Goal: Information Seeking & Learning: Find specific fact

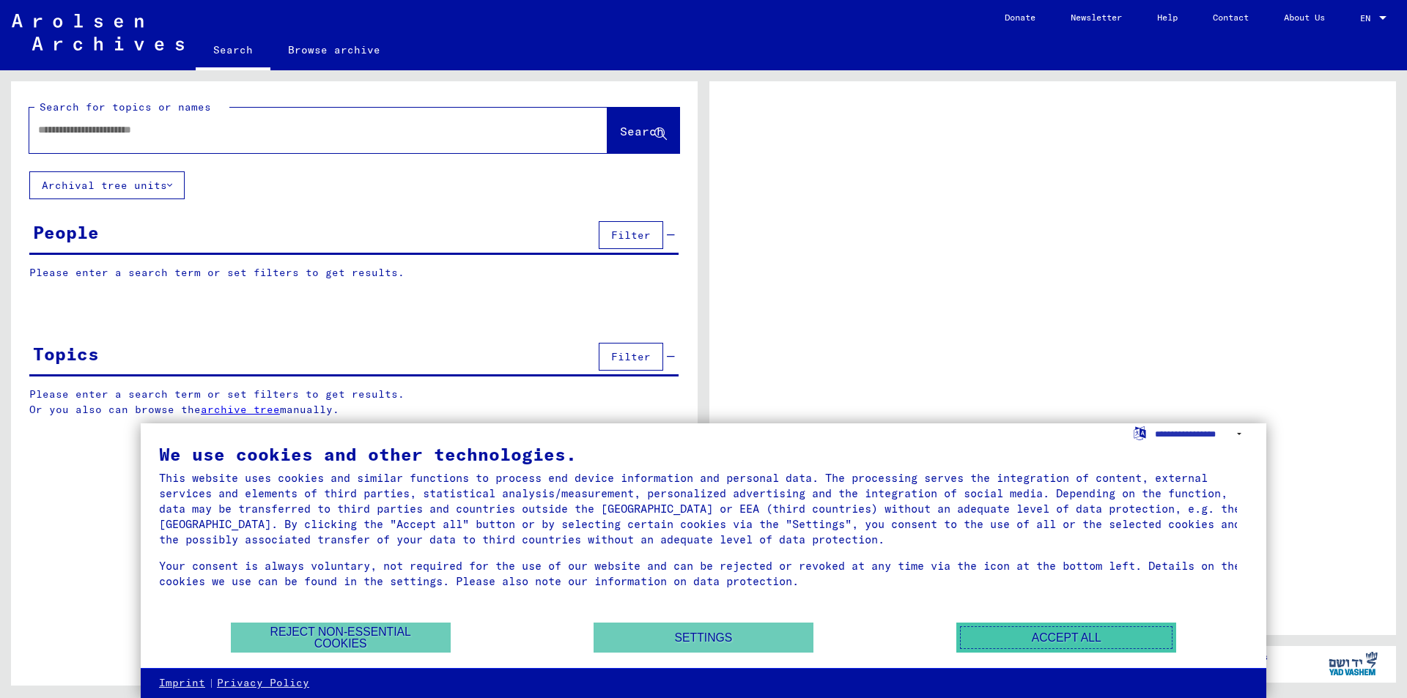
click at [1019, 643] on button "Accept all" at bounding box center [1066, 638] width 220 height 30
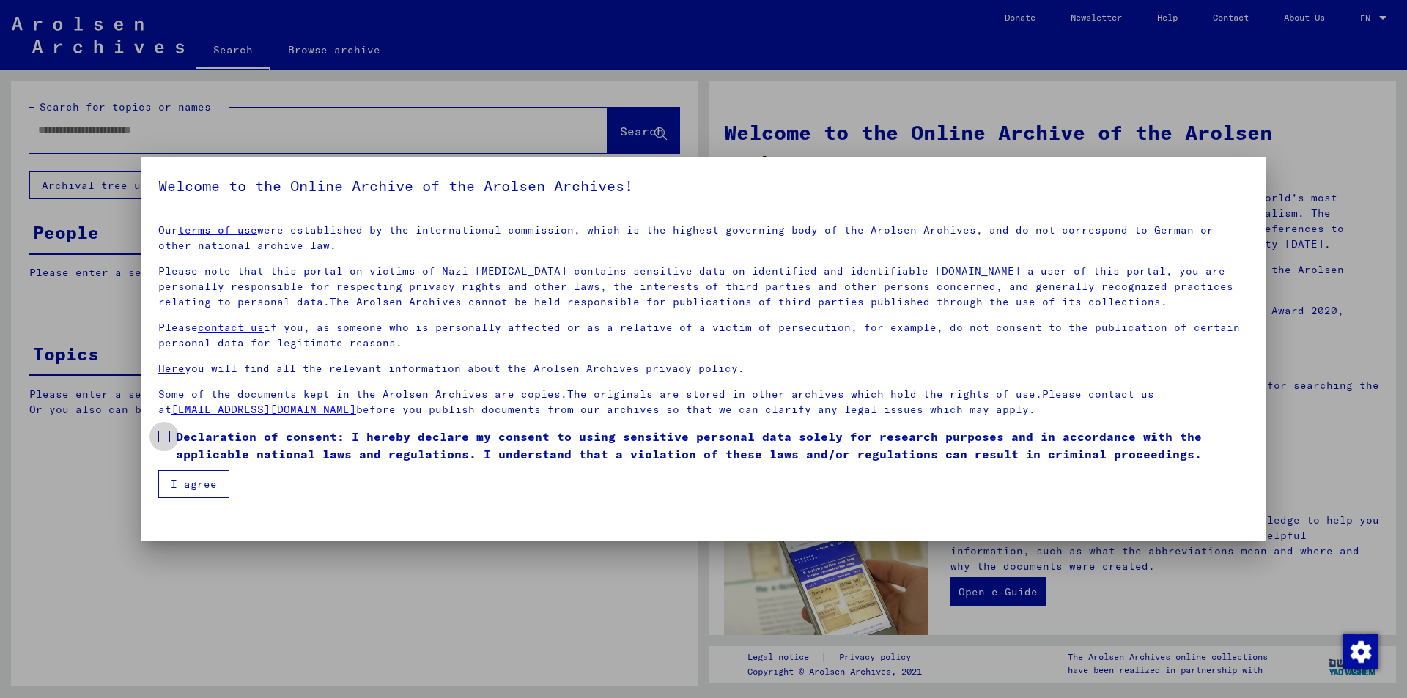
click at [165, 434] on span at bounding box center [164, 437] width 12 height 12
click at [201, 481] on button "I agree" at bounding box center [193, 484] width 71 height 28
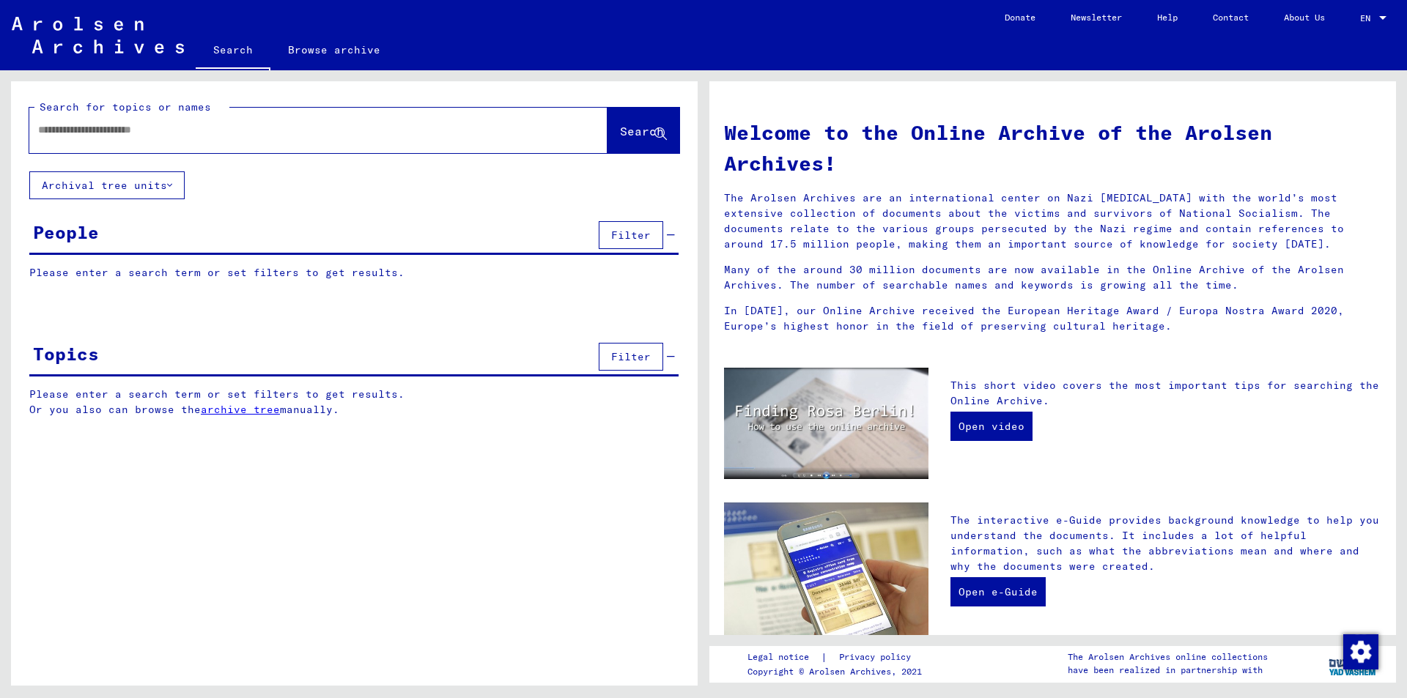
click at [99, 125] on input "text" at bounding box center [300, 129] width 525 height 15
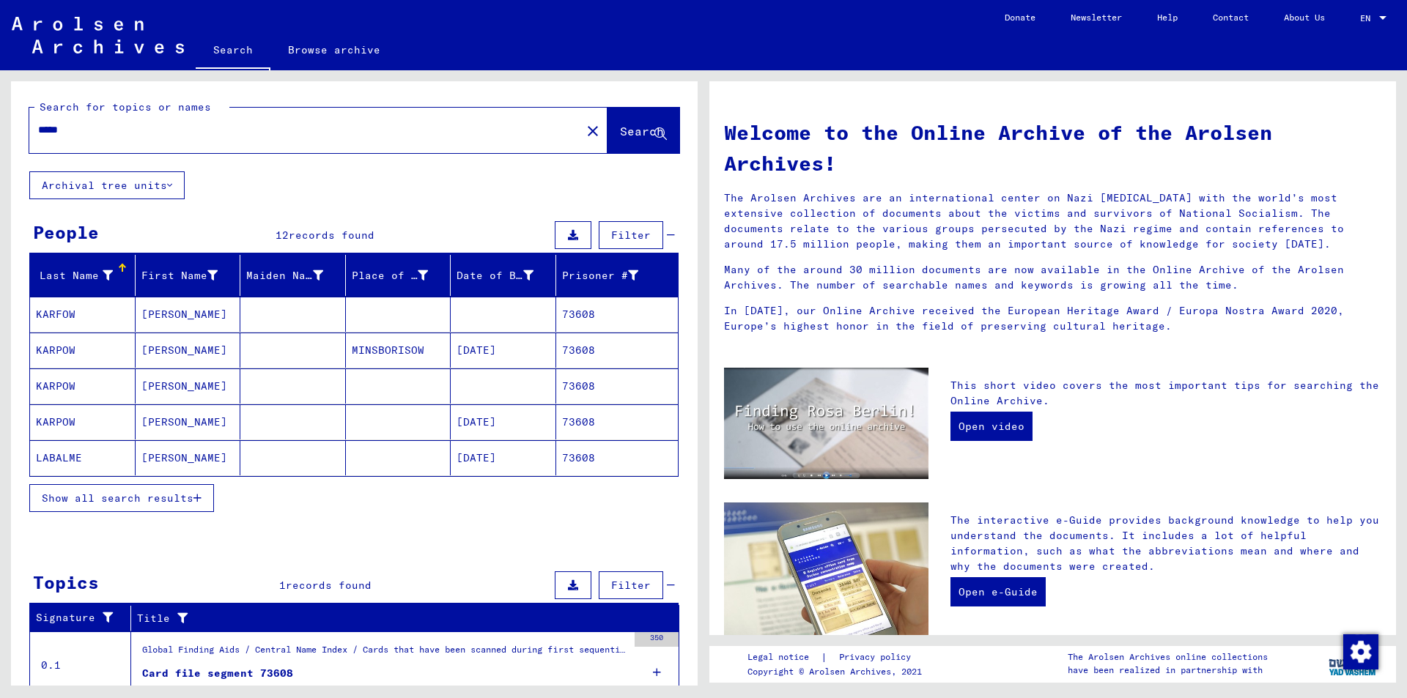
click at [204, 500] on button "Show all search results" at bounding box center [121, 498] width 185 height 28
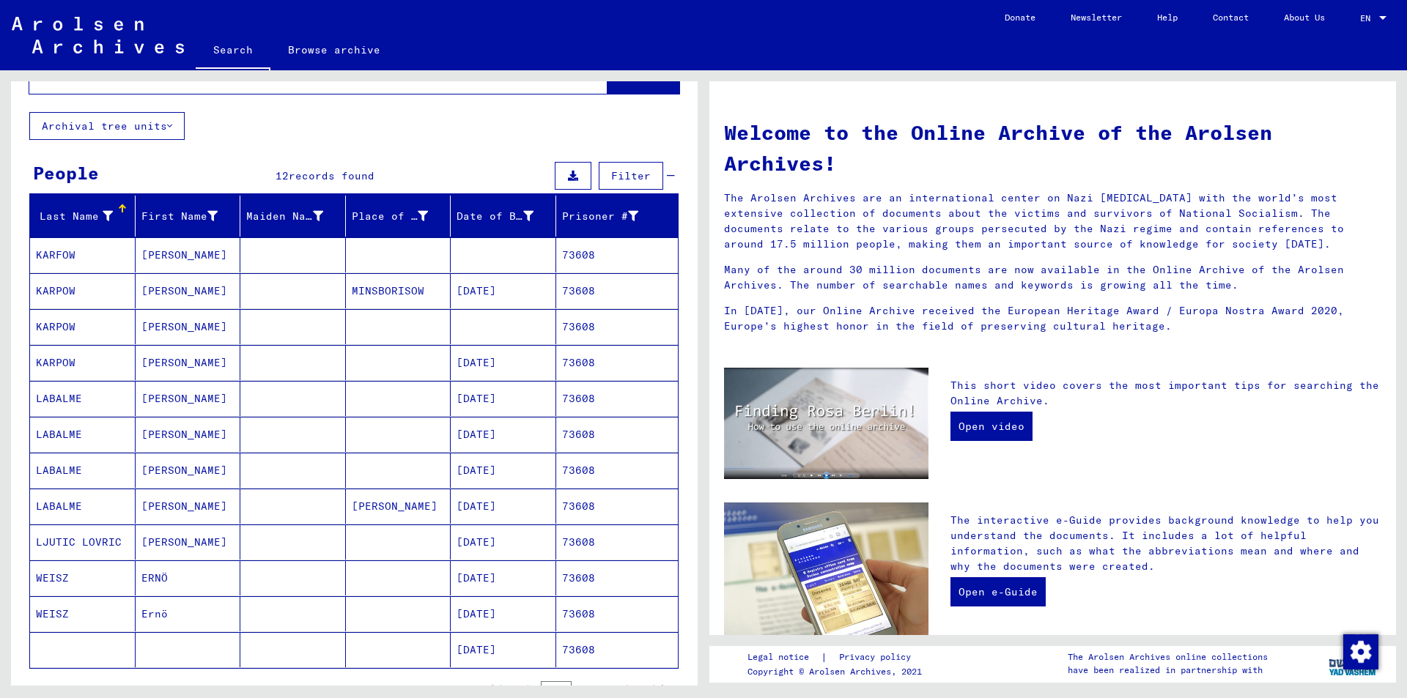
scroll to position [220, 0]
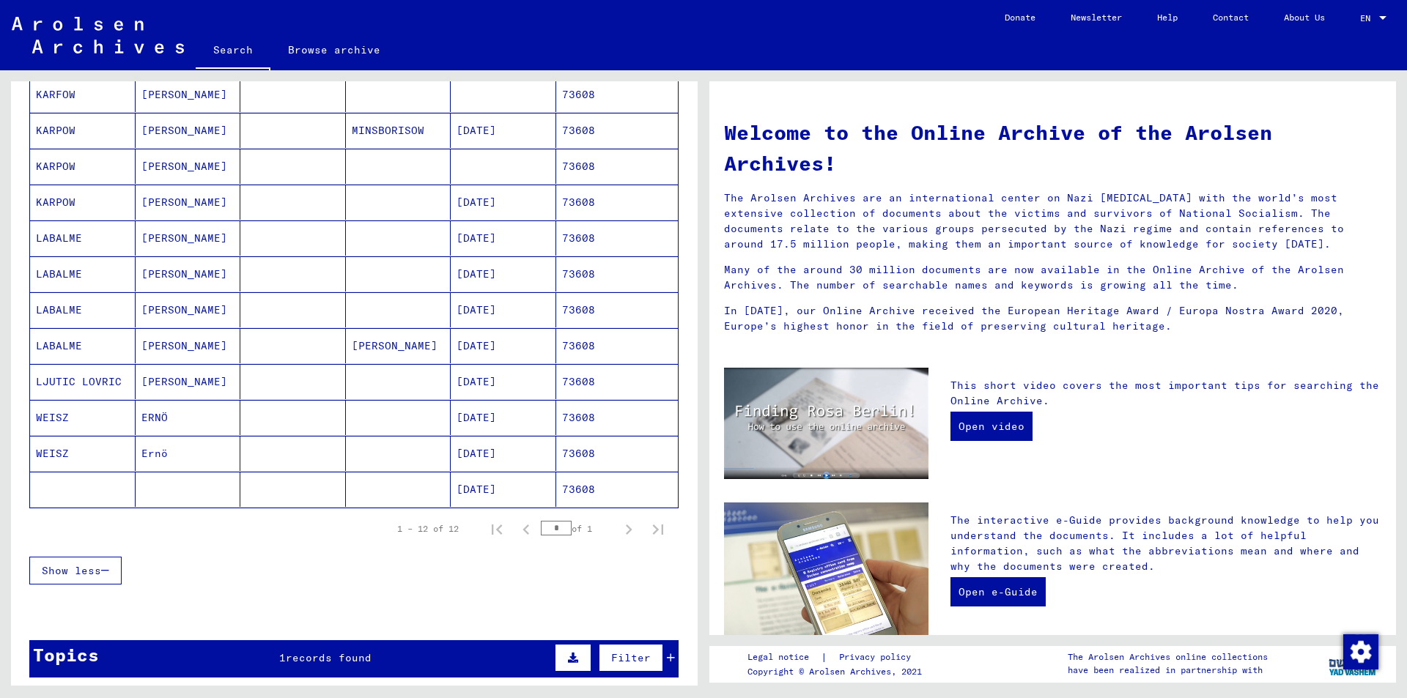
click at [486, 382] on mat-cell "[DATE]" at bounding box center [504, 381] width 106 height 35
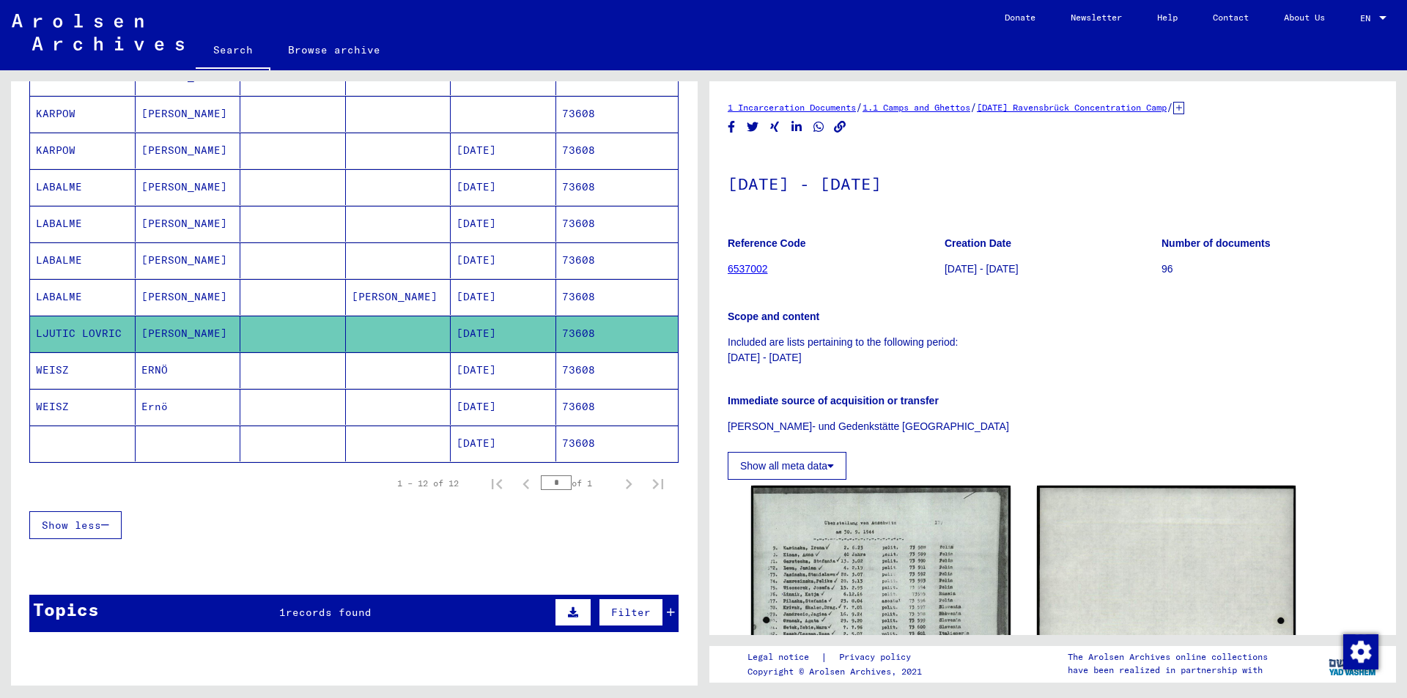
scroll to position [347, 0]
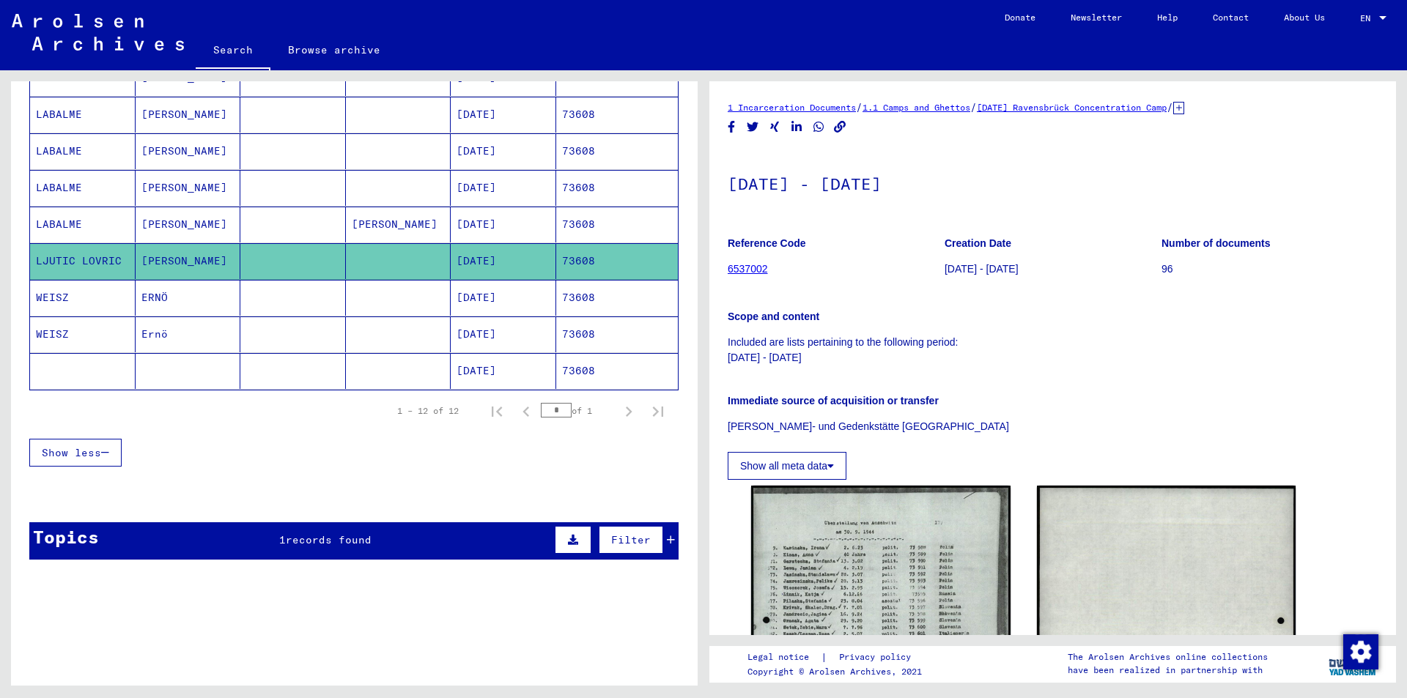
click at [360, 533] on span "records found" at bounding box center [329, 539] width 86 height 13
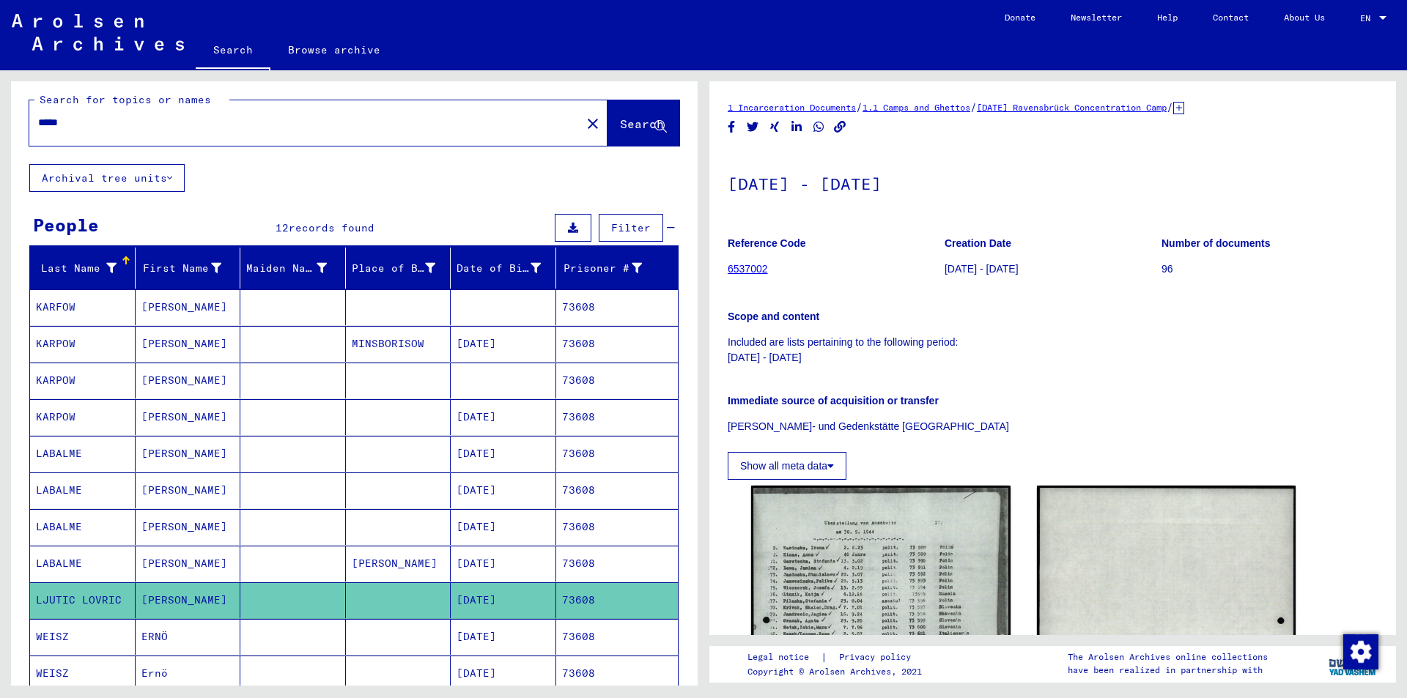
scroll to position [0, 0]
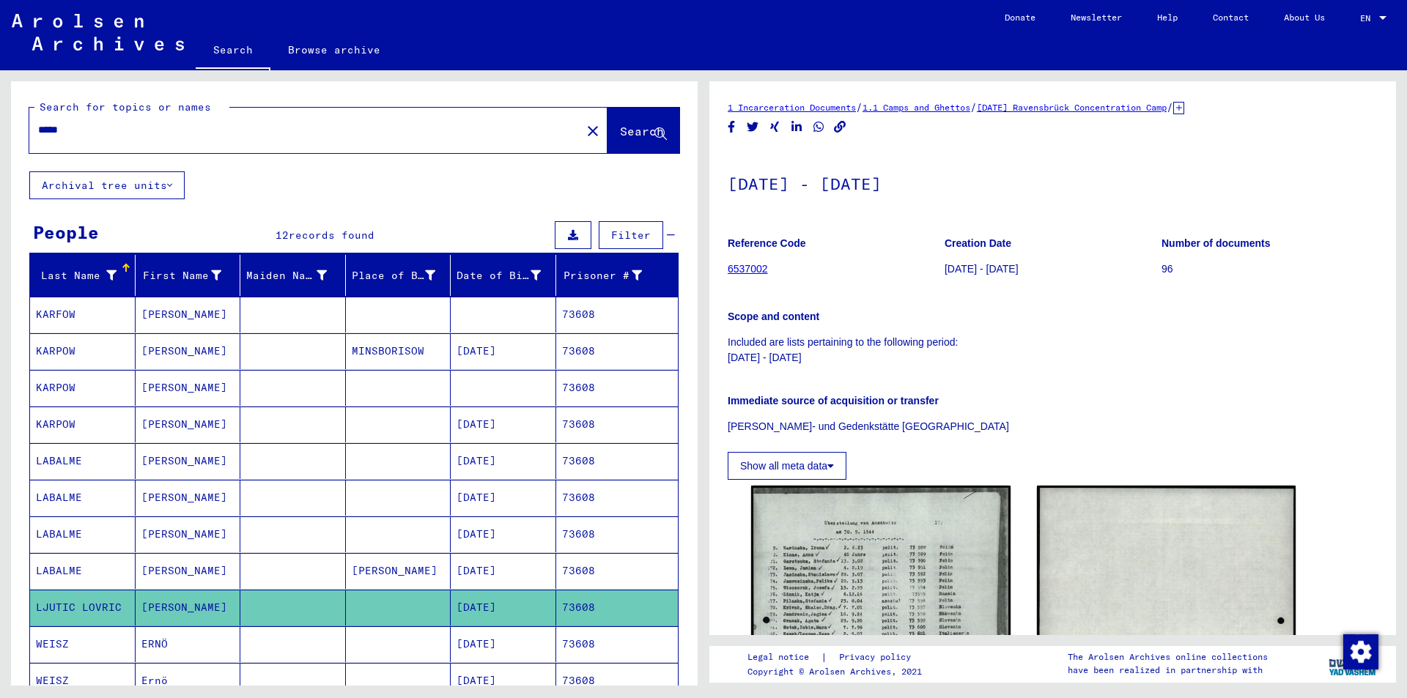
click at [86, 136] on input "*****" at bounding box center [305, 129] width 534 height 15
type input "*"
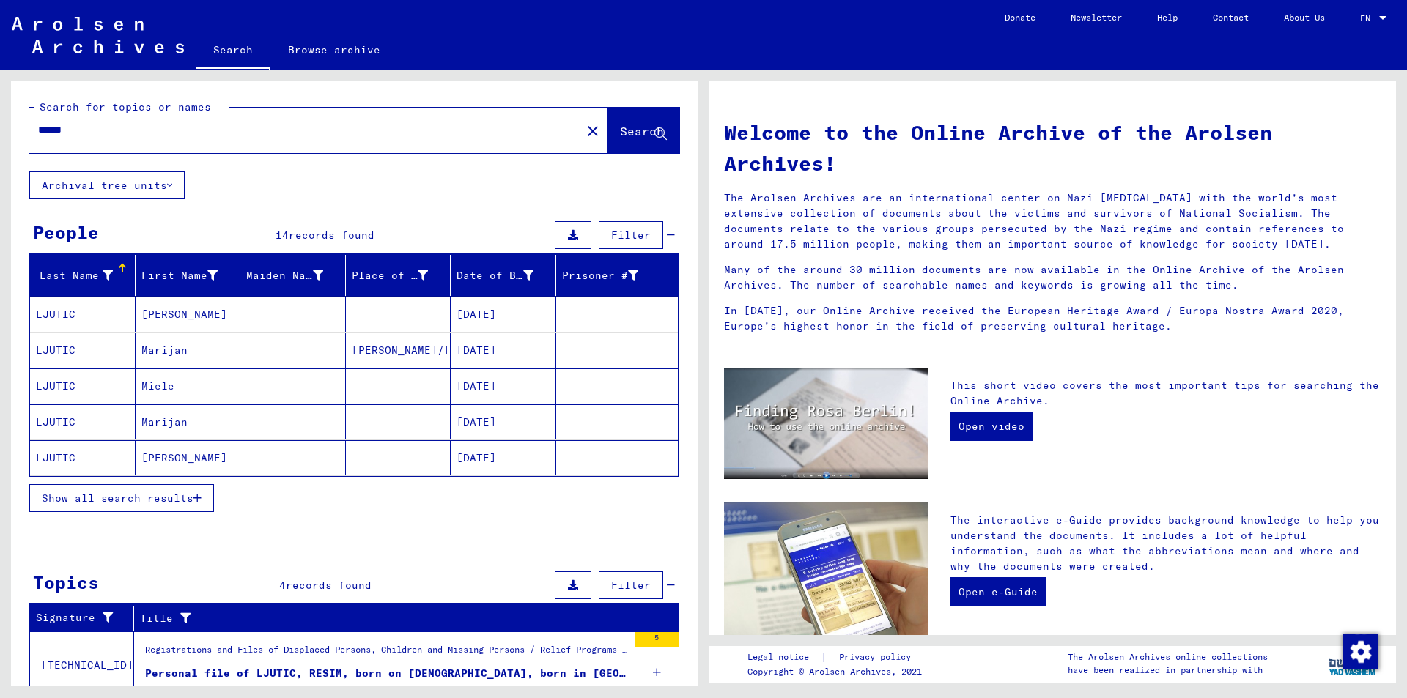
click at [201, 499] on icon "button" at bounding box center [197, 498] width 8 height 10
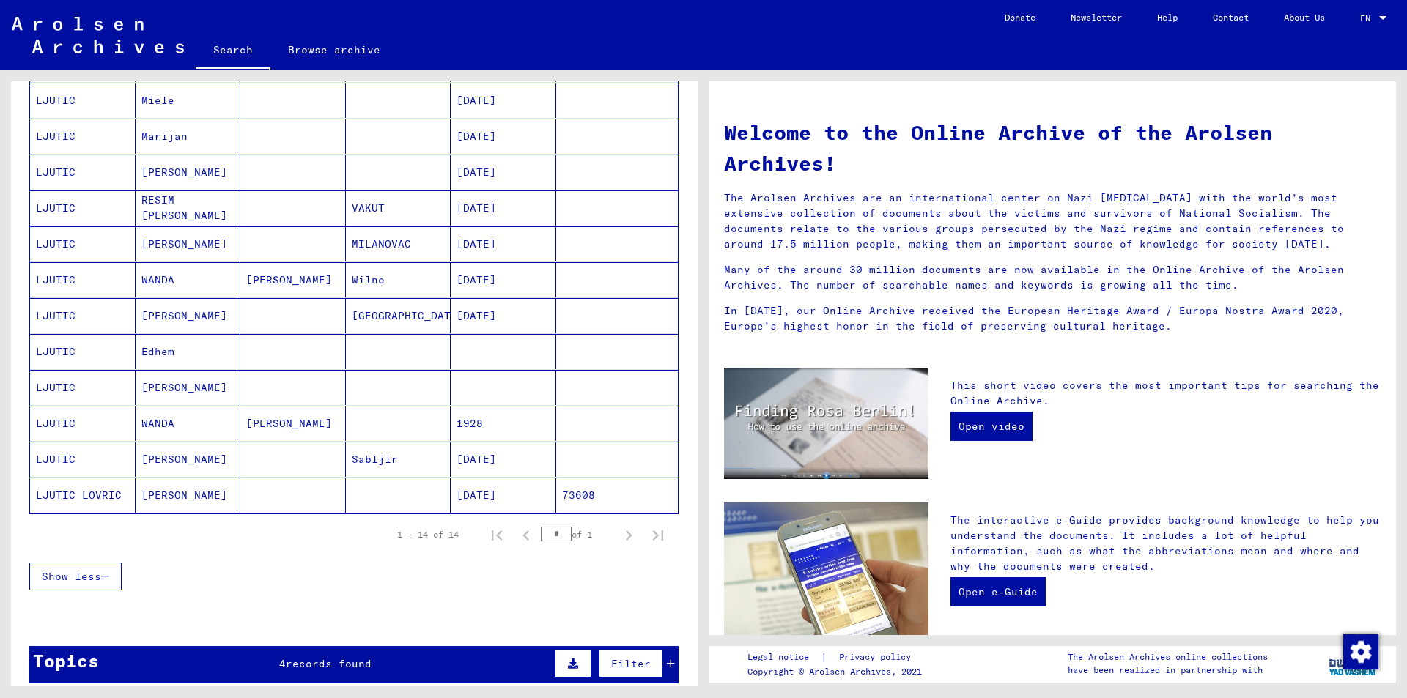
scroll to position [293, 0]
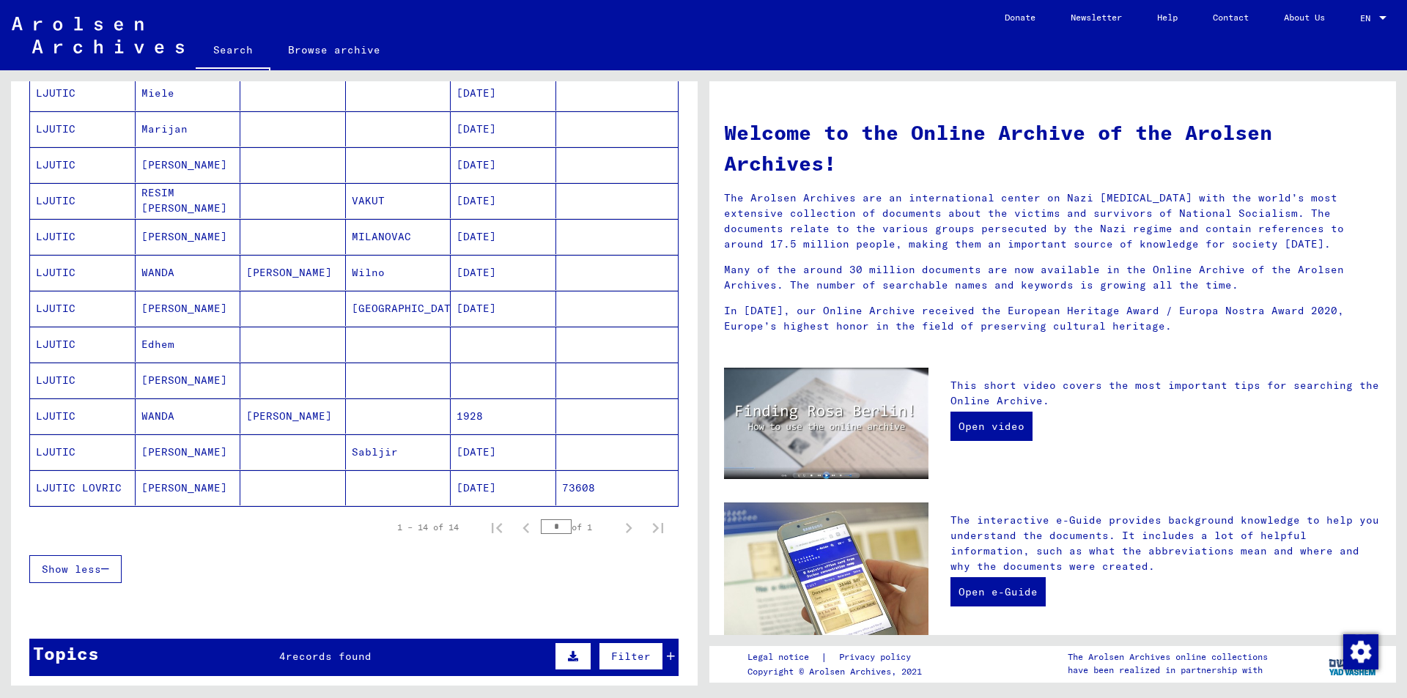
click at [465, 485] on mat-cell "[DATE]" at bounding box center [504, 487] width 106 height 35
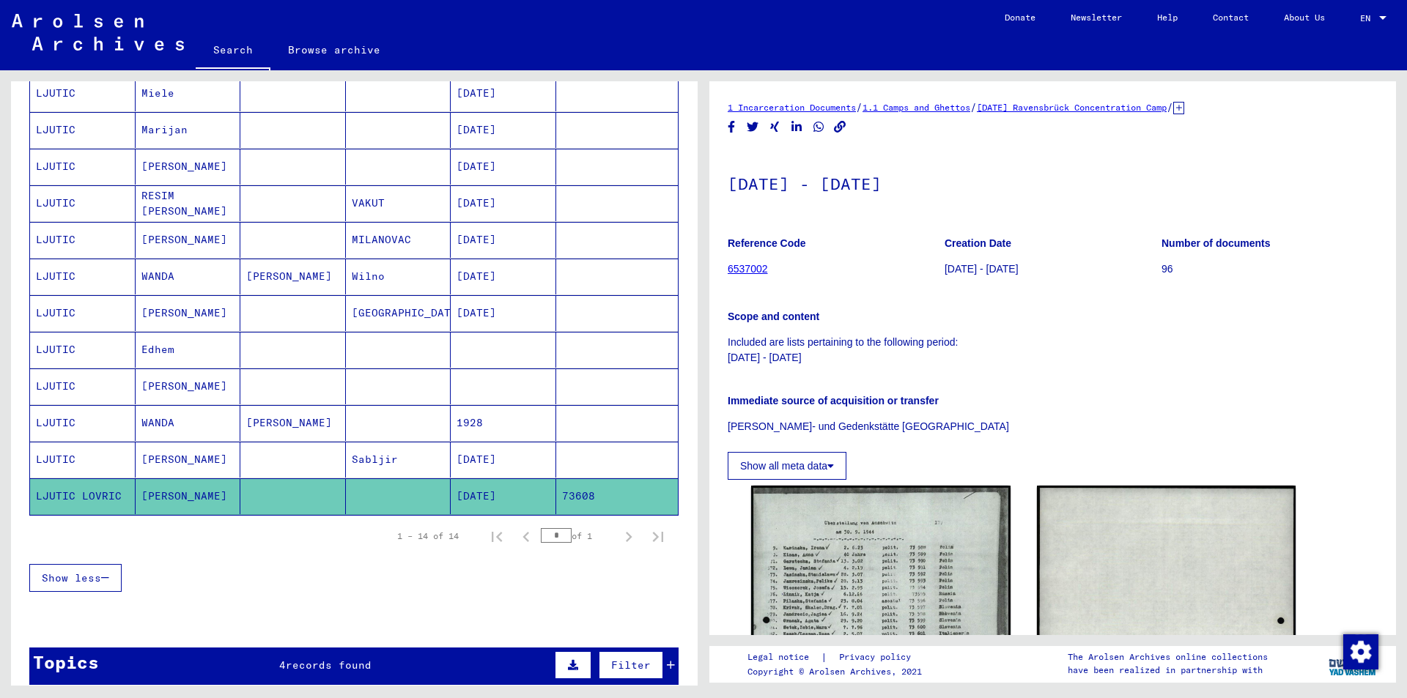
click at [476, 460] on mat-cell "[DATE]" at bounding box center [504, 460] width 106 height 36
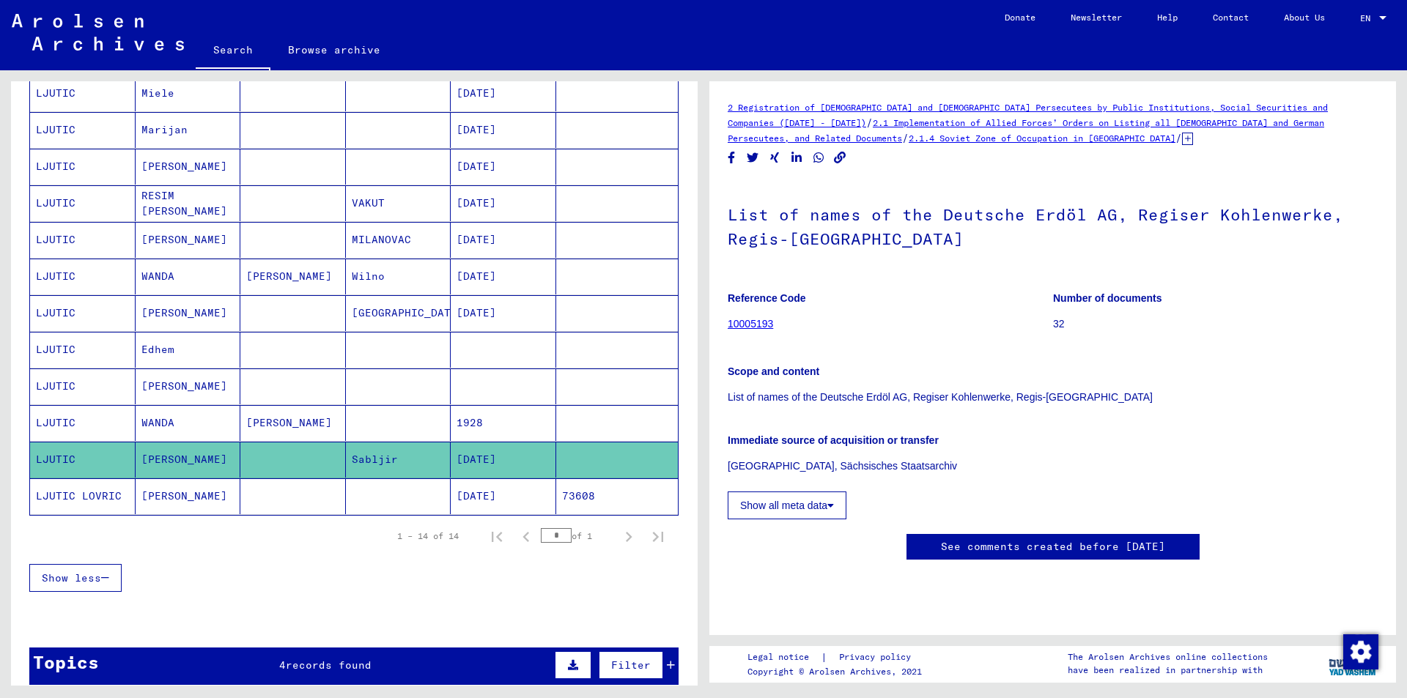
click at [1182, 133] on icon at bounding box center [1187, 139] width 11 height 12
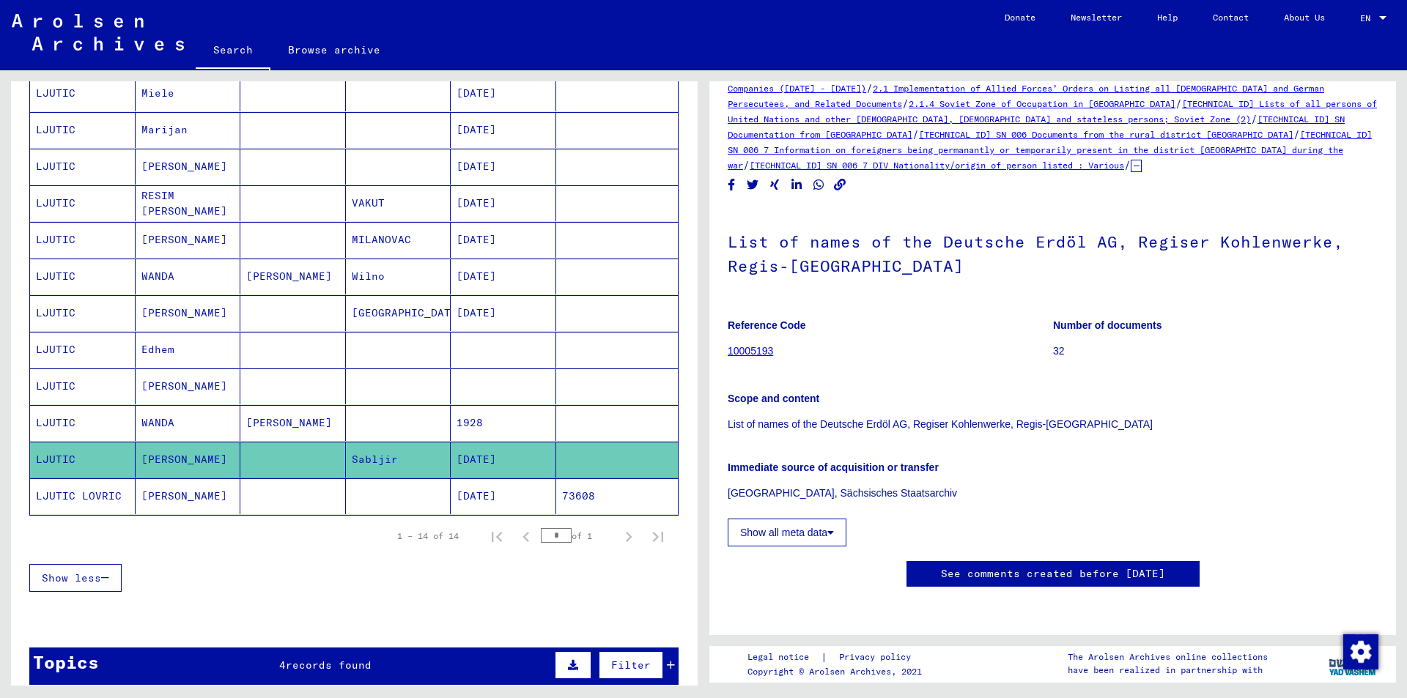
scroll to position [73, 0]
click at [501, 420] on mat-cell "1928" at bounding box center [504, 423] width 106 height 36
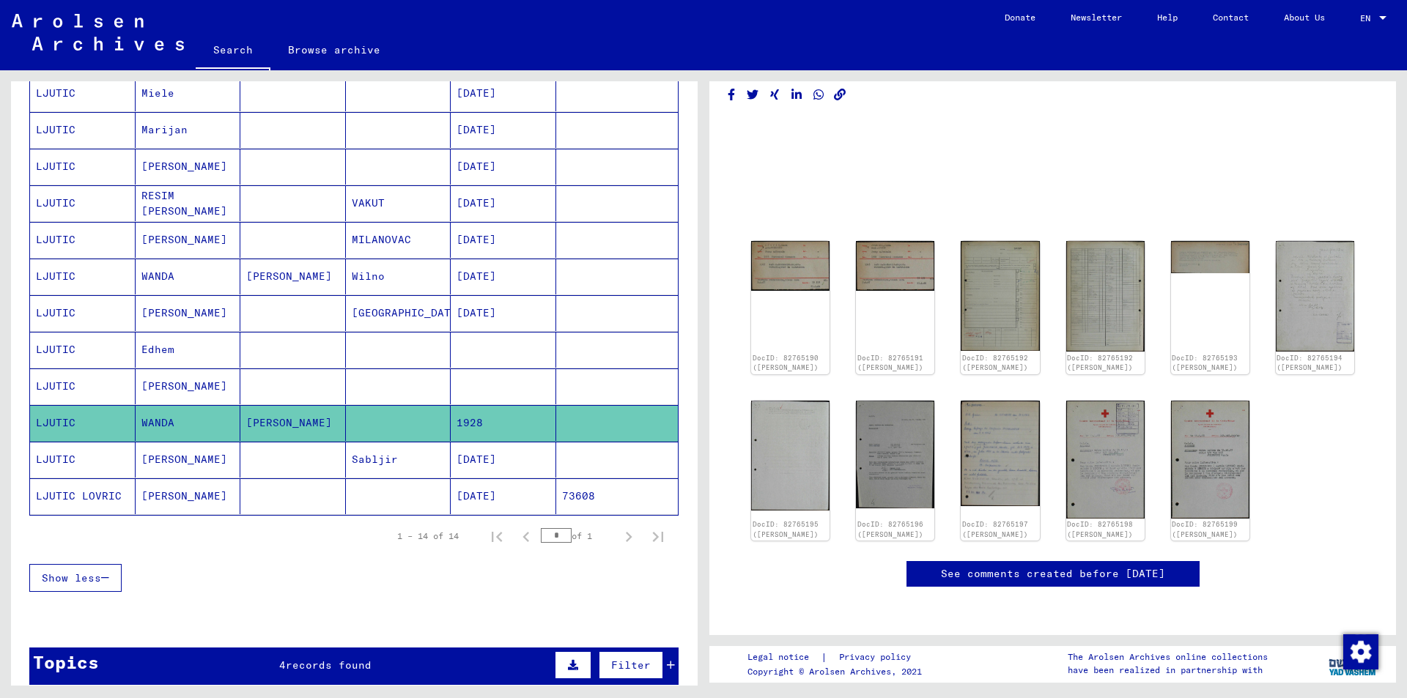
click at [495, 459] on mat-cell "[DATE]" at bounding box center [504, 460] width 106 height 36
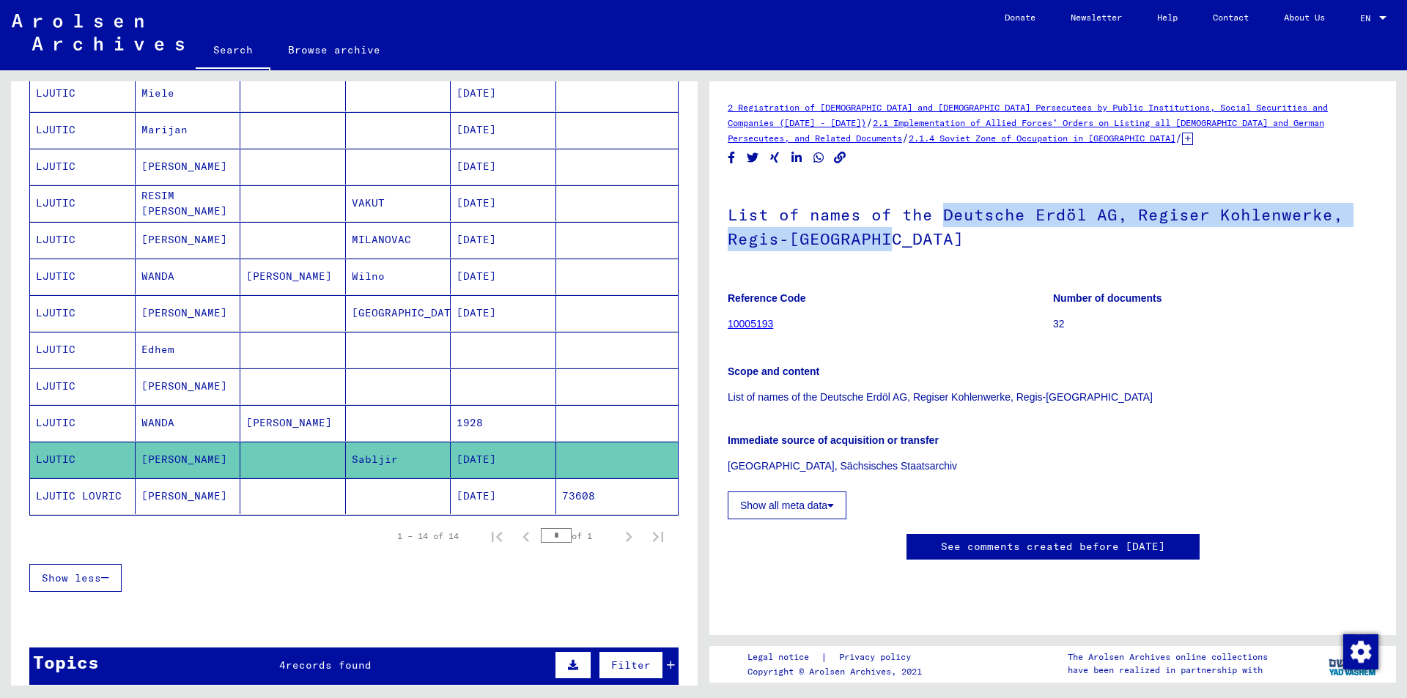
drag, startPoint x: 941, startPoint y: 215, endPoint x: 1073, endPoint y: 220, distance: 132.7
click at [1078, 229] on h1 "List of names of the Deutsche Erdöl AG, Regiser Kohlenwerke, Regis-[GEOGRAPHIC_…" at bounding box center [1053, 225] width 650 height 89
copy h1 "Deutsche Erdöl AG, Regiser Kohlenwerke, Regis-[GEOGRAPHIC_DATA]"
click at [951, 265] on h1 "List of names of the Deutsche Erdöl AG, Regiser Kohlenwerke, Regis-[GEOGRAPHIC_…" at bounding box center [1053, 225] width 650 height 89
drag, startPoint x: 1129, startPoint y: 212, endPoint x: 1177, endPoint y: 232, distance: 52.5
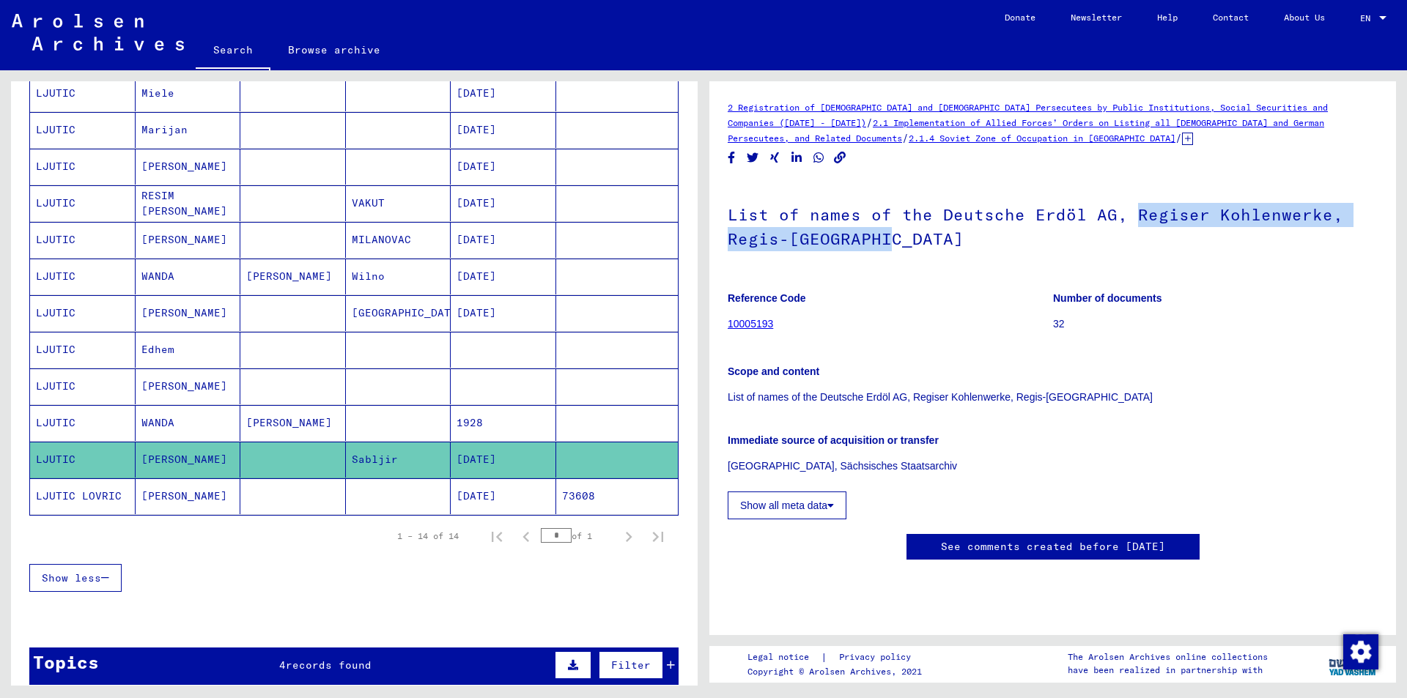
click at [1177, 232] on h1 "List of names of the Deutsche Erdöl AG, Regiser Kohlenwerke, Regis-[GEOGRAPHIC_…" at bounding box center [1053, 225] width 650 height 89
copy h1 "Regiser Kohlenwerke, Regis-[GEOGRAPHIC_DATA]"
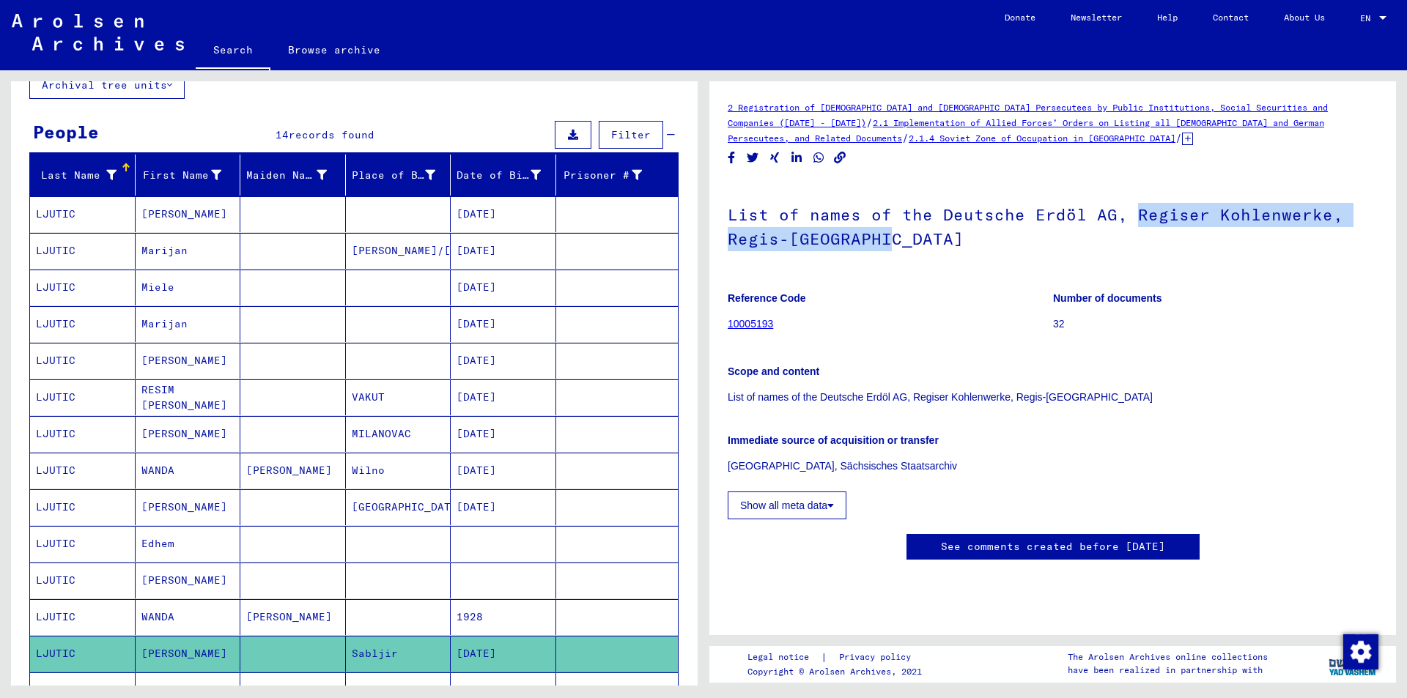
scroll to position [75, 0]
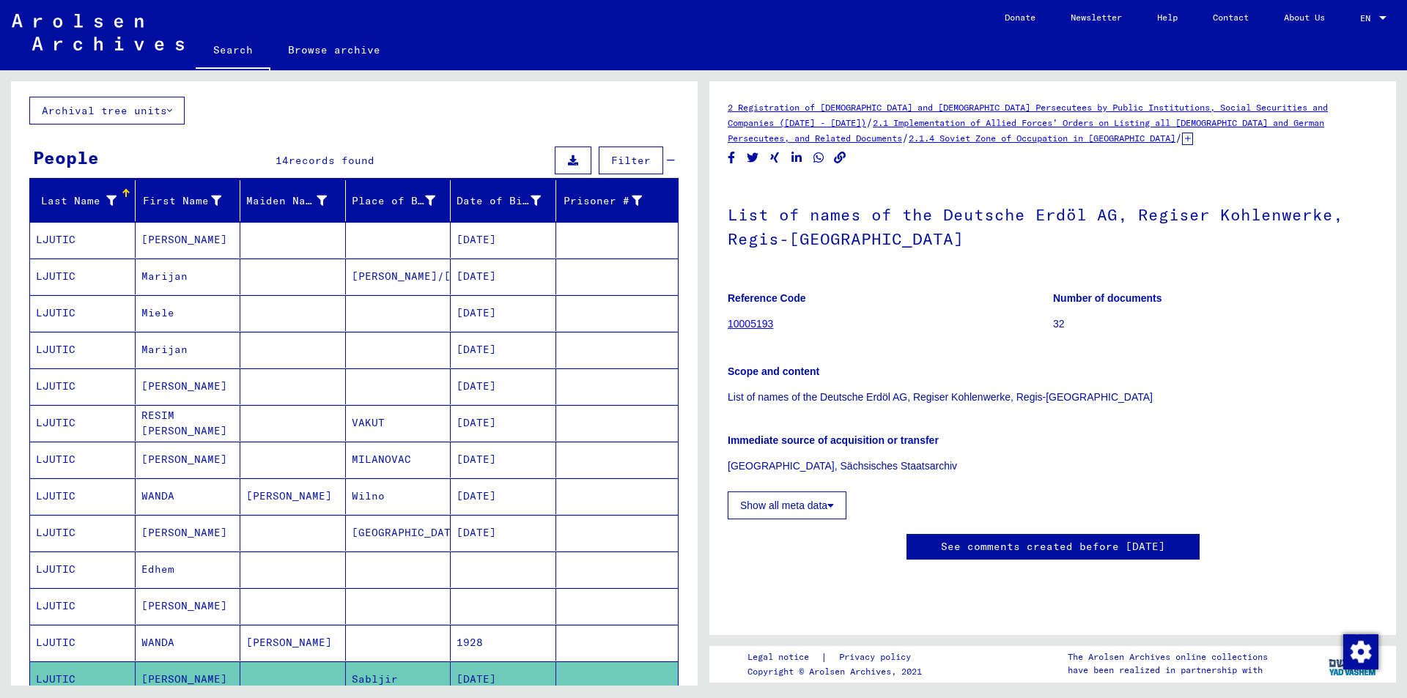
click at [492, 386] on mat-cell "[DATE]" at bounding box center [504, 387] width 106 height 36
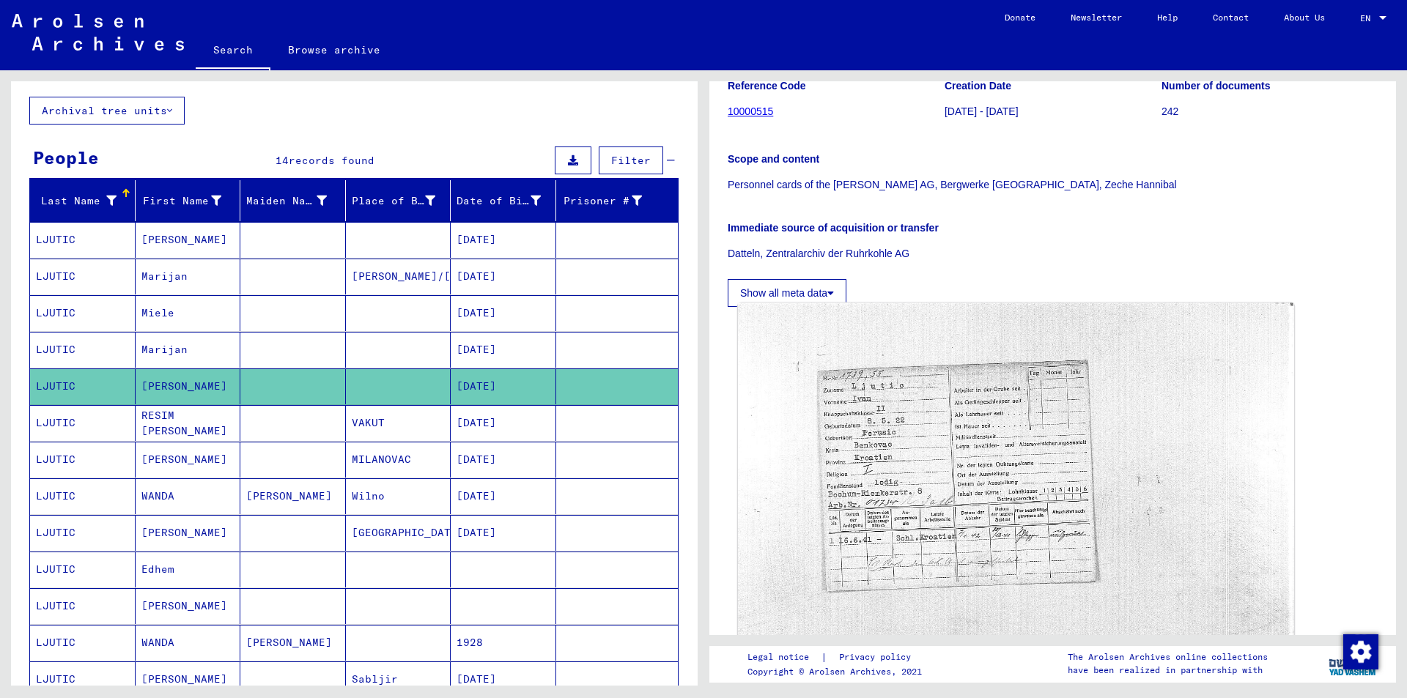
scroll to position [220, 0]
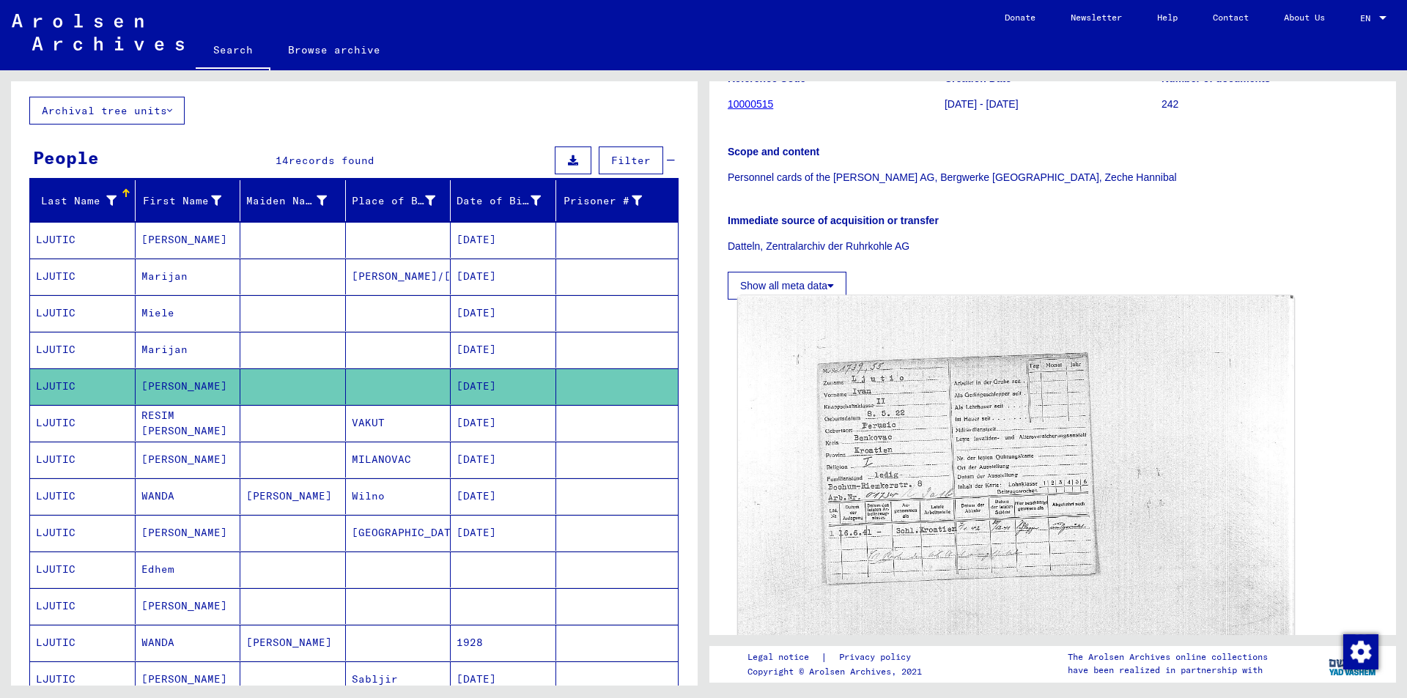
click at [885, 470] on img at bounding box center [1016, 497] width 556 height 403
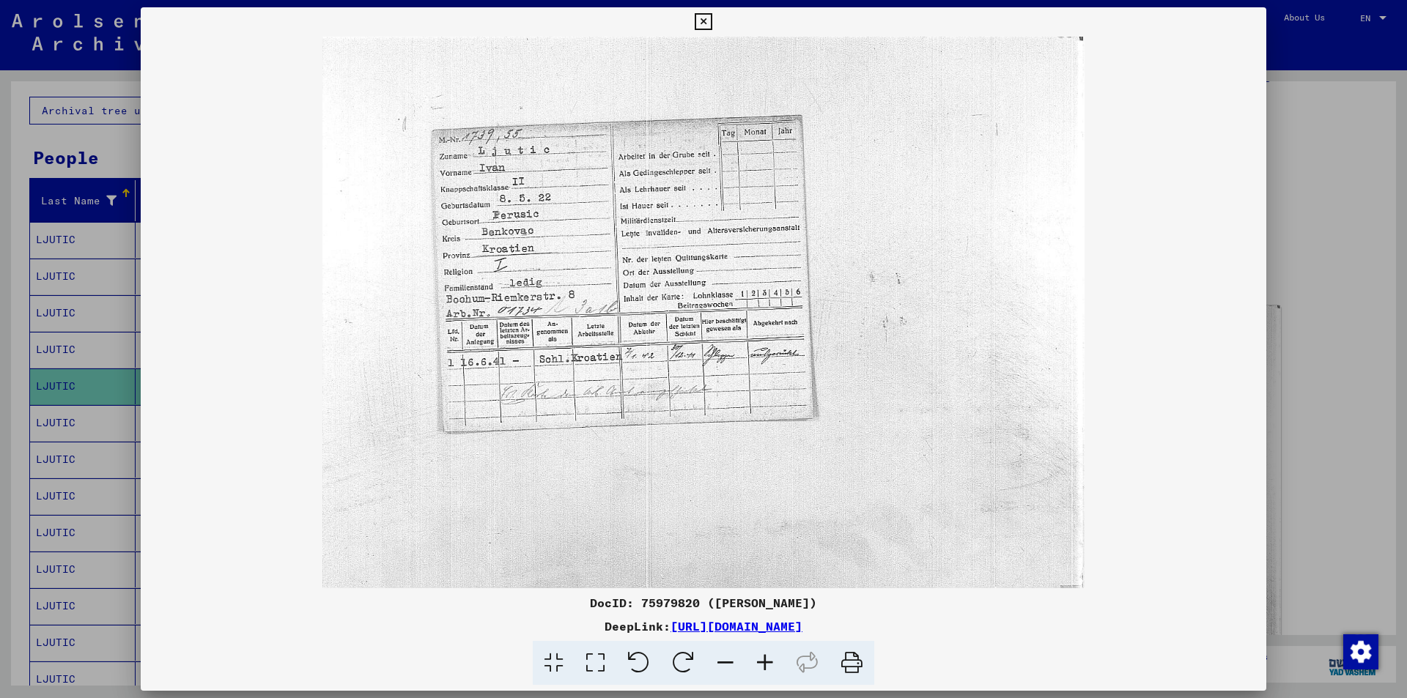
click at [704, 21] on icon at bounding box center [703, 22] width 17 height 18
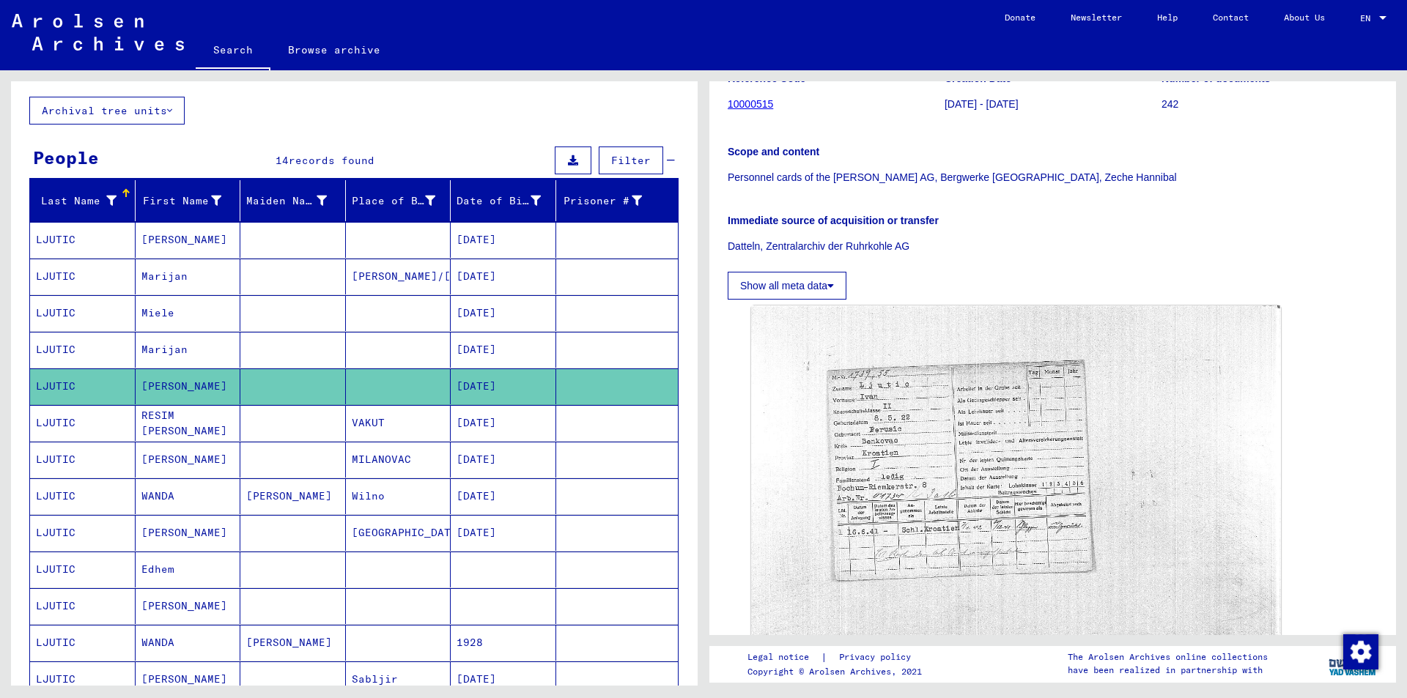
scroll to position [0, 0]
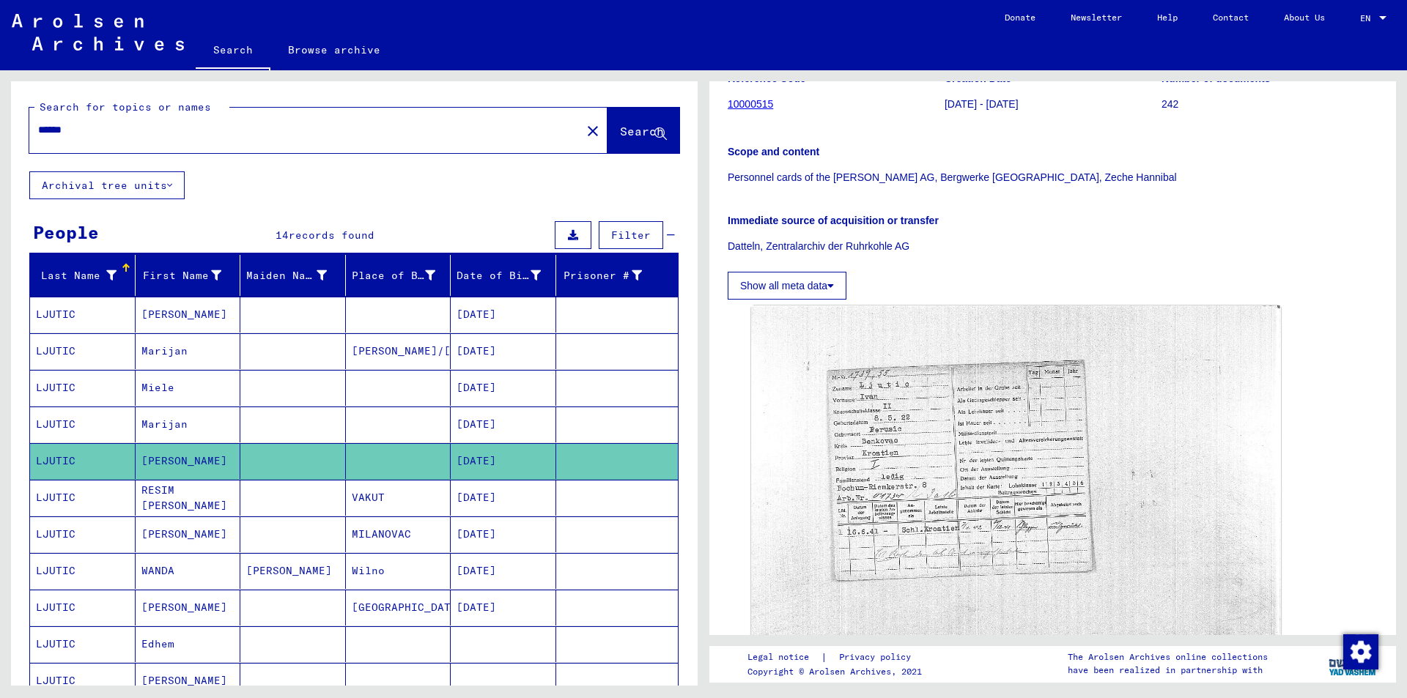
click at [88, 129] on input "******" at bounding box center [305, 129] width 534 height 15
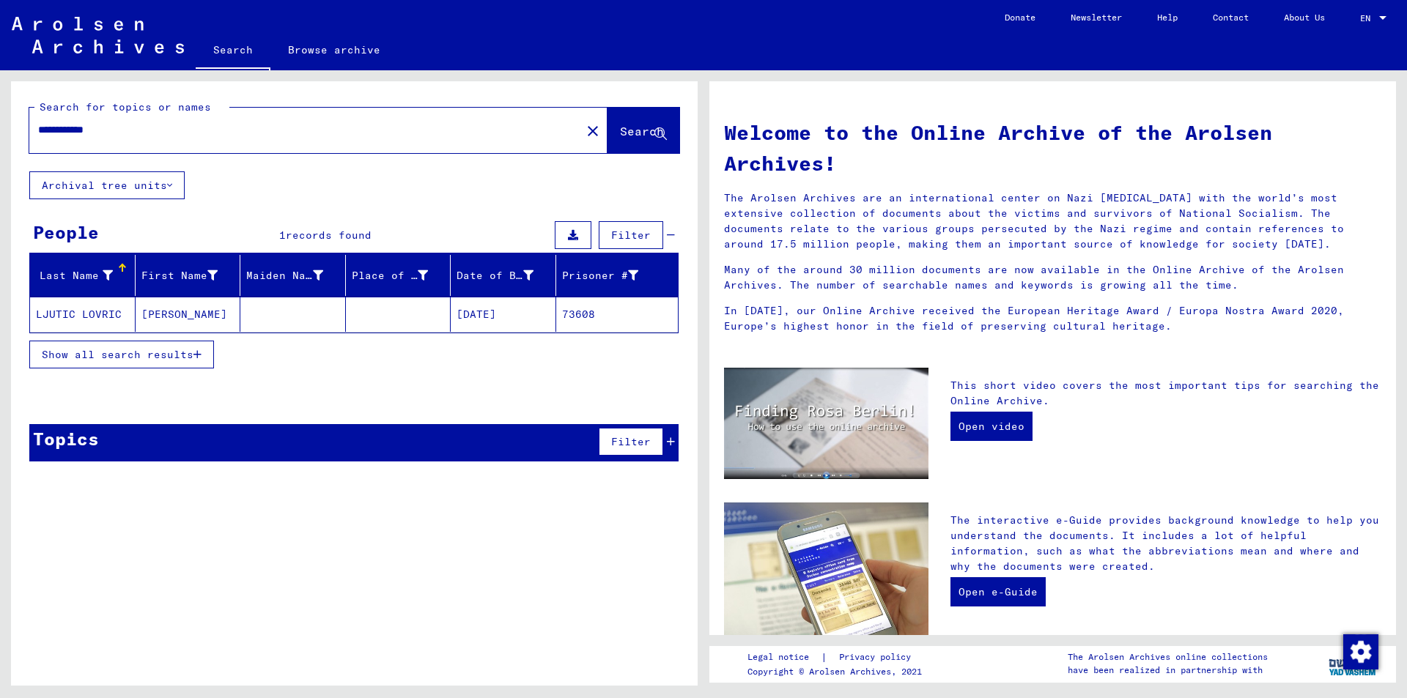
click at [193, 355] on span "Show all search results" at bounding box center [118, 354] width 152 height 13
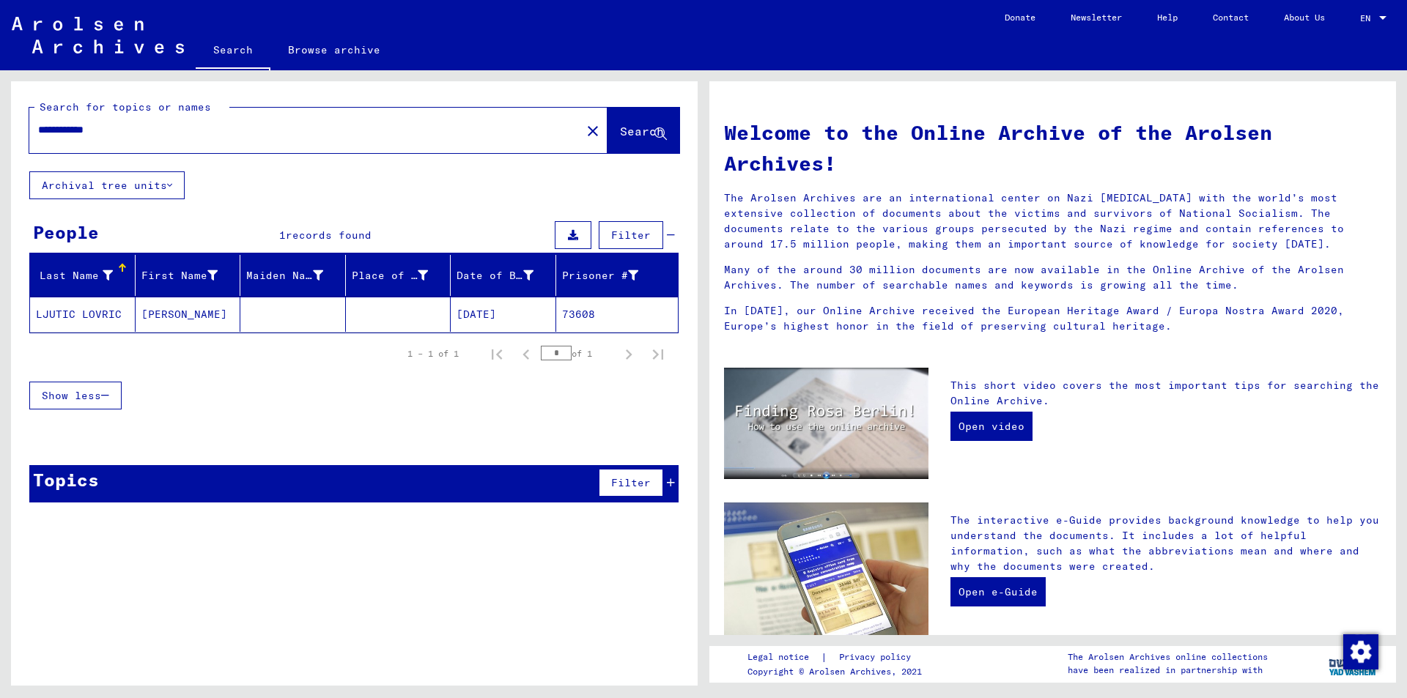
click at [75, 134] on input "**********" at bounding box center [300, 129] width 525 height 15
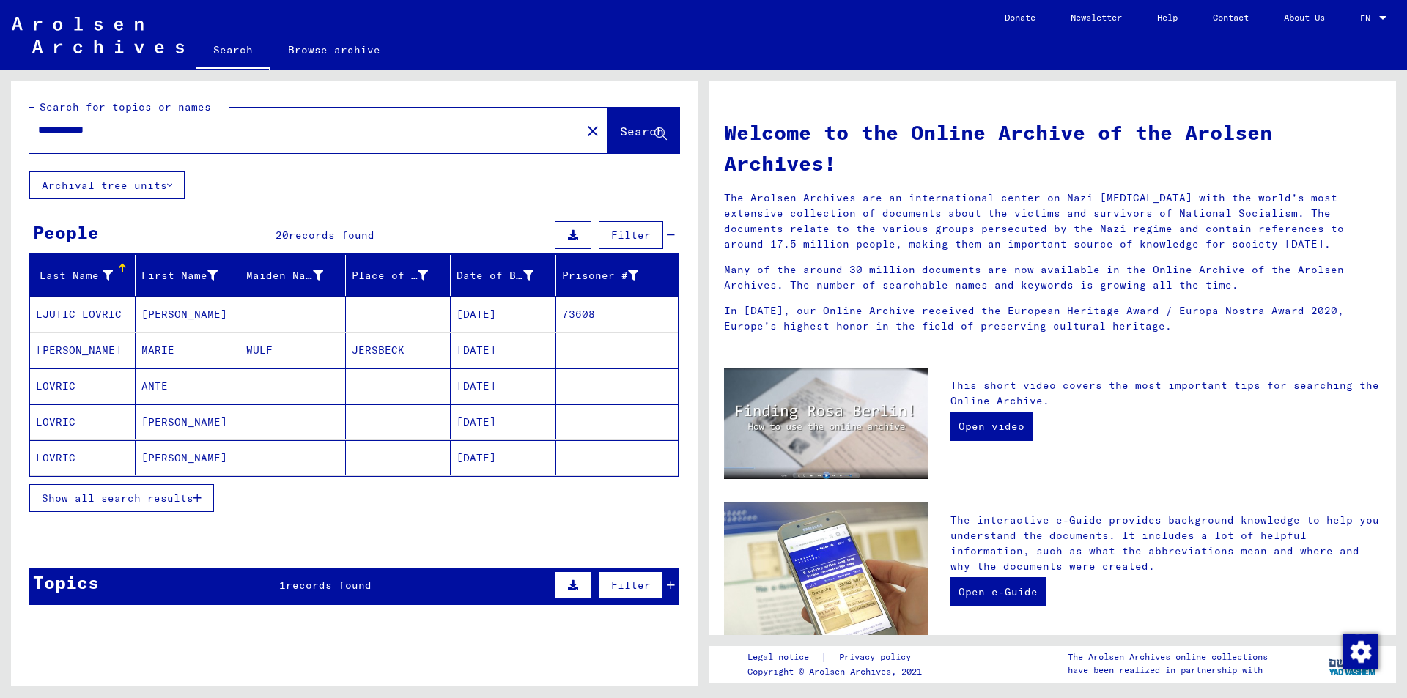
click at [206, 494] on button "Show all search results" at bounding box center [121, 498] width 185 height 28
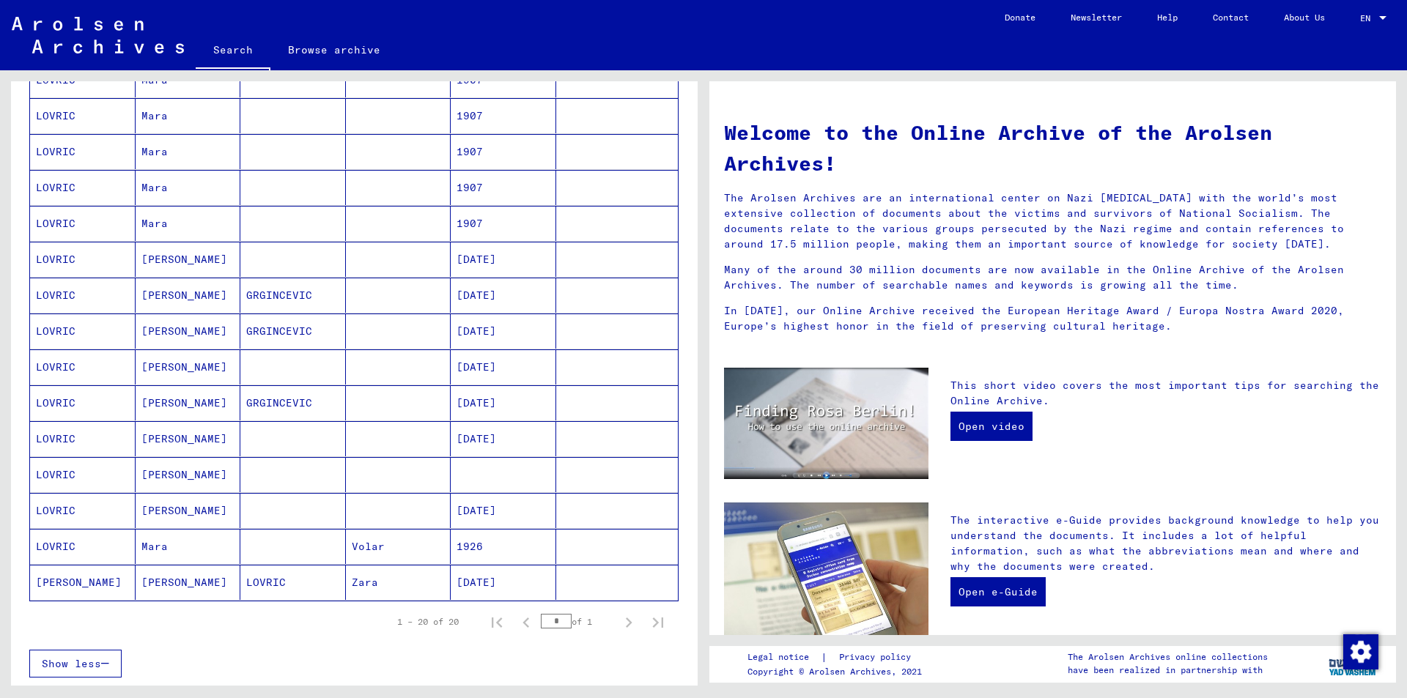
scroll to position [440, 0]
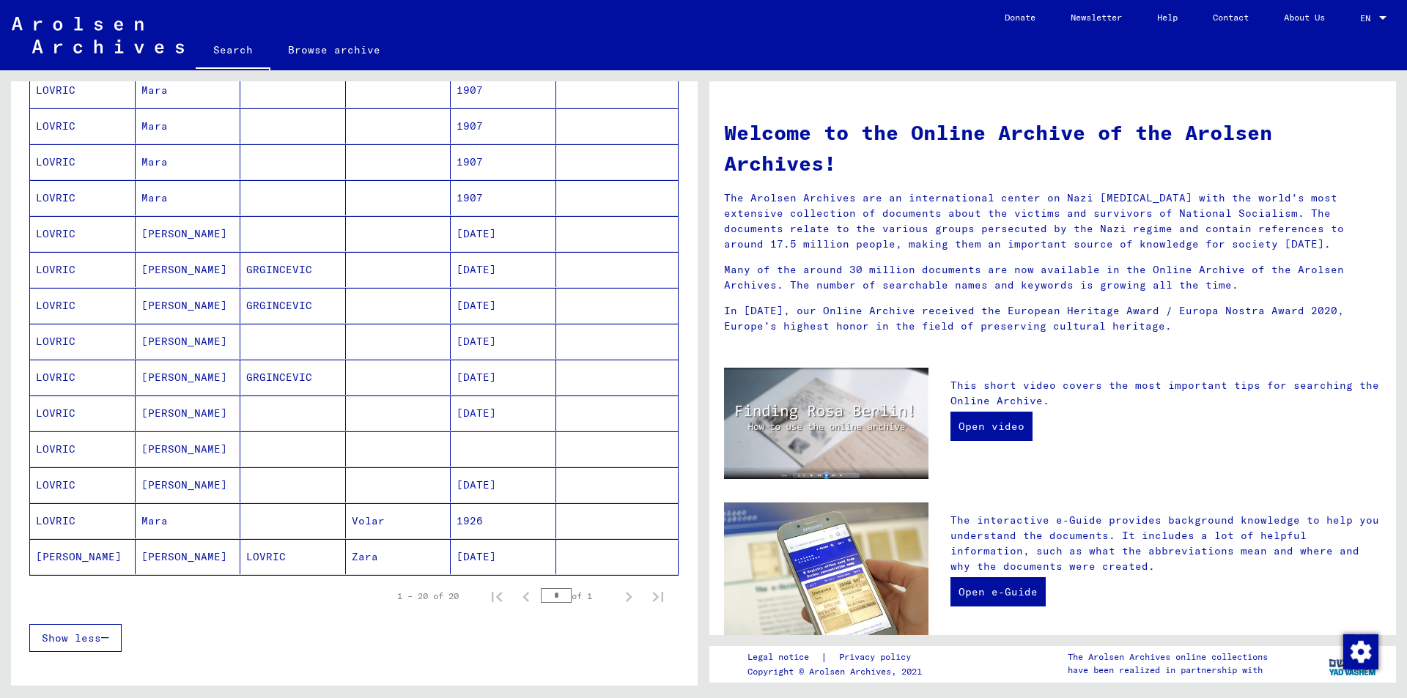
click at [481, 451] on mat-cell at bounding box center [504, 449] width 106 height 35
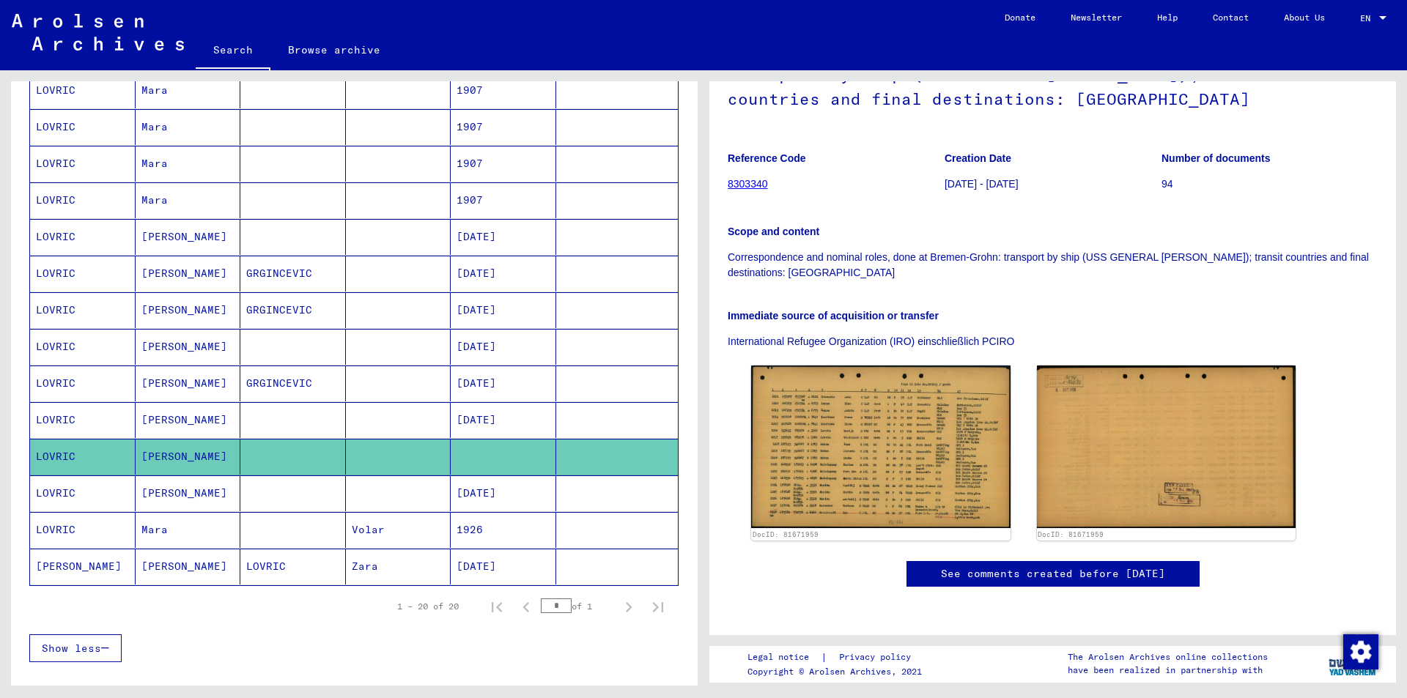
scroll to position [220, 0]
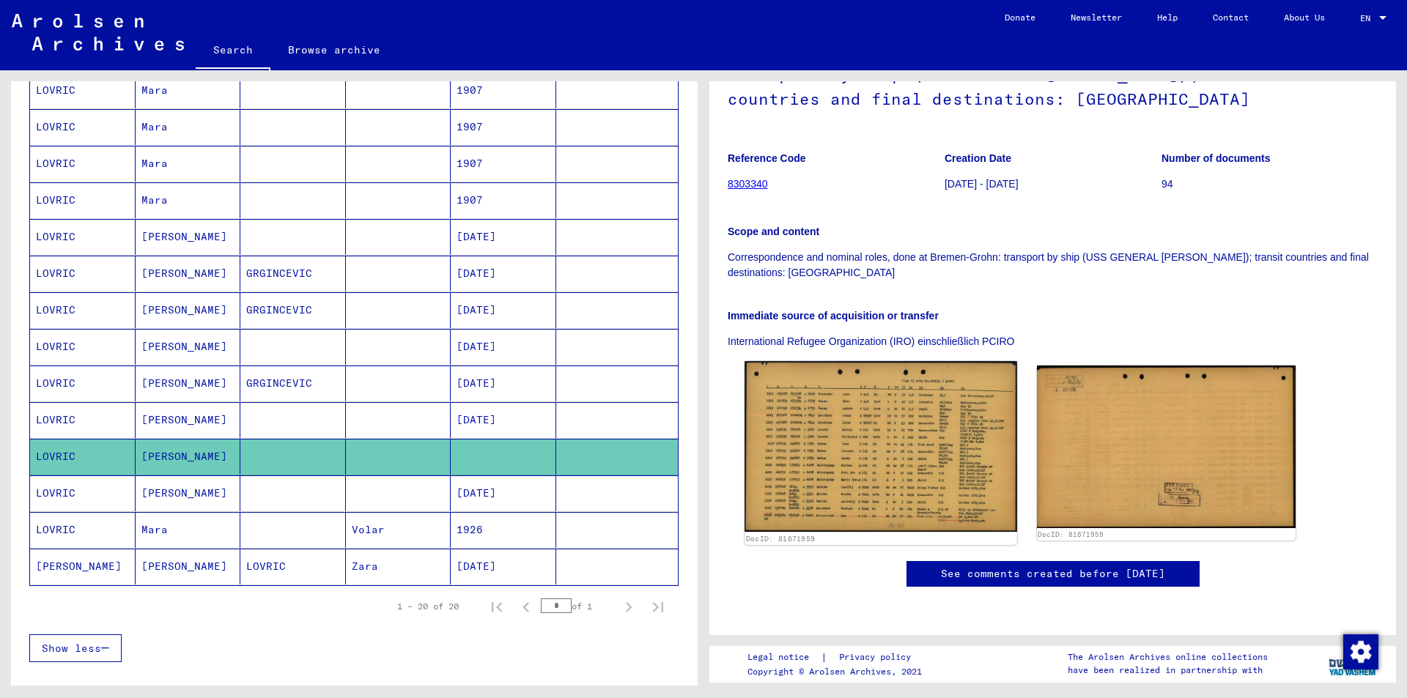
click at [892, 361] on img at bounding box center [880, 446] width 272 height 171
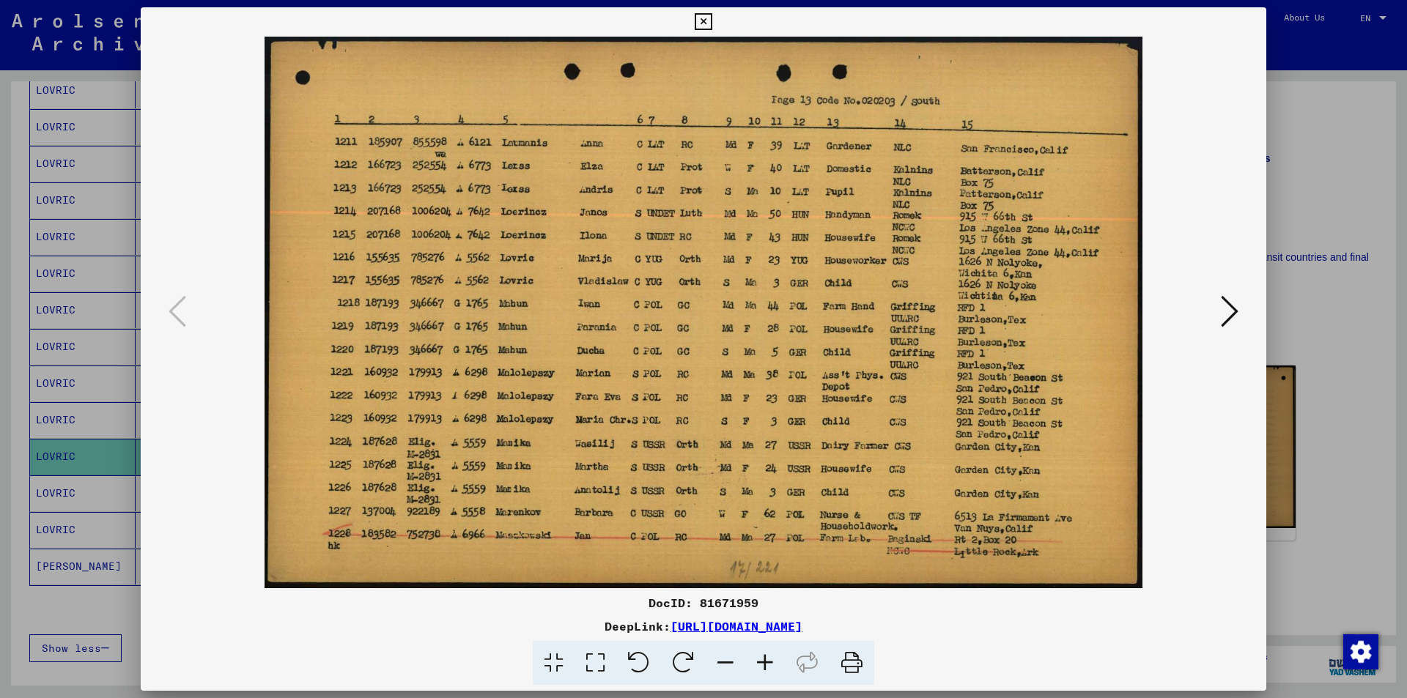
click at [701, 21] on icon at bounding box center [703, 22] width 17 height 18
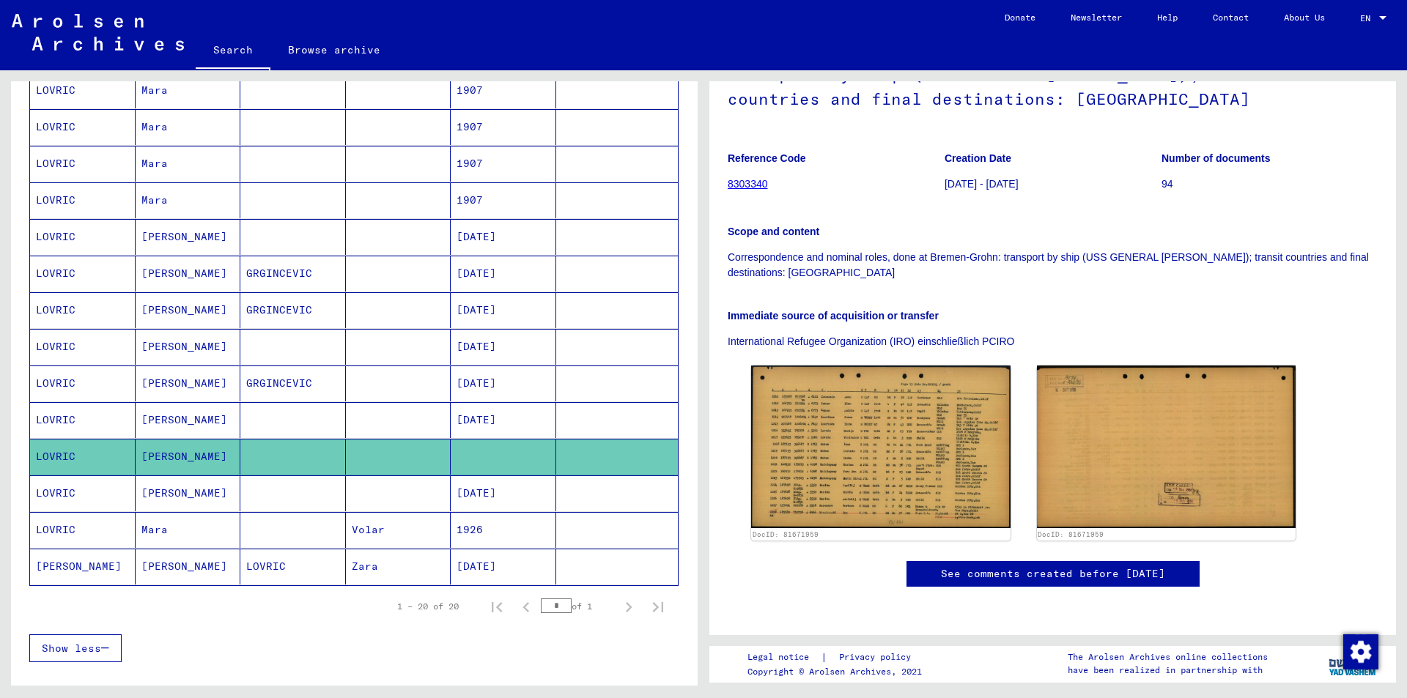
click at [470, 421] on mat-cell "[DATE]" at bounding box center [504, 420] width 106 height 36
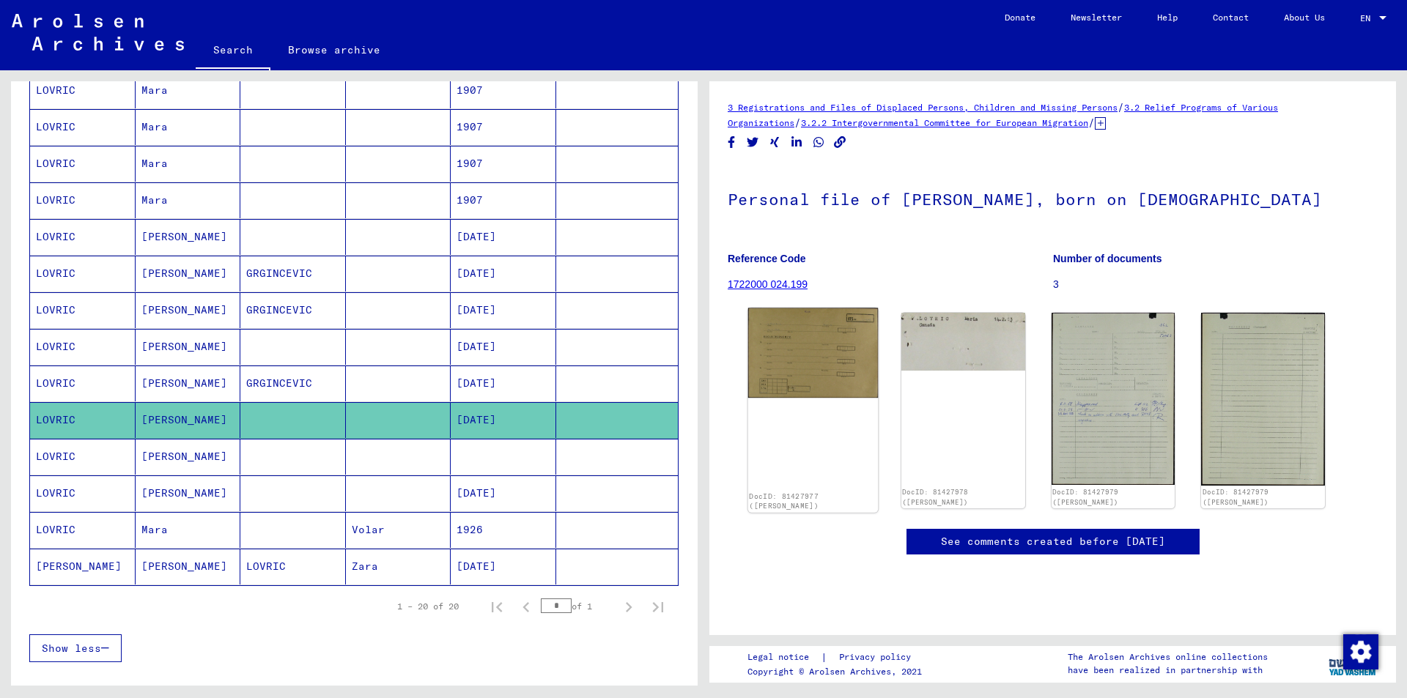
click at [813, 376] on img at bounding box center [813, 352] width 130 height 89
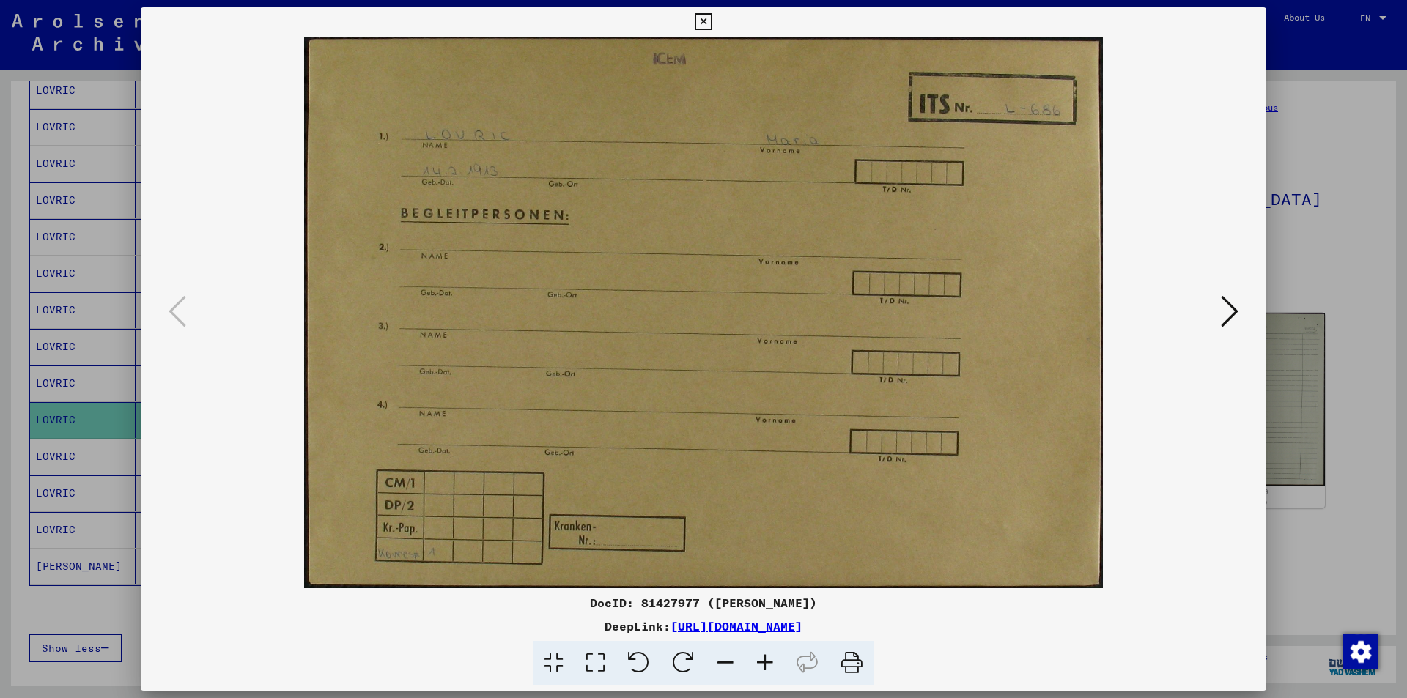
click at [1225, 309] on icon at bounding box center [1230, 311] width 18 height 35
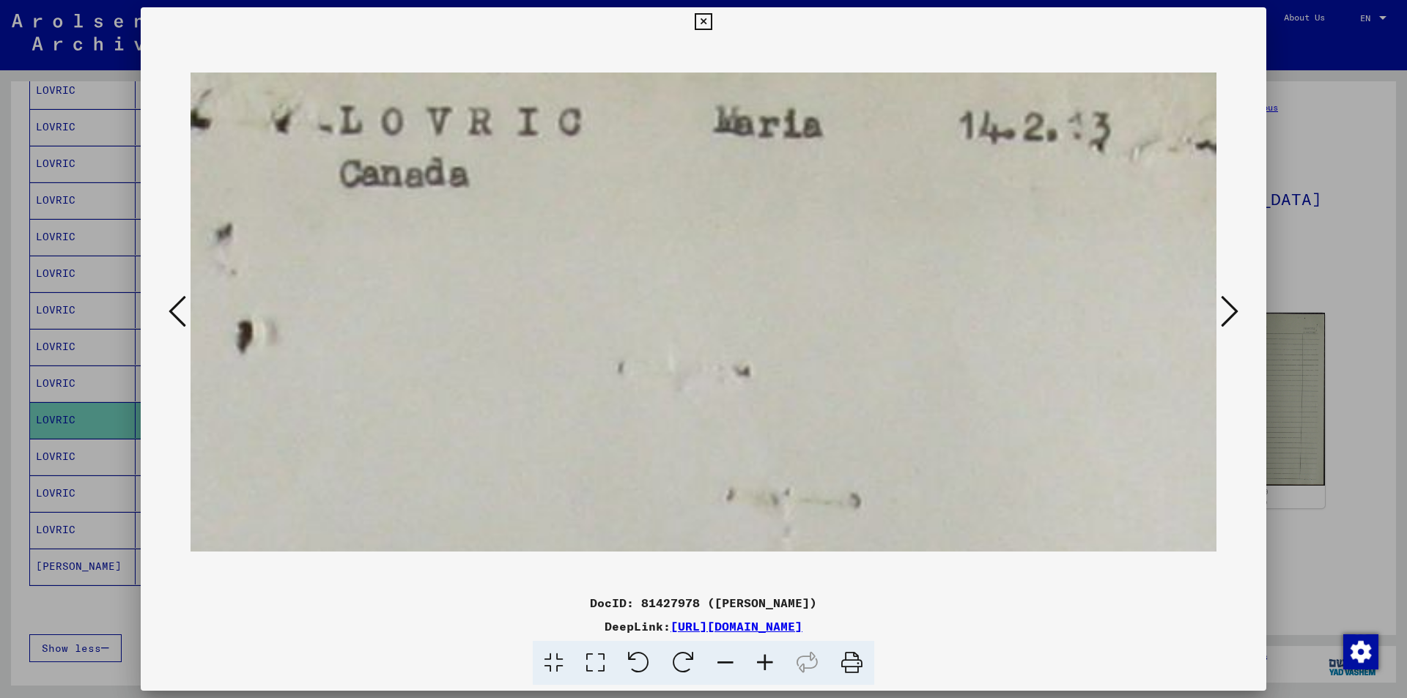
click at [1225, 309] on icon at bounding box center [1230, 311] width 18 height 35
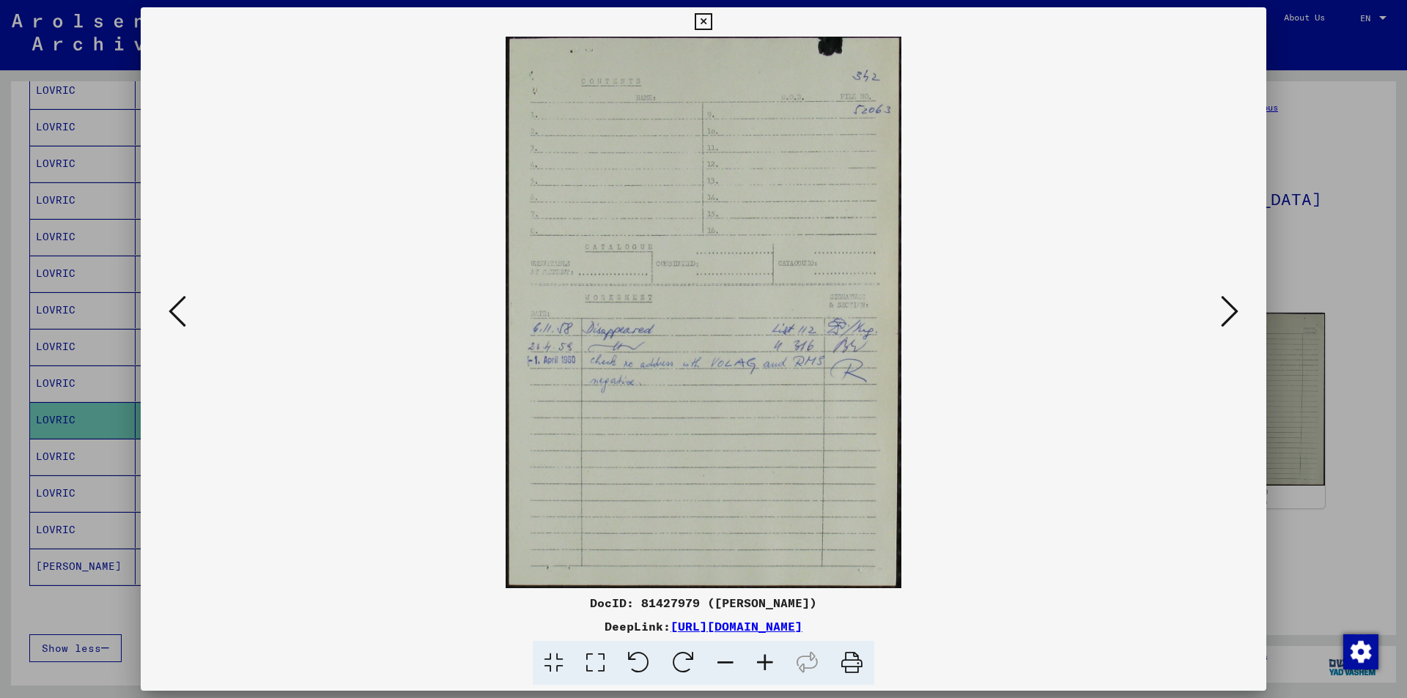
click at [1225, 309] on icon at bounding box center [1230, 311] width 18 height 35
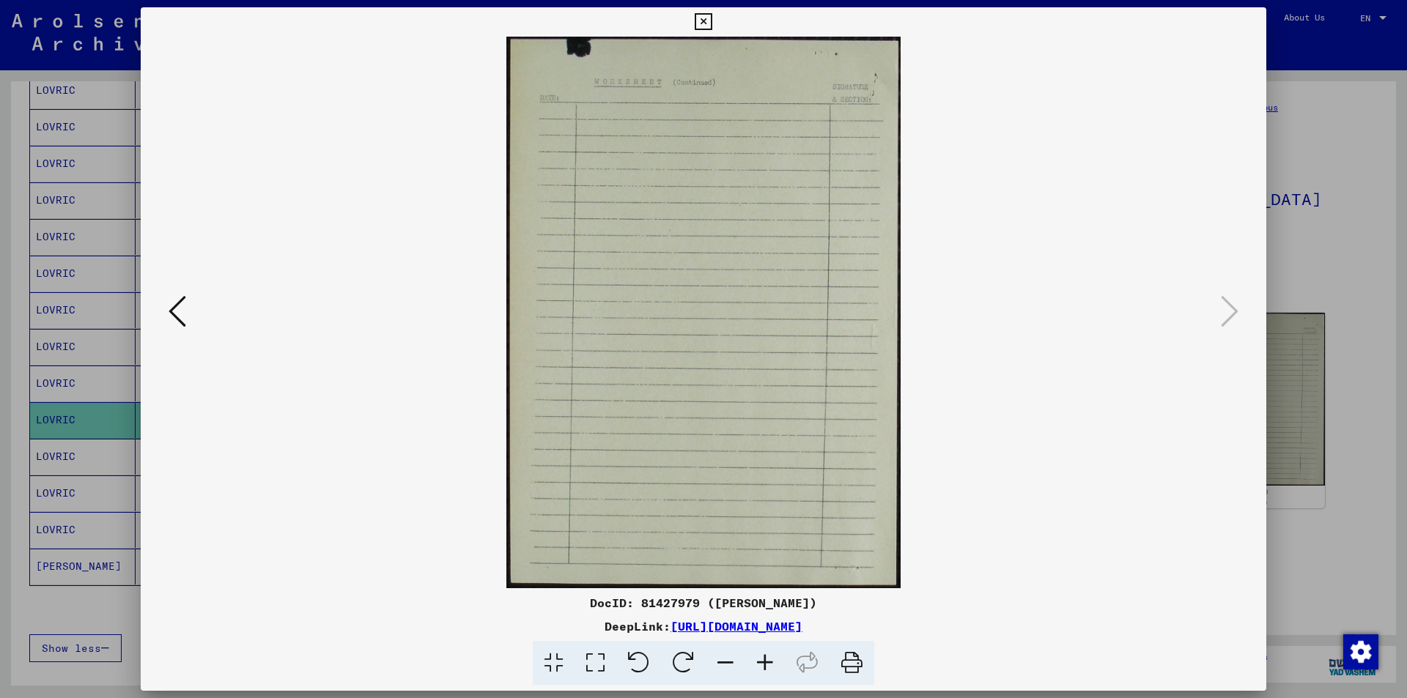
click at [699, 21] on icon at bounding box center [703, 22] width 17 height 18
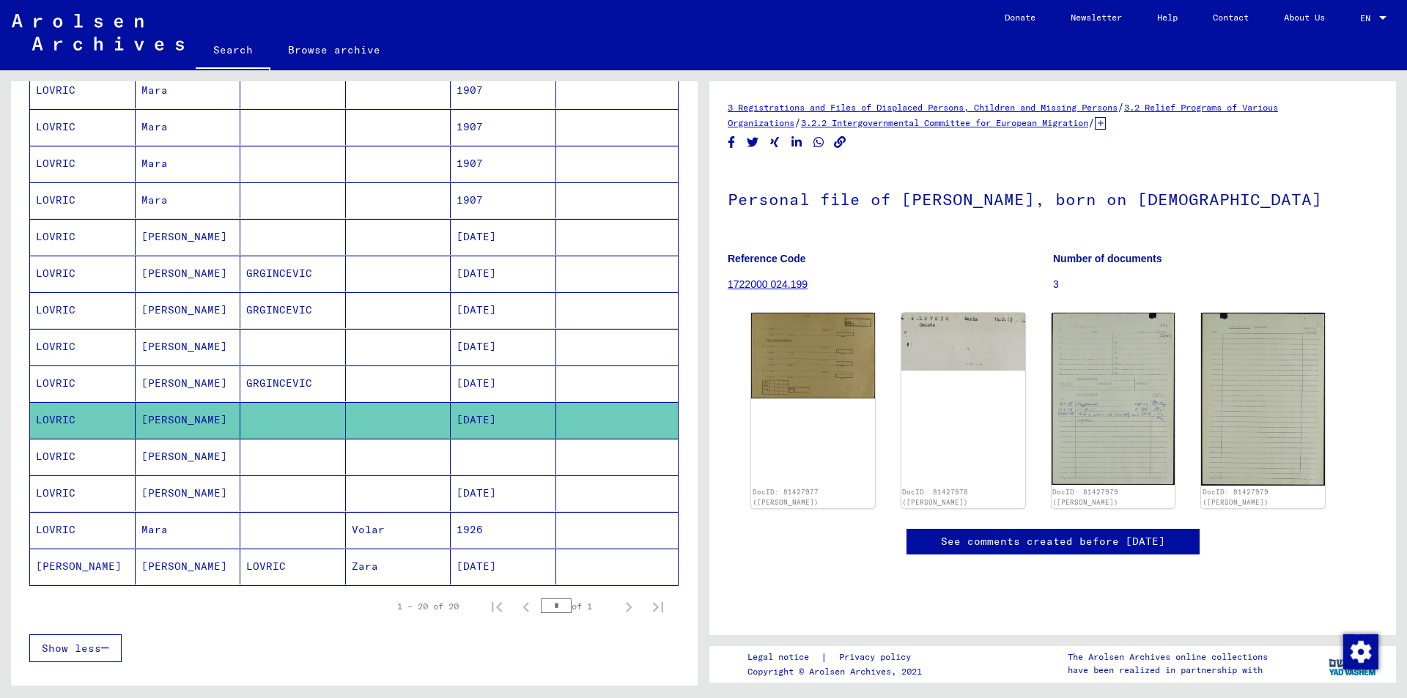
scroll to position [371, 0]
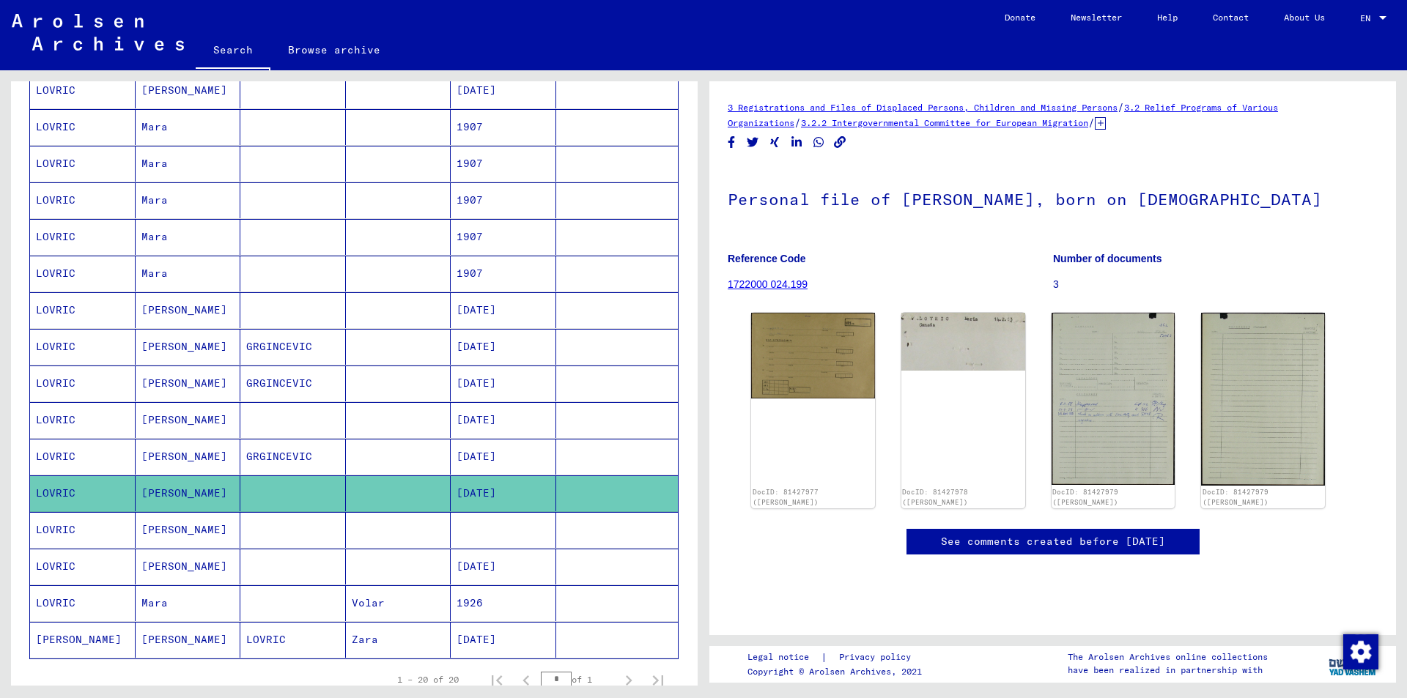
click at [469, 279] on mat-cell "1907" at bounding box center [504, 274] width 106 height 36
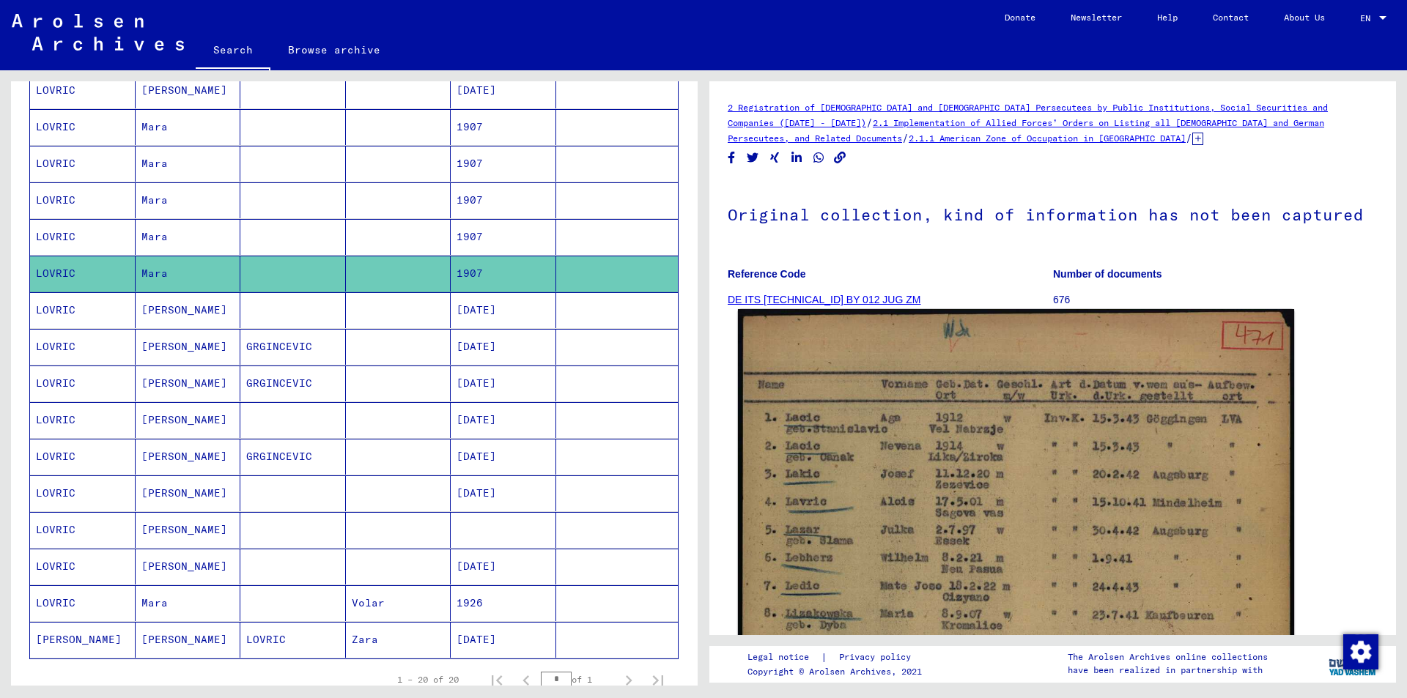
click at [902, 469] on img at bounding box center [1016, 703] width 556 height 788
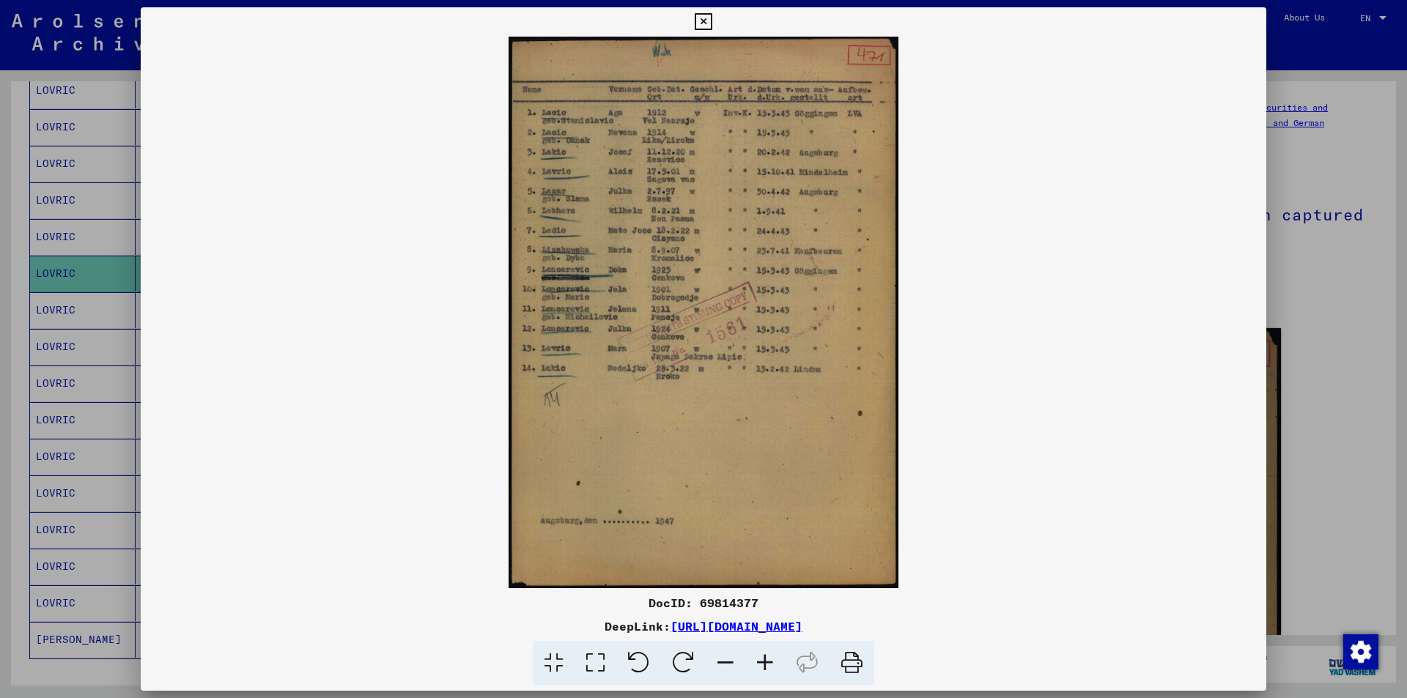
click at [766, 665] on icon at bounding box center [765, 663] width 40 height 45
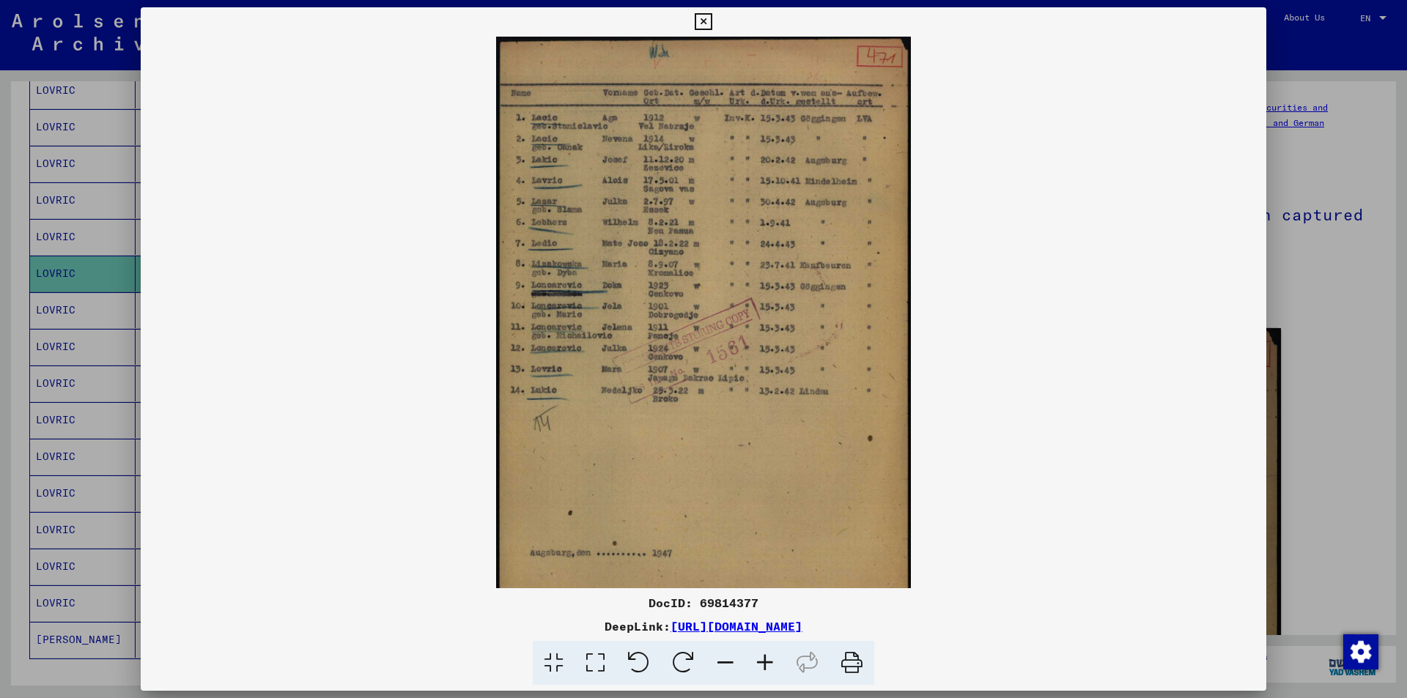
click at [765, 665] on icon at bounding box center [765, 663] width 40 height 45
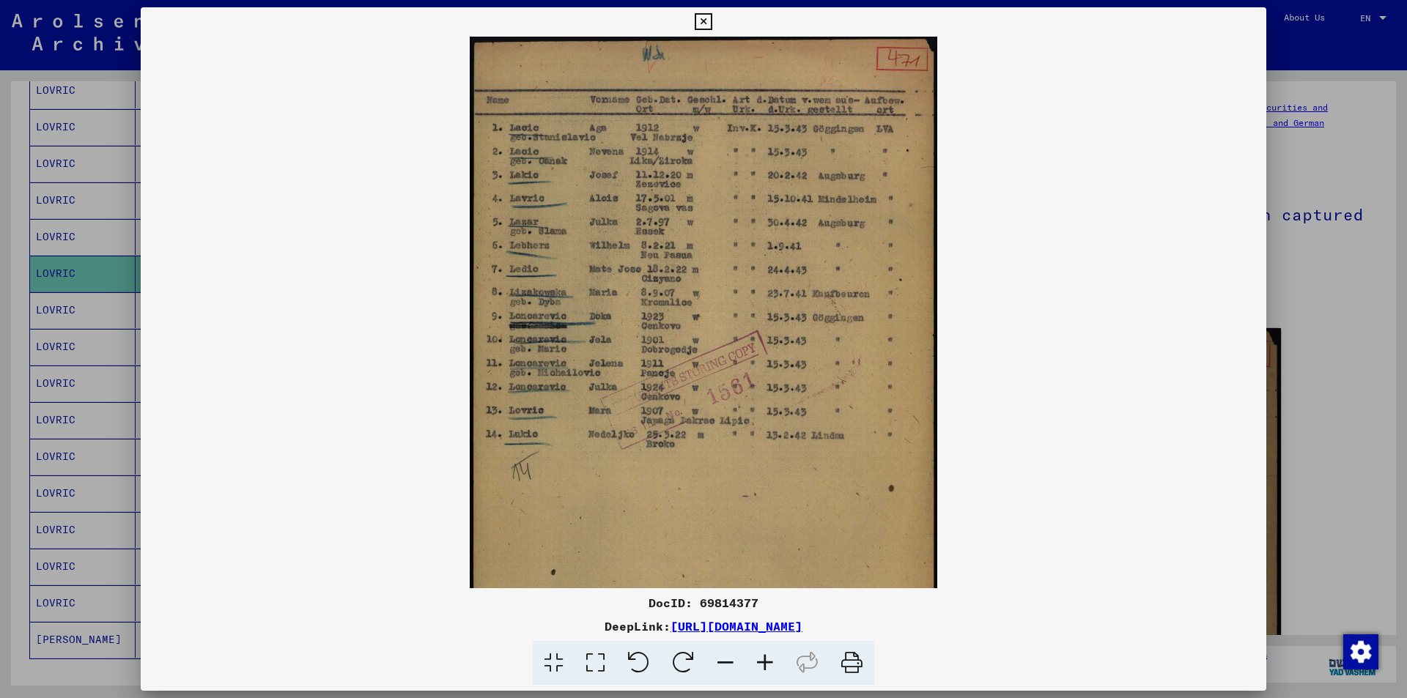
click at [765, 665] on icon at bounding box center [765, 663] width 40 height 45
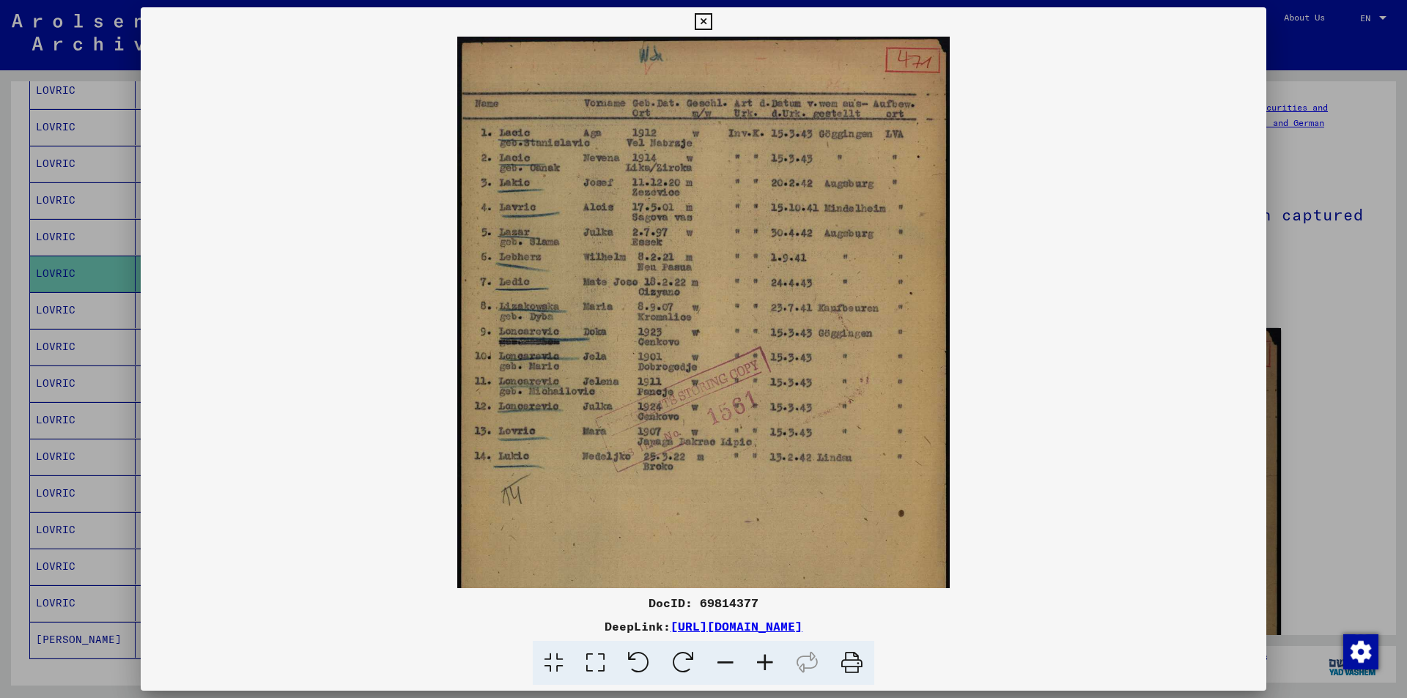
click at [765, 665] on icon at bounding box center [765, 663] width 40 height 45
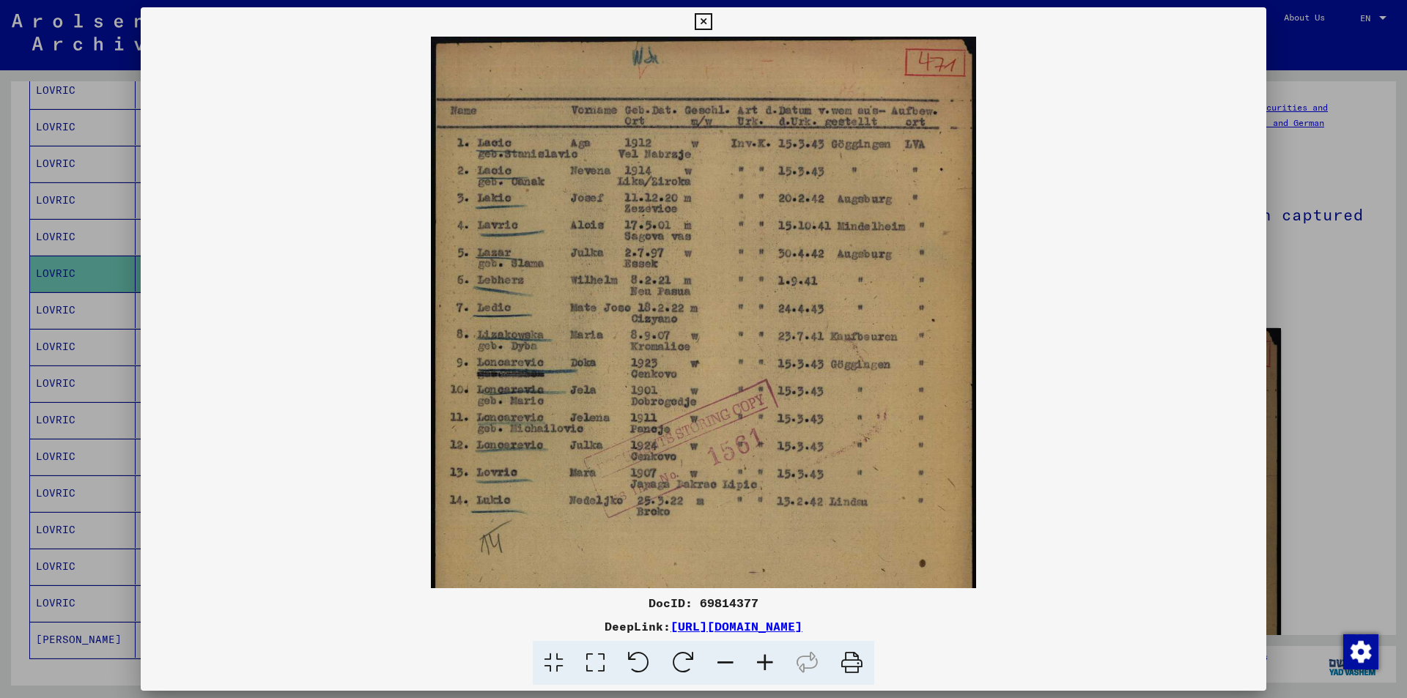
click at [765, 665] on icon at bounding box center [765, 663] width 40 height 45
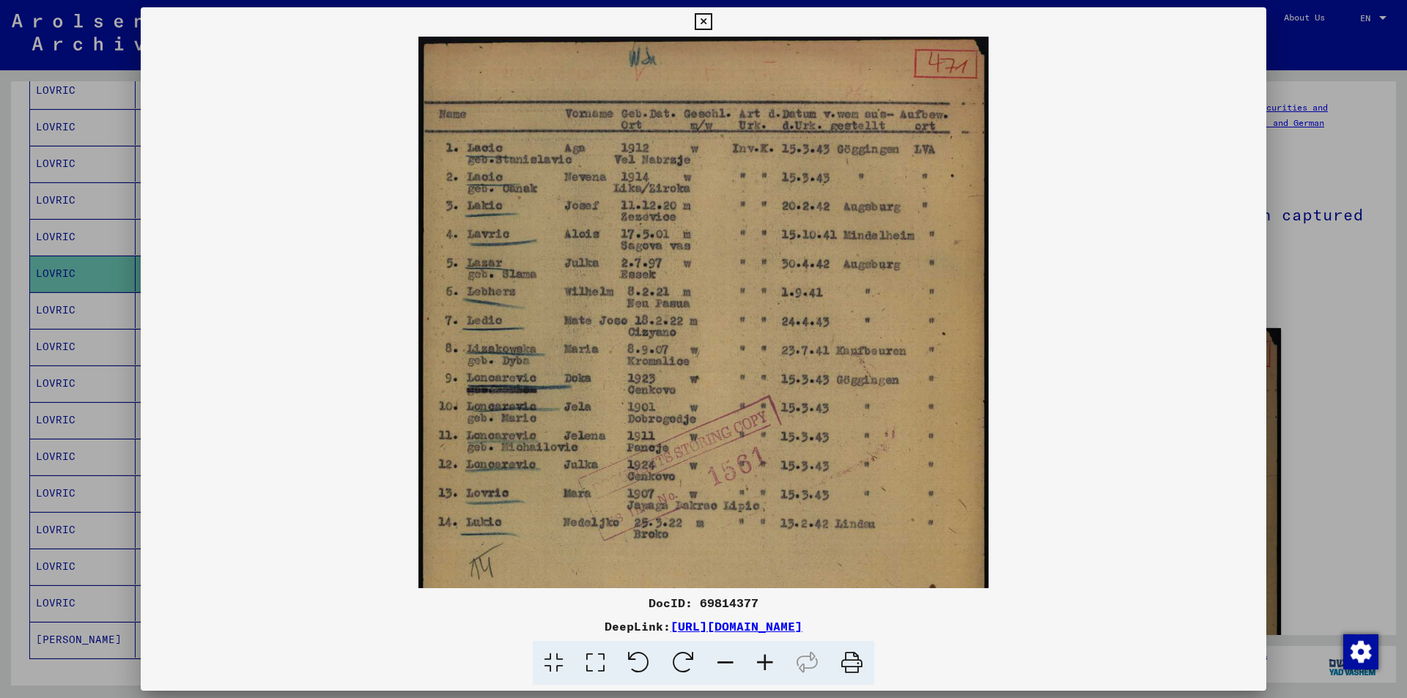
click at [765, 665] on icon at bounding box center [765, 663] width 40 height 45
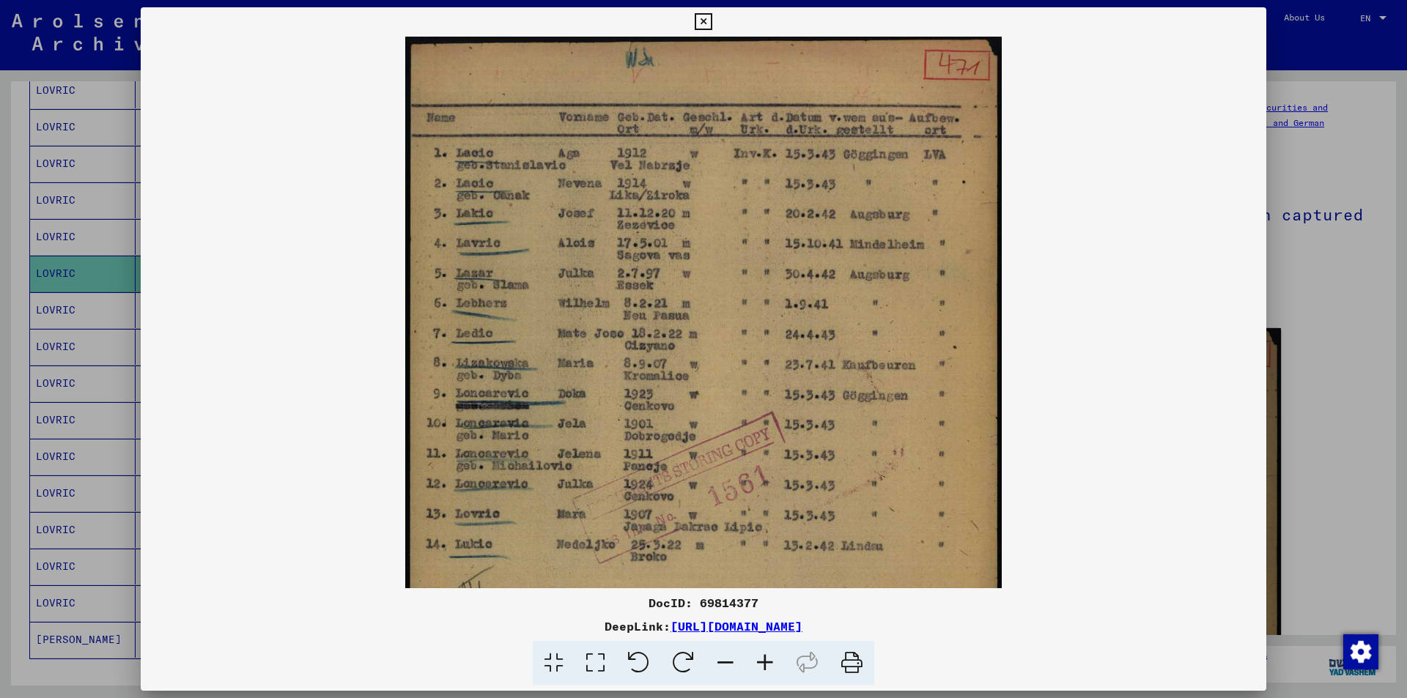
click at [765, 665] on icon at bounding box center [765, 663] width 40 height 45
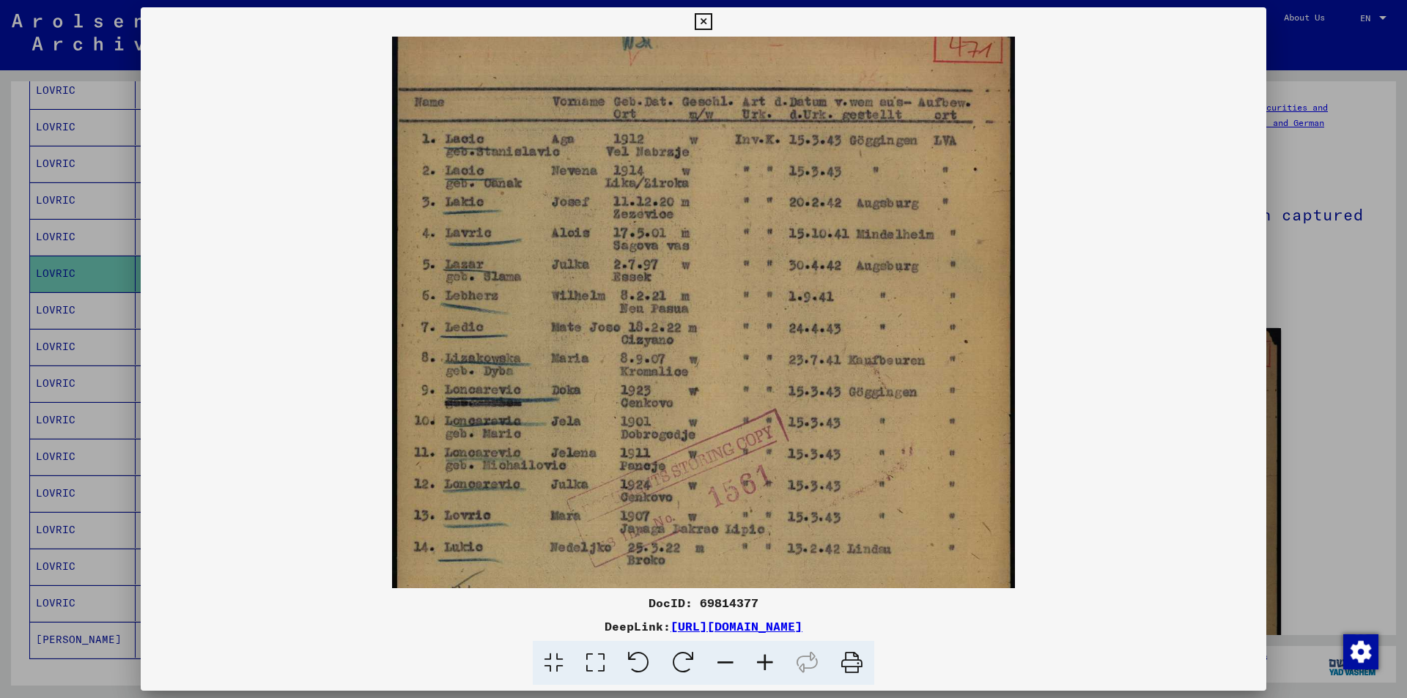
scroll to position [21, 0]
drag, startPoint x: 654, startPoint y: 511, endPoint x: 654, endPoint y: 490, distance: 20.5
click at [654, 490] on img at bounding box center [703, 456] width 622 height 881
click at [702, 18] on icon at bounding box center [703, 22] width 17 height 18
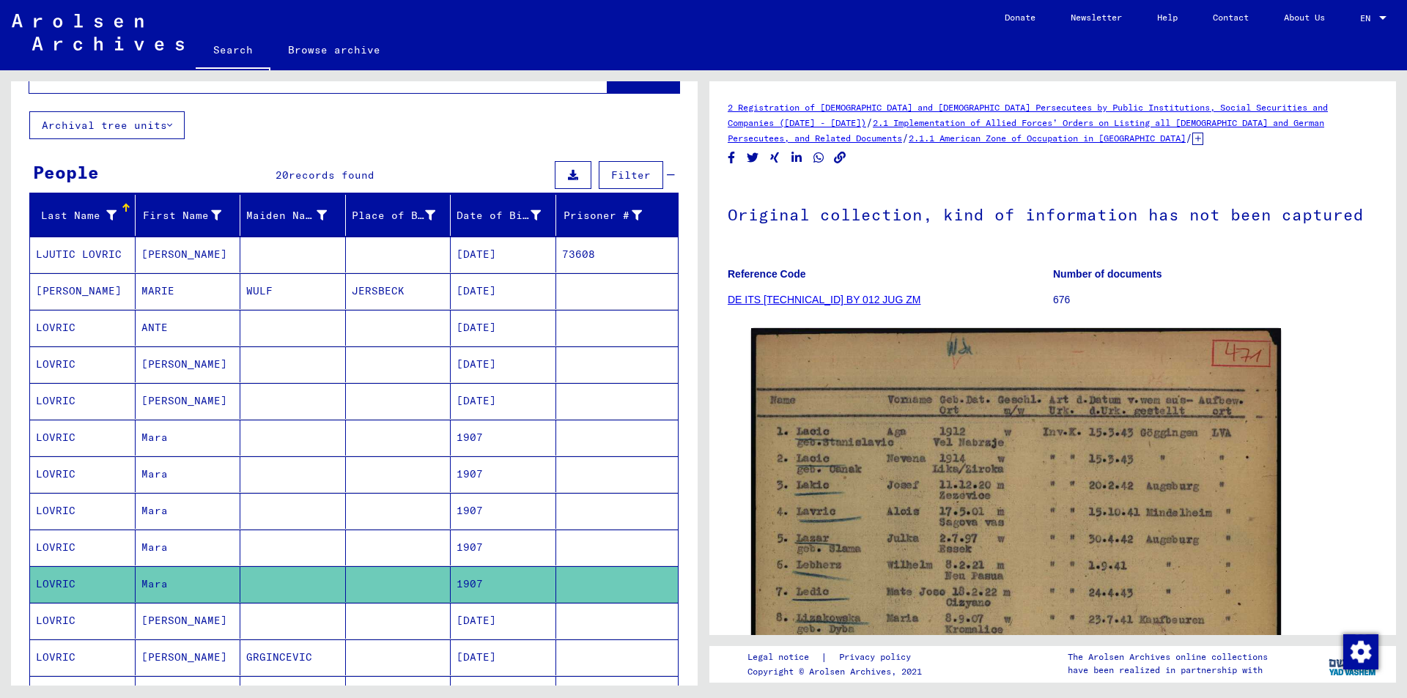
scroll to position [4, 0]
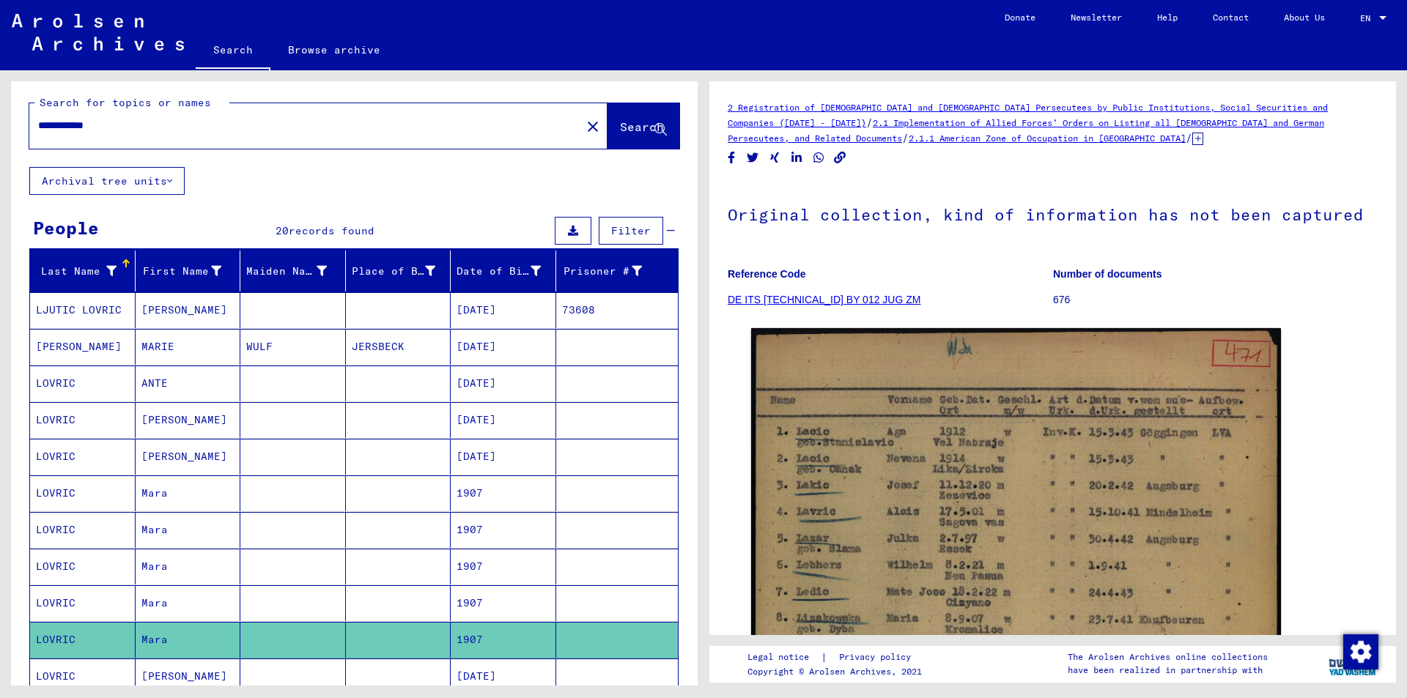
click at [146, 130] on input "**********" at bounding box center [305, 125] width 534 height 15
type input "*"
type input "**********"
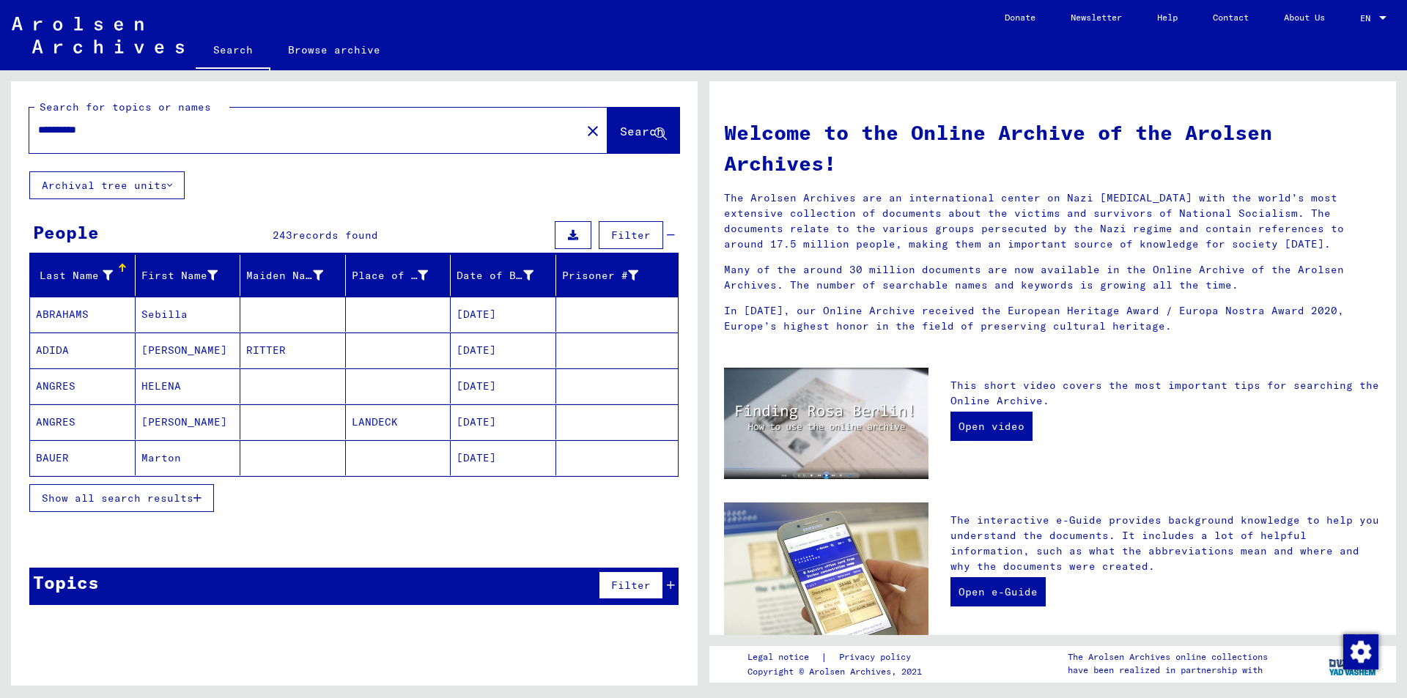
click at [200, 497] on icon "button" at bounding box center [197, 498] width 8 height 10
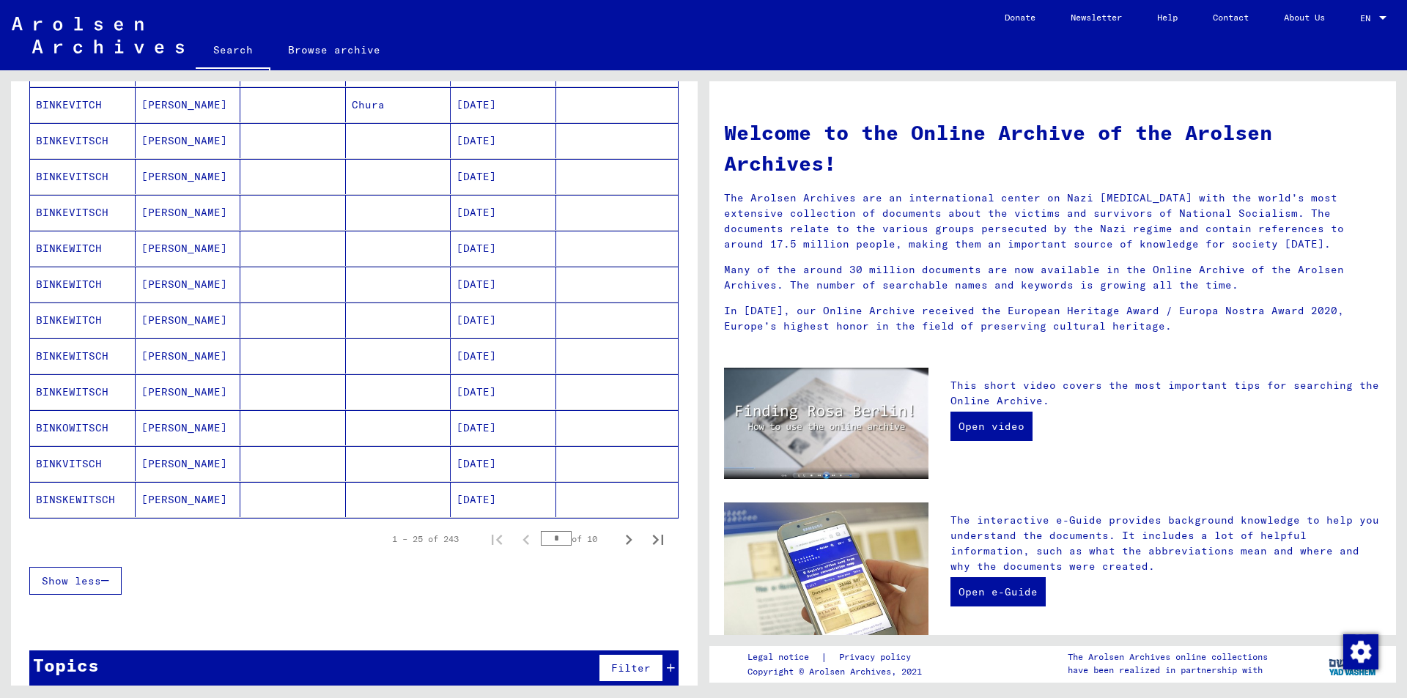
scroll to position [695, 0]
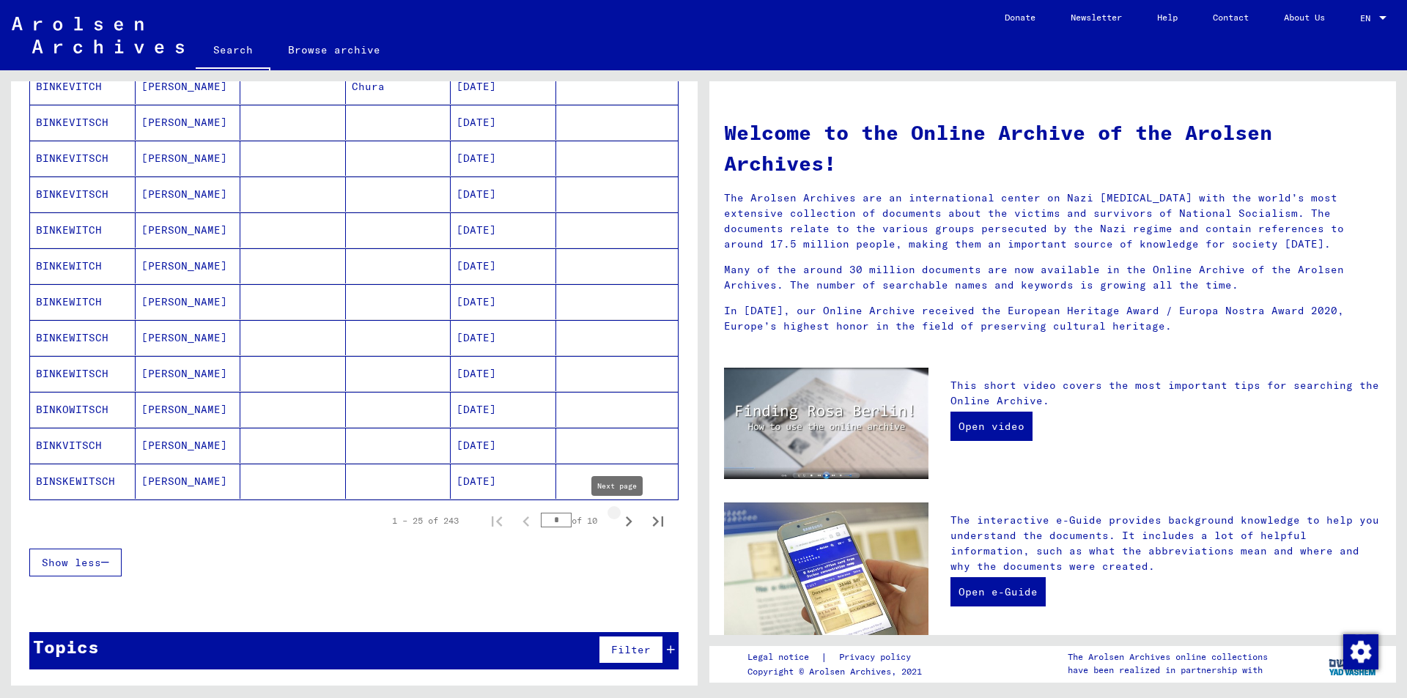
click at [618, 520] on icon "Next page" at bounding box center [628, 521] width 21 height 21
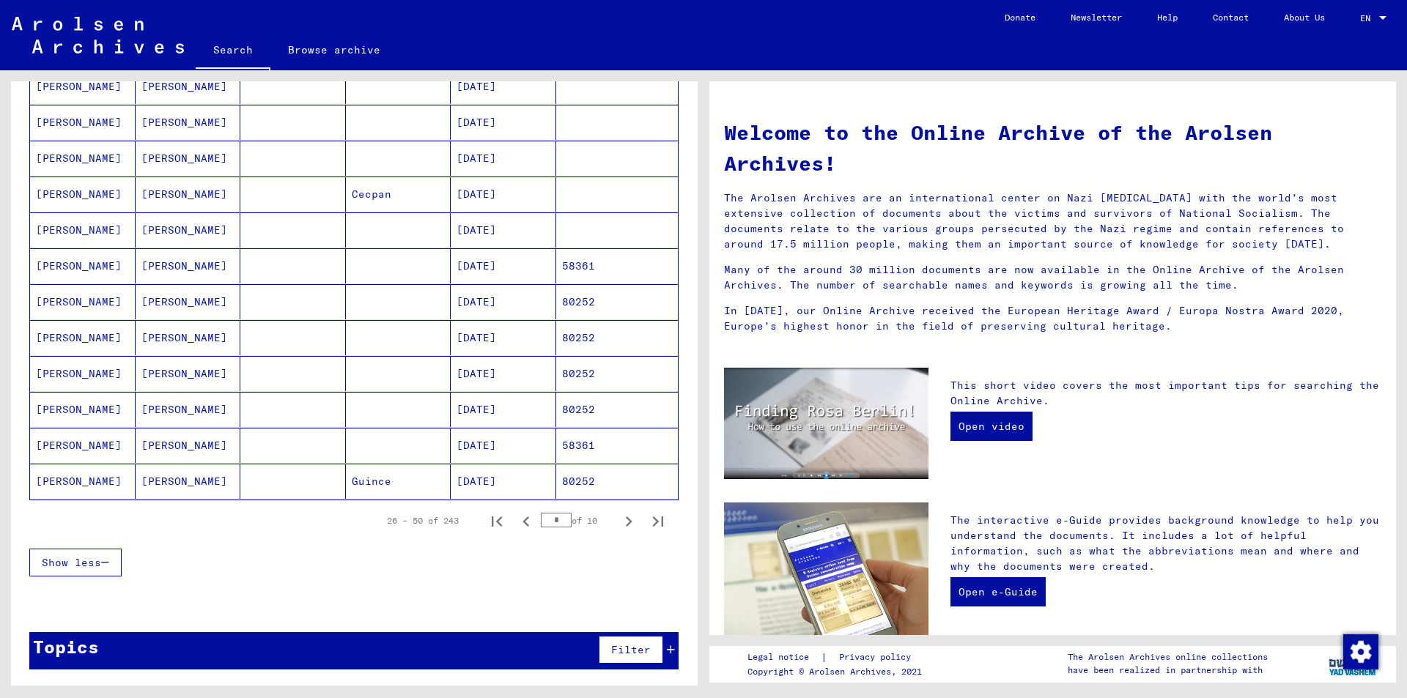
click at [618, 520] on icon "Next page" at bounding box center [628, 521] width 21 height 21
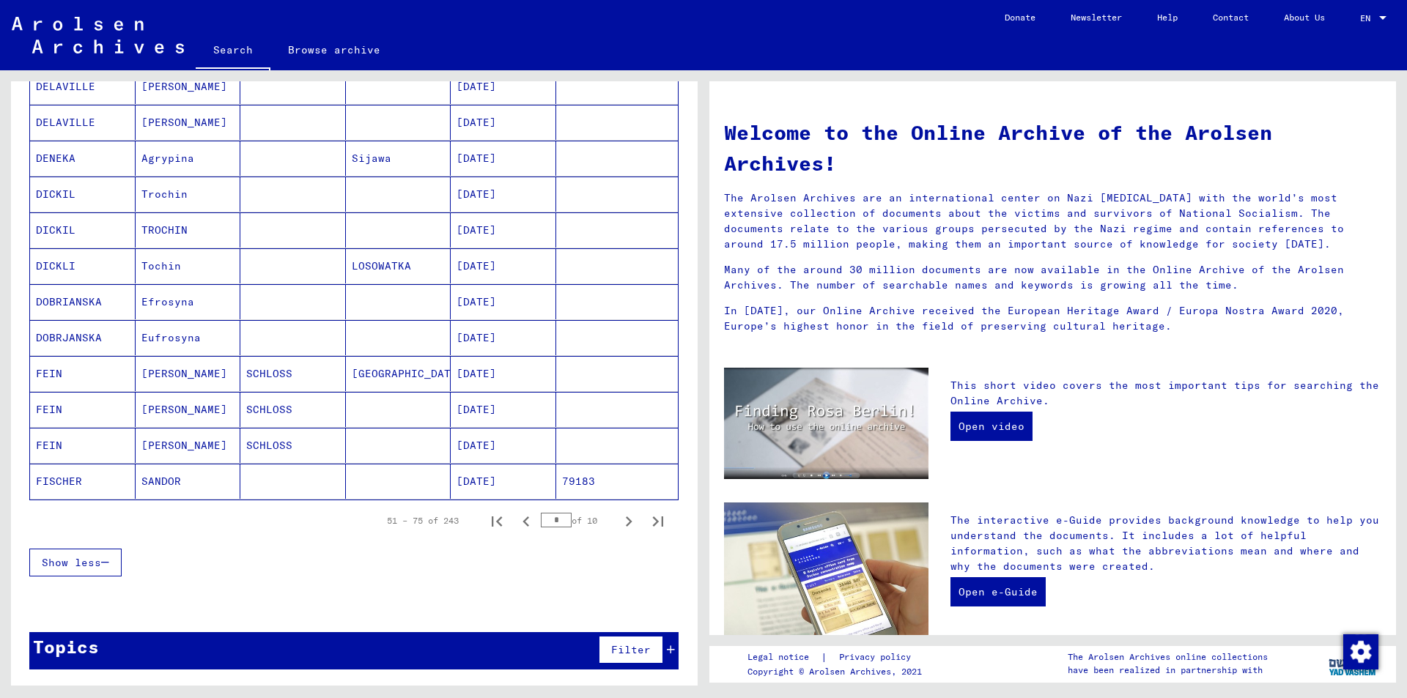
click at [618, 520] on icon "Next page" at bounding box center [628, 521] width 21 height 21
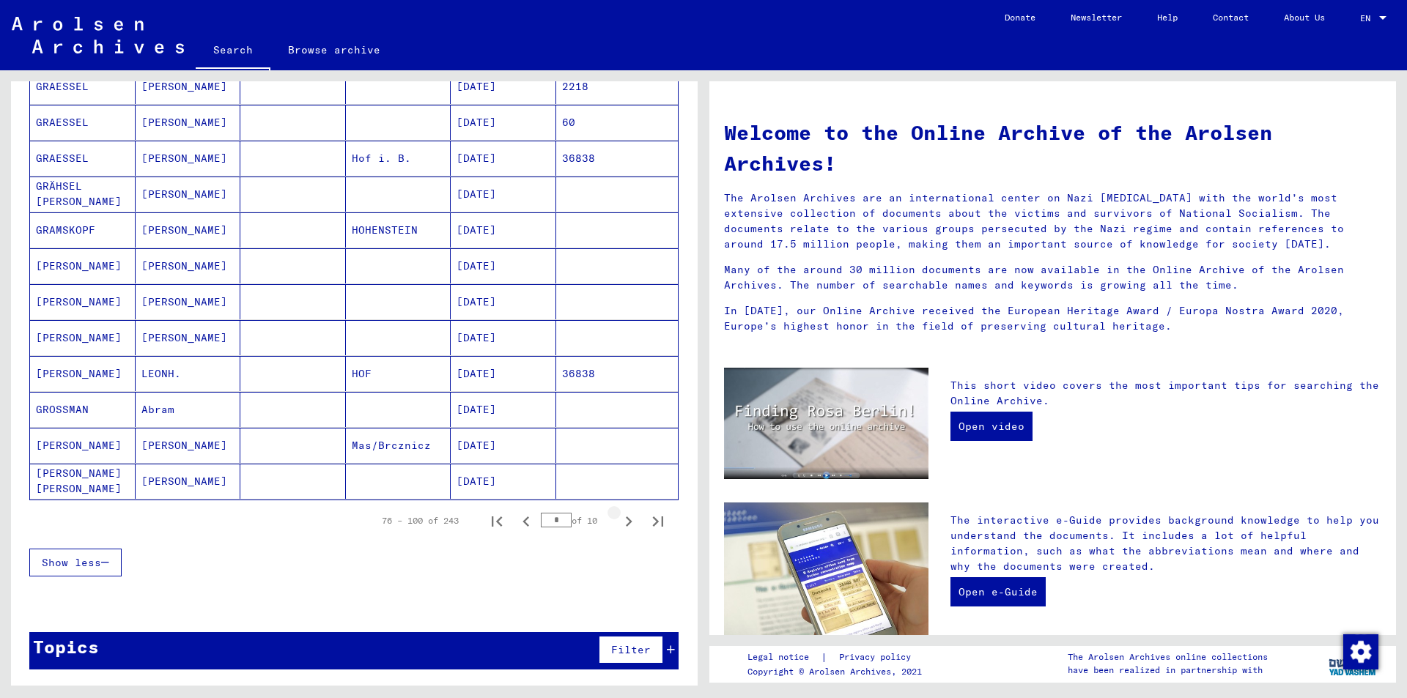
click at [618, 520] on icon "Next page" at bounding box center [628, 521] width 21 height 21
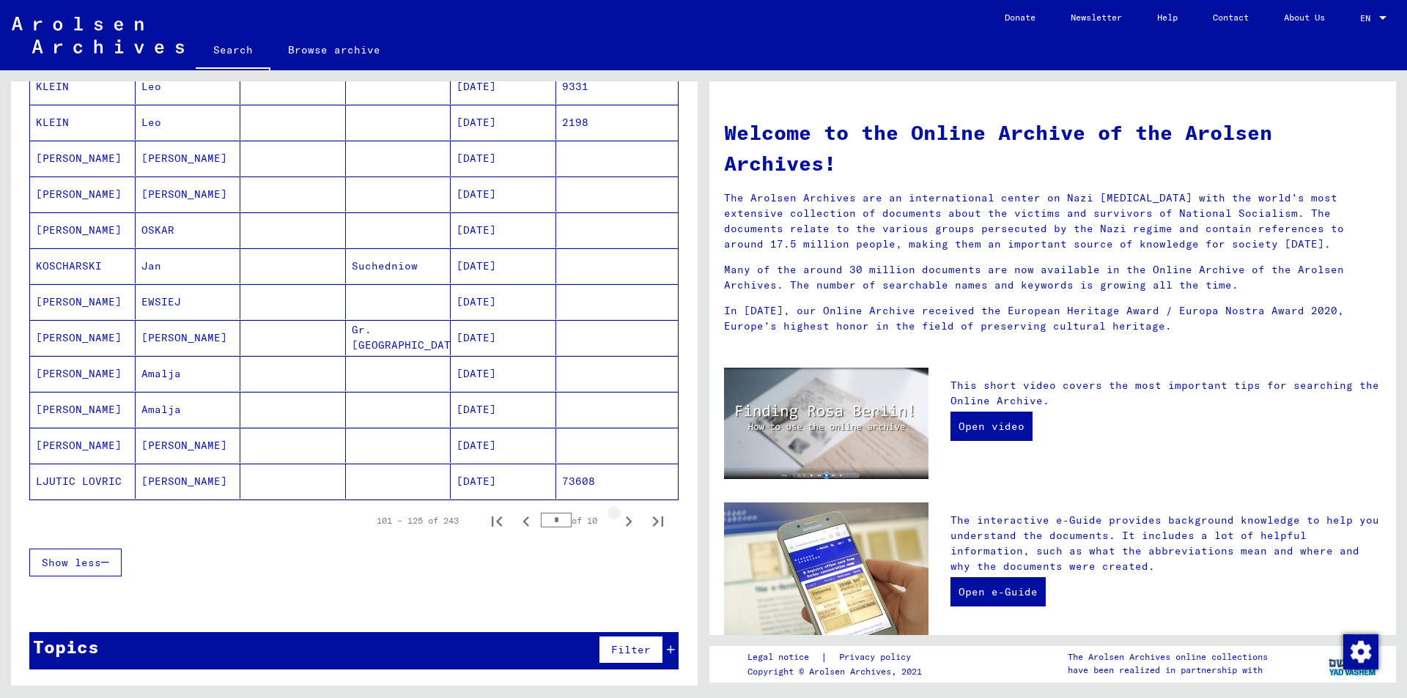
click at [618, 520] on icon "Next page" at bounding box center [628, 521] width 21 height 21
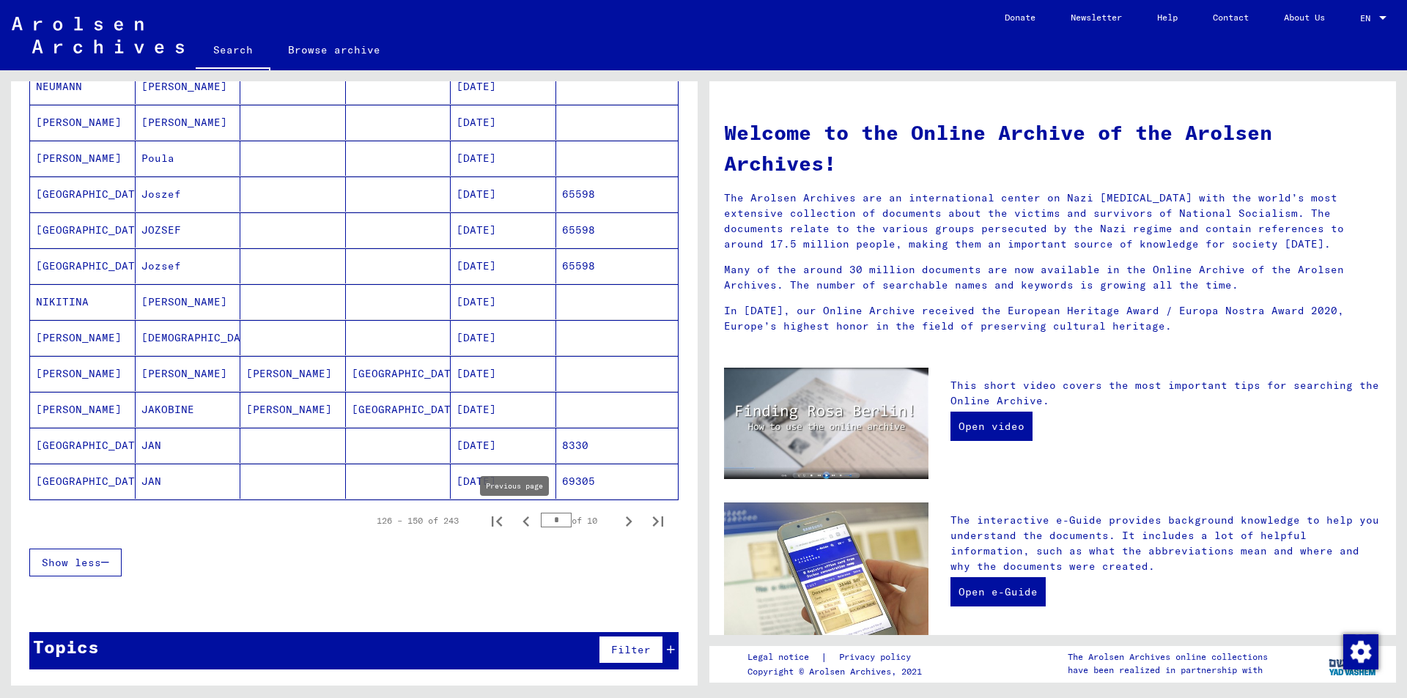
click at [517, 523] on icon "Previous page" at bounding box center [526, 521] width 21 height 21
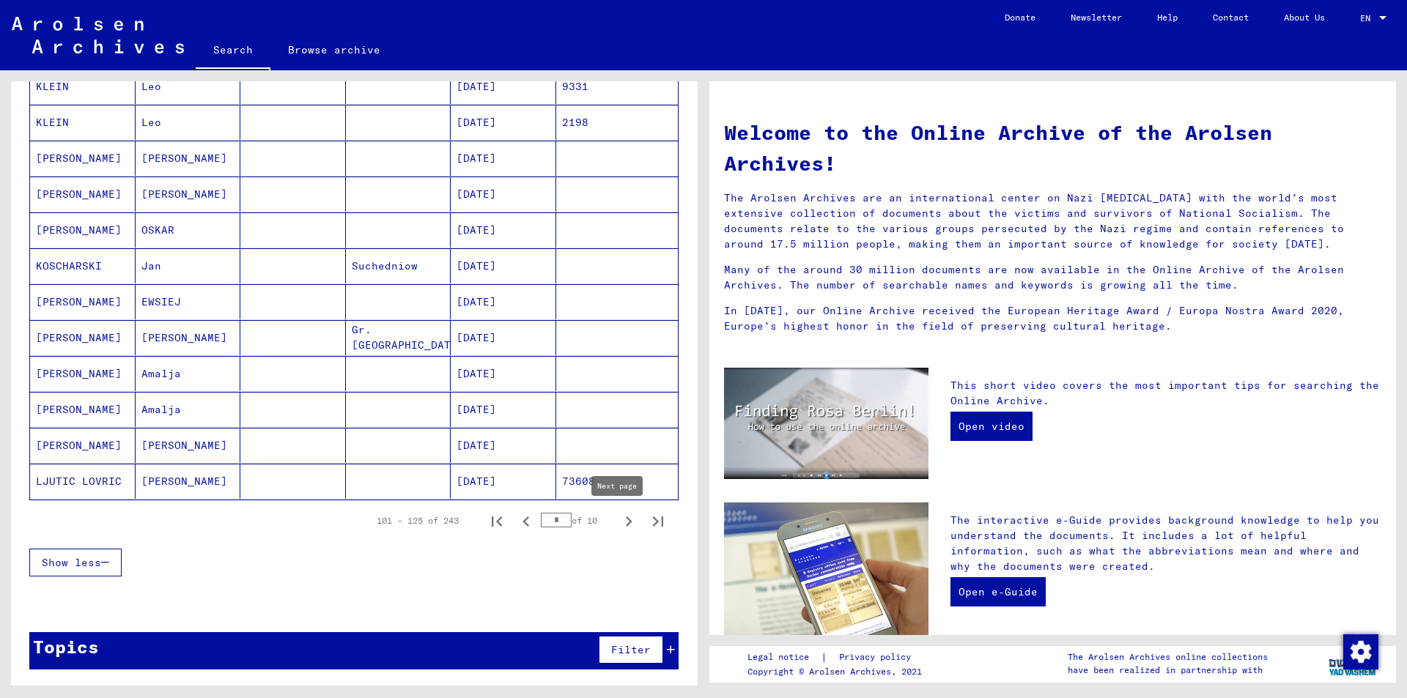
click at [626, 520] on icon "Next page" at bounding box center [629, 522] width 7 height 10
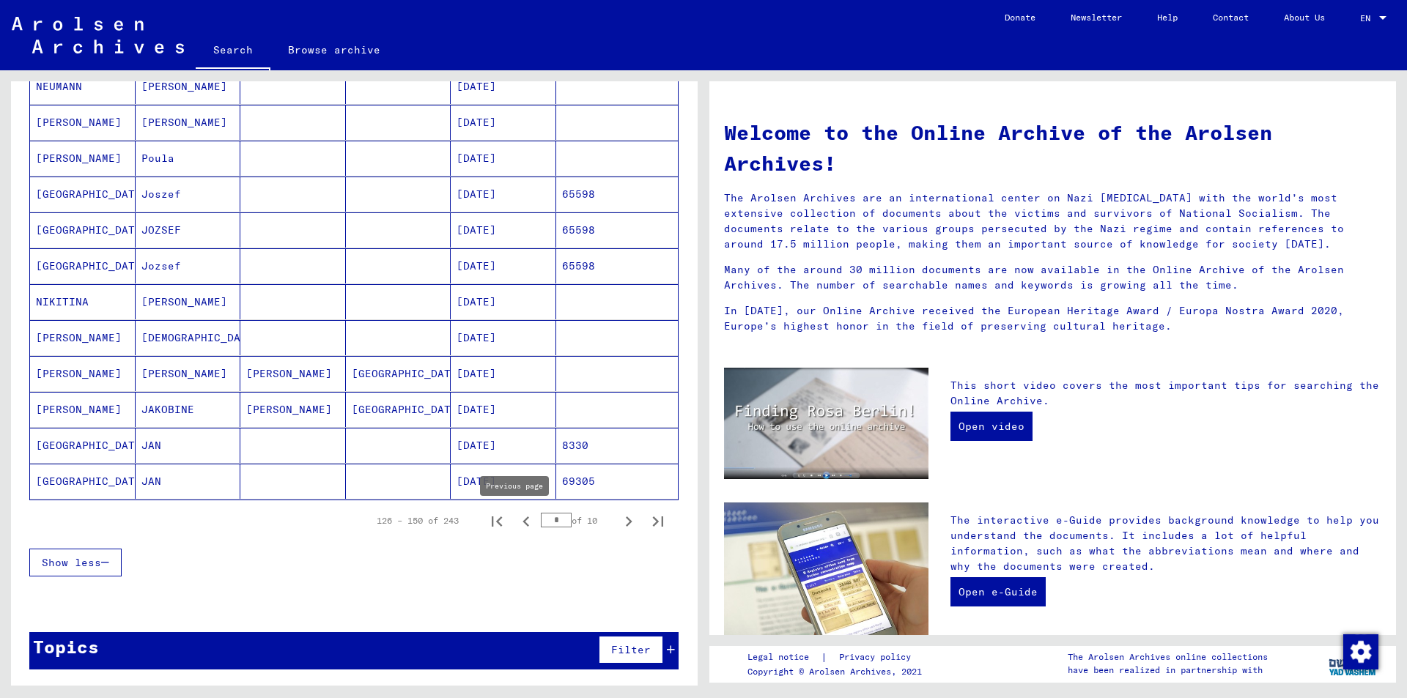
click at [516, 522] on icon "Previous page" at bounding box center [526, 521] width 21 height 21
type input "*"
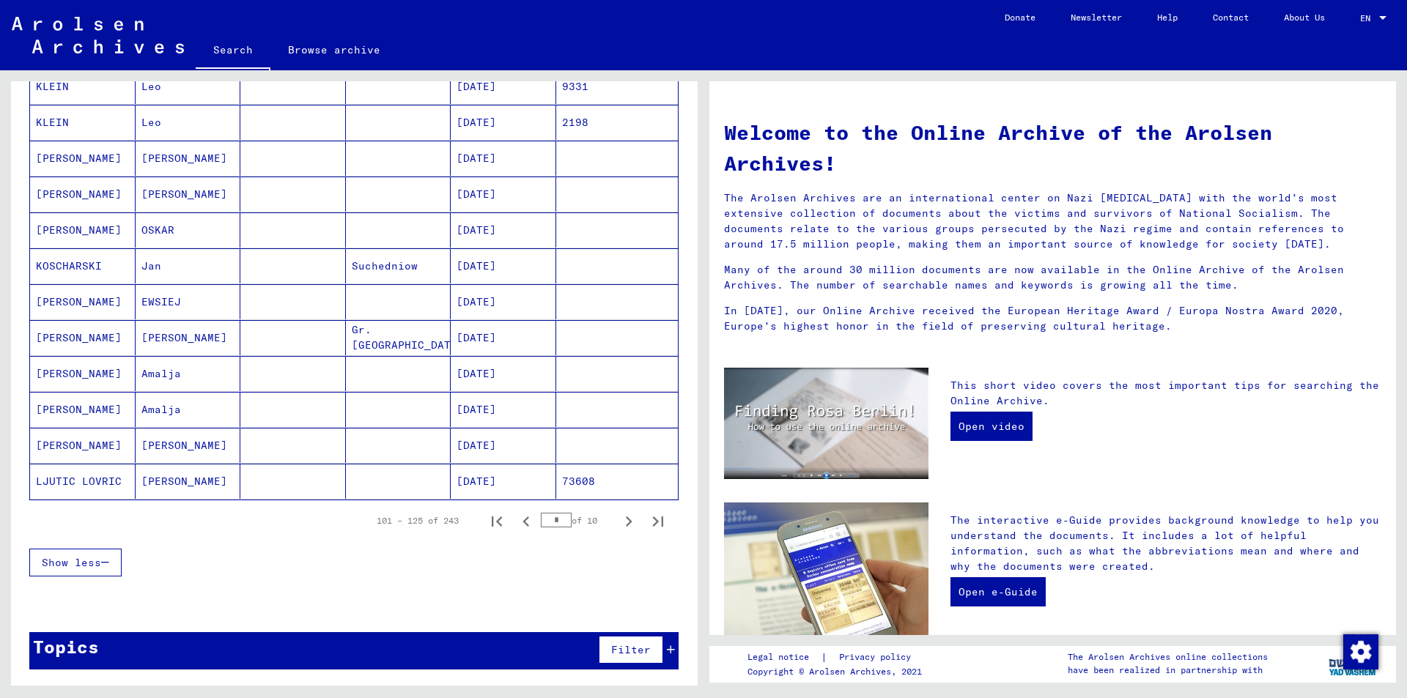
click at [465, 480] on mat-cell "[DATE]" at bounding box center [504, 481] width 106 height 35
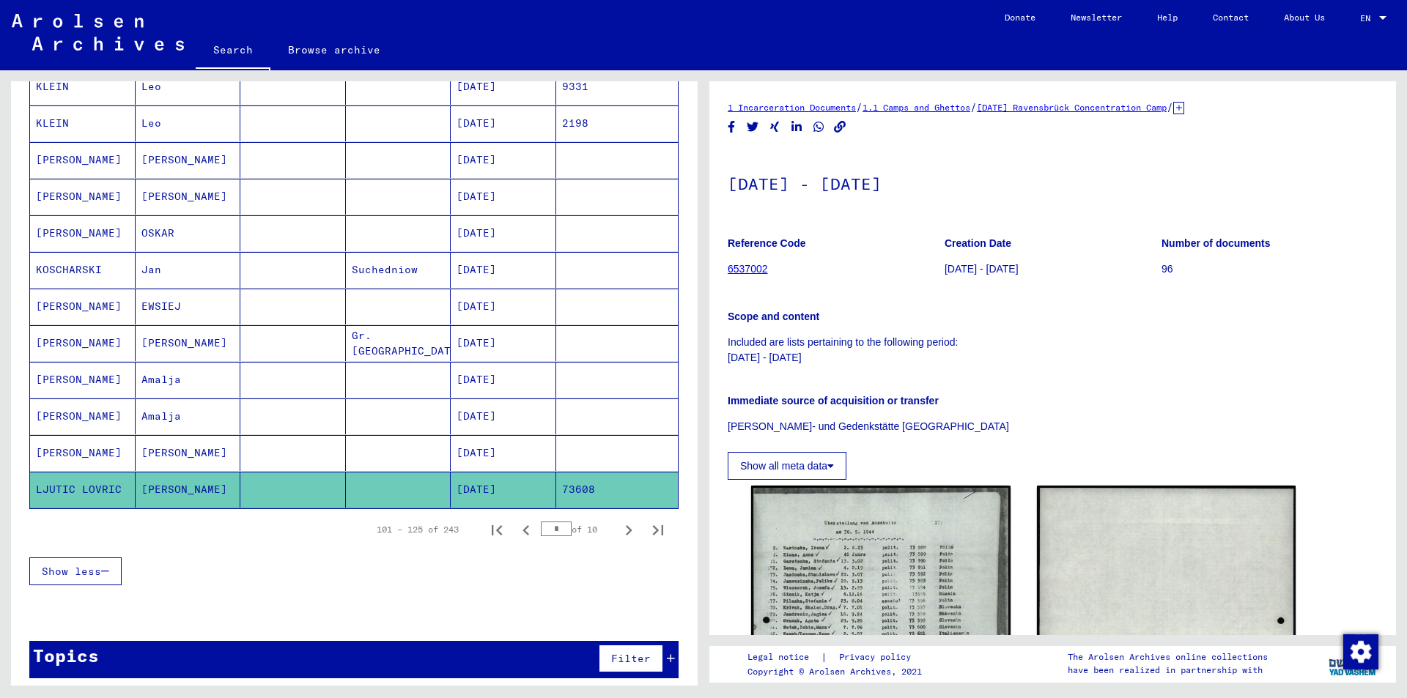
click at [1184, 108] on icon at bounding box center [1178, 108] width 11 height 12
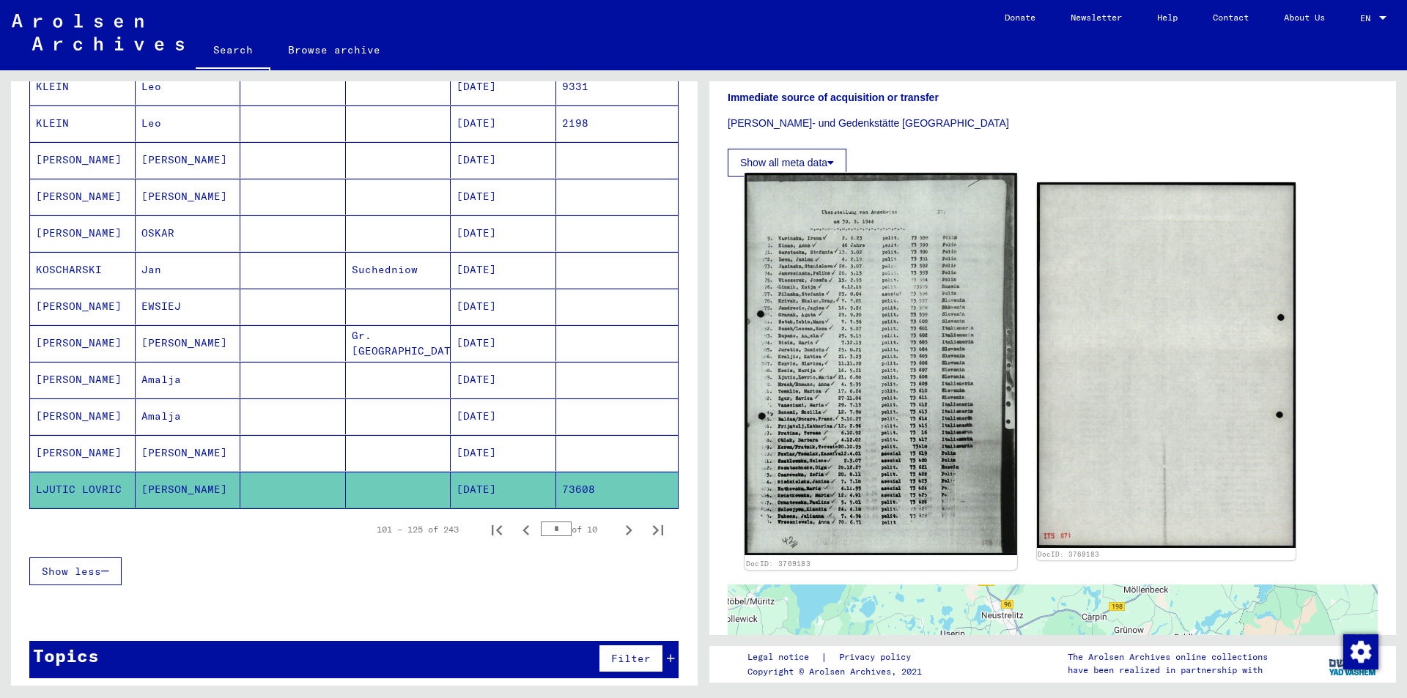
scroll to position [293, 0]
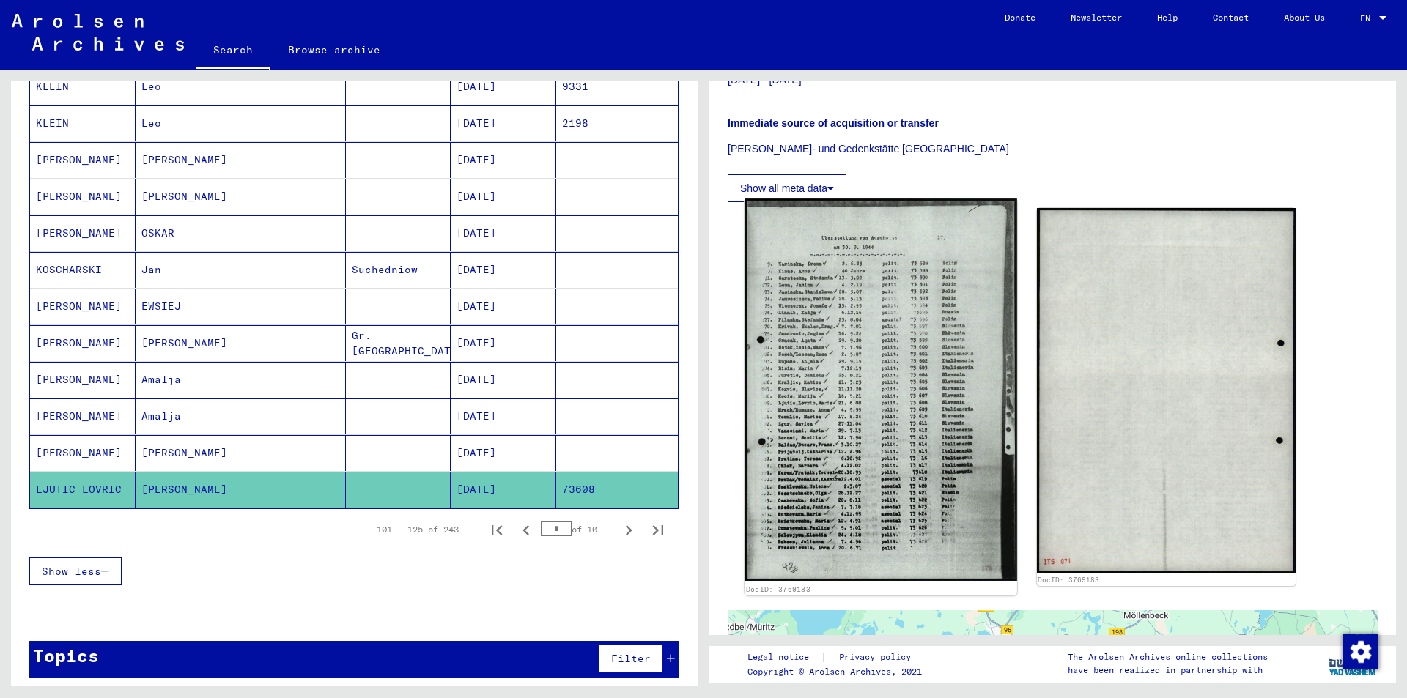
click at [903, 294] on img at bounding box center [880, 390] width 272 height 382
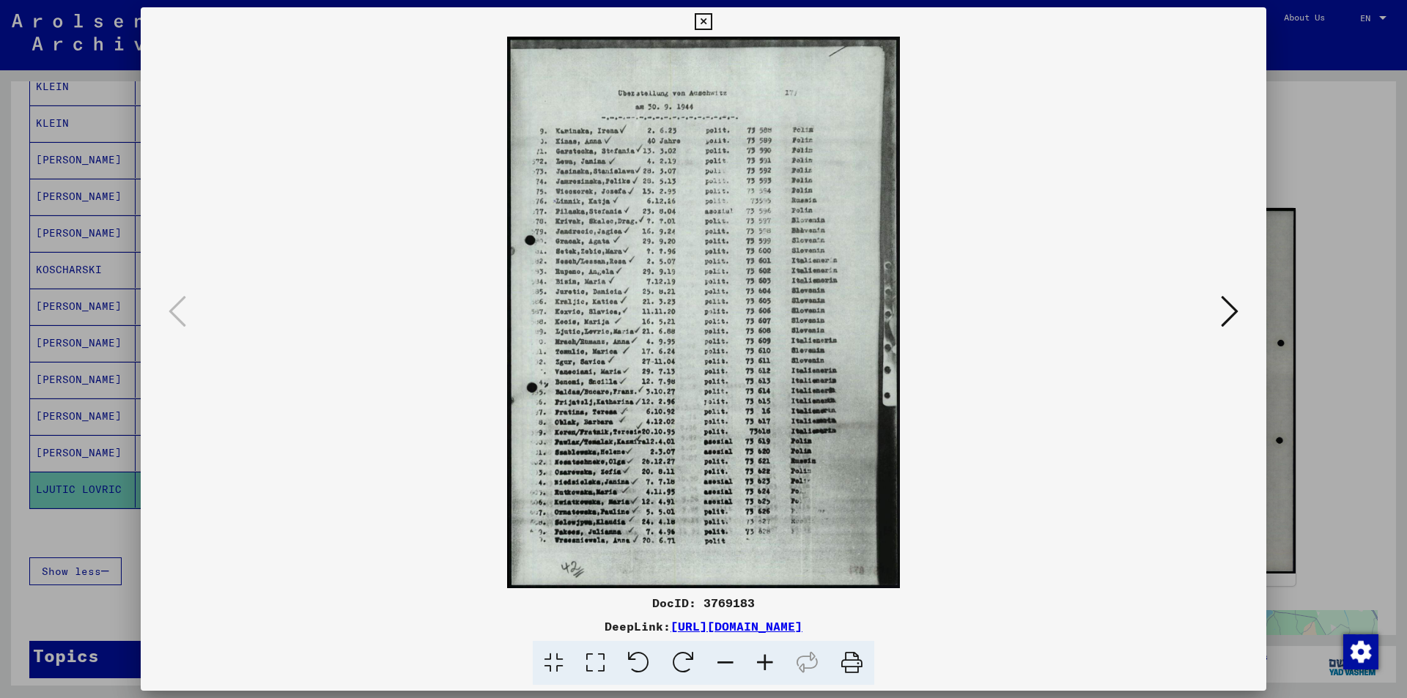
click at [763, 660] on icon at bounding box center [765, 663] width 40 height 45
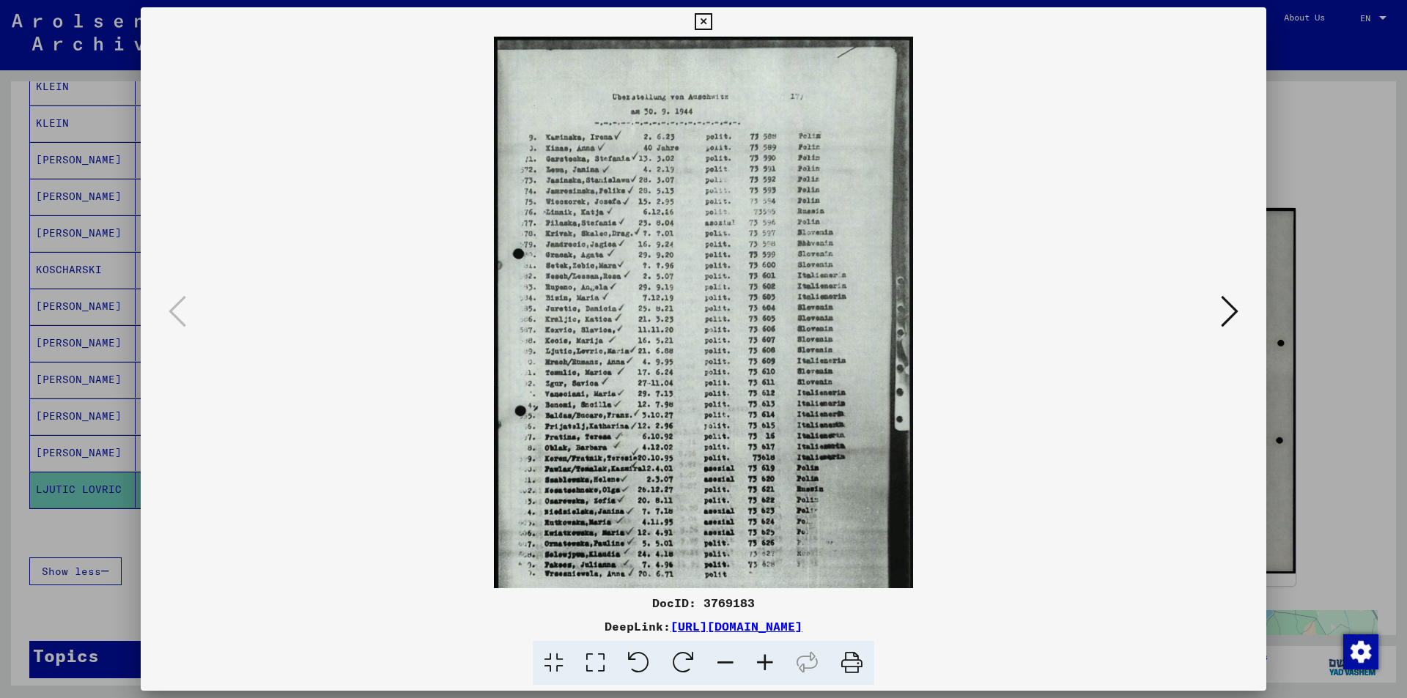
click at [763, 660] on icon at bounding box center [765, 663] width 40 height 45
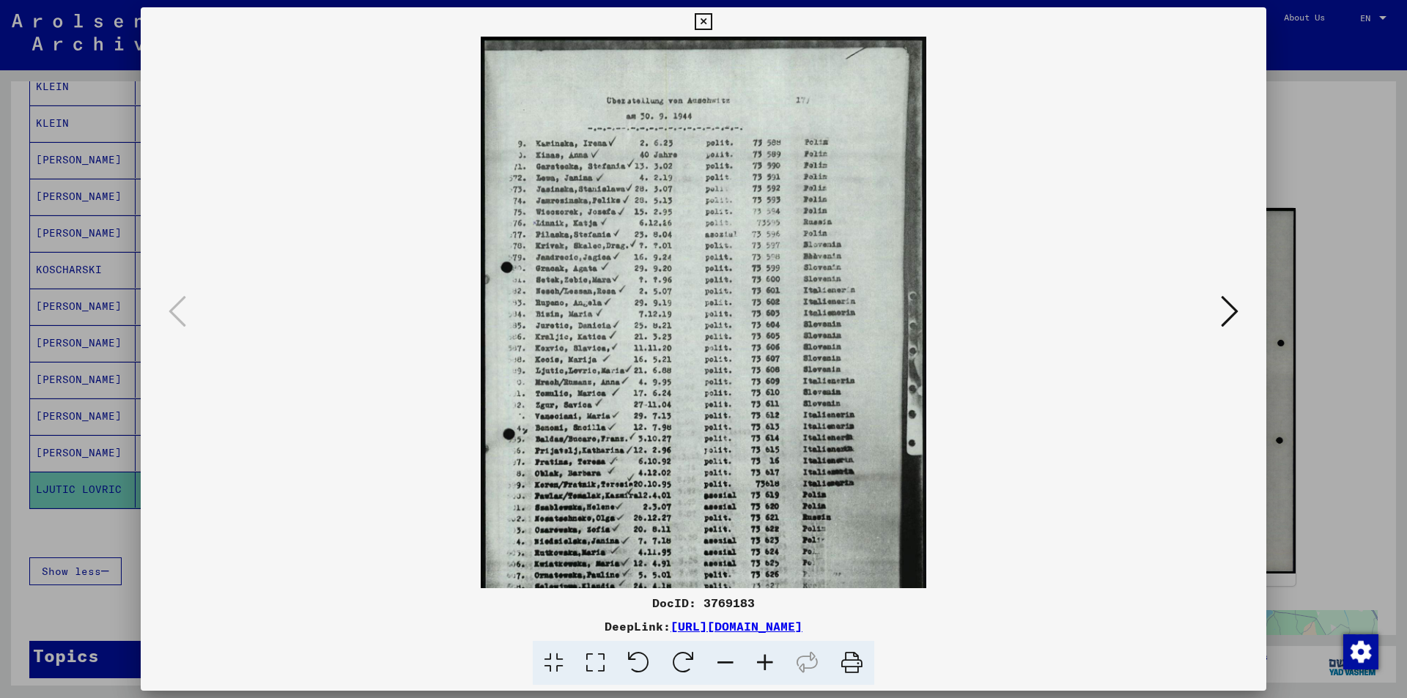
click at [763, 661] on icon at bounding box center [765, 663] width 40 height 45
click at [763, 662] on icon at bounding box center [765, 663] width 40 height 45
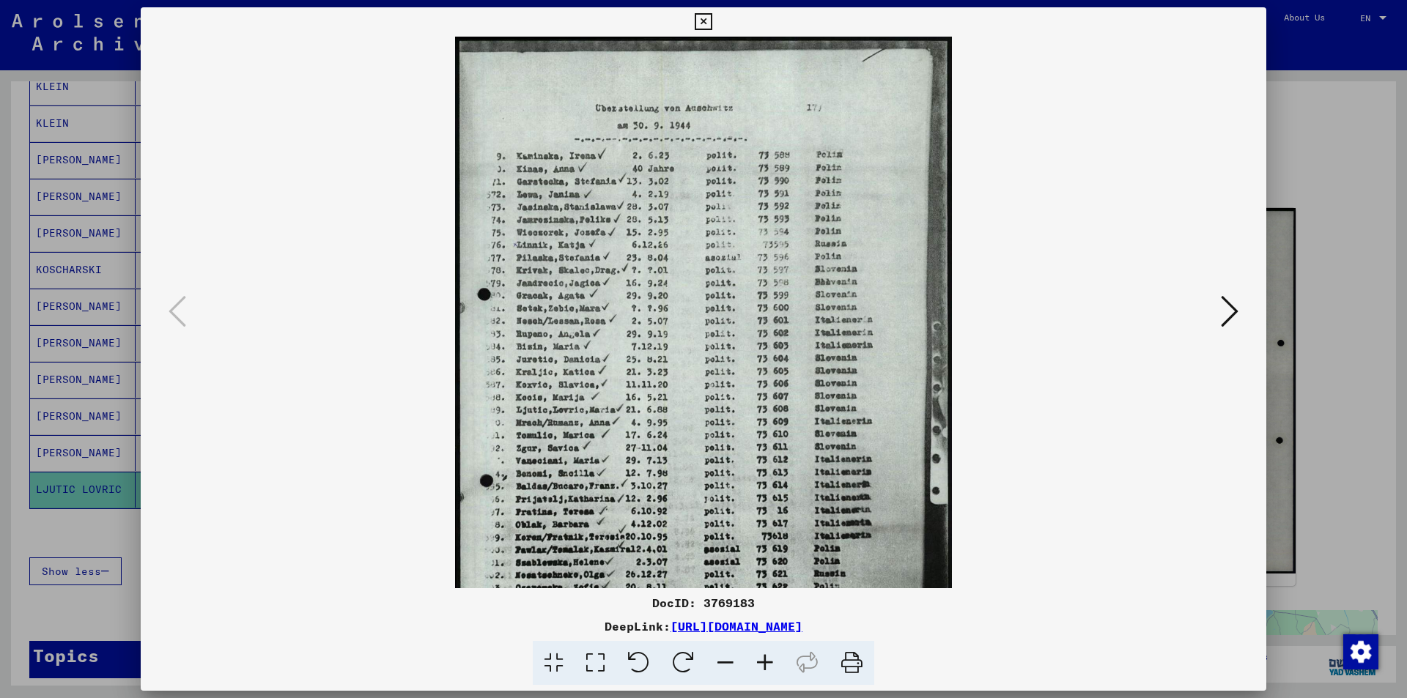
click at [764, 662] on icon at bounding box center [765, 663] width 40 height 45
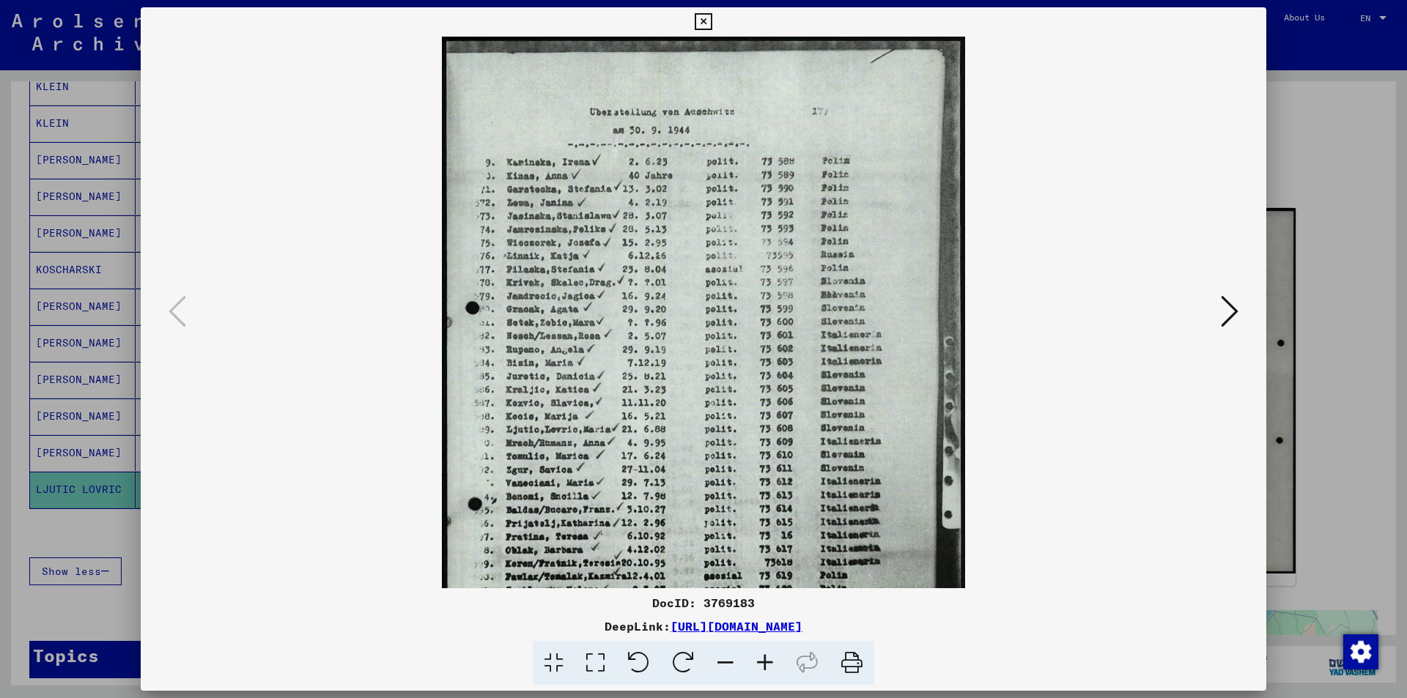
click at [764, 662] on icon at bounding box center [765, 663] width 40 height 45
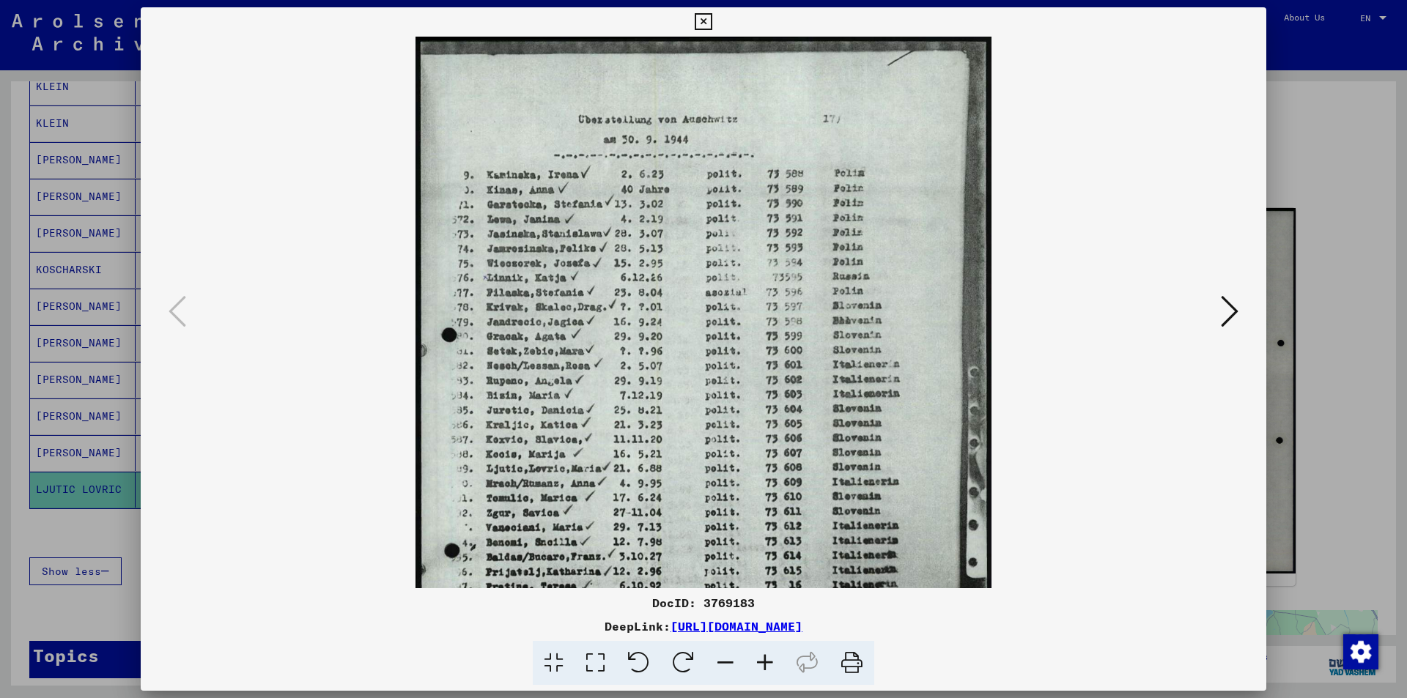
click at [764, 662] on icon at bounding box center [765, 663] width 40 height 45
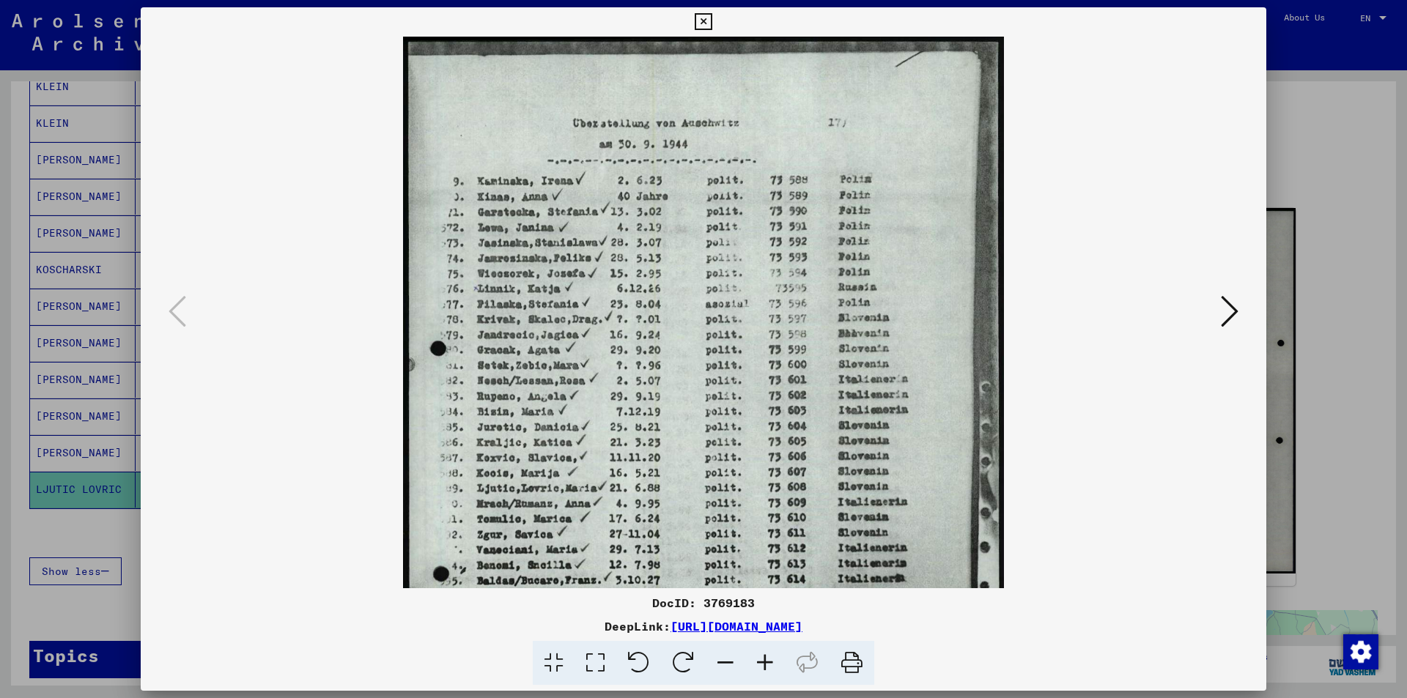
click at [704, 18] on icon at bounding box center [703, 22] width 17 height 18
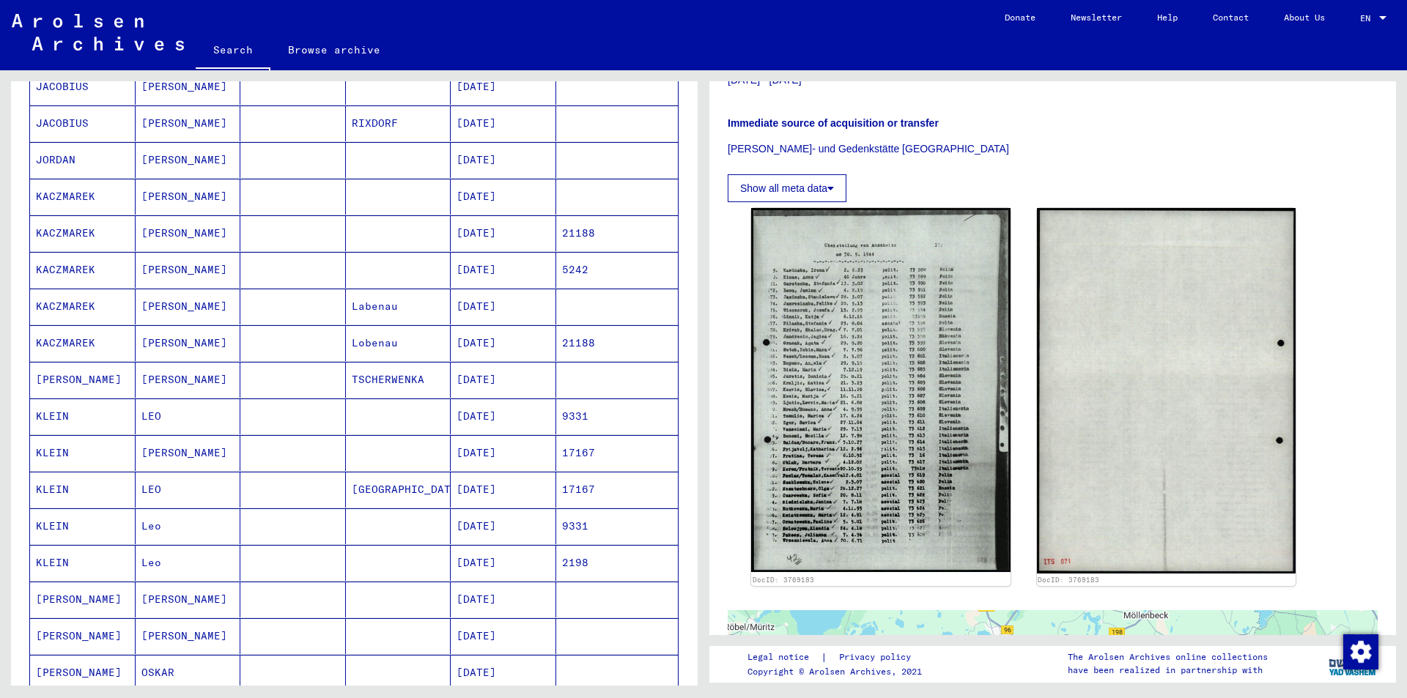
scroll to position [0, 0]
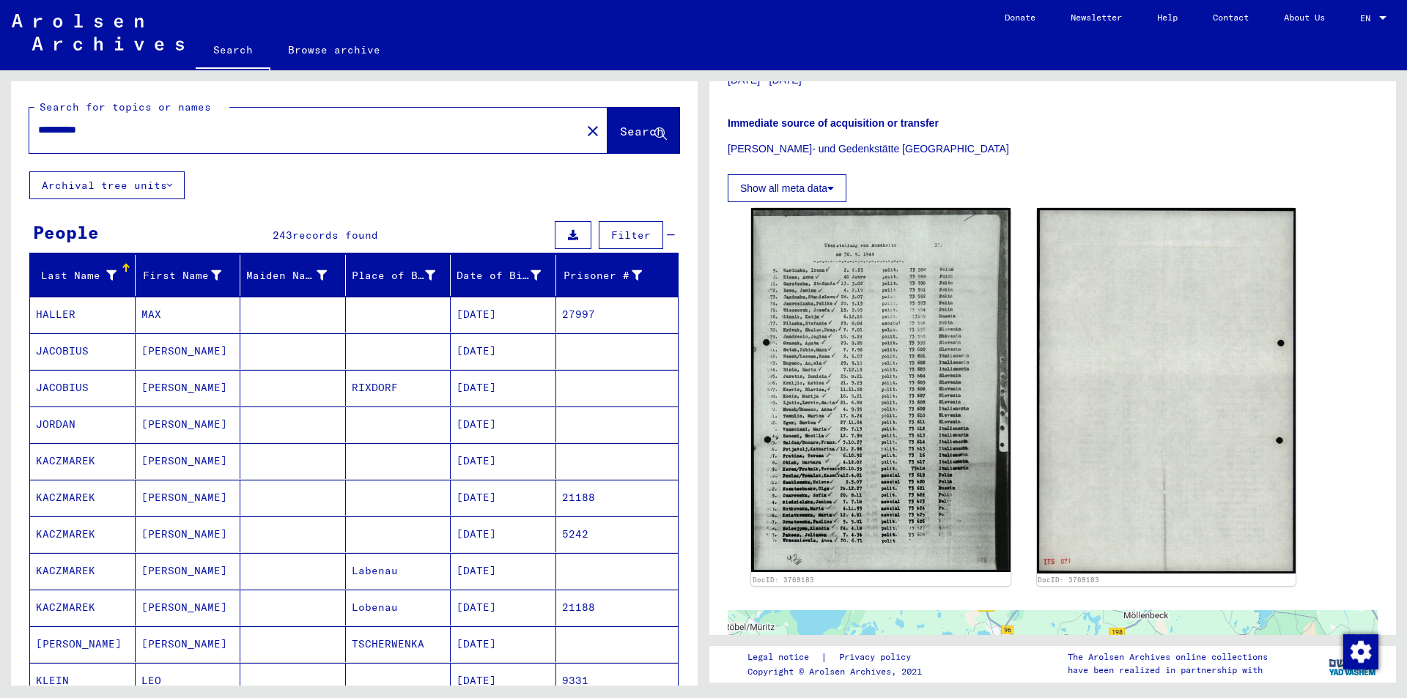
click at [158, 141] on div "**********" at bounding box center [300, 130] width 543 height 33
click at [159, 134] on input "**********" at bounding box center [305, 129] width 534 height 15
type input "*"
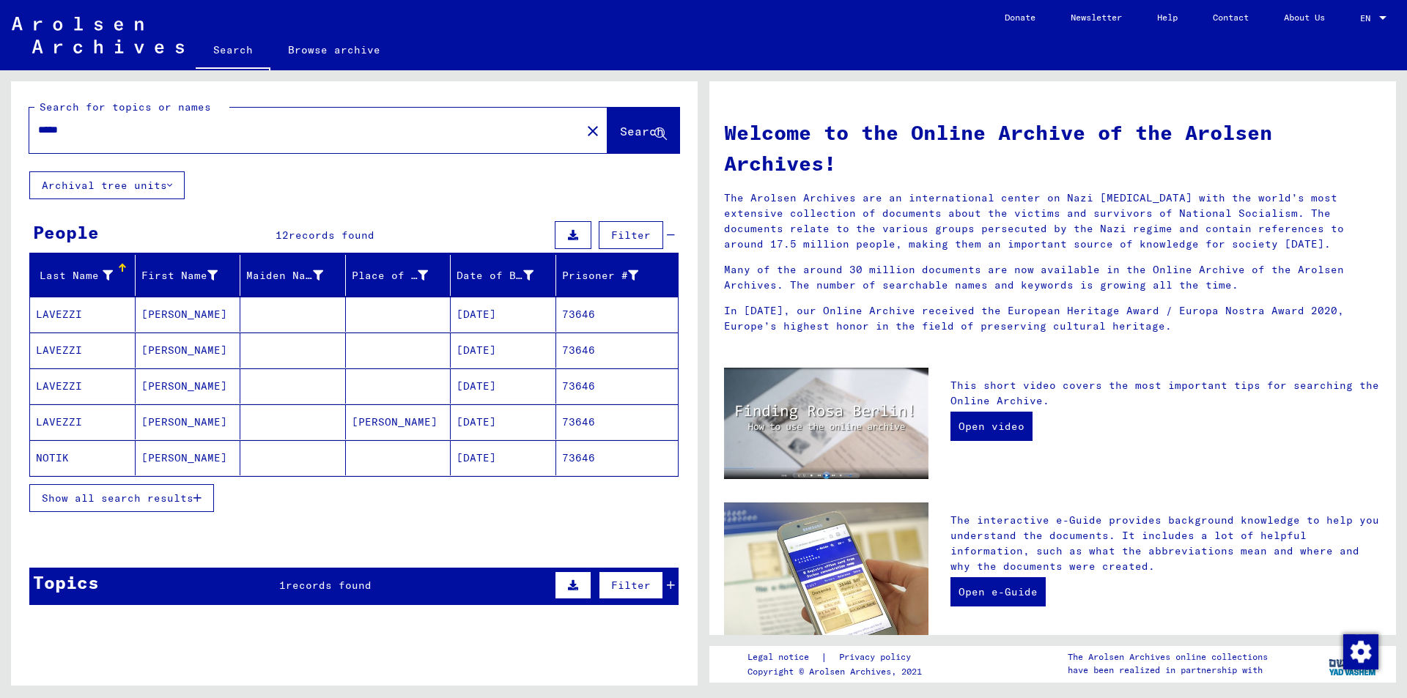
click at [199, 500] on icon "button" at bounding box center [197, 498] width 8 height 10
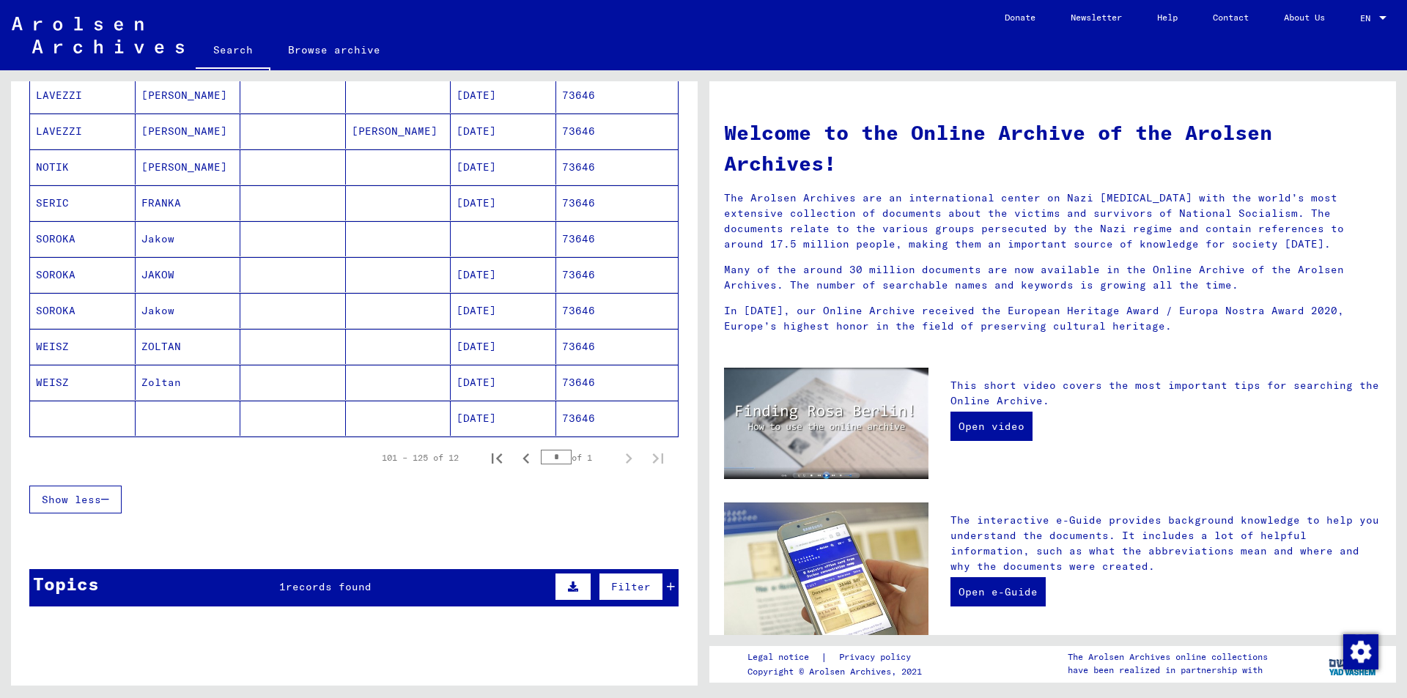
scroll to position [293, 0]
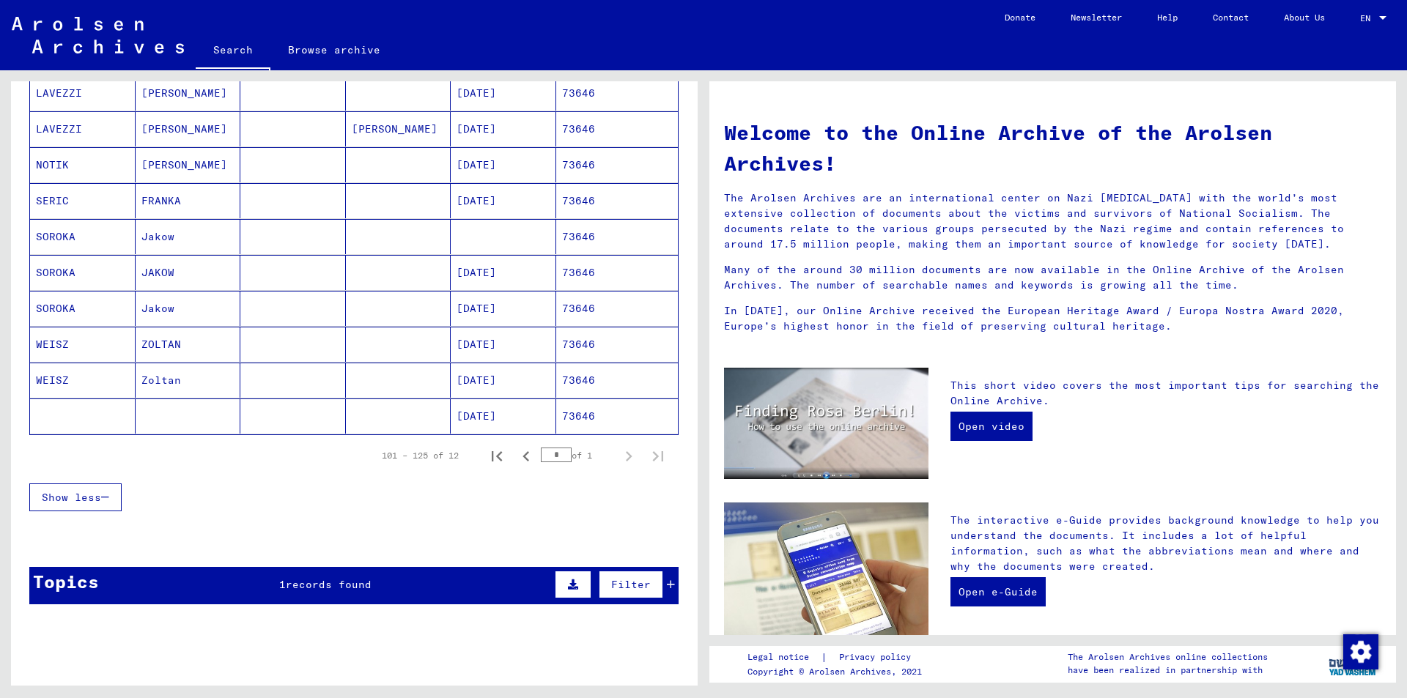
click at [286, 580] on span "records found" at bounding box center [329, 584] width 86 height 13
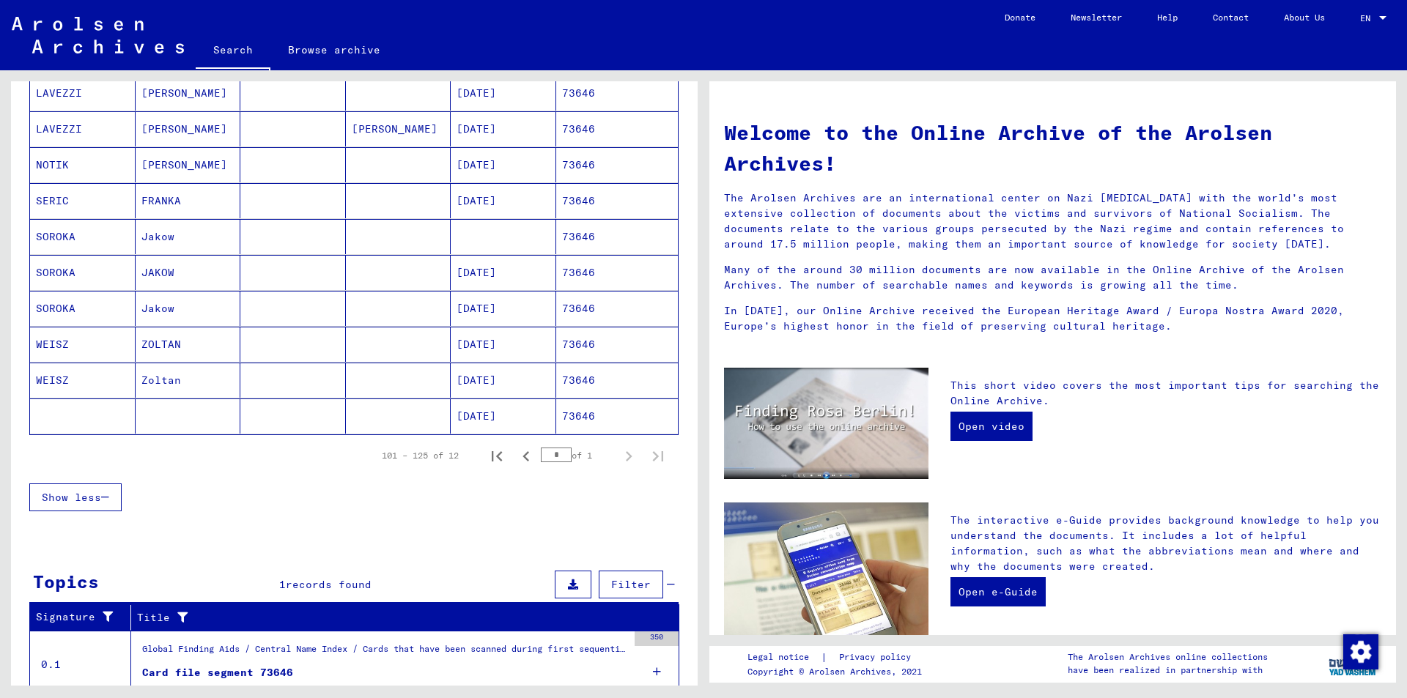
scroll to position [349, 0]
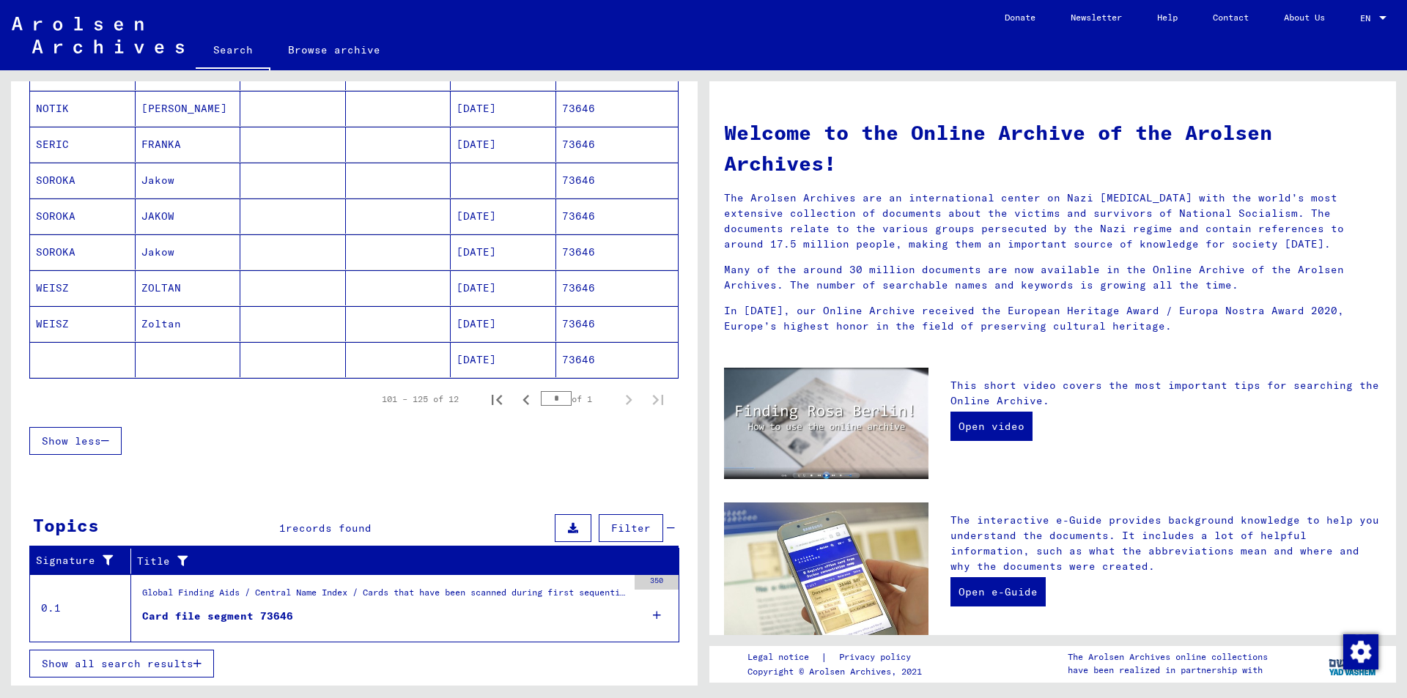
click at [653, 616] on icon at bounding box center [657, 615] width 8 height 51
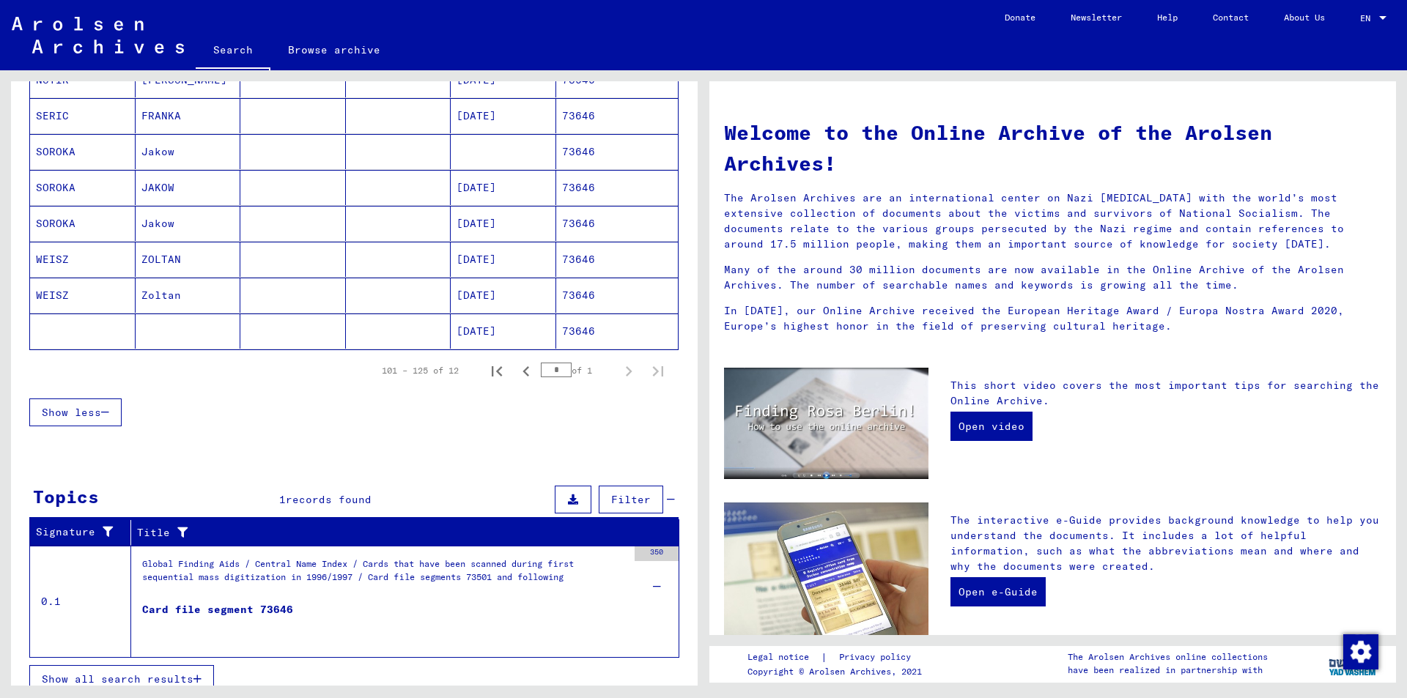
scroll to position [393, 0]
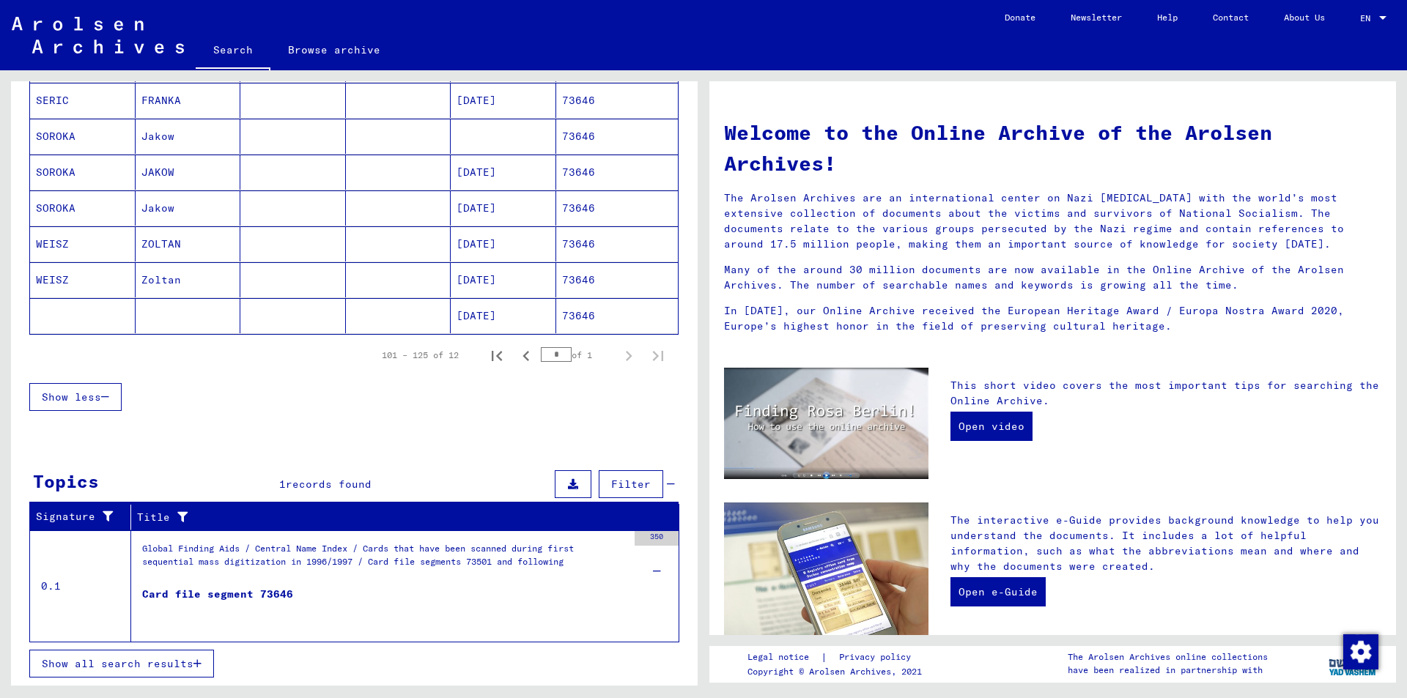
click at [270, 592] on div "Card file segment 73646" at bounding box center [217, 609] width 151 height 44
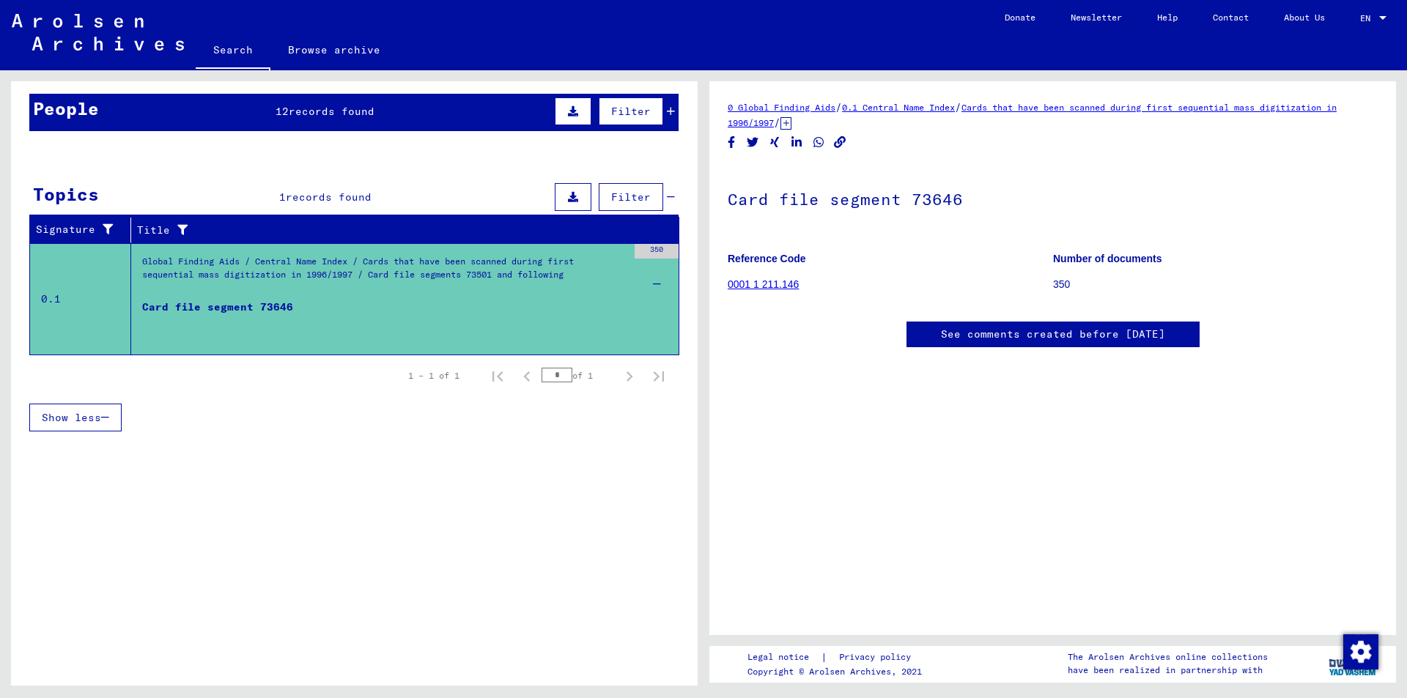
click at [791, 121] on icon at bounding box center [785, 123] width 11 height 12
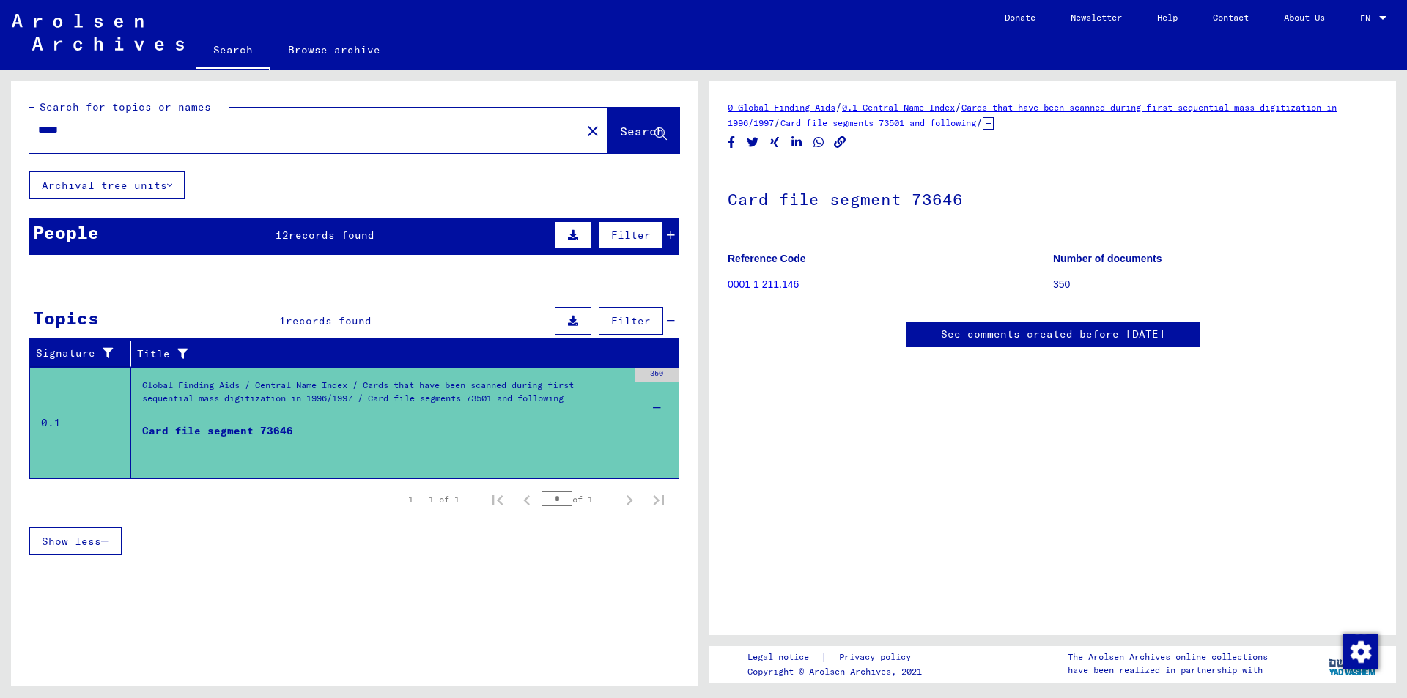
click at [302, 238] on span "records found" at bounding box center [332, 235] width 86 height 13
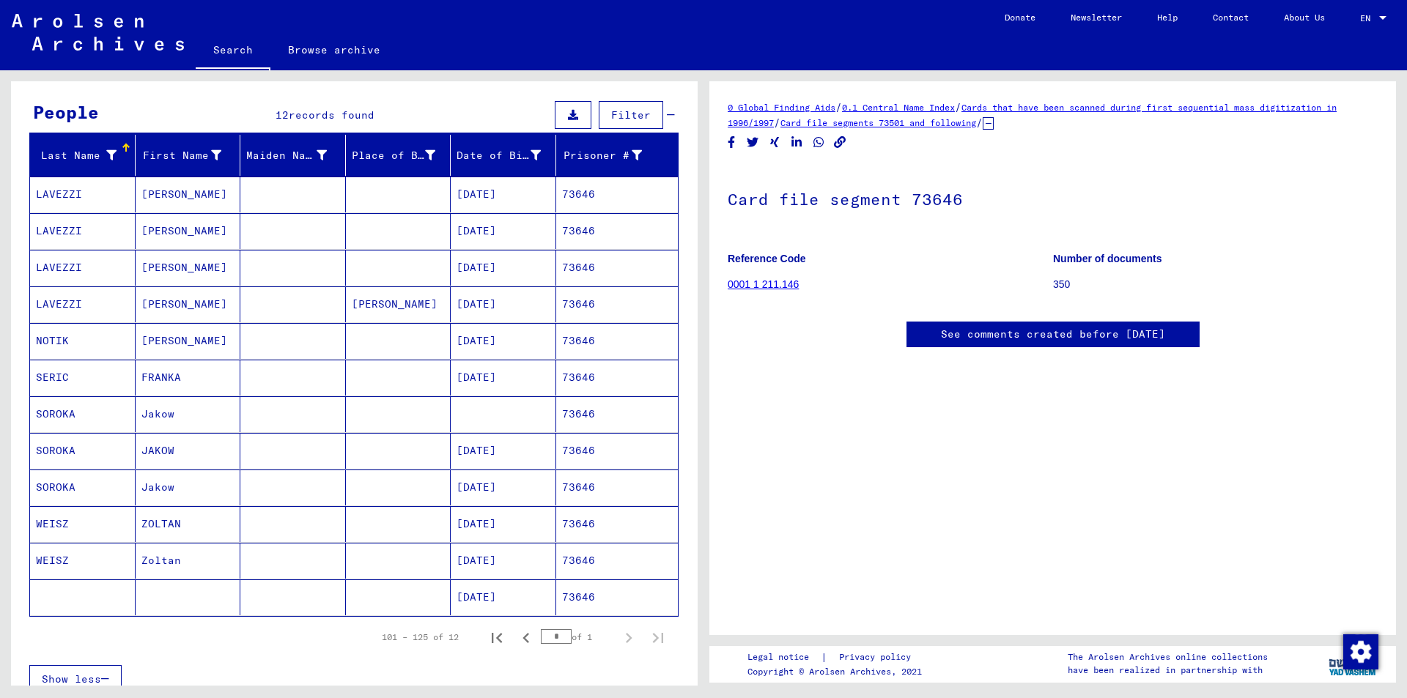
scroll to position [147, 0]
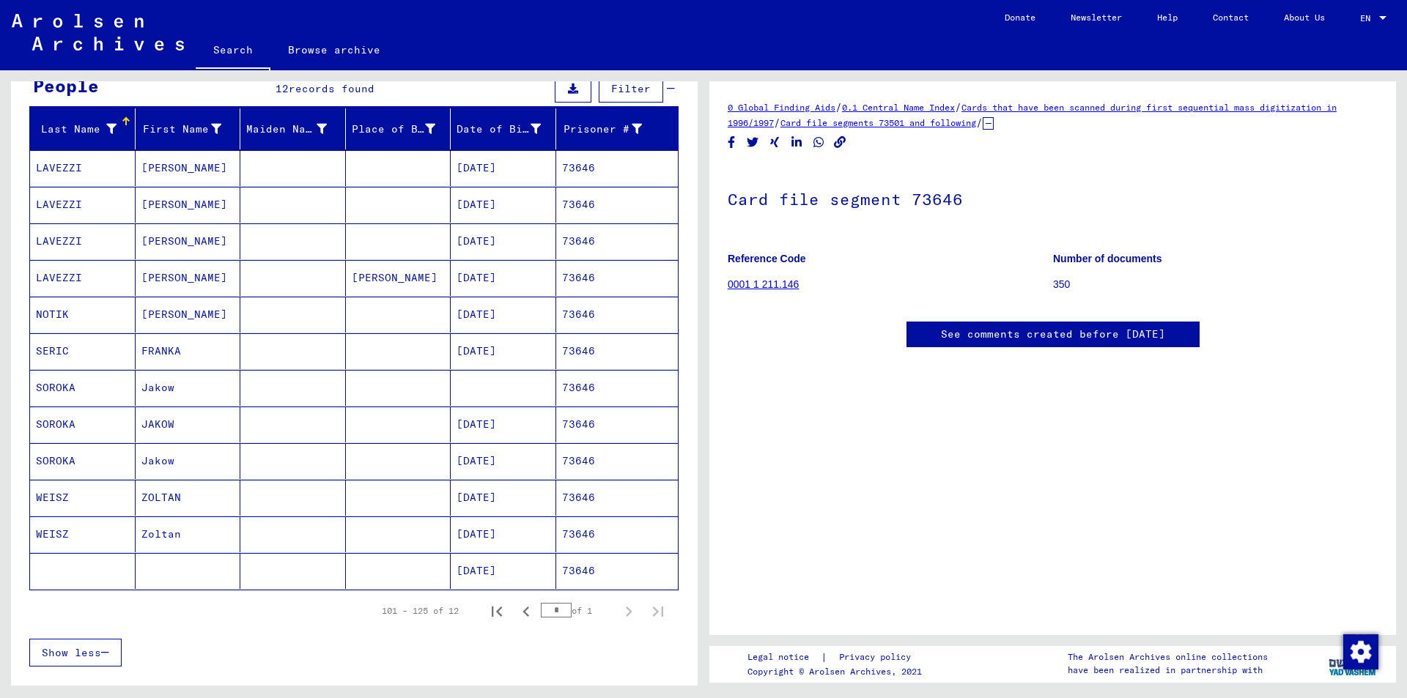
click at [482, 348] on mat-cell "[DATE]" at bounding box center [504, 351] width 106 height 36
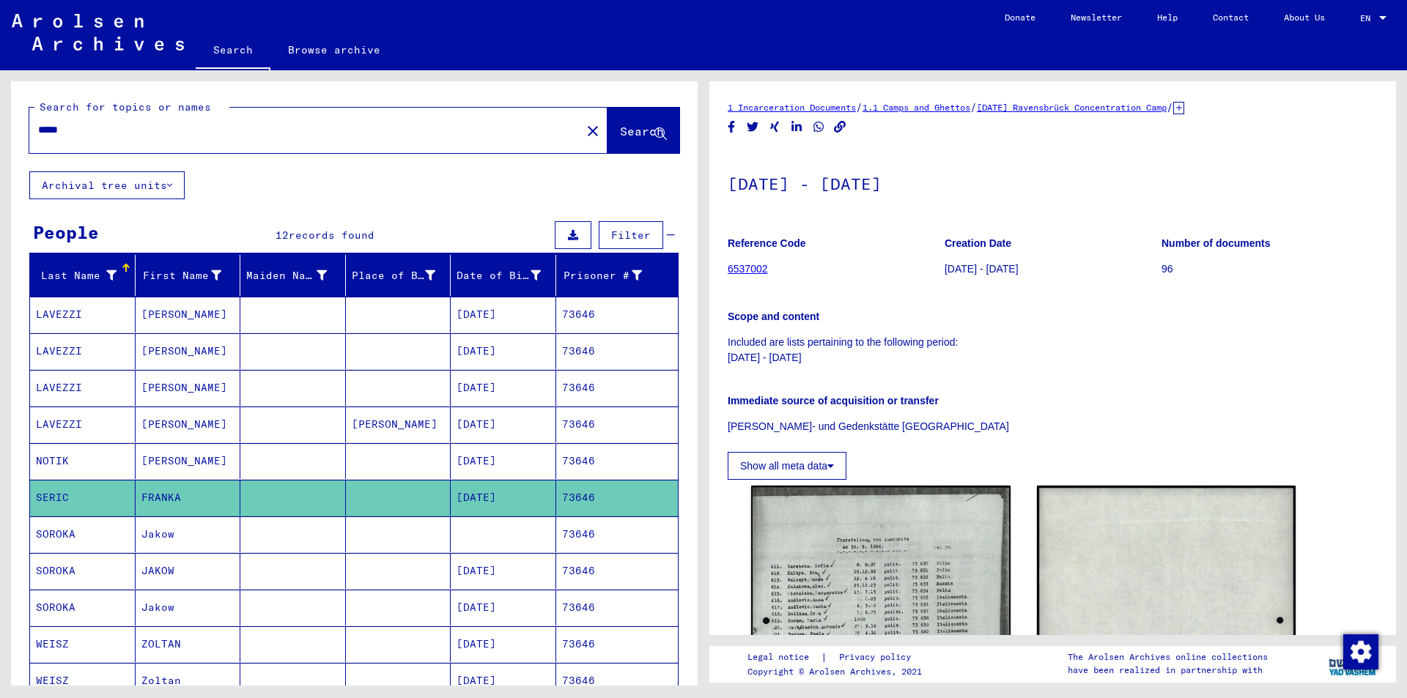
click at [75, 131] on input "*****" at bounding box center [305, 129] width 534 height 15
type input "*"
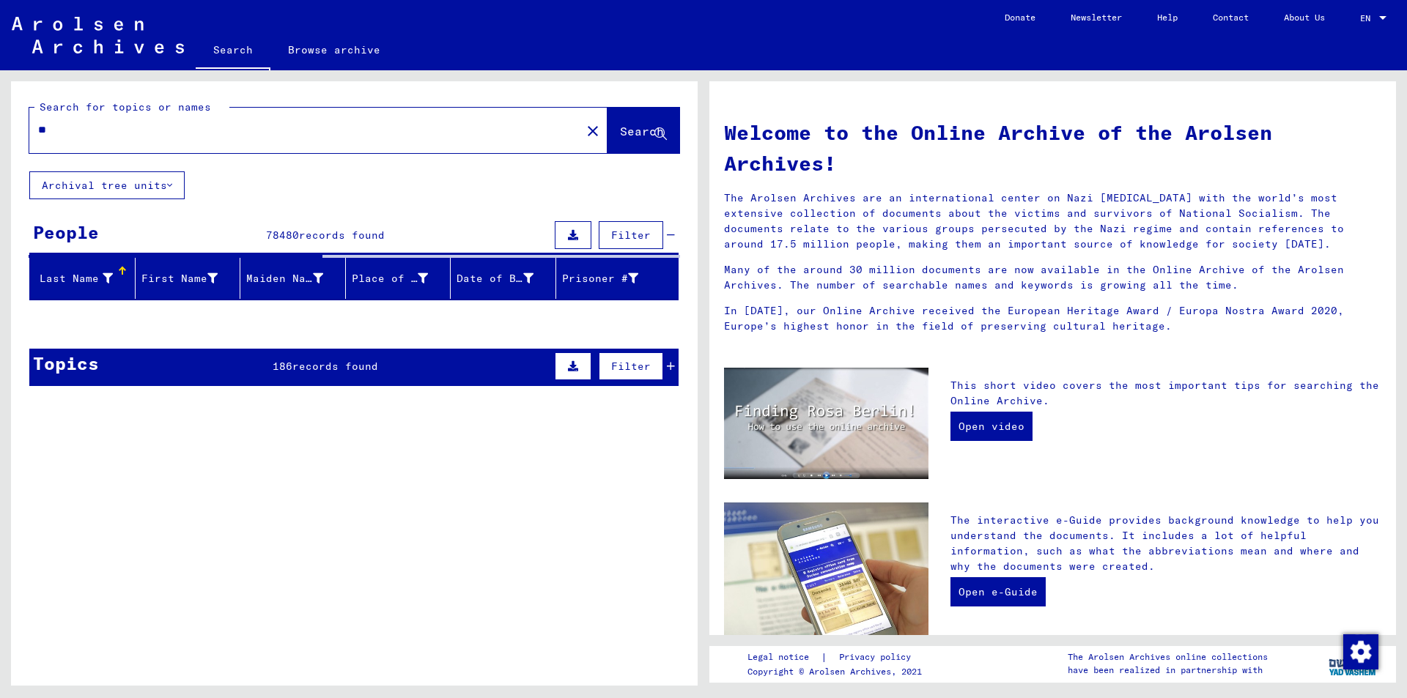
type input "*"
type input "******"
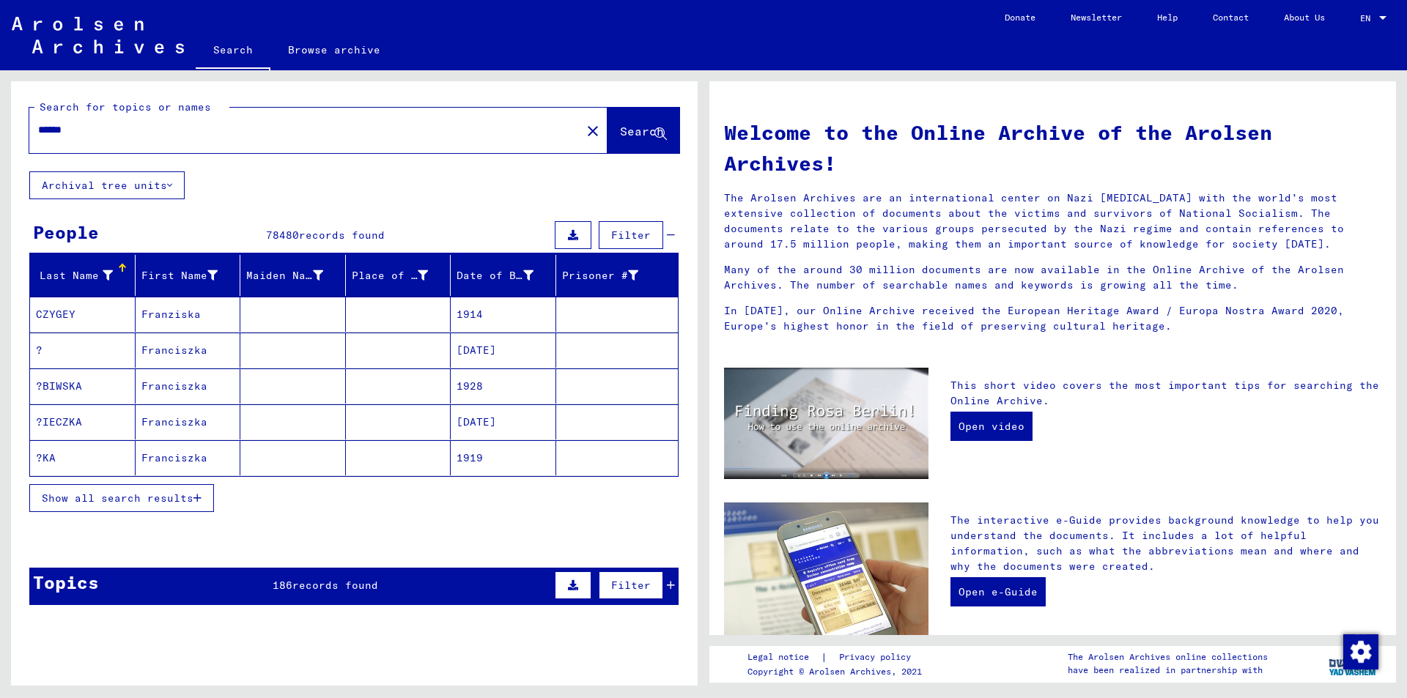
click at [299, 579] on span "records found" at bounding box center [335, 585] width 86 height 13
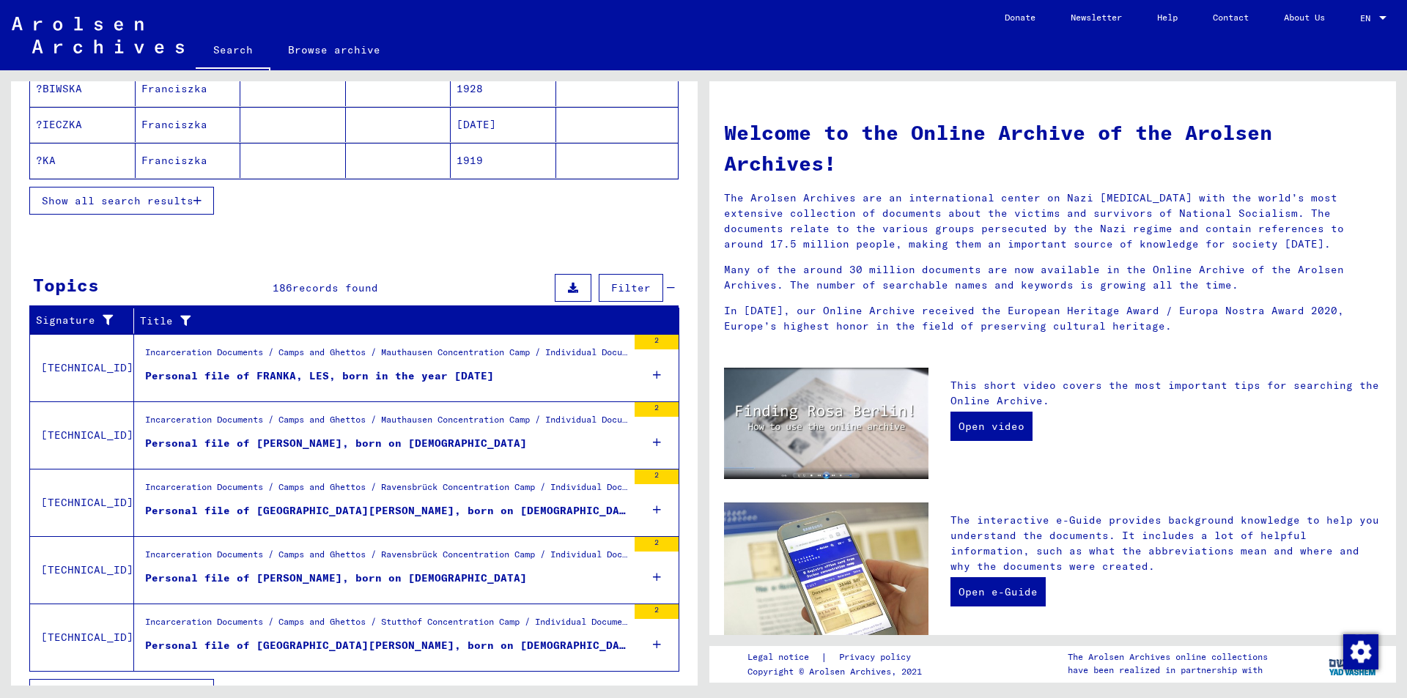
scroll to position [327, 0]
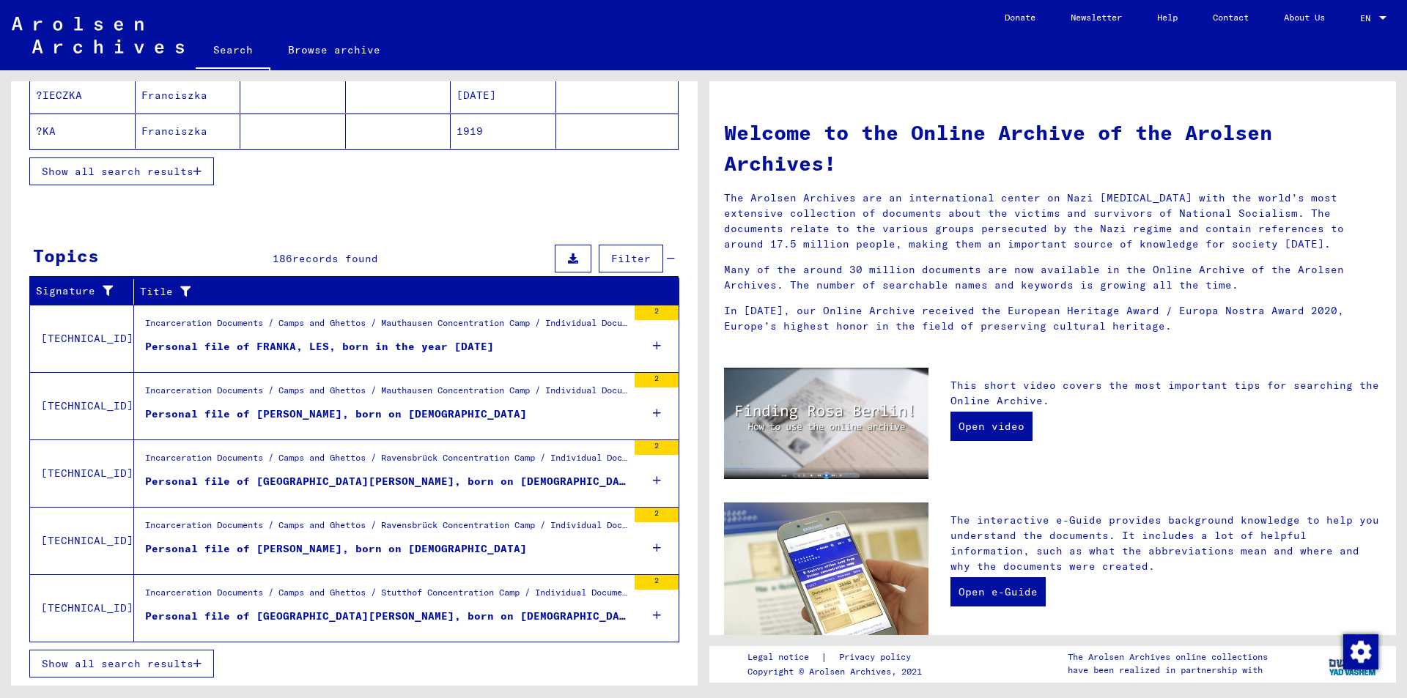
click at [195, 662] on icon "button" at bounding box center [197, 664] width 8 height 10
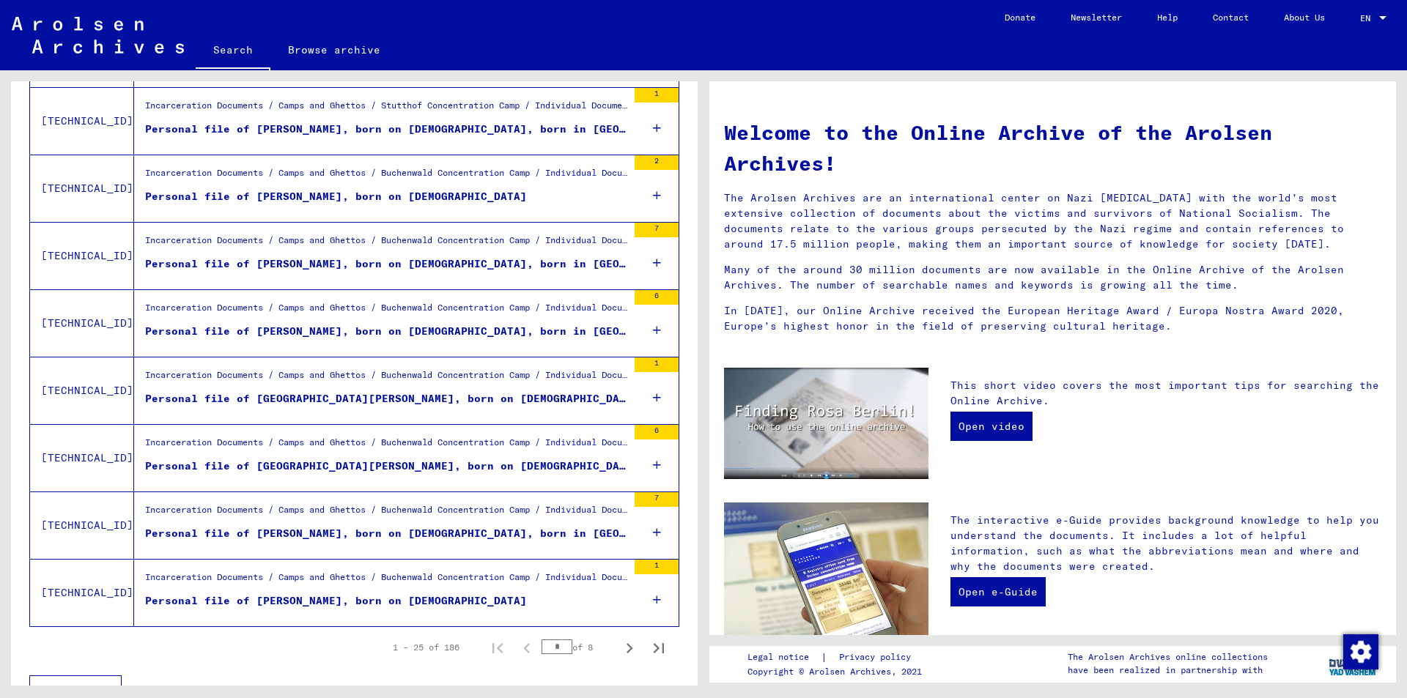
scroll to position [1451, 0]
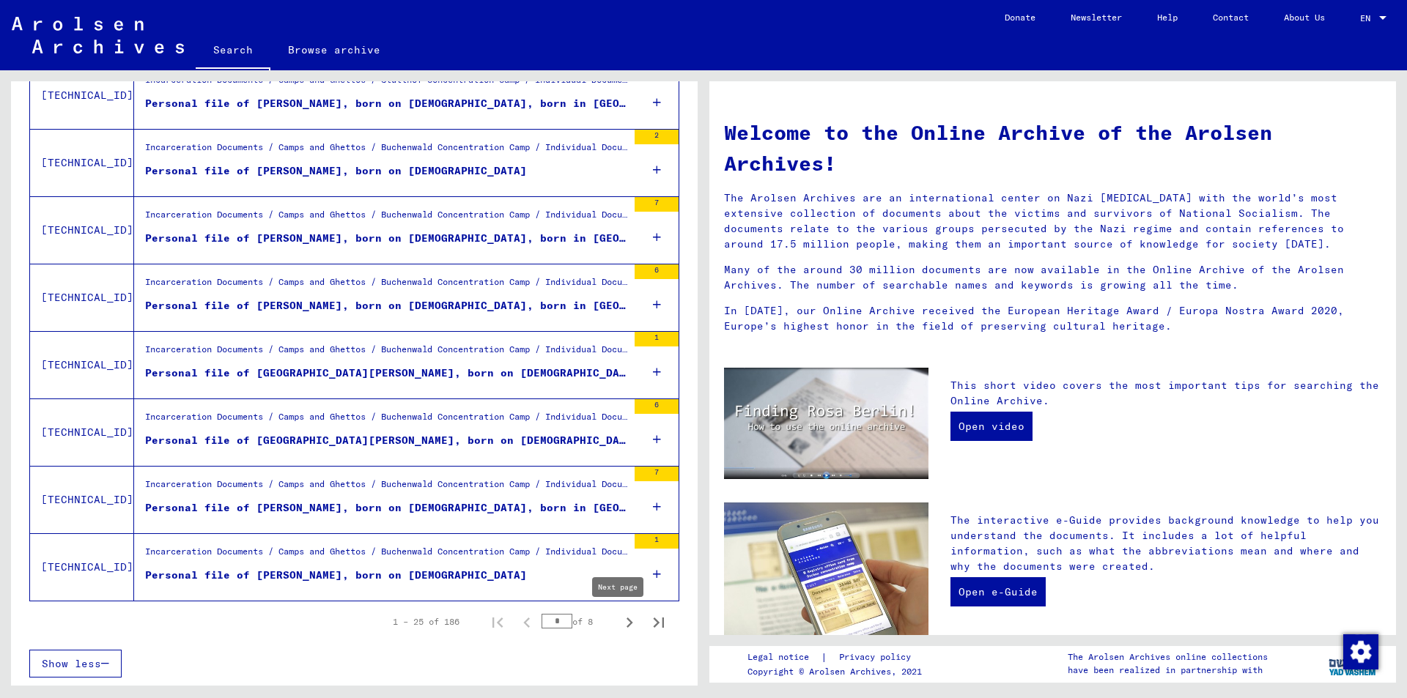
click at [619, 623] on icon "Next page" at bounding box center [629, 623] width 21 height 21
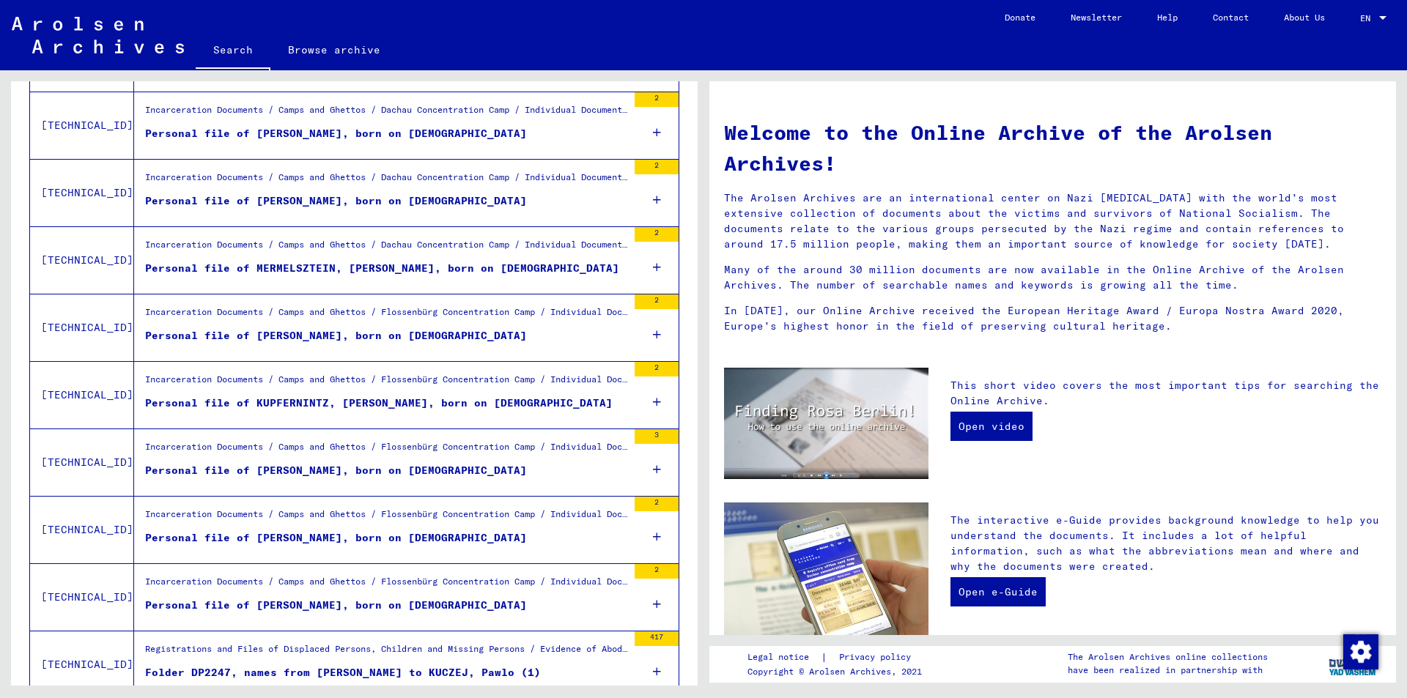
scroll to position [865, 0]
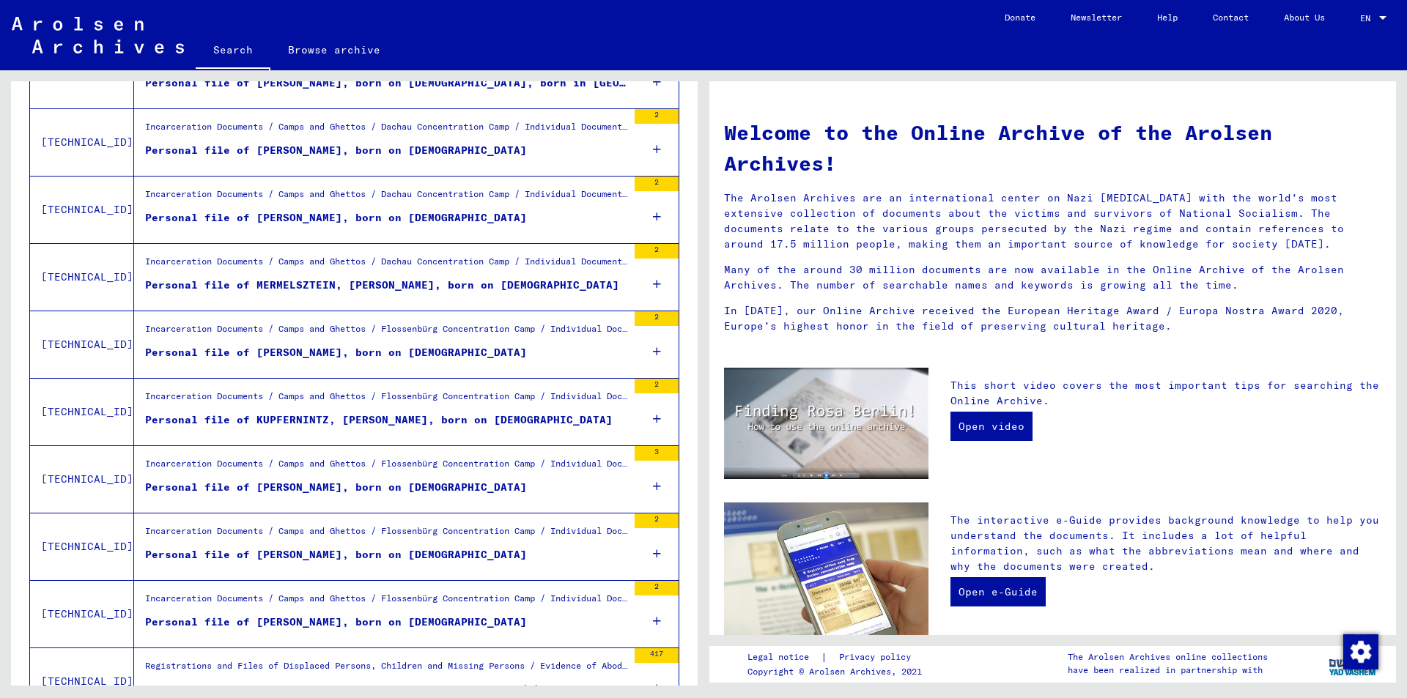
click at [325, 484] on div "Personal file of [PERSON_NAME], born on [DEMOGRAPHIC_DATA]" at bounding box center [336, 487] width 382 height 15
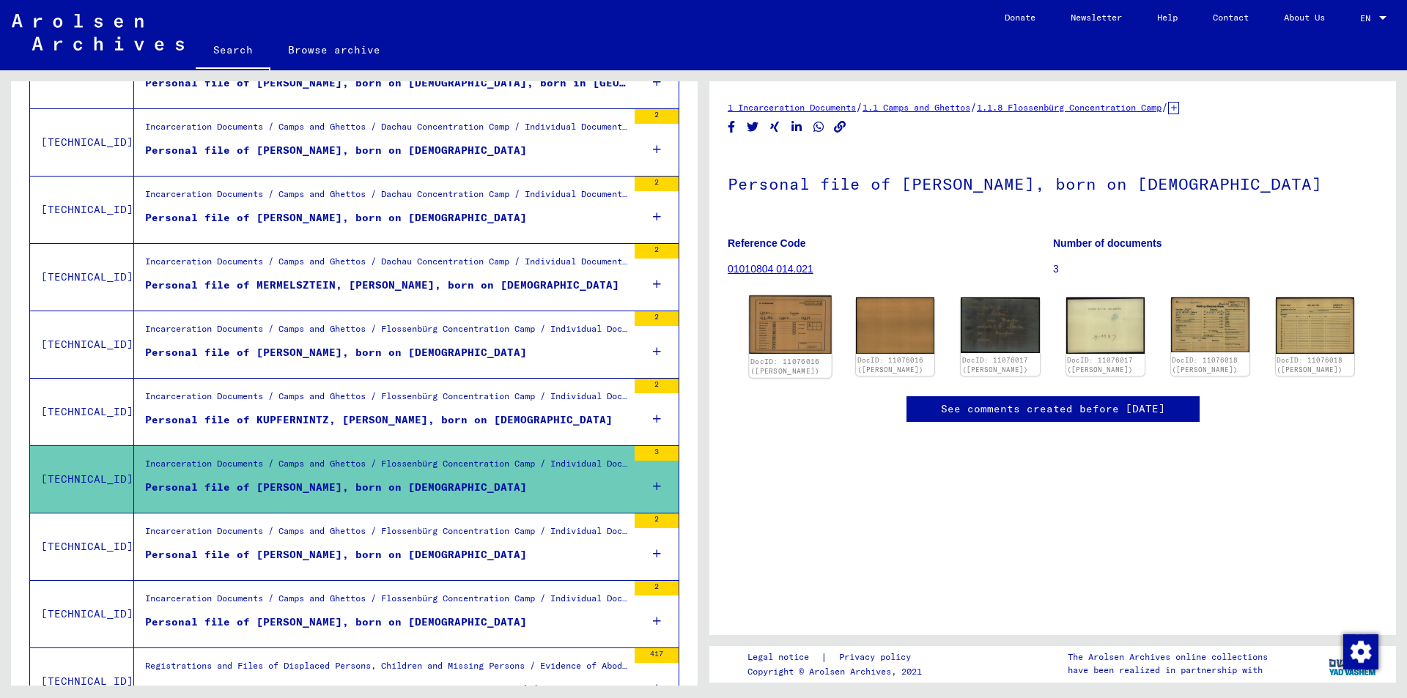
click at [788, 328] on img at bounding box center [790, 325] width 83 height 59
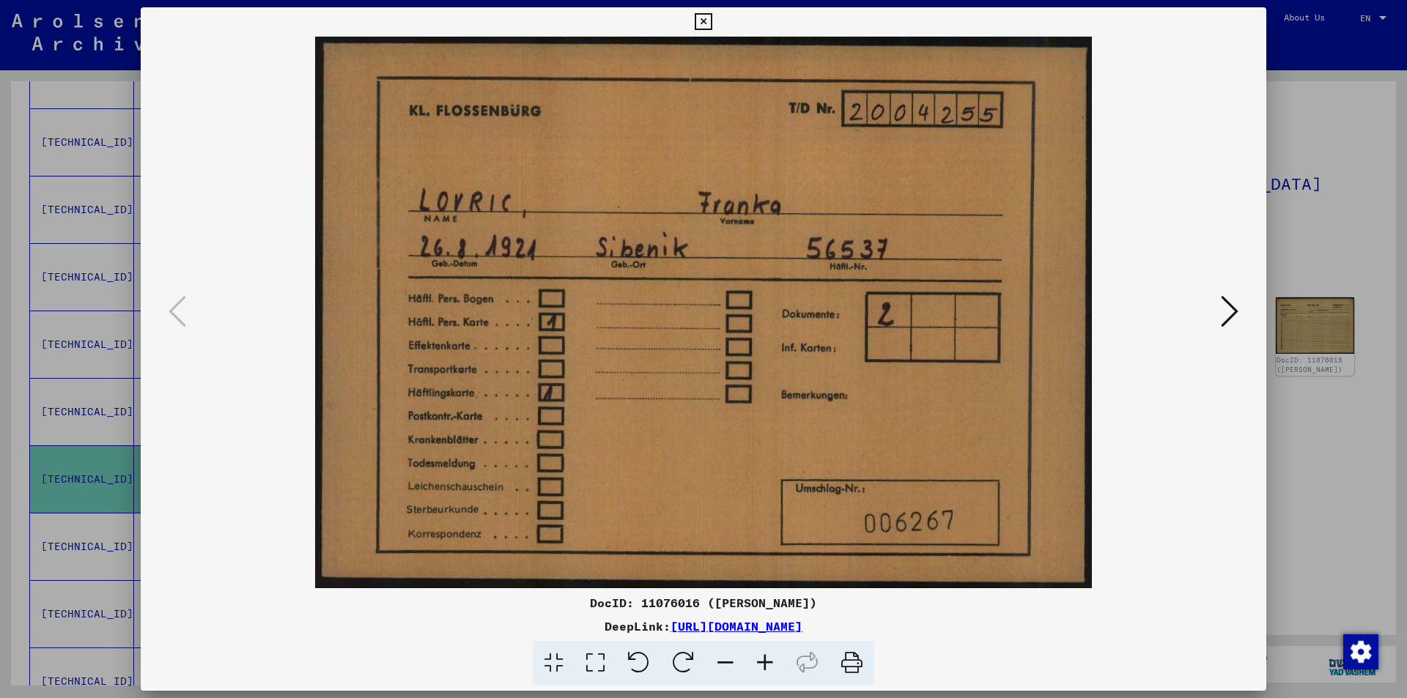
click at [1225, 314] on icon at bounding box center [1230, 311] width 18 height 35
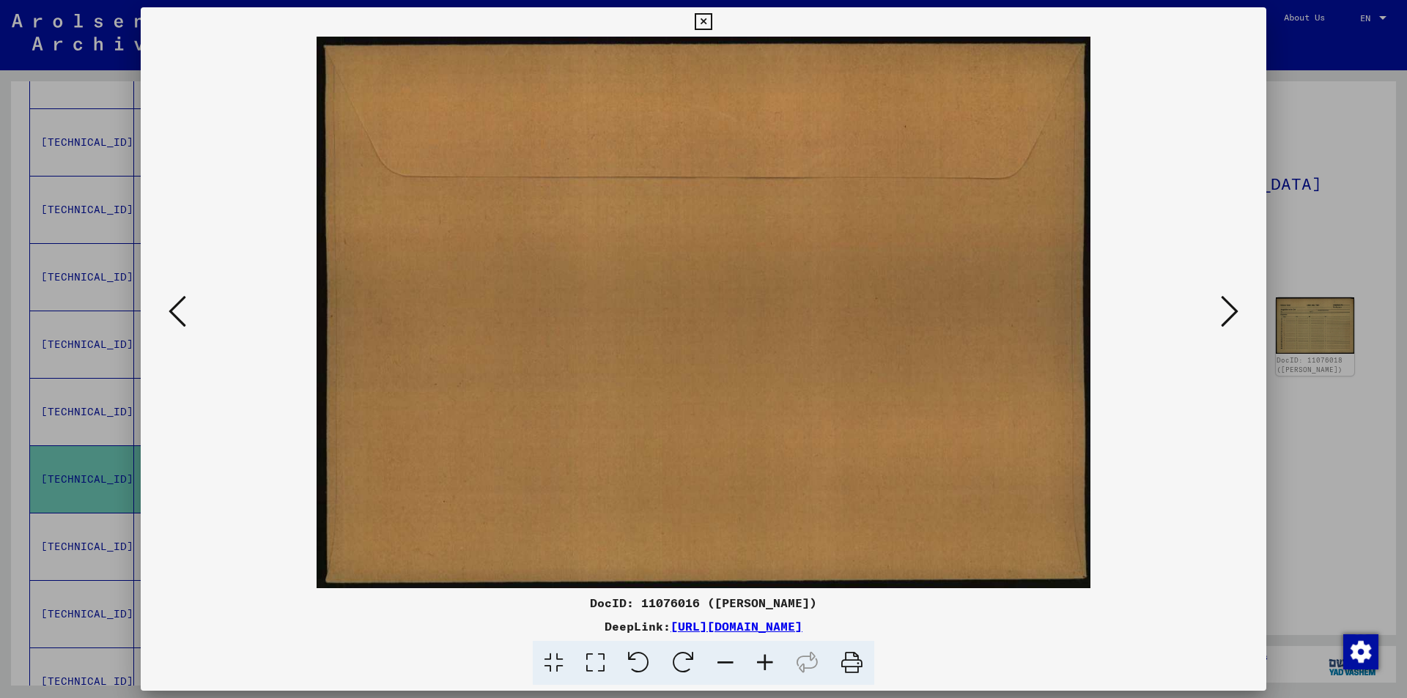
click at [1225, 314] on icon at bounding box center [1230, 311] width 18 height 35
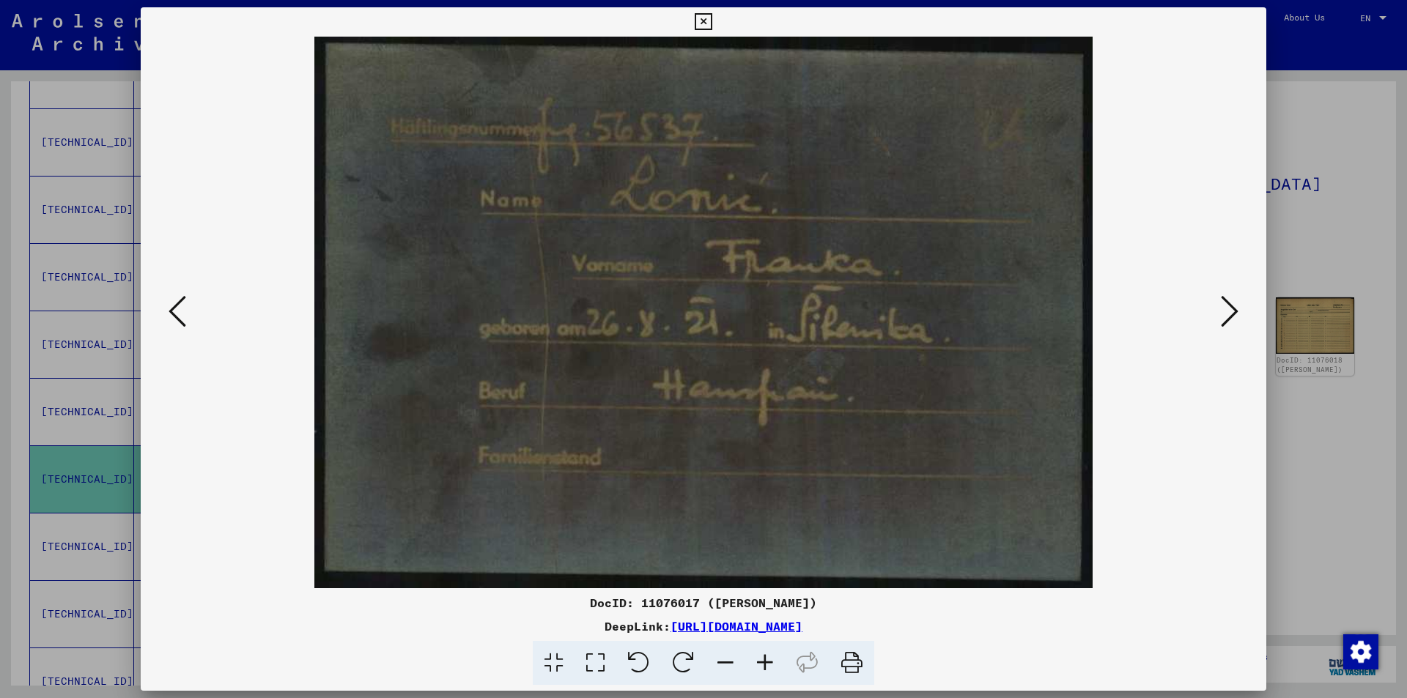
click at [1225, 314] on icon at bounding box center [1230, 311] width 18 height 35
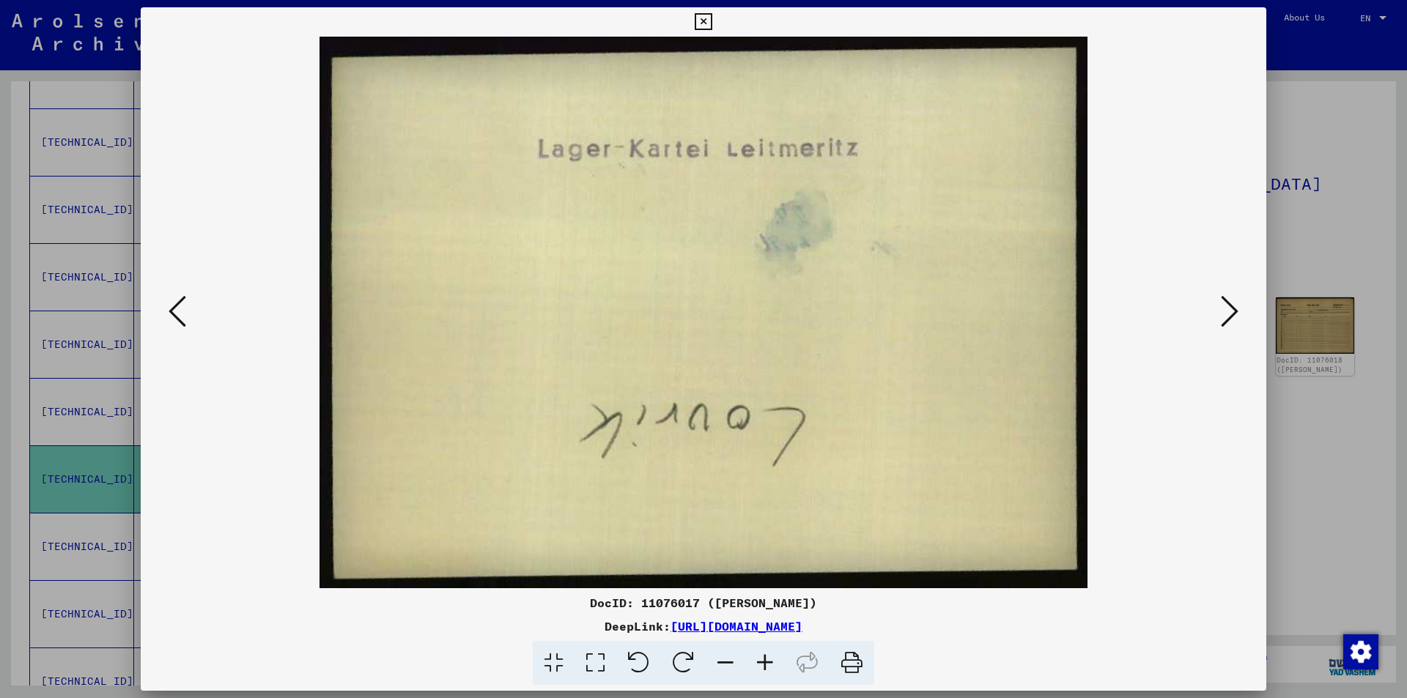
click at [1225, 314] on icon at bounding box center [1230, 311] width 18 height 35
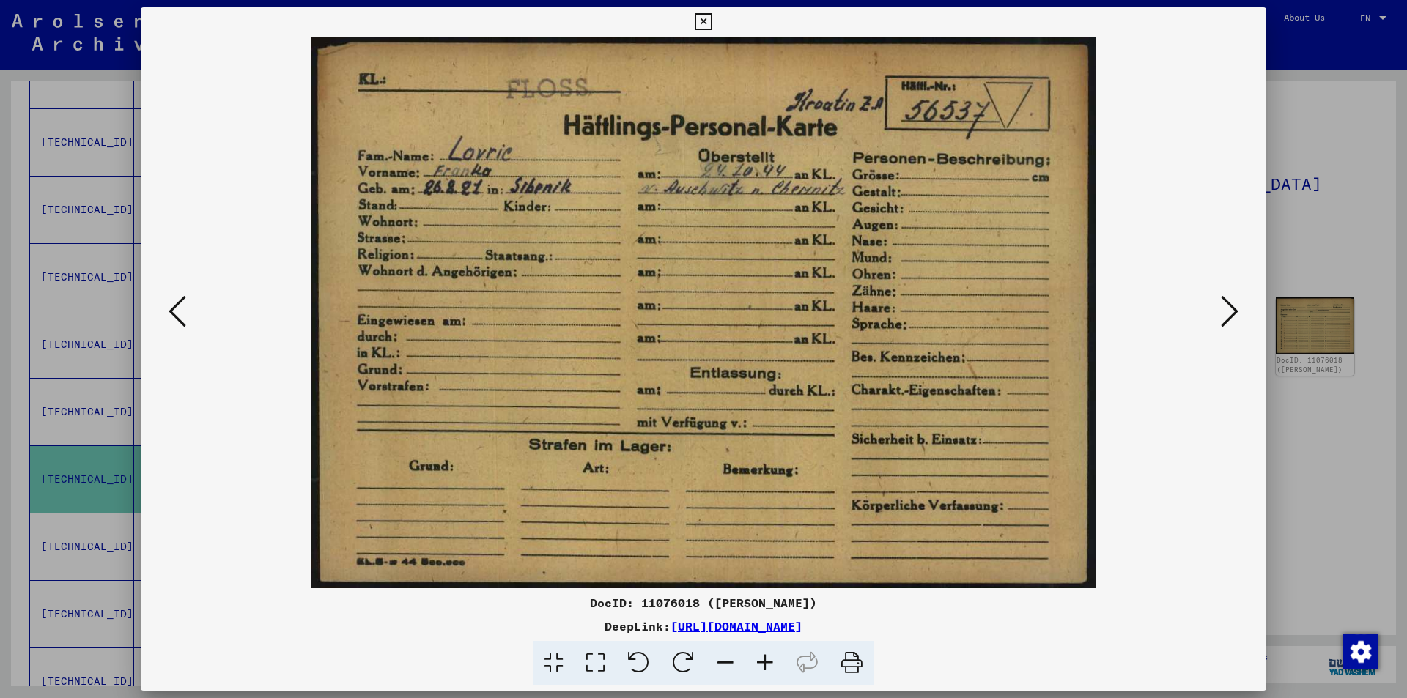
click at [702, 17] on icon at bounding box center [703, 22] width 17 height 18
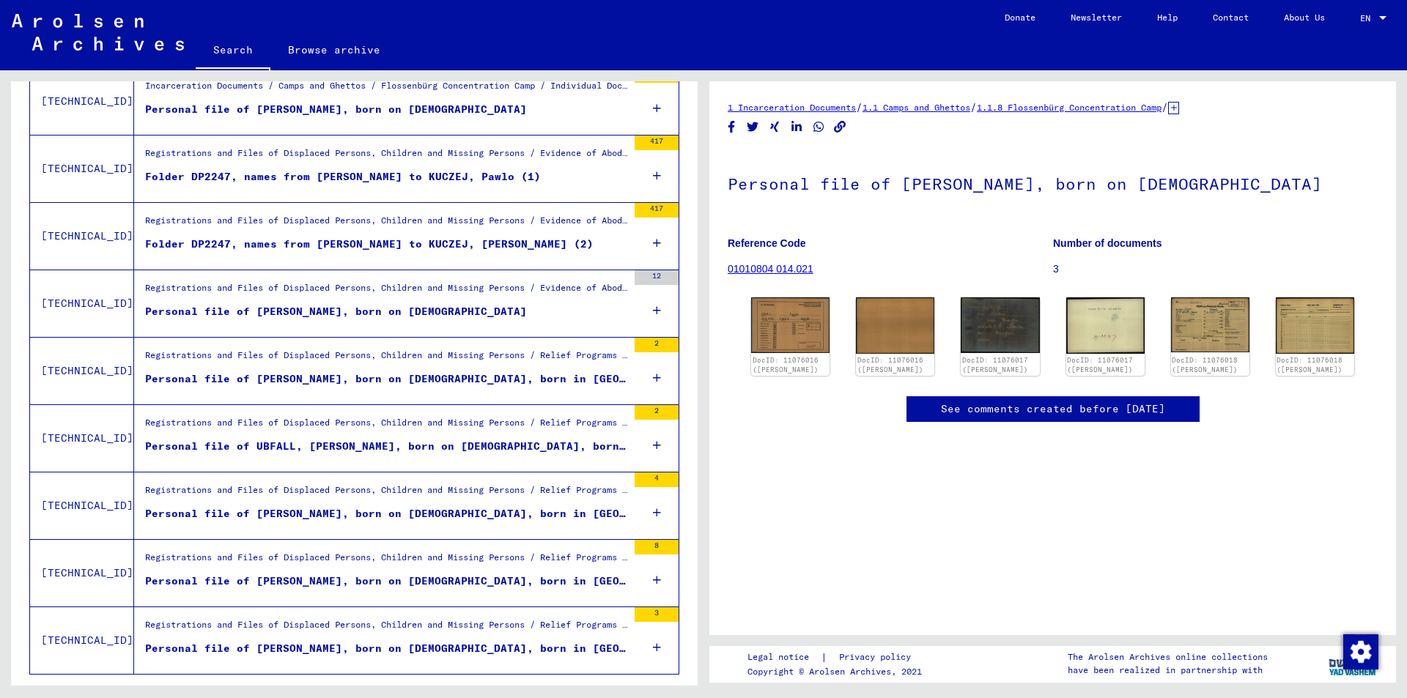
scroll to position [1451, 0]
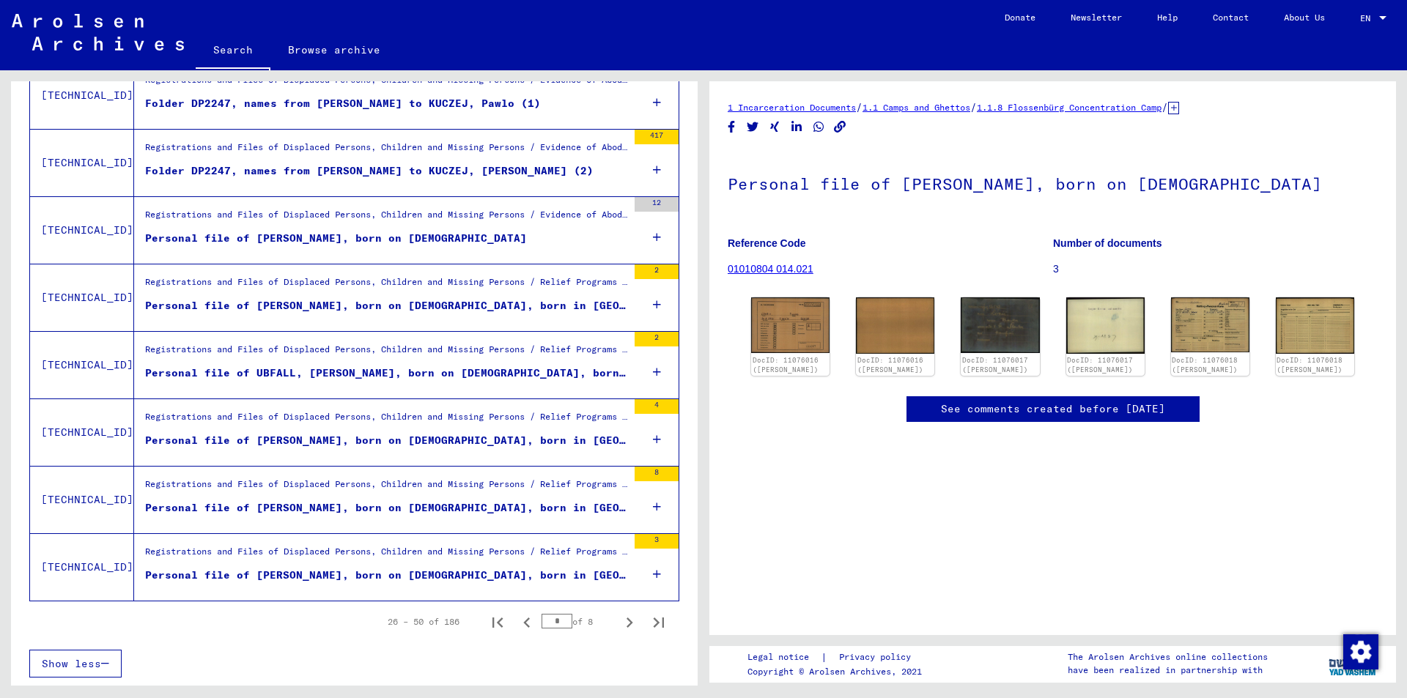
click at [335, 503] on div "Personal file of [PERSON_NAME], born on [DEMOGRAPHIC_DATA], born in [GEOGRAPHIC…" at bounding box center [386, 507] width 482 height 15
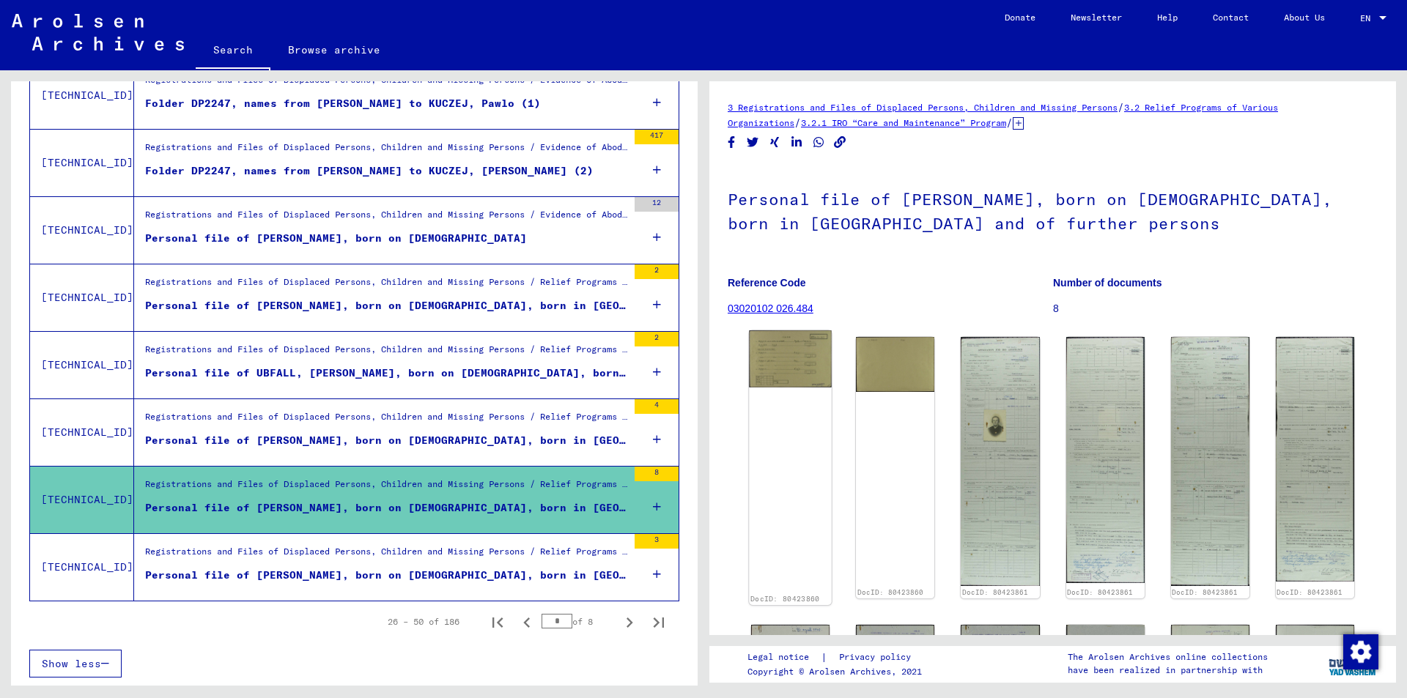
click at [804, 357] on img at bounding box center [790, 358] width 83 height 57
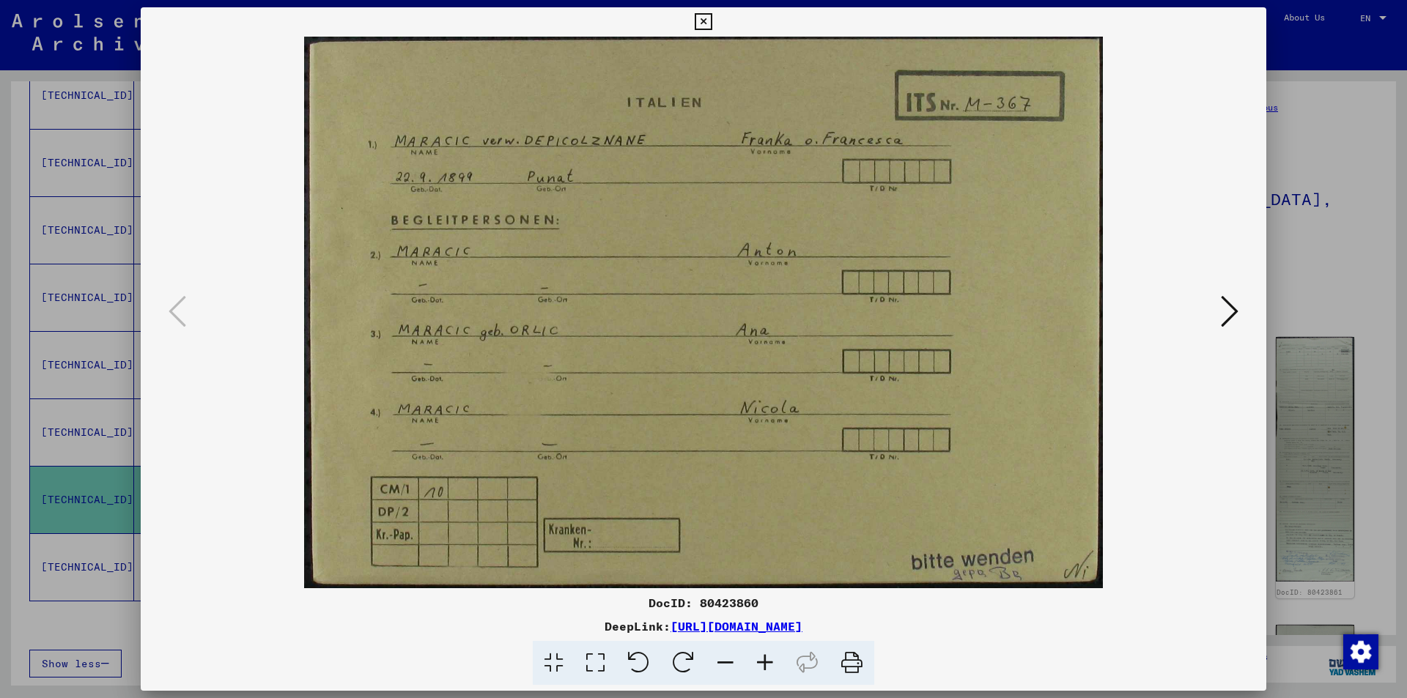
click at [1231, 308] on icon at bounding box center [1230, 311] width 18 height 35
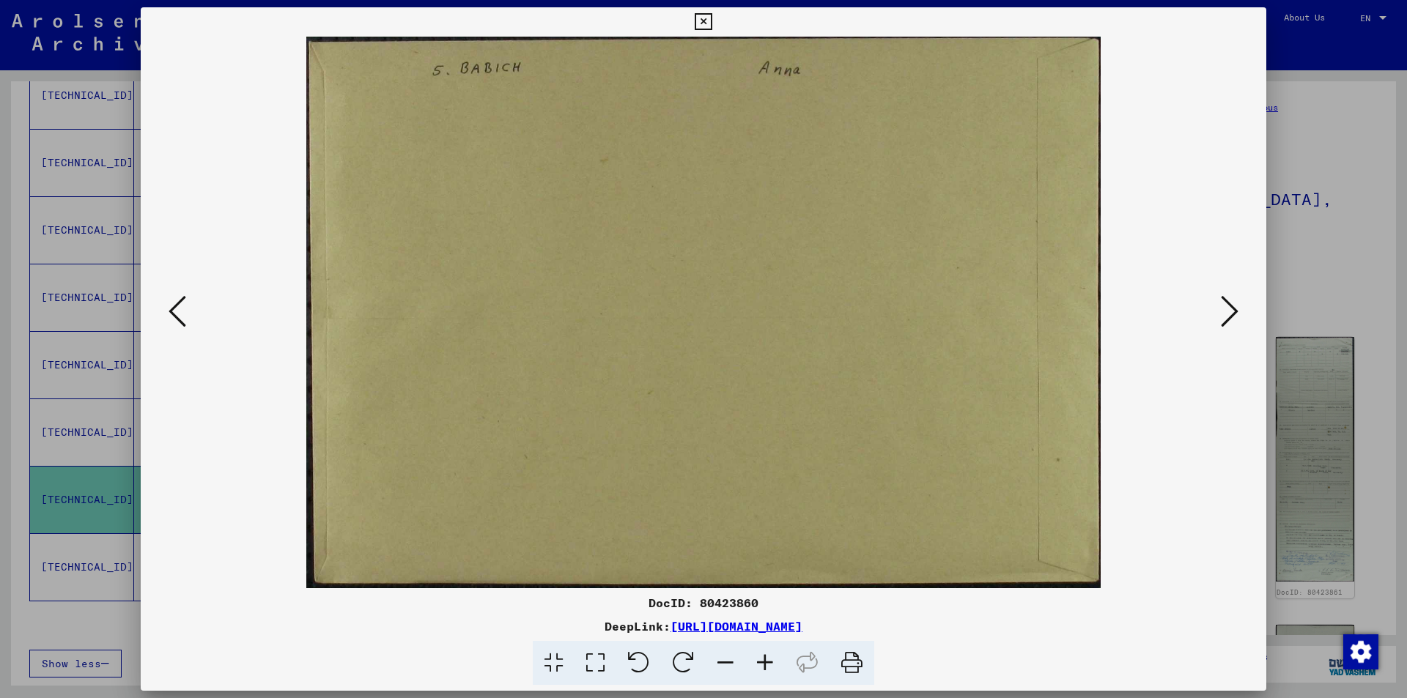
click at [1229, 308] on icon at bounding box center [1230, 311] width 18 height 35
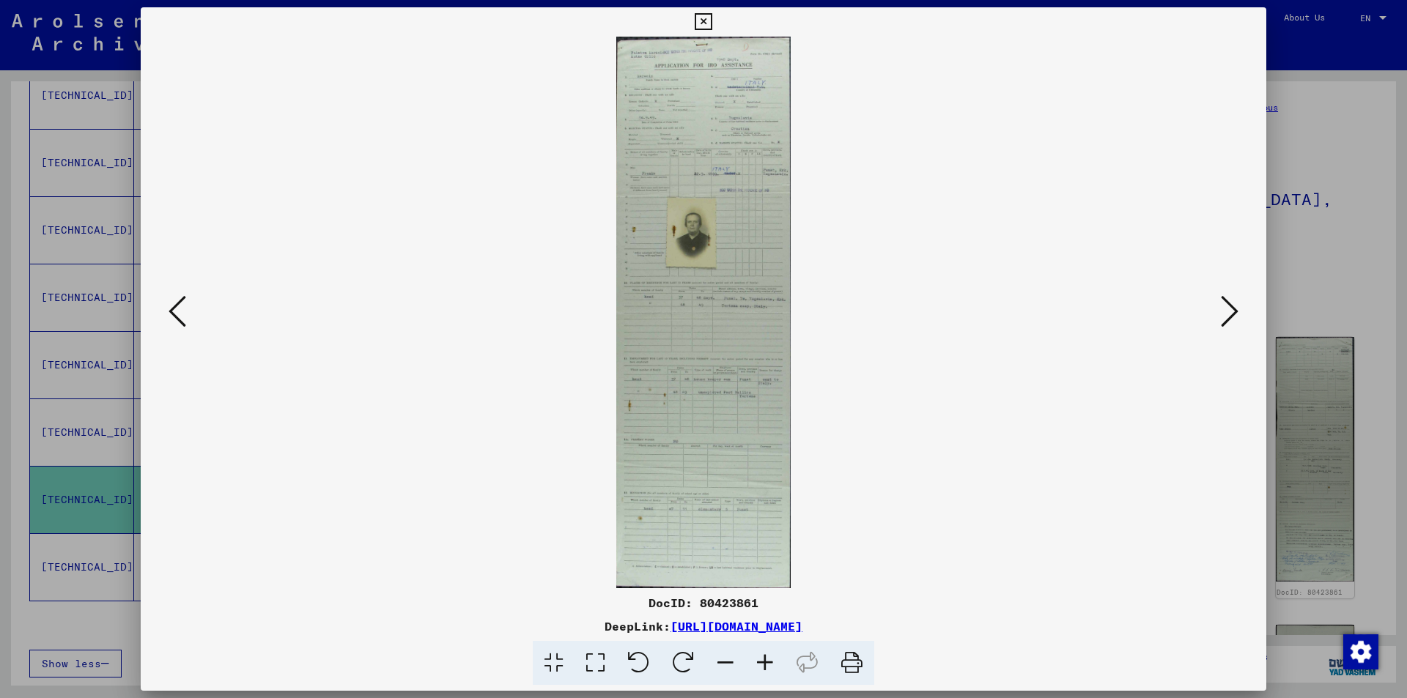
click at [769, 662] on icon at bounding box center [765, 663] width 40 height 45
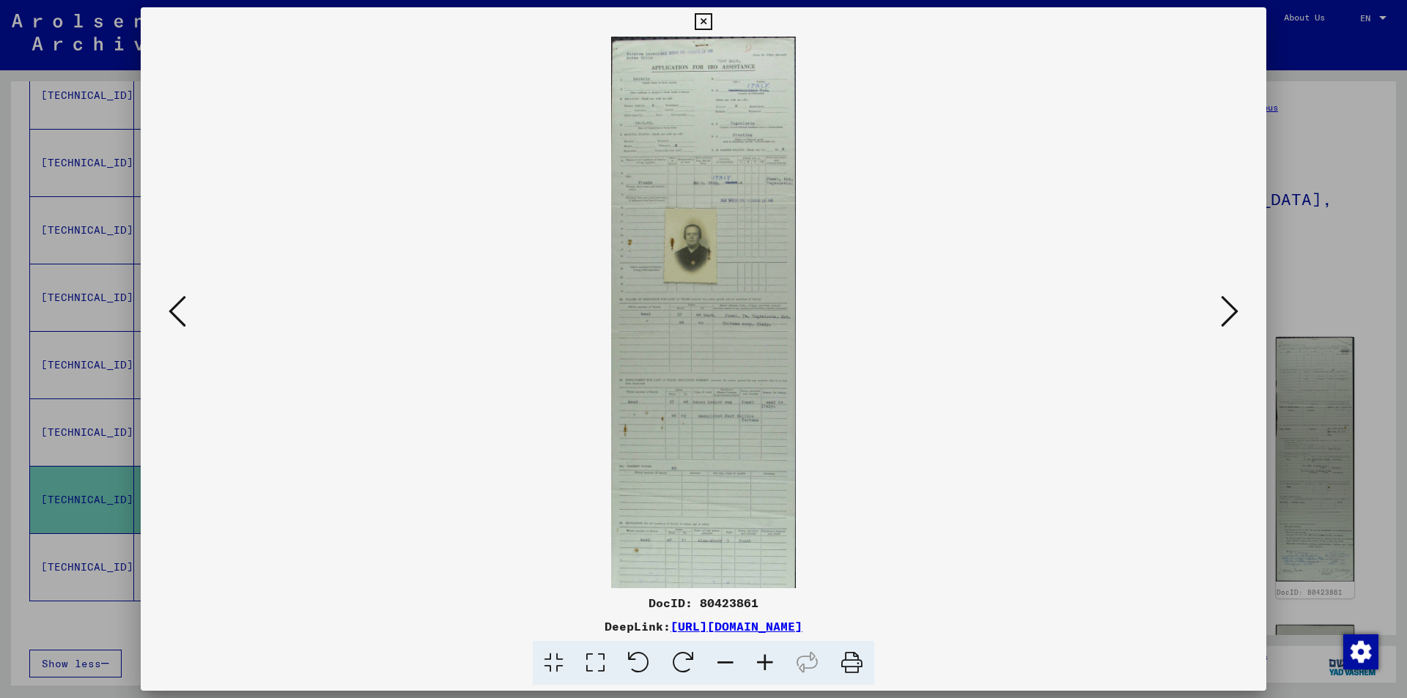
click at [769, 662] on icon at bounding box center [765, 663] width 40 height 45
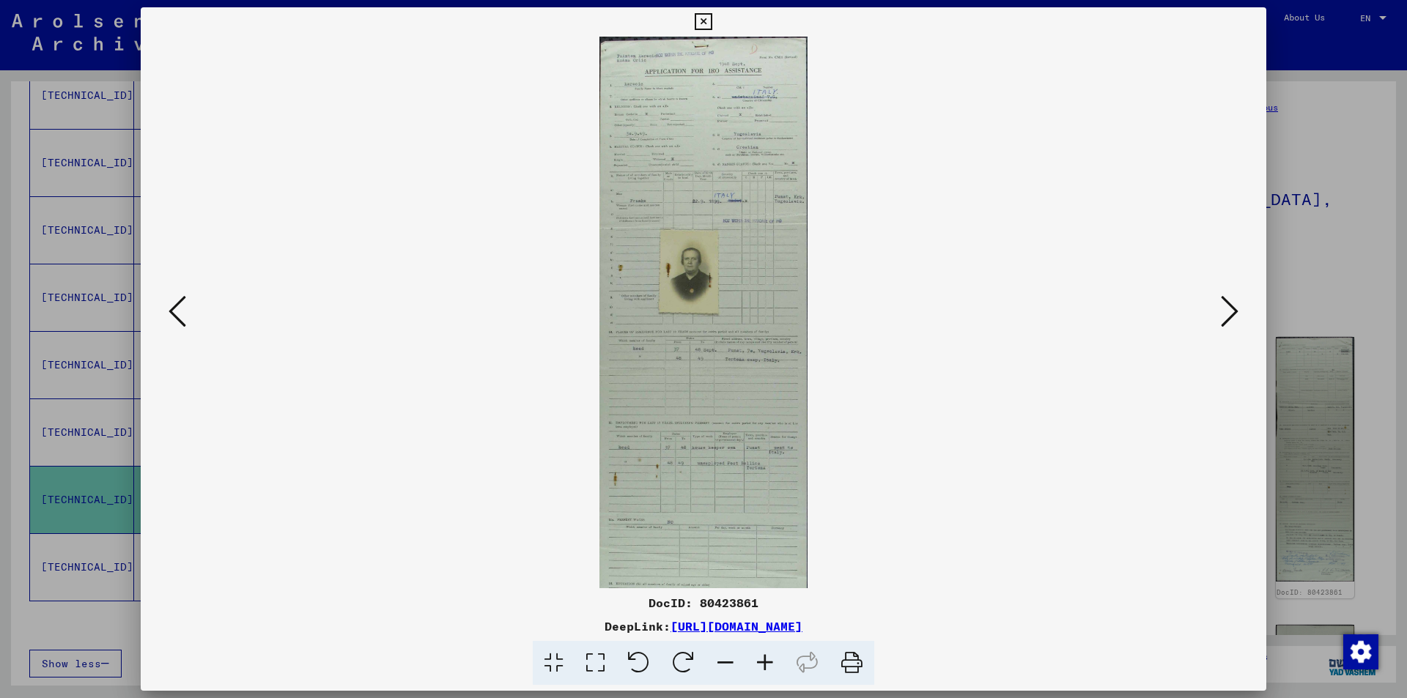
click at [769, 662] on icon at bounding box center [765, 663] width 40 height 45
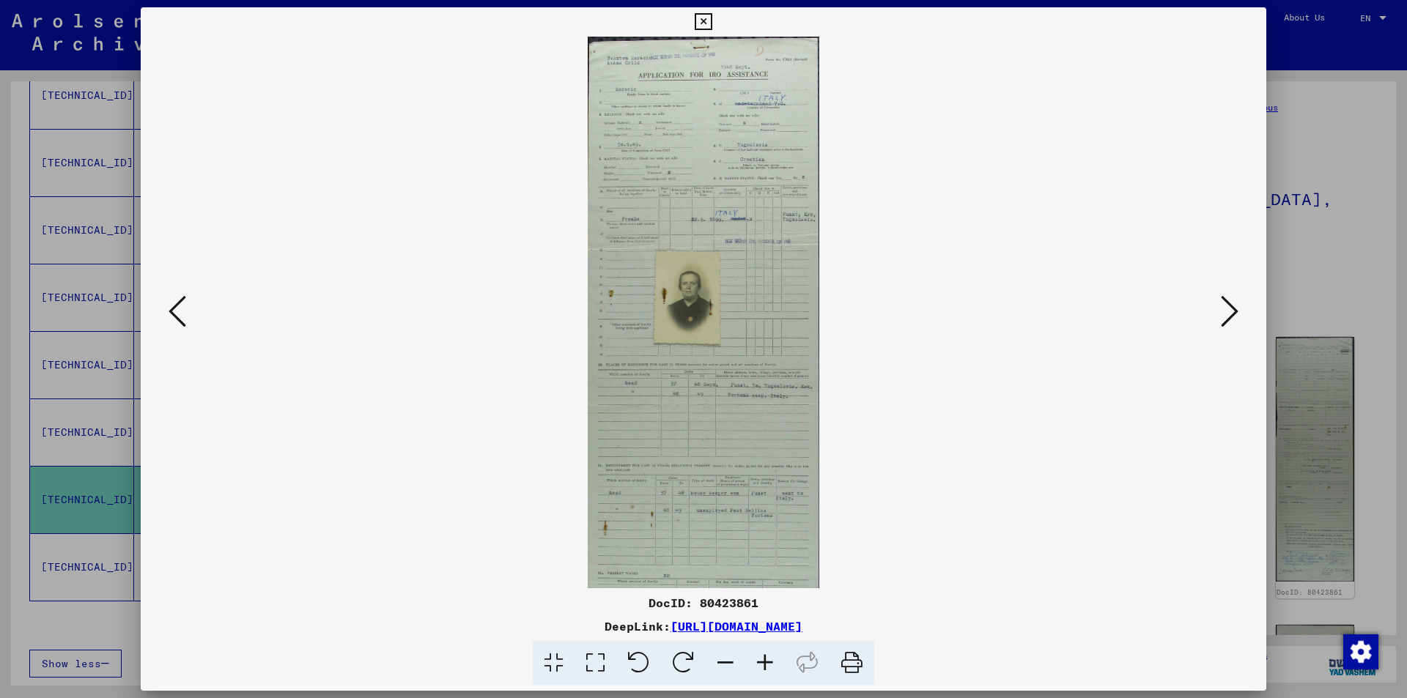
click at [768, 662] on icon at bounding box center [765, 663] width 40 height 45
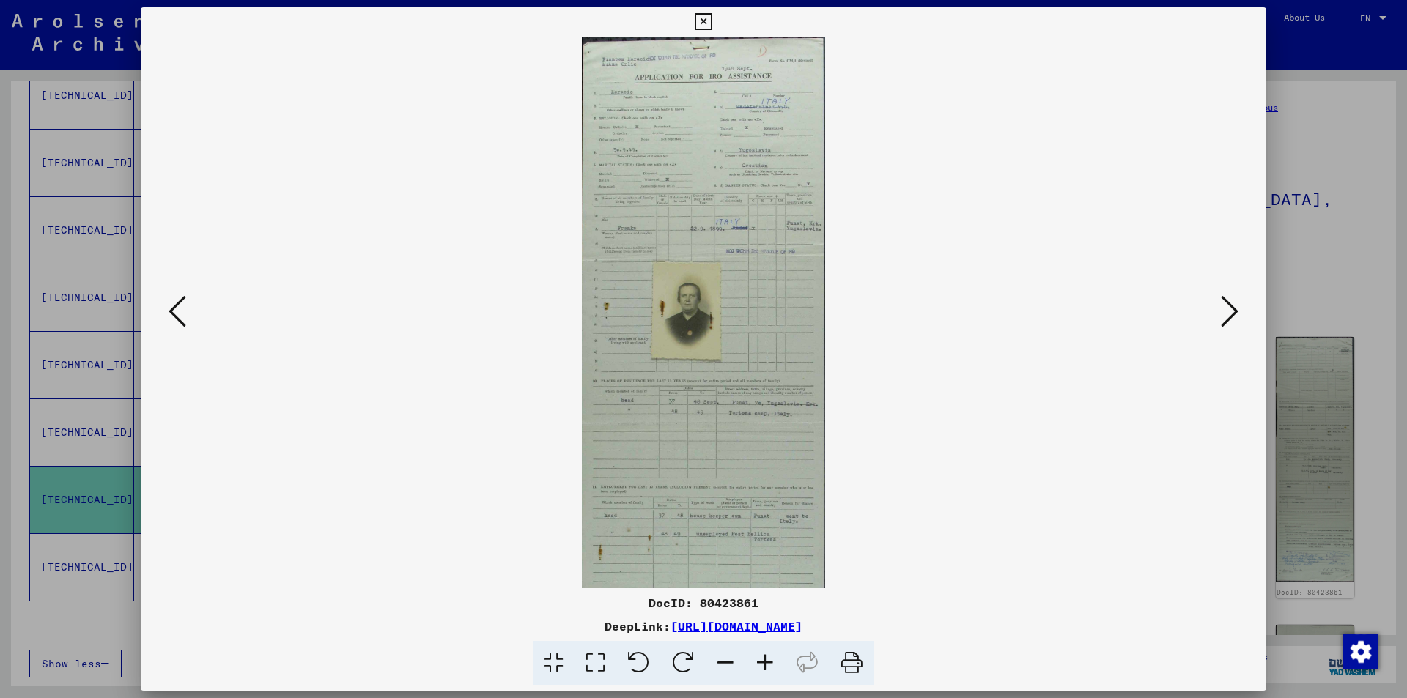
click at [768, 662] on icon at bounding box center [765, 663] width 40 height 45
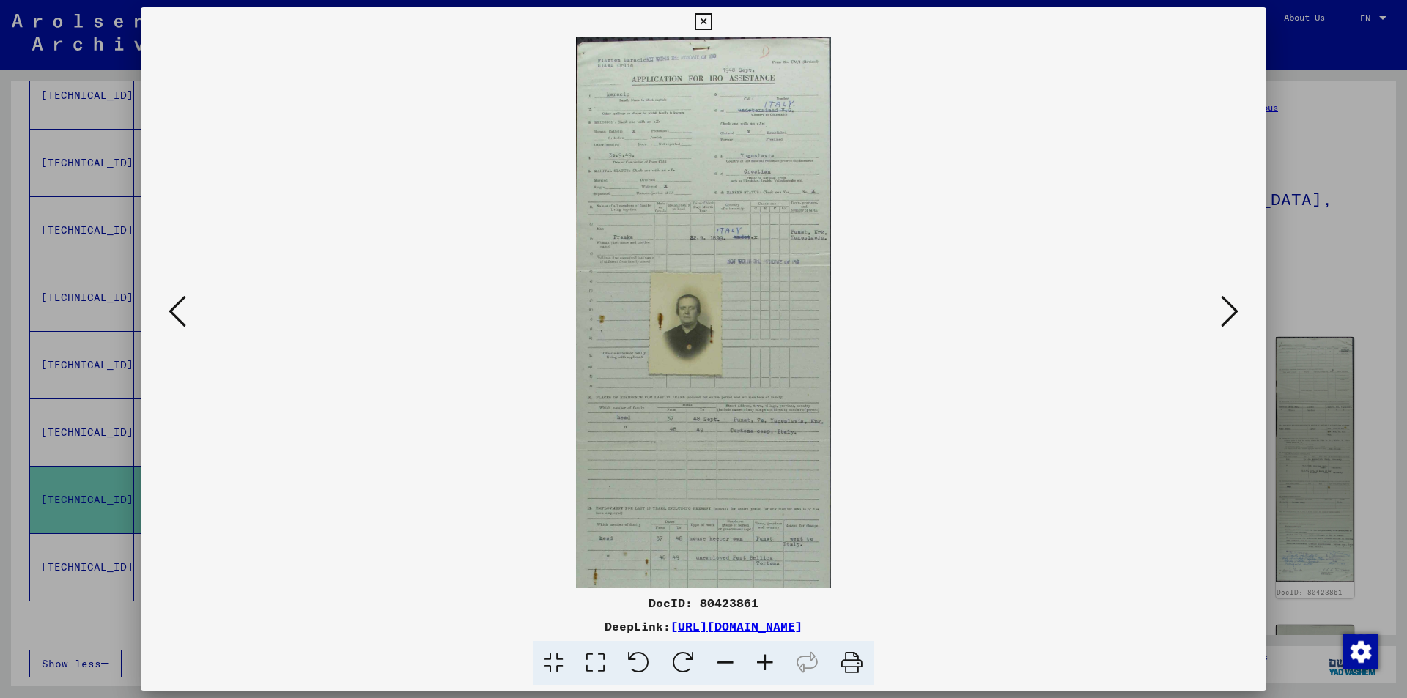
click at [768, 662] on icon at bounding box center [765, 663] width 40 height 45
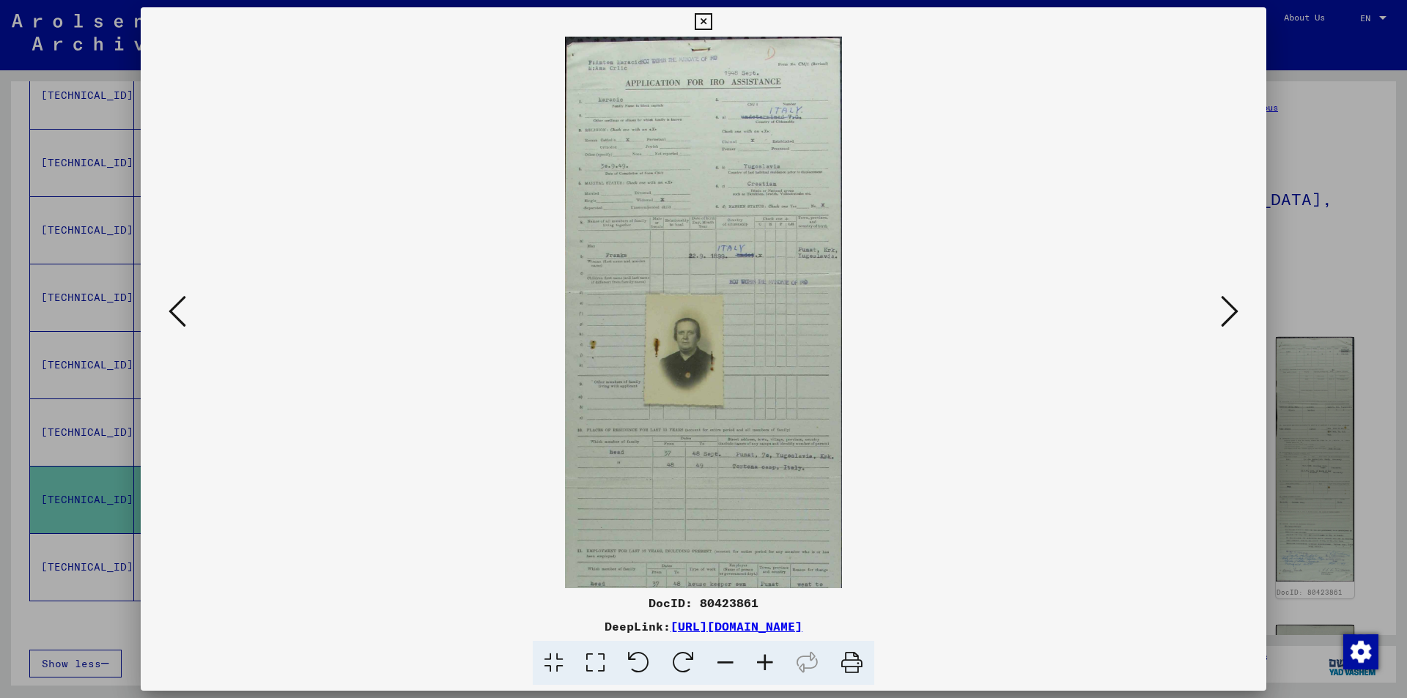
click at [768, 662] on icon at bounding box center [765, 663] width 40 height 45
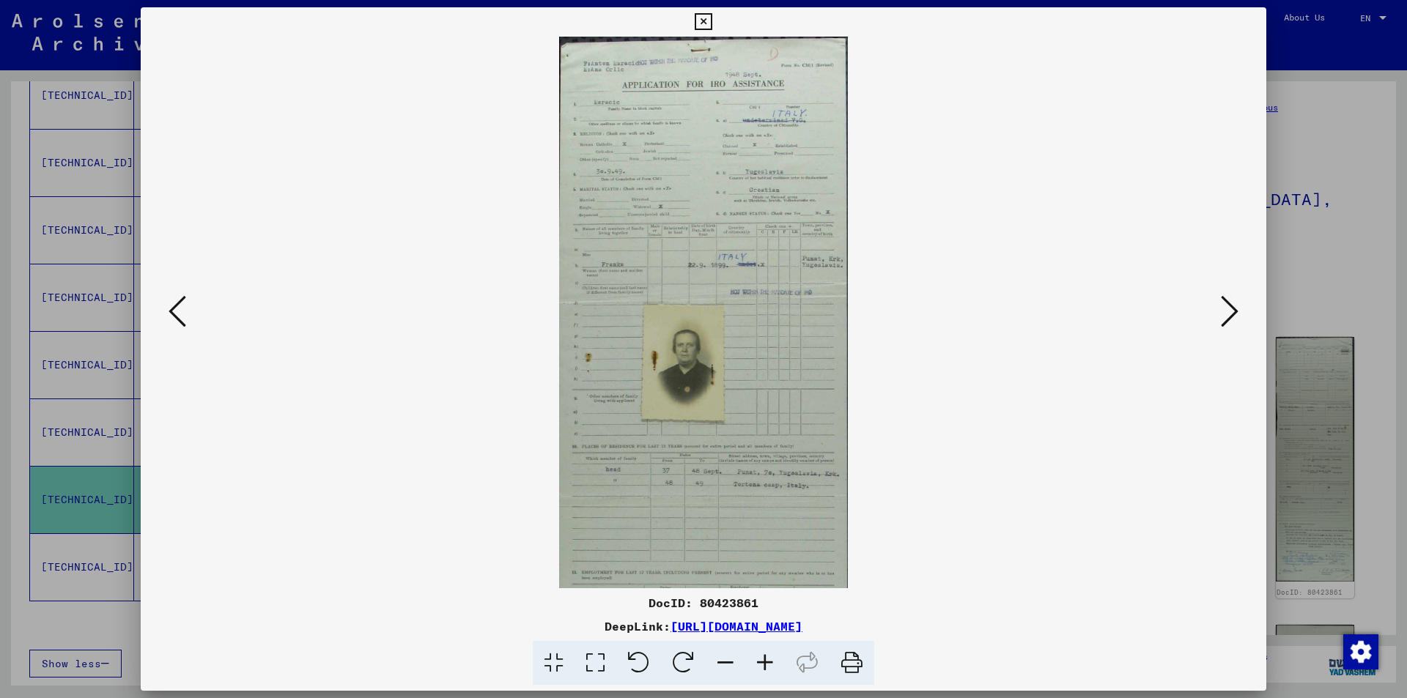
click at [768, 662] on icon at bounding box center [765, 663] width 40 height 45
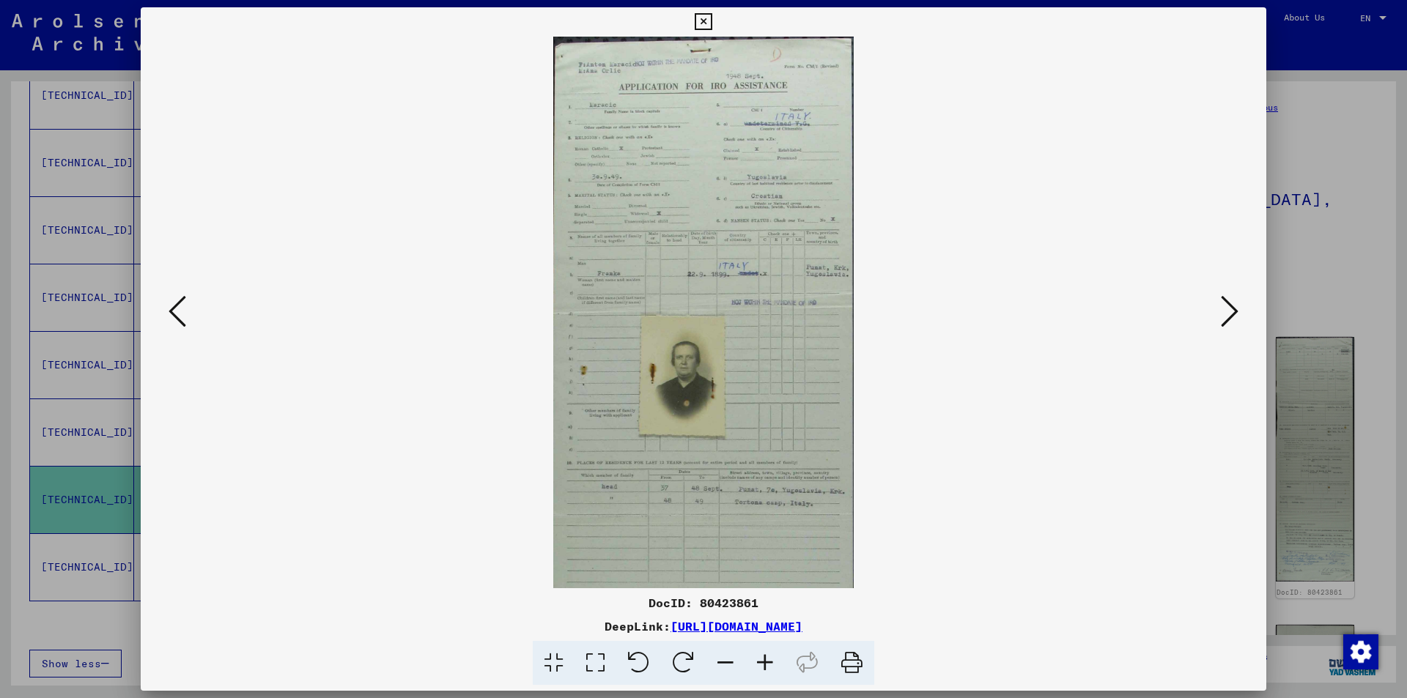
click at [767, 662] on icon at bounding box center [765, 663] width 40 height 45
click at [766, 662] on icon at bounding box center [765, 663] width 40 height 45
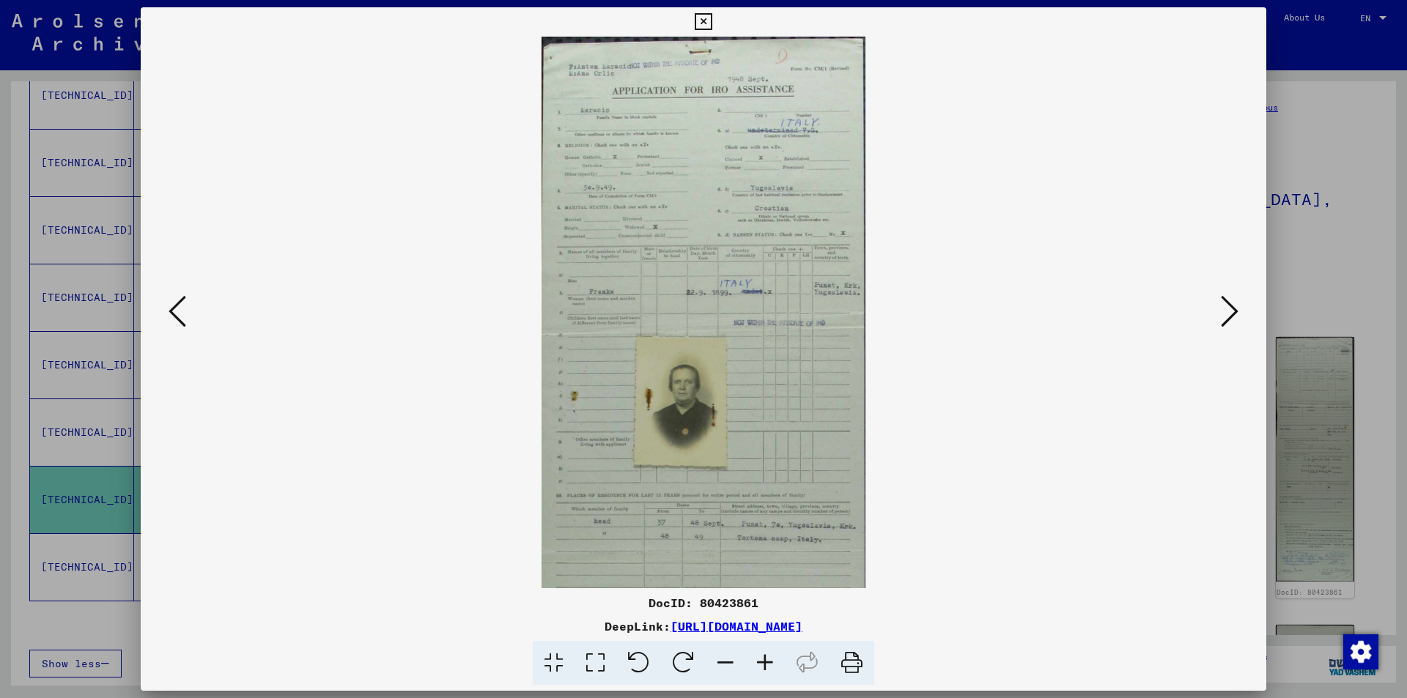
click at [766, 662] on icon at bounding box center [765, 663] width 40 height 45
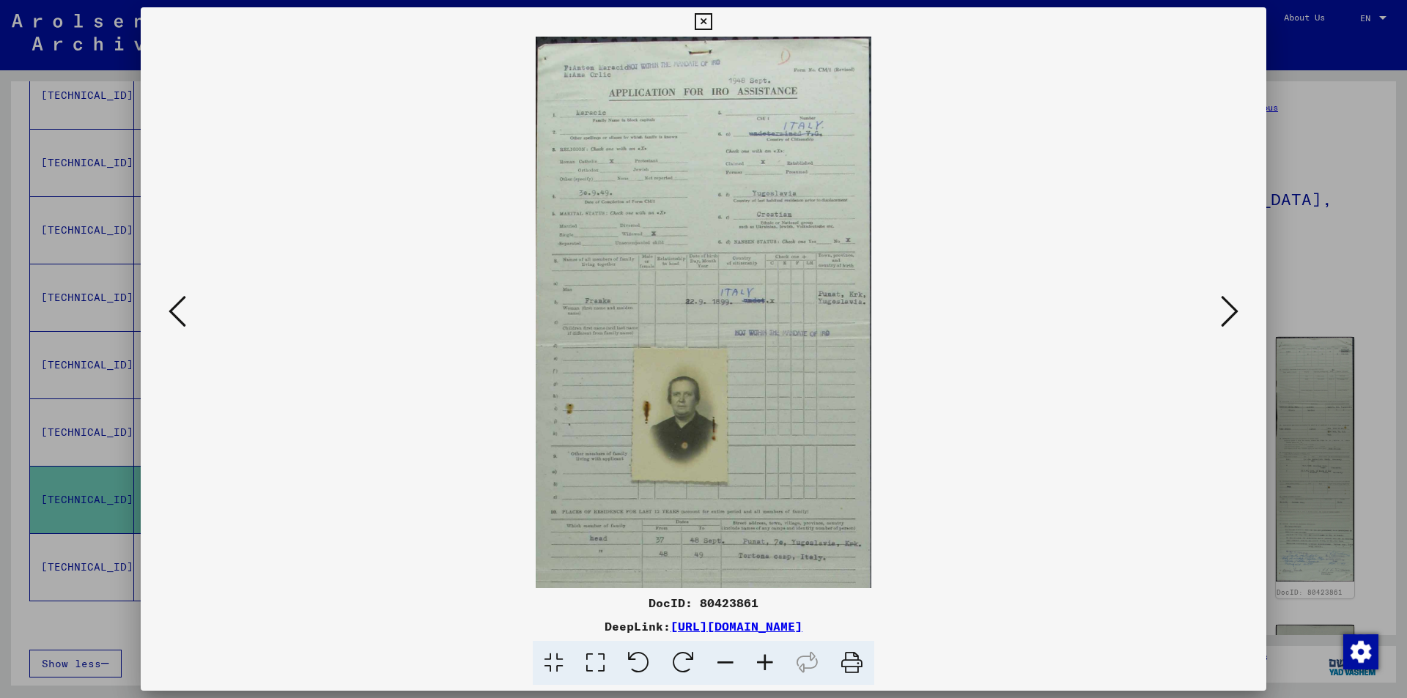
click at [766, 662] on icon at bounding box center [765, 663] width 40 height 45
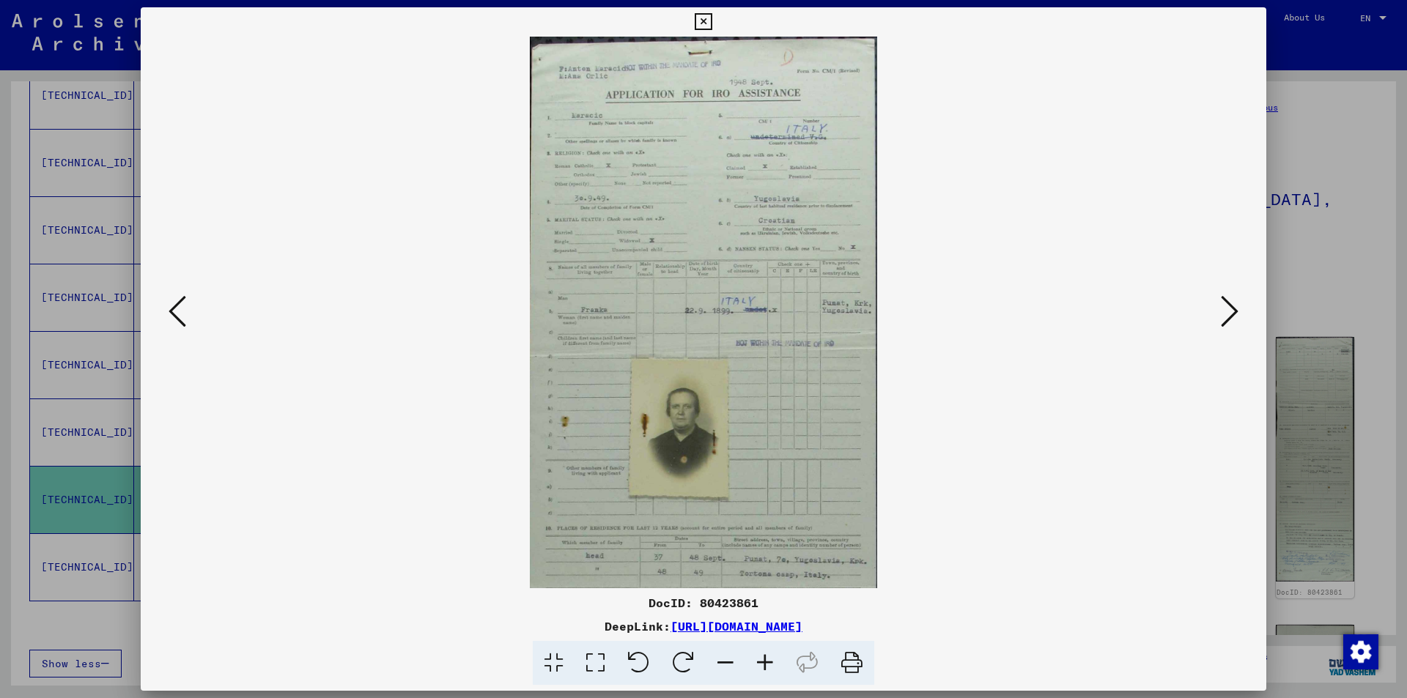
click at [766, 662] on icon at bounding box center [765, 663] width 40 height 45
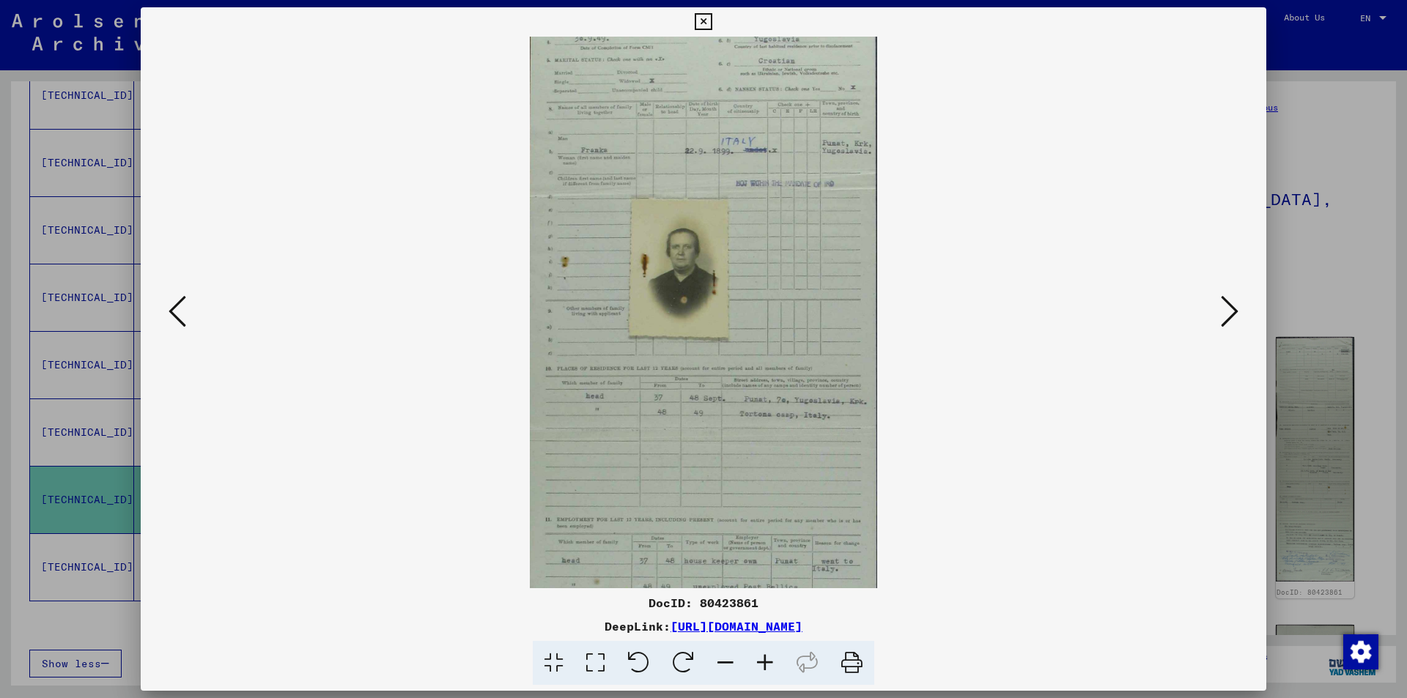
scroll to position [165, 0]
drag, startPoint x: 808, startPoint y: 469, endPoint x: 816, endPoint y: 304, distance: 165.0
click at [816, 304] on img at bounding box center [703, 422] width 347 height 1101
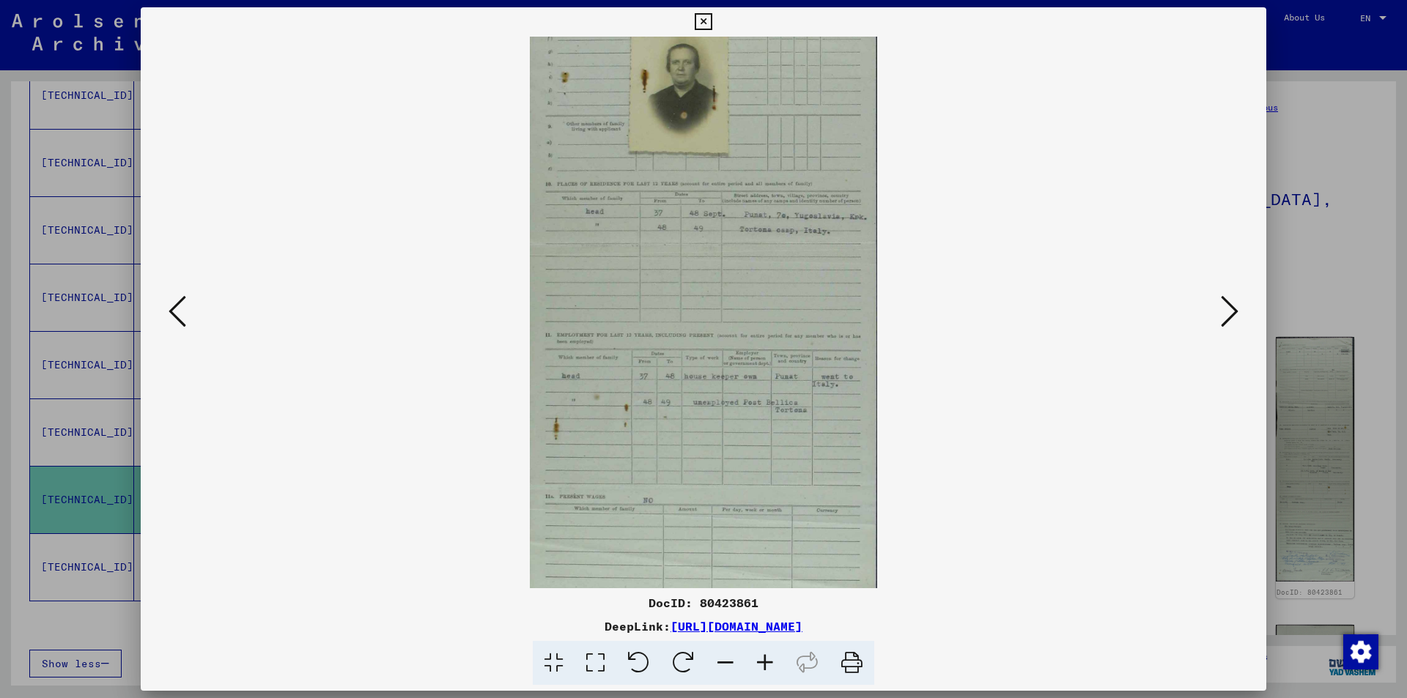
scroll to position [212, 0]
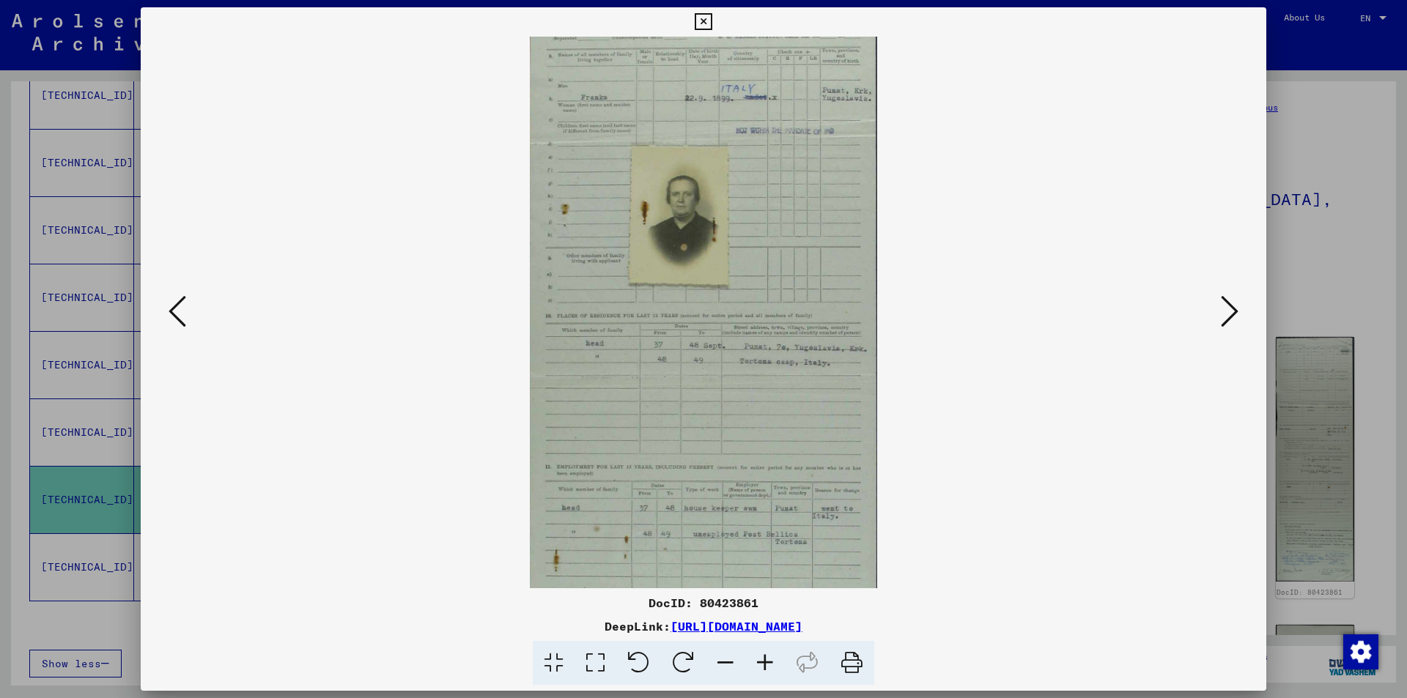
drag, startPoint x: 793, startPoint y: 471, endPoint x: 811, endPoint y: 423, distance: 50.8
click at [811, 423] on img at bounding box center [703, 374] width 347 height 1101
click at [1228, 311] on icon at bounding box center [1230, 311] width 18 height 35
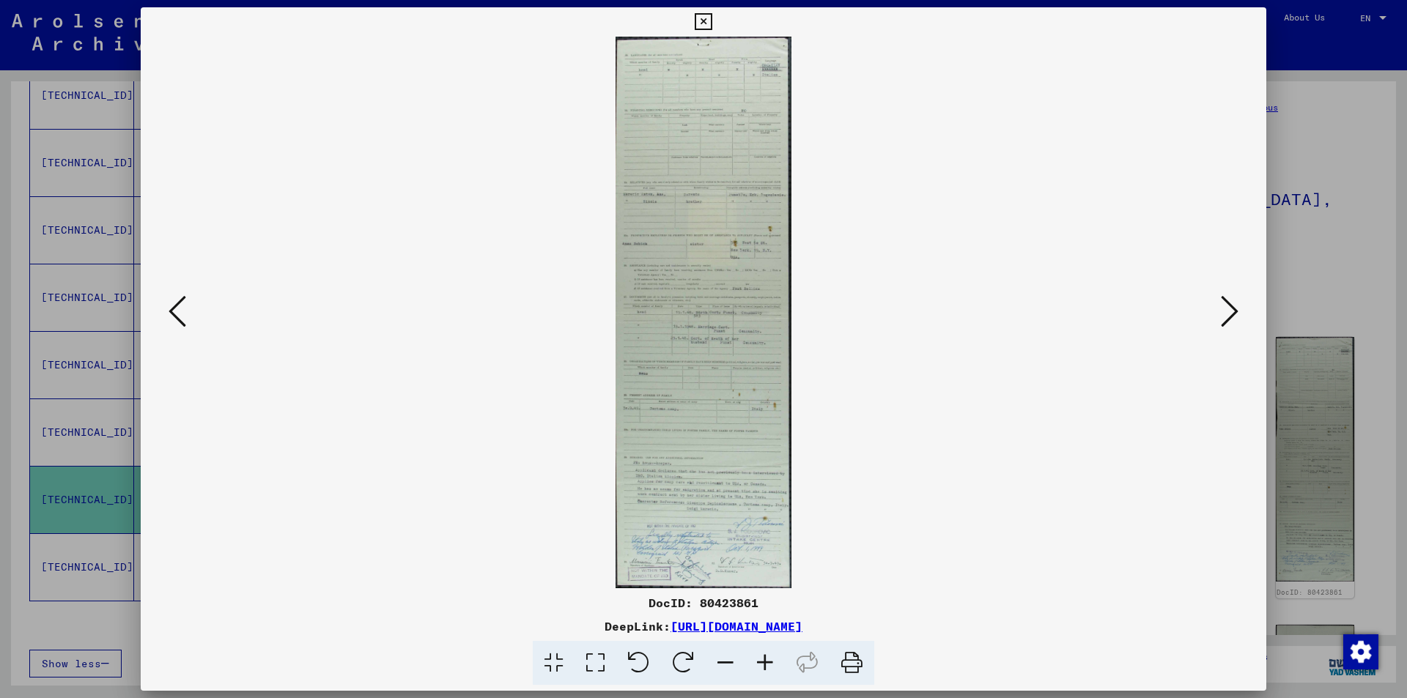
click at [763, 662] on icon at bounding box center [765, 663] width 40 height 45
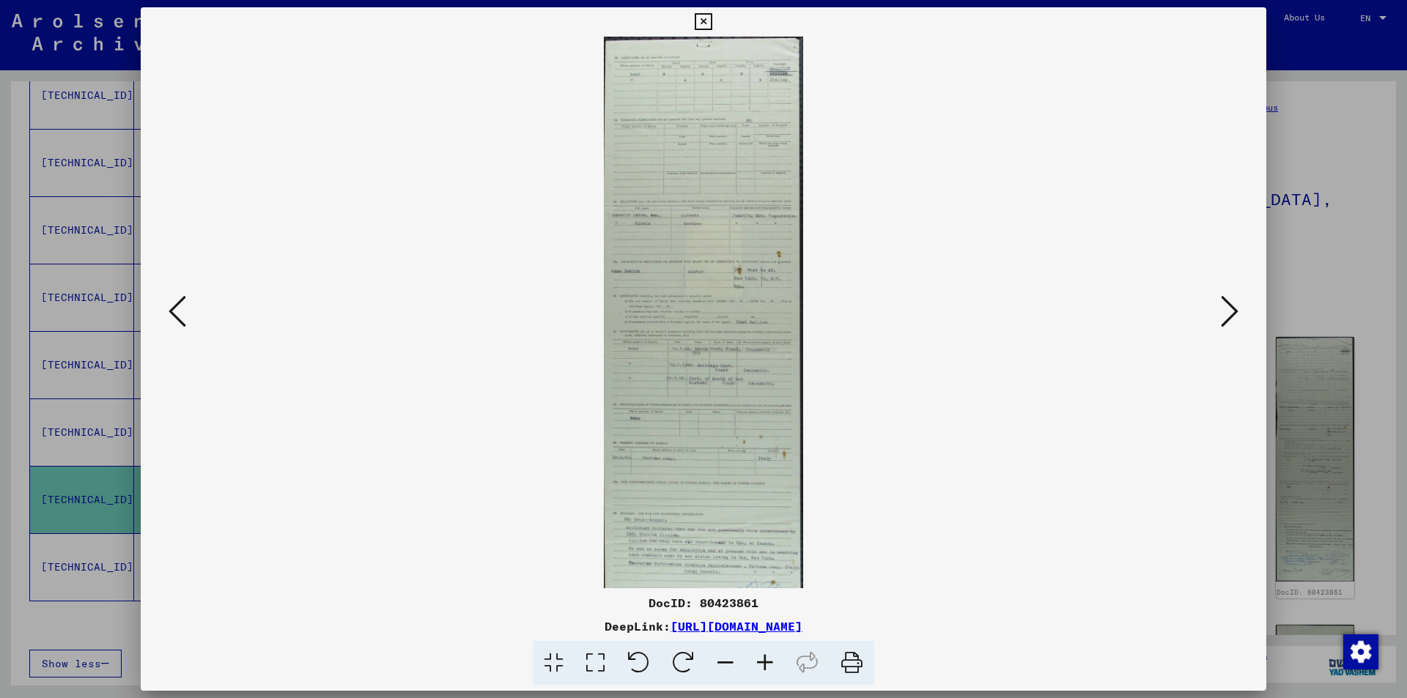
click at [763, 661] on icon at bounding box center [765, 663] width 40 height 45
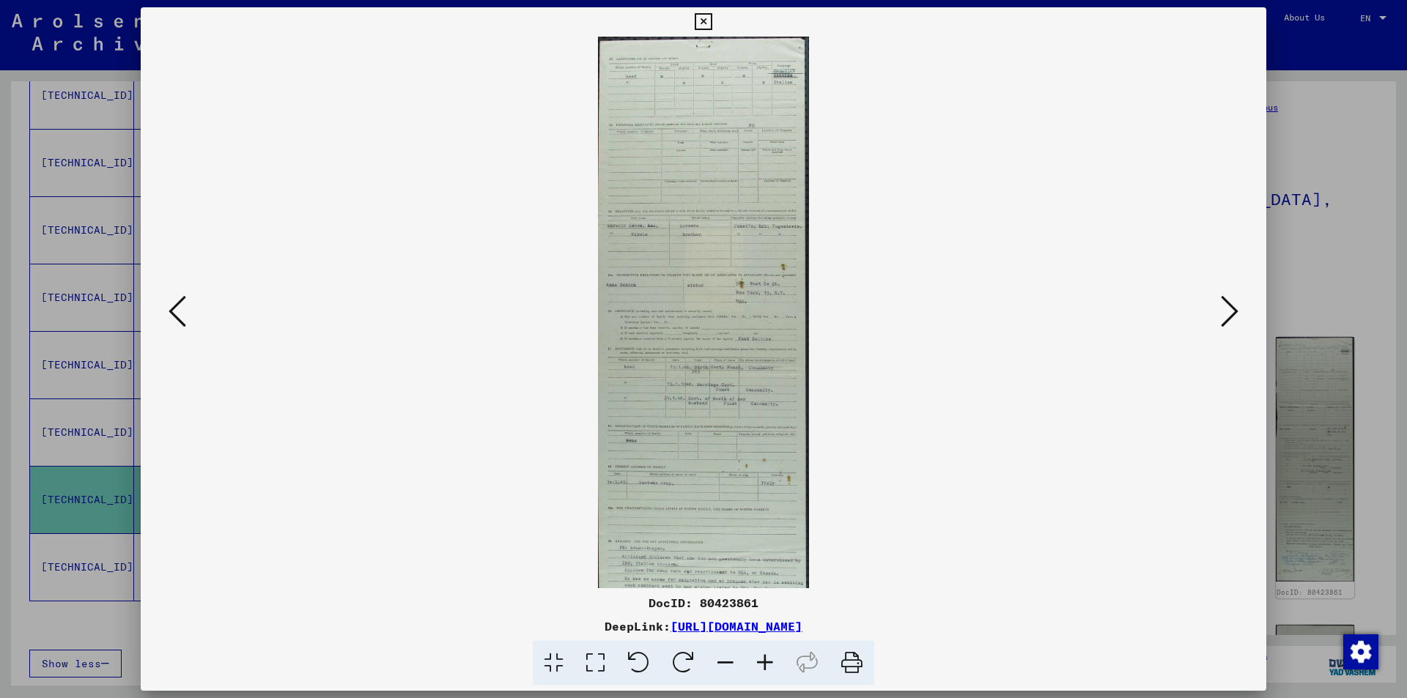
click at [763, 661] on icon at bounding box center [765, 663] width 40 height 45
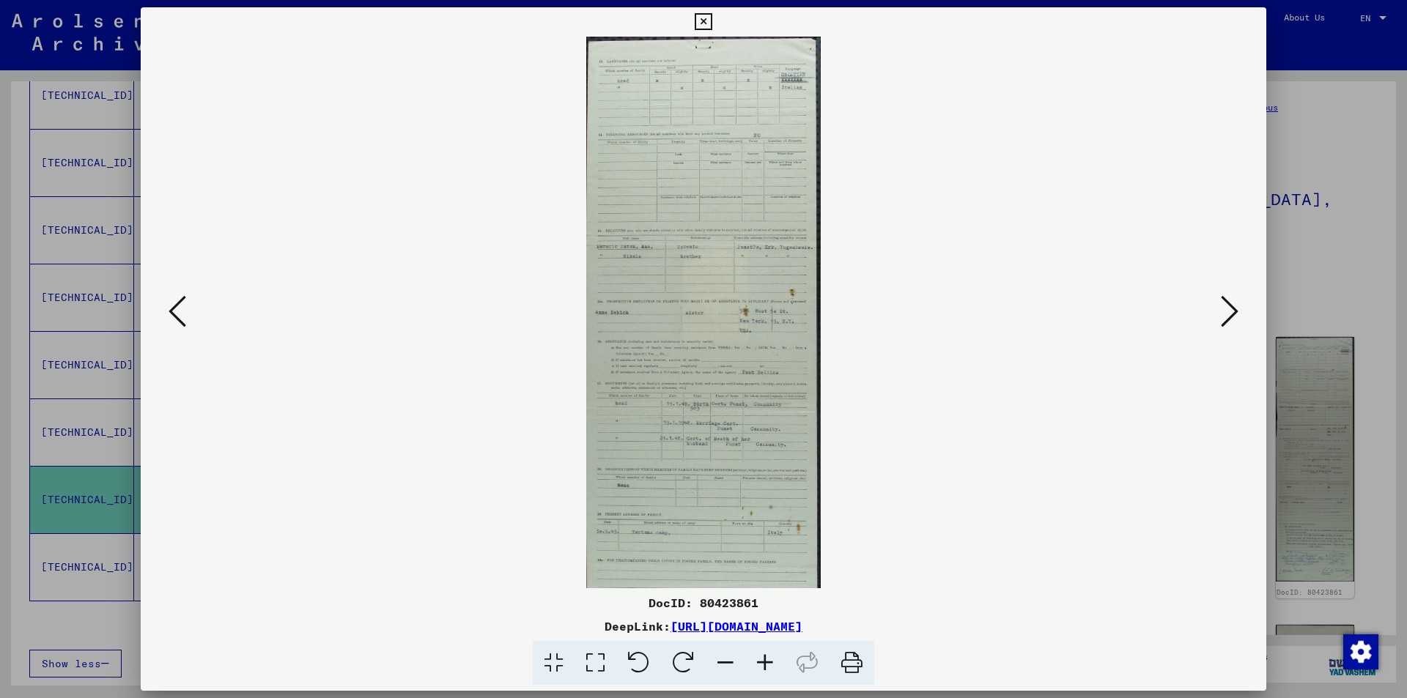
click at [763, 661] on icon at bounding box center [765, 663] width 40 height 45
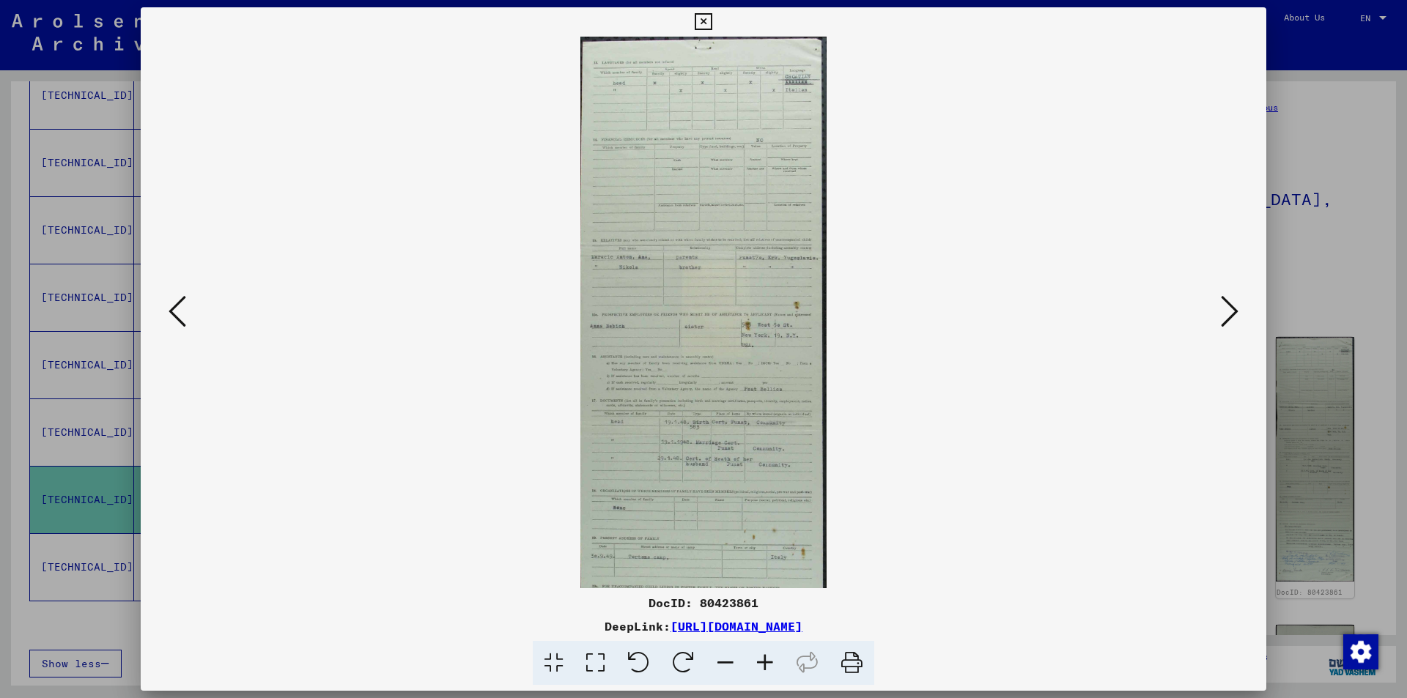
click at [763, 659] on icon at bounding box center [765, 663] width 40 height 45
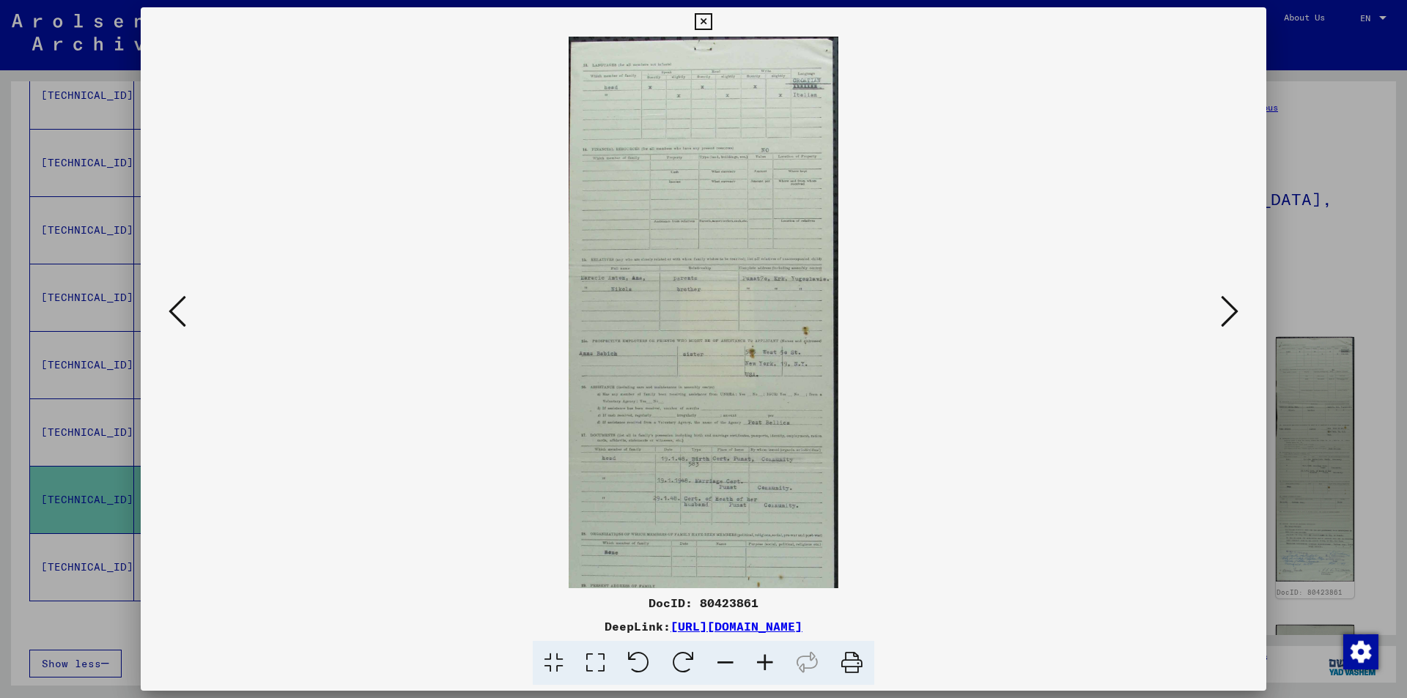
click at [763, 659] on icon at bounding box center [765, 663] width 40 height 45
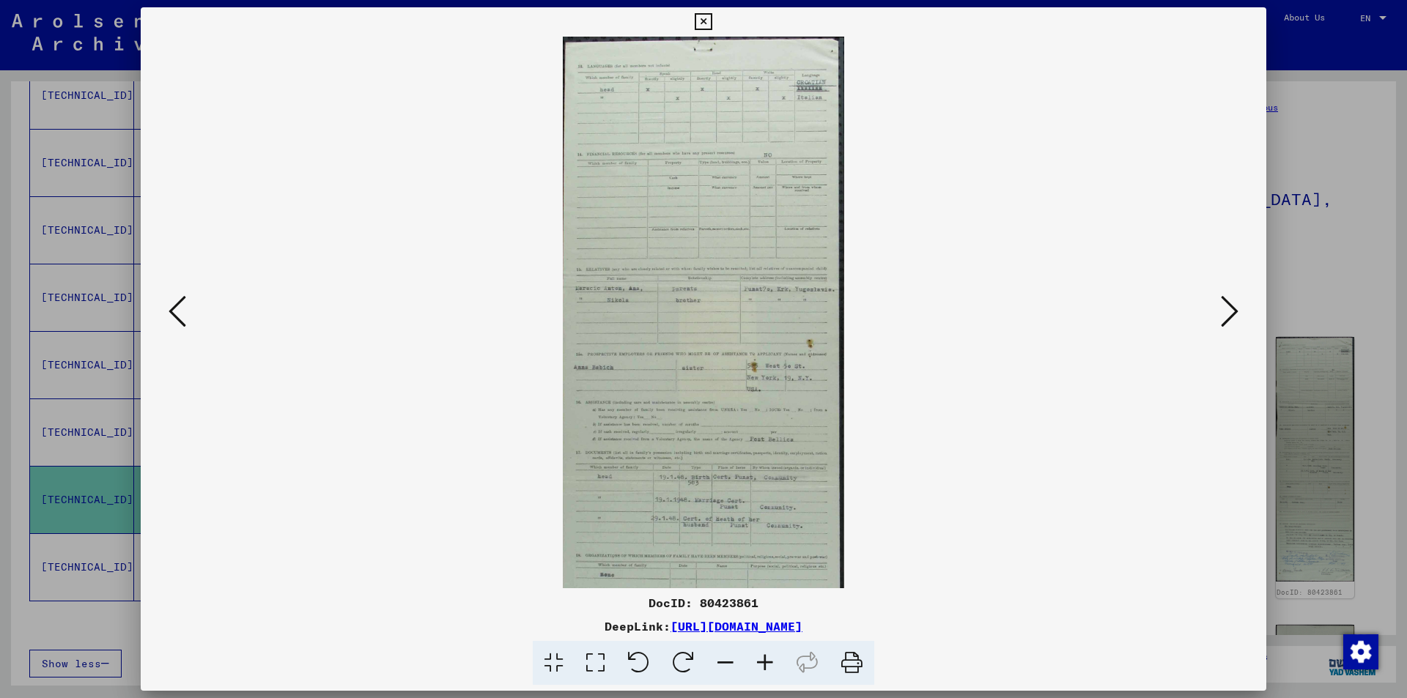
click at [763, 659] on icon at bounding box center [765, 663] width 40 height 45
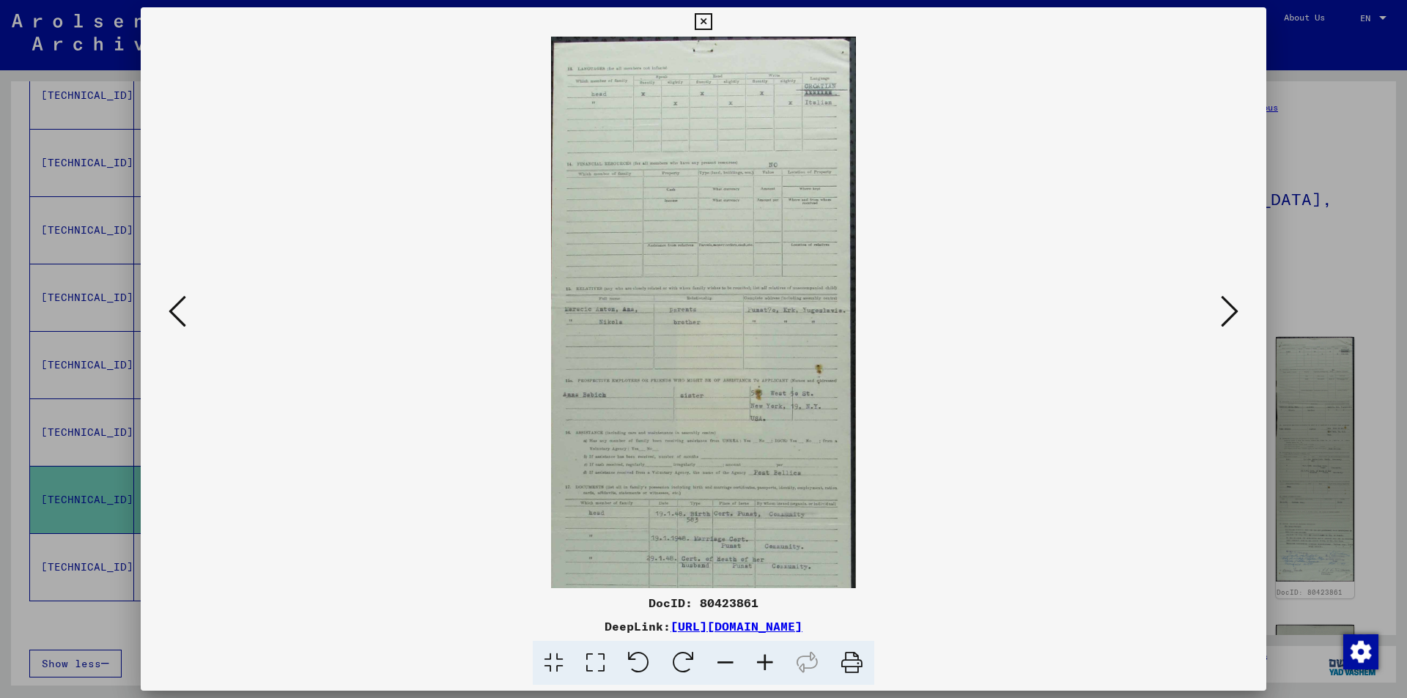
click at [763, 659] on icon at bounding box center [765, 663] width 40 height 45
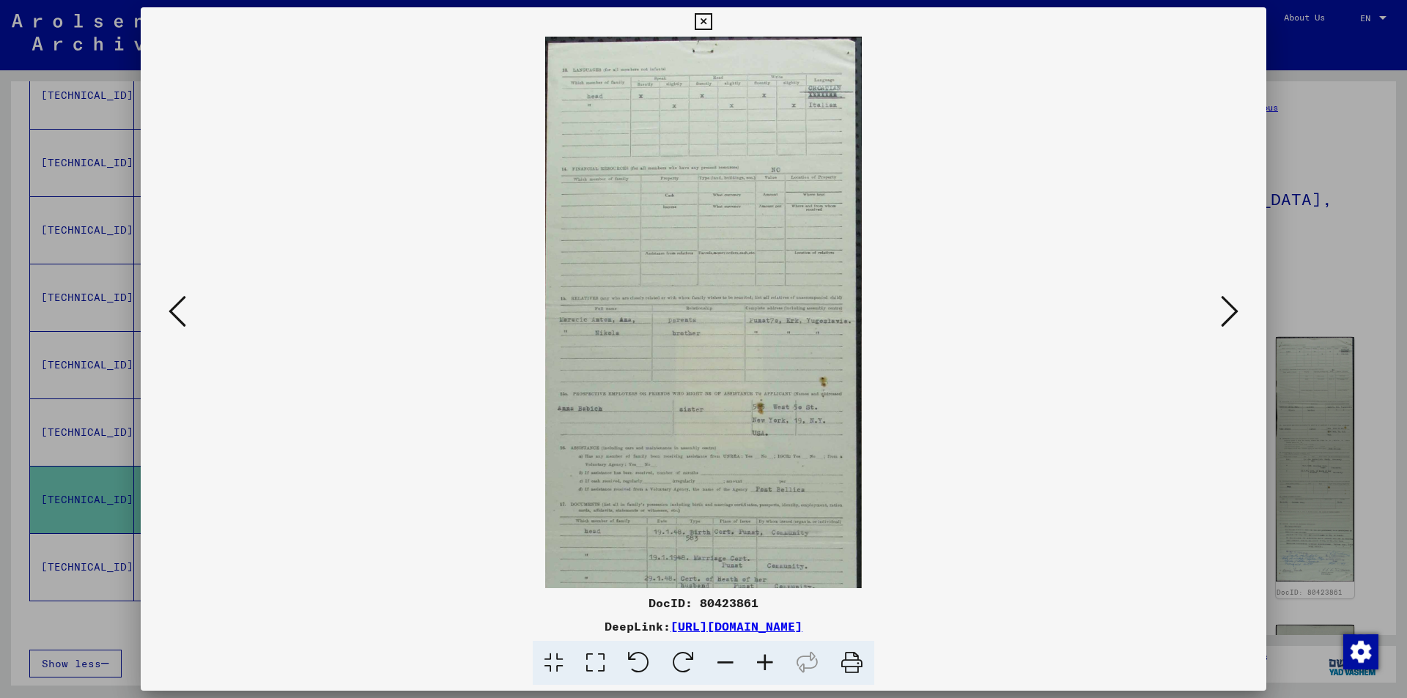
click at [763, 659] on icon at bounding box center [765, 663] width 40 height 45
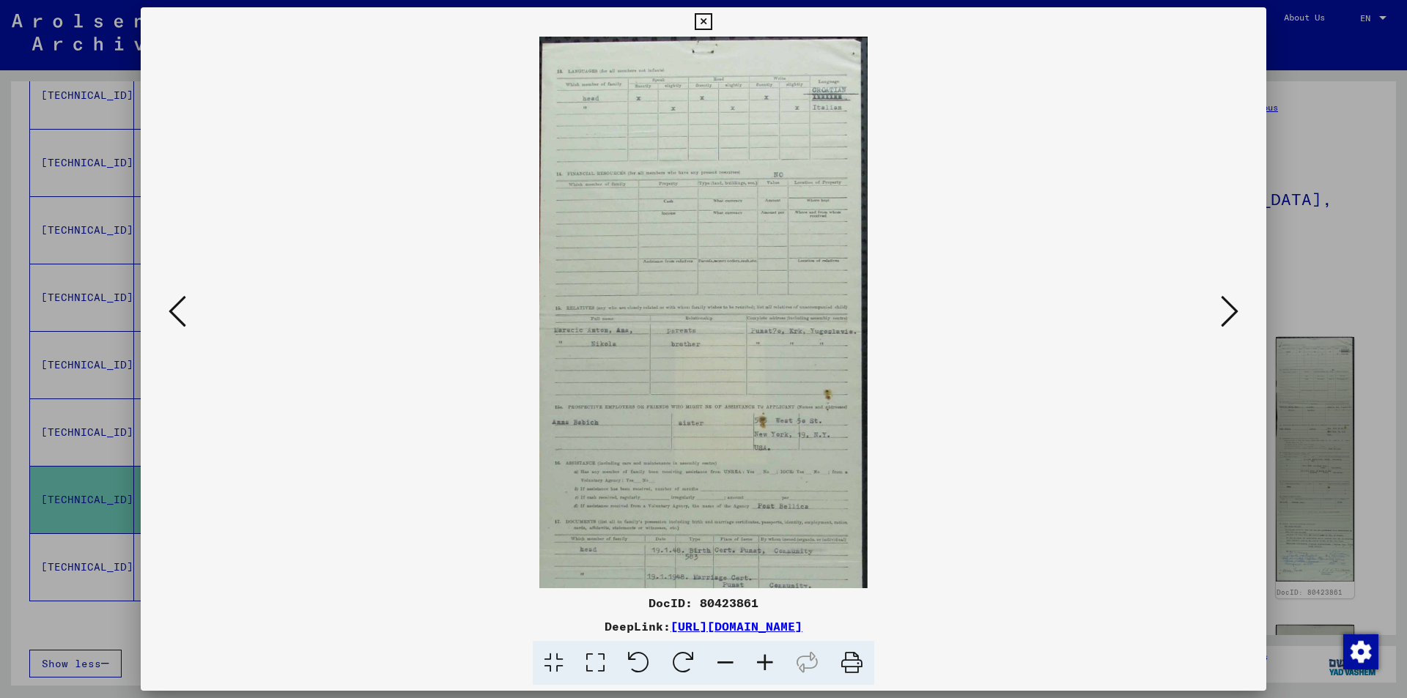
click at [763, 659] on icon at bounding box center [765, 663] width 40 height 45
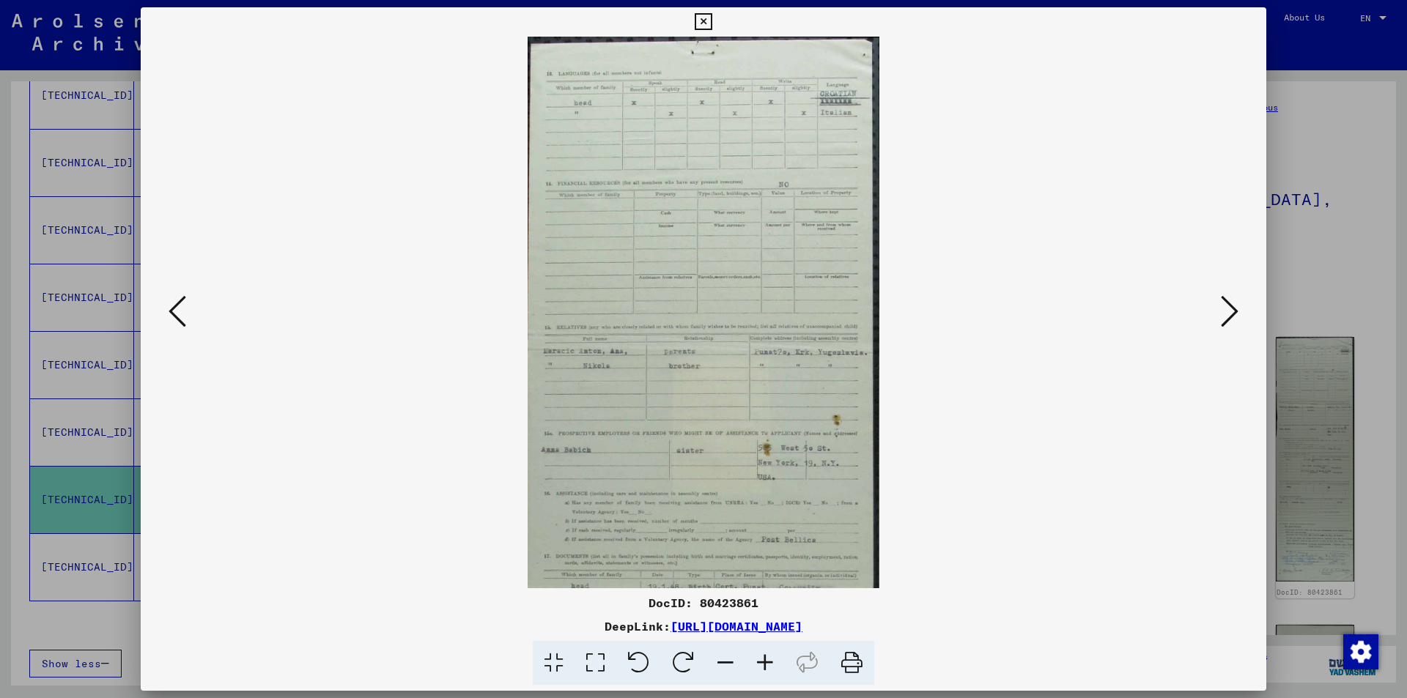
click at [763, 659] on icon at bounding box center [765, 663] width 40 height 45
click at [764, 657] on icon at bounding box center [765, 663] width 40 height 45
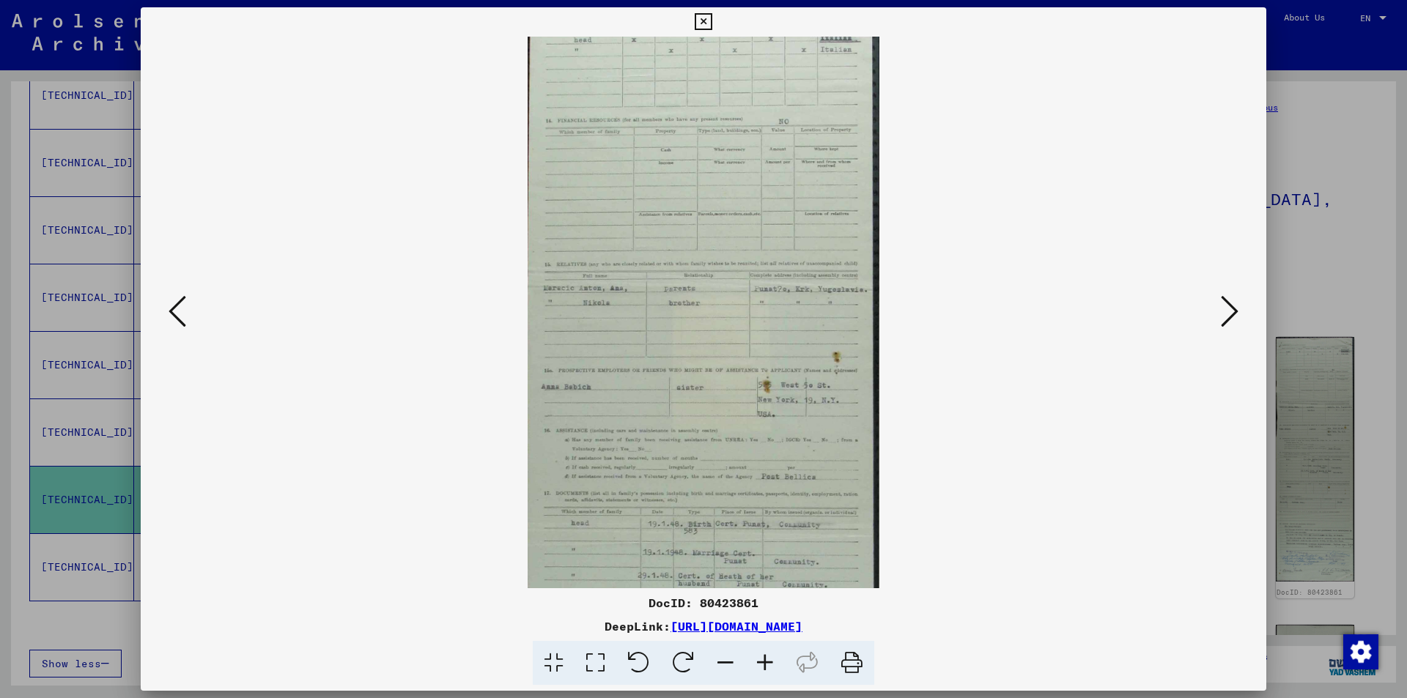
scroll to position [92, 0]
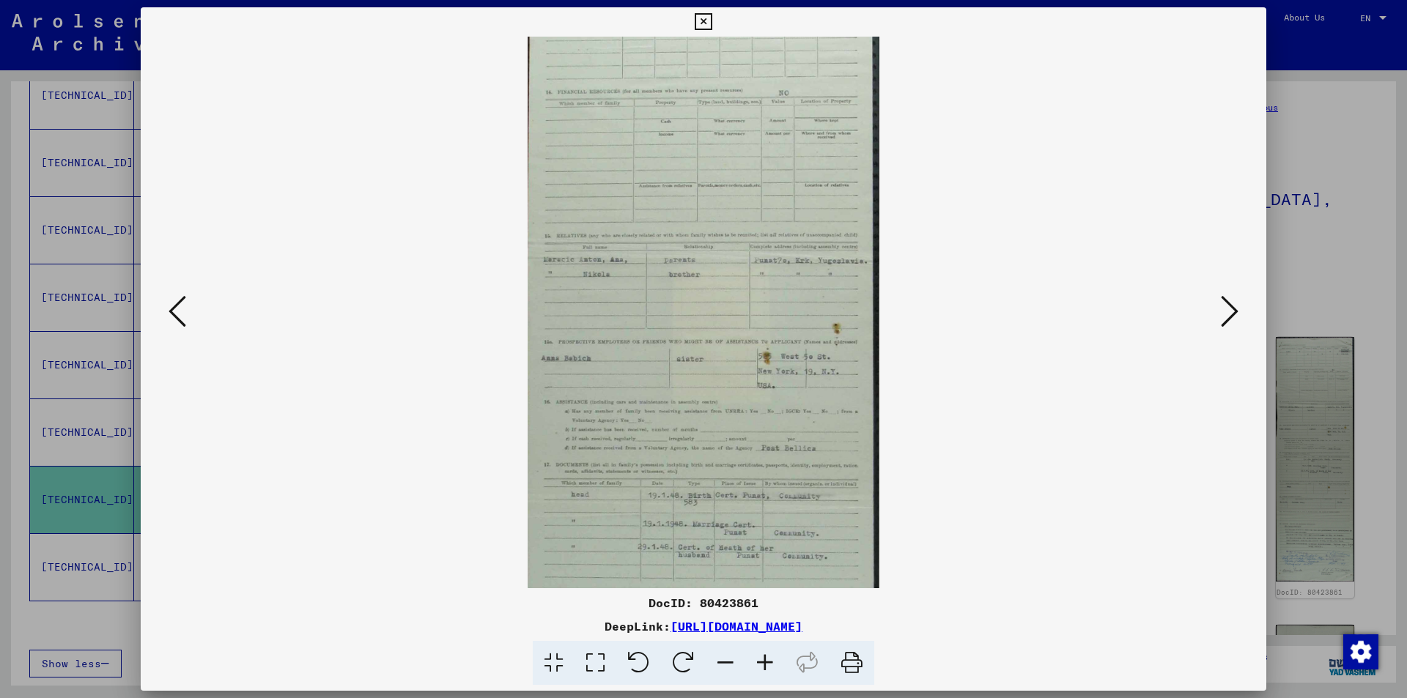
drag, startPoint x: 756, startPoint y: 472, endPoint x: 755, endPoint y: 425, distance: 46.9
click at [755, 425] on img at bounding box center [704, 495] width 352 height 1101
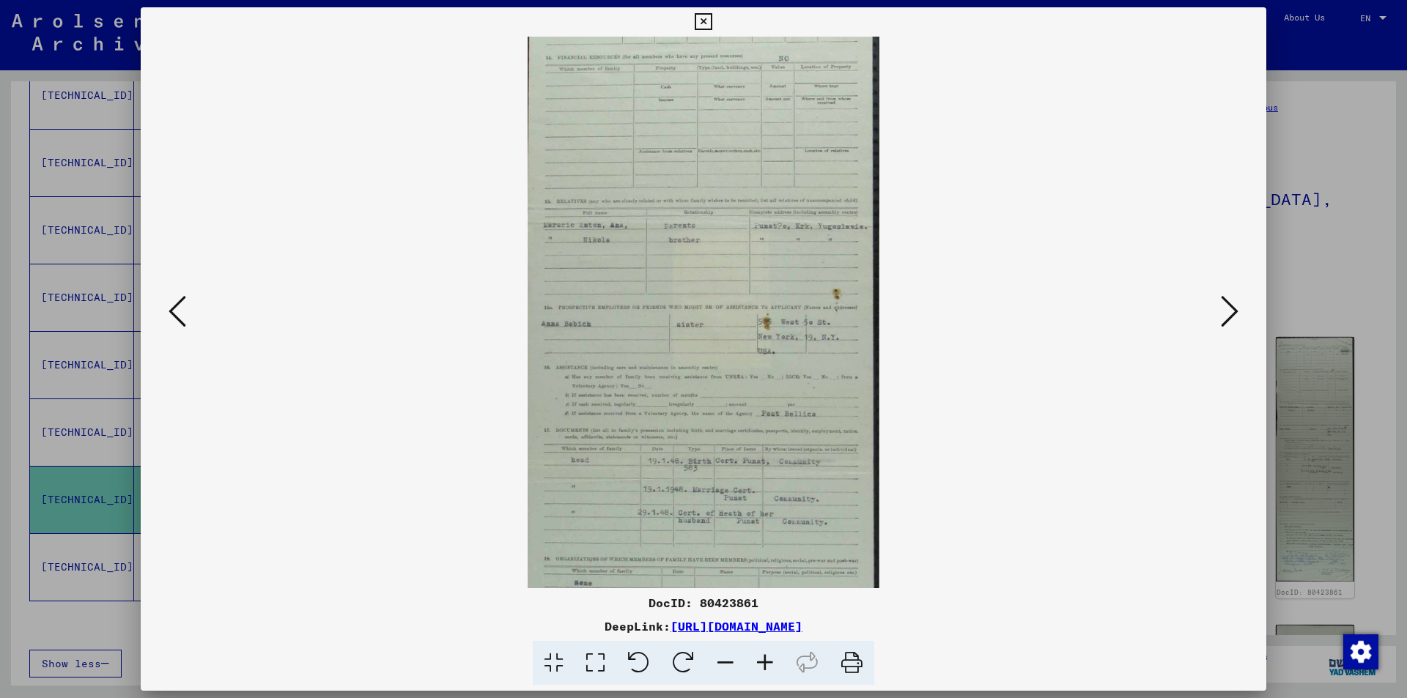
click at [762, 493] on img at bounding box center [704, 461] width 352 height 1101
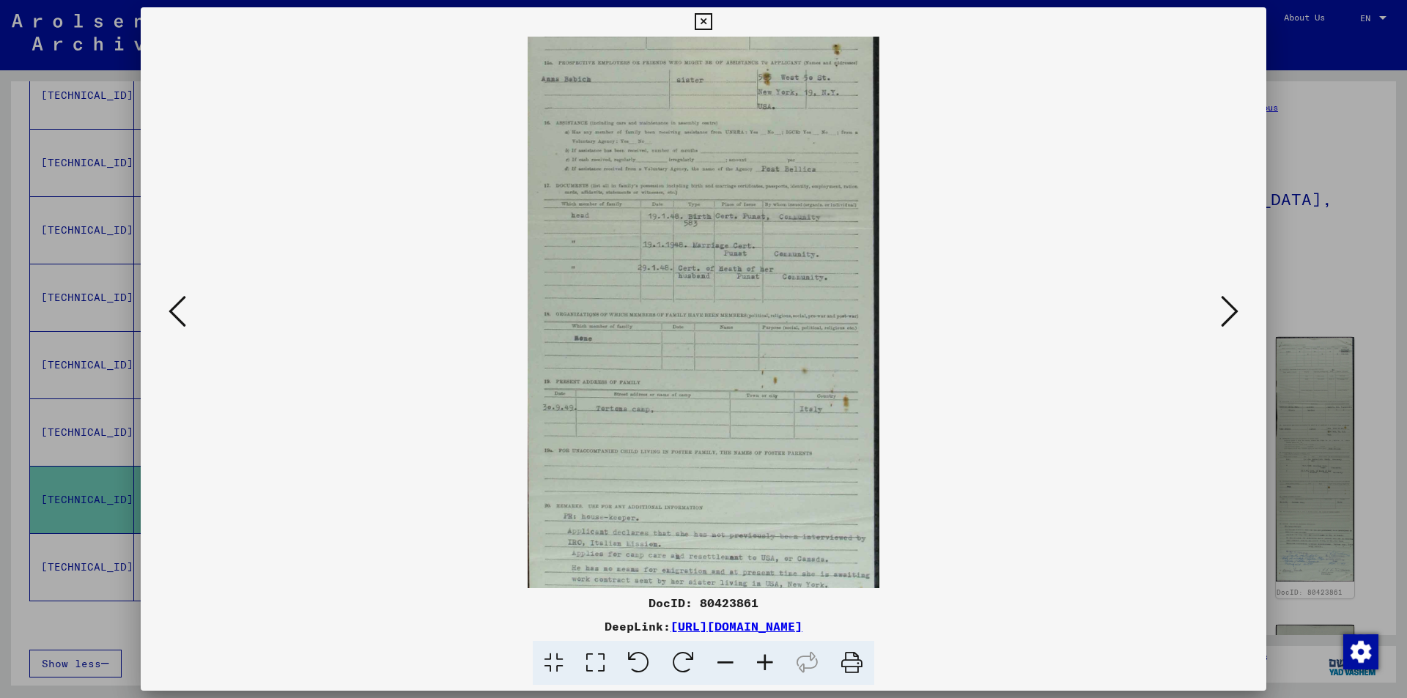
scroll to position [372, 0]
drag, startPoint x: 769, startPoint y: 543, endPoint x: 768, endPoint y: 297, distance: 246.2
click at [768, 297] on img at bounding box center [704, 214] width 352 height 1101
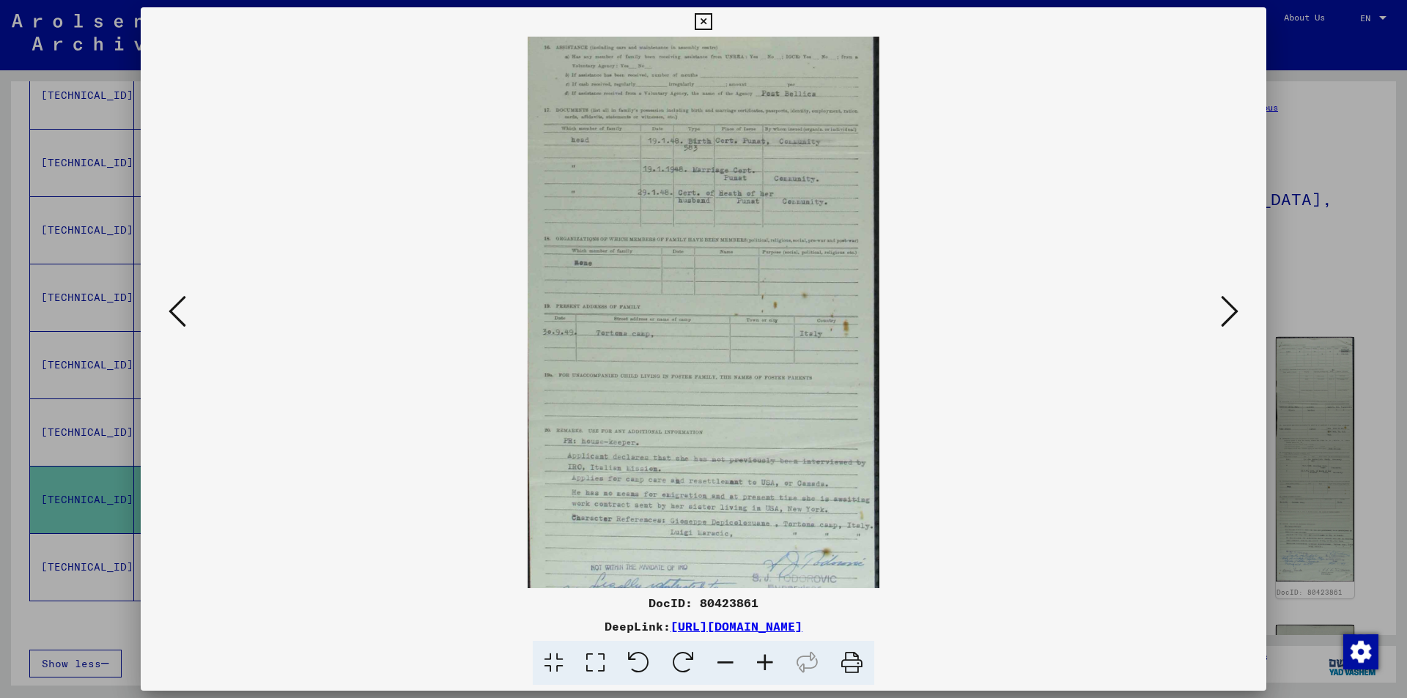
drag, startPoint x: 769, startPoint y: 528, endPoint x: 763, endPoint y: 454, distance: 74.2
click at [763, 454] on img at bounding box center [704, 140] width 352 height 1101
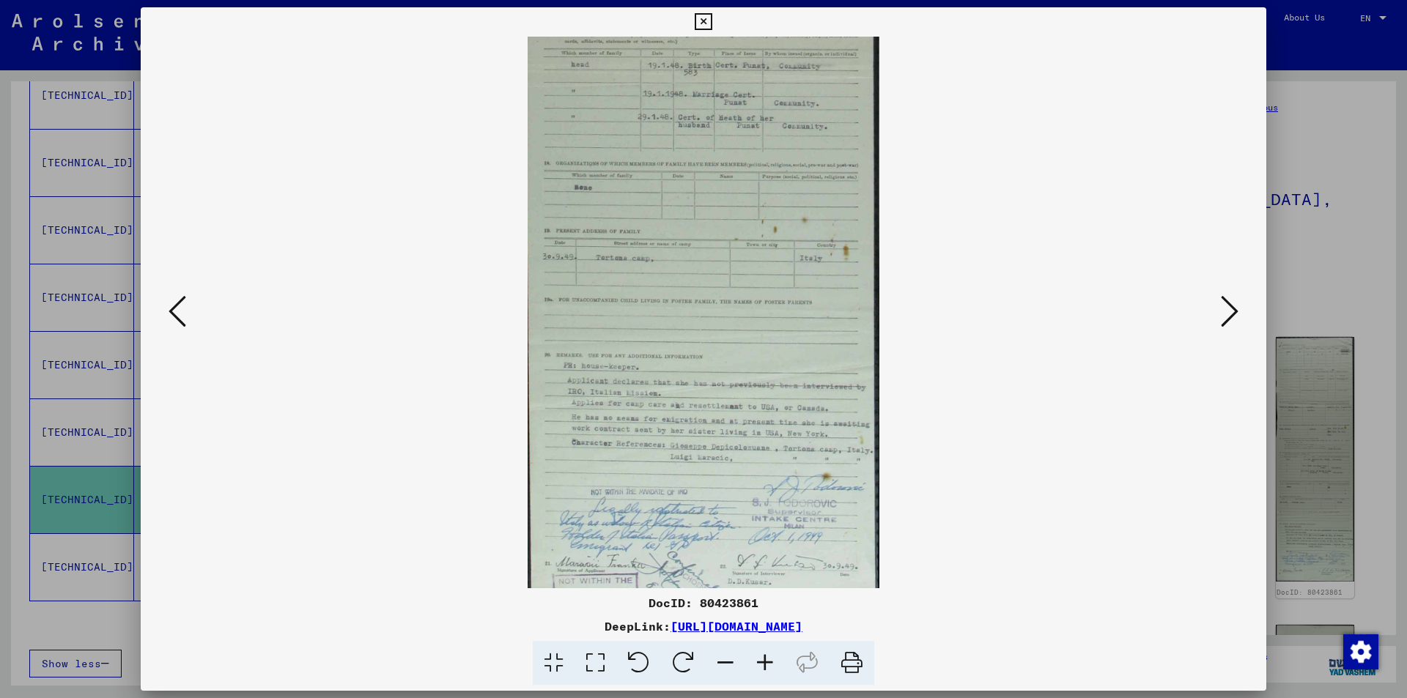
scroll to position [549, 0]
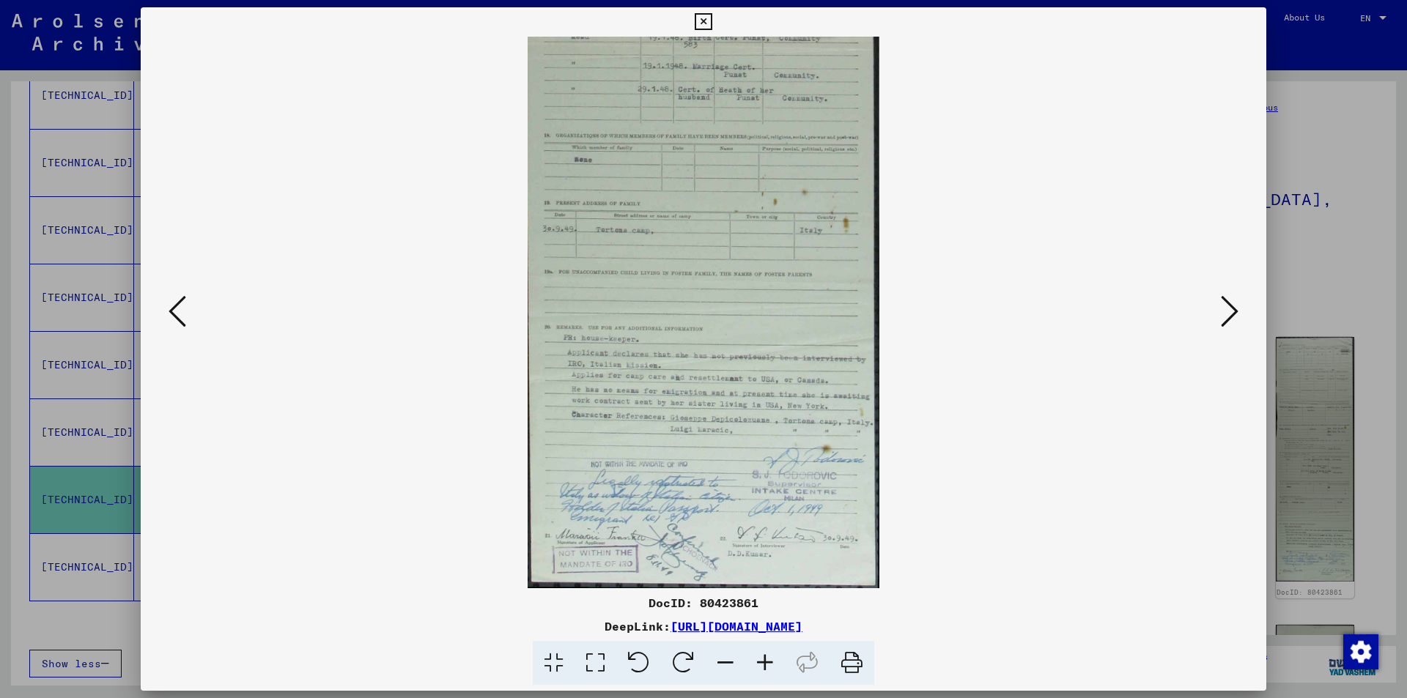
drag, startPoint x: 738, startPoint y: 552, endPoint x: 837, endPoint y: 443, distance: 148.3
click at [752, 440] on img at bounding box center [704, 37] width 352 height 1101
click at [1223, 317] on icon at bounding box center [1230, 311] width 18 height 35
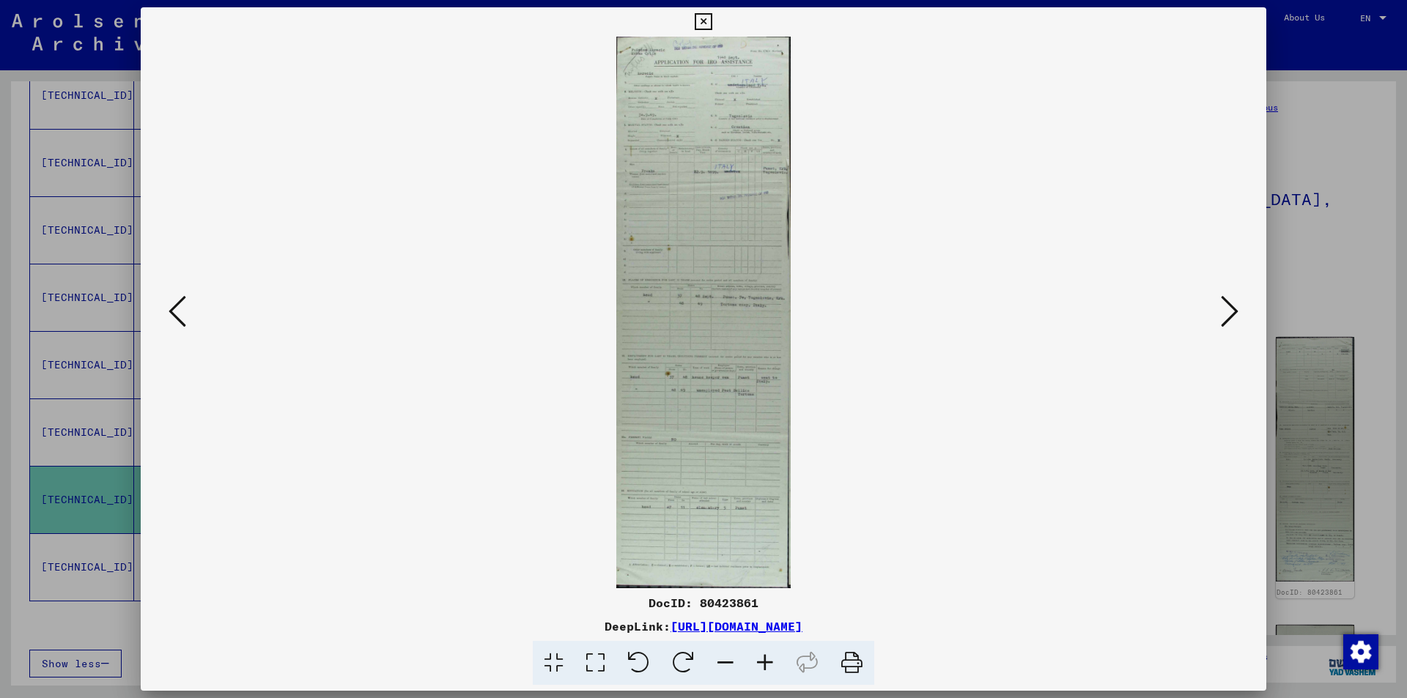
click at [1223, 317] on icon at bounding box center [1230, 311] width 18 height 35
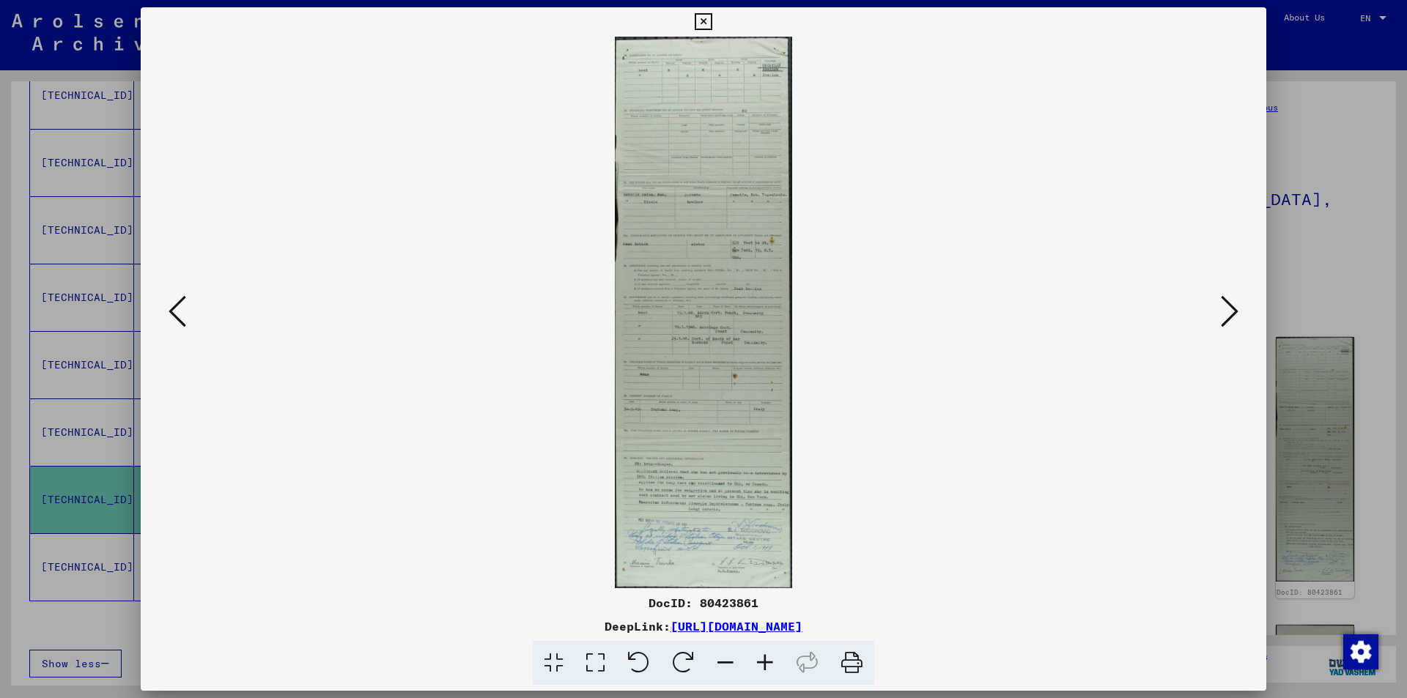
click at [768, 659] on icon at bounding box center [765, 663] width 40 height 45
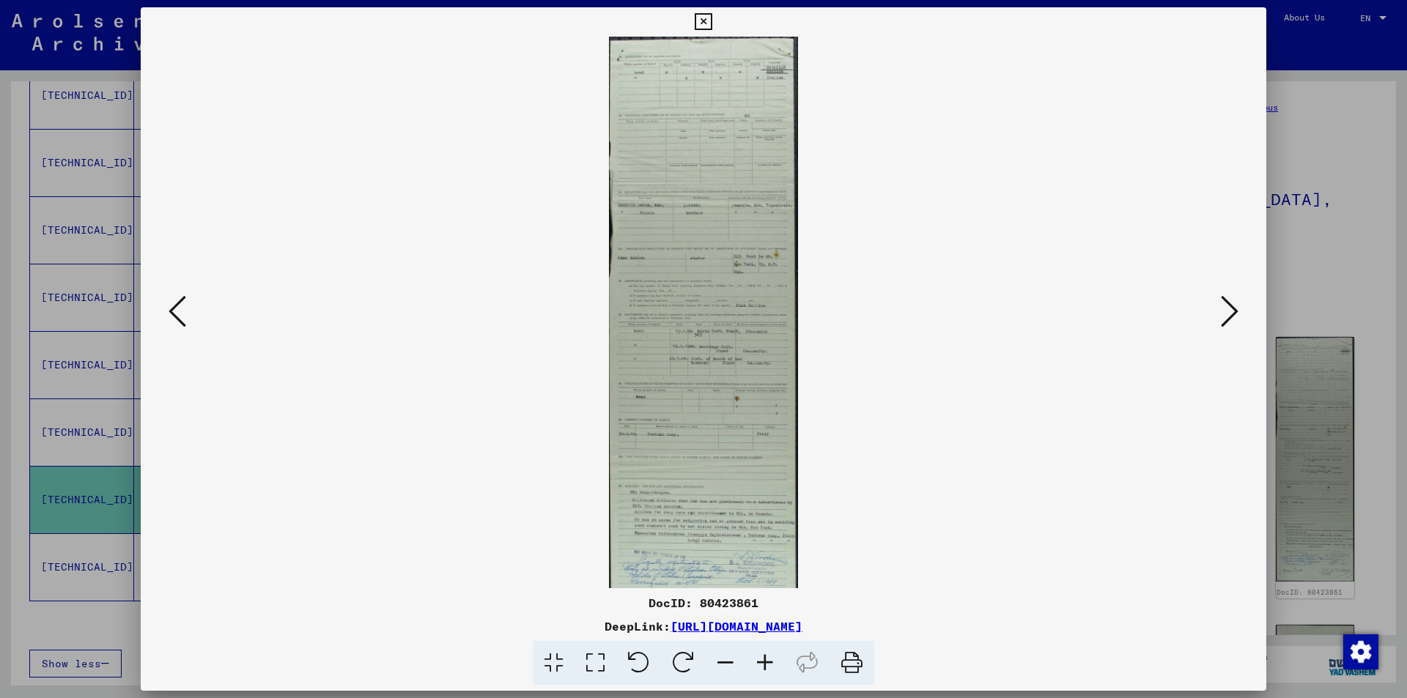
click at [768, 659] on icon at bounding box center [765, 663] width 40 height 45
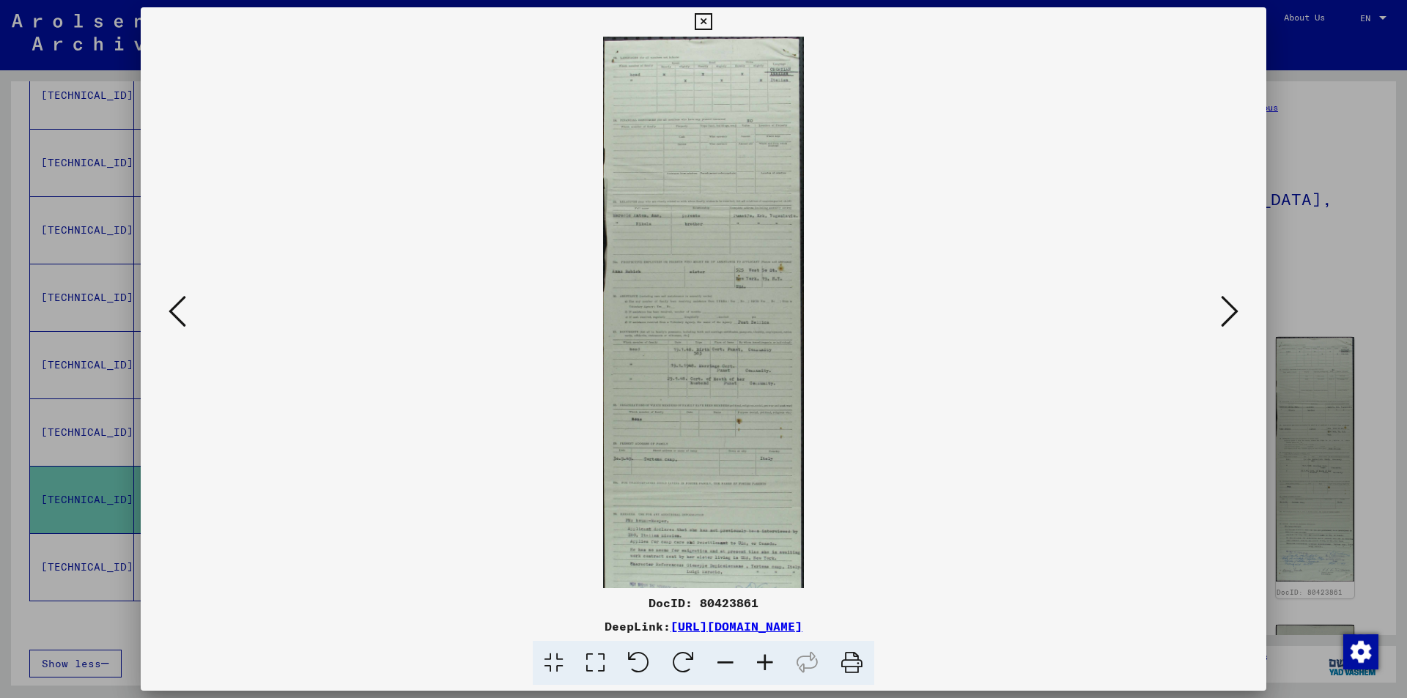
click at [768, 659] on icon at bounding box center [765, 663] width 40 height 45
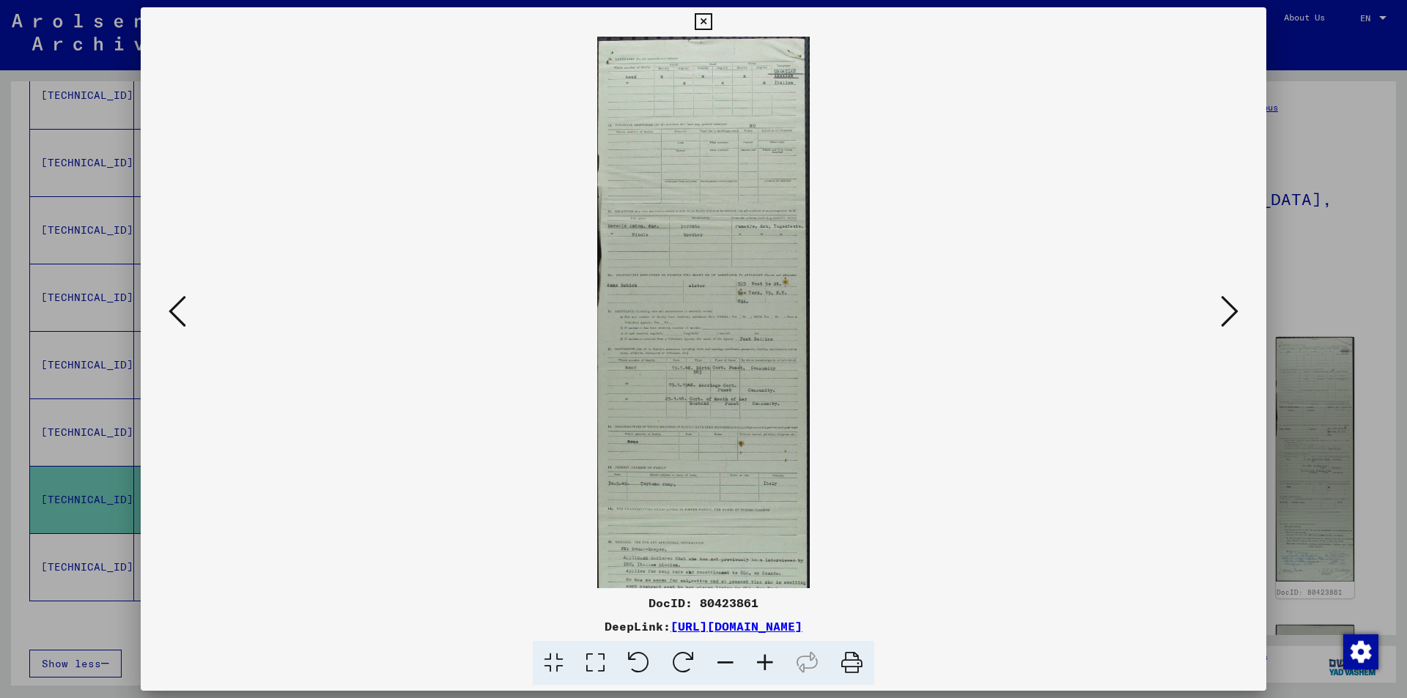
click at [768, 659] on icon at bounding box center [765, 663] width 40 height 45
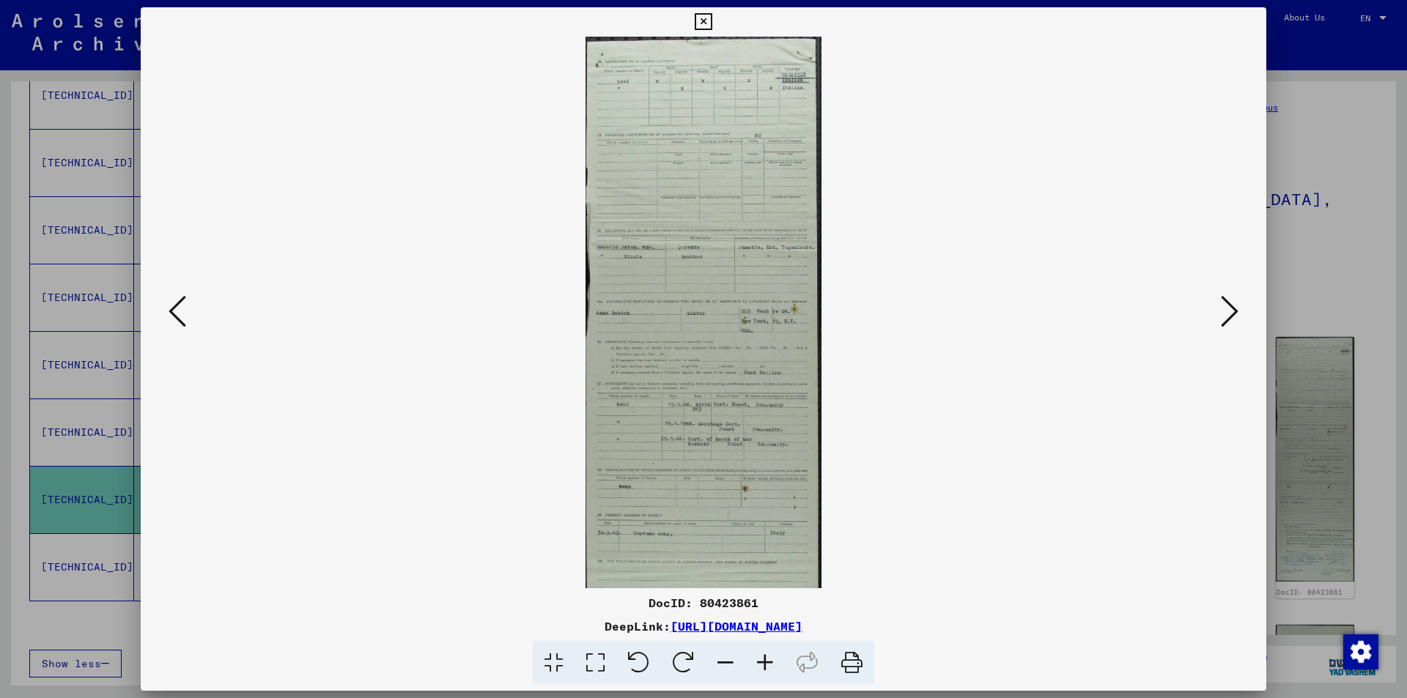
click at [768, 659] on icon at bounding box center [765, 663] width 40 height 45
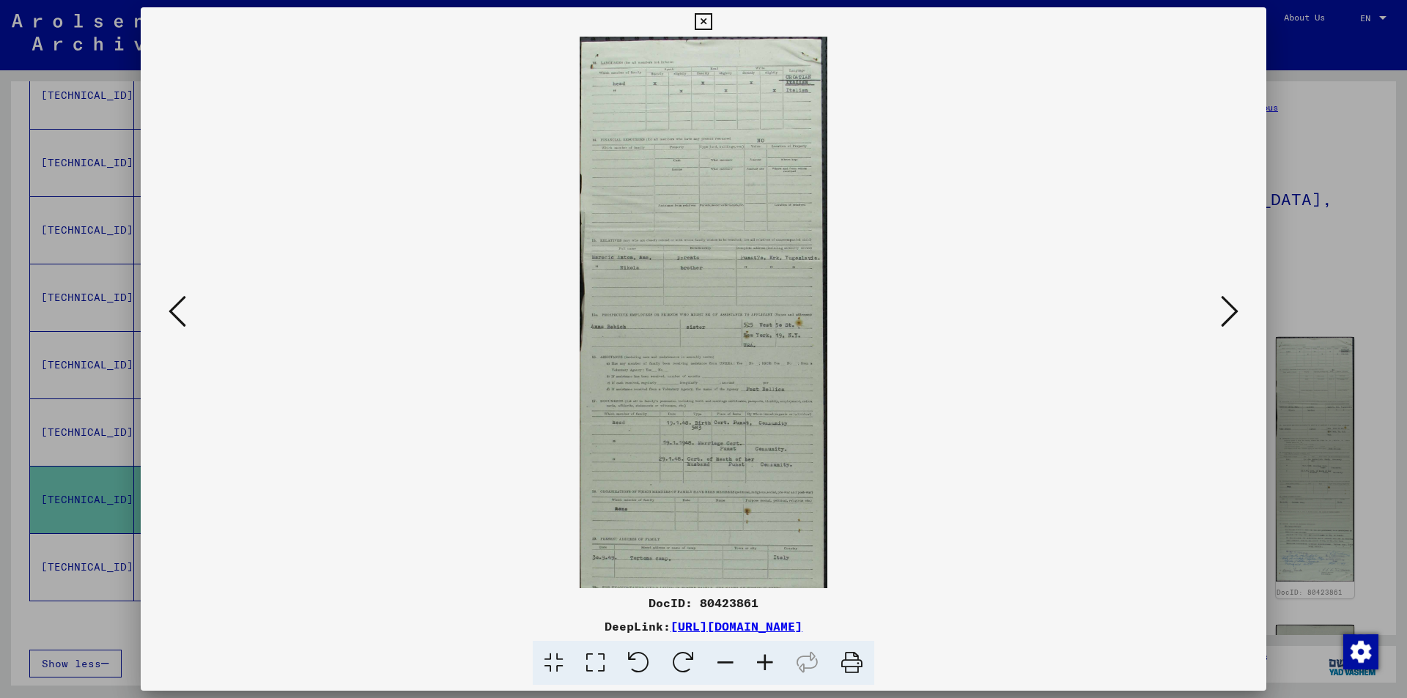
click at [768, 659] on icon at bounding box center [765, 663] width 40 height 45
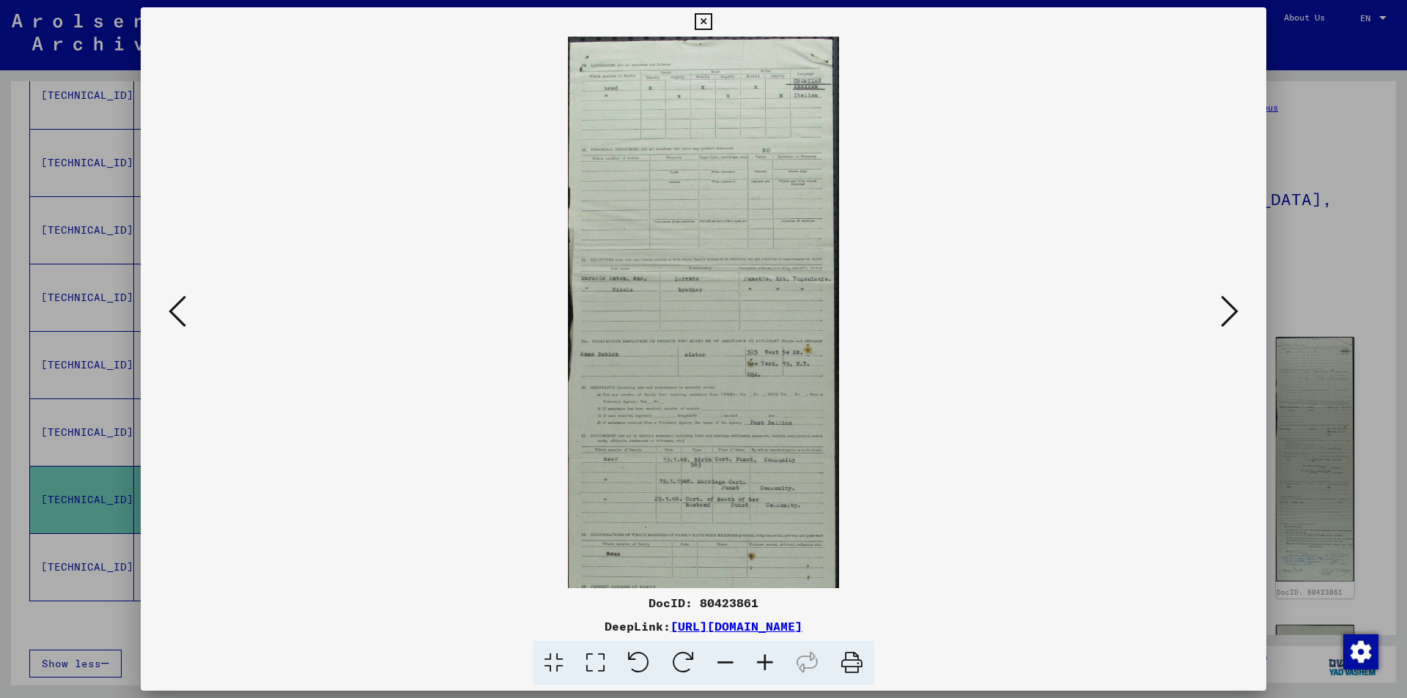
click at [768, 659] on icon at bounding box center [765, 663] width 40 height 45
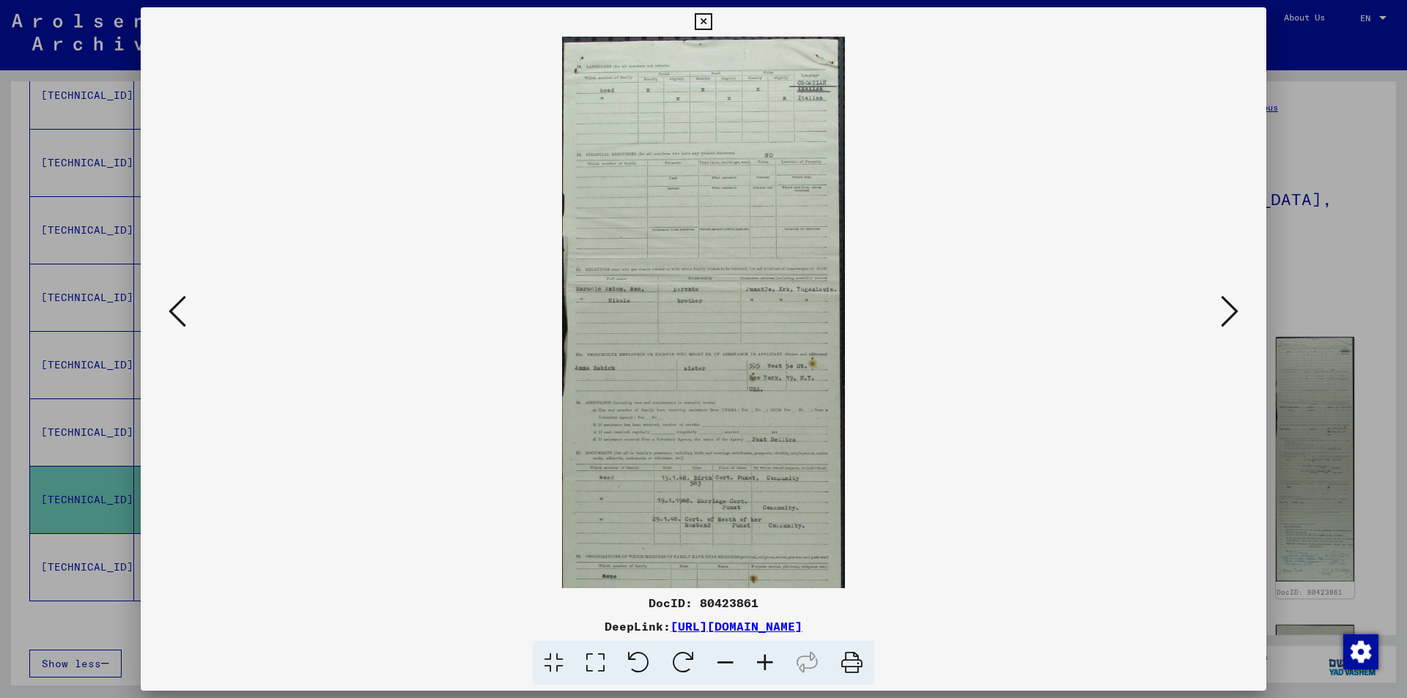
click at [768, 659] on icon at bounding box center [765, 663] width 40 height 45
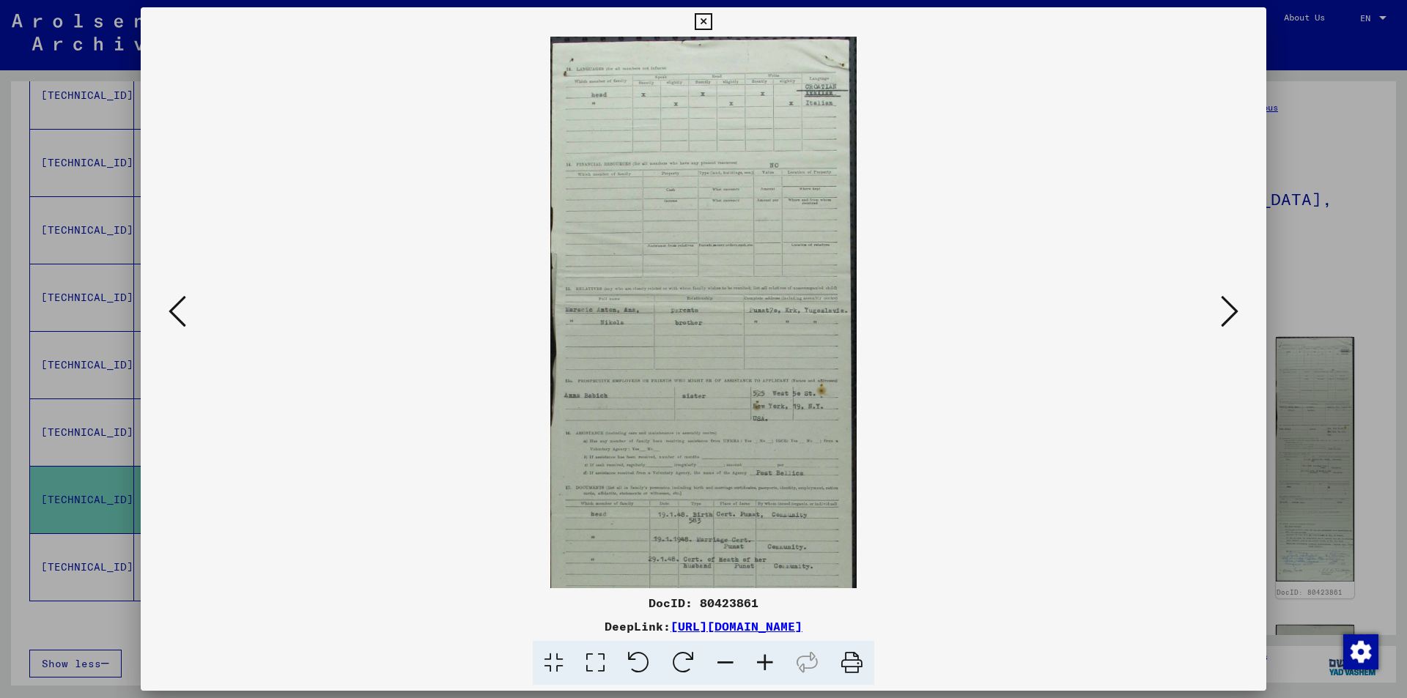
click at [768, 659] on icon at bounding box center [765, 663] width 40 height 45
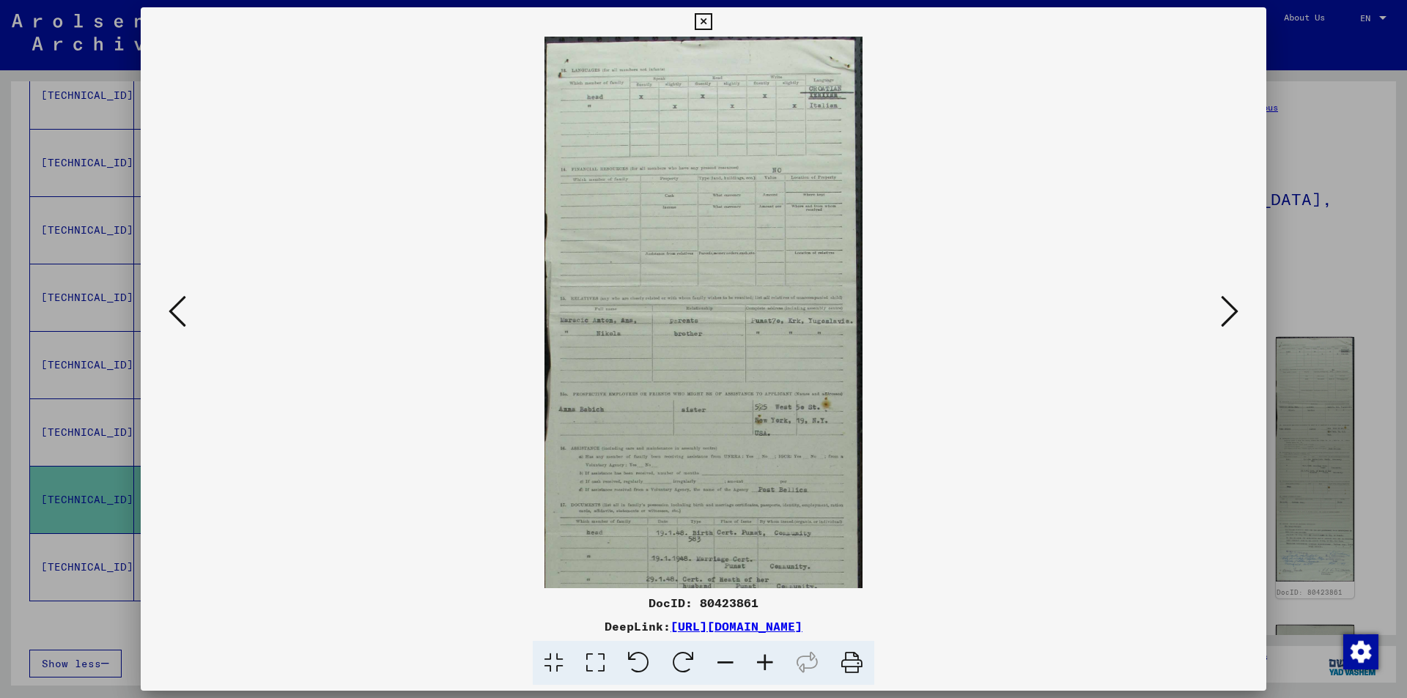
click at [768, 659] on icon at bounding box center [765, 663] width 40 height 45
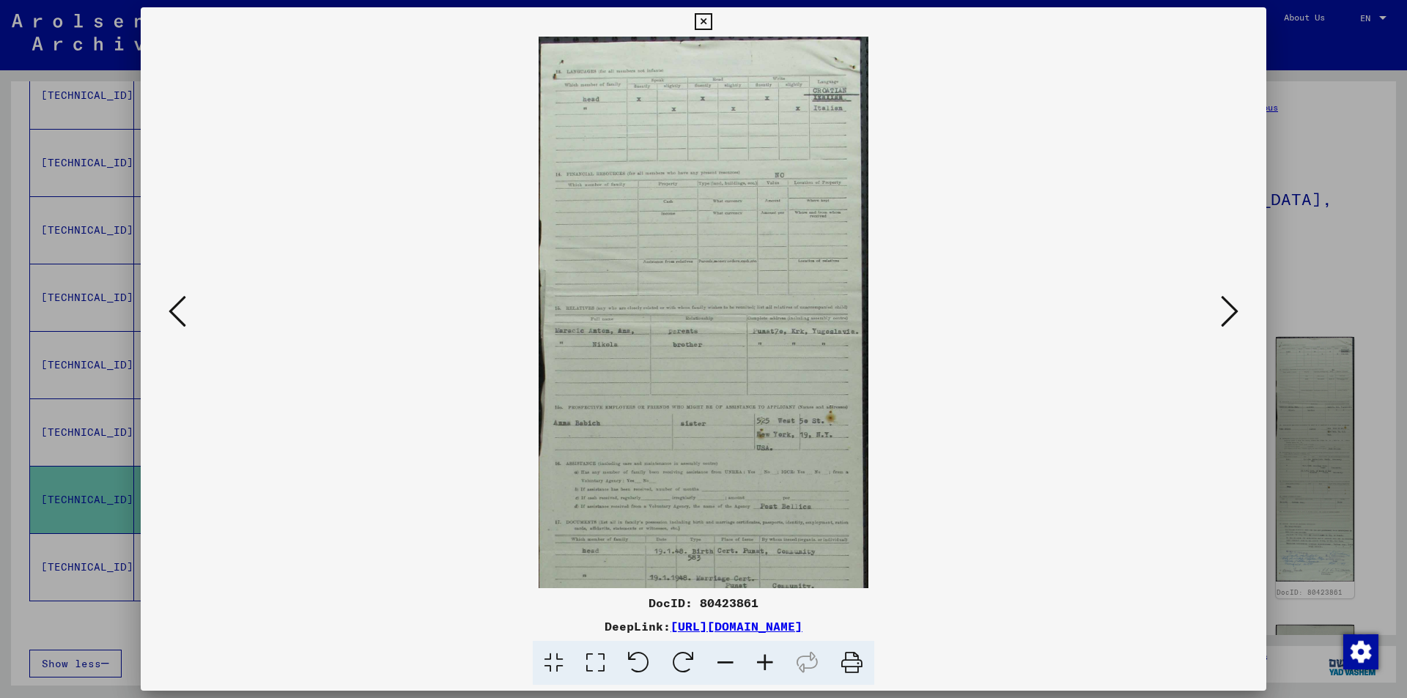
click at [768, 659] on icon at bounding box center [765, 663] width 40 height 45
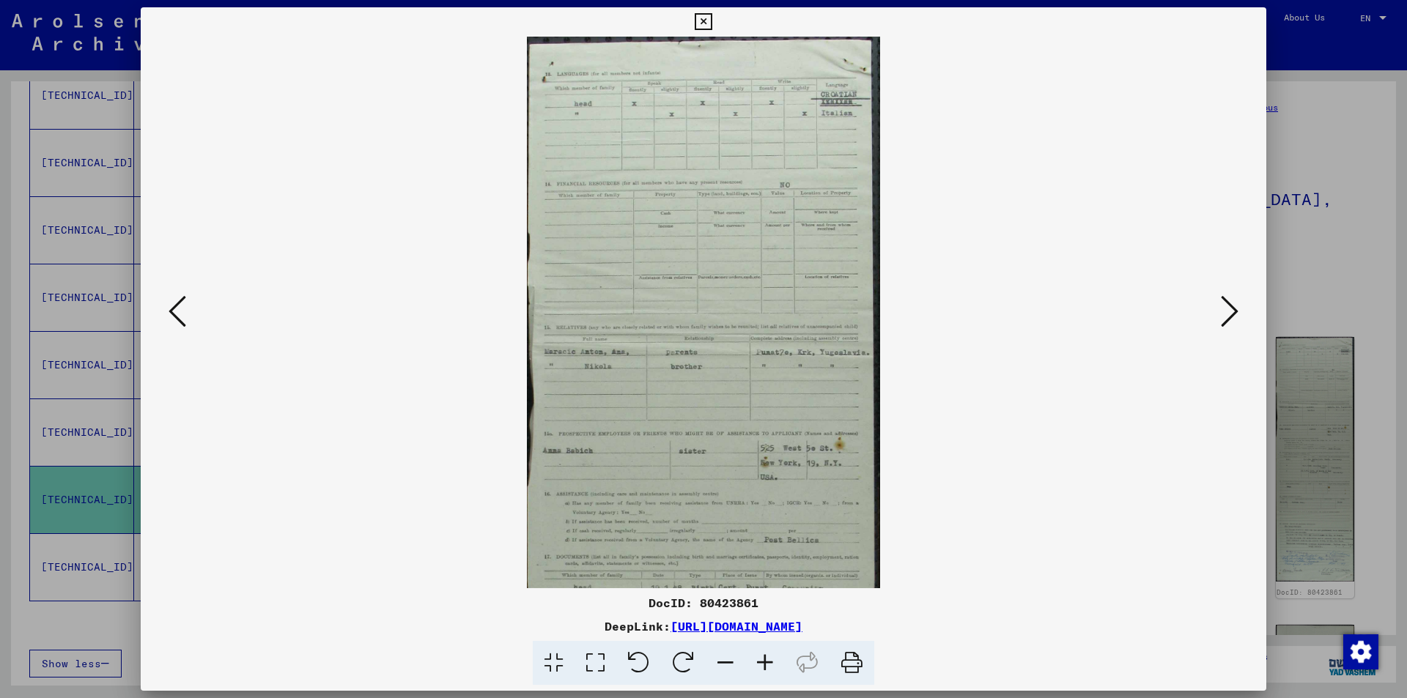
click at [768, 659] on icon at bounding box center [765, 663] width 40 height 45
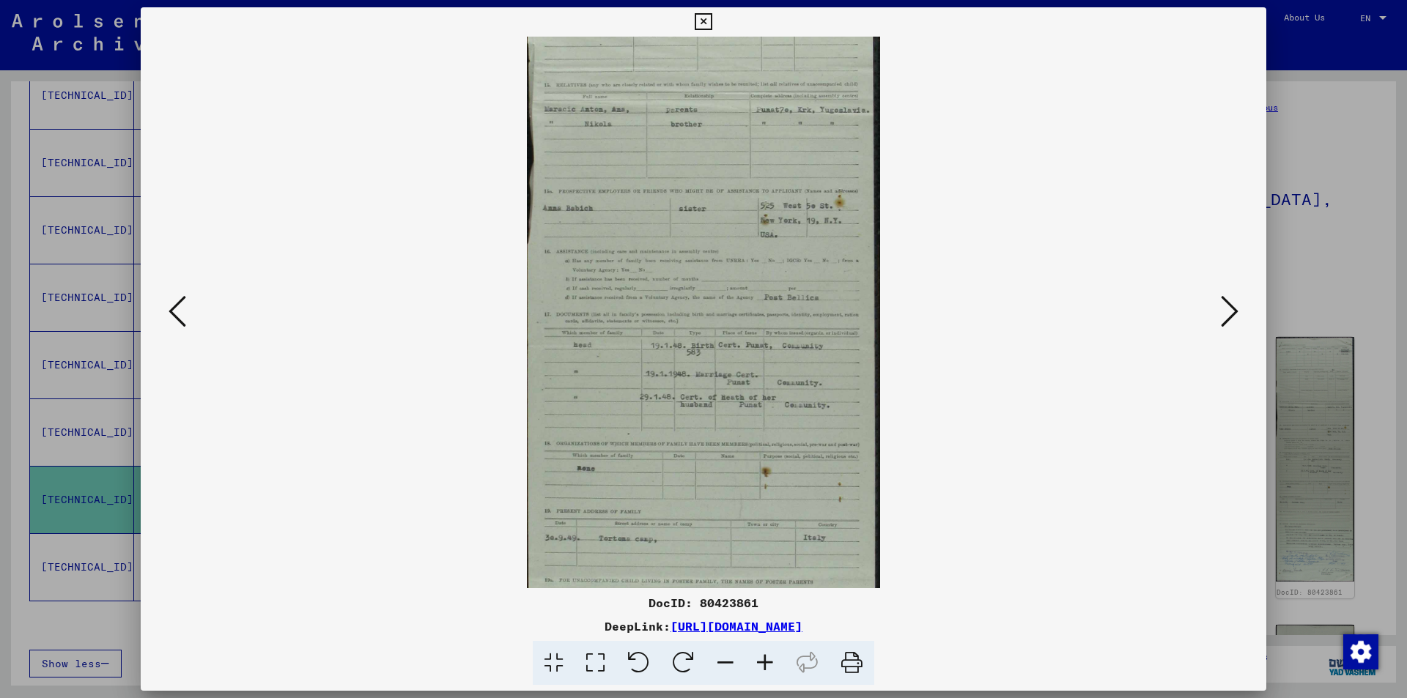
drag, startPoint x: 784, startPoint y: 460, endPoint x: 803, endPoint y: 326, distance: 135.4
click at [803, 325] on img at bounding box center [704, 344] width 354 height 1101
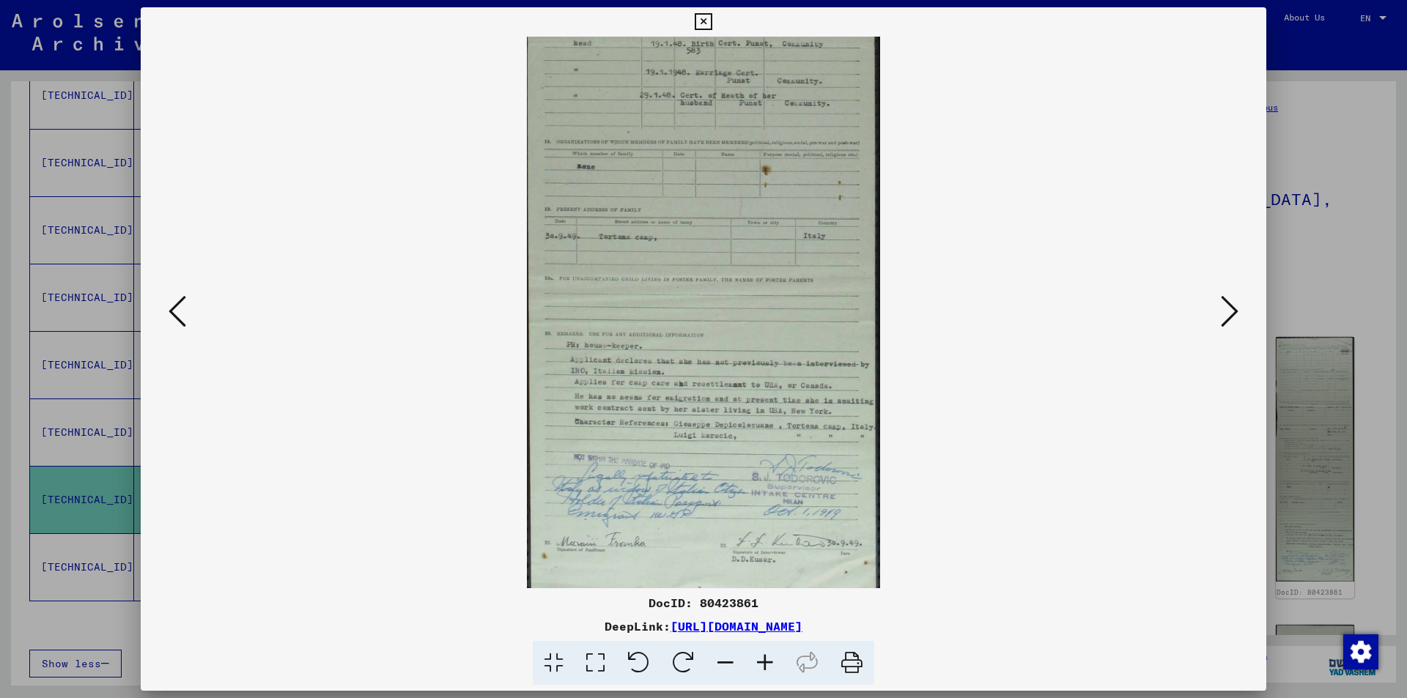
drag, startPoint x: 765, startPoint y: 327, endPoint x: 766, endPoint y: 237, distance: 90.1
click at [766, 237] on img at bounding box center [704, 42] width 354 height 1101
click at [1232, 303] on icon at bounding box center [1230, 311] width 18 height 35
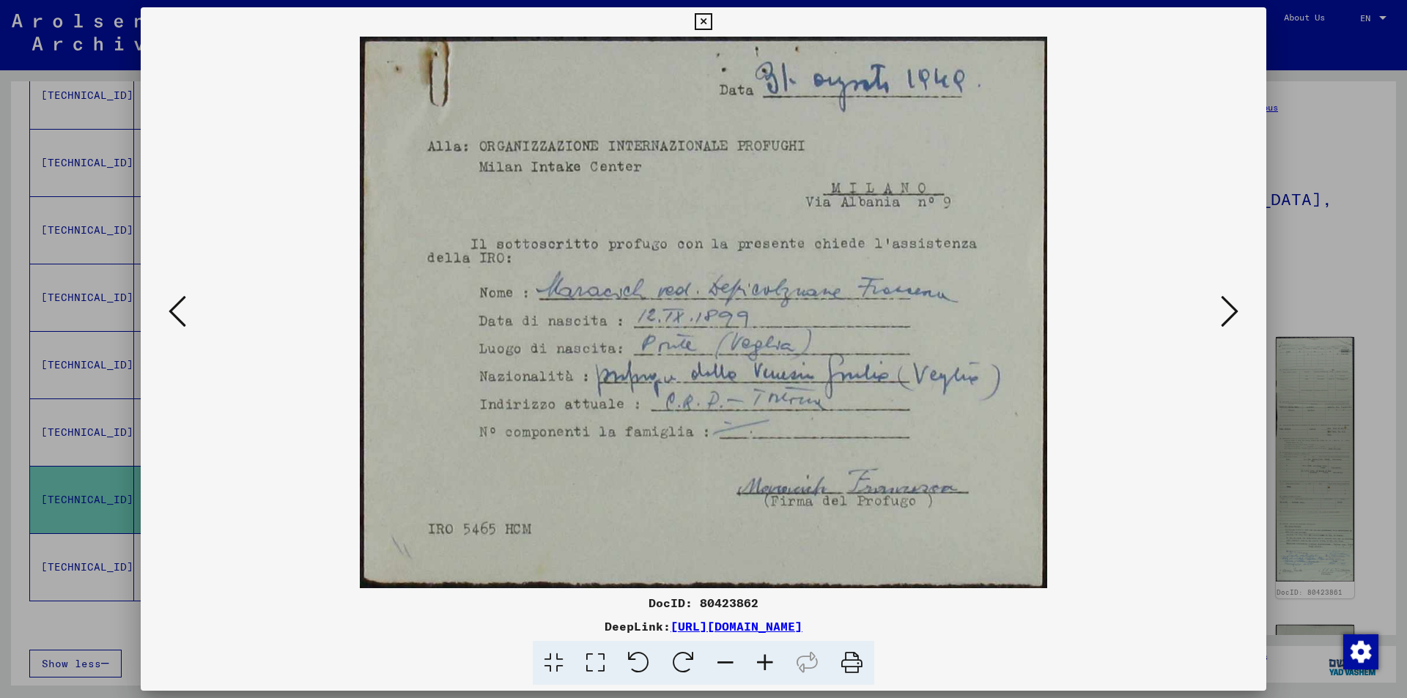
click at [1232, 303] on icon at bounding box center [1230, 311] width 18 height 35
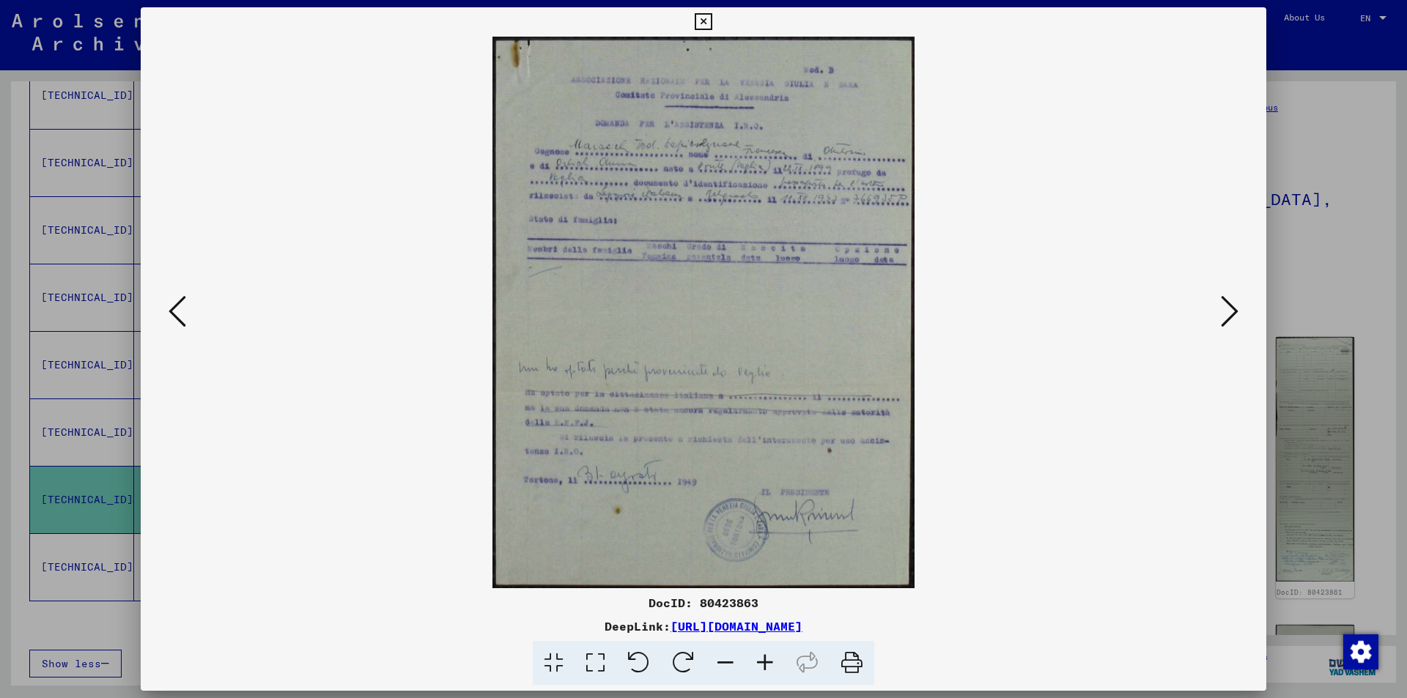
click at [763, 657] on icon at bounding box center [765, 663] width 40 height 45
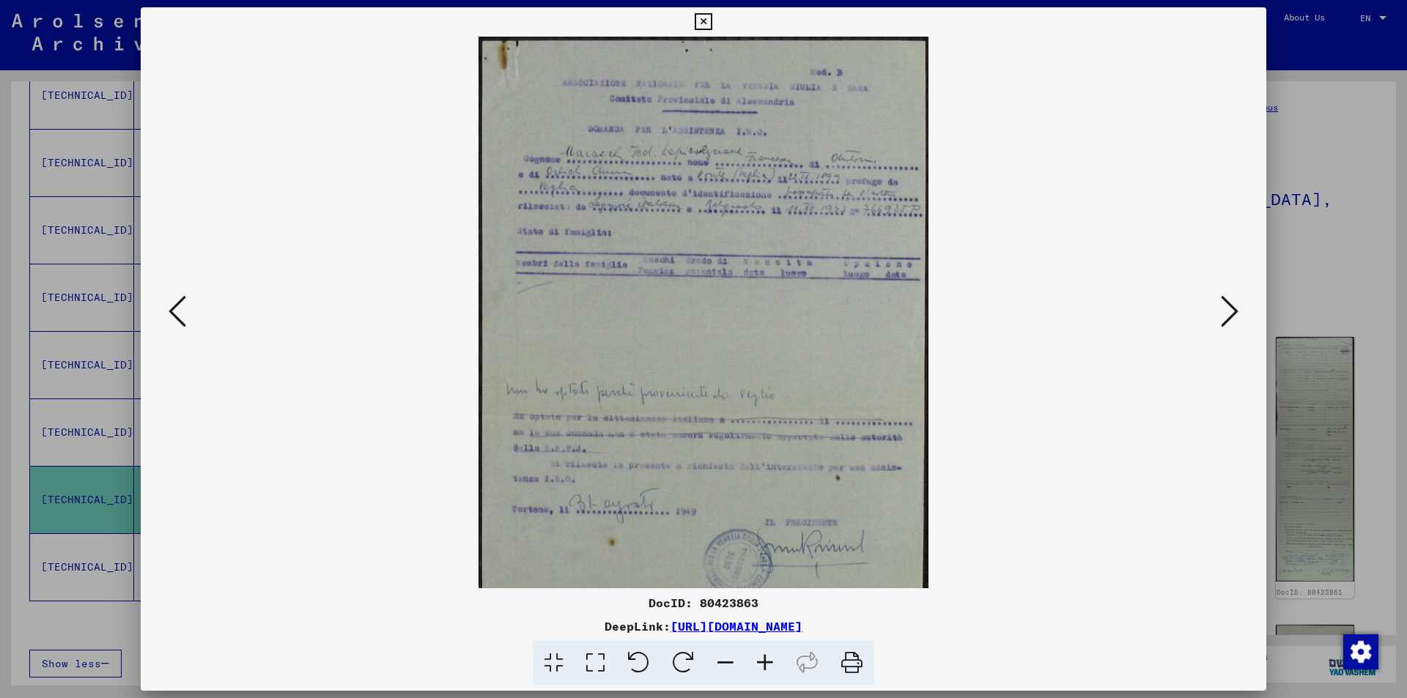
click at [763, 657] on icon at bounding box center [765, 663] width 40 height 45
click at [763, 658] on icon at bounding box center [765, 663] width 40 height 45
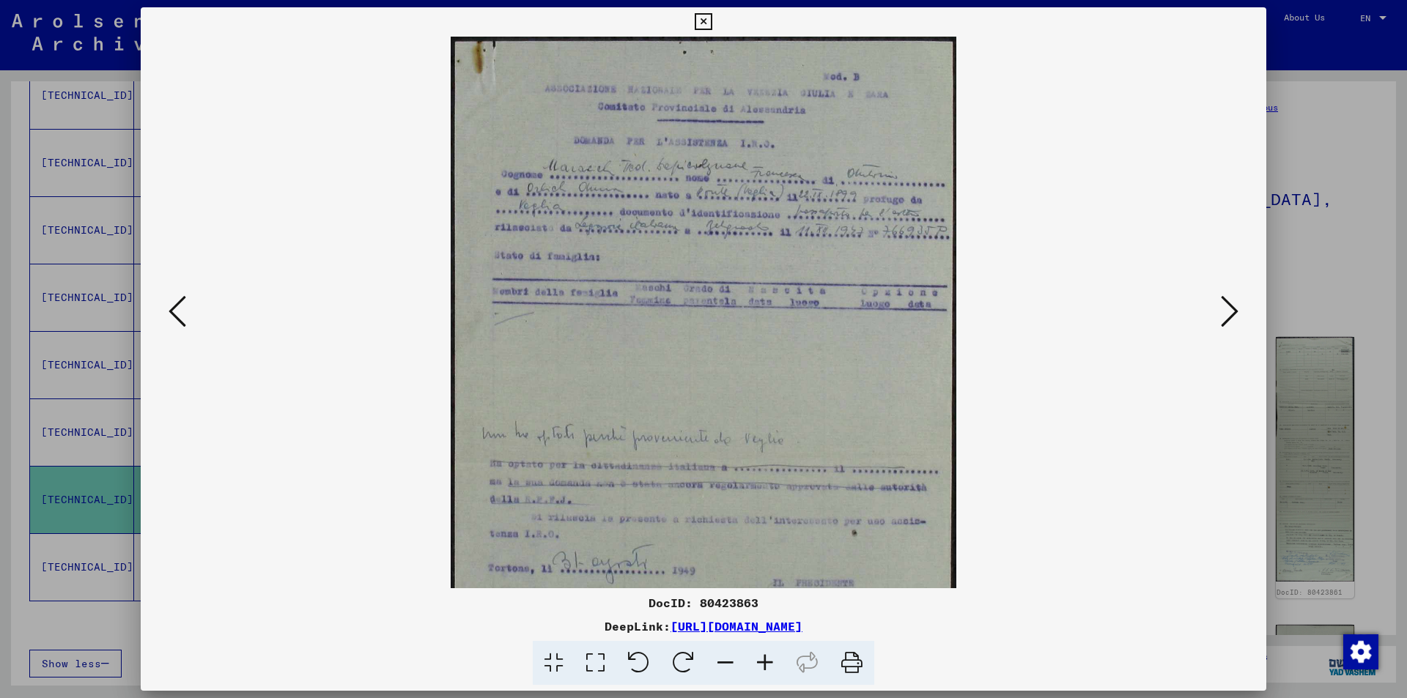
click at [763, 658] on icon at bounding box center [765, 663] width 40 height 45
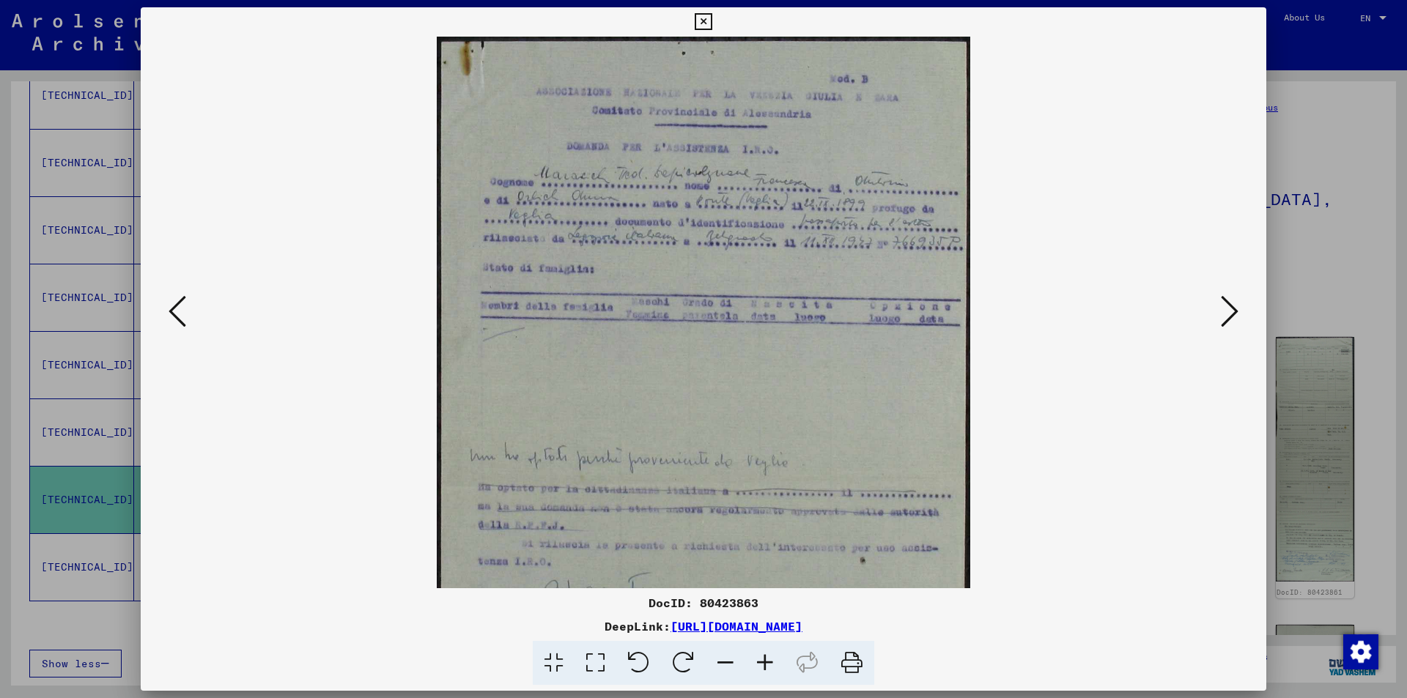
click at [763, 658] on icon at bounding box center [765, 663] width 40 height 45
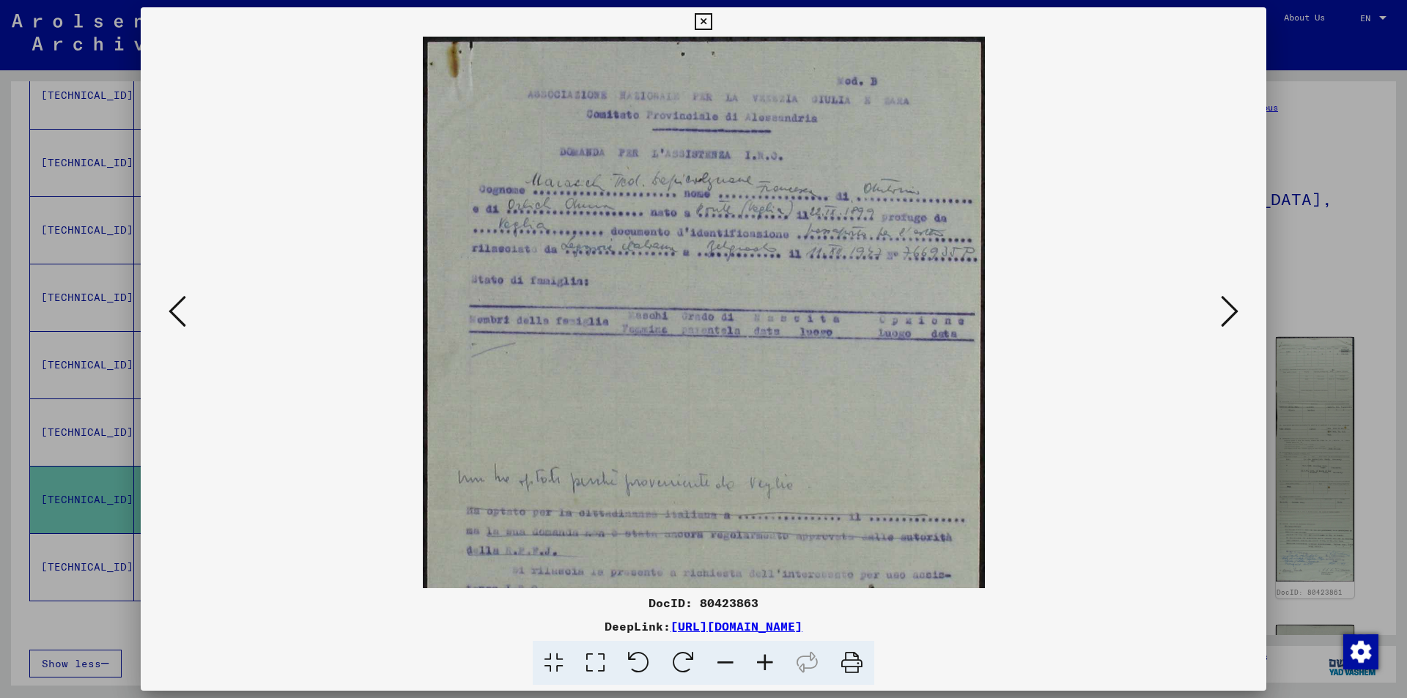
click at [763, 658] on icon at bounding box center [765, 663] width 40 height 45
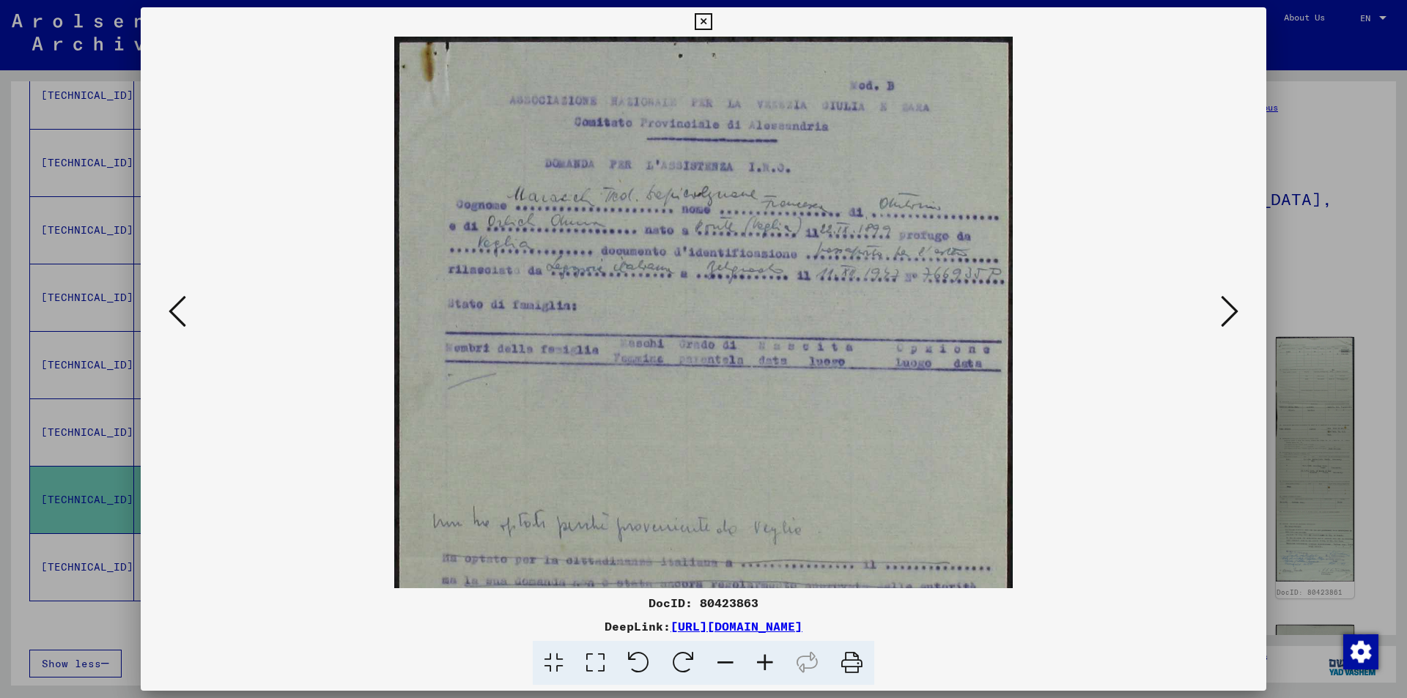
click at [763, 658] on icon at bounding box center [765, 663] width 40 height 45
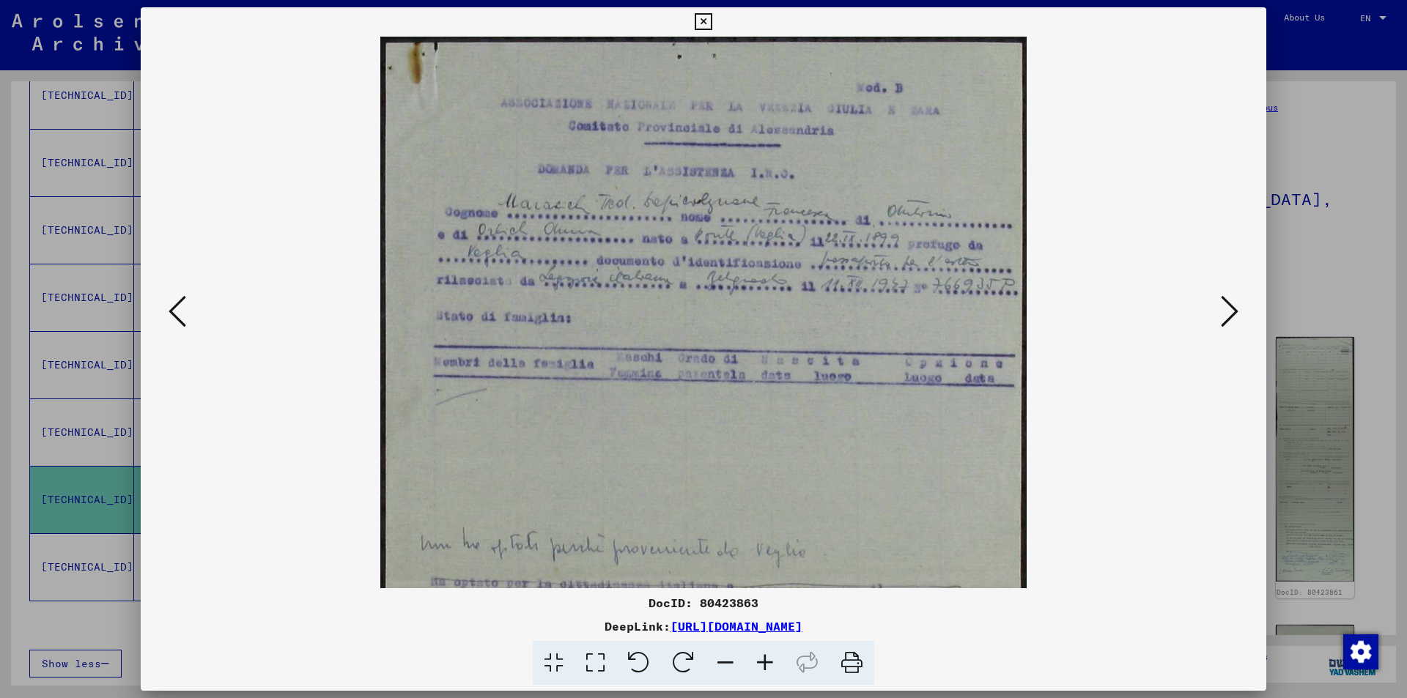
click at [763, 658] on icon at bounding box center [765, 663] width 40 height 45
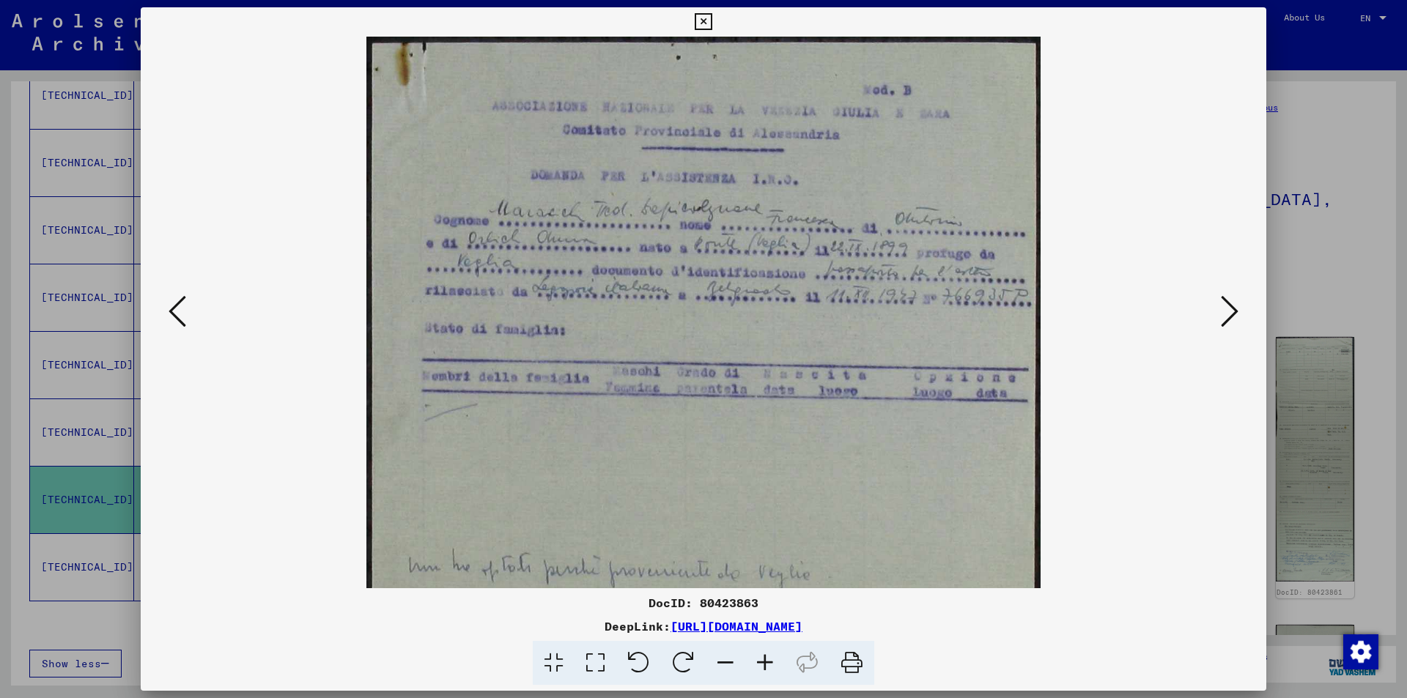
click at [763, 658] on icon at bounding box center [765, 663] width 40 height 45
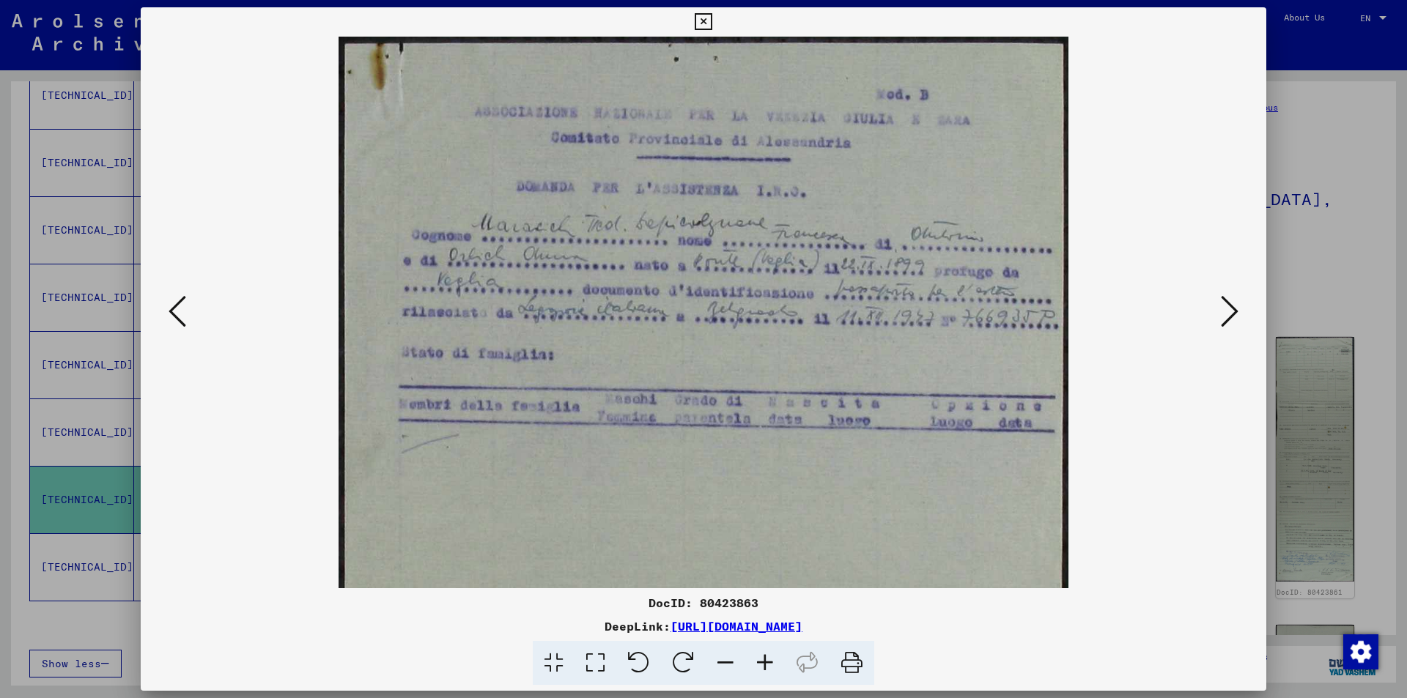
click at [763, 658] on icon at bounding box center [765, 663] width 40 height 45
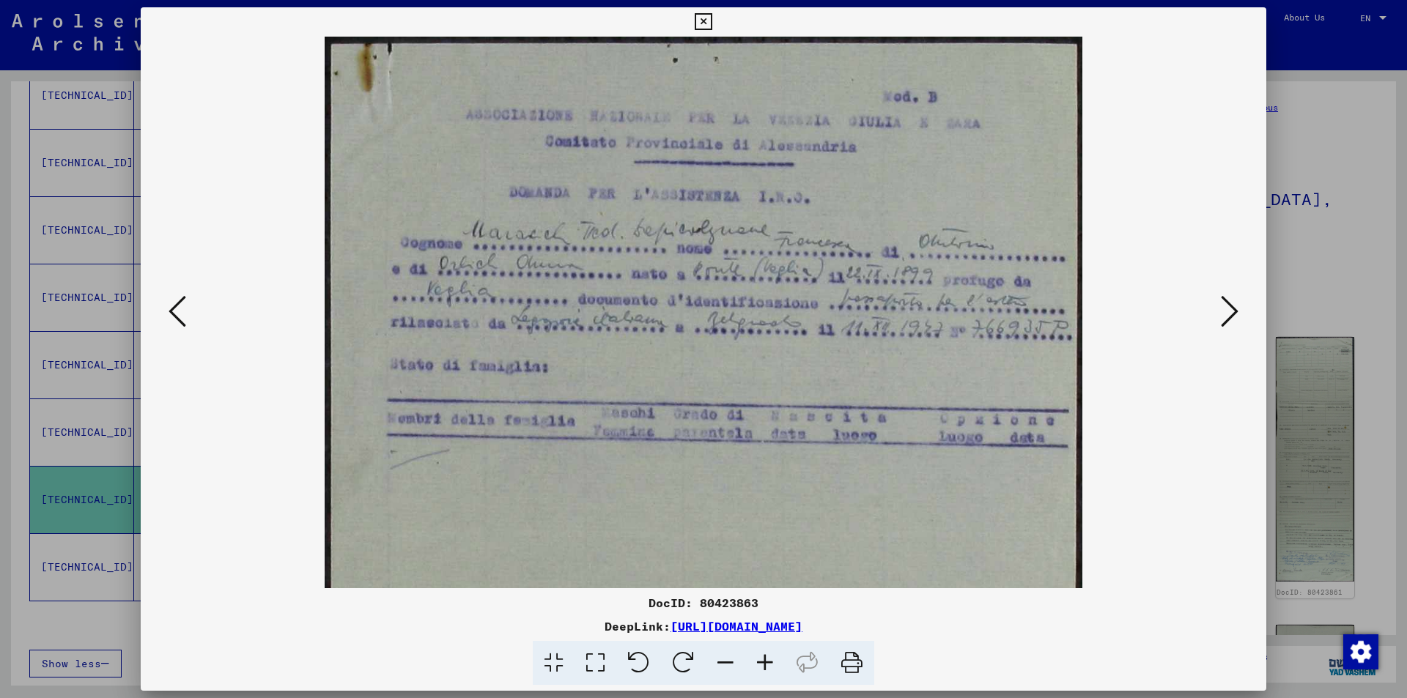
click at [763, 658] on icon at bounding box center [765, 663] width 40 height 45
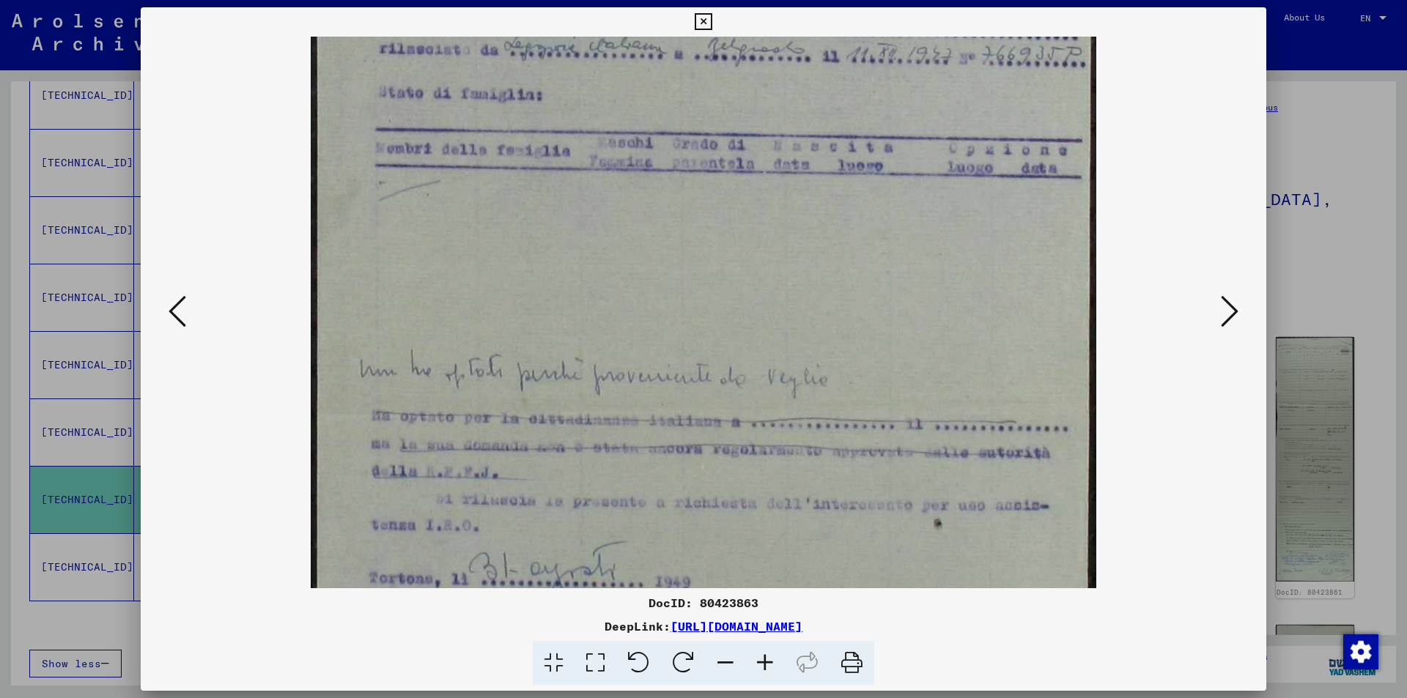
scroll to position [310, 0]
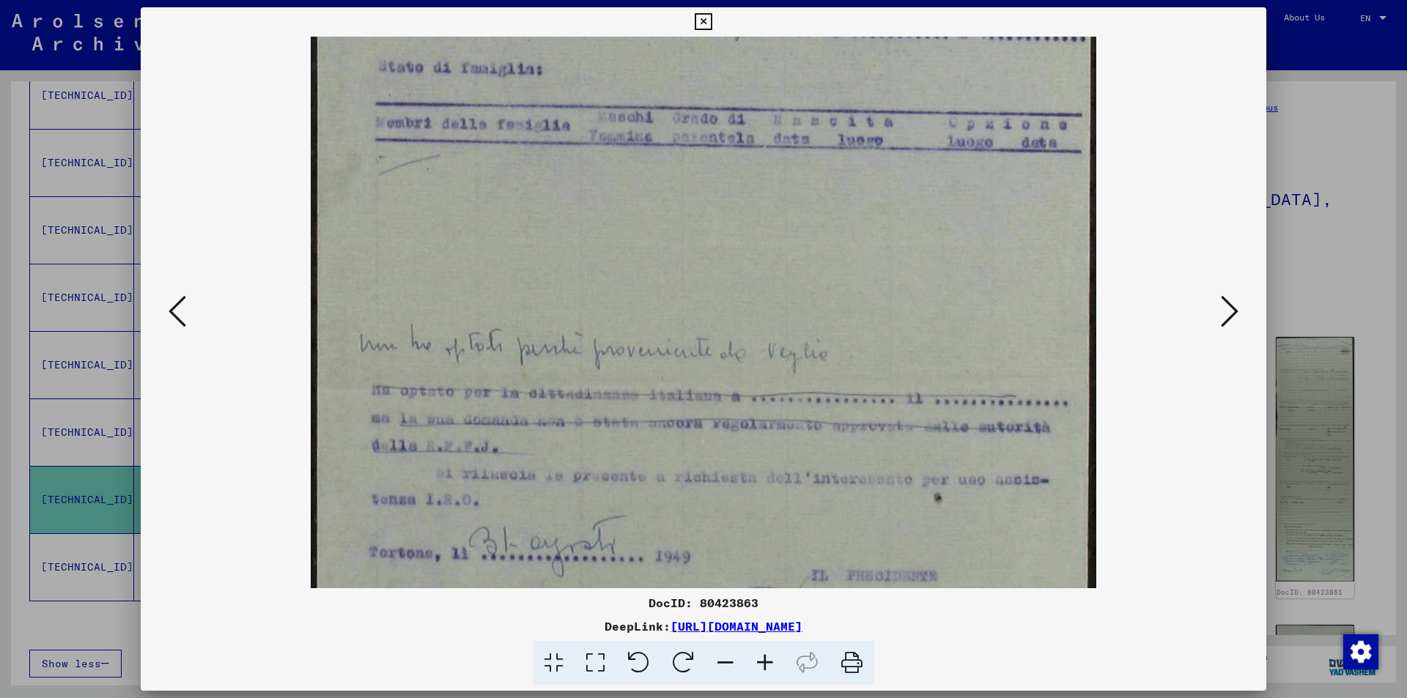
drag, startPoint x: 867, startPoint y: 528, endPoint x: 868, endPoint y: 218, distance: 309.9
click at [868, 218] on img at bounding box center [704, 241] width 786 height 1028
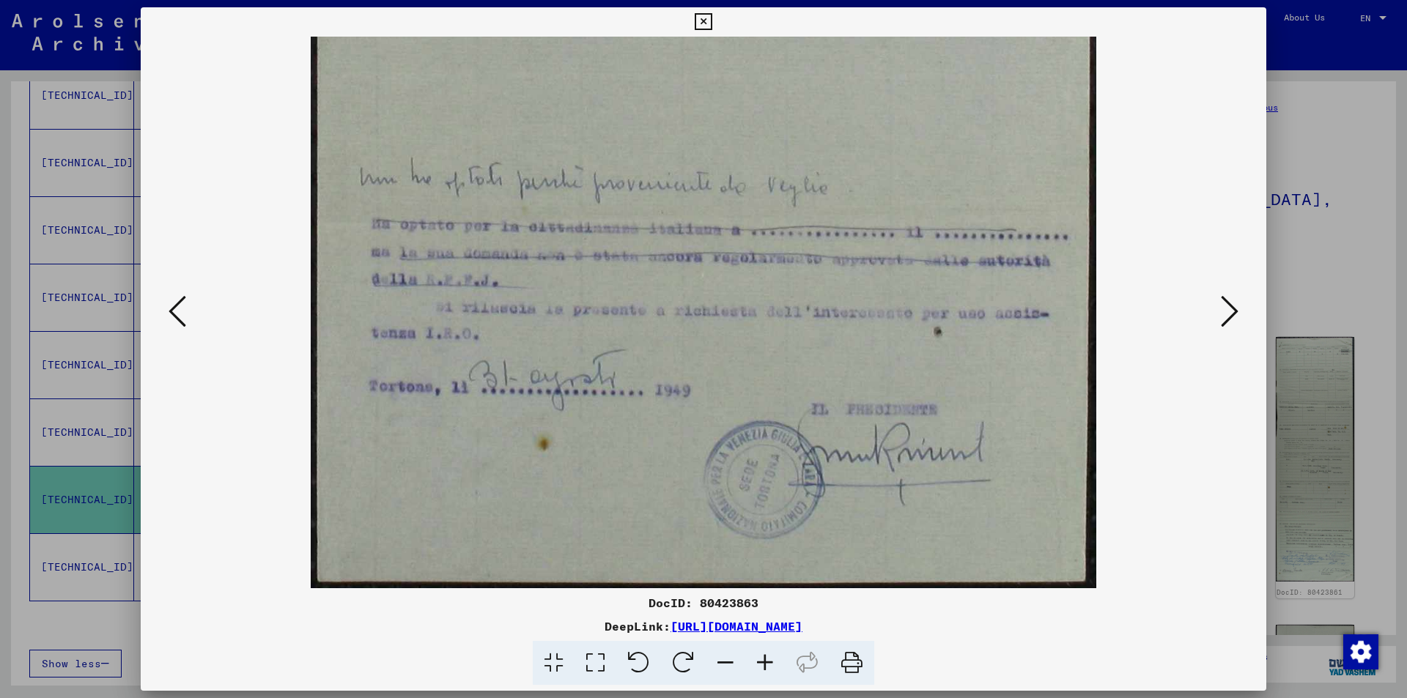
drag, startPoint x: 892, startPoint y: 456, endPoint x: 906, endPoint y: 251, distance: 204.9
click at [906, 251] on img at bounding box center [704, 74] width 786 height 1028
click at [1228, 313] on icon at bounding box center [1230, 311] width 18 height 35
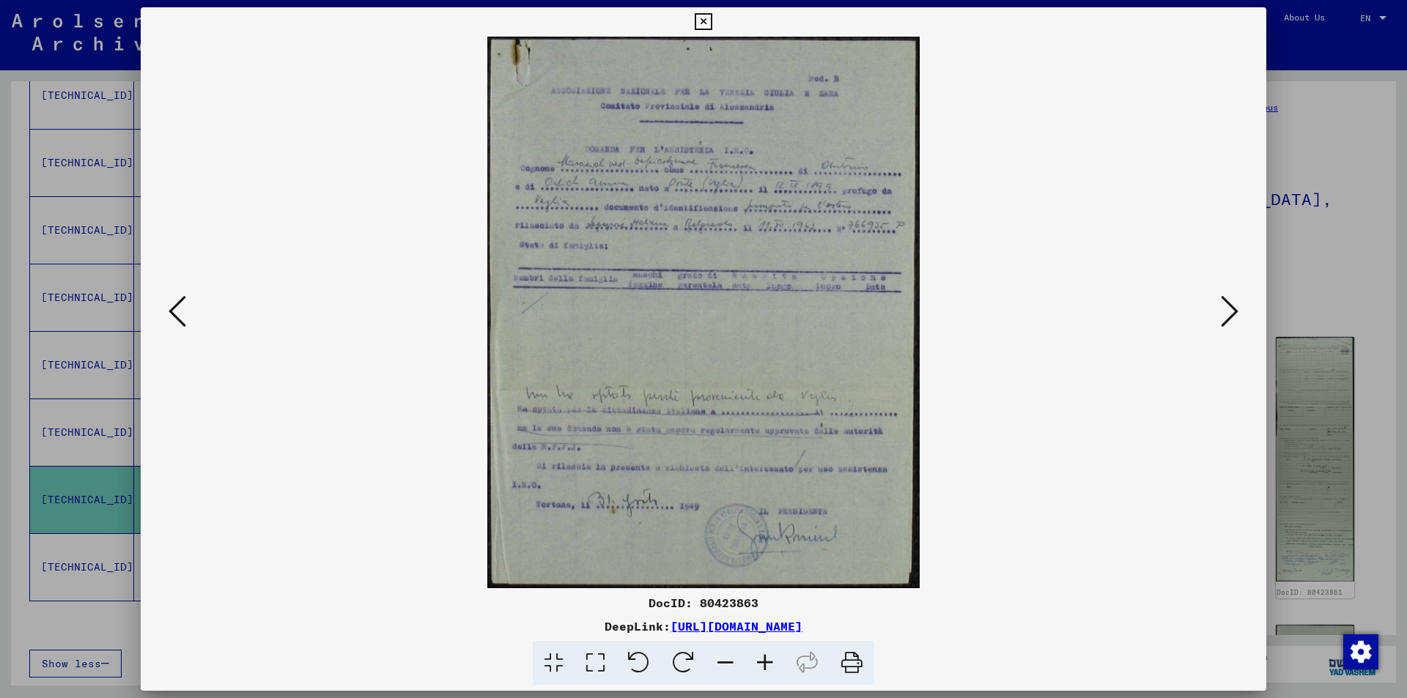
click at [1228, 313] on icon at bounding box center [1230, 311] width 18 height 35
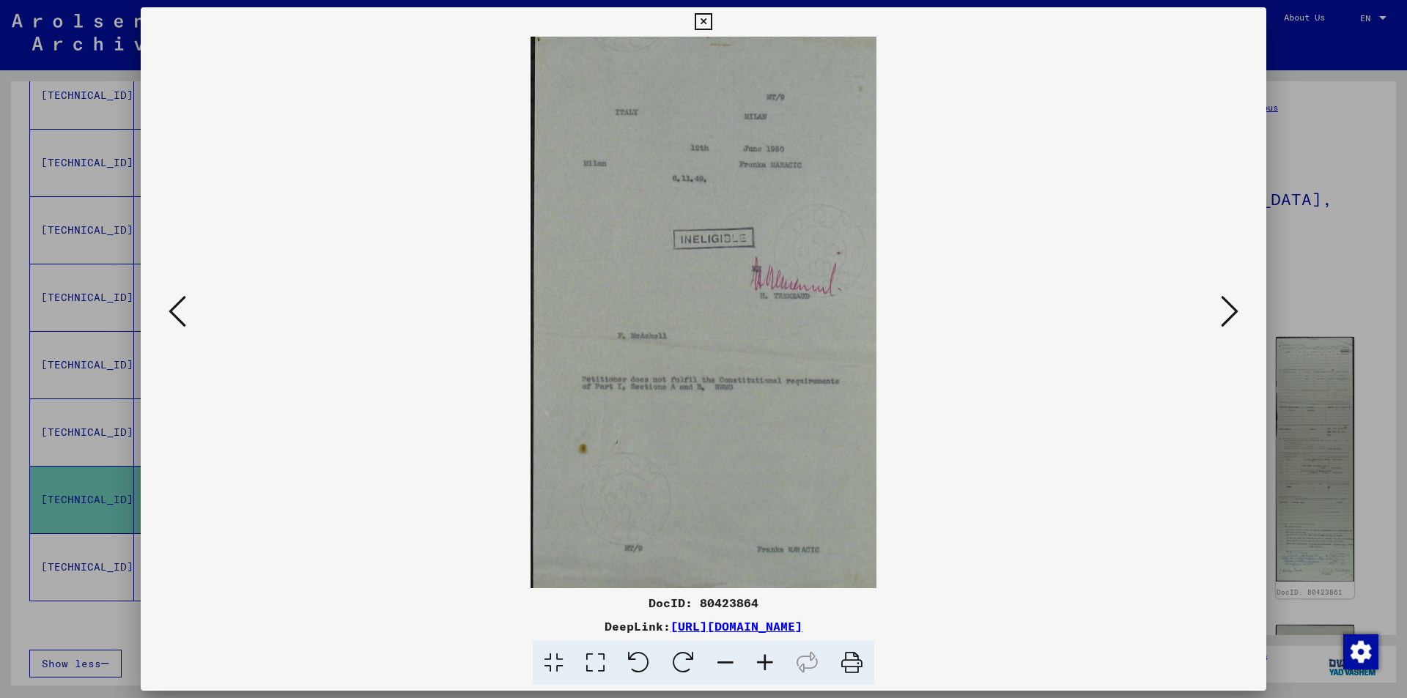
click at [1228, 313] on icon at bounding box center [1230, 311] width 18 height 35
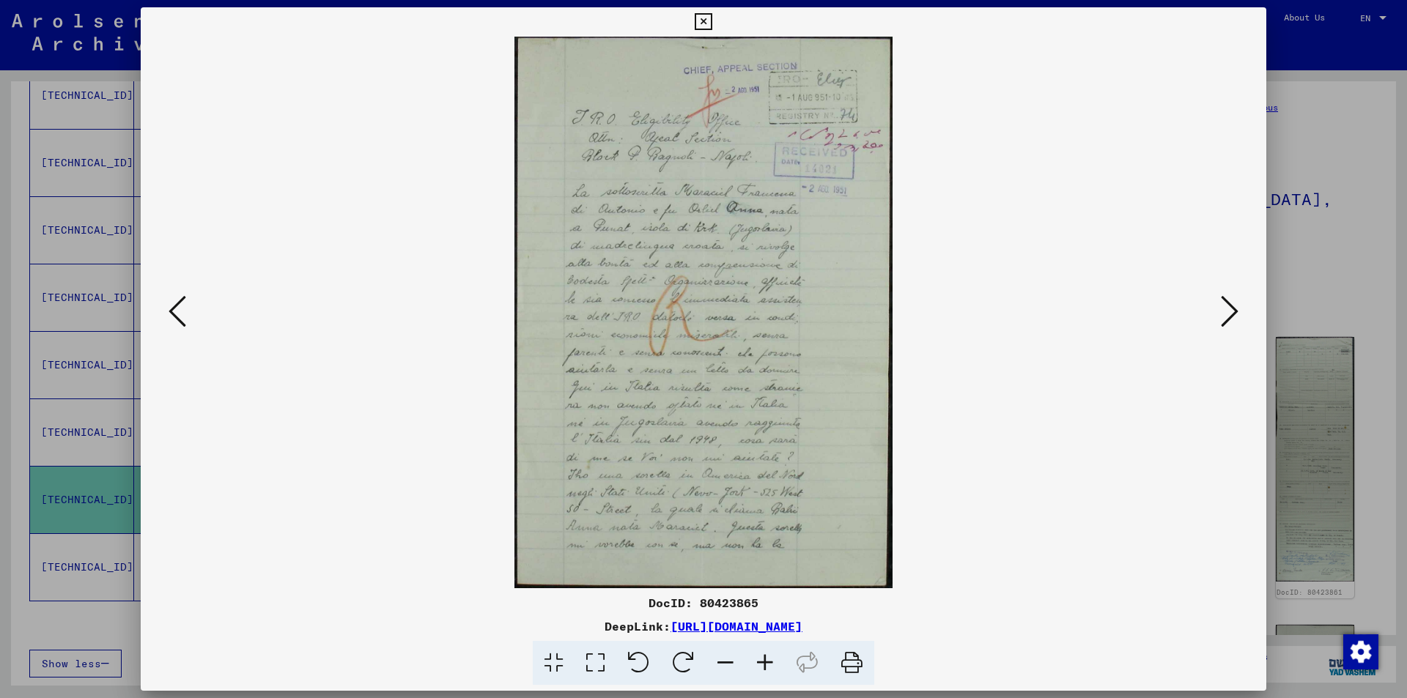
click at [1228, 313] on icon at bounding box center [1230, 311] width 18 height 35
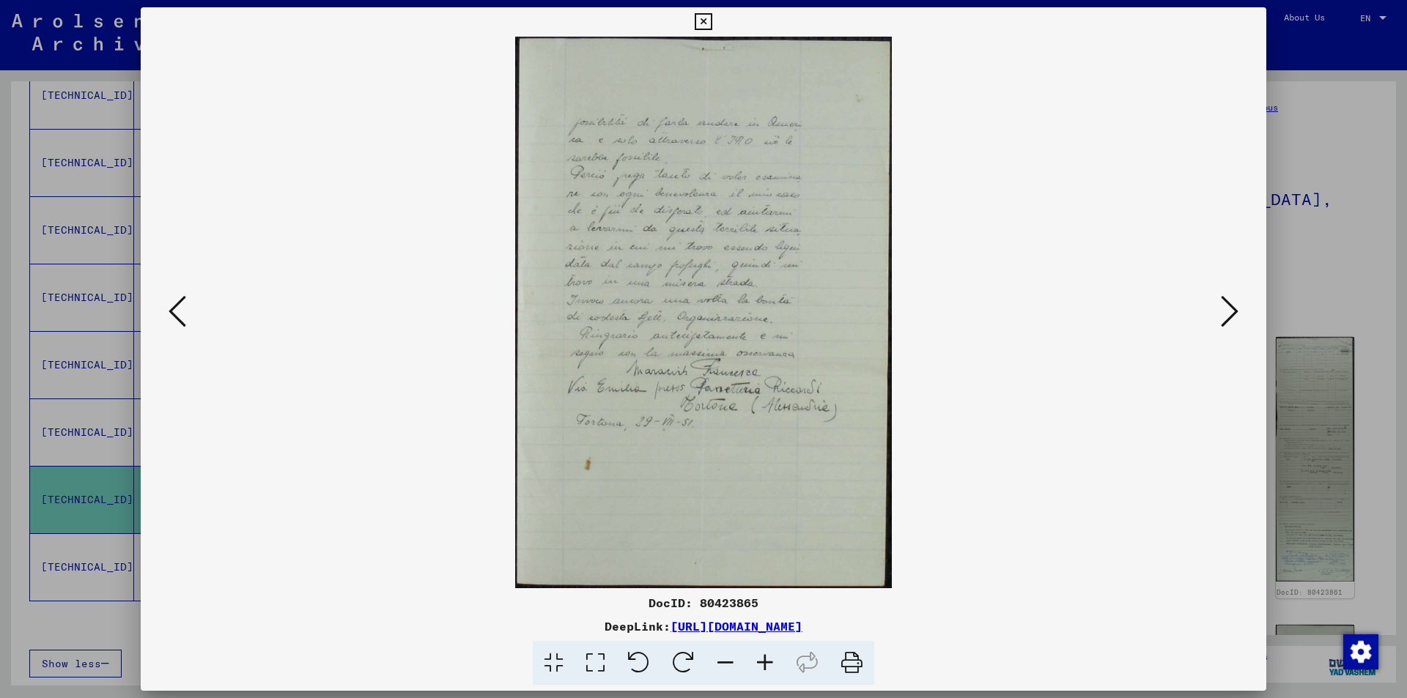
click at [1228, 313] on icon at bounding box center [1230, 311] width 18 height 35
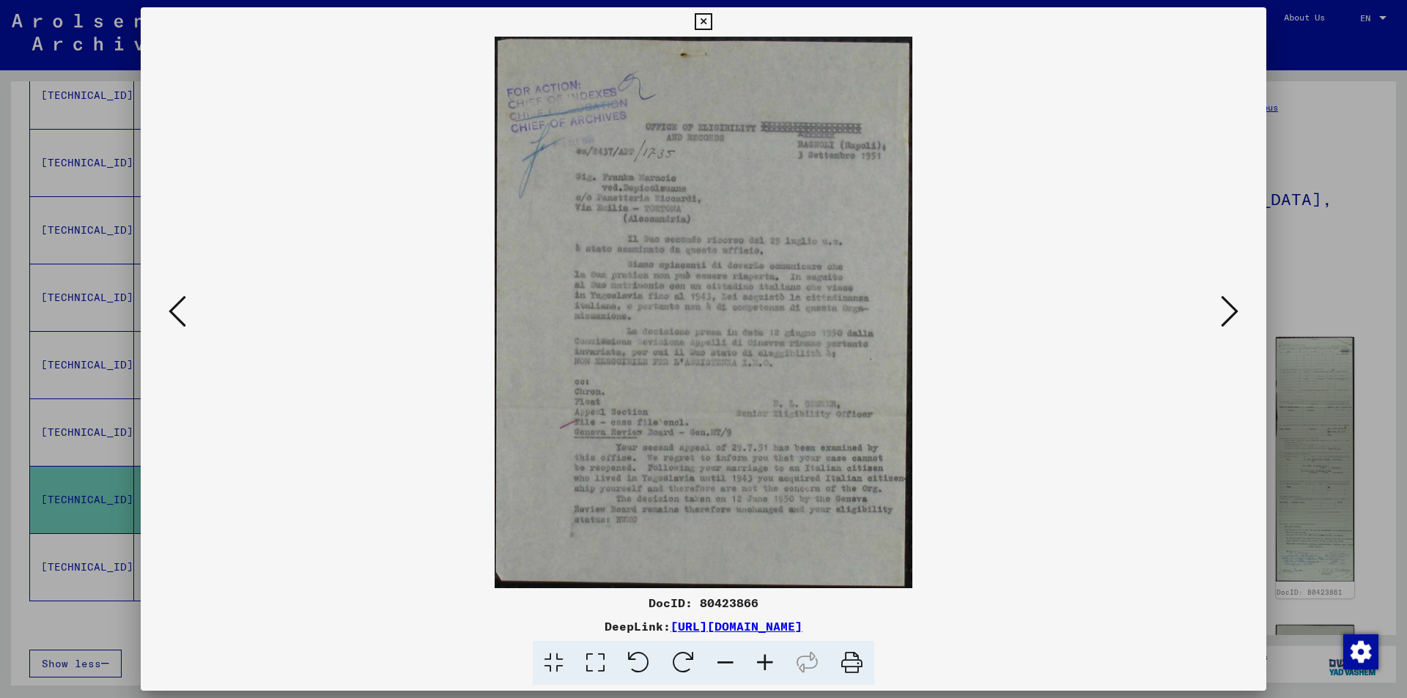
click at [765, 660] on icon at bounding box center [765, 663] width 40 height 45
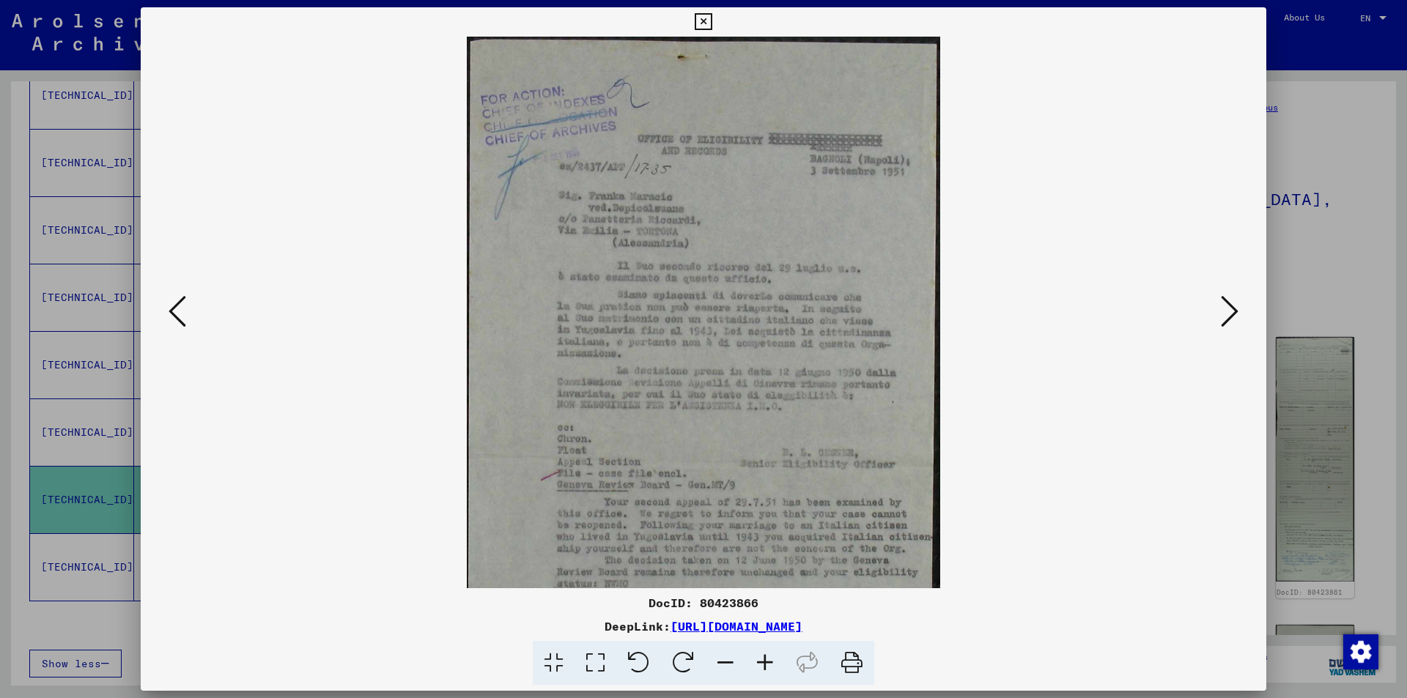
click at [765, 660] on icon at bounding box center [765, 663] width 40 height 45
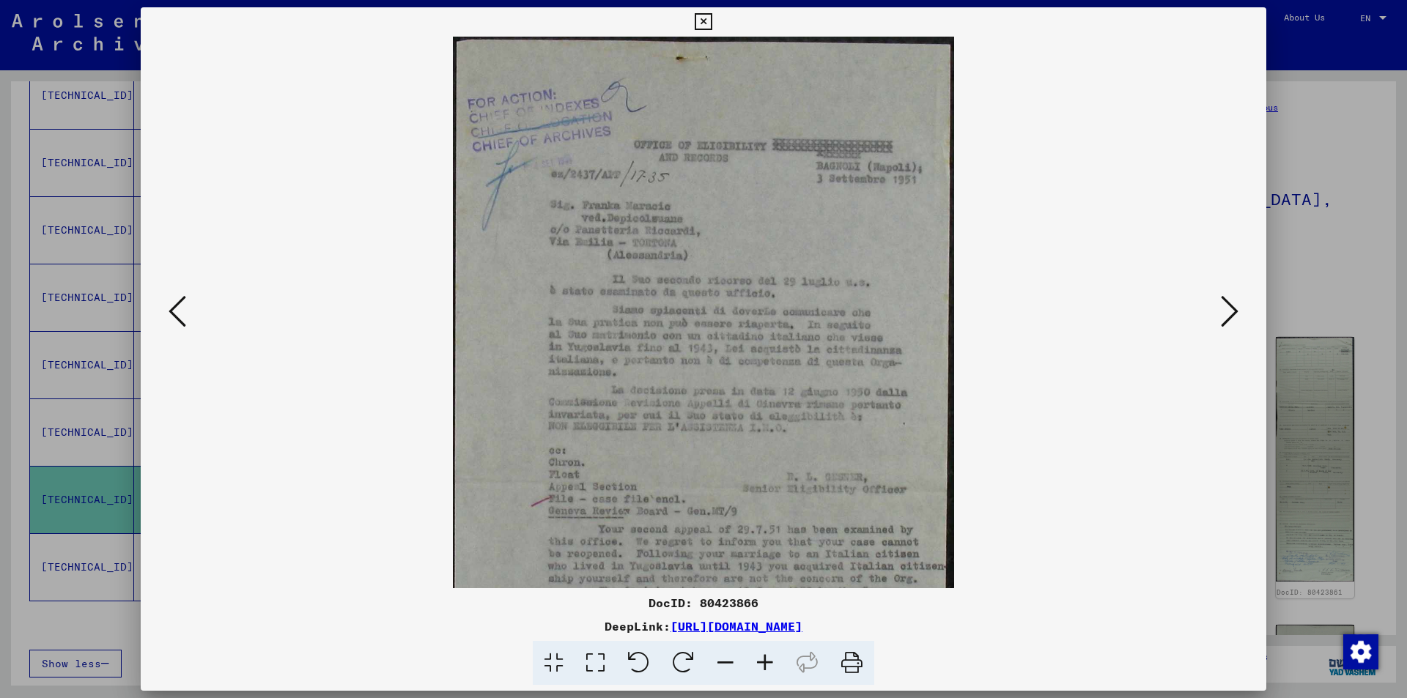
click at [764, 660] on icon at bounding box center [765, 663] width 40 height 45
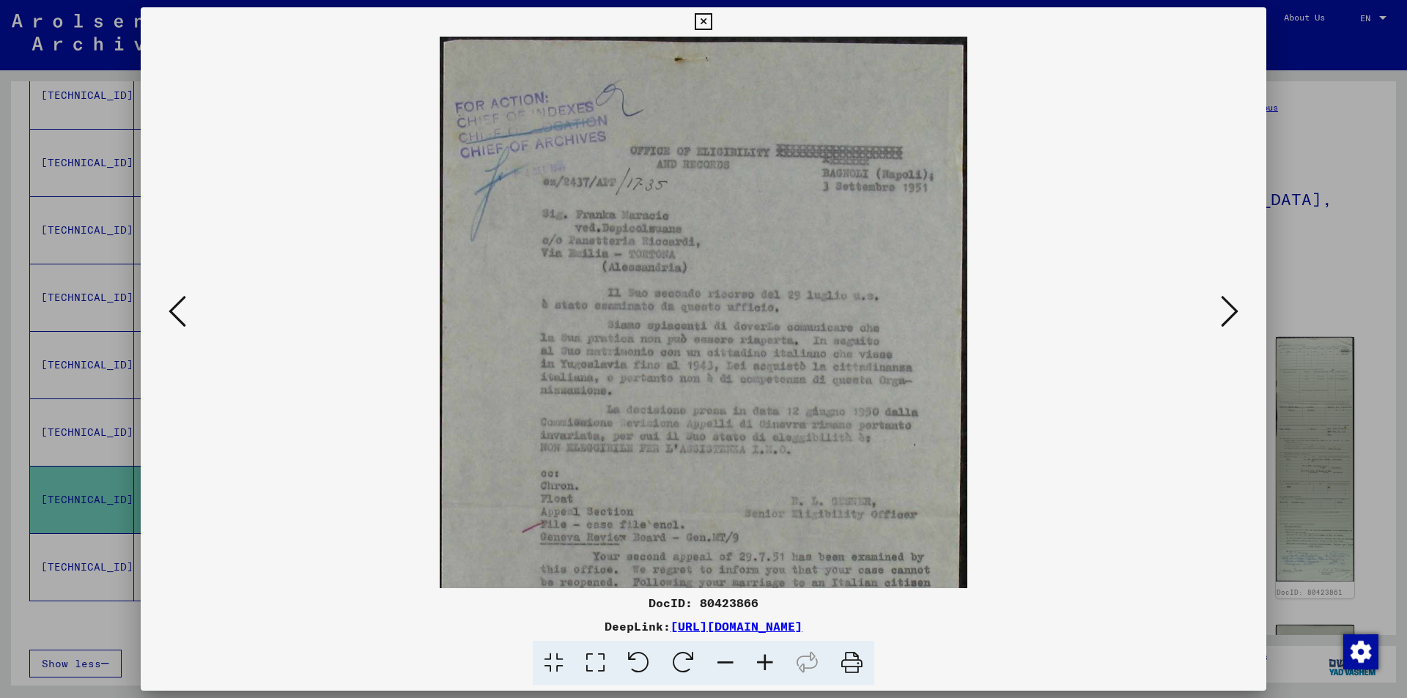
click at [764, 660] on icon at bounding box center [765, 663] width 40 height 45
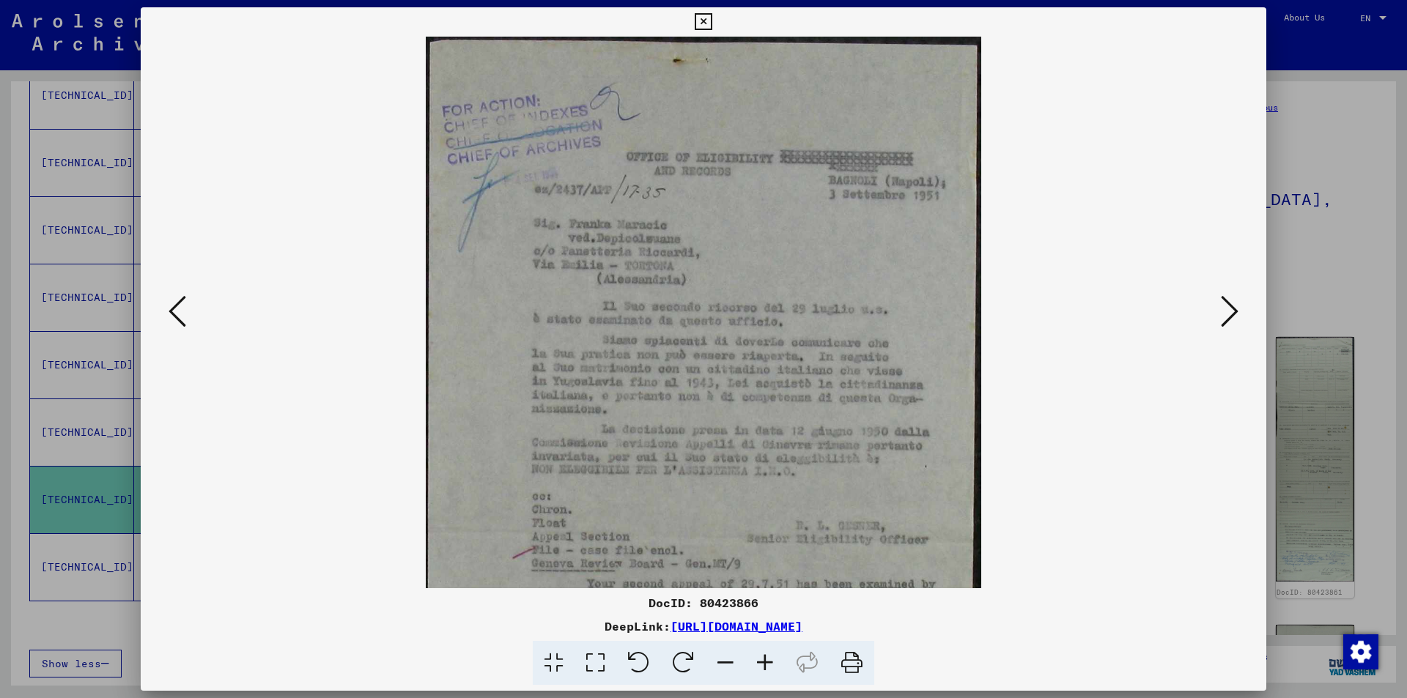
click at [764, 659] on icon at bounding box center [765, 663] width 40 height 45
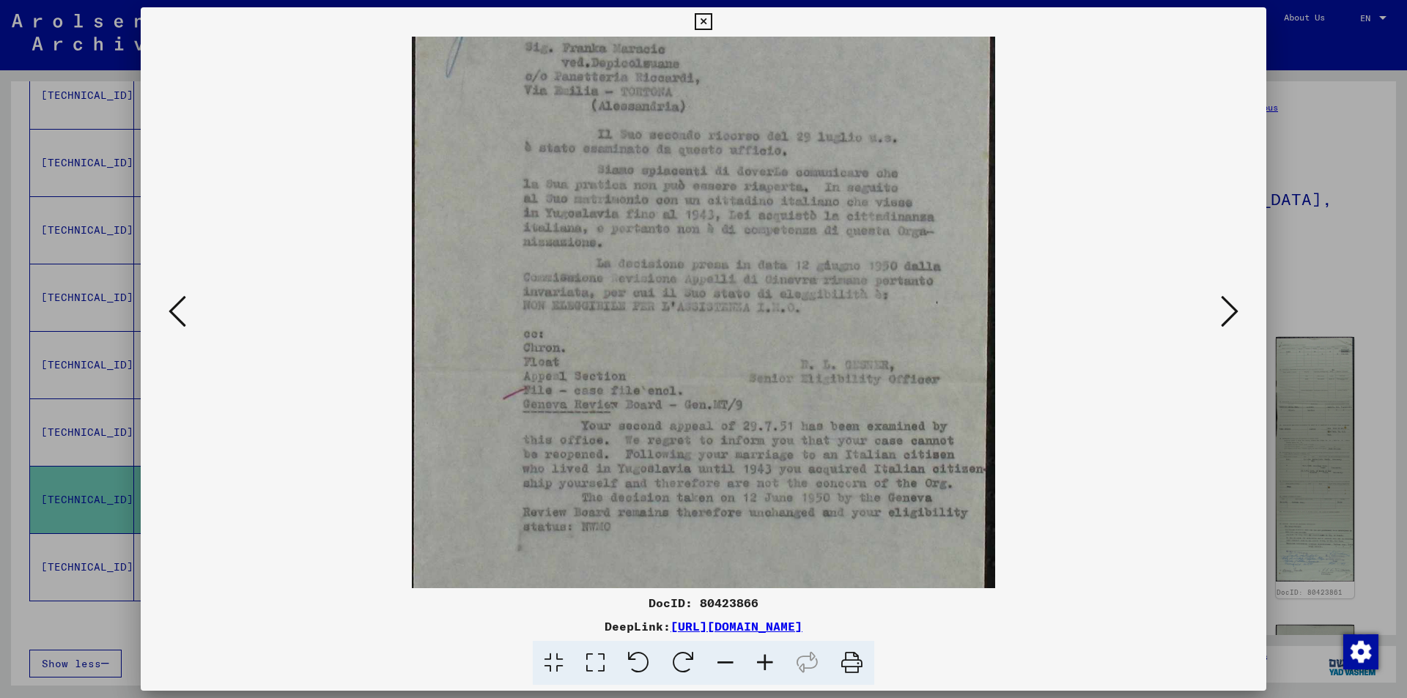
scroll to position [186, 0]
drag, startPoint x: 770, startPoint y: 424, endPoint x: 772, endPoint y: 336, distance: 88.7
click at [772, 336] on img at bounding box center [704, 236] width 584 height 771
click at [703, 21] on icon at bounding box center [703, 22] width 17 height 18
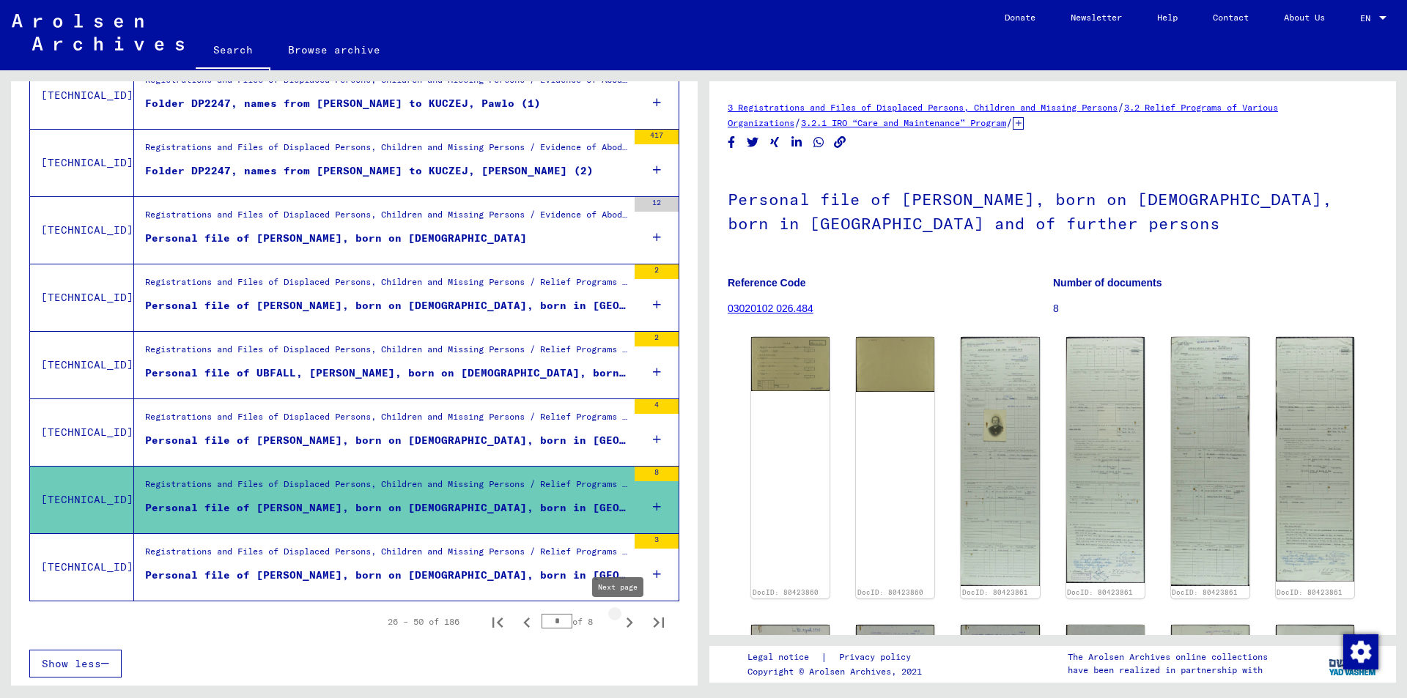
click at [619, 623] on icon "Next page" at bounding box center [629, 623] width 21 height 21
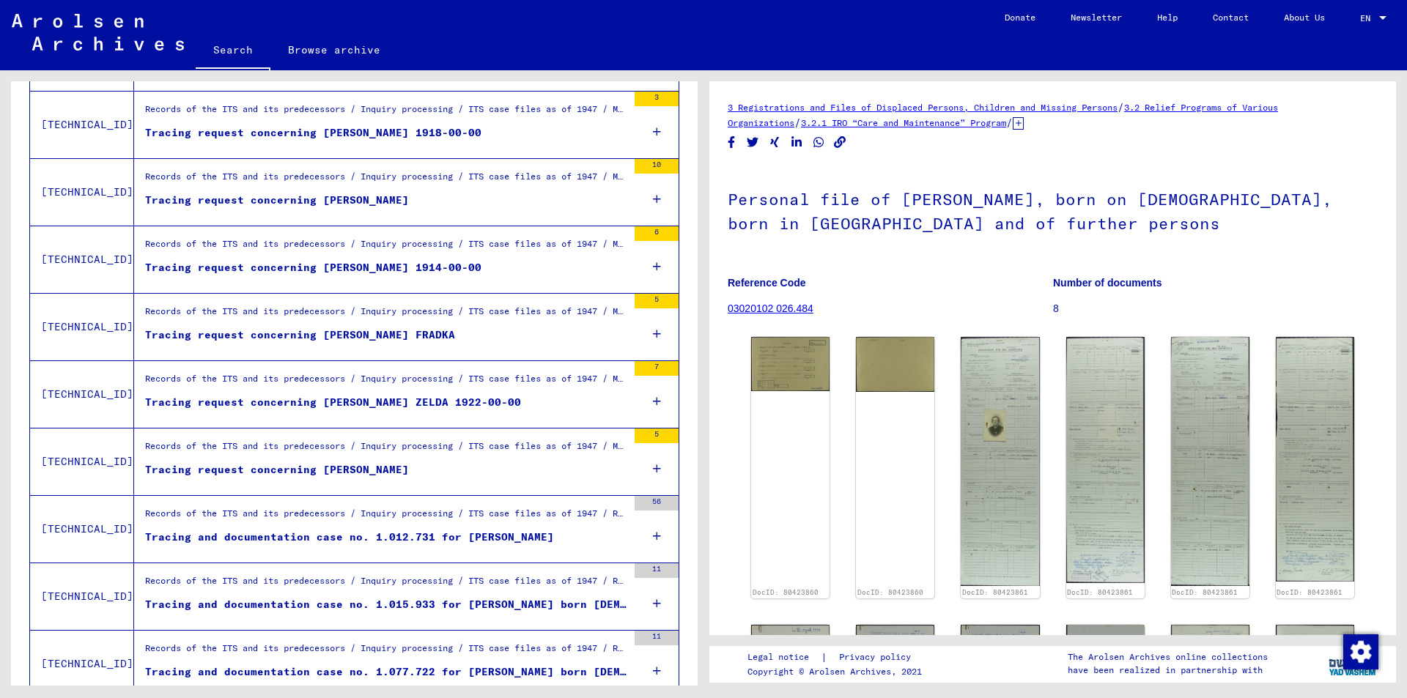
scroll to position [1451, 0]
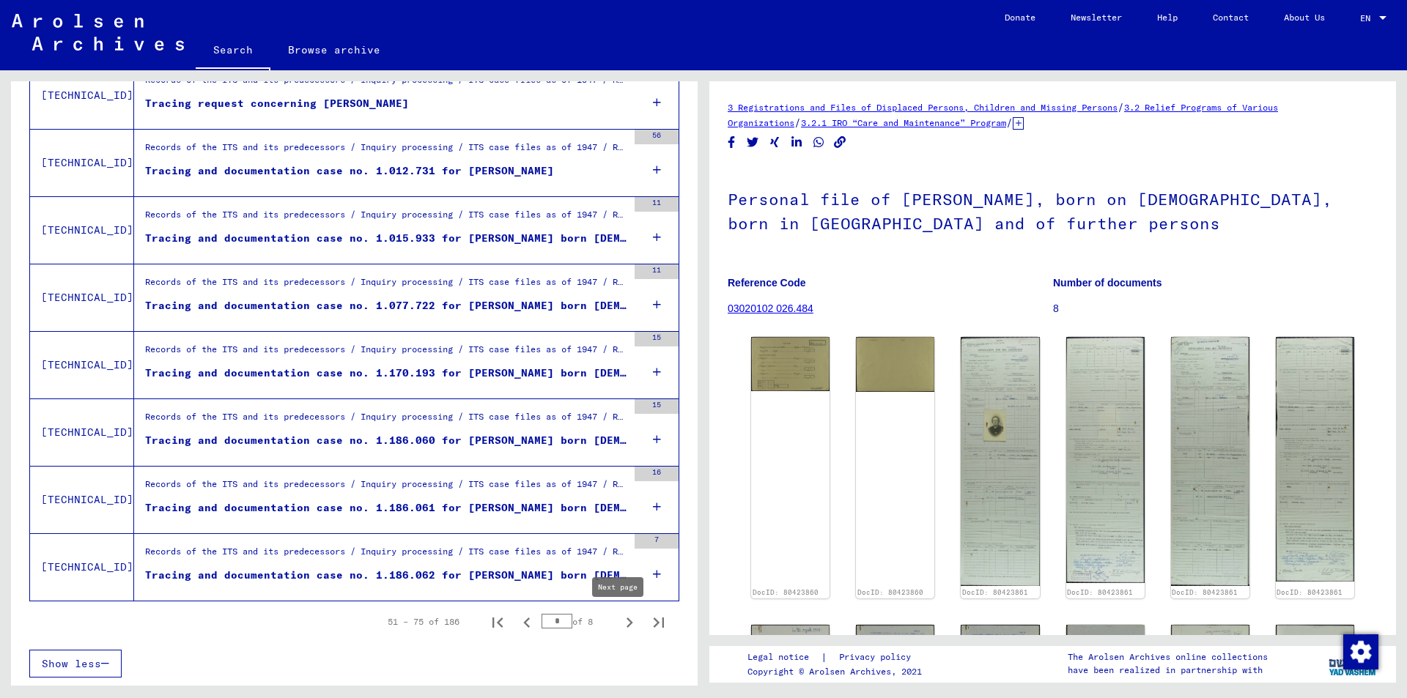
click at [619, 620] on icon "Next page" at bounding box center [629, 623] width 21 height 21
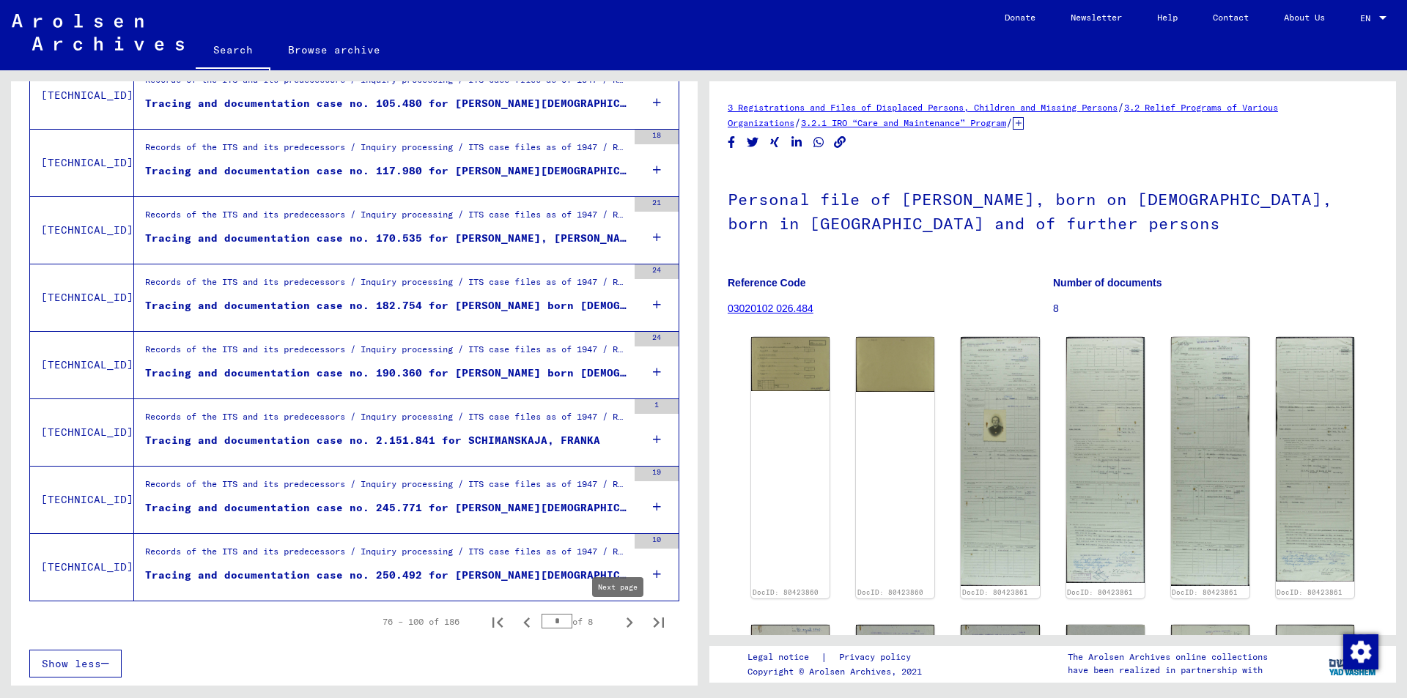
click at [621, 621] on icon "Next page" at bounding box center [629, 623] width 21 height 21
click at [626, 621] on icon "Next page" at bounding box center [629, 623] width 7 height 10
click at [619, 623] on icon "Next page" at bounding box center [629, 623] width 21 height 21
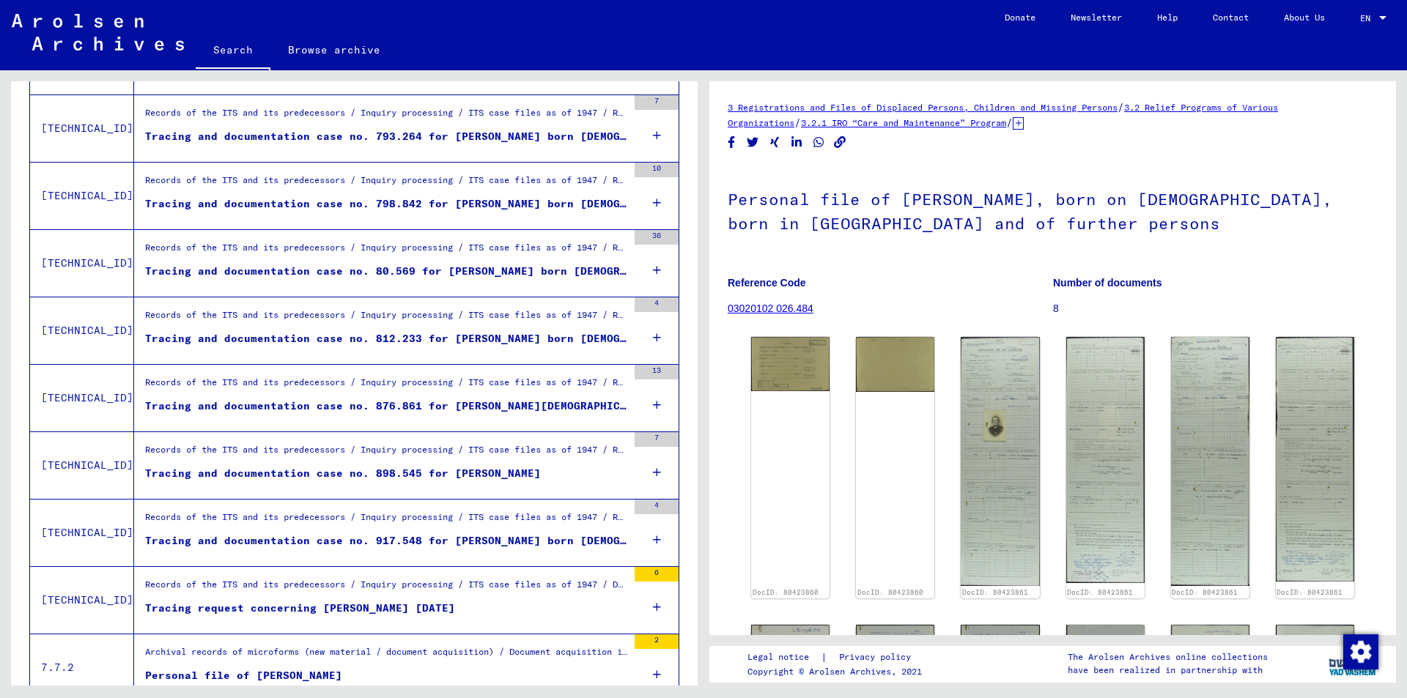
scroll to position [508, 0]
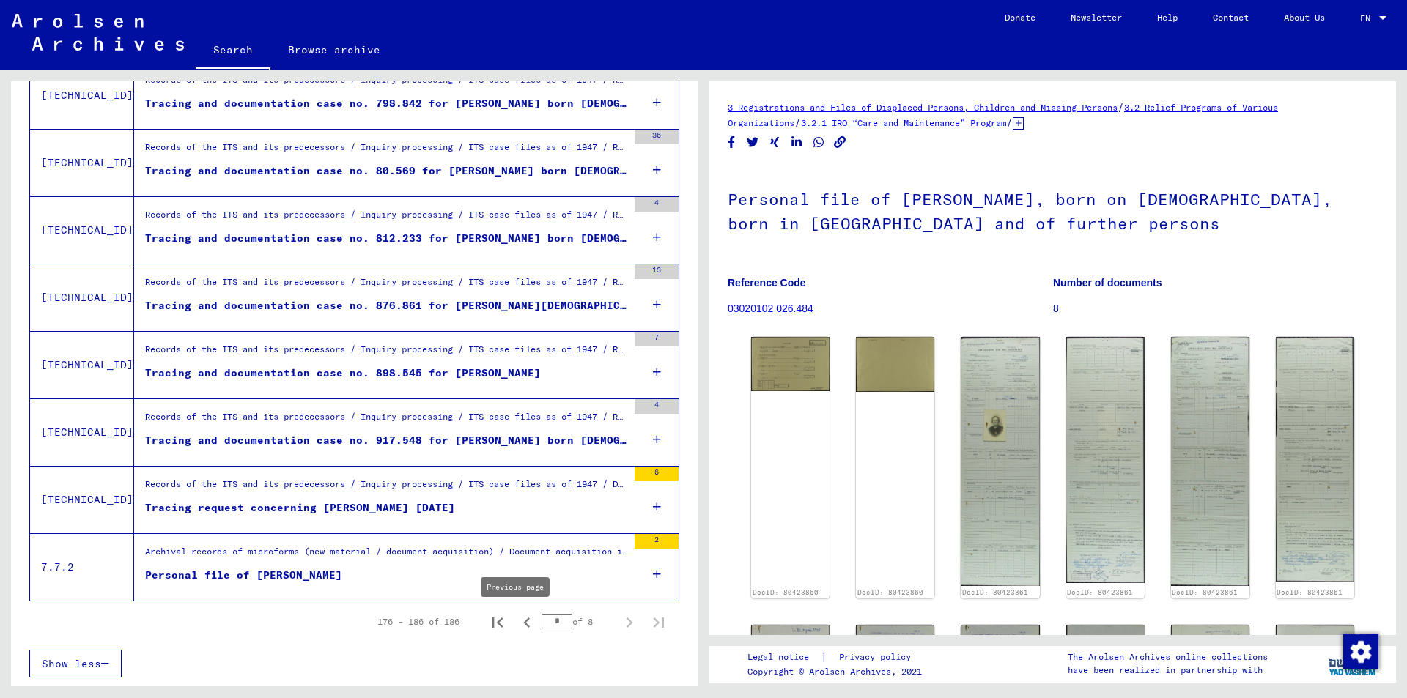
click at [523, 623] on icon "Previous page" at bounding box center [526, 623] width 7 height 10
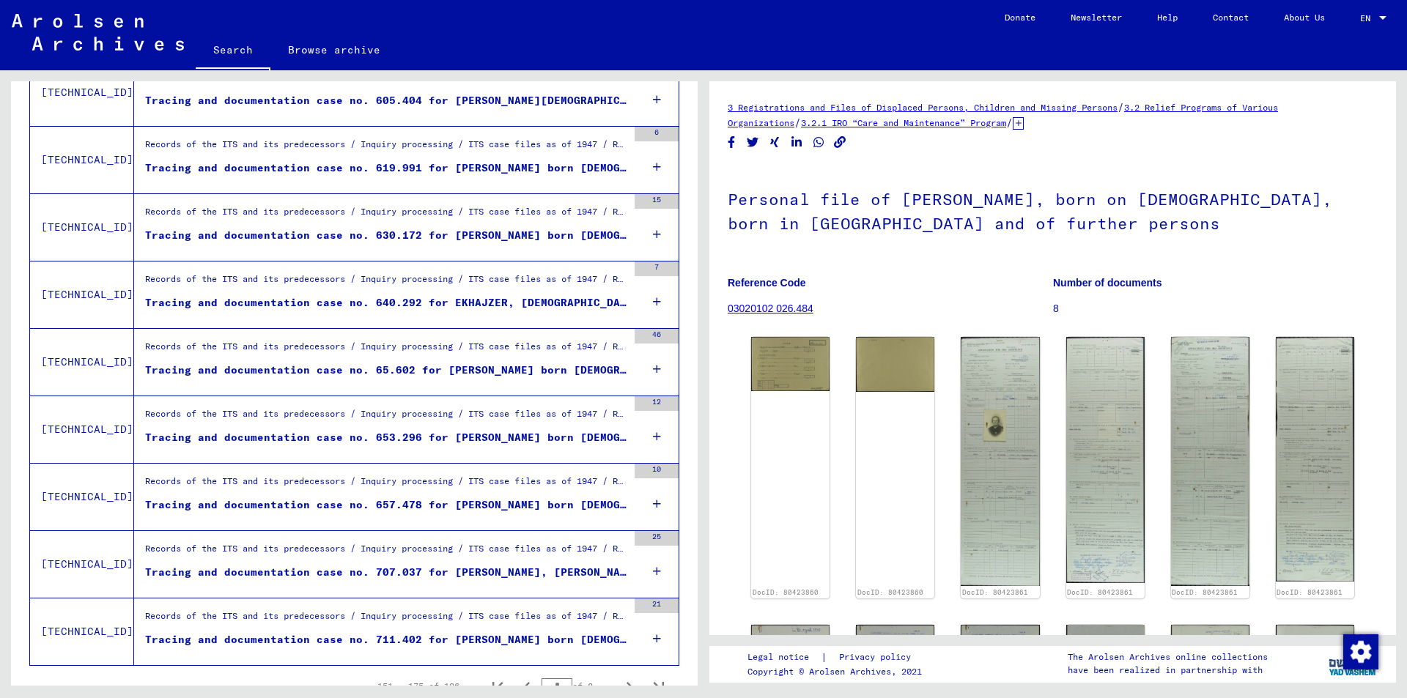
scroll to position [1451, 0]
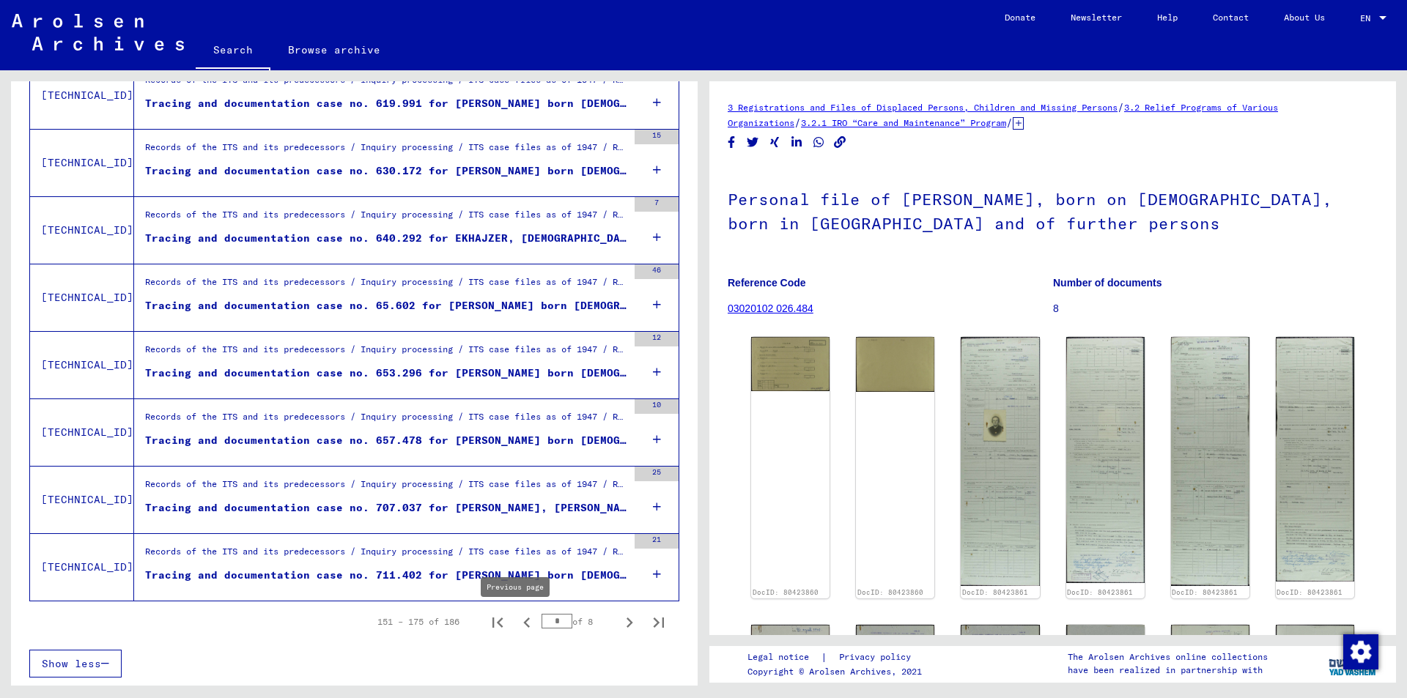
click at [523, 622] on icon "Previous page" at bounding box center [526, 623] width 7 height 10
type input "*"
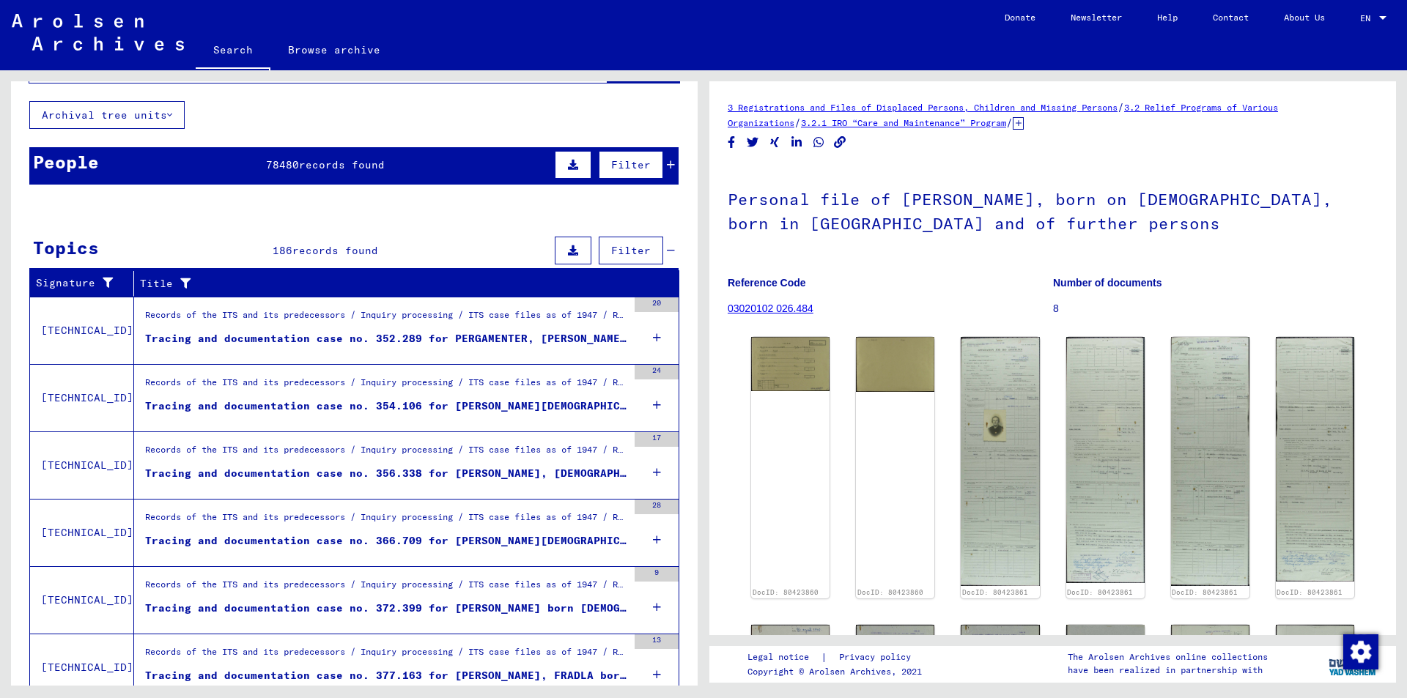
scroll to position [0, 0]
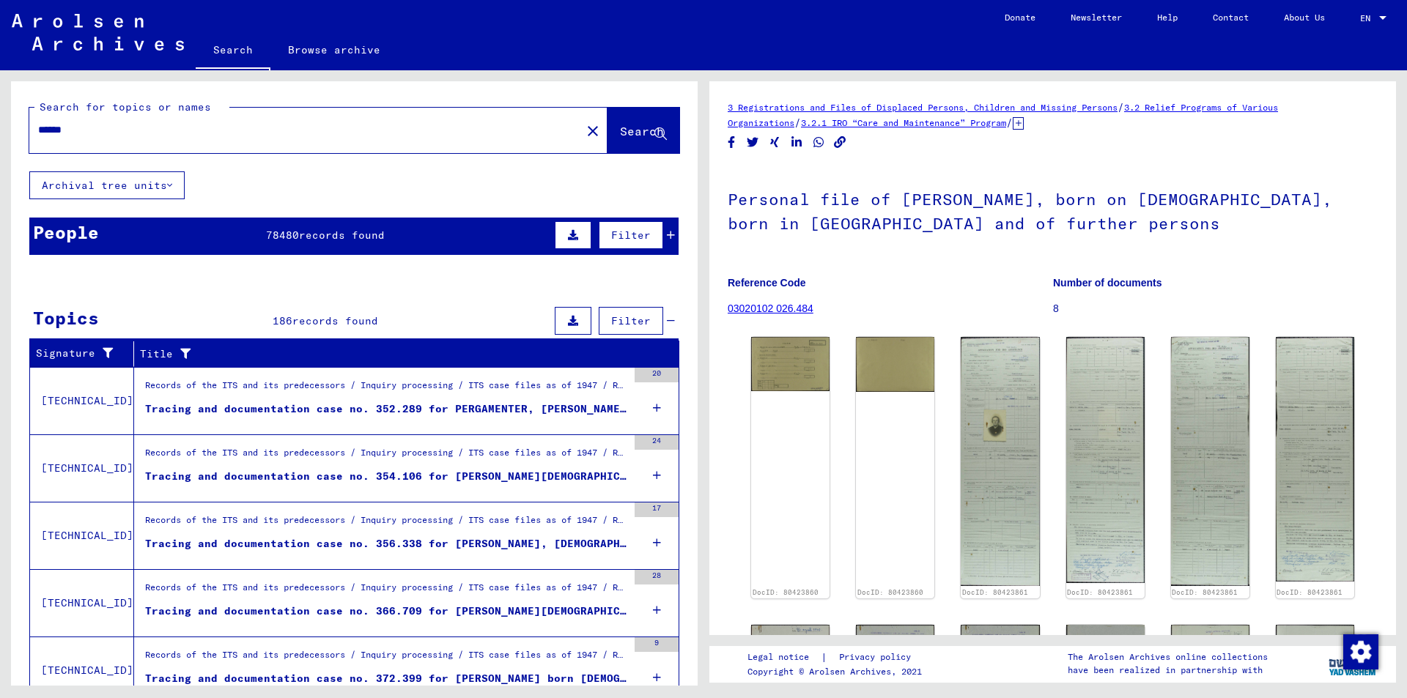
click at [374, 235] on span "records found" at bounding box center [342, 235] width 86 height 13
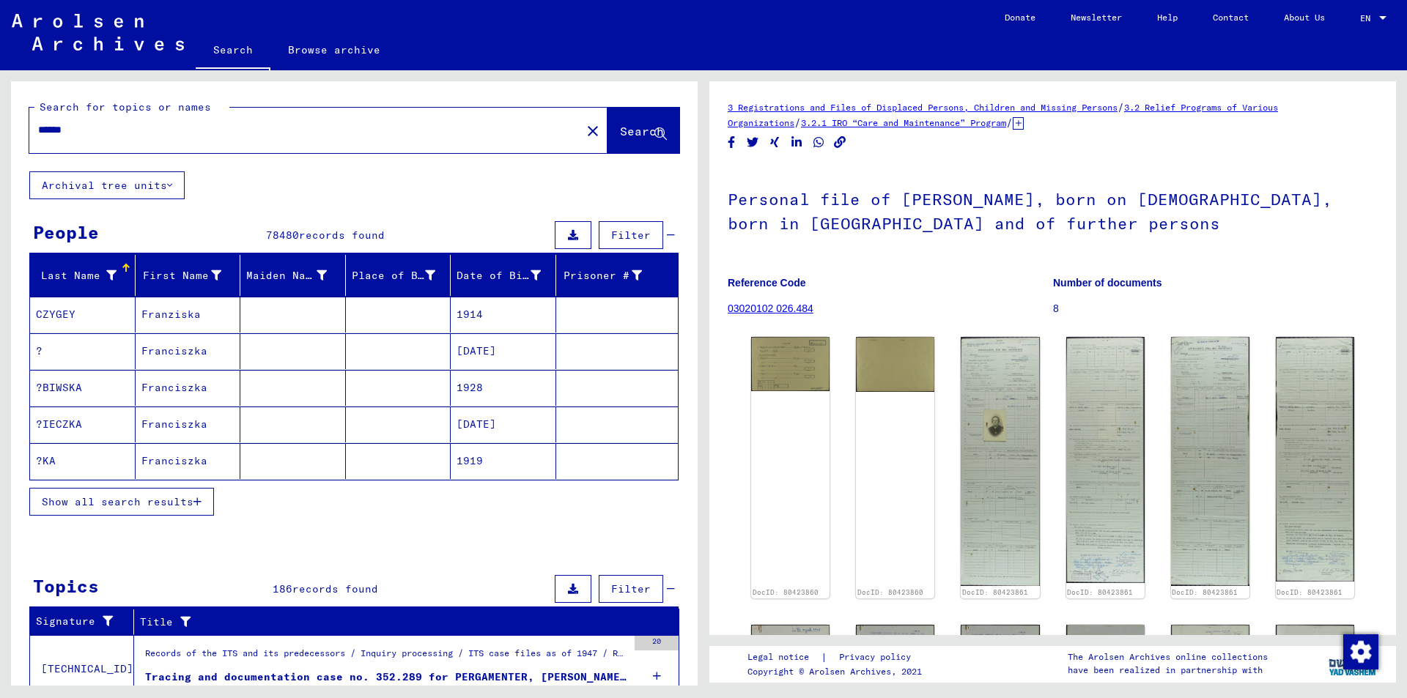
click at [199, 503] on icon "button" at bounding box center [197, 502] width 8 height 10
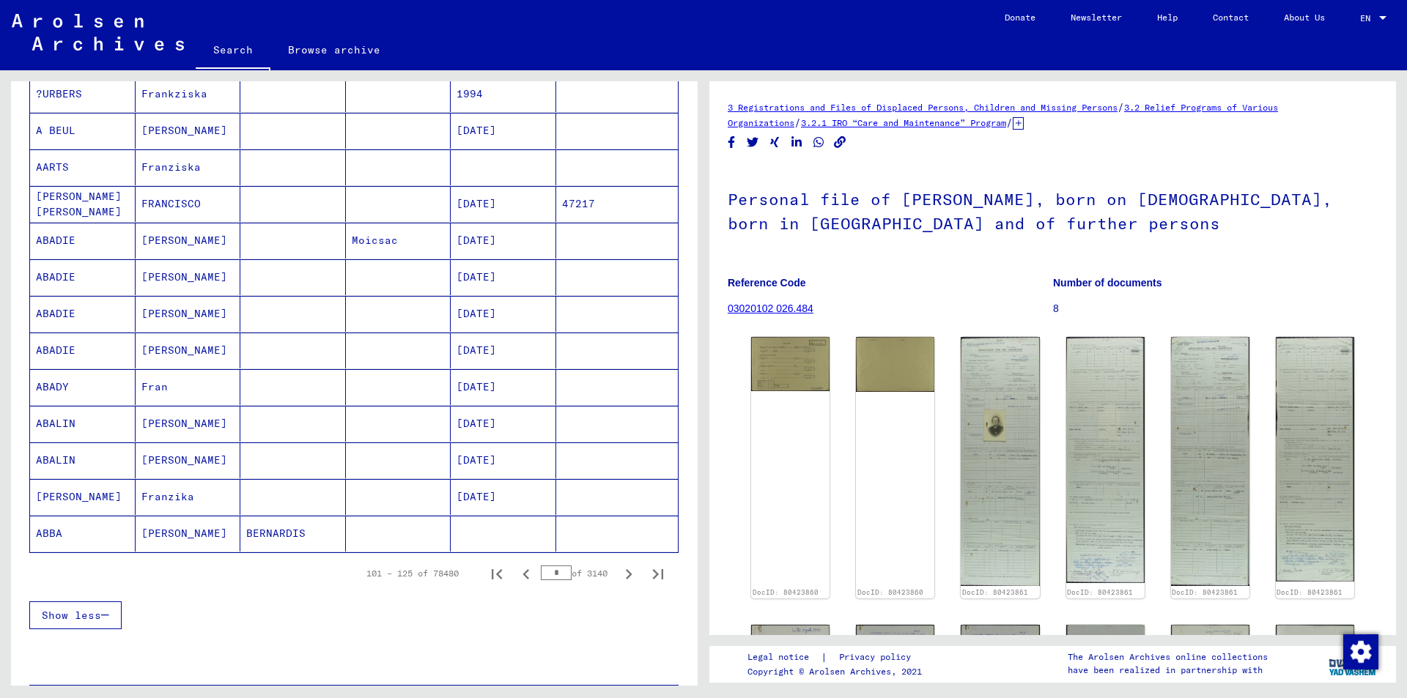
scroll to position [733, 0]
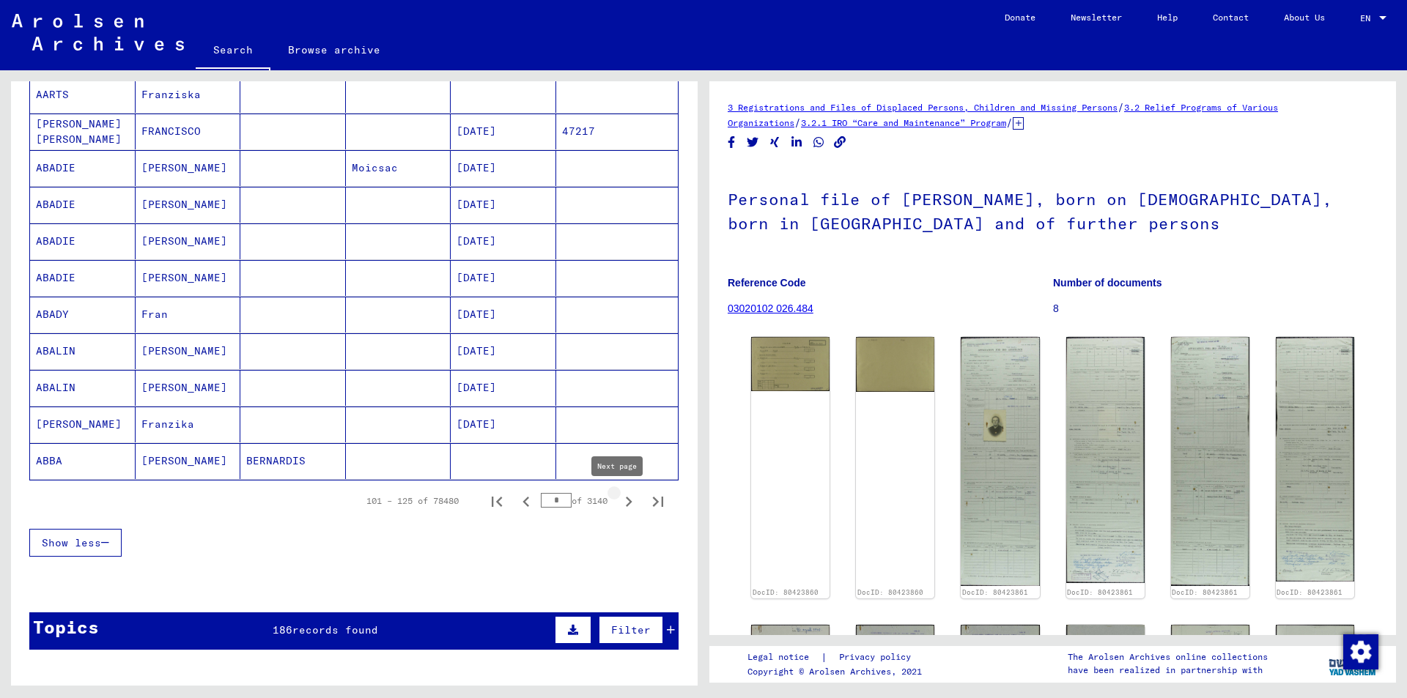
click at [618, 500] on icon "Next page" at bounding box center [628, 502] width 21 height 21
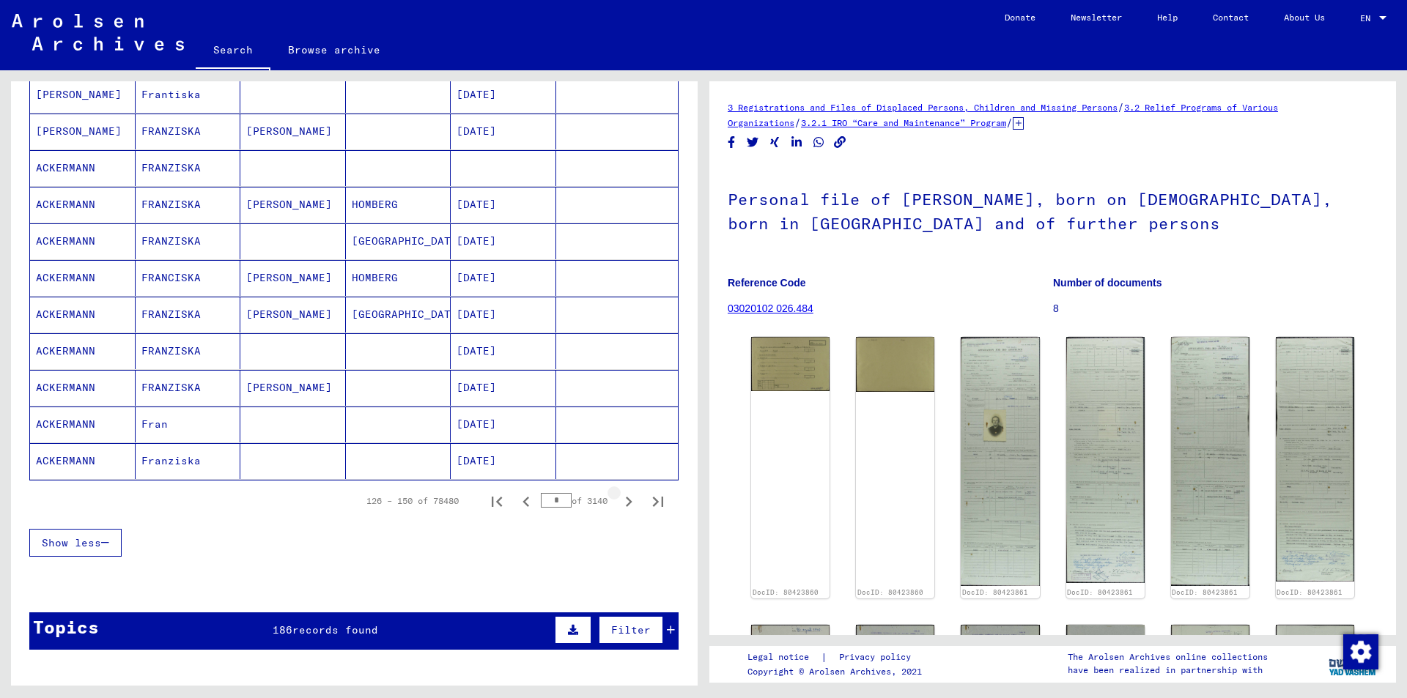
click at [618, 500] on icon "Next page" at bounding box center [628, 502] width 21 height 21
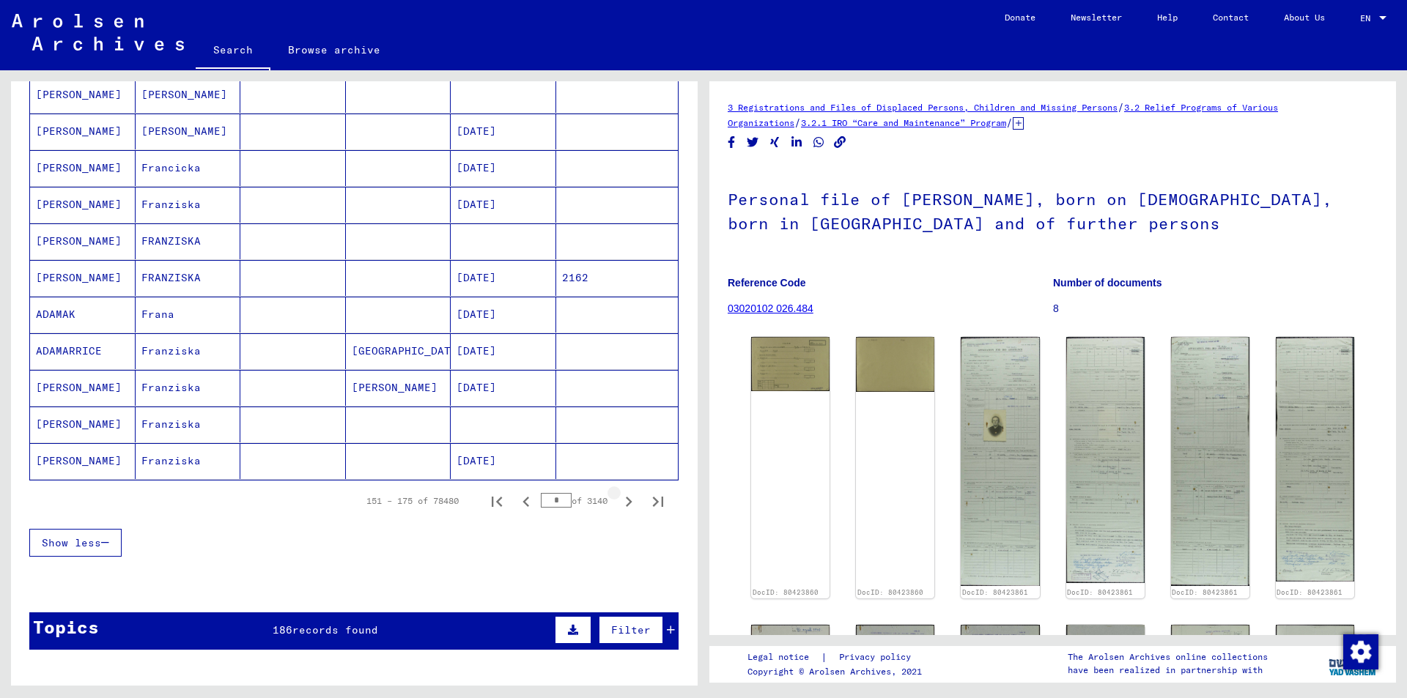
click at [618, 500] on icon "Next page" at bounding box center [628, 502] width 21 height 21
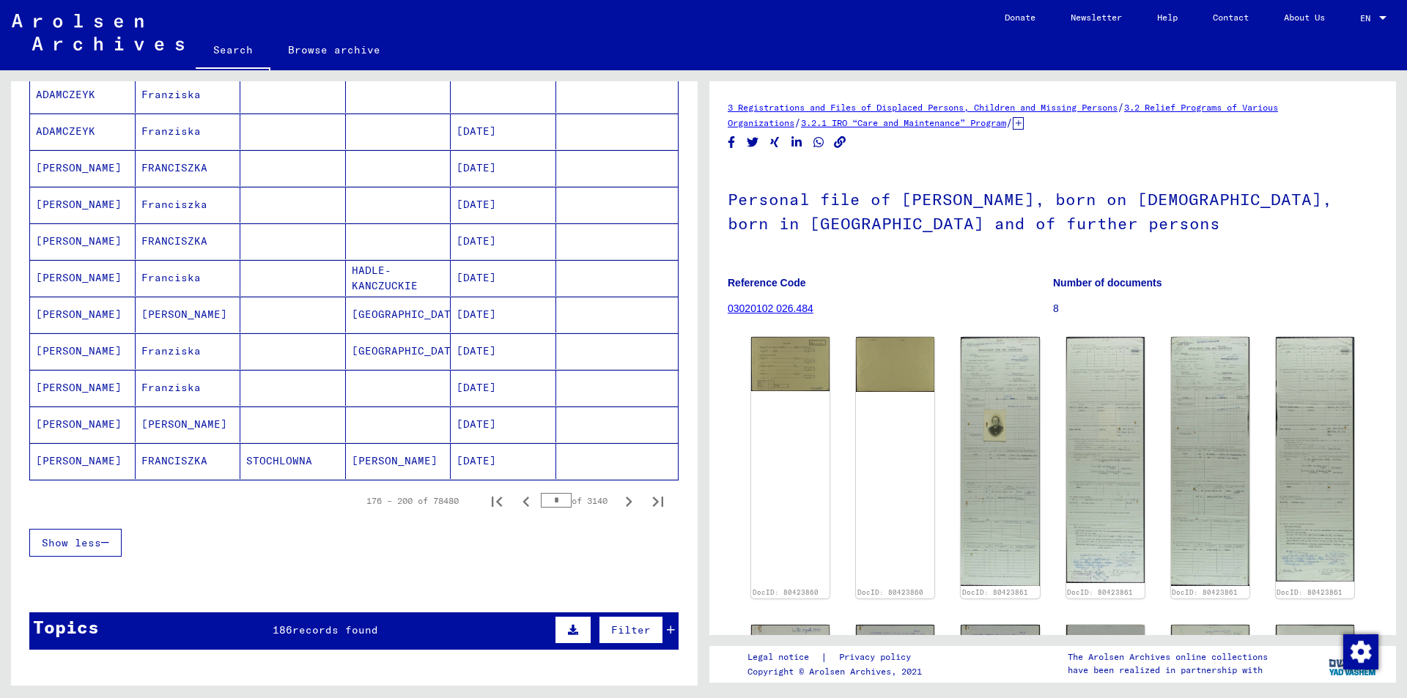
click at [618, 500] on icon "Next page" at bounding box center [628, 502] width 21 height 21
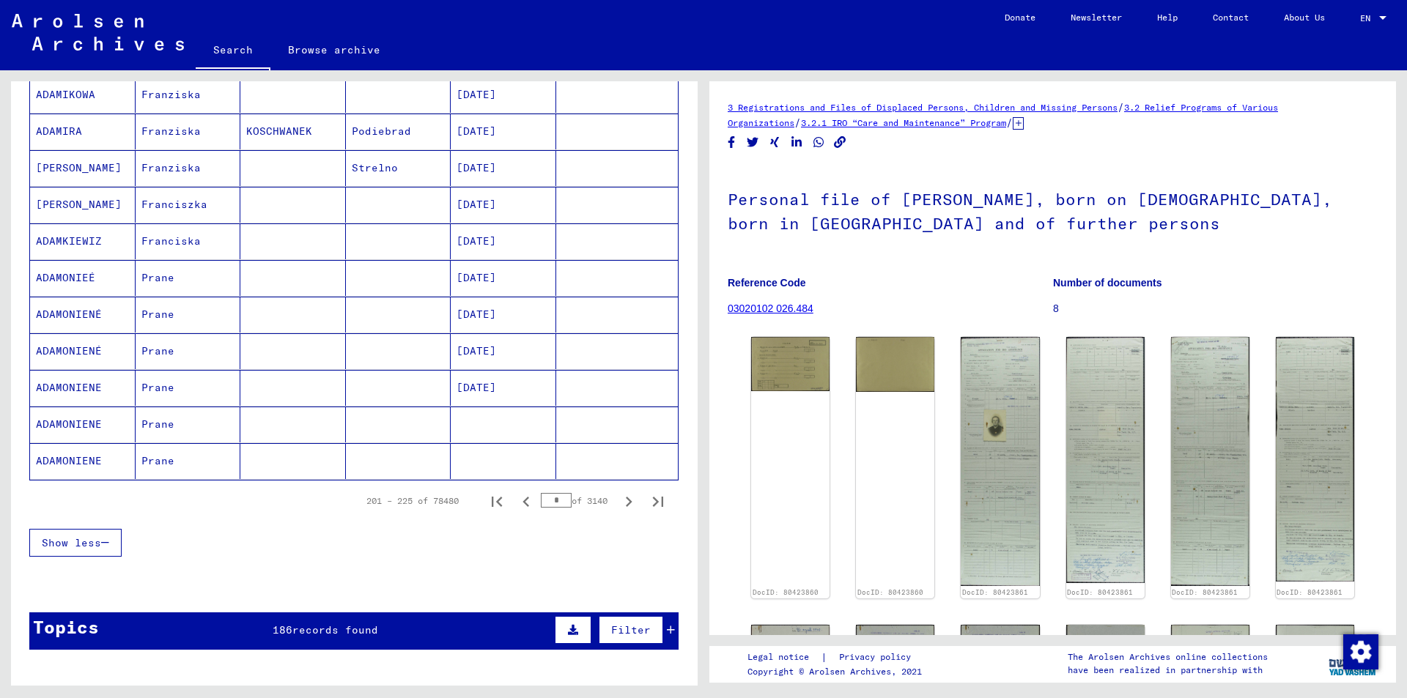
click at [618, 500] on icon "Next page" at bounding box center [628, 502] width 21 height 21
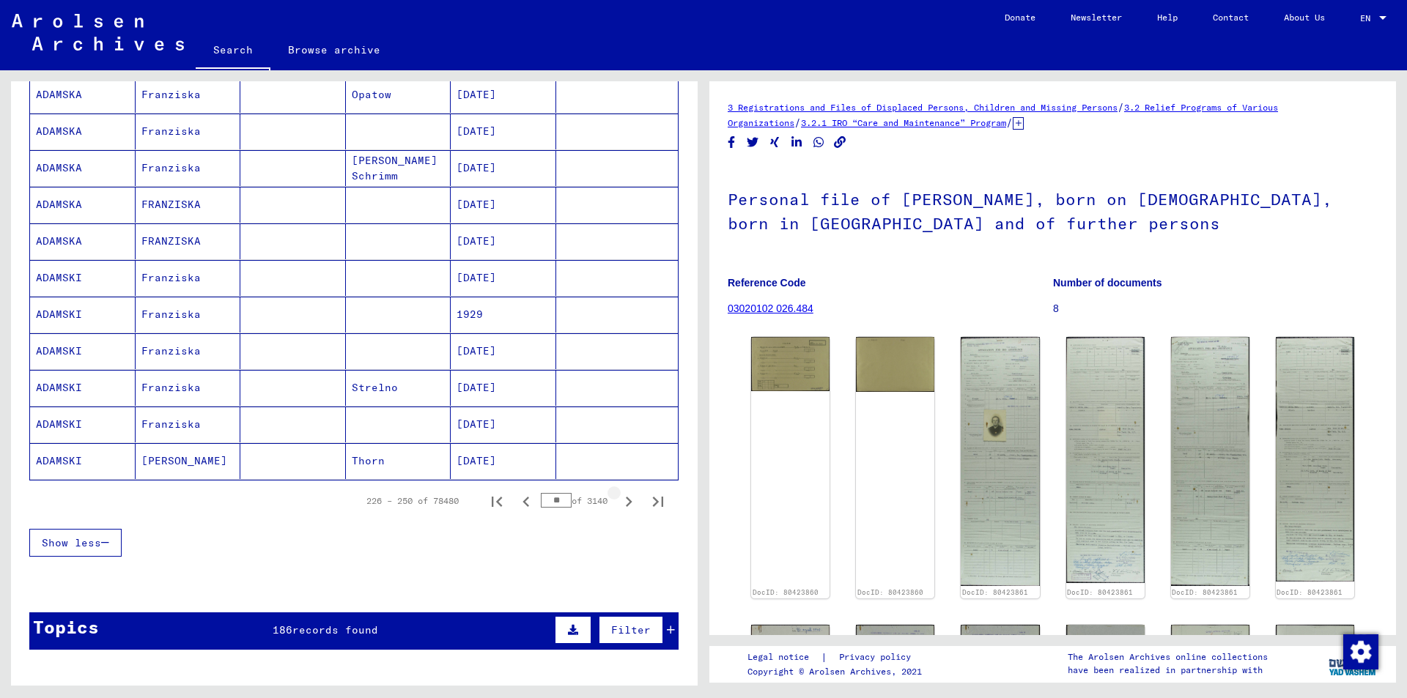
click at [618, 500] on icon "Next page" at bounding box center [628, 502] width 21 height 21
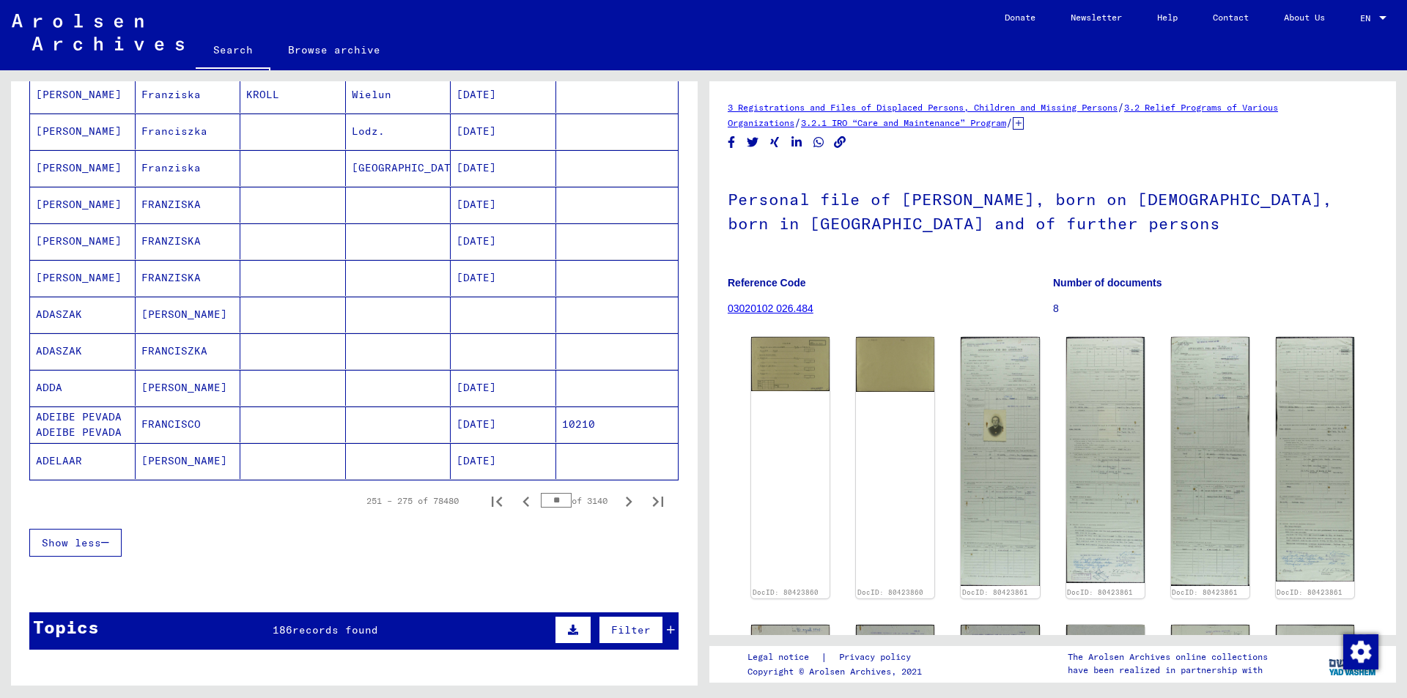
click at [618, 501] on icon "Next page" at bounding box center [628, 502] width 21 height 21
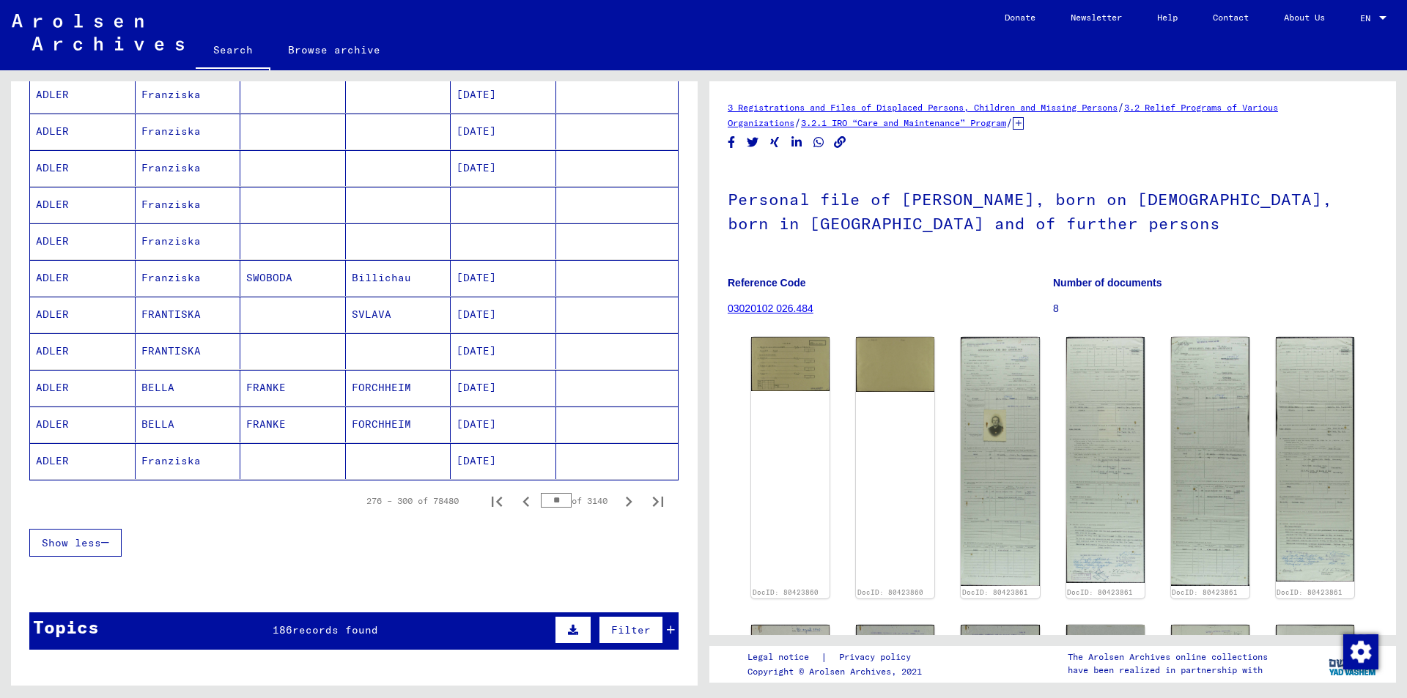
click at [618, 502] on icon "Next page" at bounding box center [628, 502] width 21 height 21
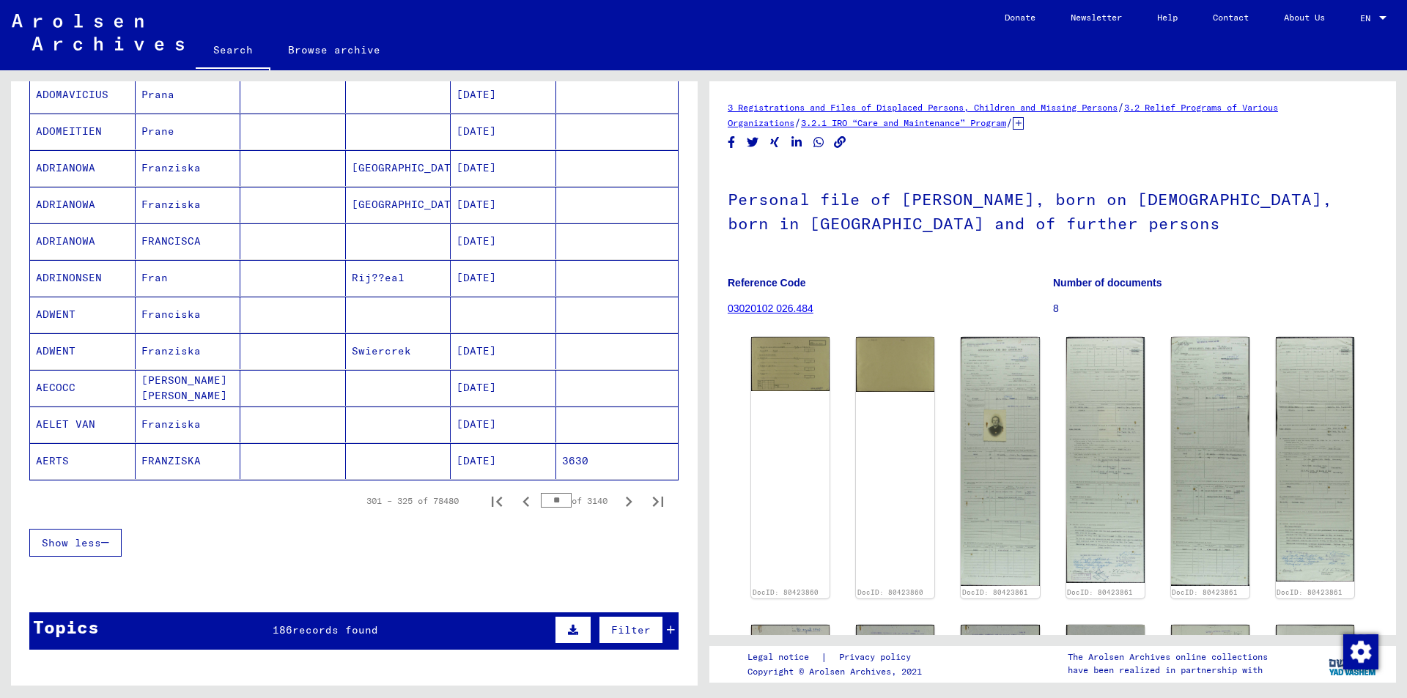
click at [618, 502] on icon "Next page" at bounding box center [628, 502] width 21 height 21
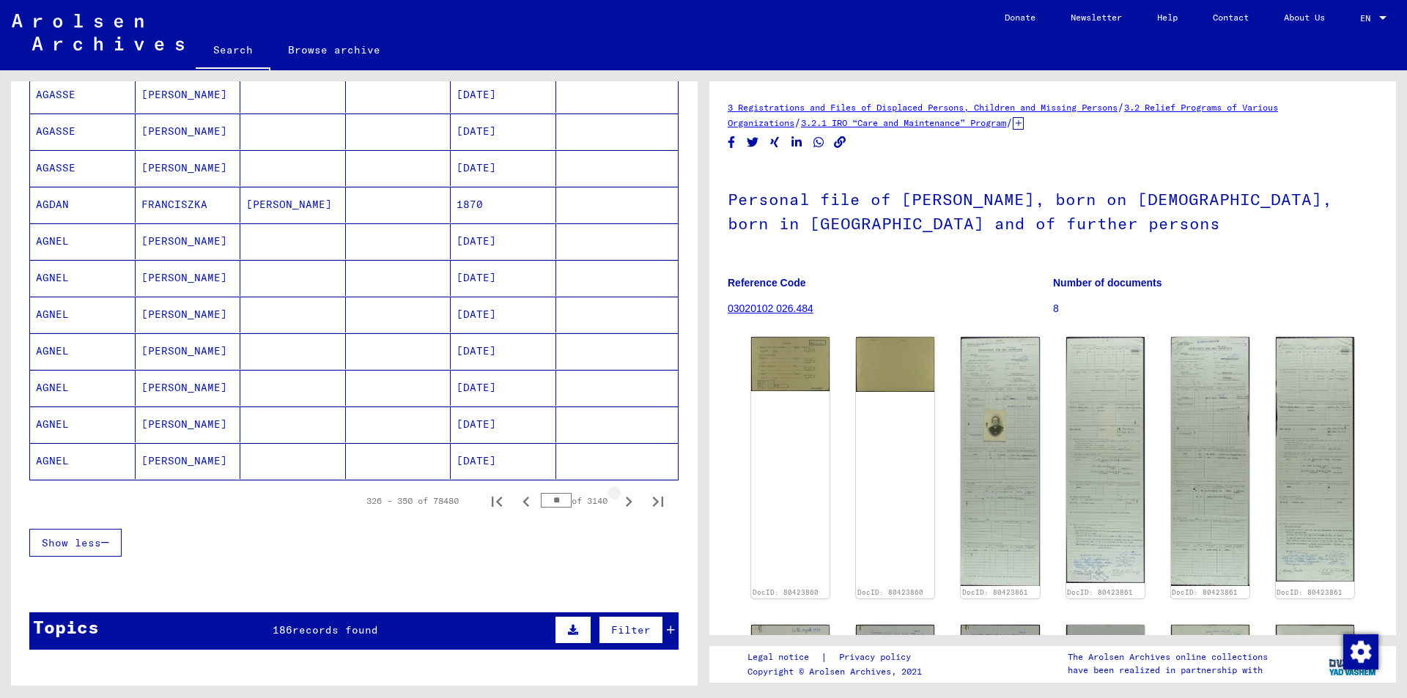
click at [618, 502] on icon "Next page" at bounding box center [628, 502] width 21 height 21
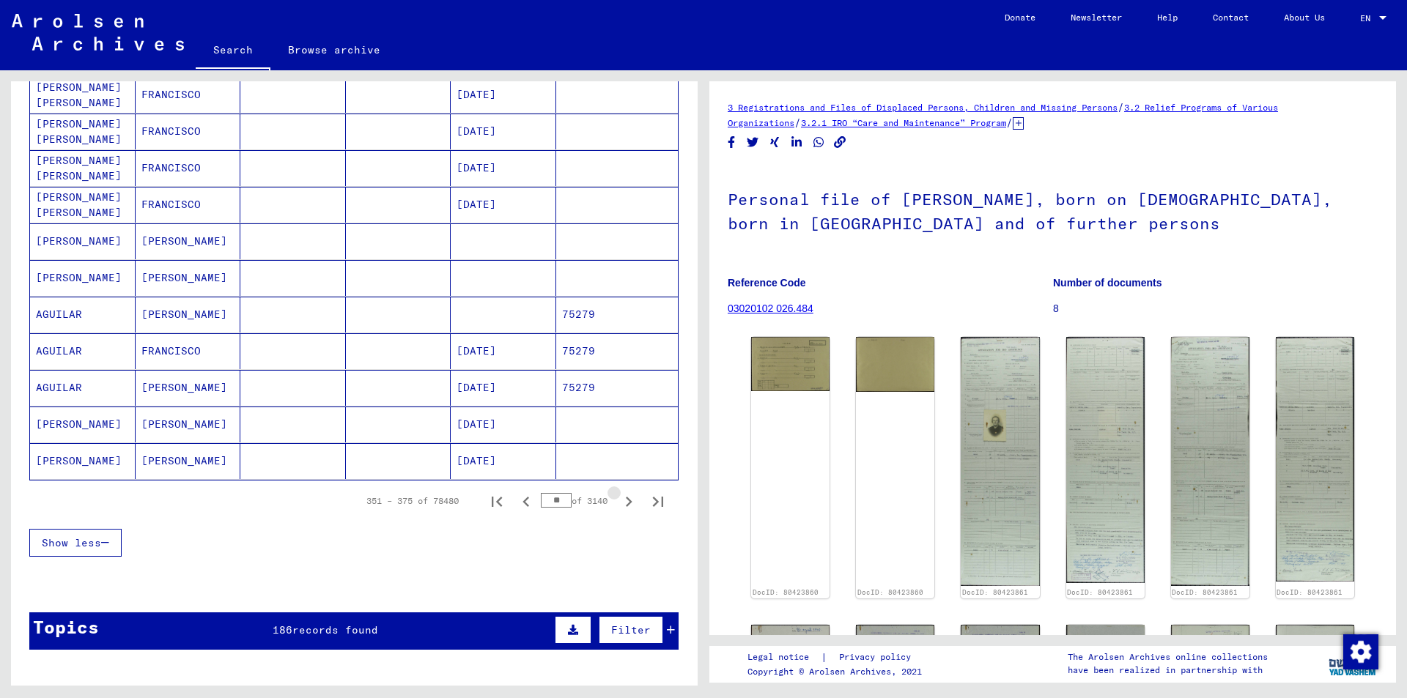
click at [618, 502] on icon "Next page" at bounding box center [628, 502] width 21 height 21
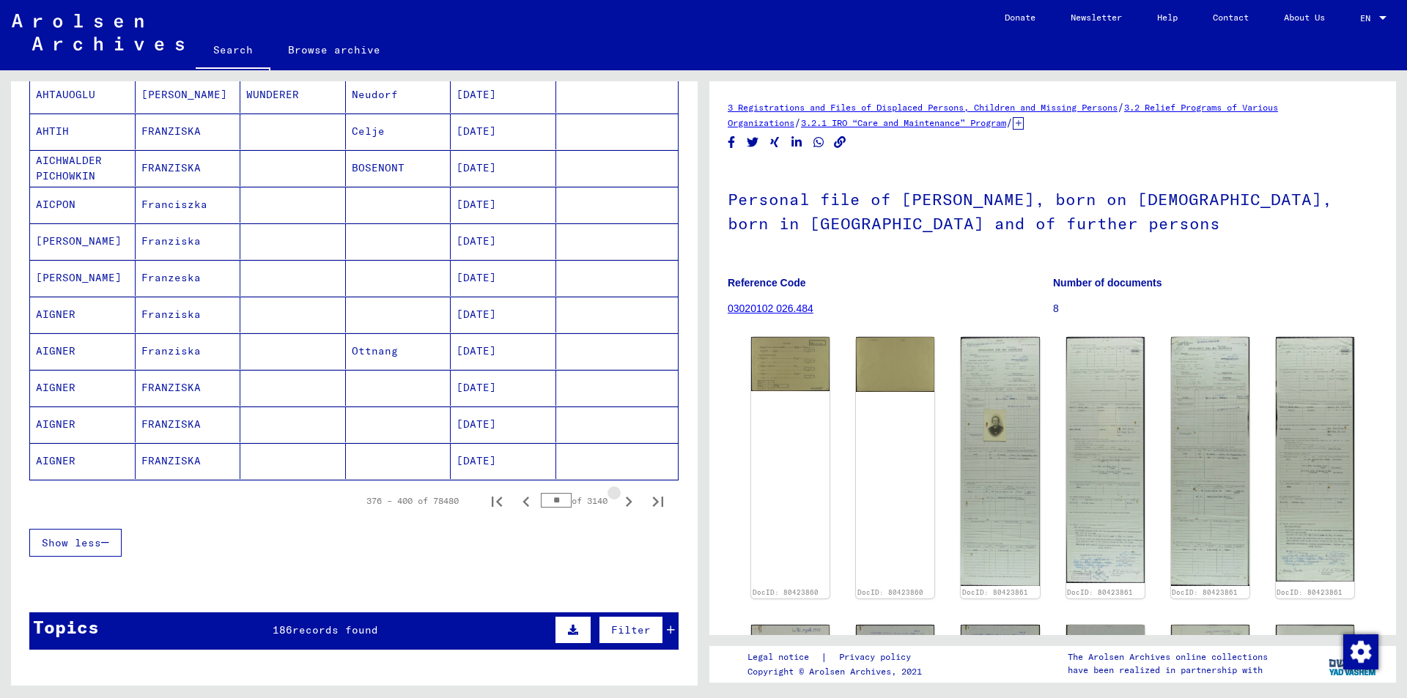
click at [618, 502] on icon "Next page" at bounding box center [628, 502] width 21 height 21
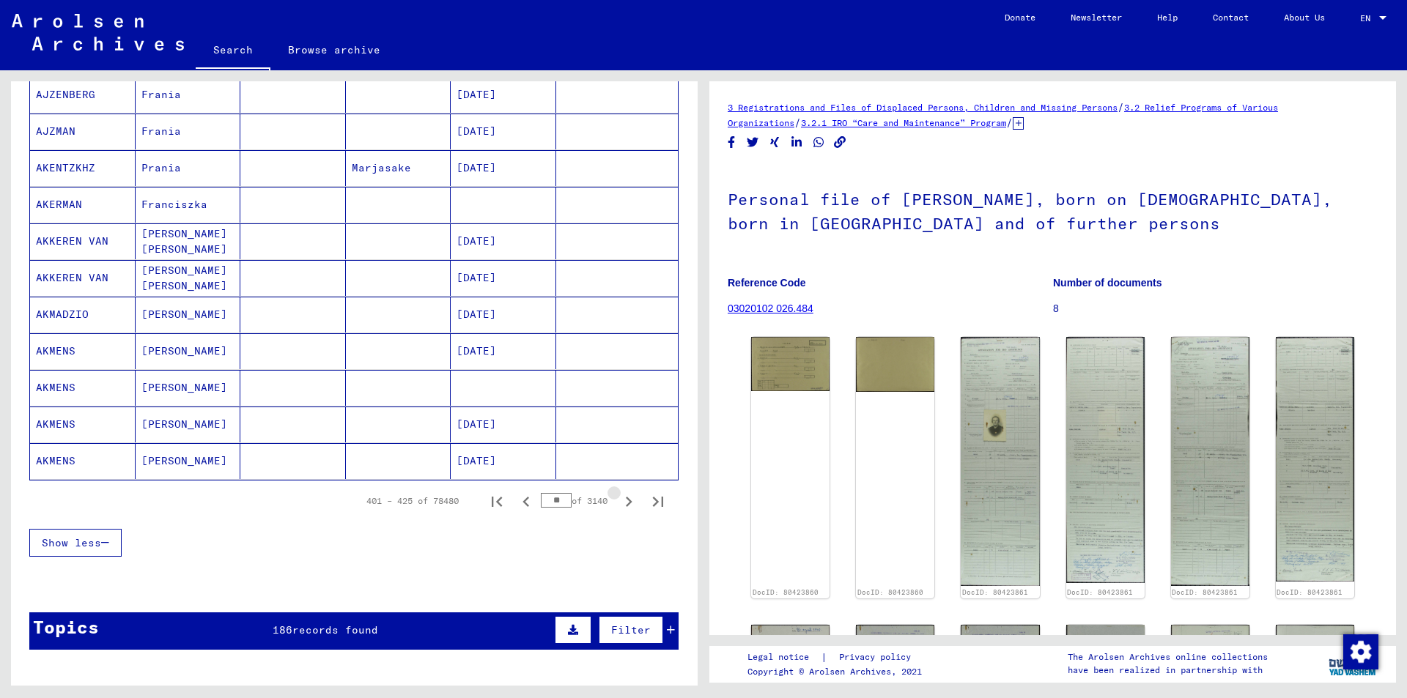
click at [618, 502] on icon "Next page" at bounding box center [628, 502] width 21 height 21
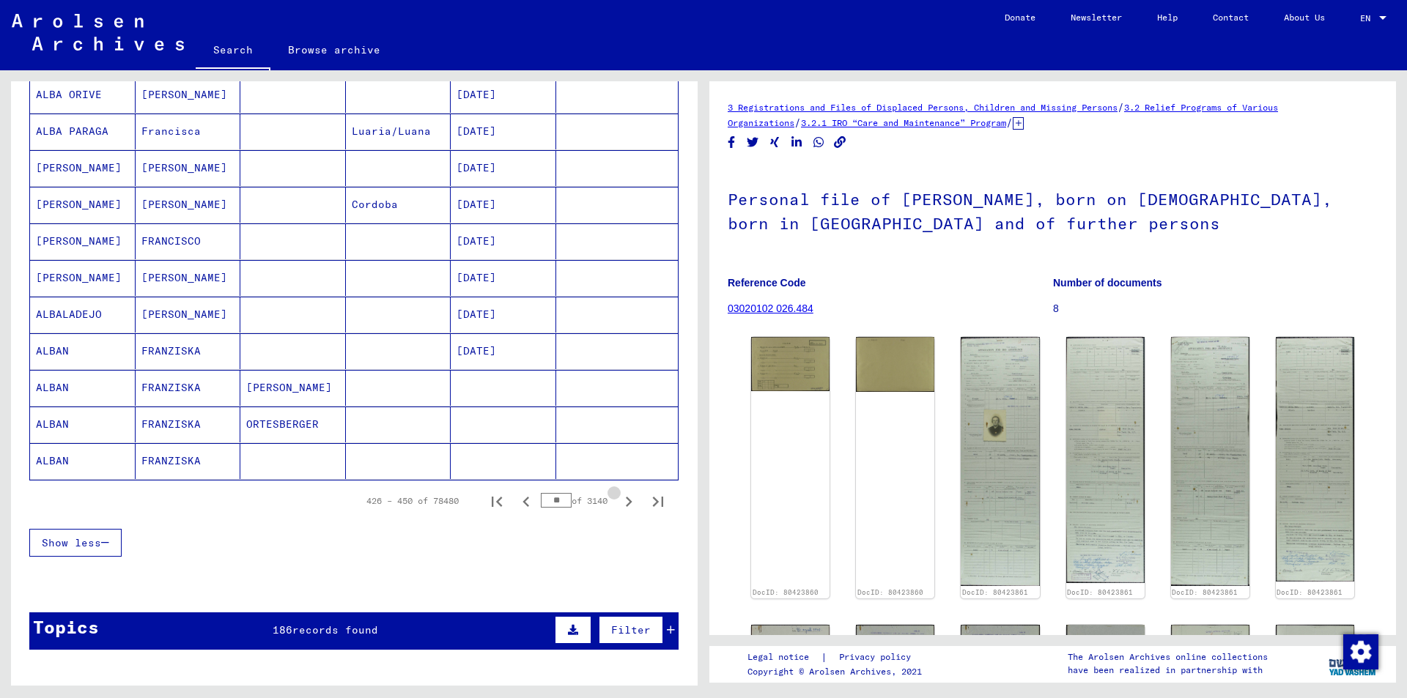
click at [618, 502] on icon "Next page" at bounding box center [628, 502] width 21 height 21
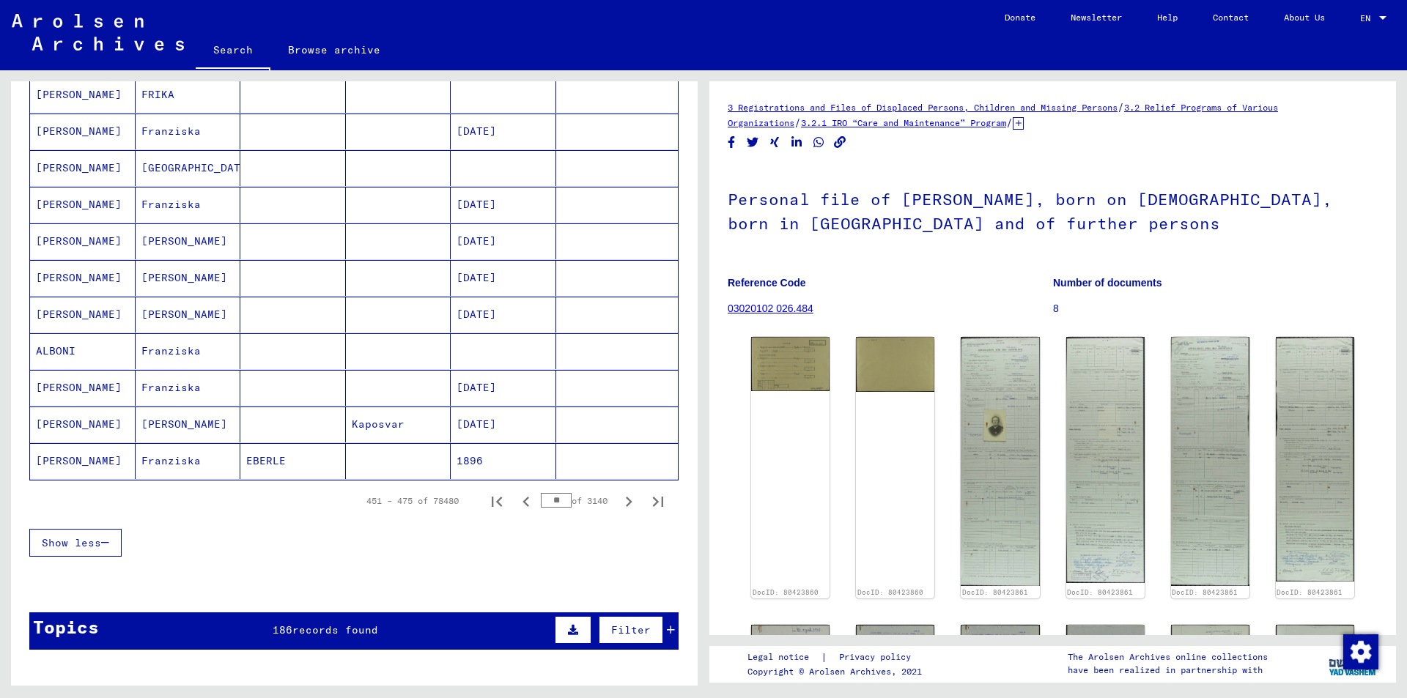
click at [618, 502] on icon "Next page" at bounding box center [628, 502] width 21 height 21
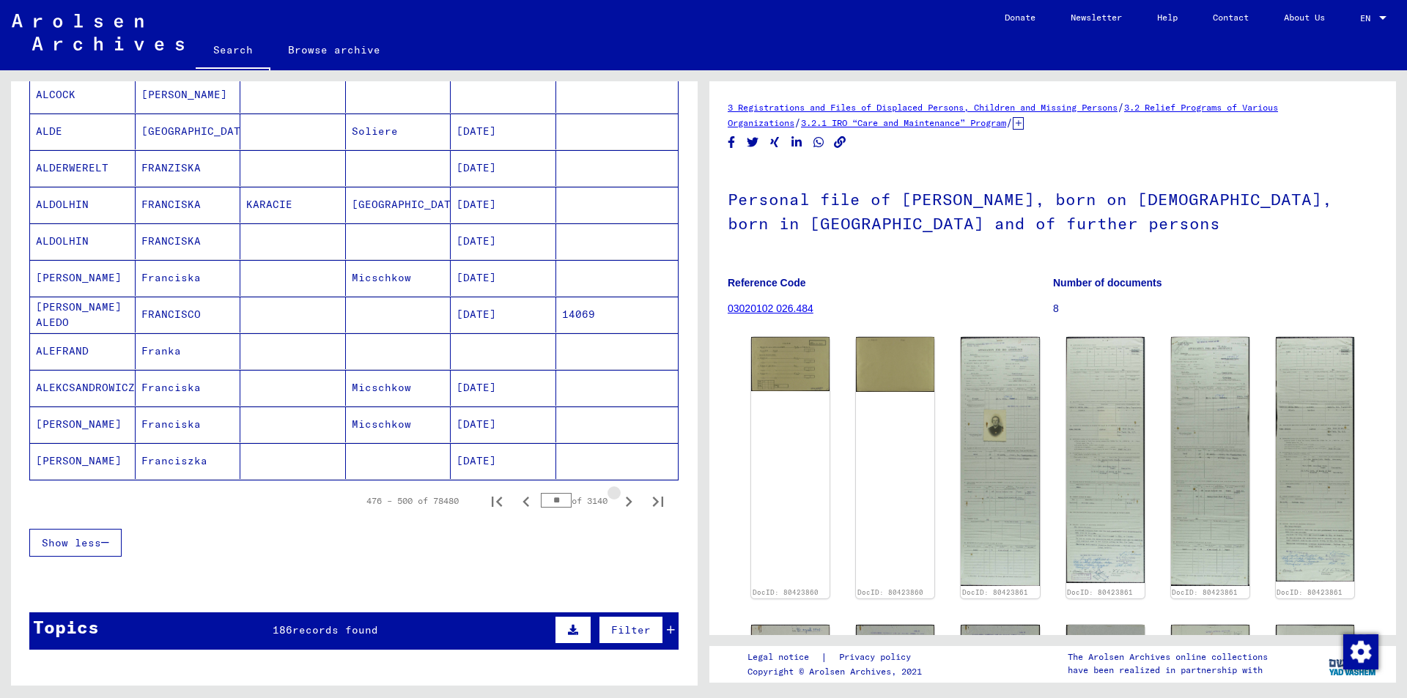
click at [618, 502] on icon "Next page" at bounding box center [628, 502] width 21 height 21
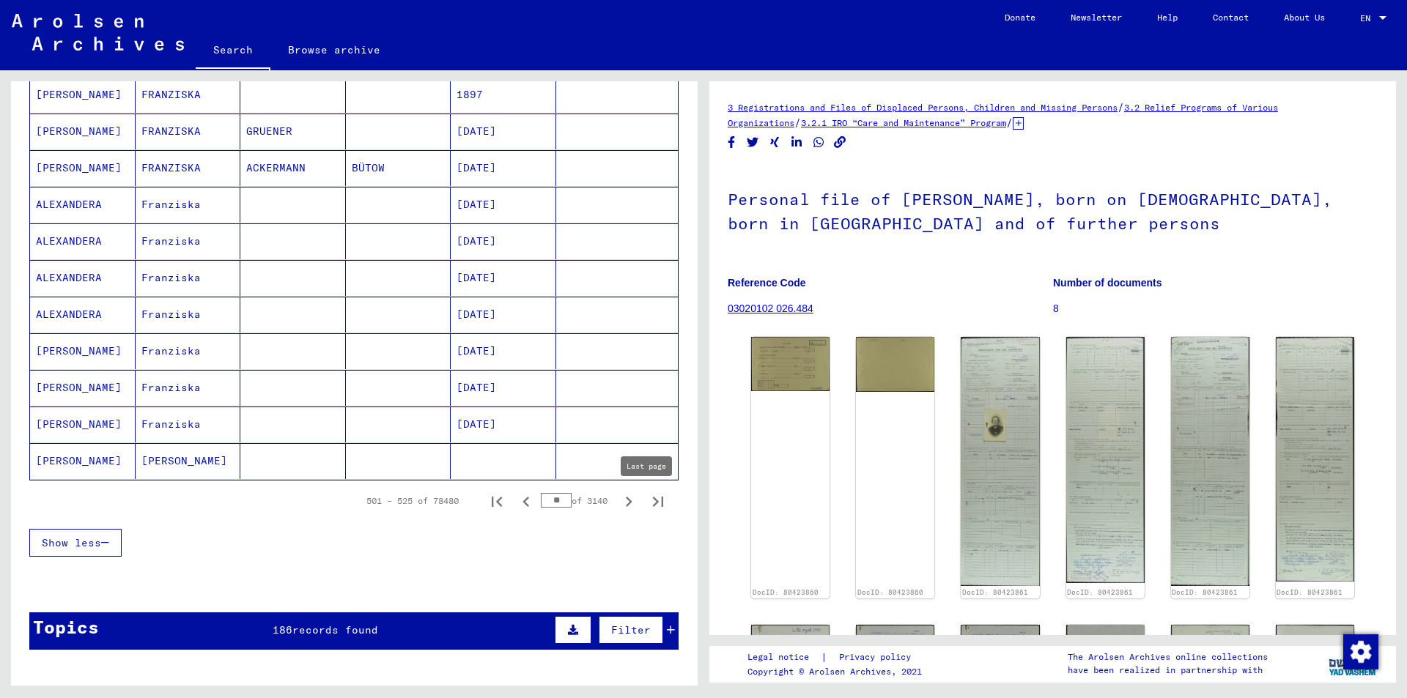
click at [648, 502] on icon "Last page" at bounding box center [658, 502] width 21 height 21
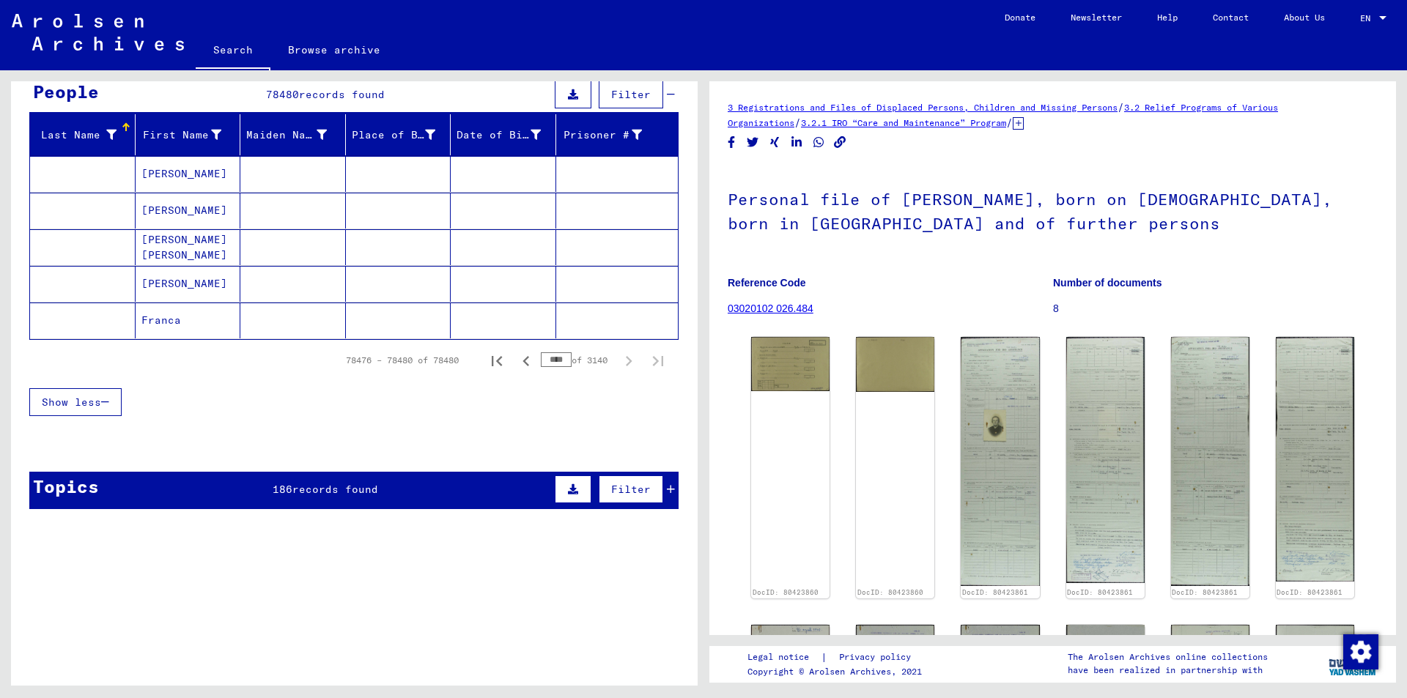
scroll to position [0, 0]
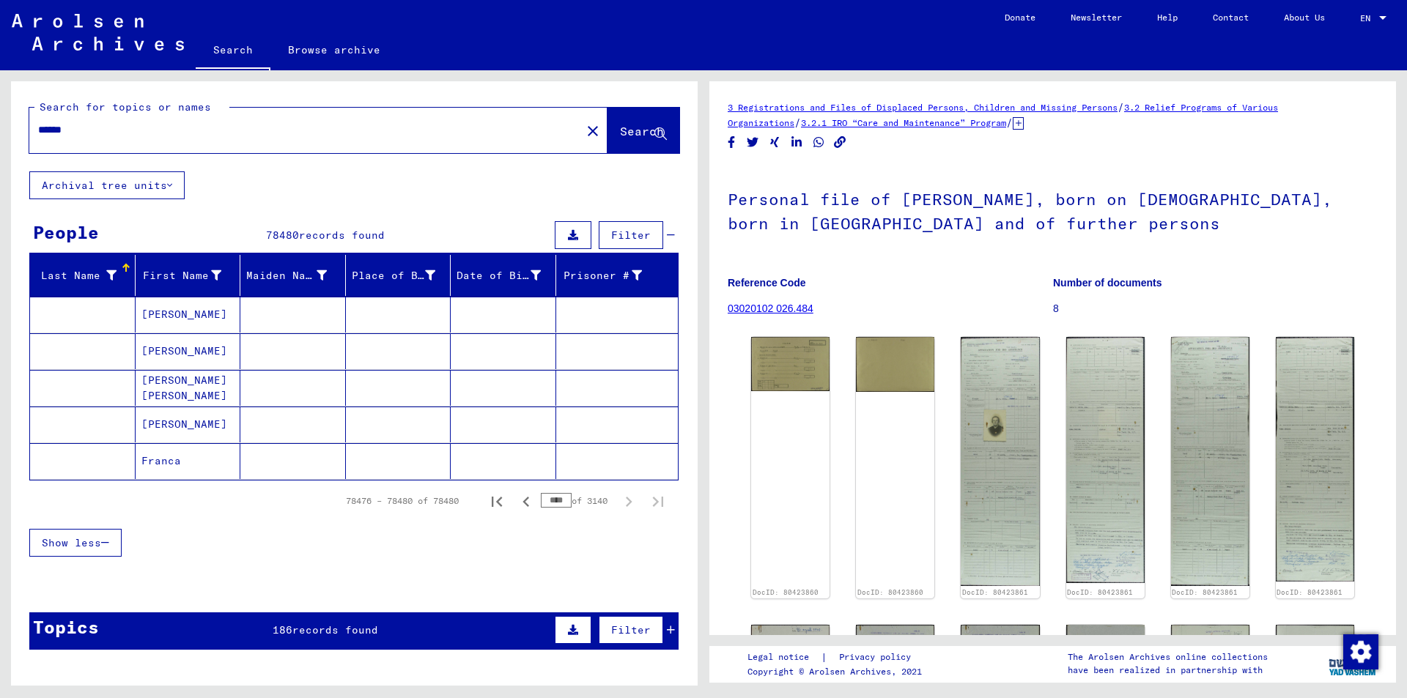
click at [168, 456] on mat-cell "Franca" at bounding box center [189, 461] width 106 height 36
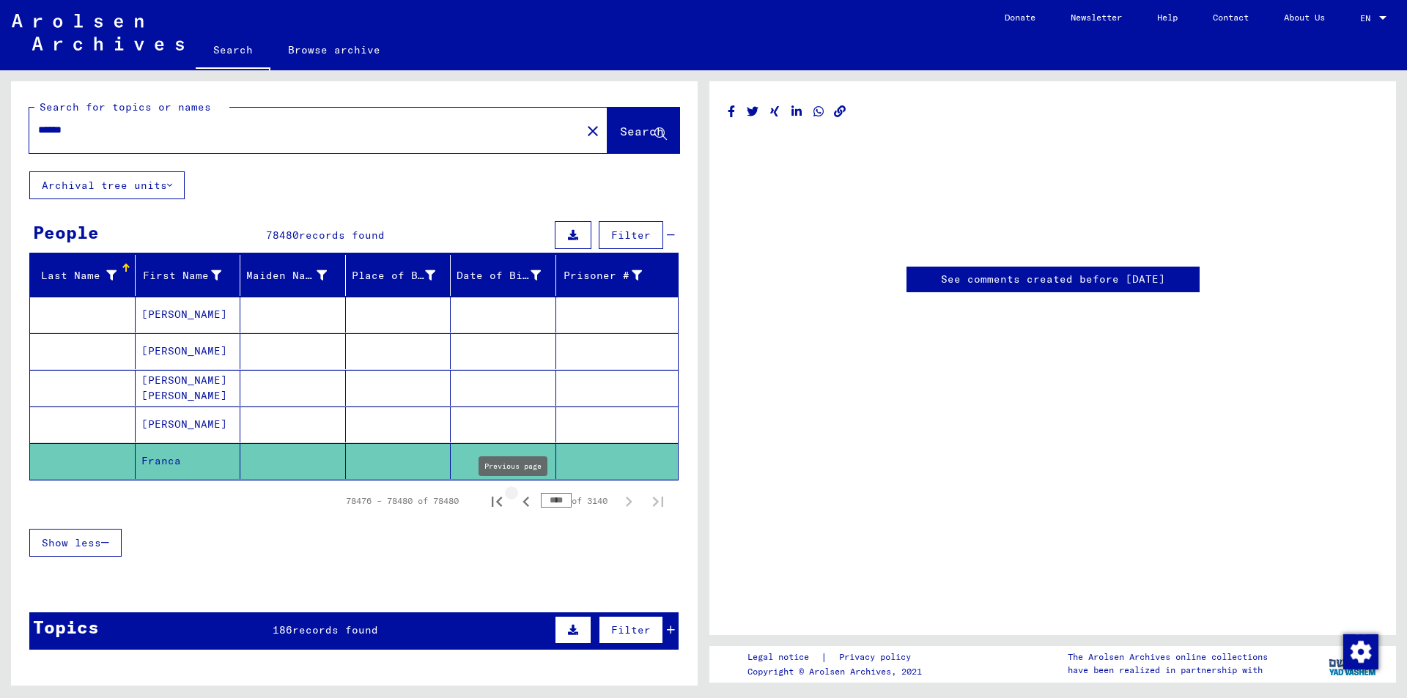
click at [516, 503] on icon "Previous page" at bounding box center [526, 502] width 21 height 21
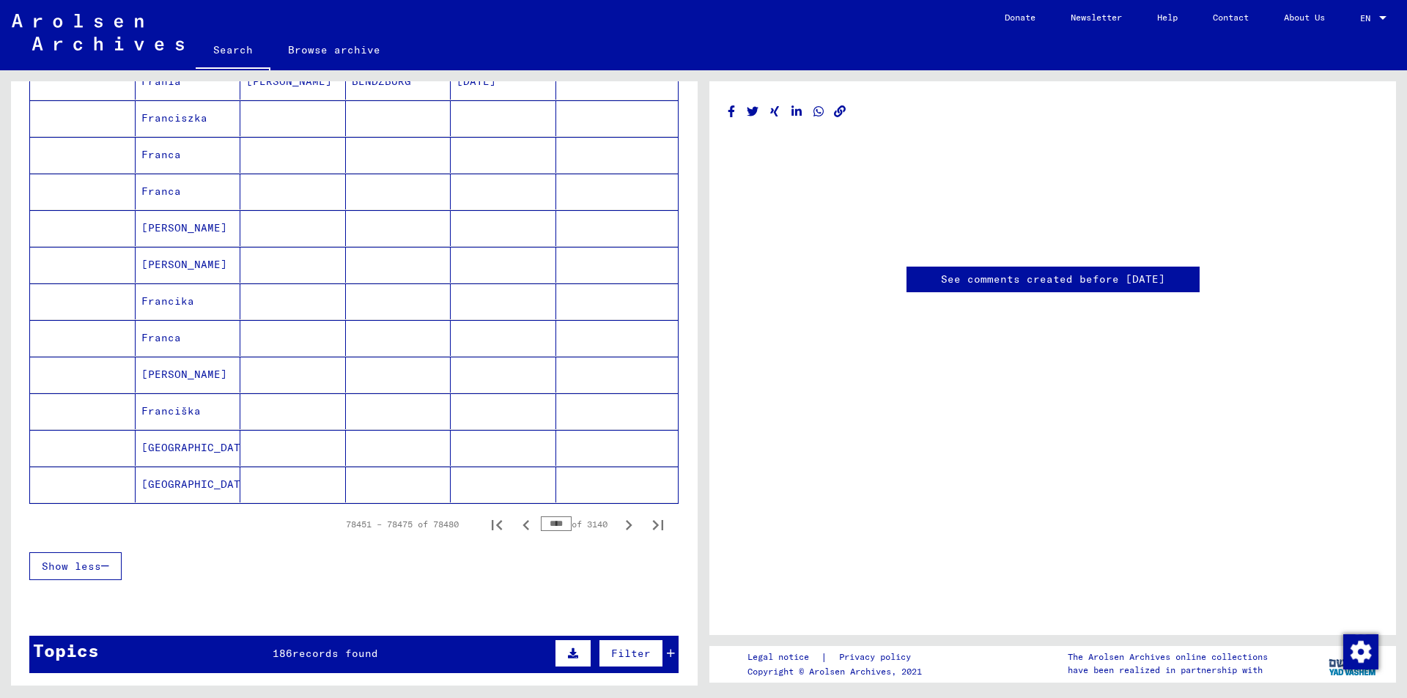
scroll to position [733, 0]
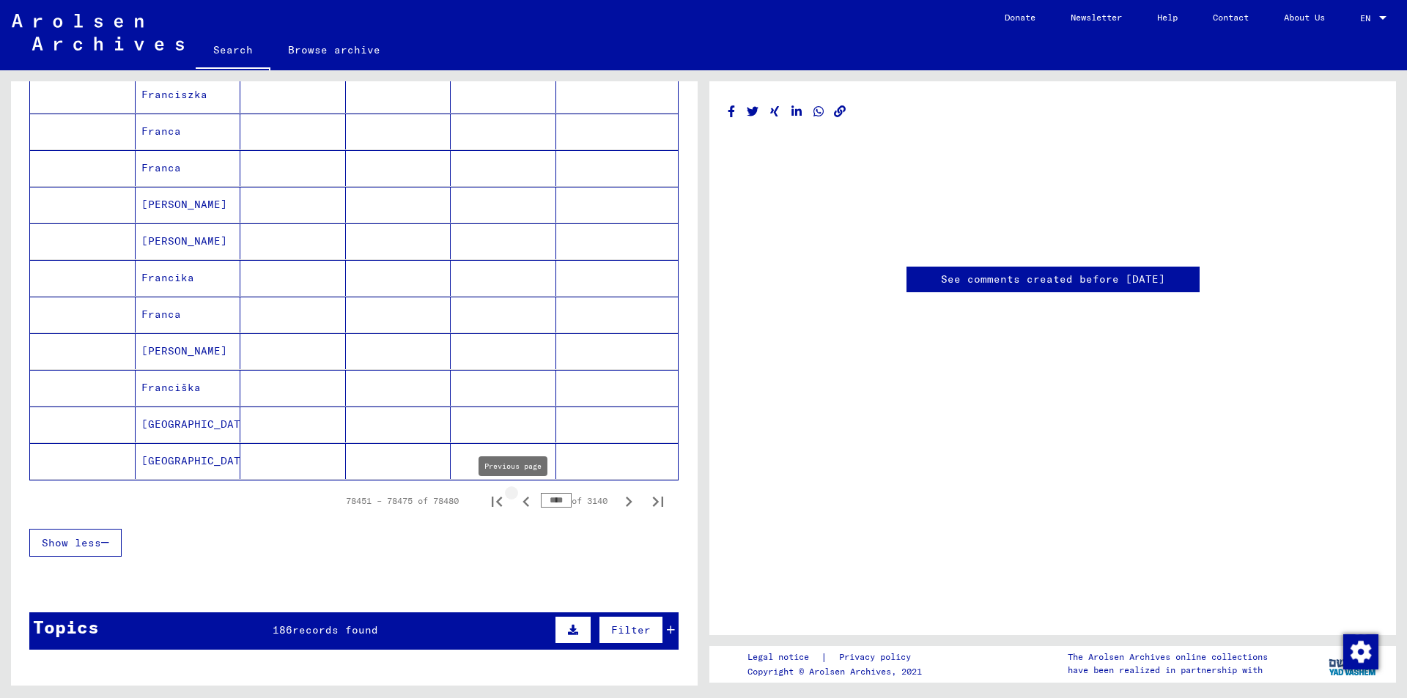
click at [522, 503] on icon "Previous page" at bounding box center [525, 502] width 7 height 10
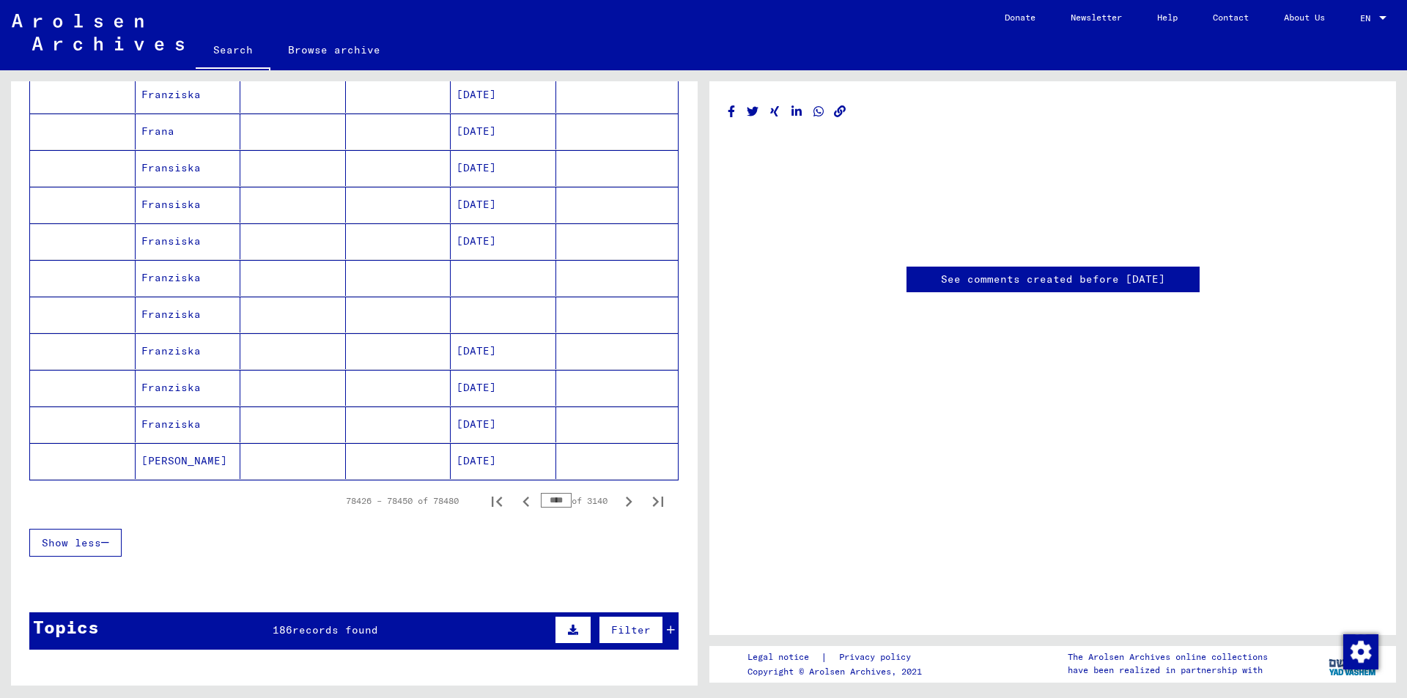
click at [522, 503] on icon "Previous page" at bounding box center [525, 502] width 7 height 10
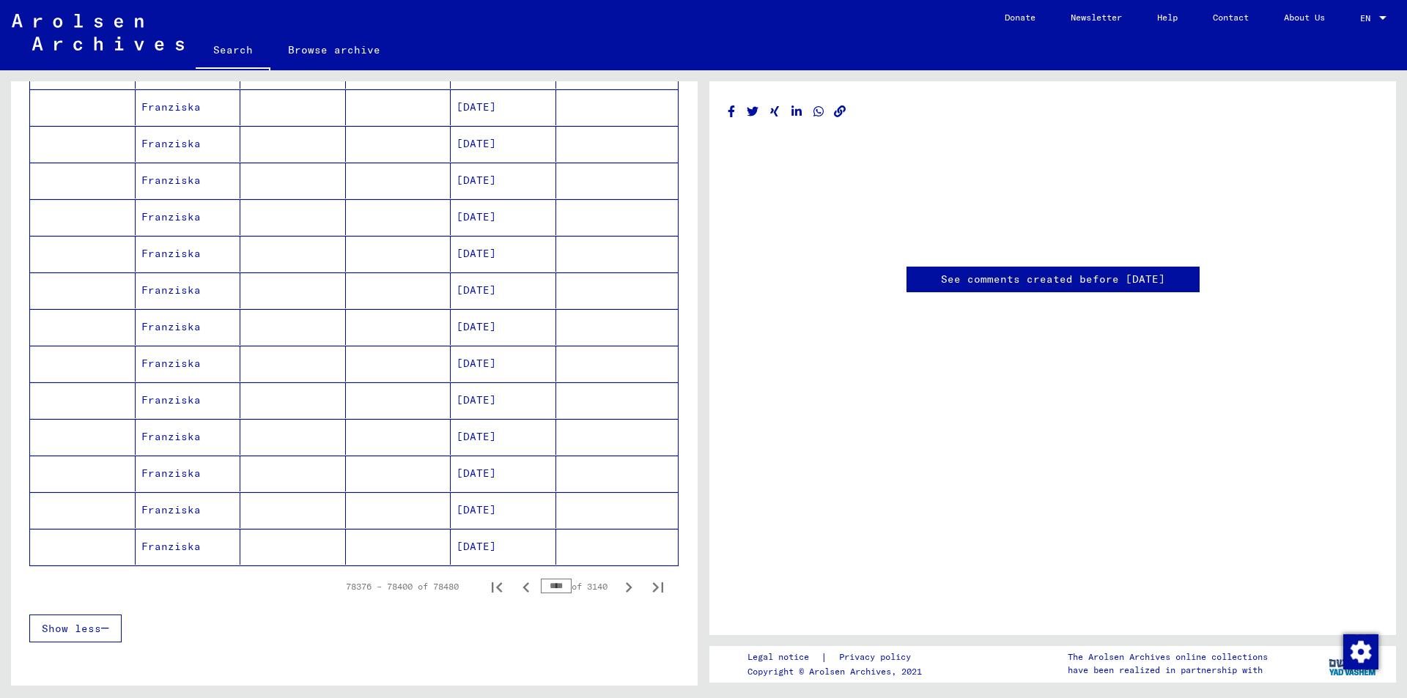
scroll to position [879, 0]
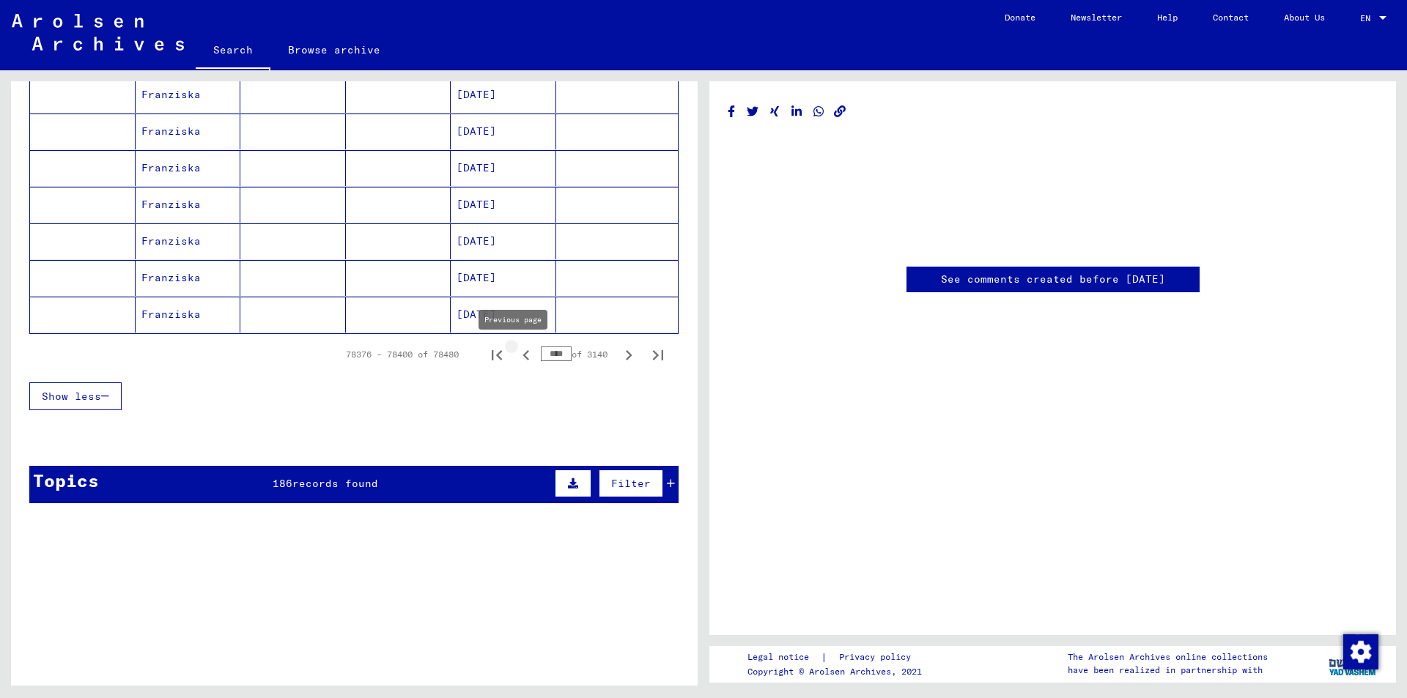
click at [516, 355] on icon "Previous page" at bounding box center [526, 355] width 21 height 21
type input "****"
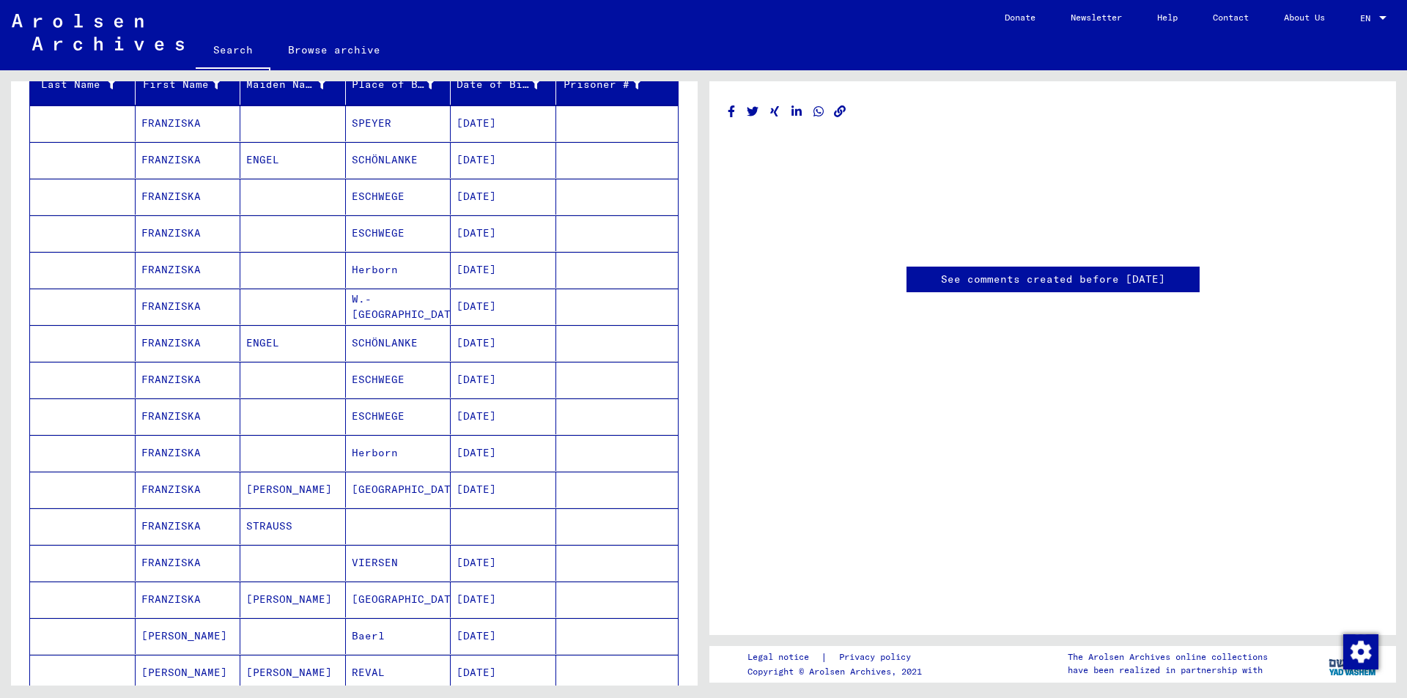
scroll to position [0, 0]
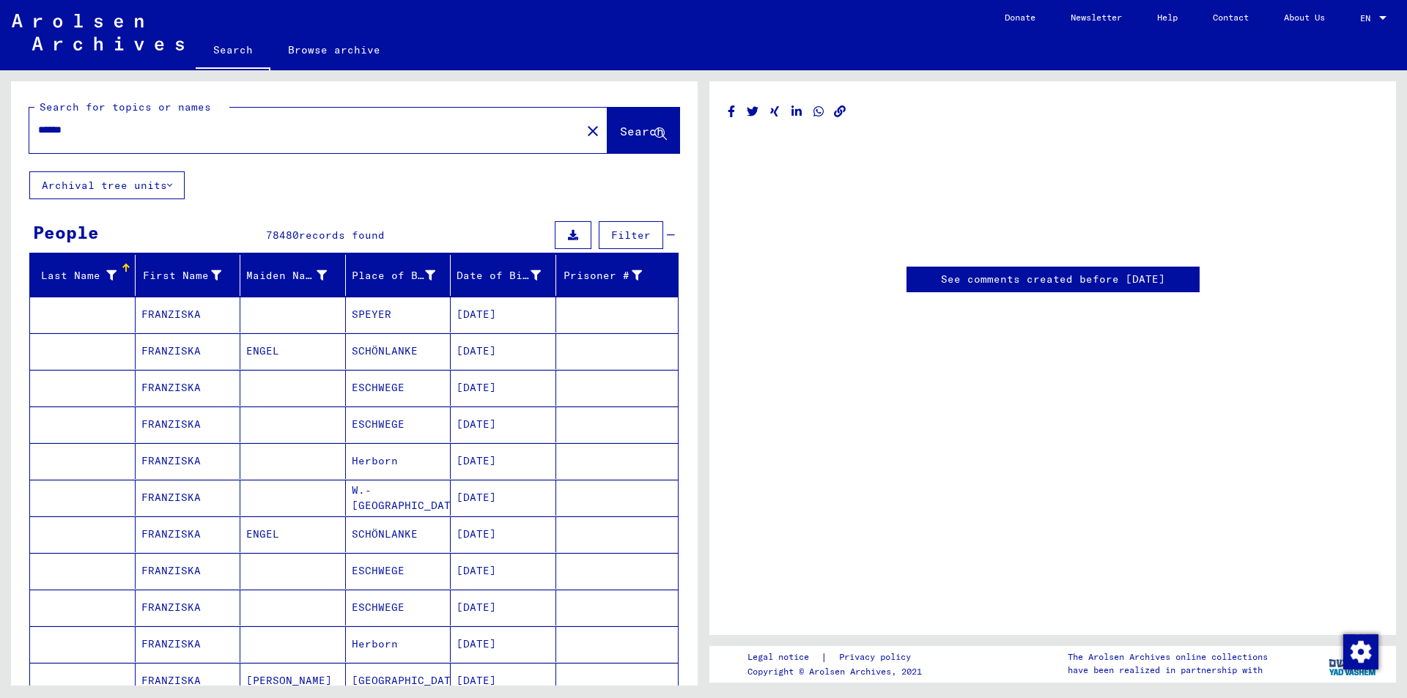
click at [100, 126] on input "******" at bounding box center [305, 129] width 534 height 15
click at [122, 125] on input "******" at bounding box center [305, 129] width 534 height 15
type input "*"
type input "**********"
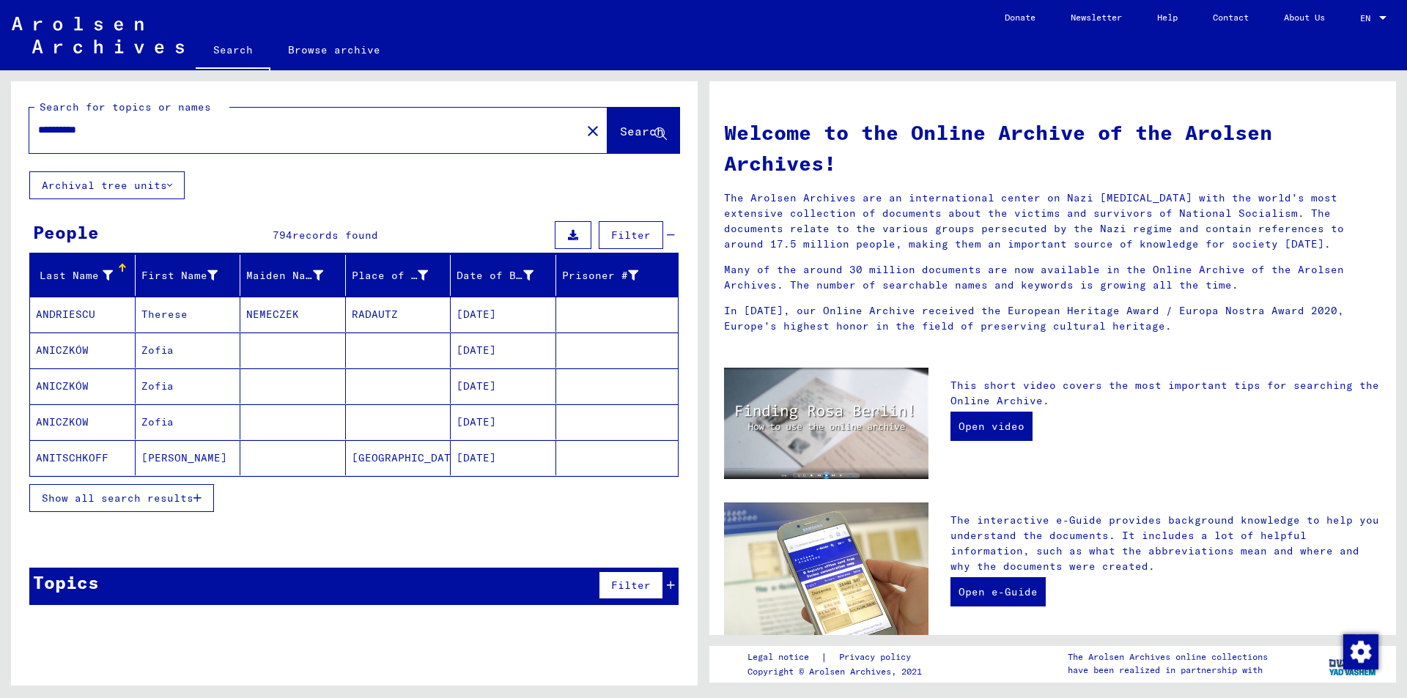
click at [201, 498] on icon "button" at bounding box center [197, 498] width 8 height 10
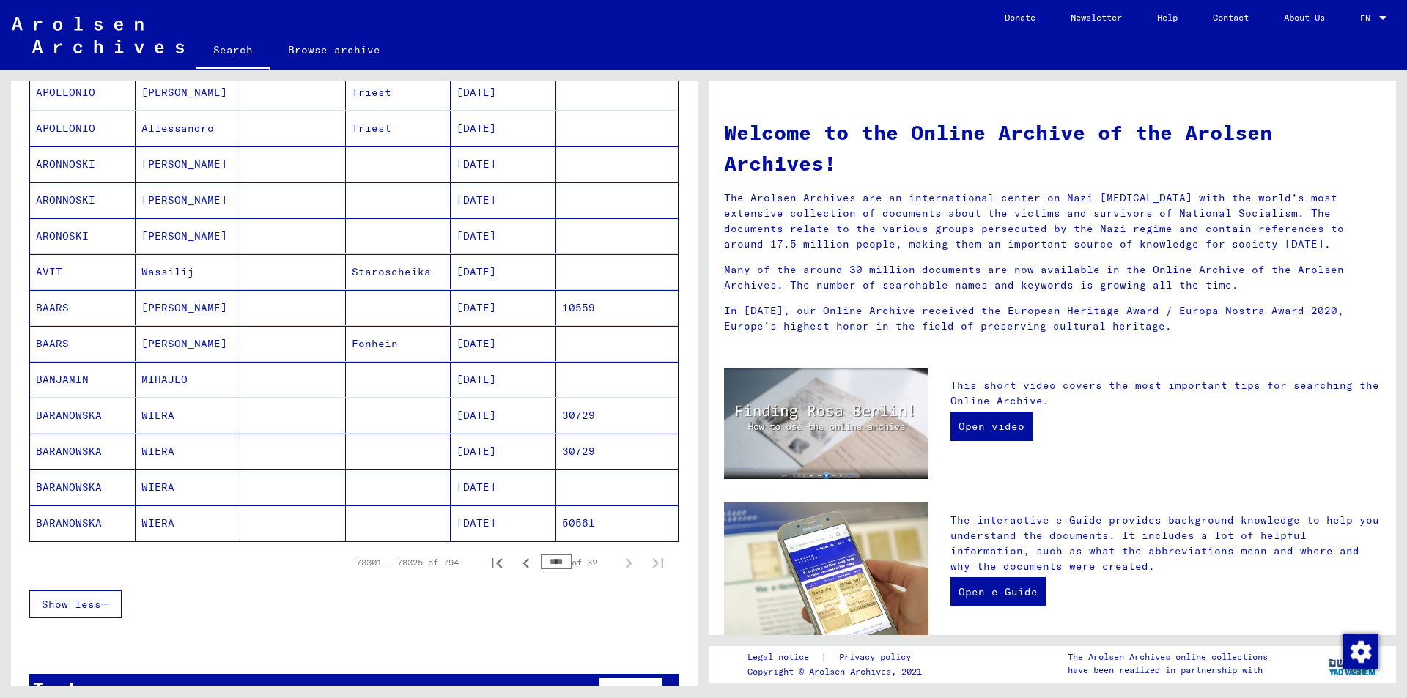
scroll to position [659, 0]
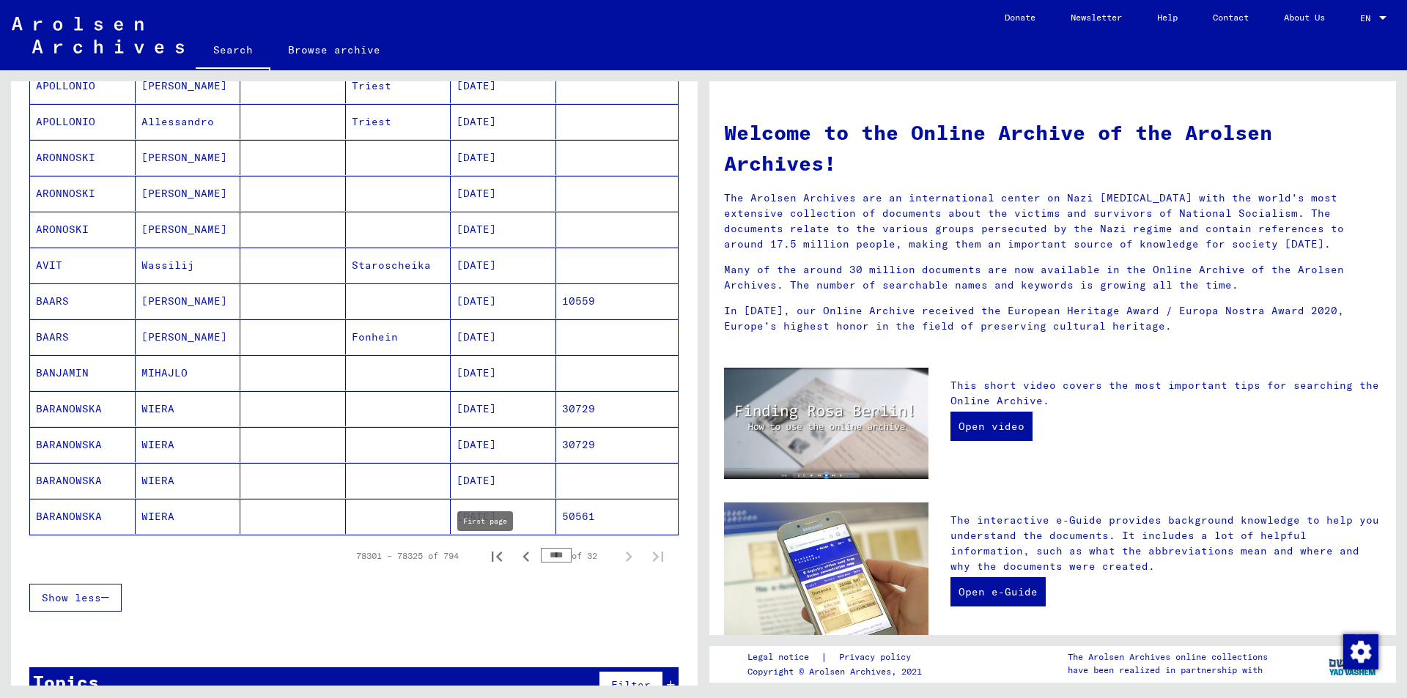
click at [486, 555] on icon "First page" at bounding box center [496, 557] width 21 height 21
click at [621, 558] on icon "Next page" at bounding box center [628, 557] width 21 height 21
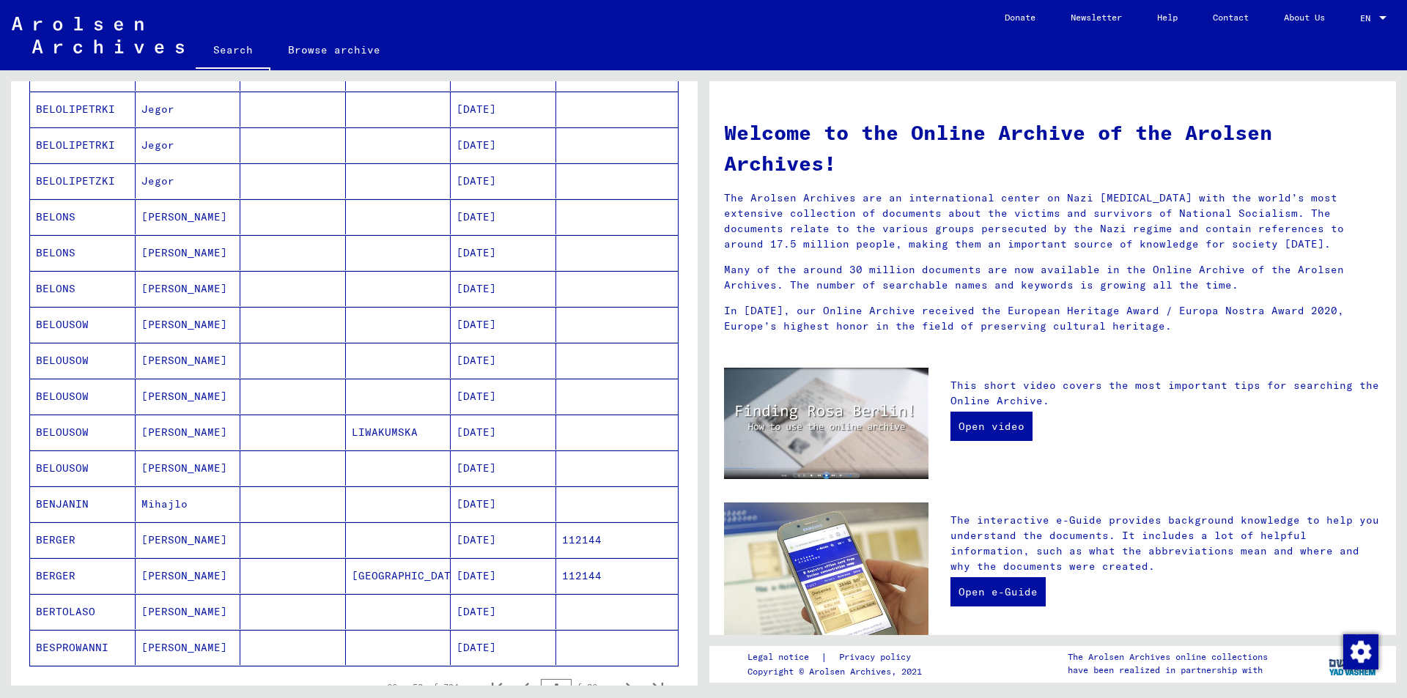
scroll to position [695, 0]
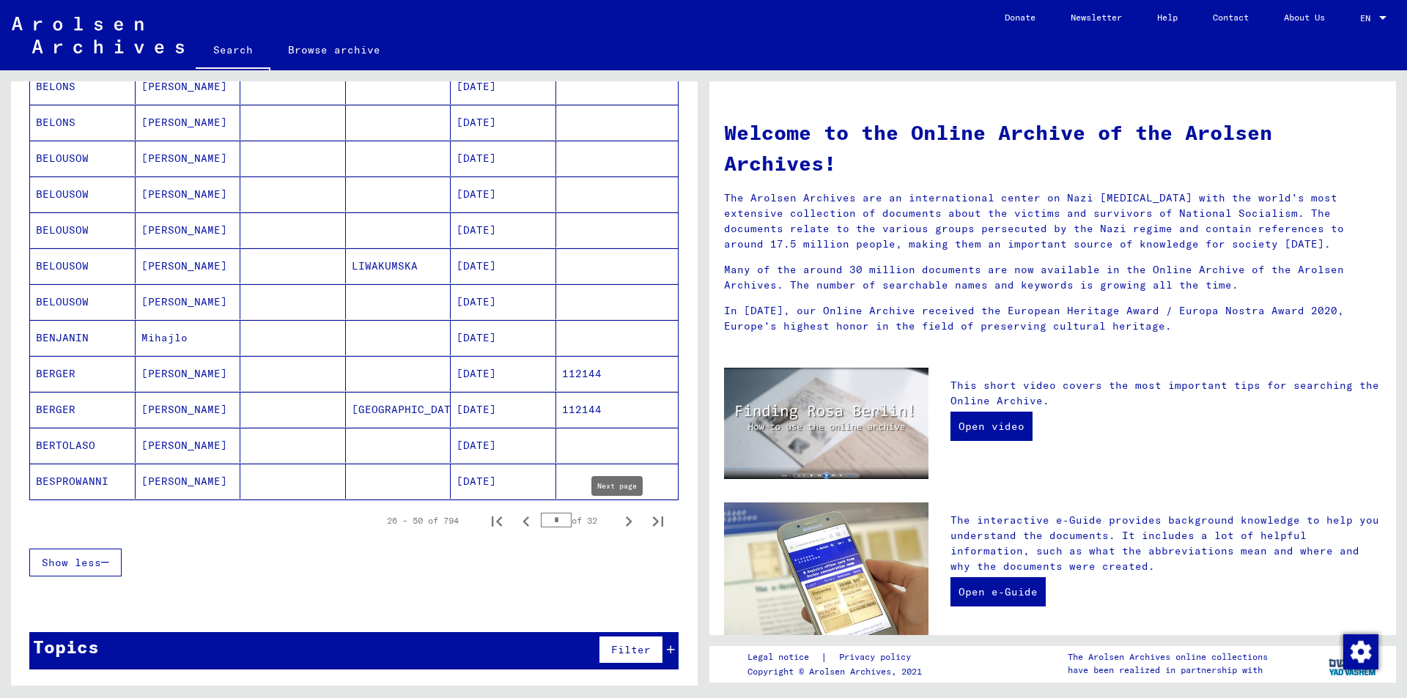
click at [618, 522] on icon "Next page" at bounding box center [628, 521] width 21 height 21
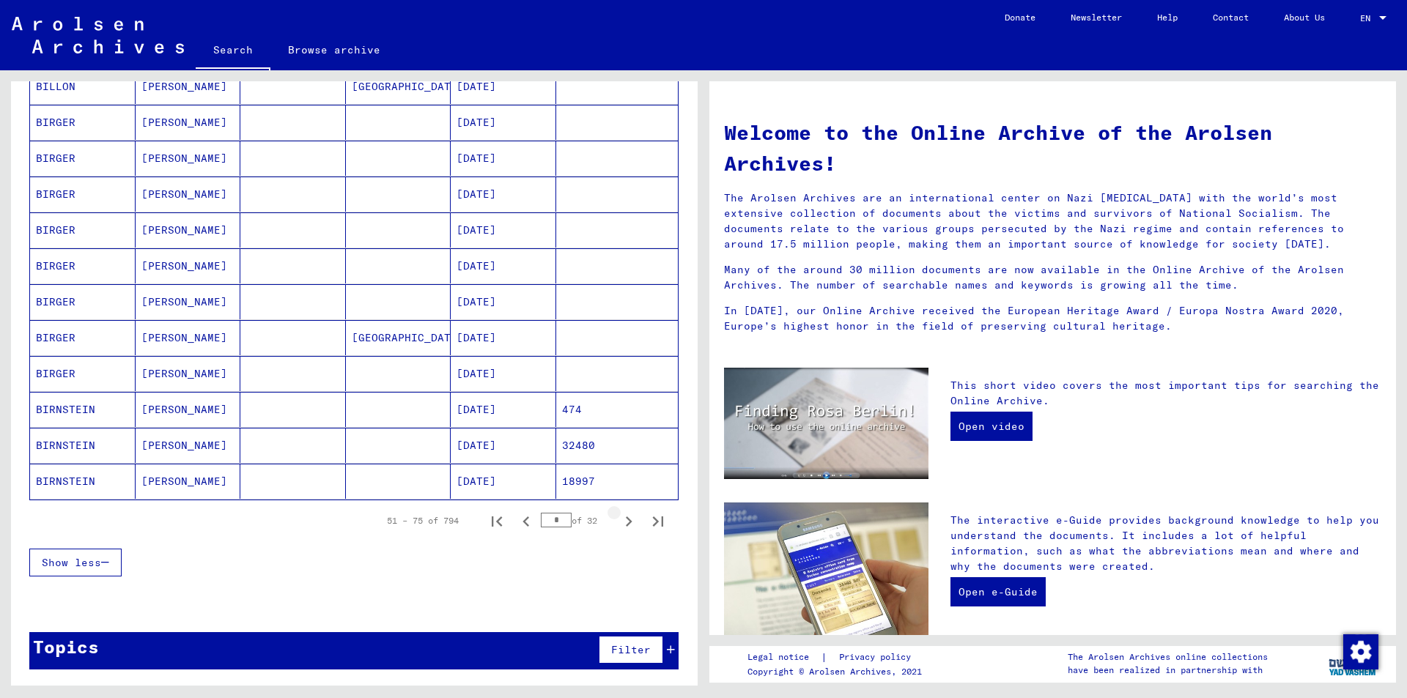
click at [618, 522] on icon "Next page" at bounding box center [628, 521] width 21 height 21
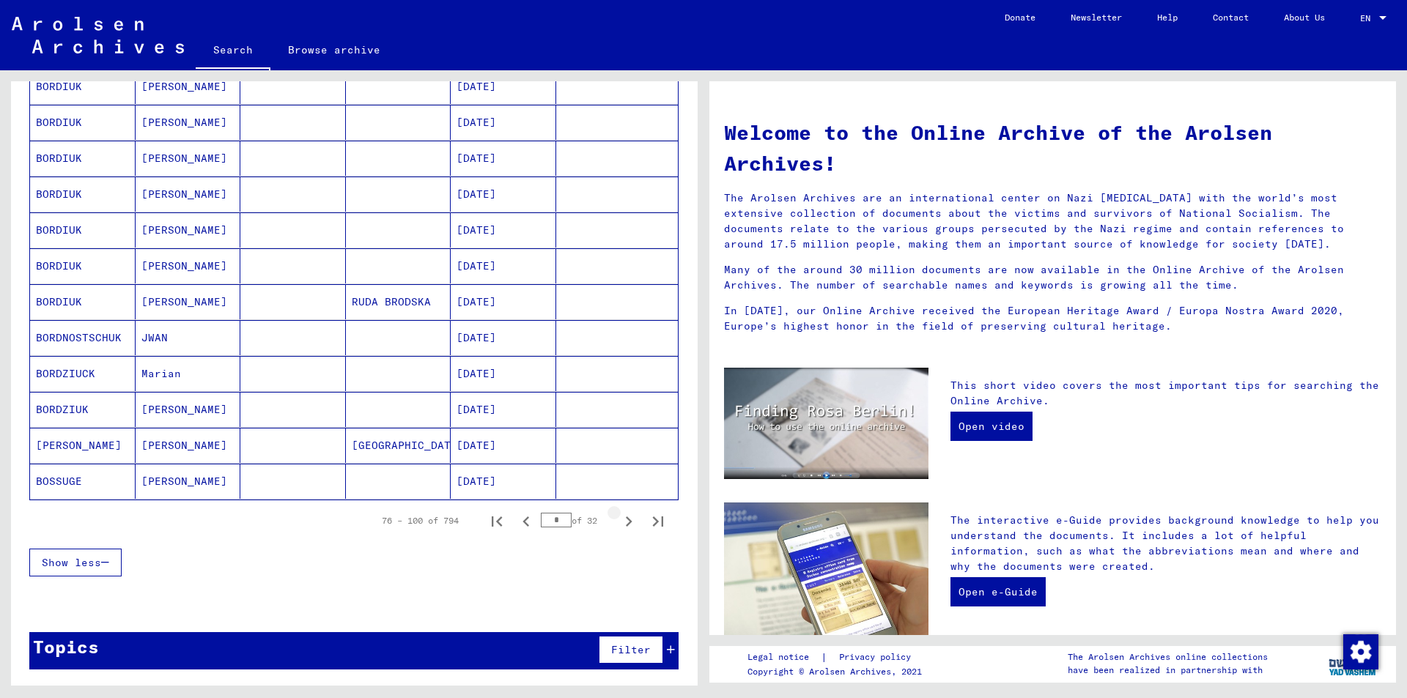
click at [618, 522] on icon "Next page" at bounding box center [628, 521] width 21 height 21
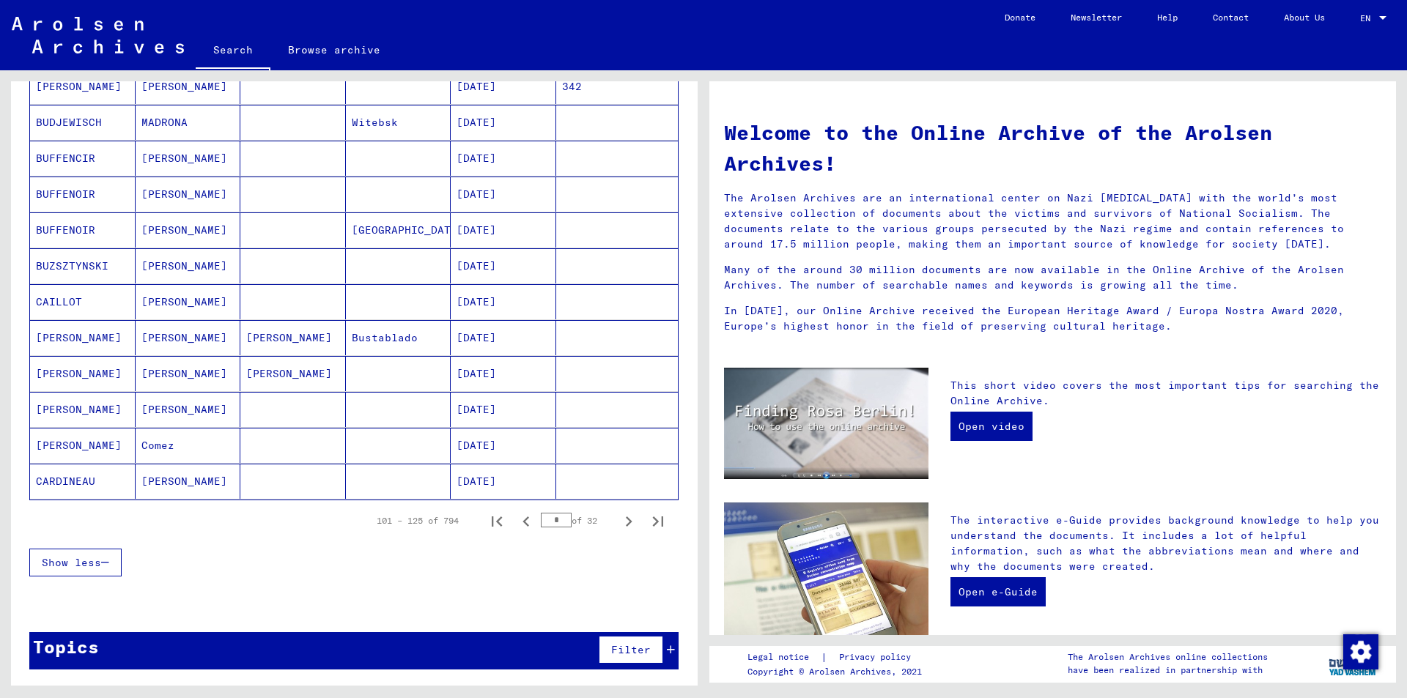
click at [618, 522] on icon "Next page" at bounding box center [628, 521] width 21 height 21
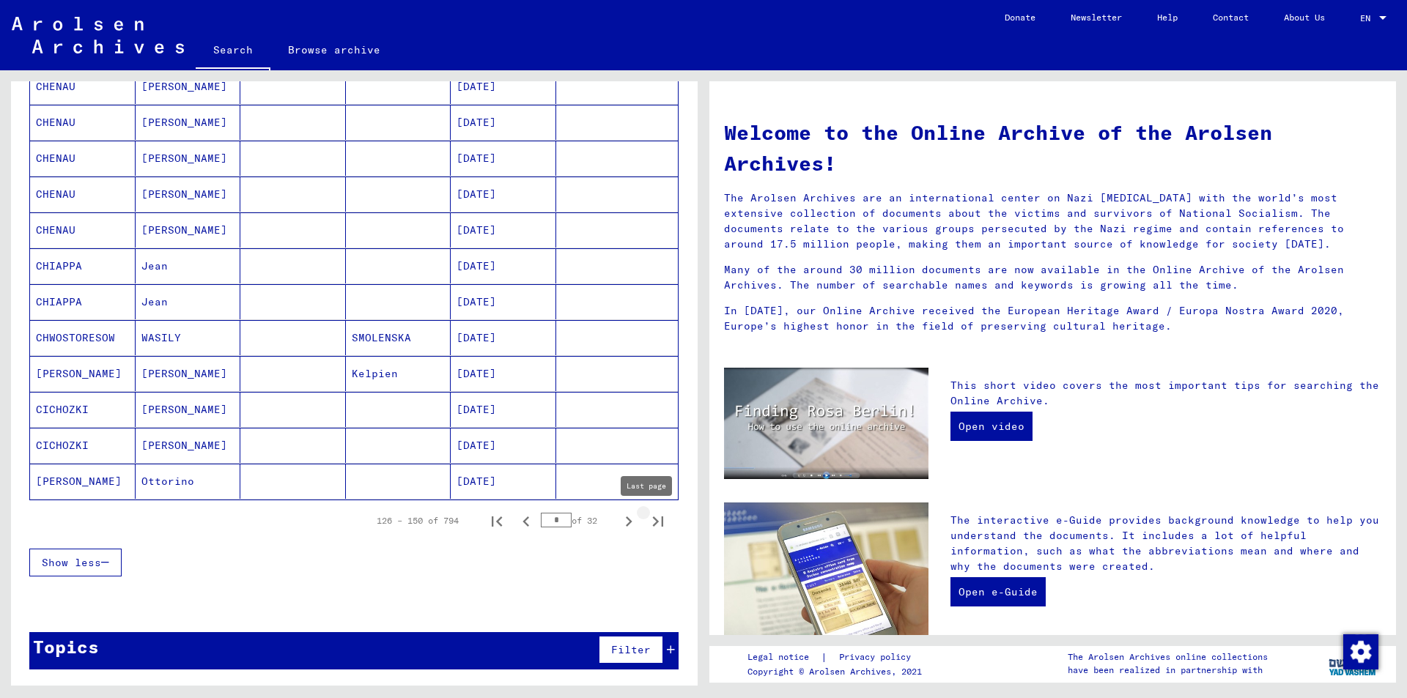
click at [653, 521] on icon "Last page" at bounding box center [658, 522] width 10 height 10
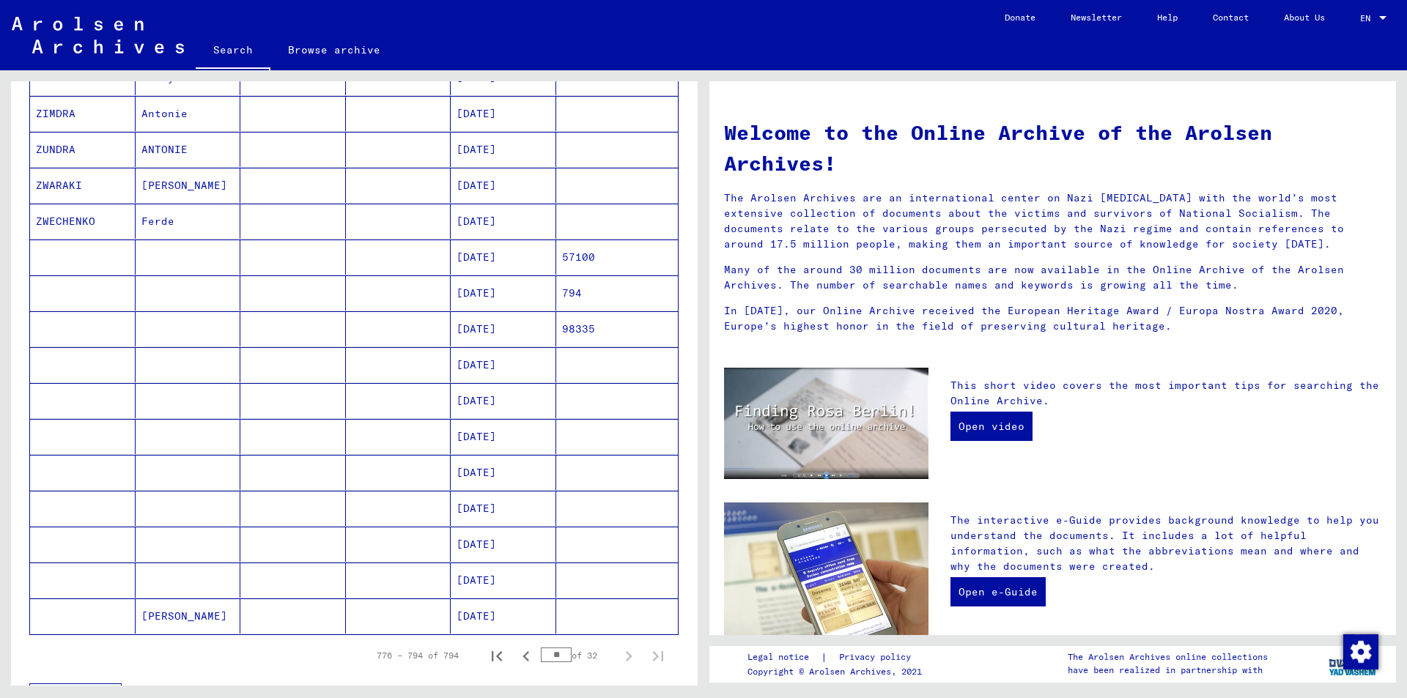
scroll to position [259, 0]
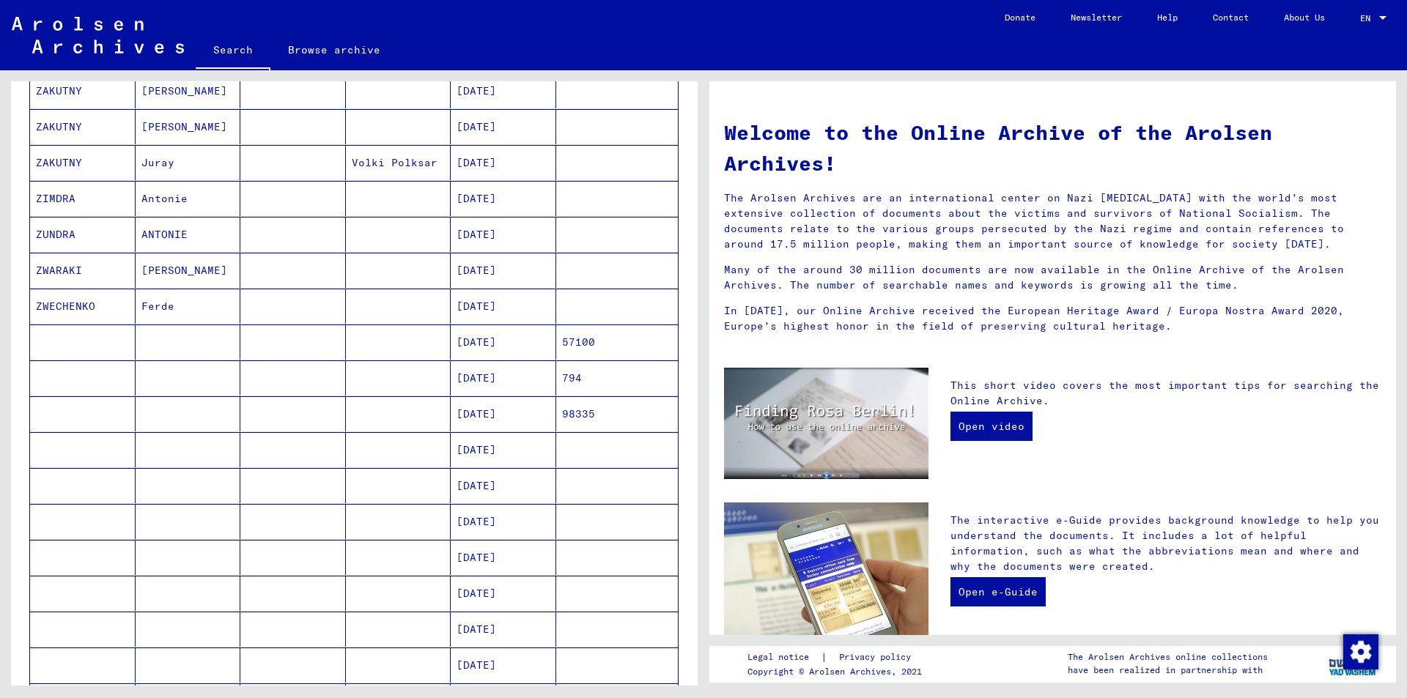
click at [508, 410] on mat-cell "[DATE]" at bounding box center [504, 413] width 106 height 35
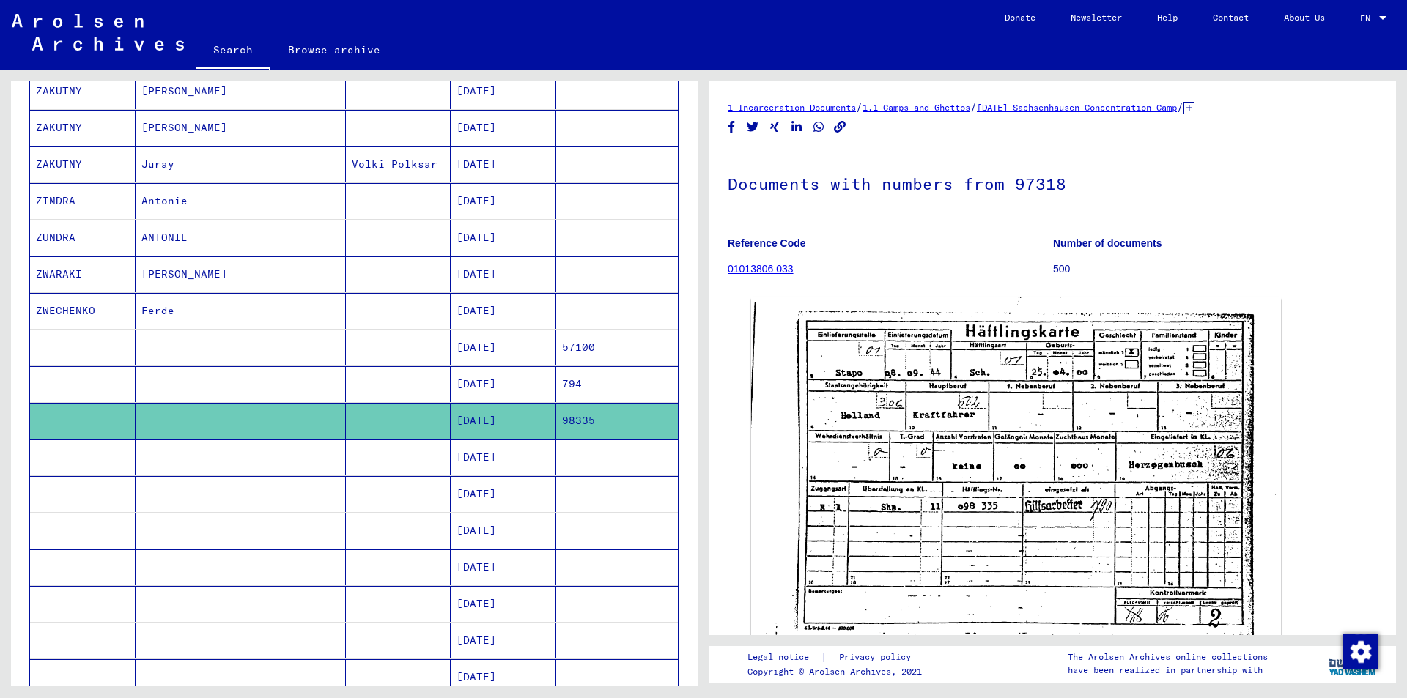
click at [505, 384] on mat-cell "[DATE]" at bounding box center [504, 384] width 106 height 36
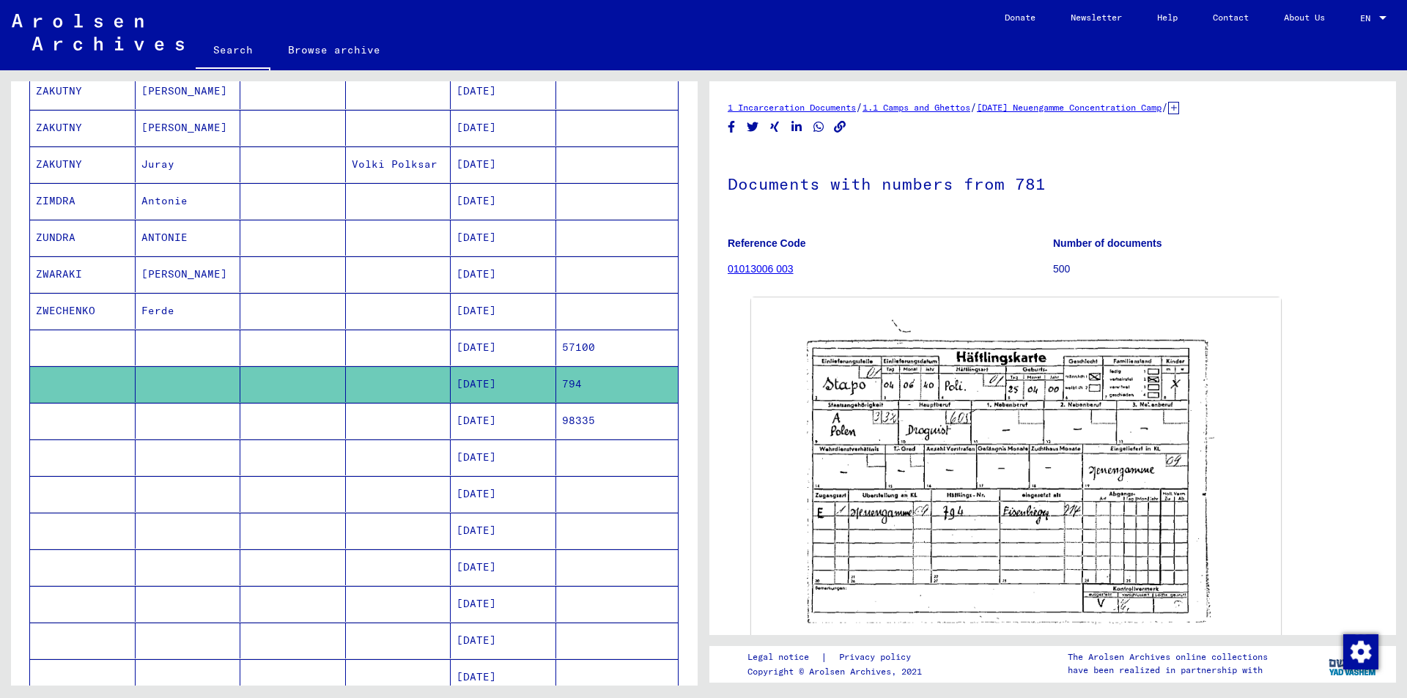
click at [496, 350] on mat-cell "[DATE]" at bounding box center [504, 348] width 106 height 36
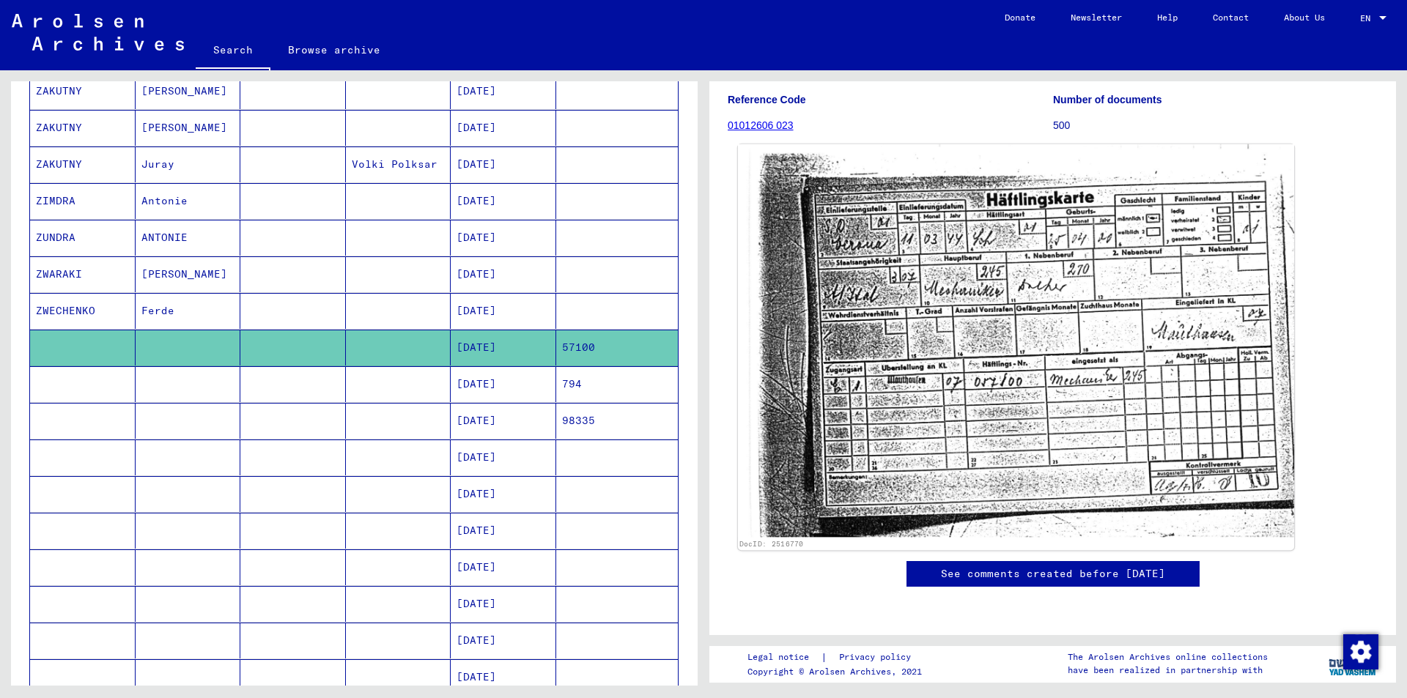
scroll to position [220, 0]
click at [960, 399] on img at bounding box center [1016, 340] width 556 height 393
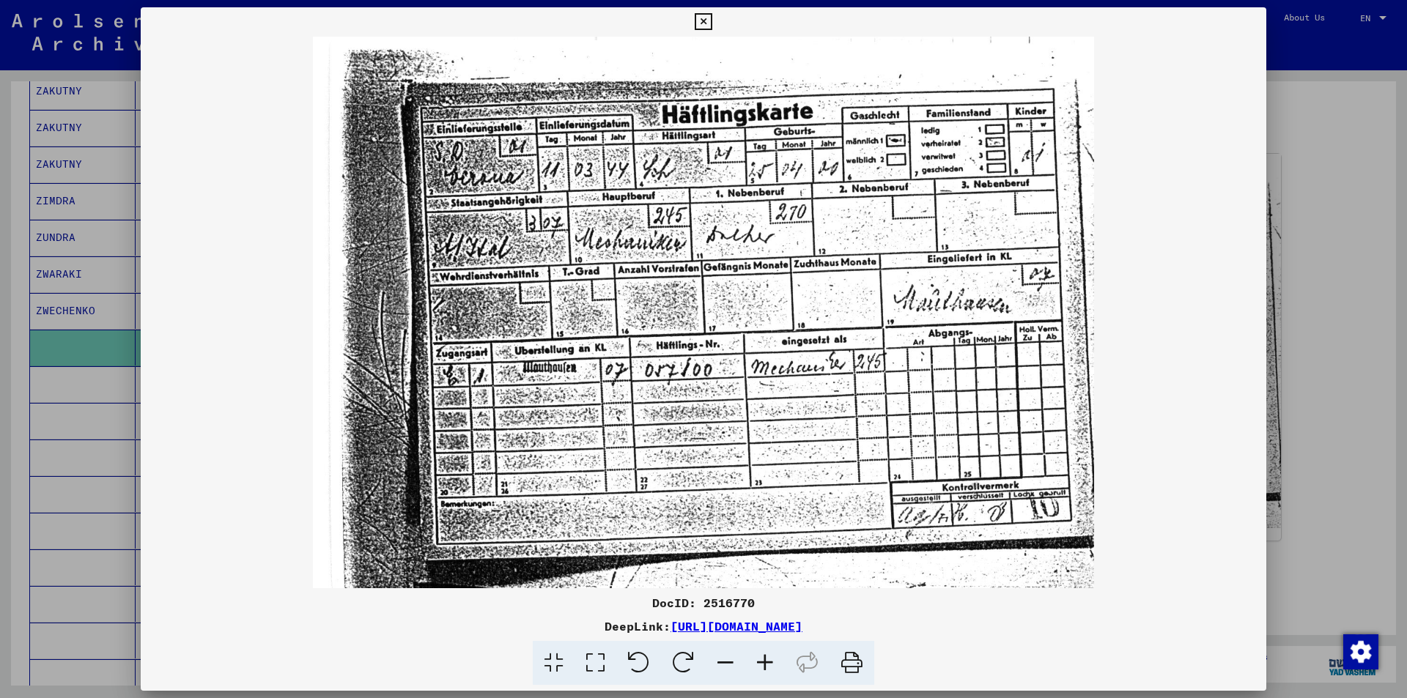
click at [703, 19] on icon at bounding box center [703, 22] width 17 height 18
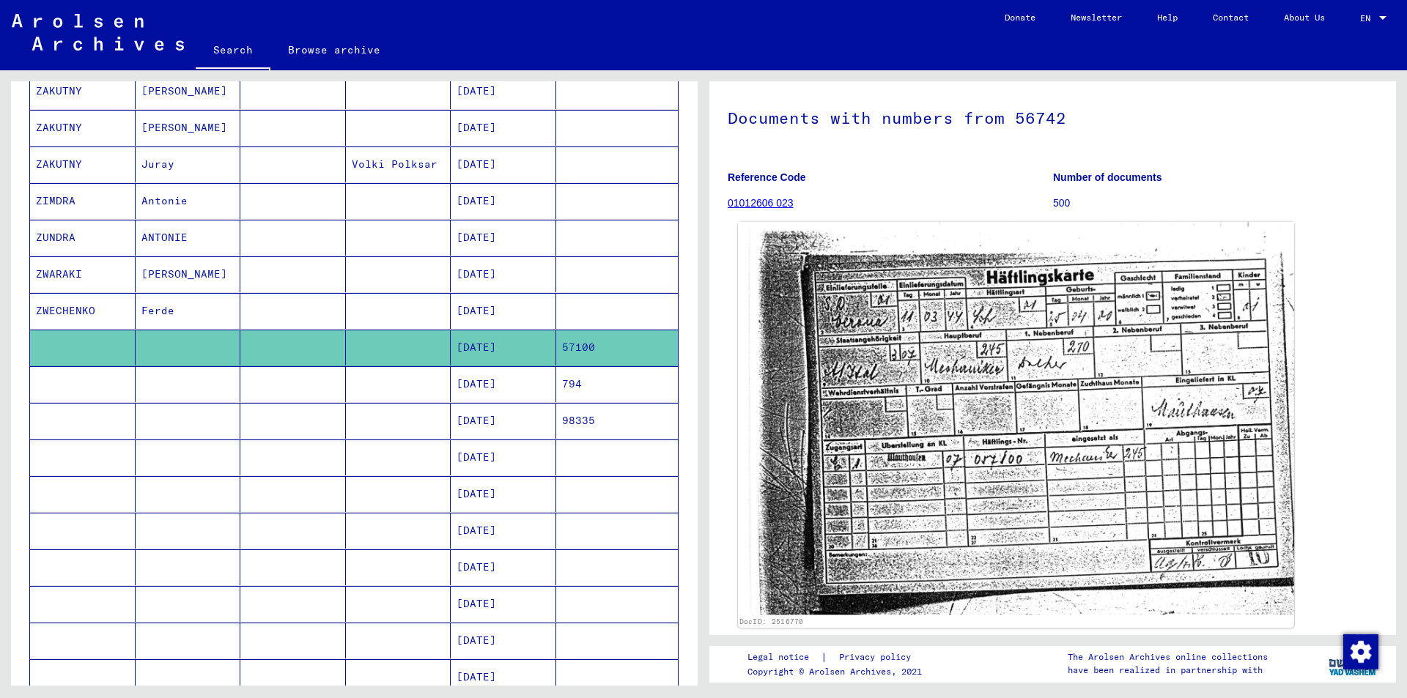
scroll to position [0, 0]
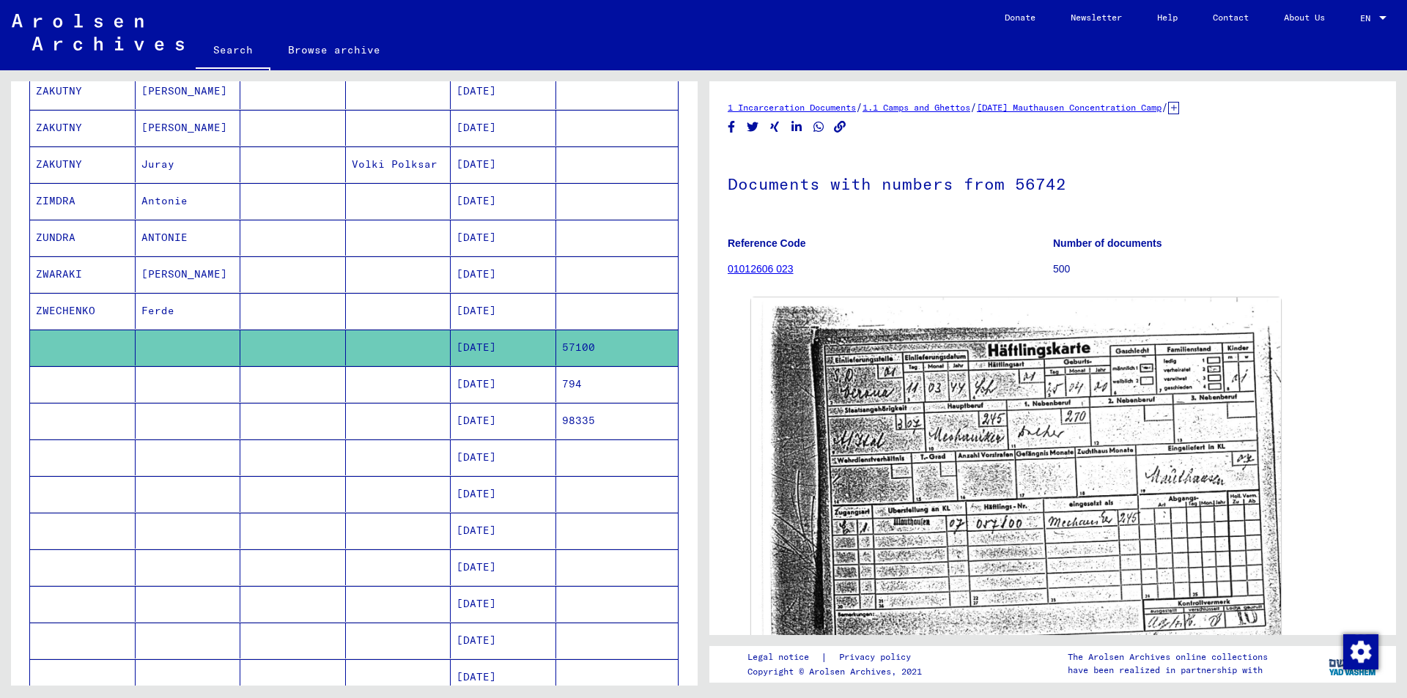
click at [1179, 107] on icon at bounding box center [1173, 108] width 11 height 12
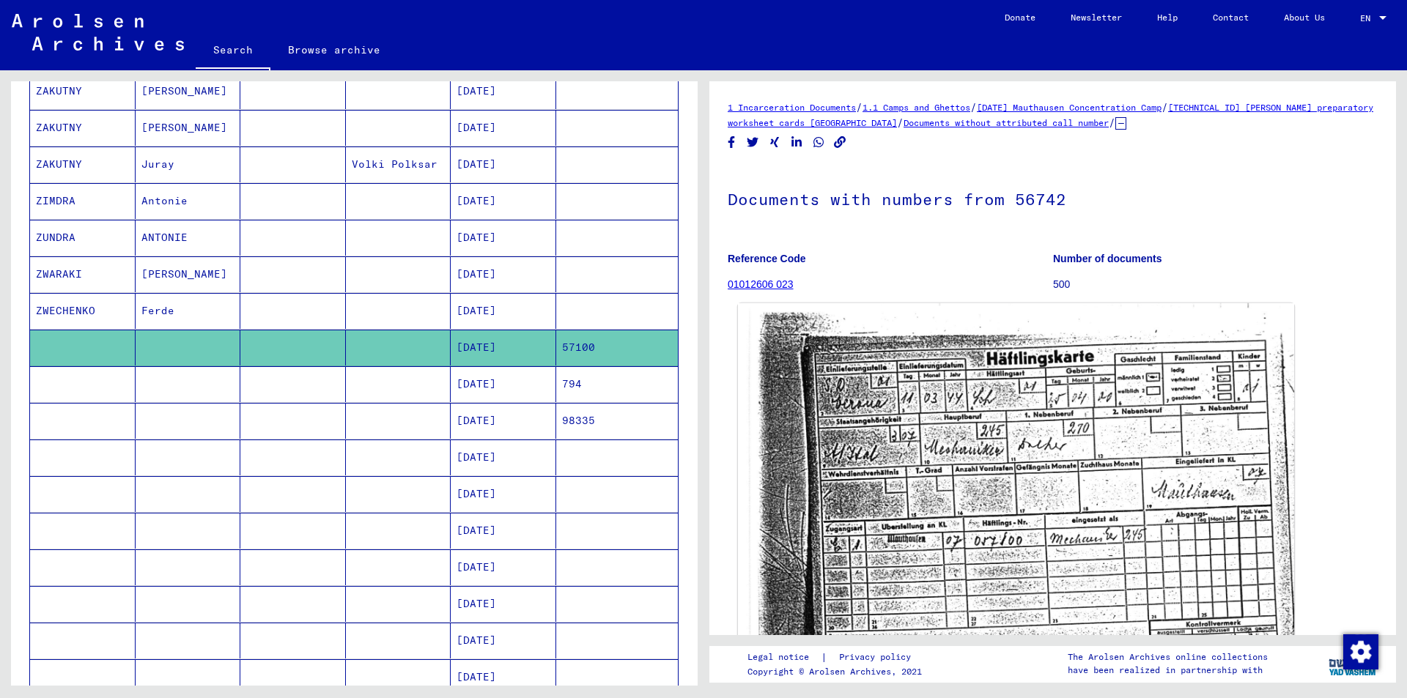
click at [1024, 390] on img at bounding box center [1016, 499] width 556 height 393
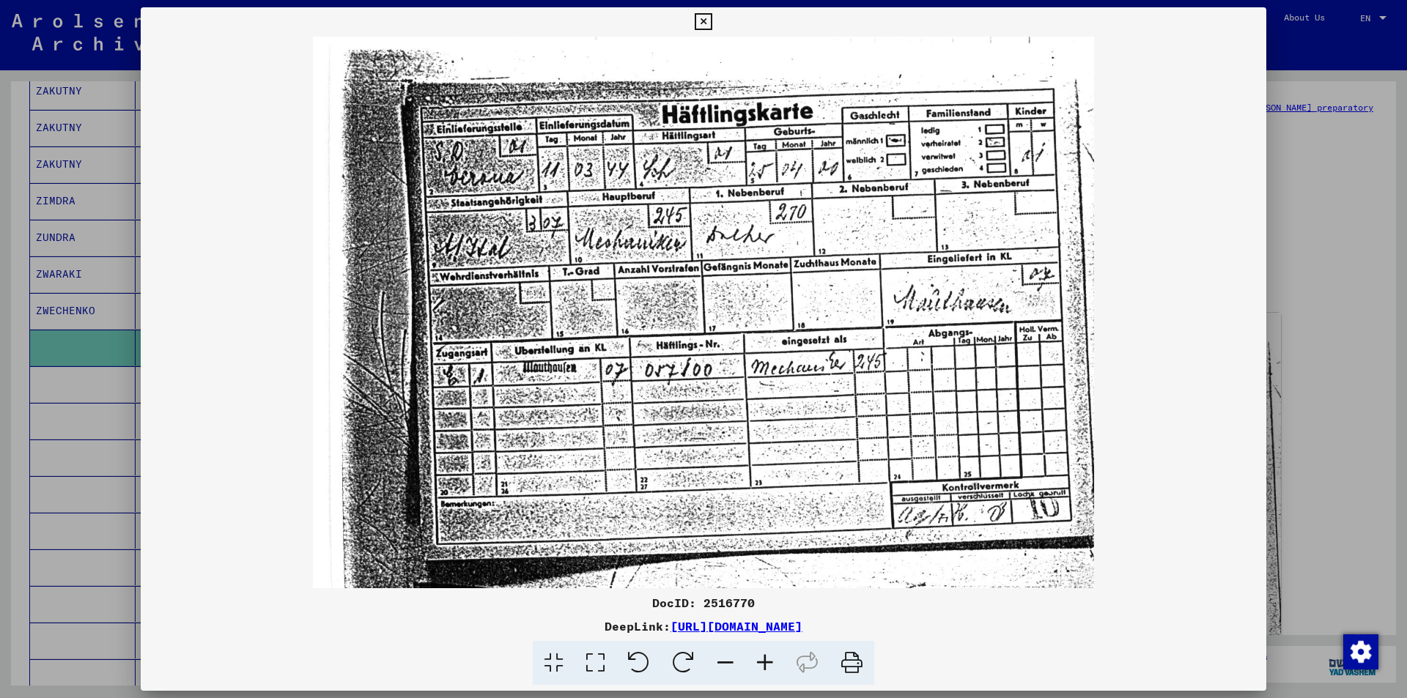
click at [705, 24] on icon at bounding box center [703, 22] width 17 height 18
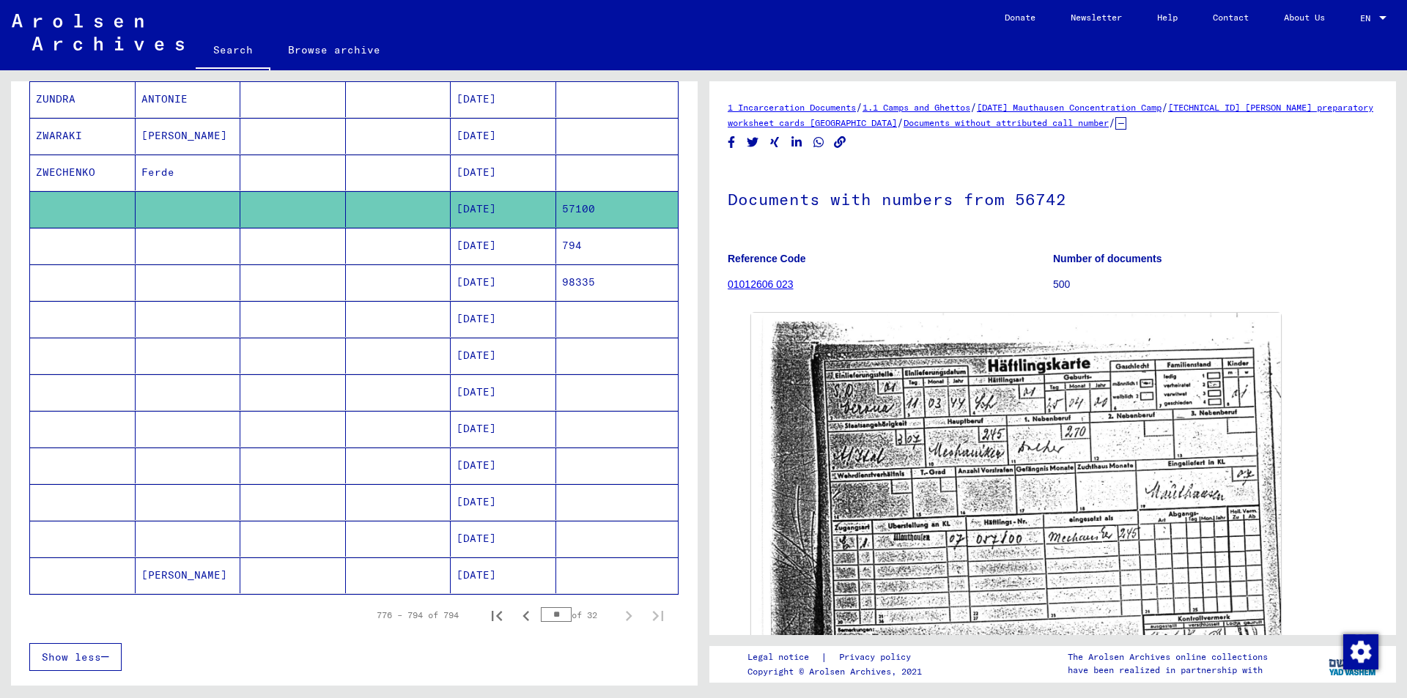
scroll to position [407, 0]
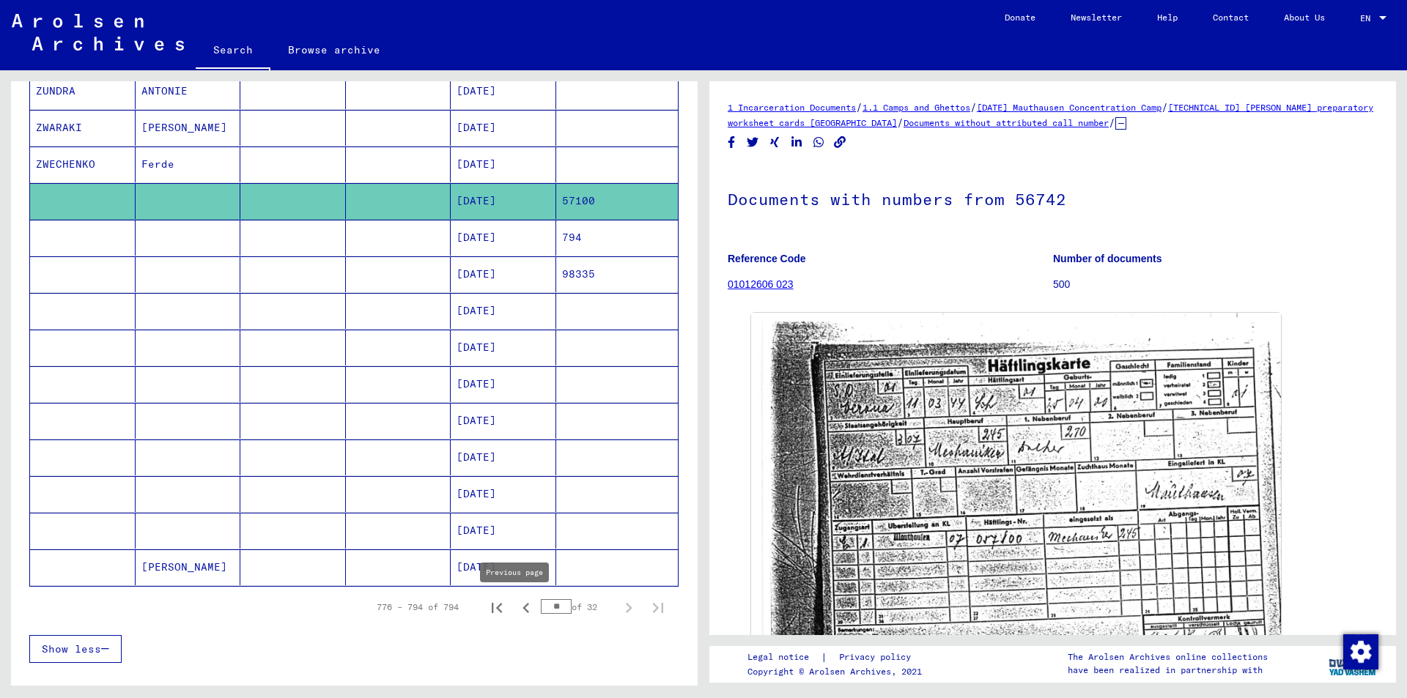
click at [517, 606] on icon "Previous page" at bounding box center [526, 608] width 21 height 21
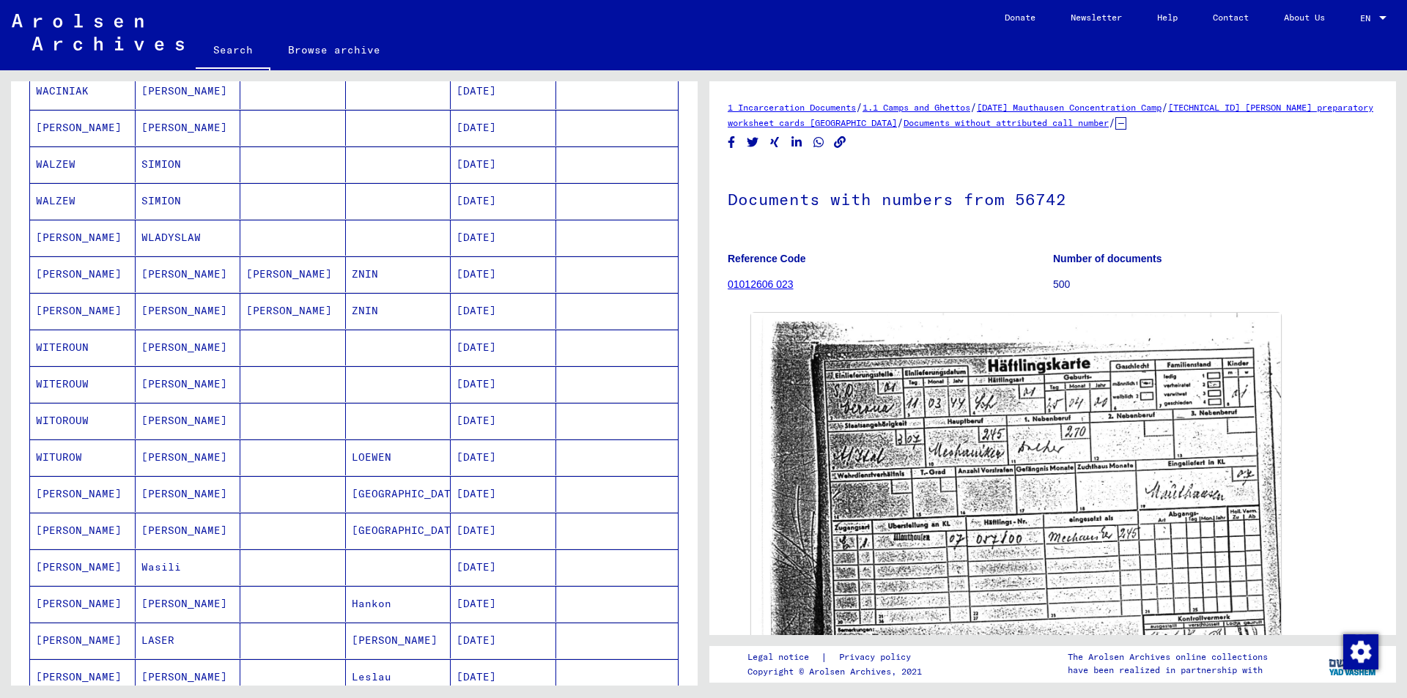
scroll to position [713, 0]
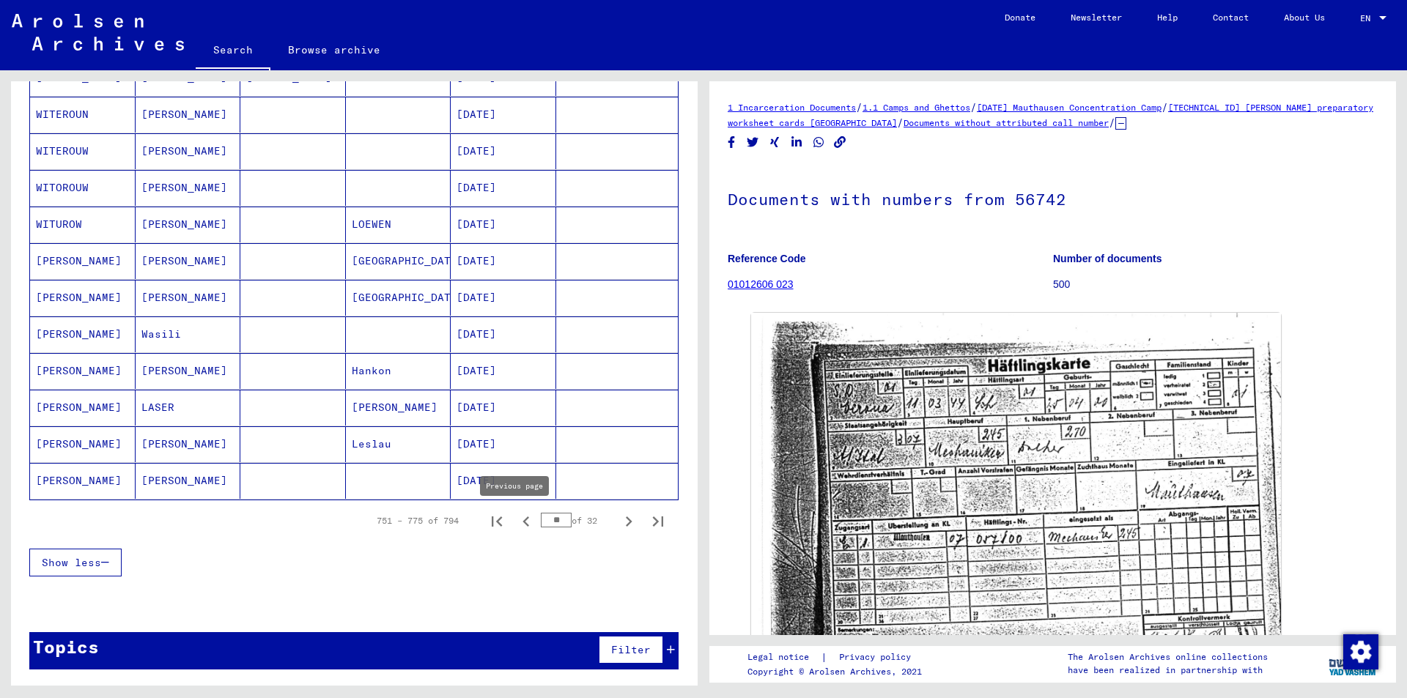
click at [518, 521] on icon "Previous page" at bounding box center [526, 521] width 21 height 21
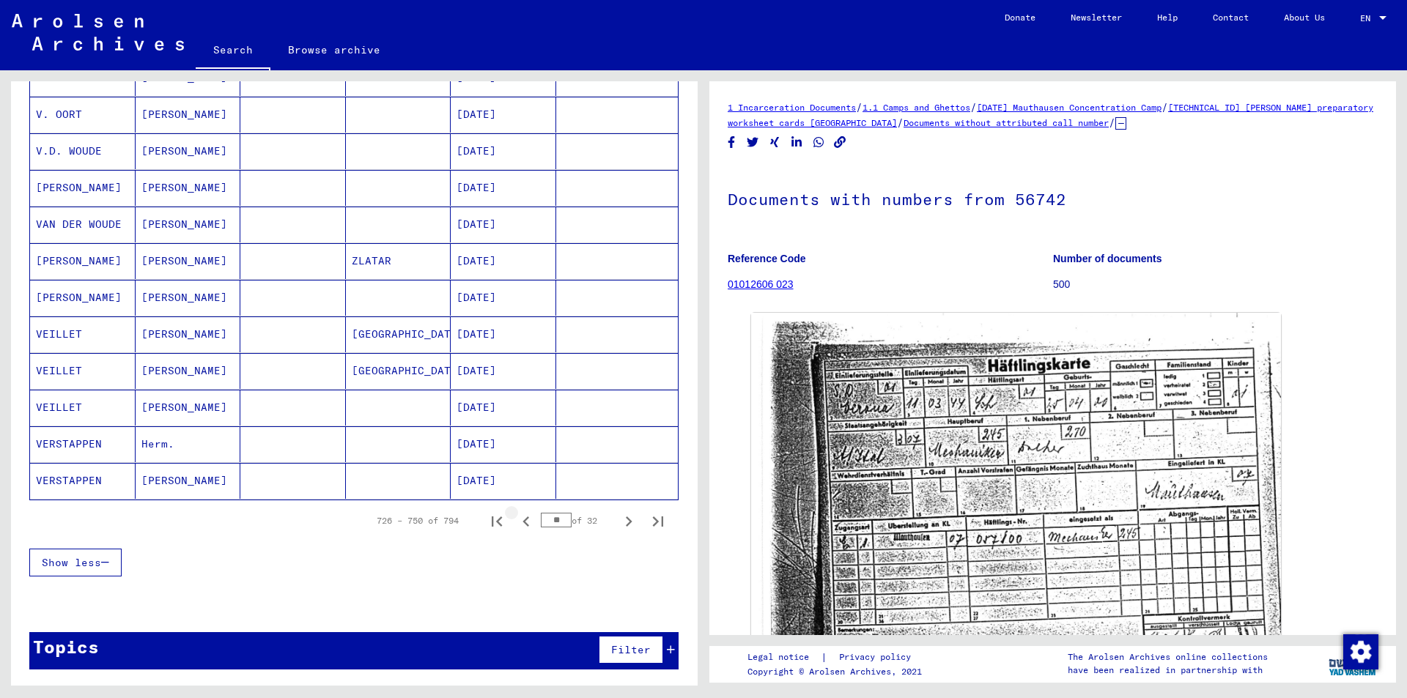
click at [518, 521] on icon "Previous page" at bounding box center [526, 521] width 21 height 21
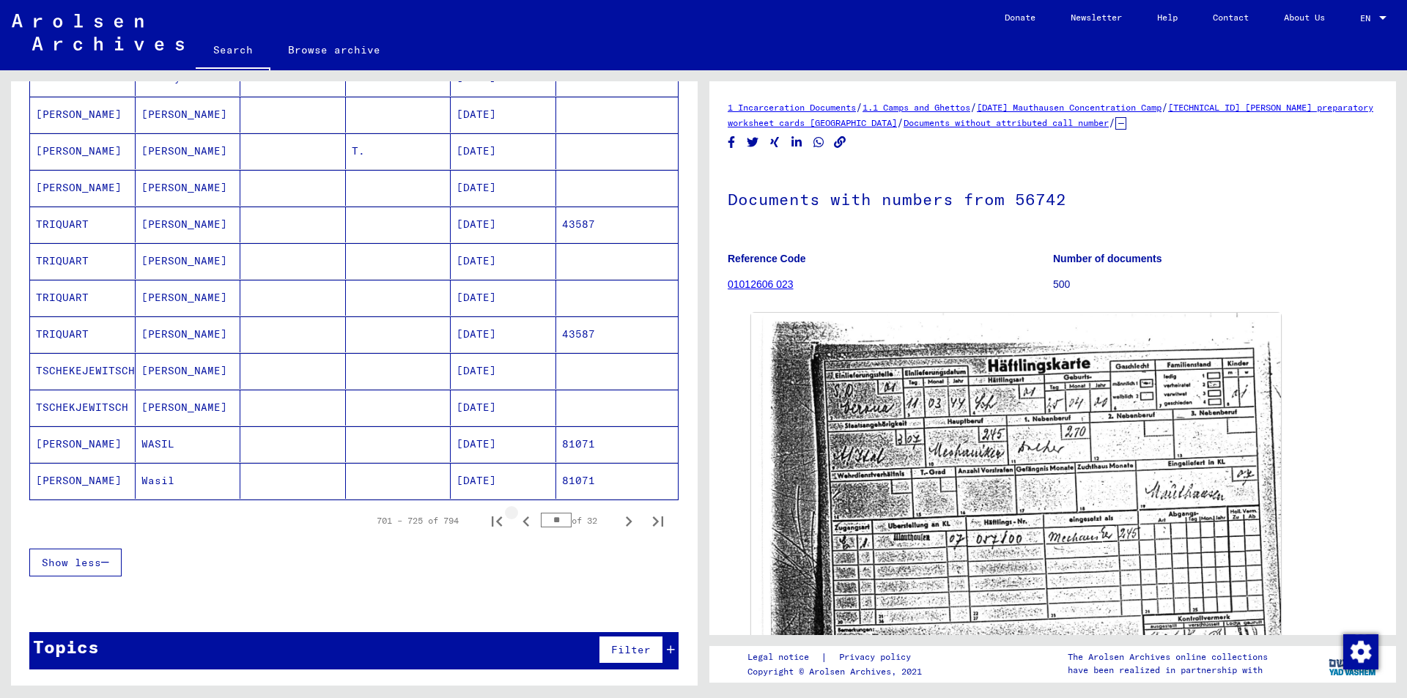
click at [518, 521] on icon "Previous page" at bounding box center [526, 521] width 21 height 21
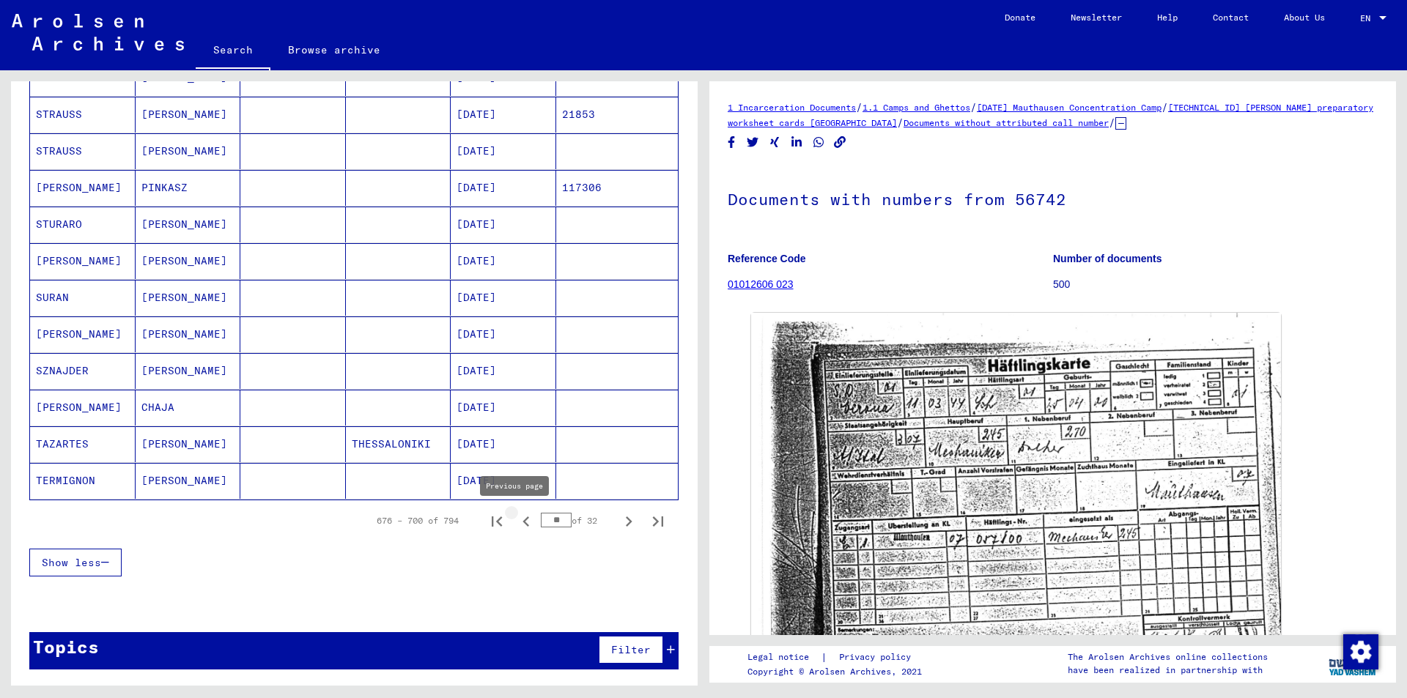
click at [517, 524] on icon "Previous page" at bounding box center [526, 521] width 21 height 21
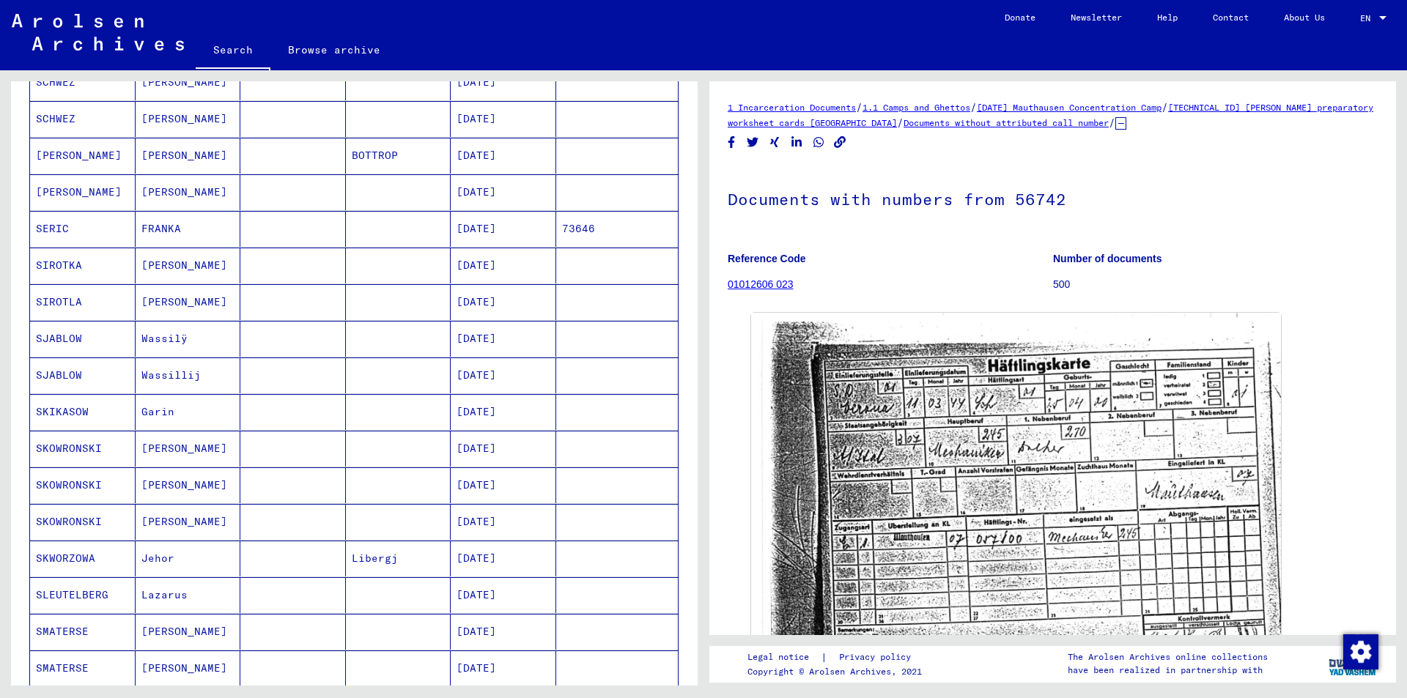
scroll to position [347, 0]
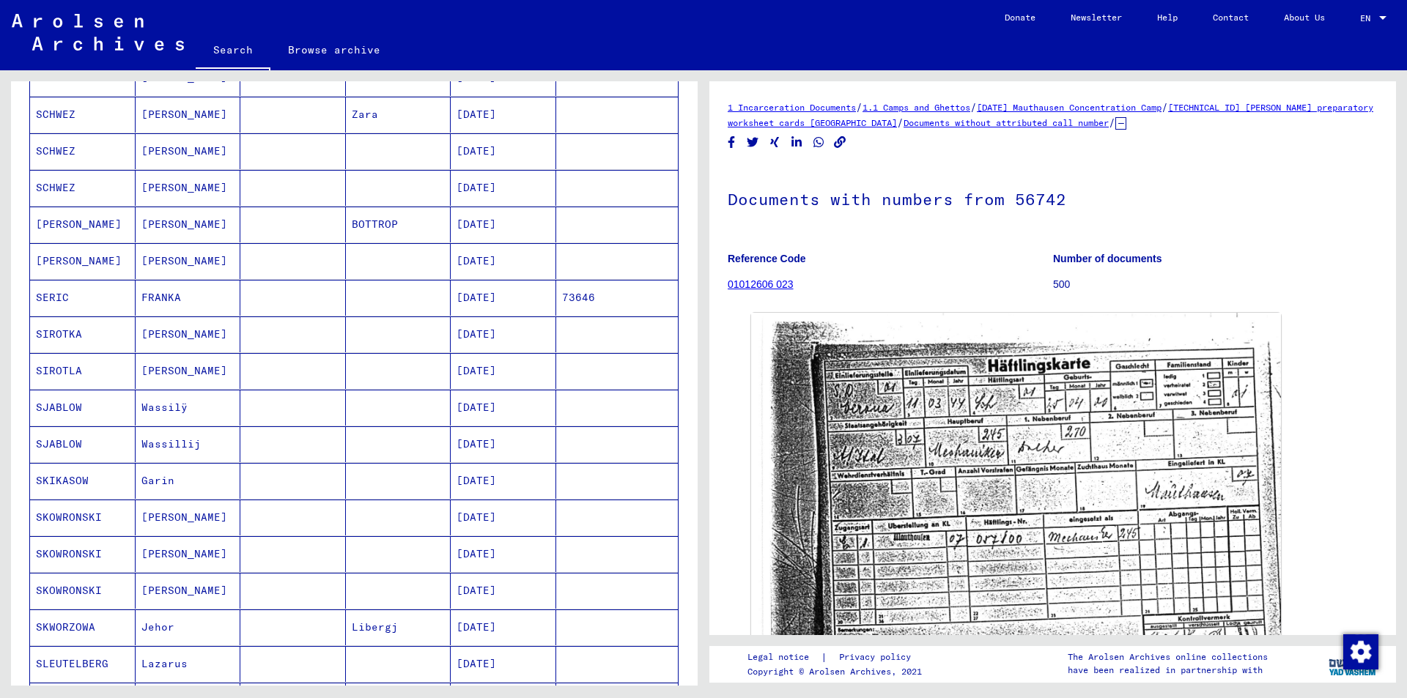
click at [487, 290] on mat-cell "[DATE]" at bounding box center [504, 298] width 106 height 36
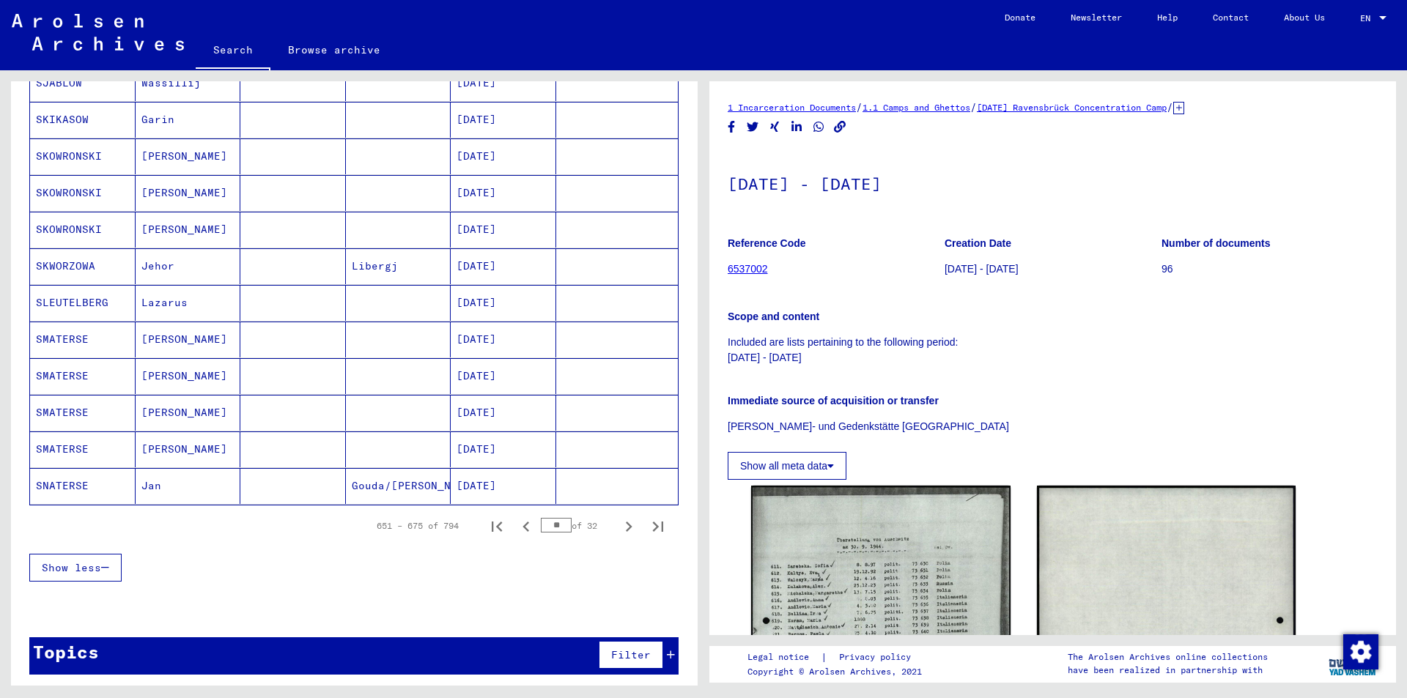
scroll to position [713, 0]
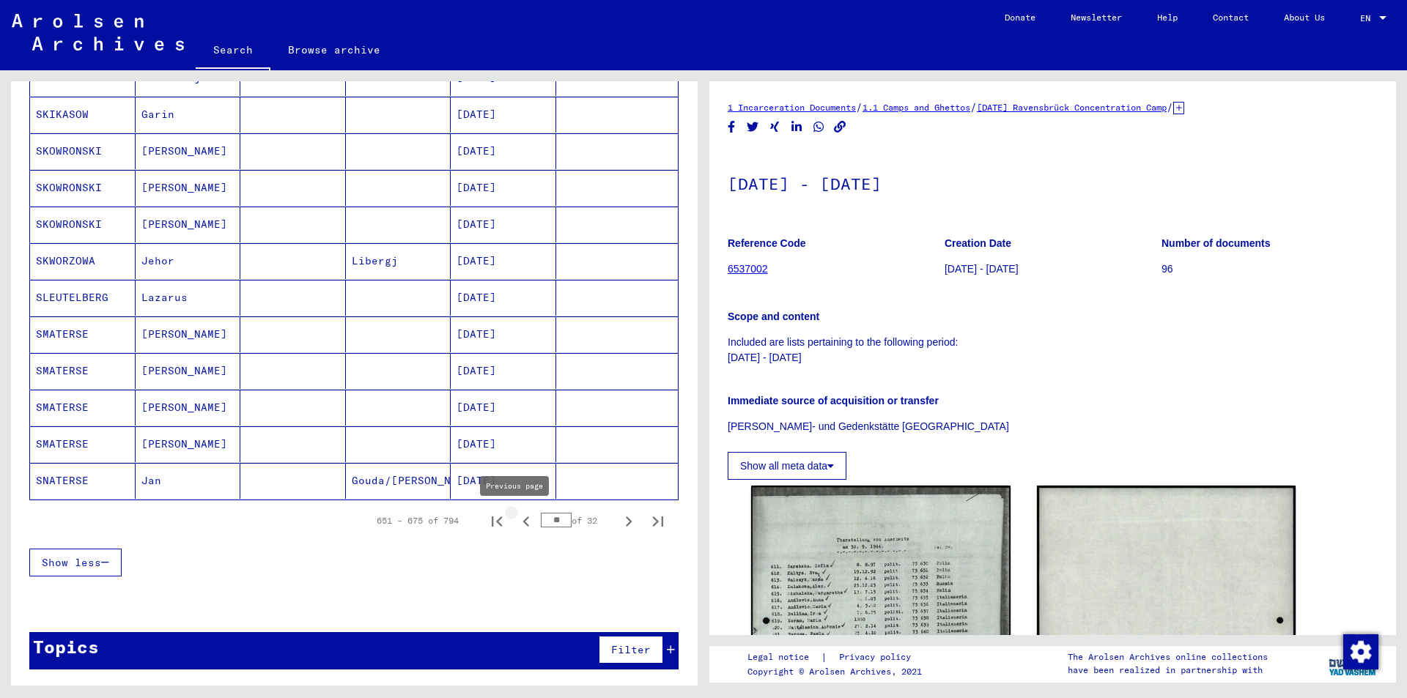
click at [522, 521] on icon "Previous page" at bounding box center [525, 522] width 7 height 10
type input "**"
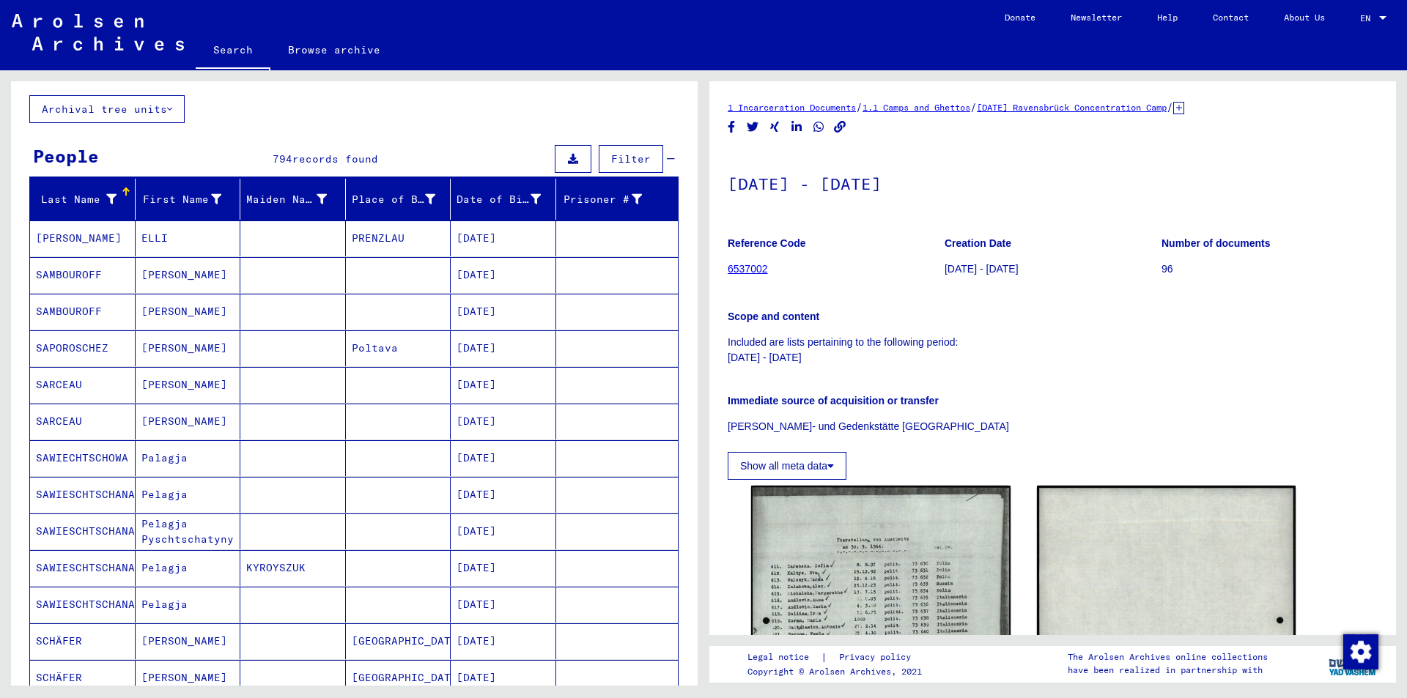
scroll to position [0, 0]
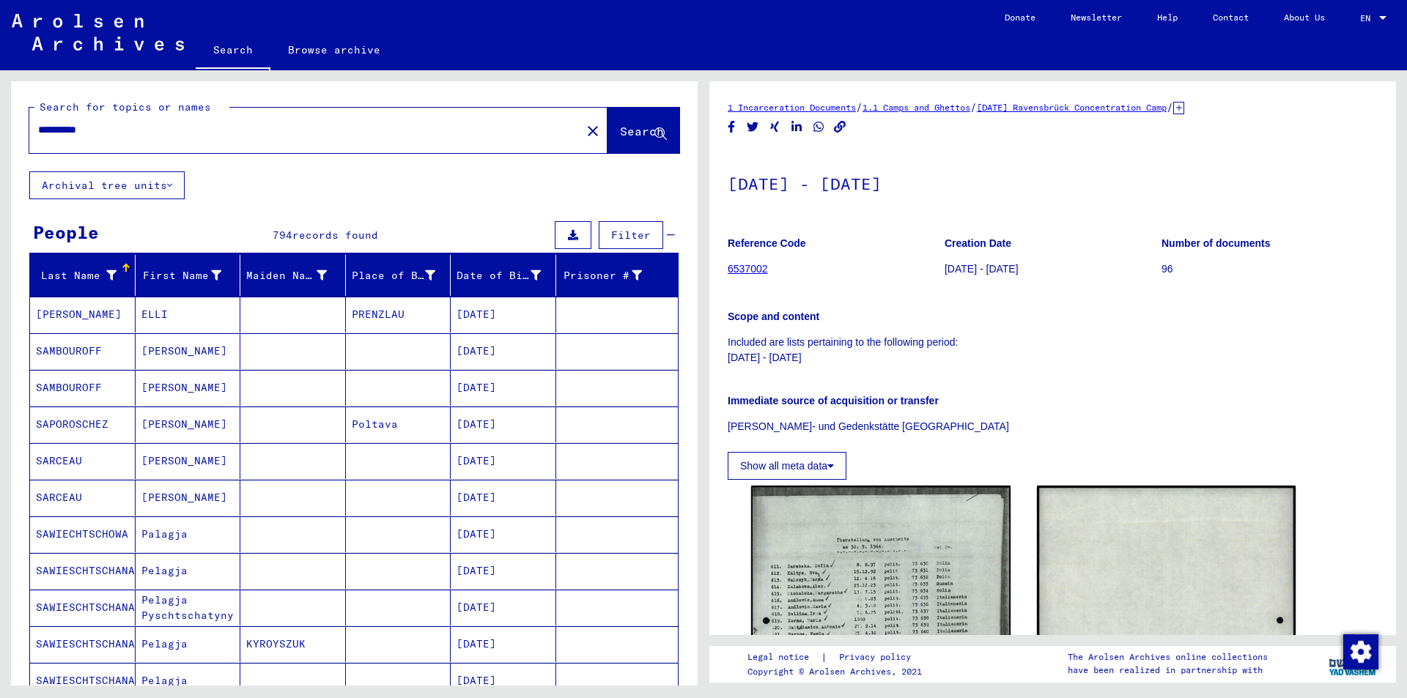
click at [50, 128] on input "**********" at bounding box center [305, 129] width 534 height 15
type input "**********"
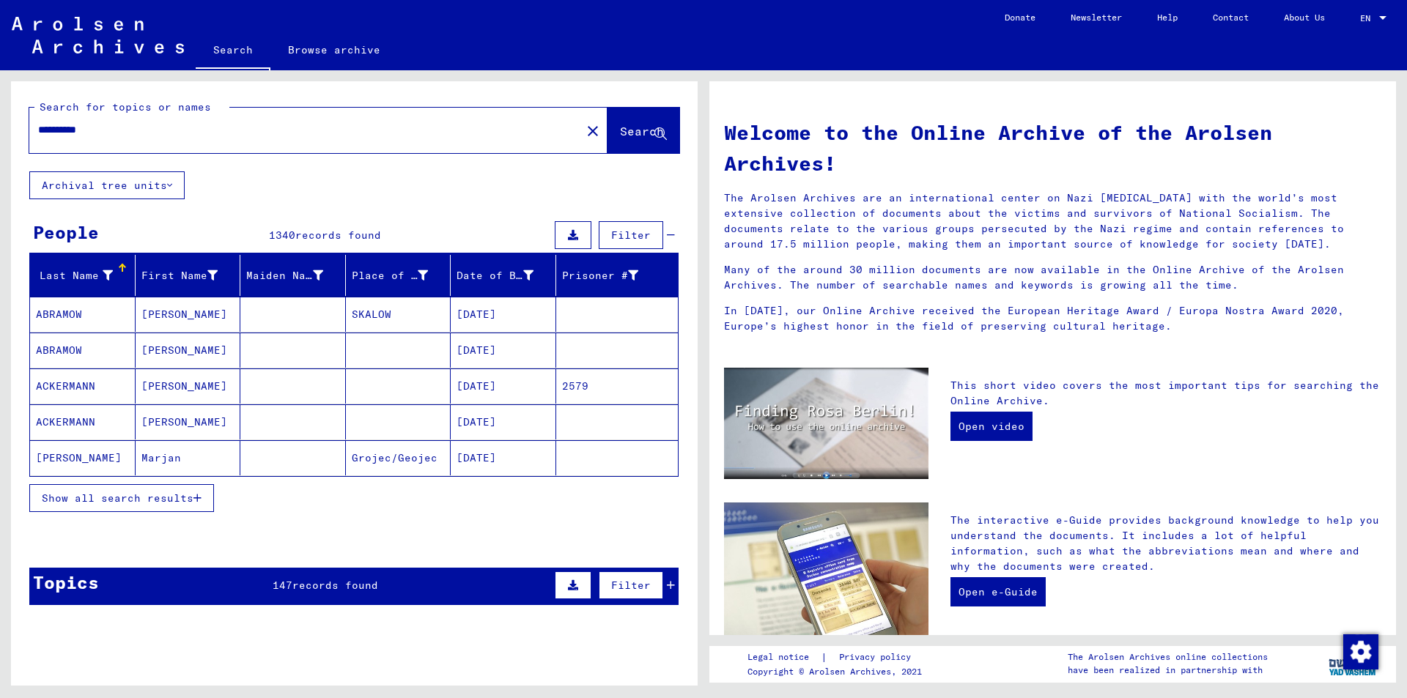
click at [193, 497] on span "Show all search results" at bounding box center [118, 498] width 152 height 13
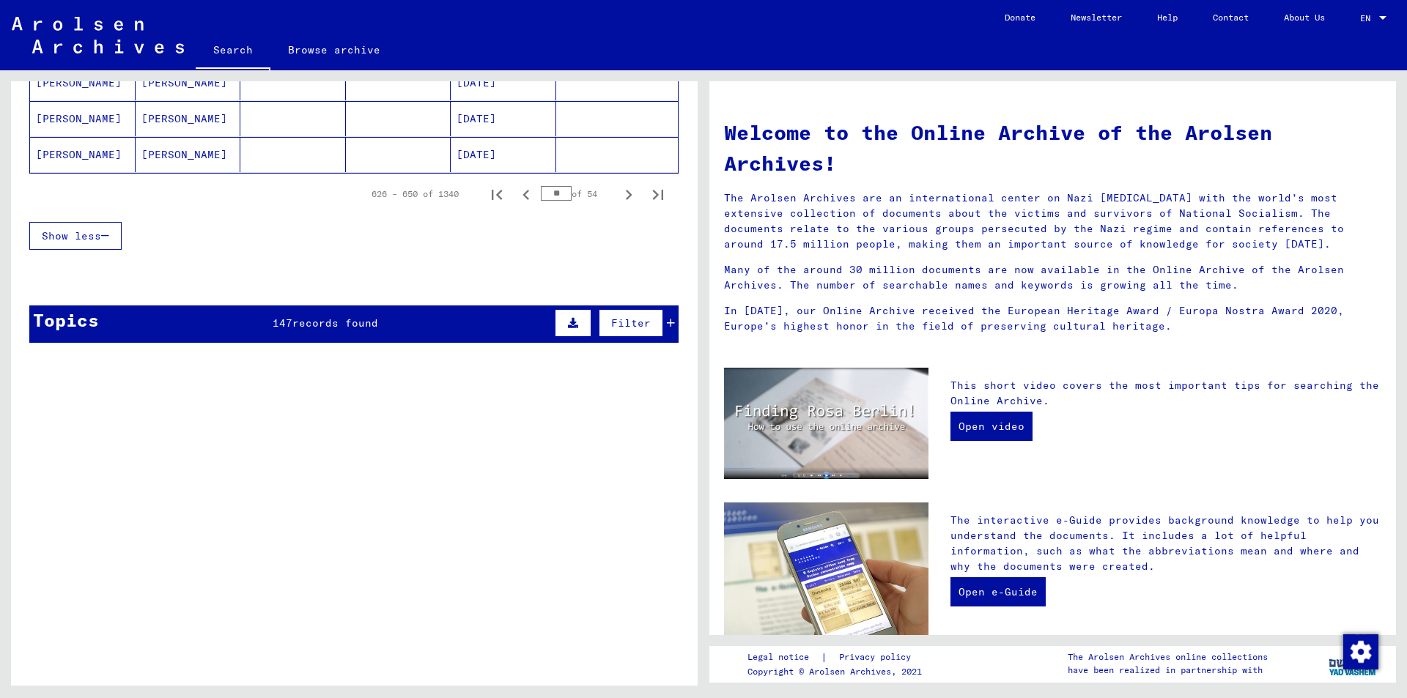
scroll to position [1026, 0]
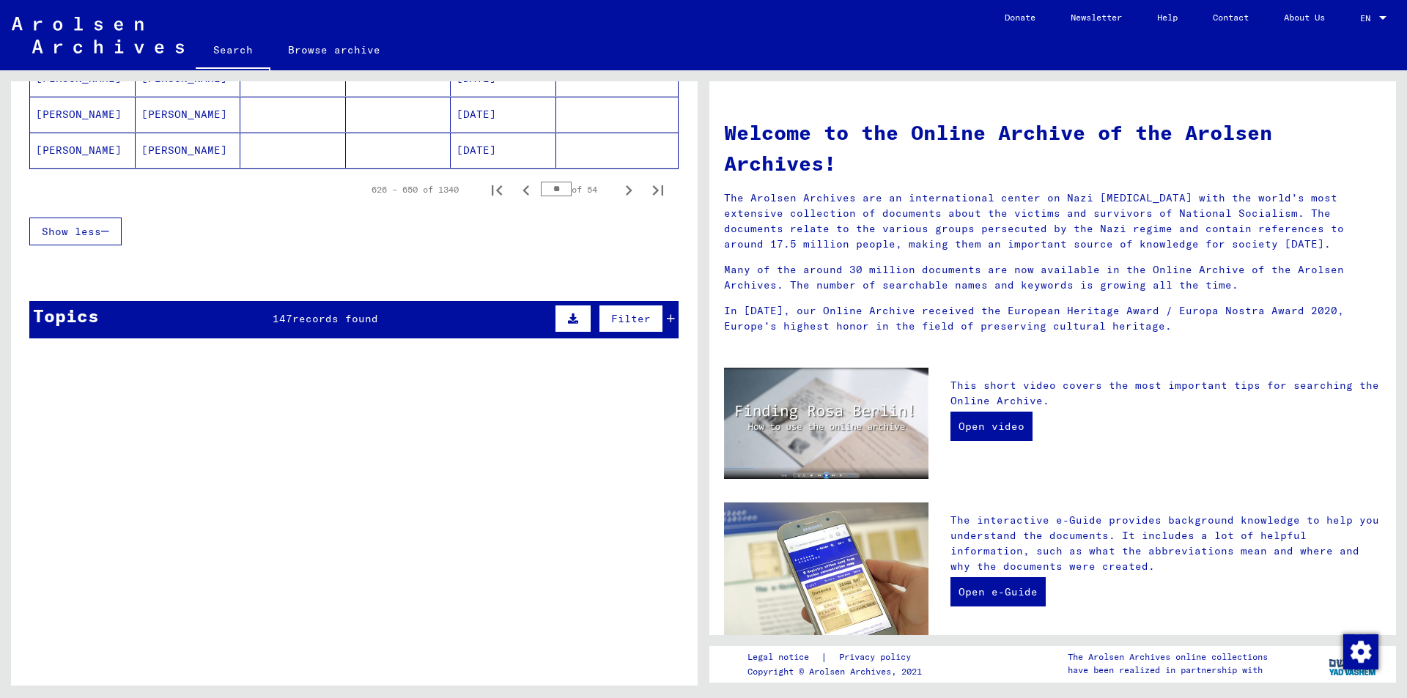
click at [387, 328] on div "Topics 147 records found Filter" at bounding box center [353, 319] width 649 height 37
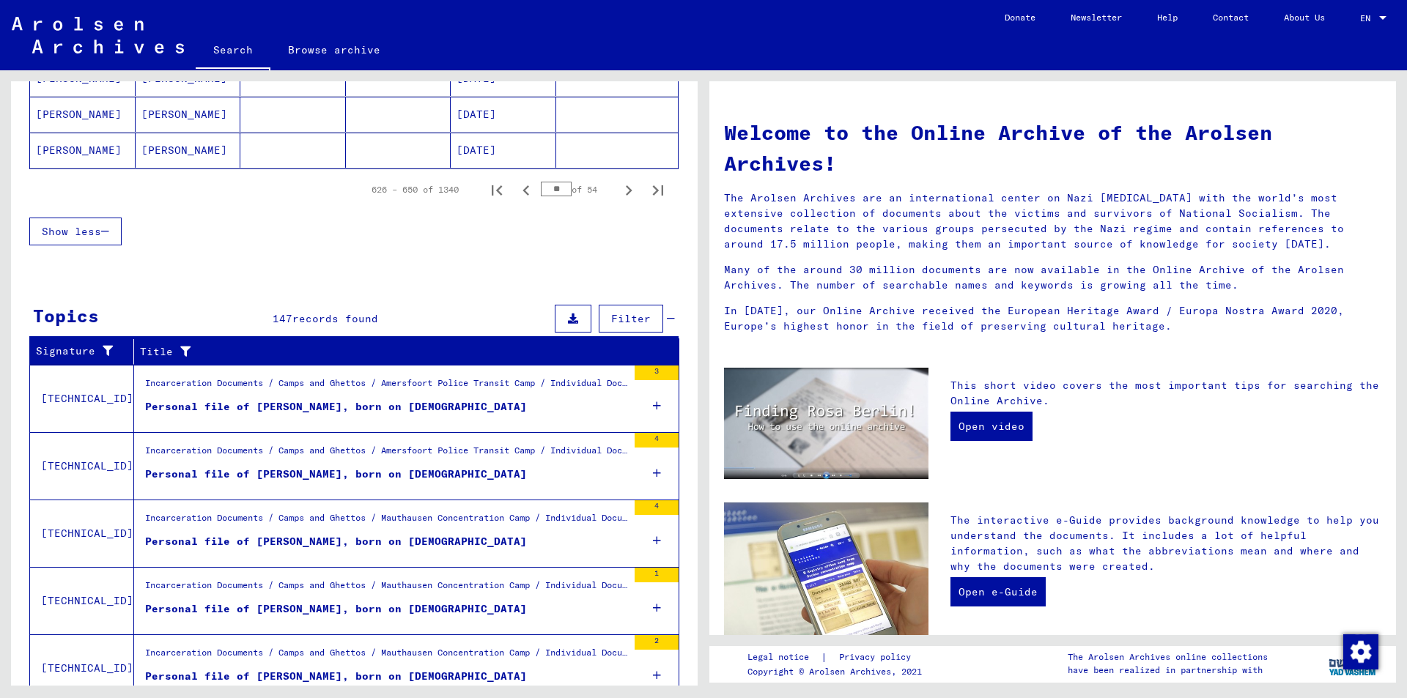
scroll to position [1086, 0]
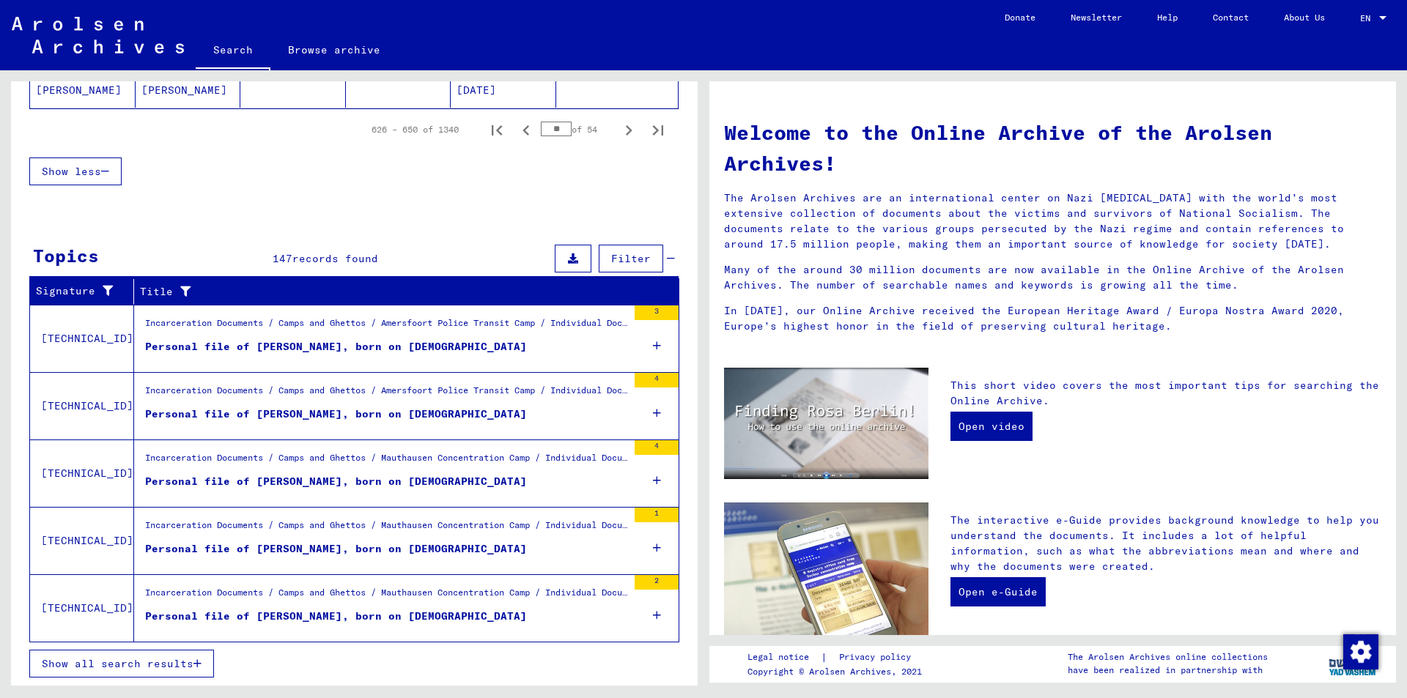
click at [198, 664] on icon "button" at bounding box center [197, 664] width 8 height 10
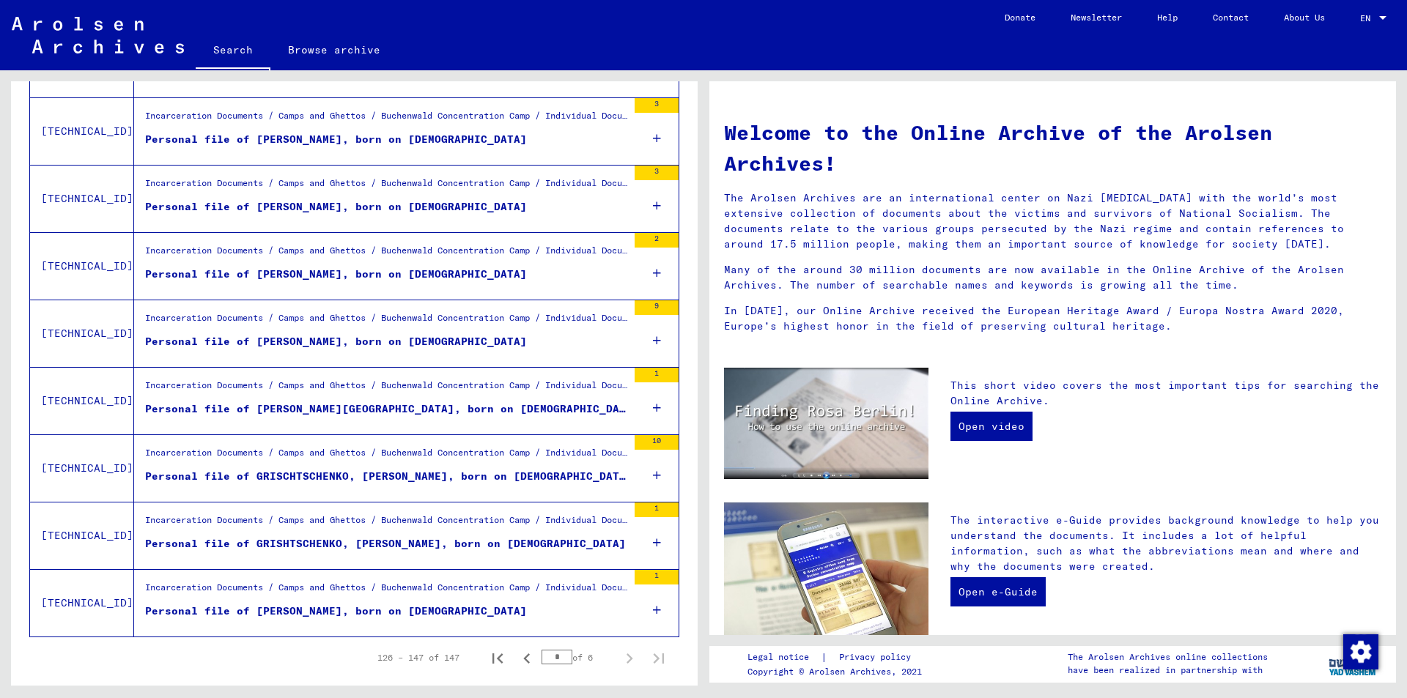
scroll to position [1451, 0]
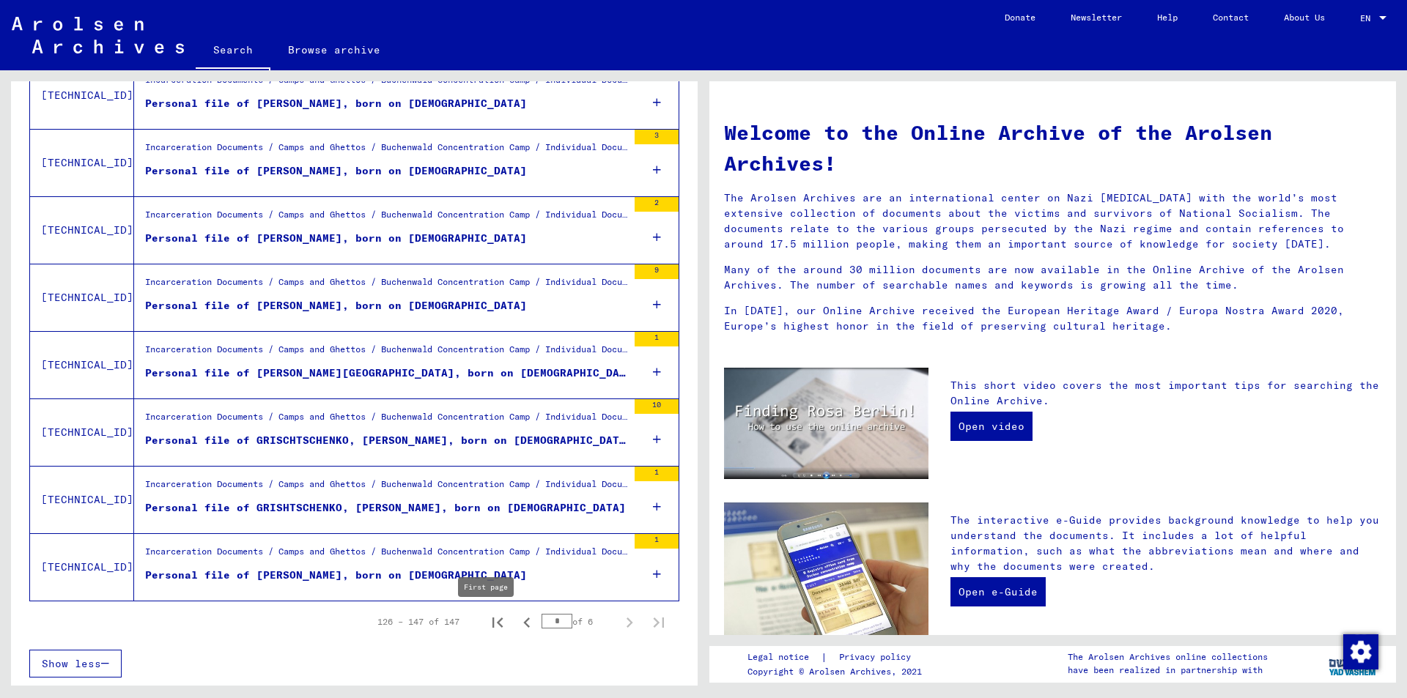
click at [487, 621] on icon "First page" at bounding box center [497, 623] width 21 height 21
click at [619, 623] on icon "Next page" at bounding box center [629, 623] width 21 height 21
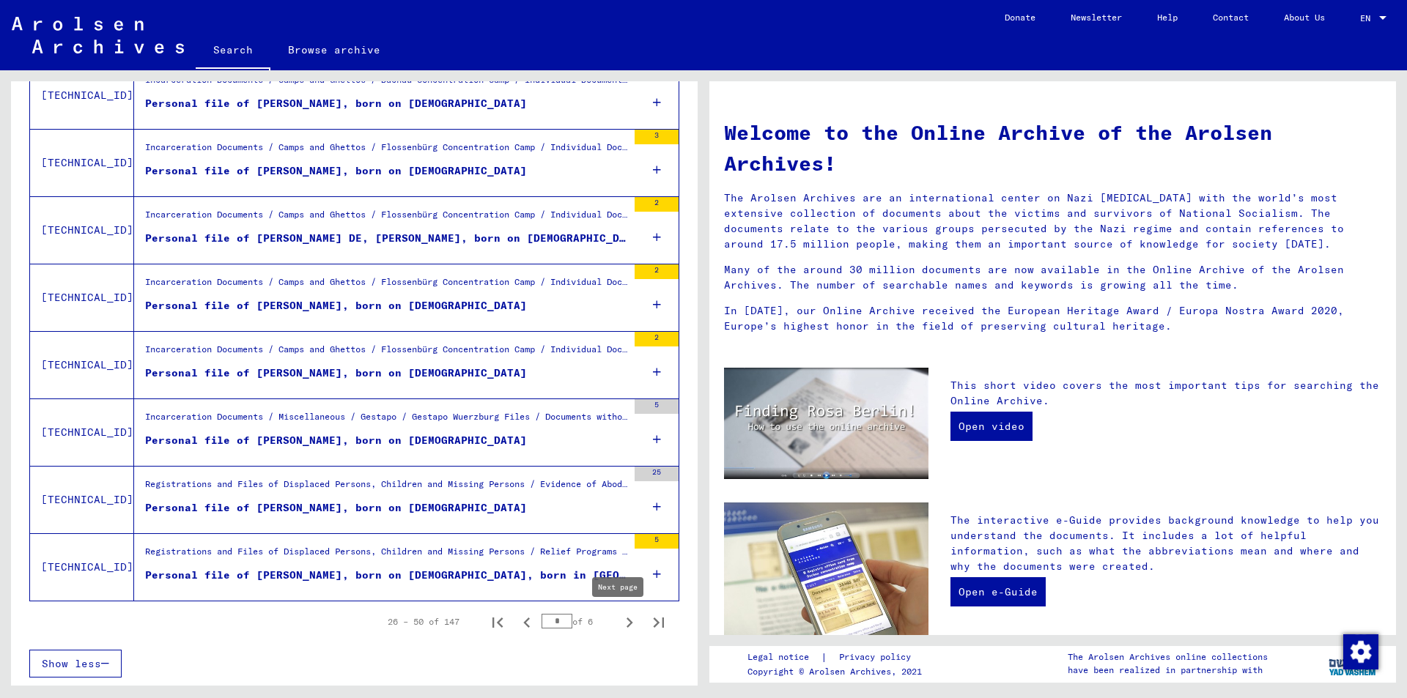
click at [619, 624] on icon "Next page" at bounding box center [629, 623] width 21 height 21
type input "*"
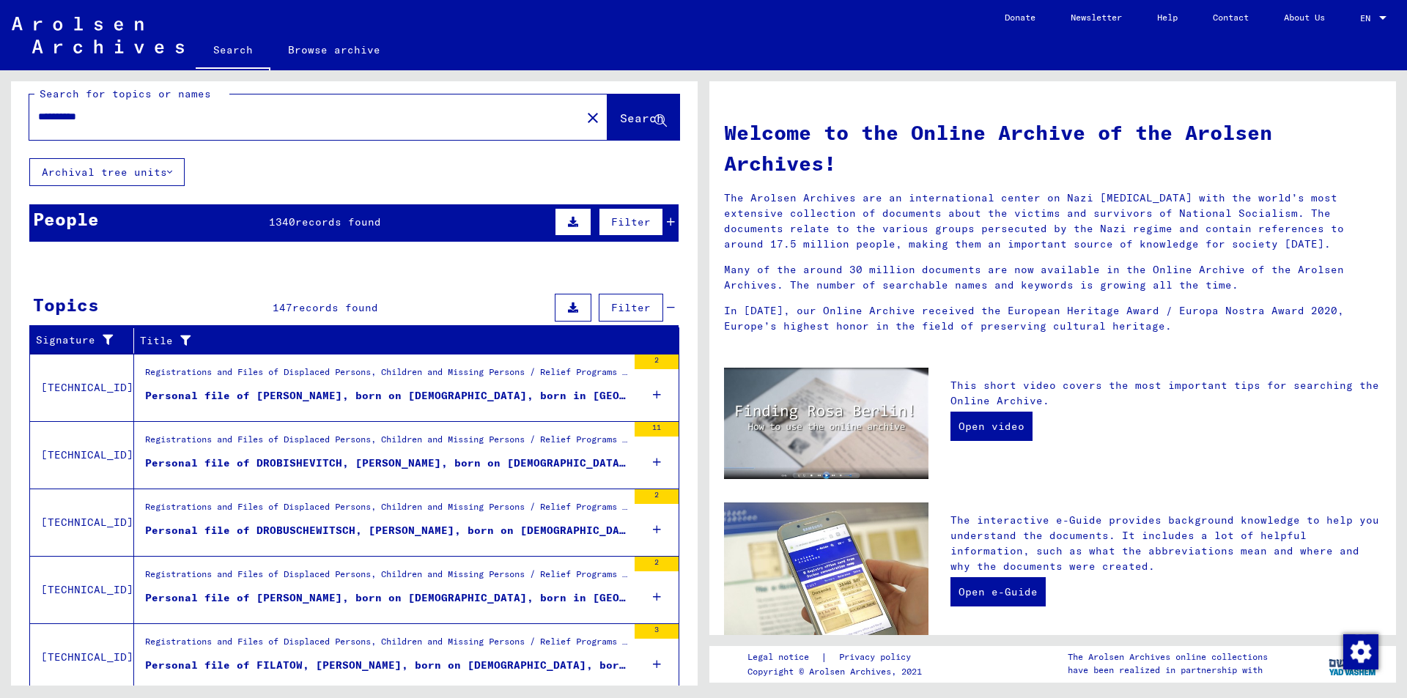
scroll to position [0, 0]
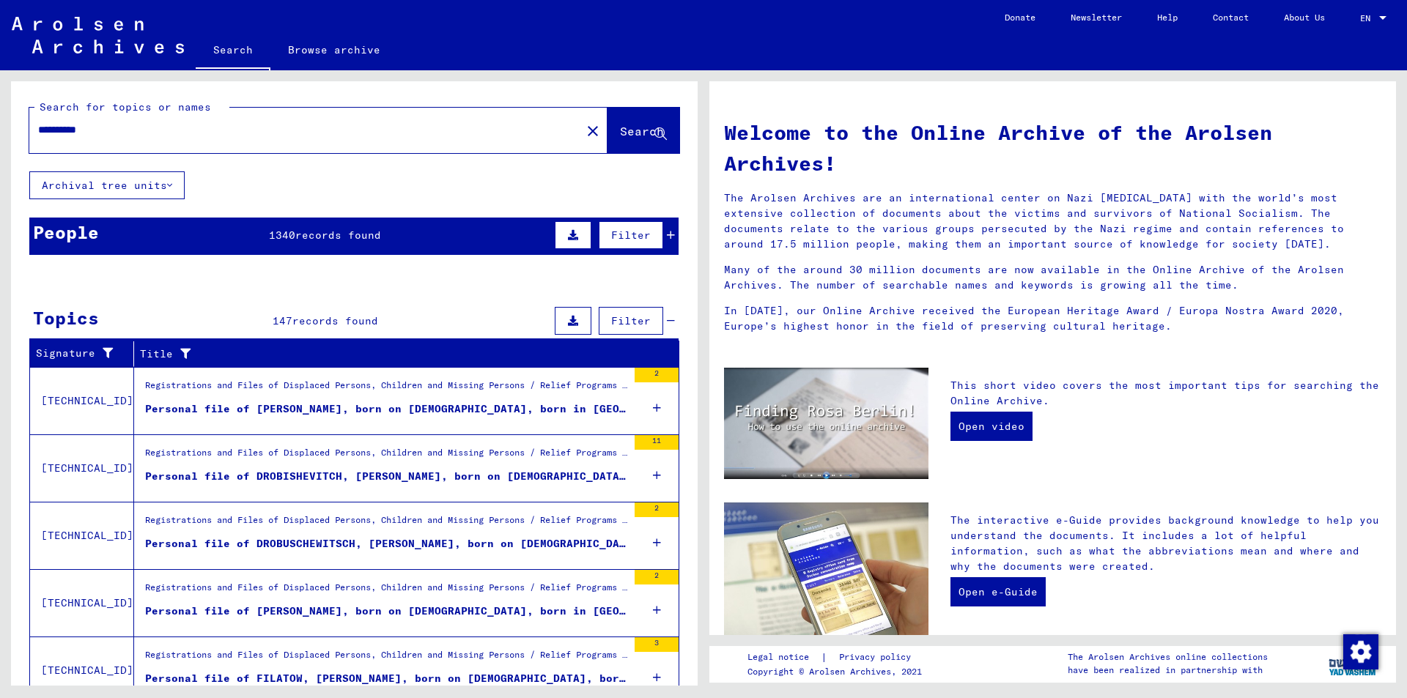
click at [283, 238] on span "1340" at bounding box center [282, 235] width 26 height 13
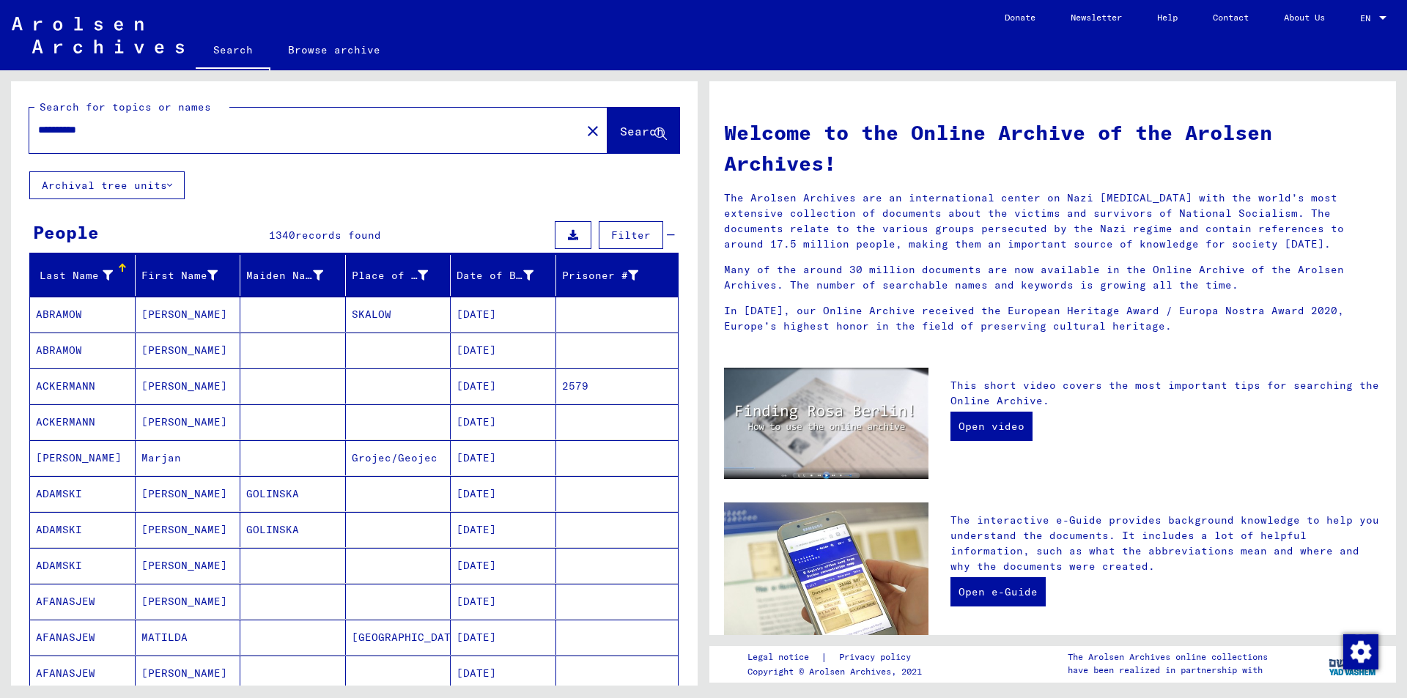
click at [49, 129] on input "**********" at bounding box center [300, 129] width 525 height 15
click at [69, 127] on input "**********" at bounding box center [300, 129] width 525 height 15
type input "**********"
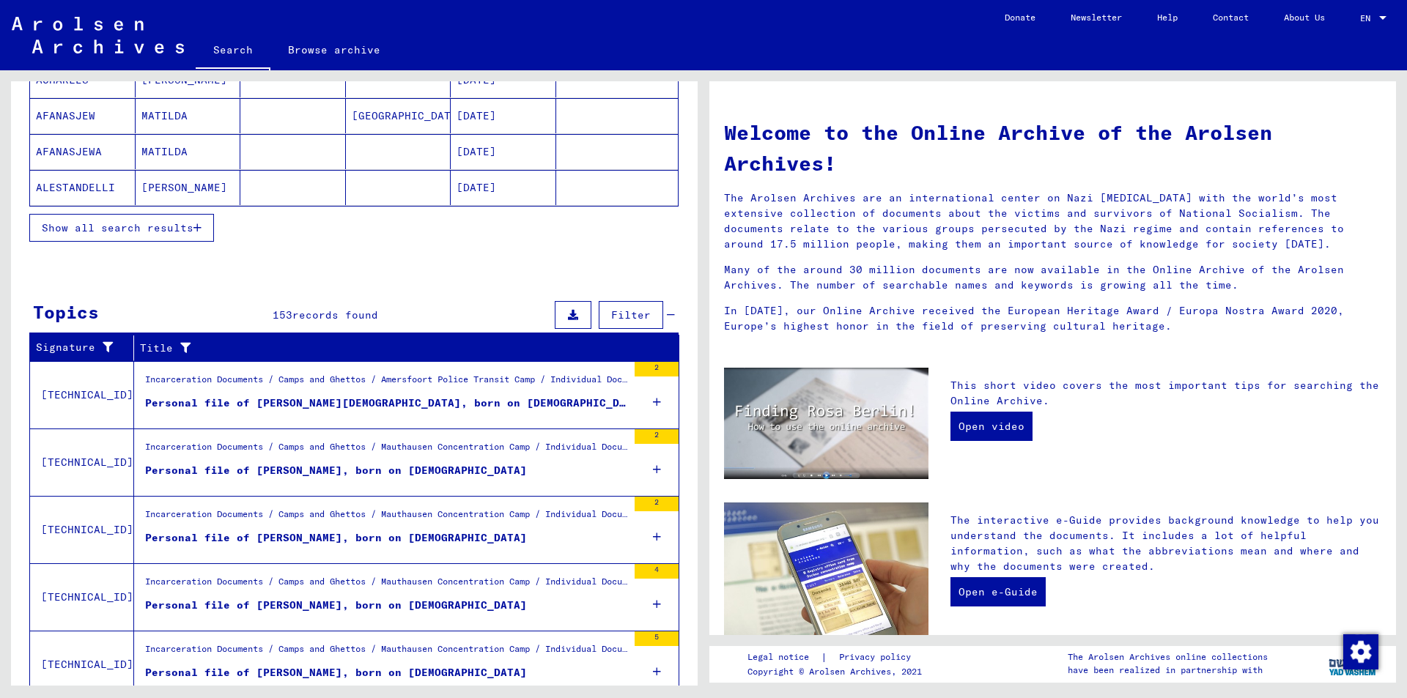
scroll to position [327, 0]
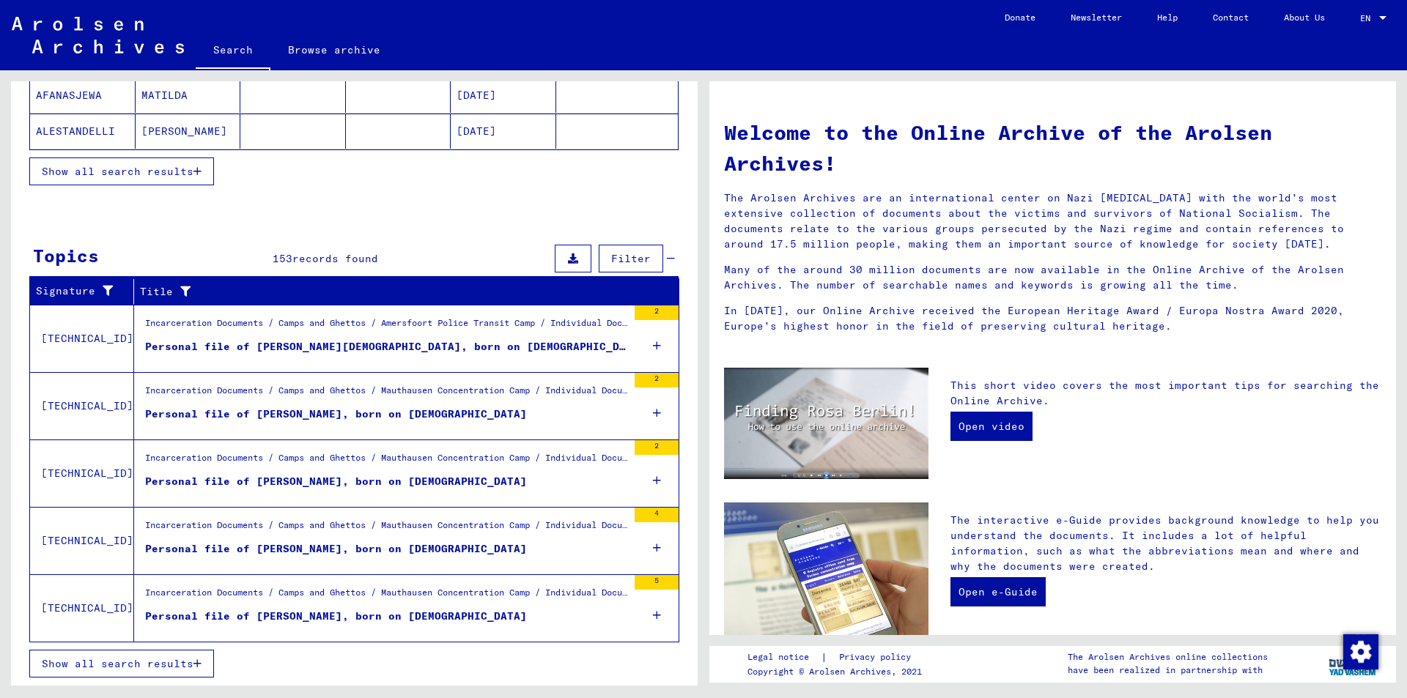
click at [199, 662] on icon "button" at bounding box center [197, 664] width 8 height 10
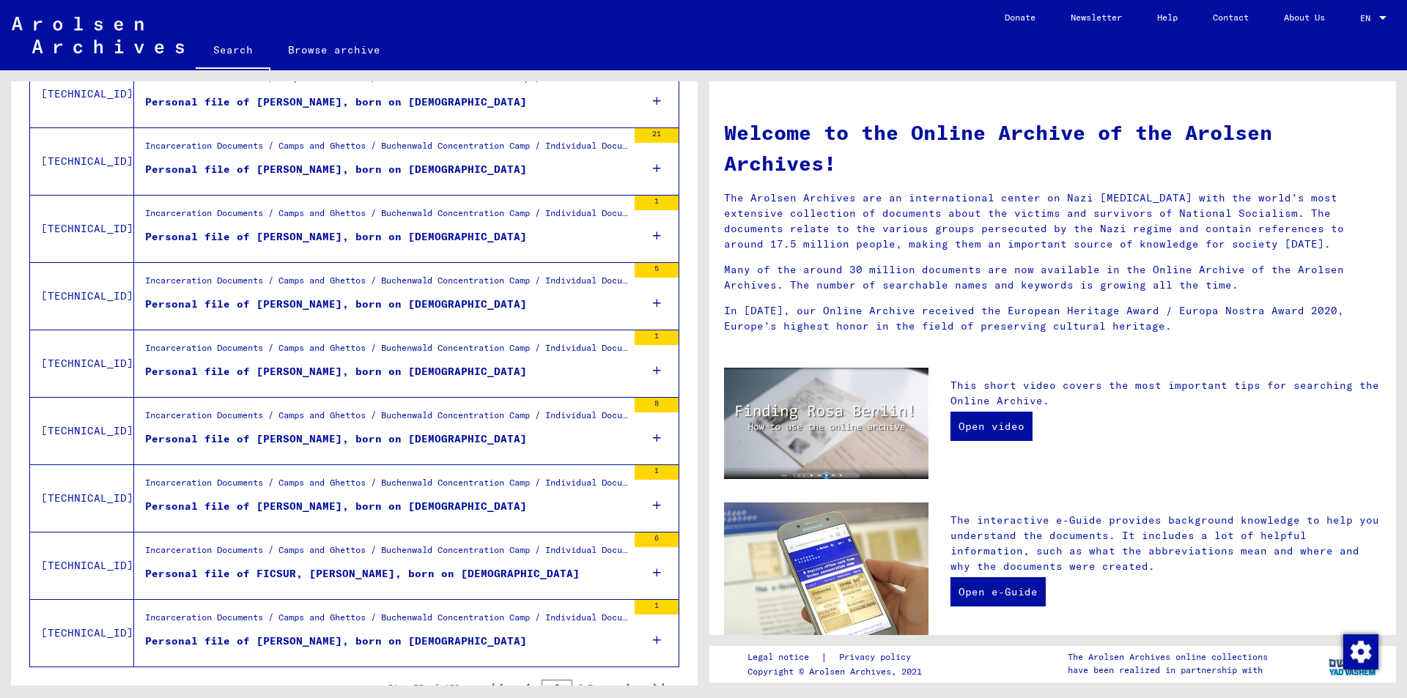
scroll to position [1426, 0]
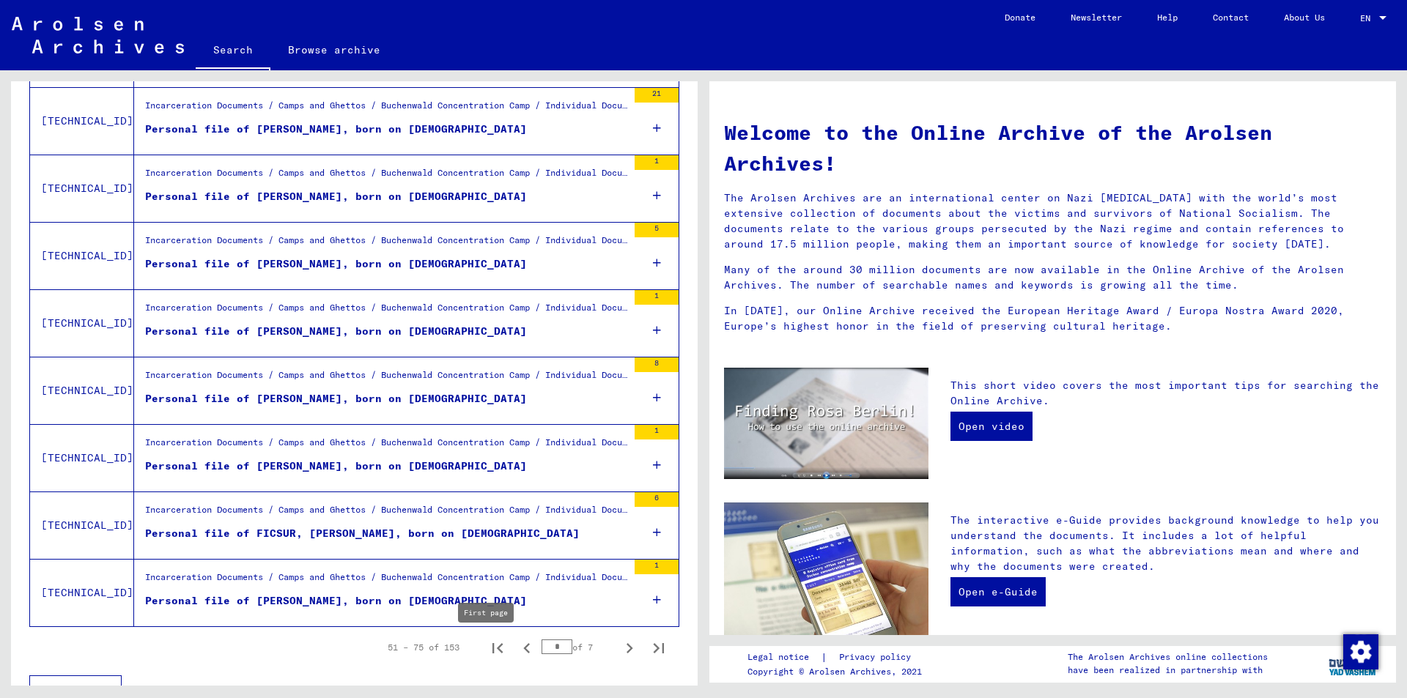
click at [492, 648] on icon "First page" at bounding box center [497, 648] width 10 height 10
click at [626, 650] on icon "Next page" at bounding box center [629, 648] width 7 height 10
type input "*"
click at [354, 527] on div "Personal file of [PERSON_NAME], born on [DEMOGRAPHIC_DATA]" at bounding box center [336, 533] width 382 height 15
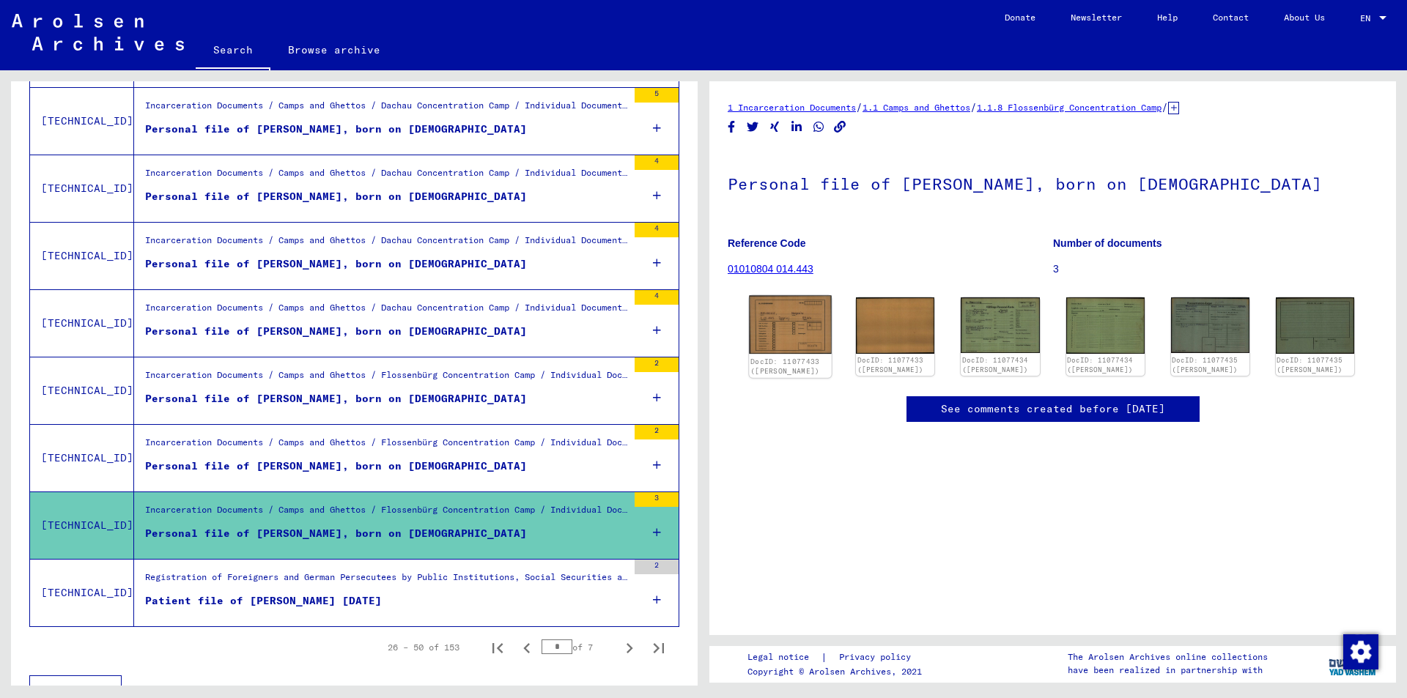
click at [791, 323] on img at bounding box center [790, 325] width 83 height 58
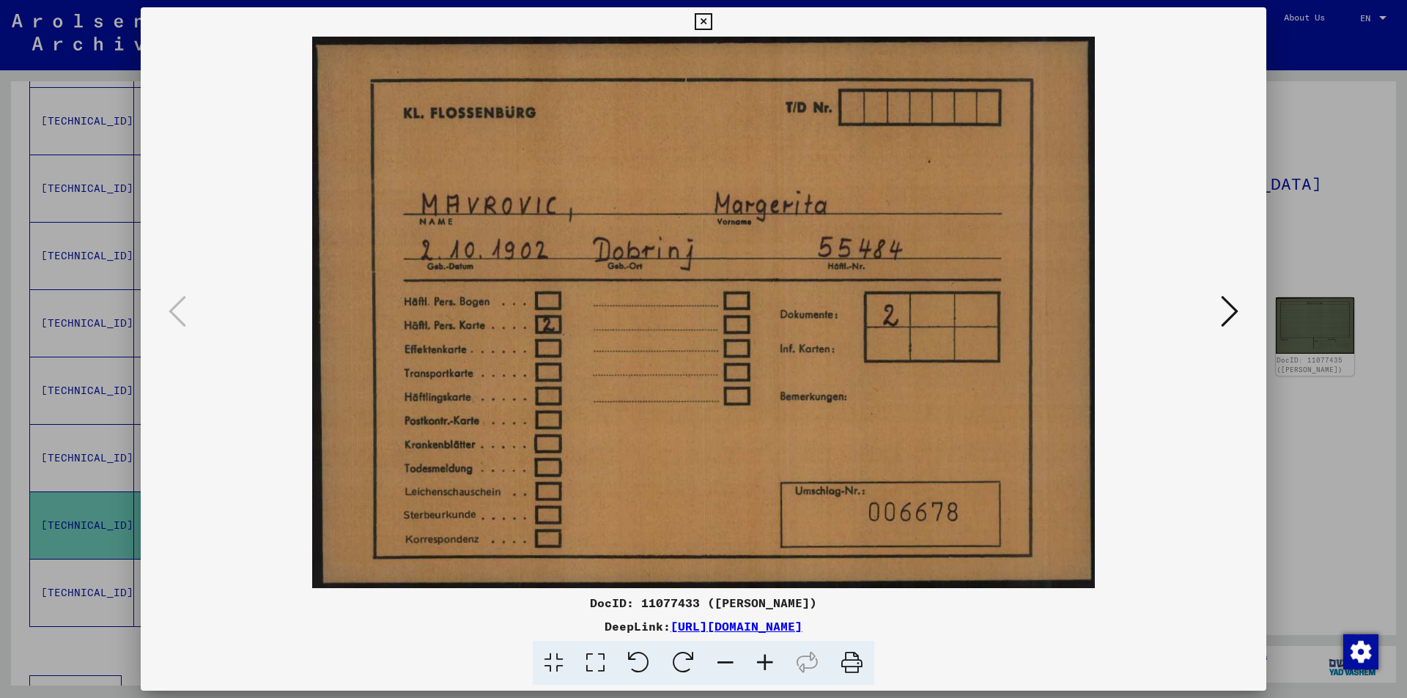
click at [1236, 306] on icon at bounding box center [1230, 311] width 18 height 35
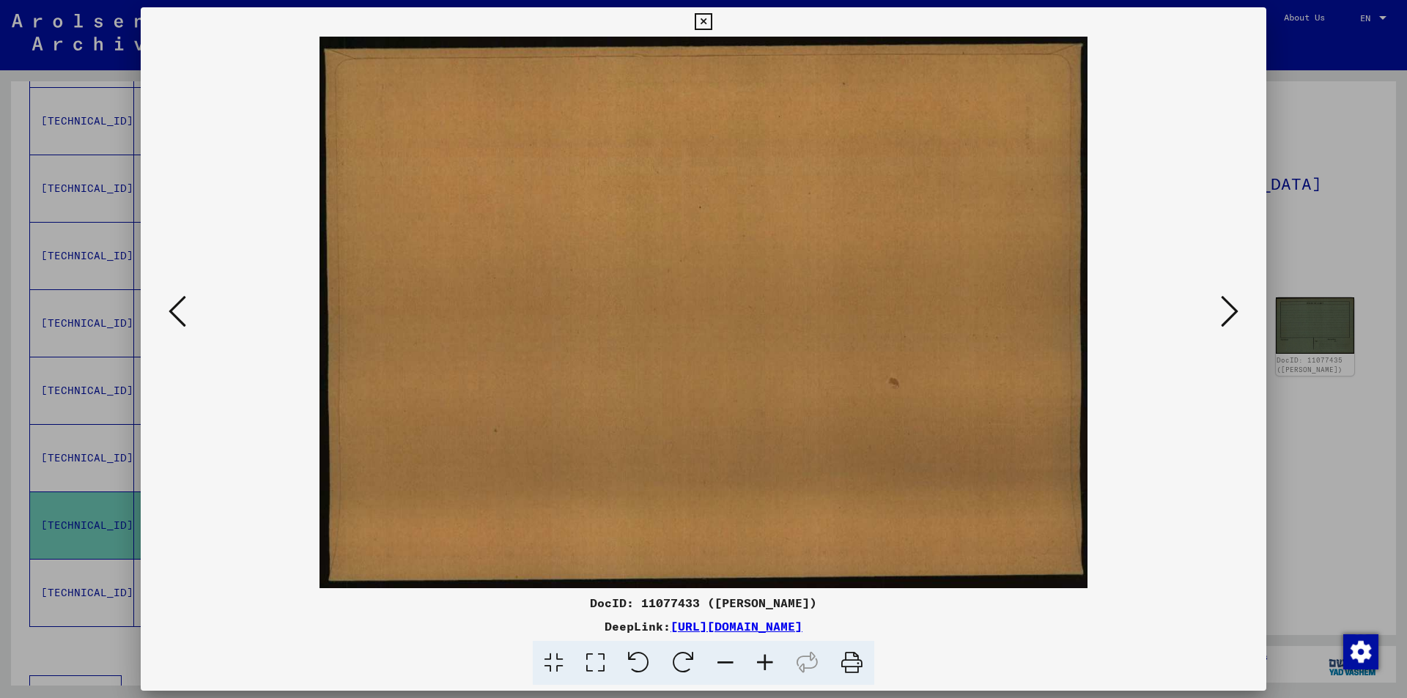
click at [1236, 306] on icon at bounding box center [1230, 311] width 18 height 35
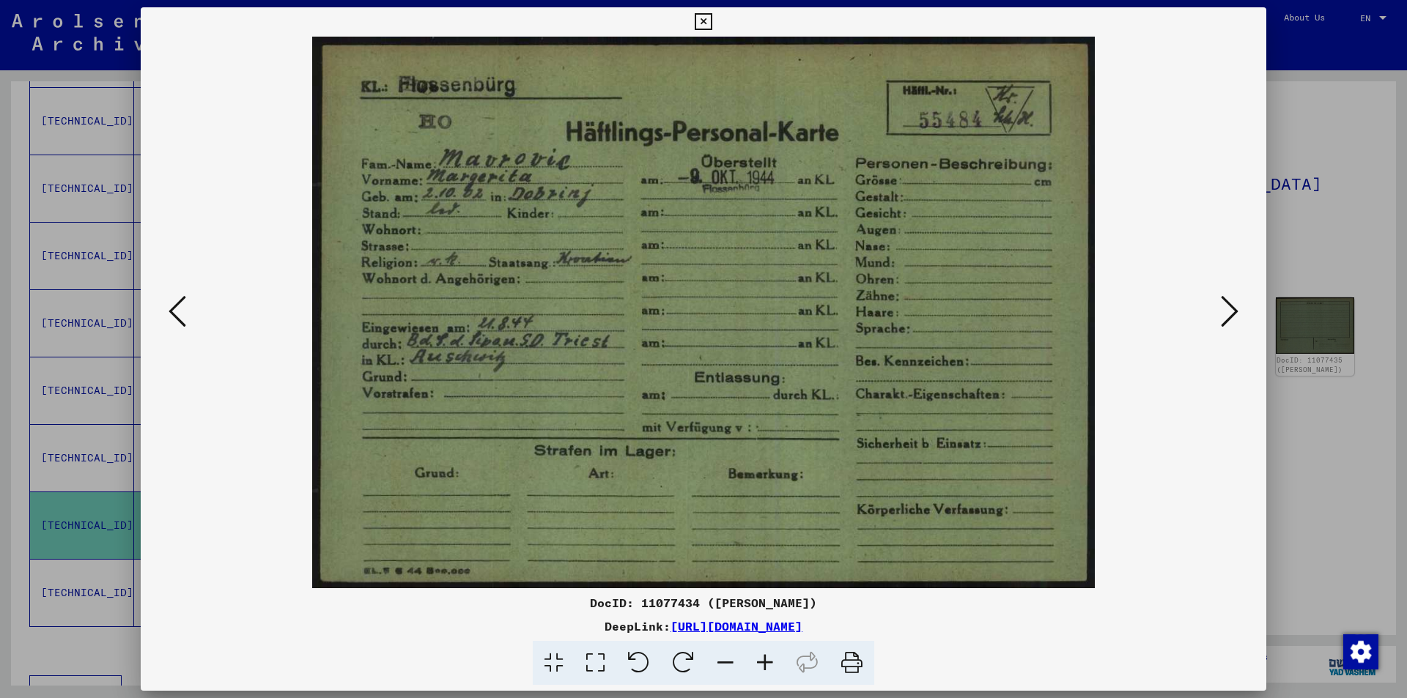
click at [1236, 306] on icon at bounding box center [1230, 311] width 18 height 35
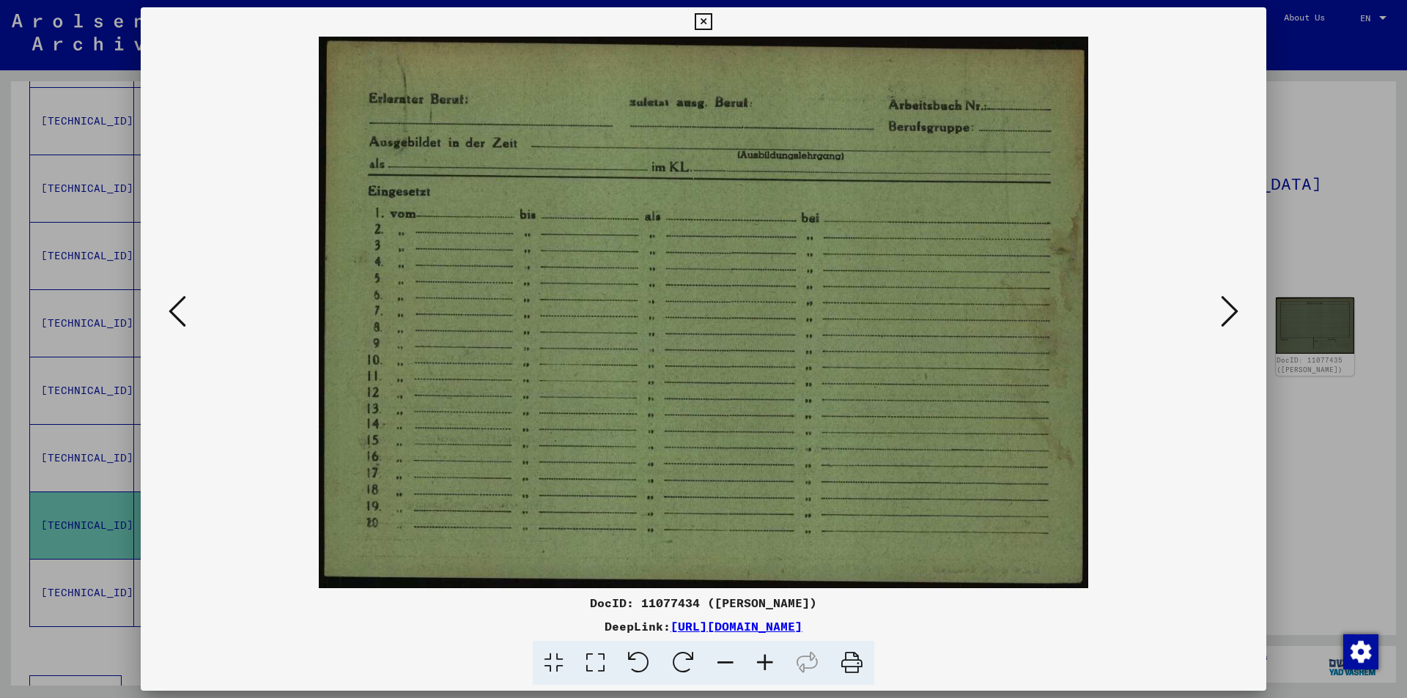
click at [1236, 306] on icon at bounding box center [1230, 311] width 18 height 35
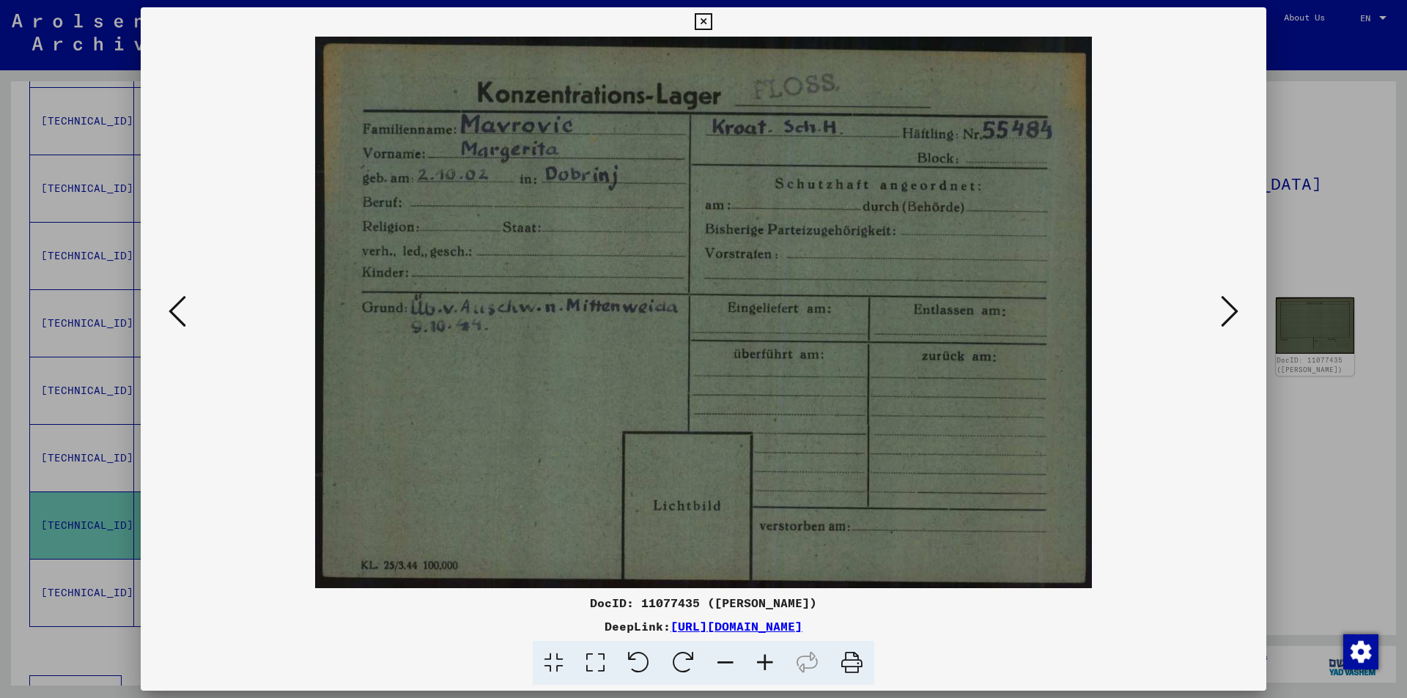
click at [1236, 306] on icon at bounding box center [1230, 311] width 18 height 35
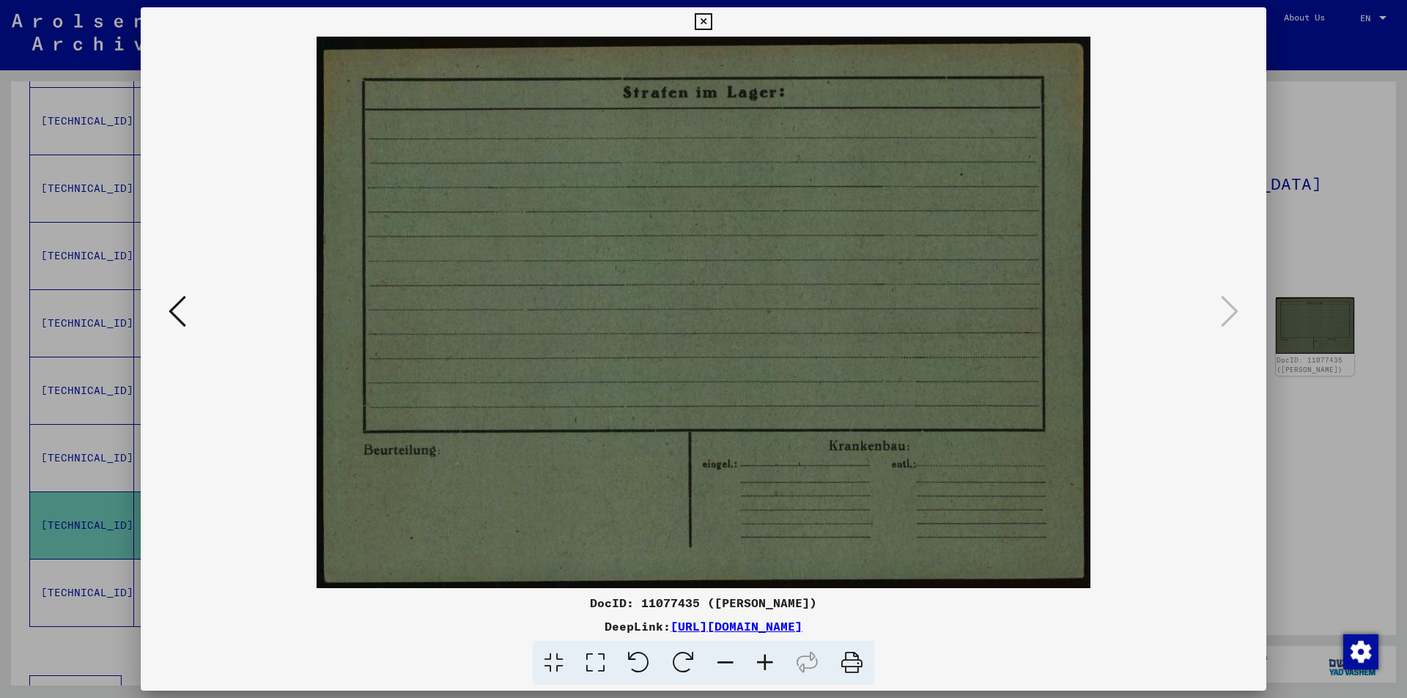
click at [704, 18] on icon at bounding box center [703, 22] width 17 height 18
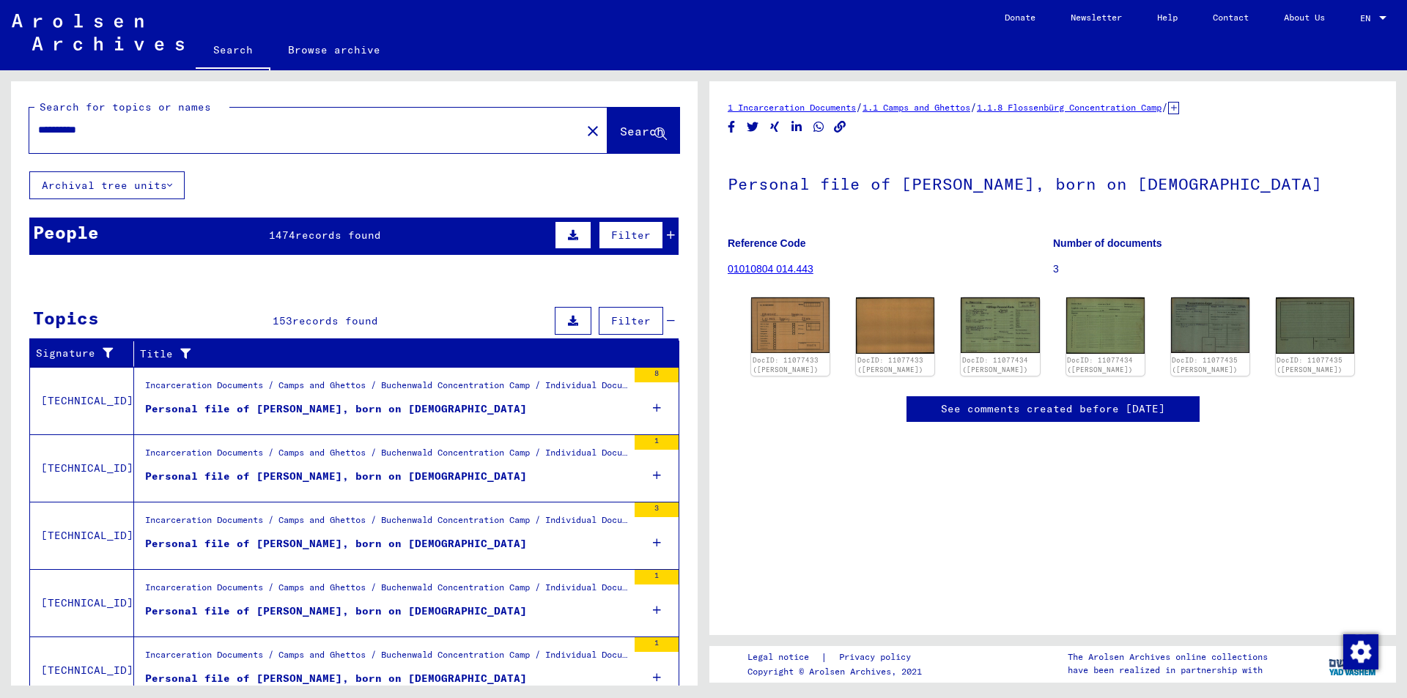
click at [375, 235] on span "records found" at bounding box center [338, 235] width 86 height 13
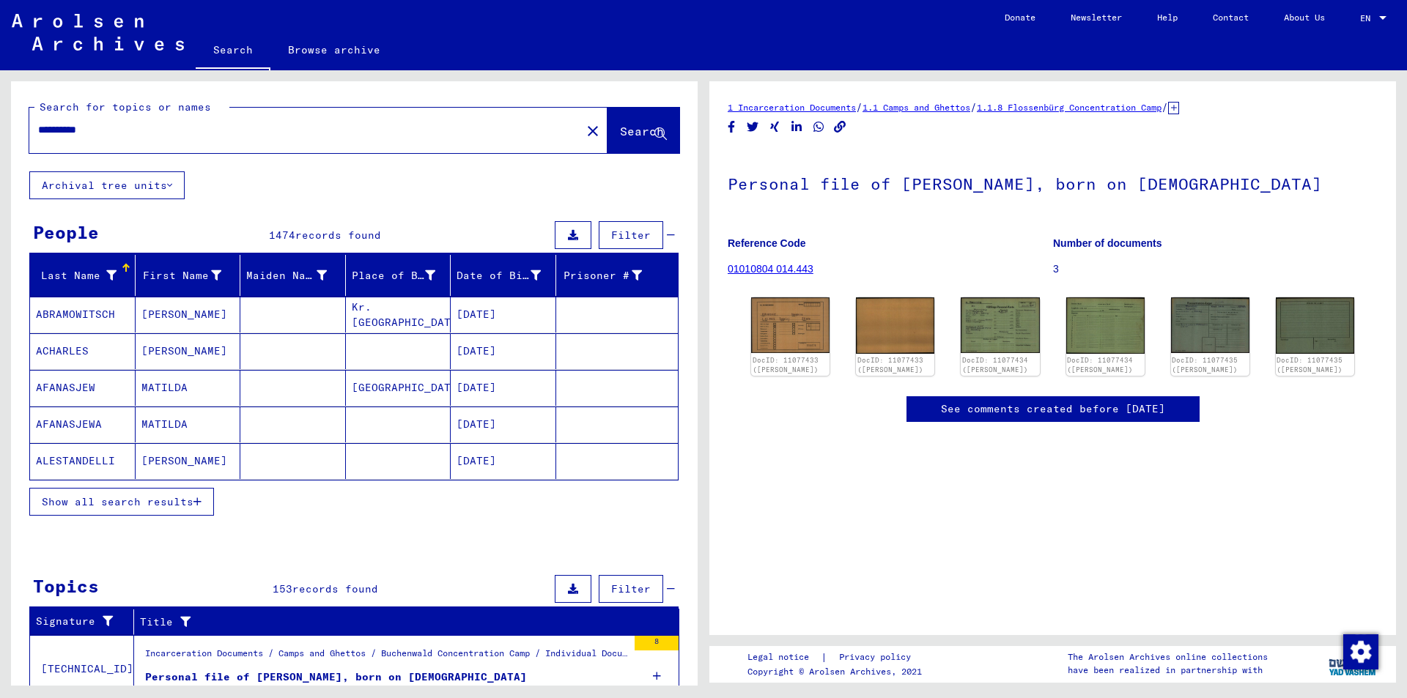
click at [111, 127] on input "**********" at bounding box center [305, 129] width 534 height 15
type input "*"
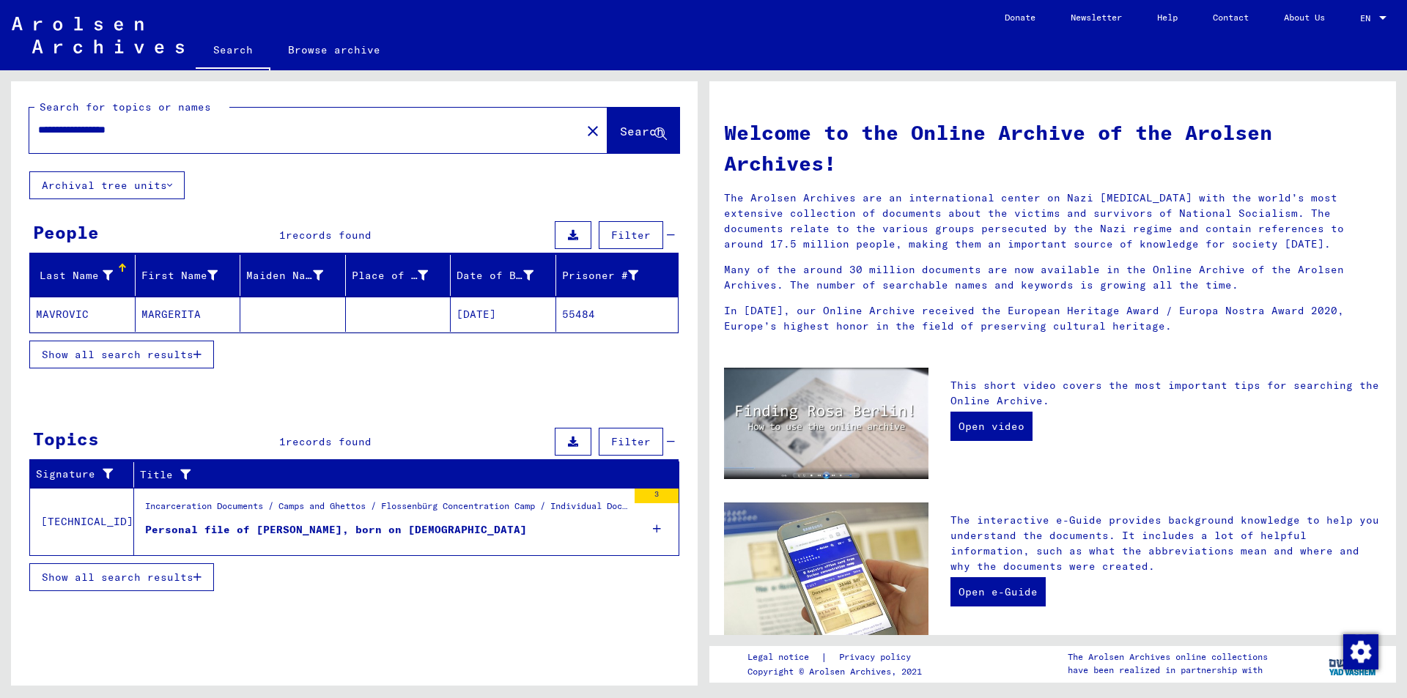
click at [183, 319] on mat-cell "MARGERITA" at bounding box center [189, 314] width 106 height 35
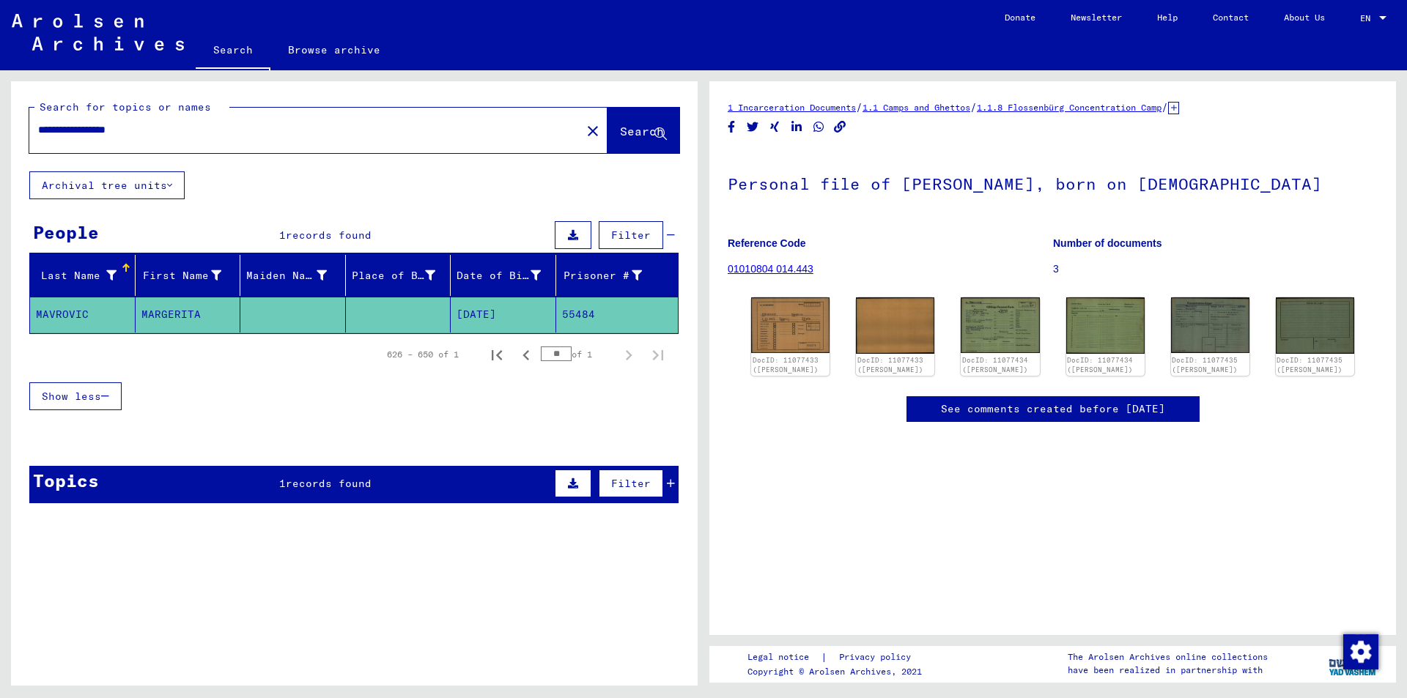
click at [300, 483] on span "records found" at bounding box center [329, 483] width 86 height 13
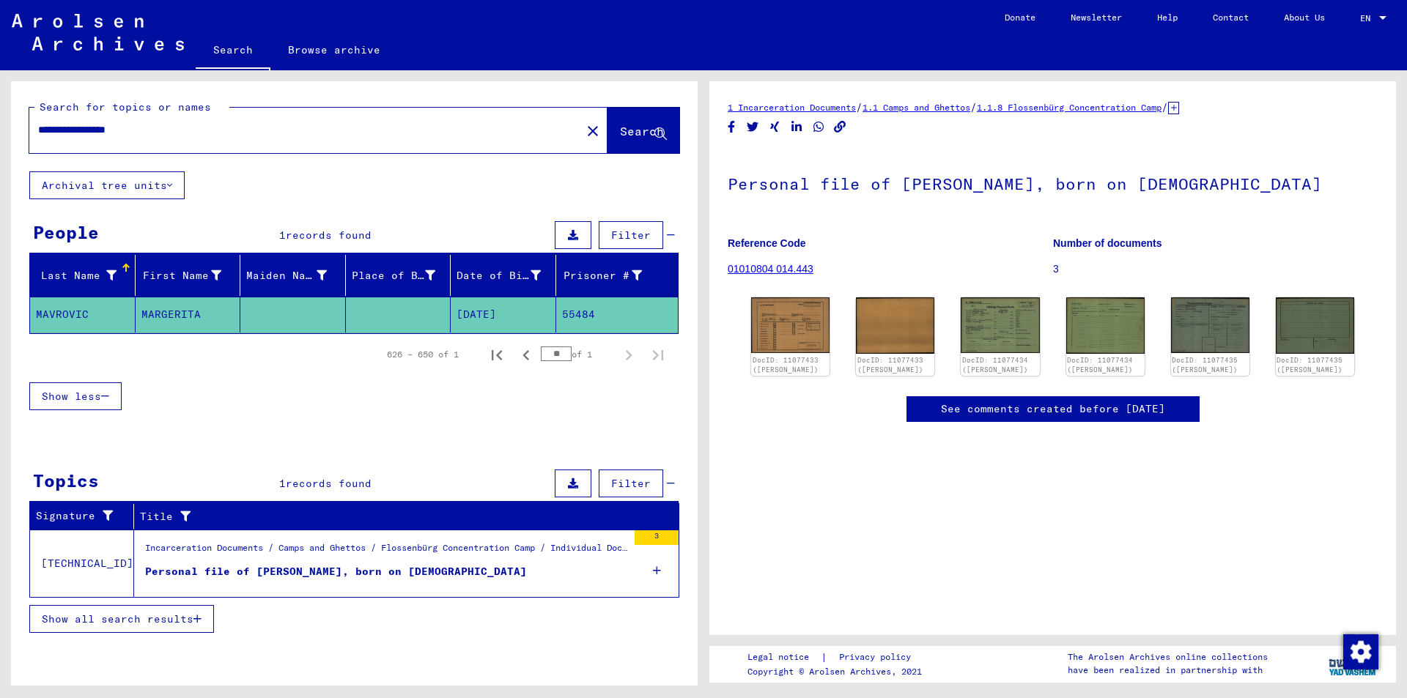
click at [656, 572] on icon at bounding box center [657, 570] width 8 height 51
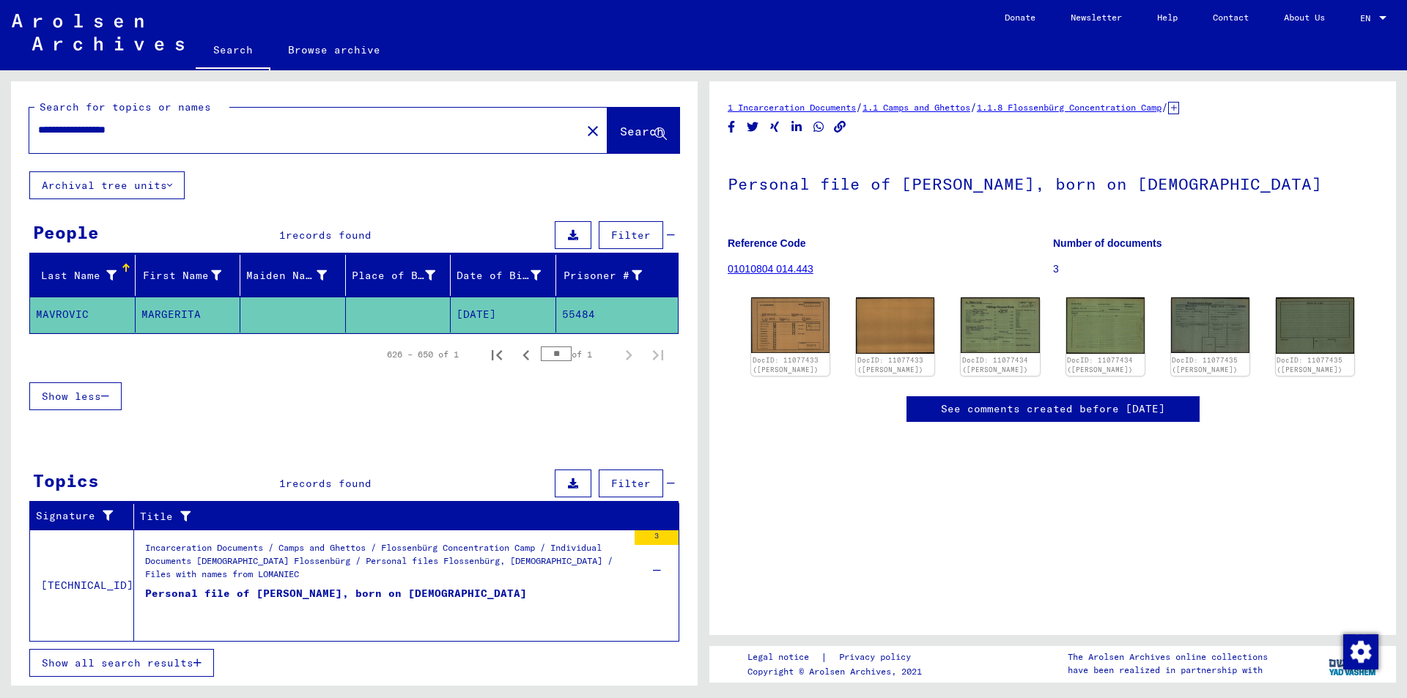
click at [1179, 107] on icon at bounding box center [1173, 108] width 11 height 12
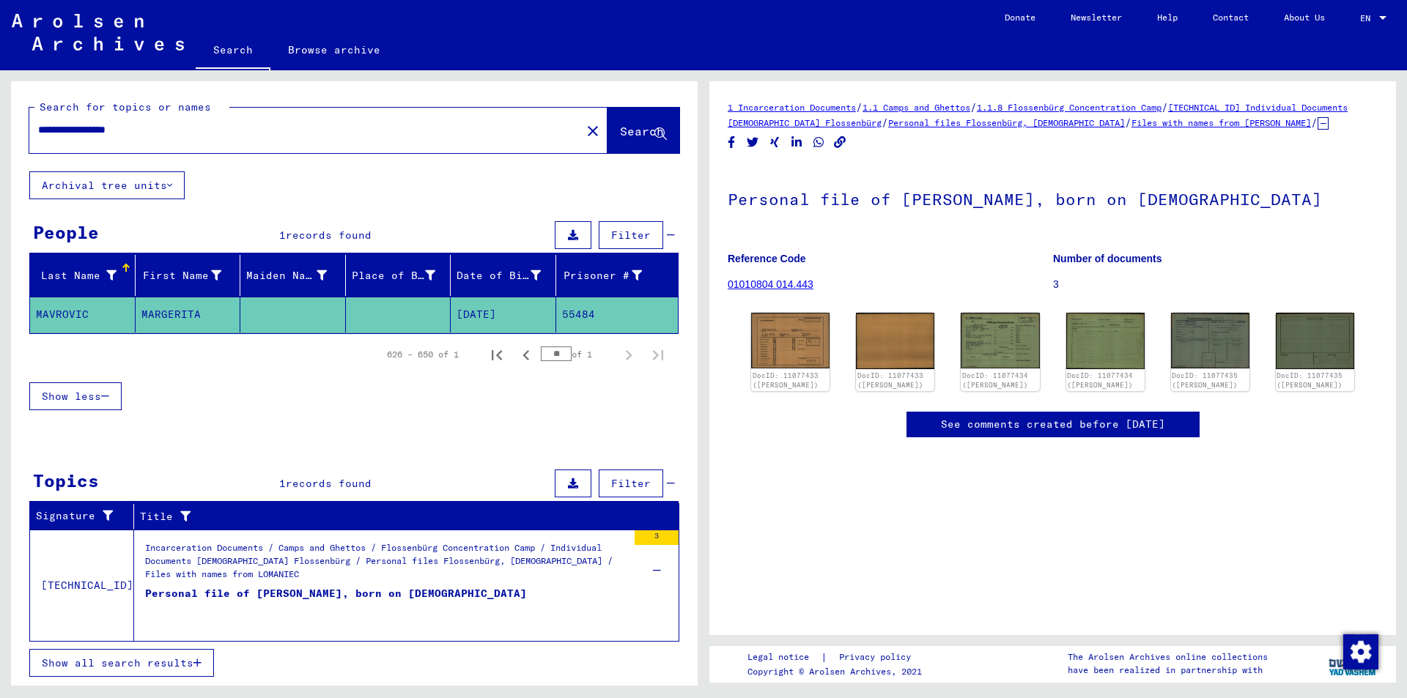
drag, startPoint x: 98, startPoint y: 130, endPoint x: 190, endPoint y: 129, distance: 91.6
click at [190, 129] on input "**********" at bounding box center [305, 129] width 534 height 15
type input "********"
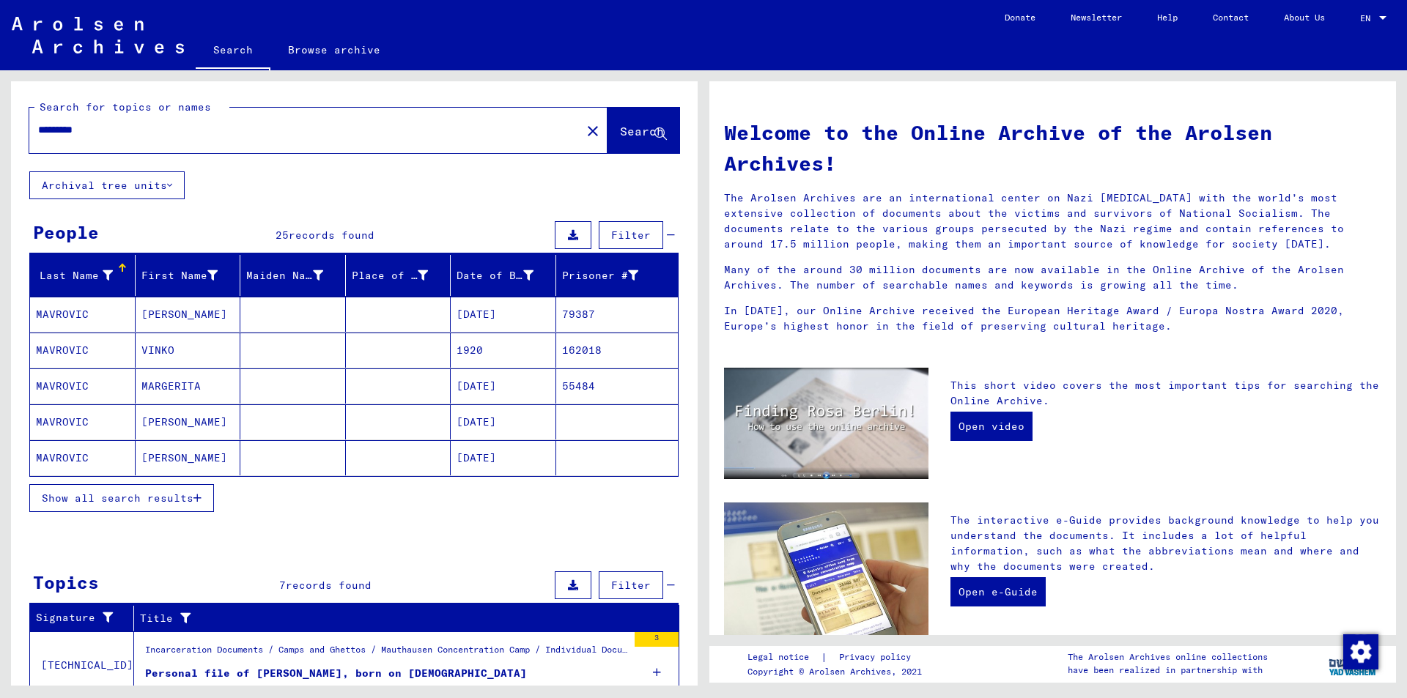
click at [196, 498] on icon "button" at bounding box center [197, 498] width 8 height 10
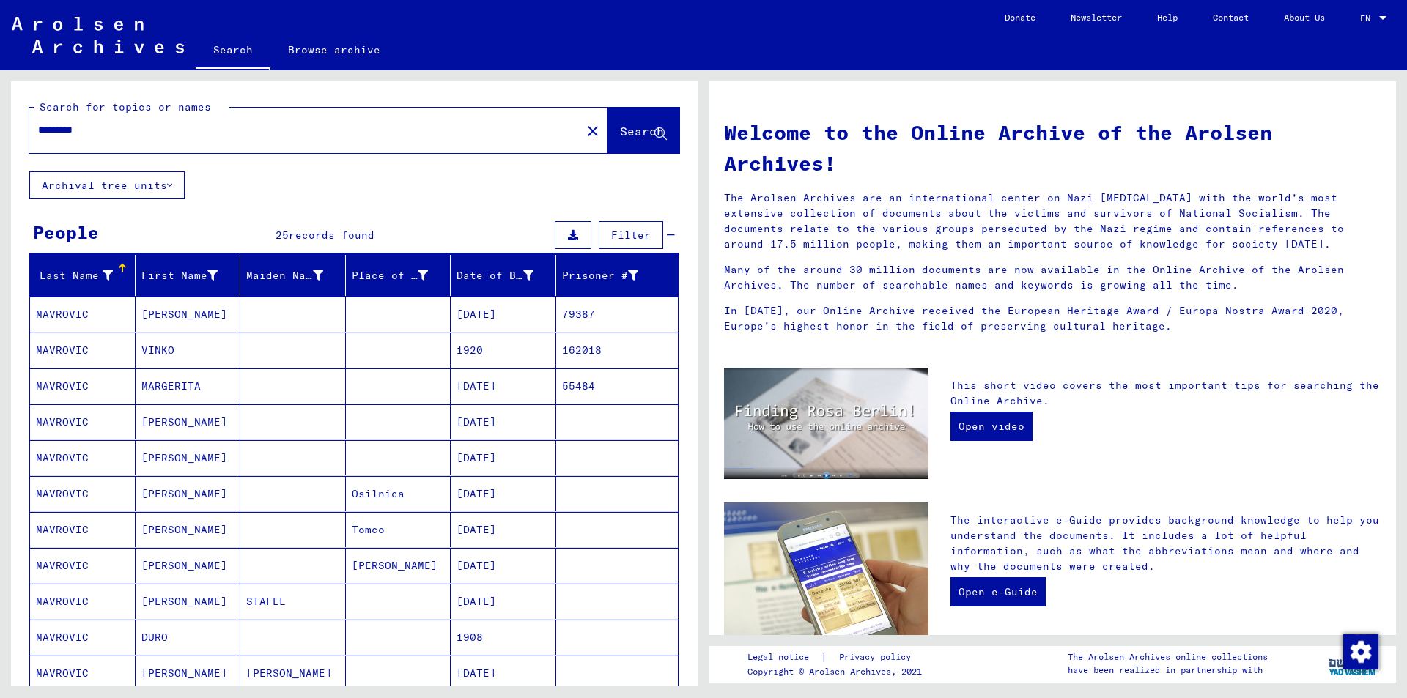
click at [486, 315] on mat-cell "[DATE]" at bounding box center [504, 314] width 106 height 35
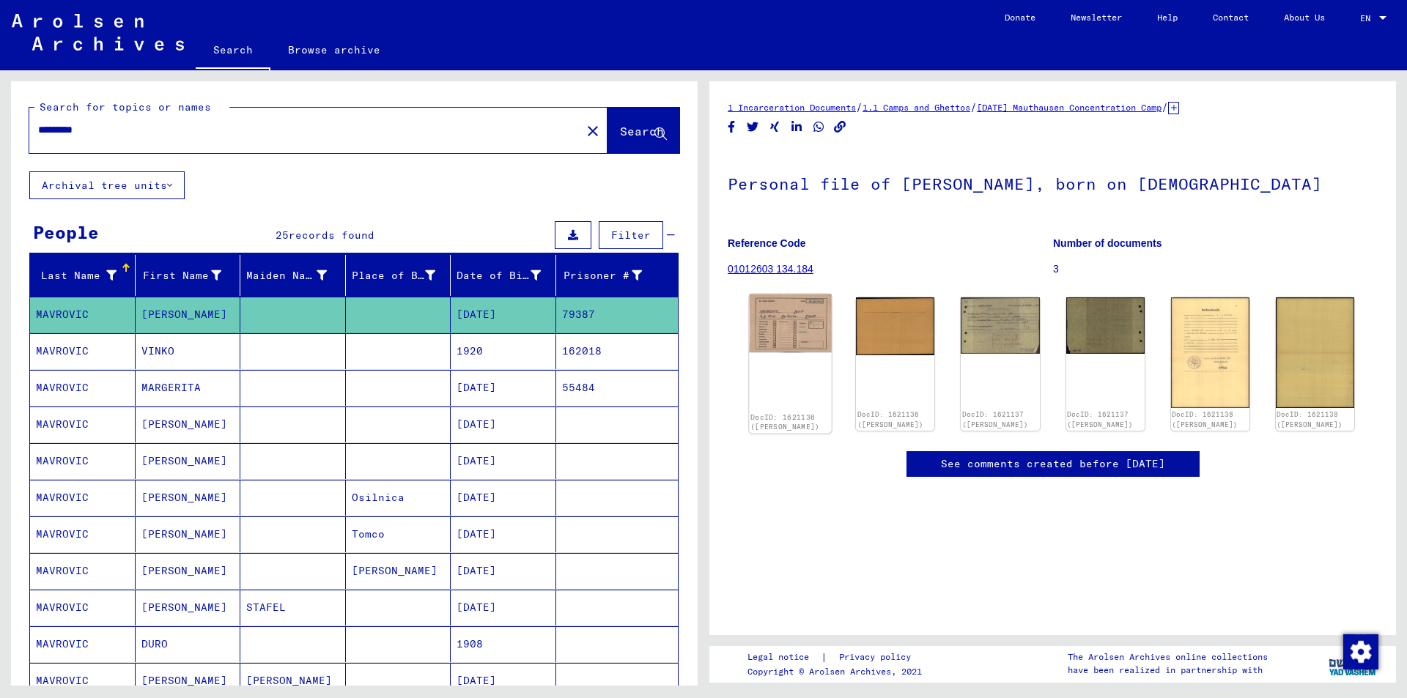
click at [779, 328] on img at bounding box center [790, 324] width 83 height 59
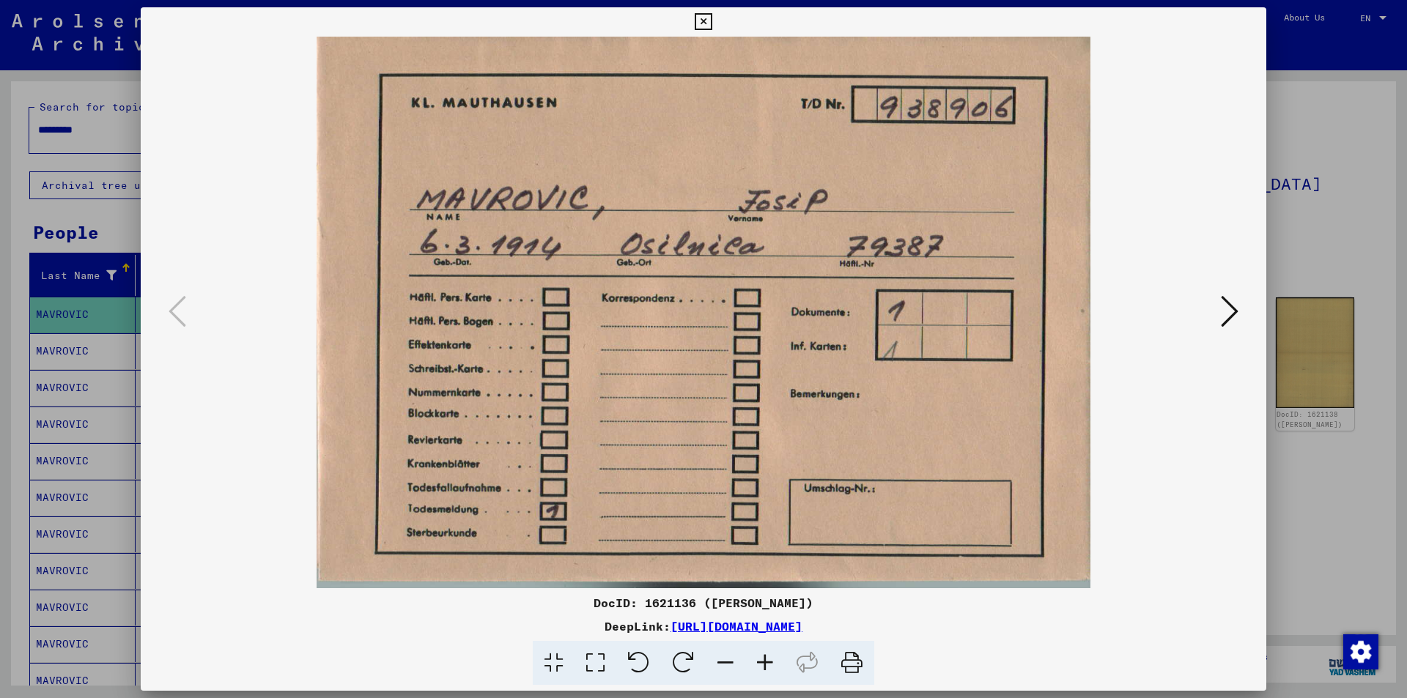
click at [1233, 313] on icon at bounding box center [1230, 311] width 18 height 35
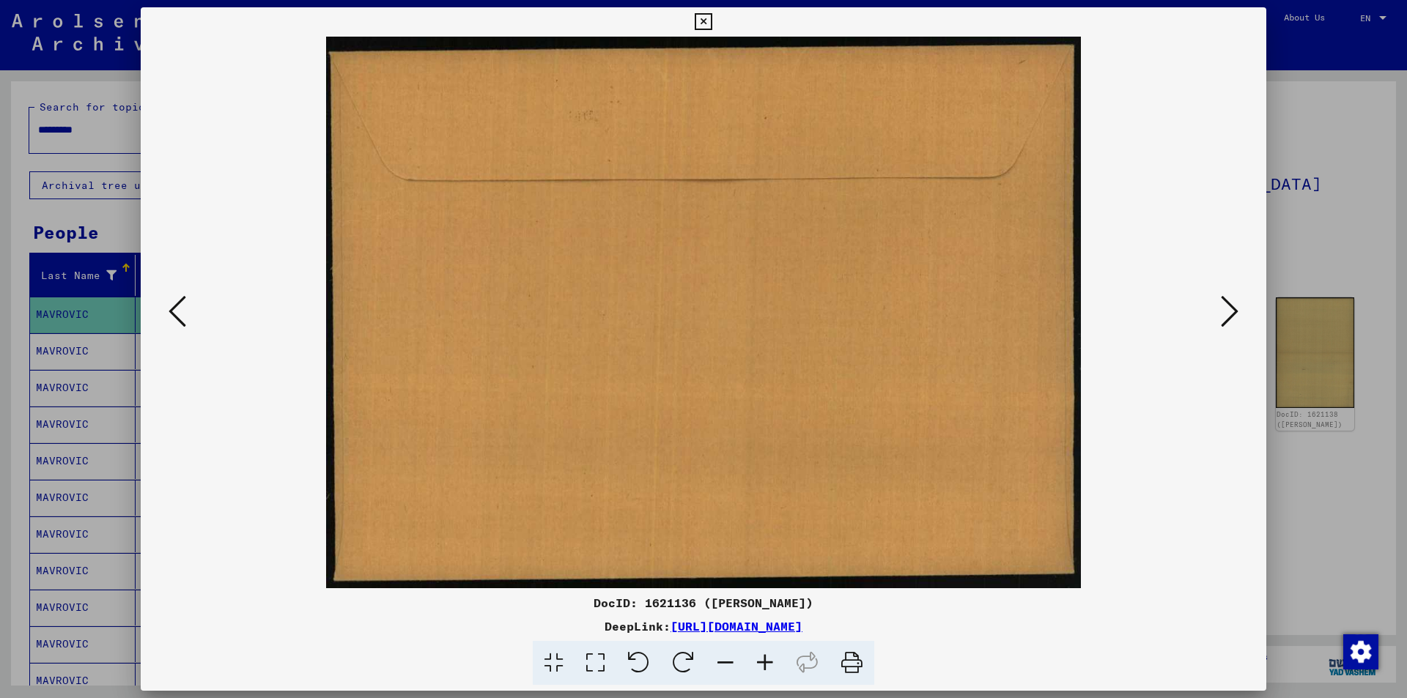
click at [1233, 313] on icon at bounding box center [1230, 311] width 18 height 35
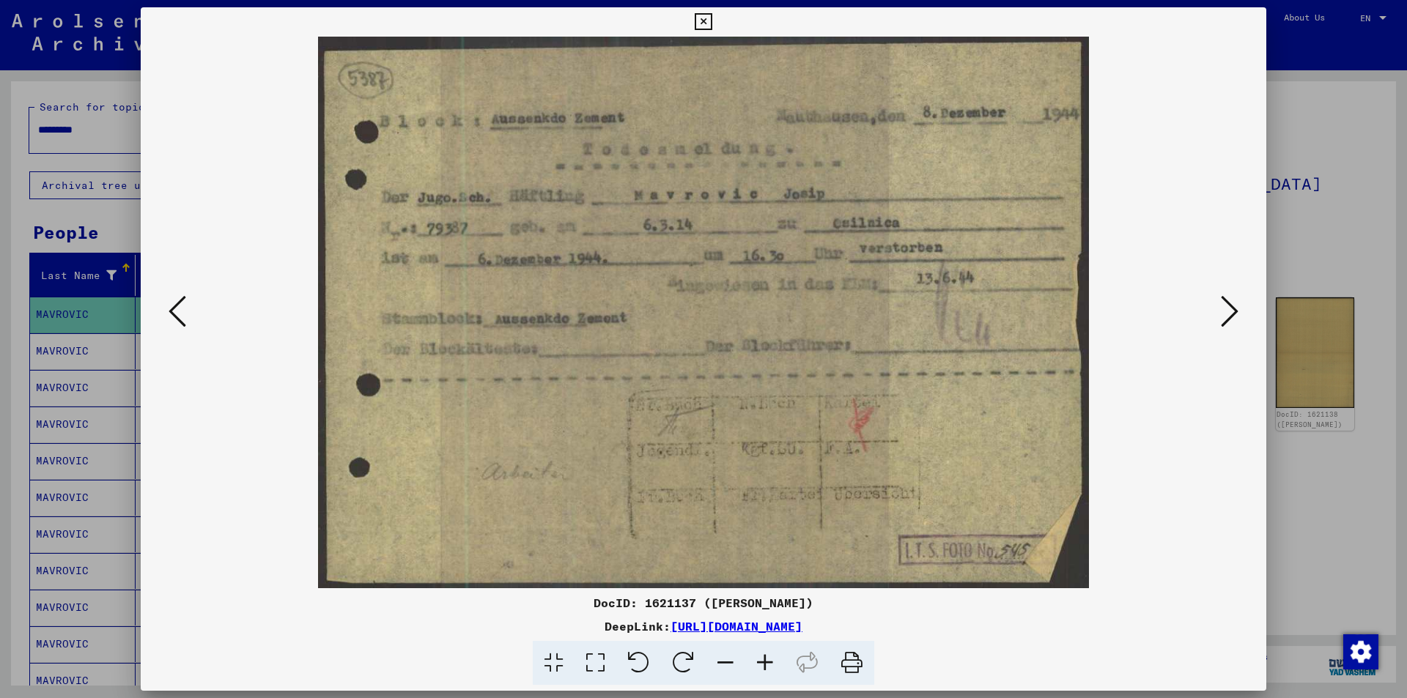
click at [1234, 312] on icon at bounding box center [1230, 311] width 18 height 35
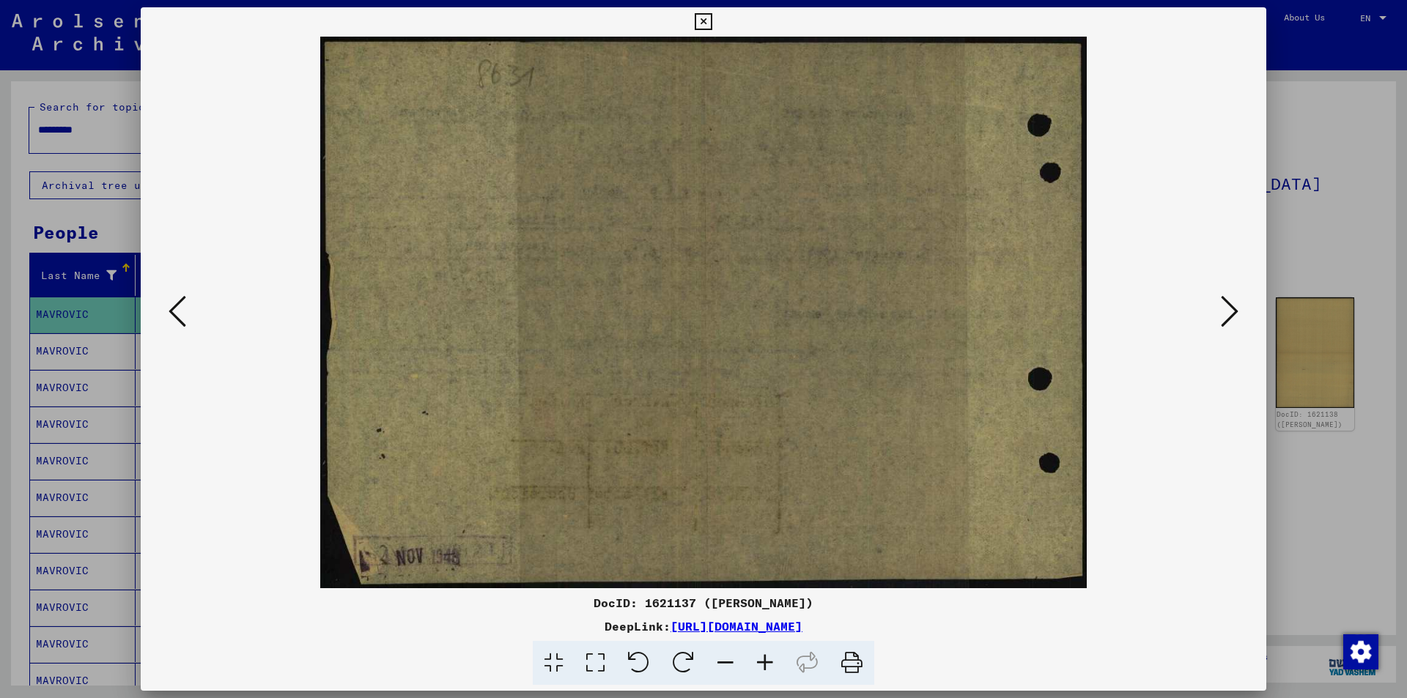
click at [1235, 312] on icon at bounding box center [1230, 311] width 18 height 35
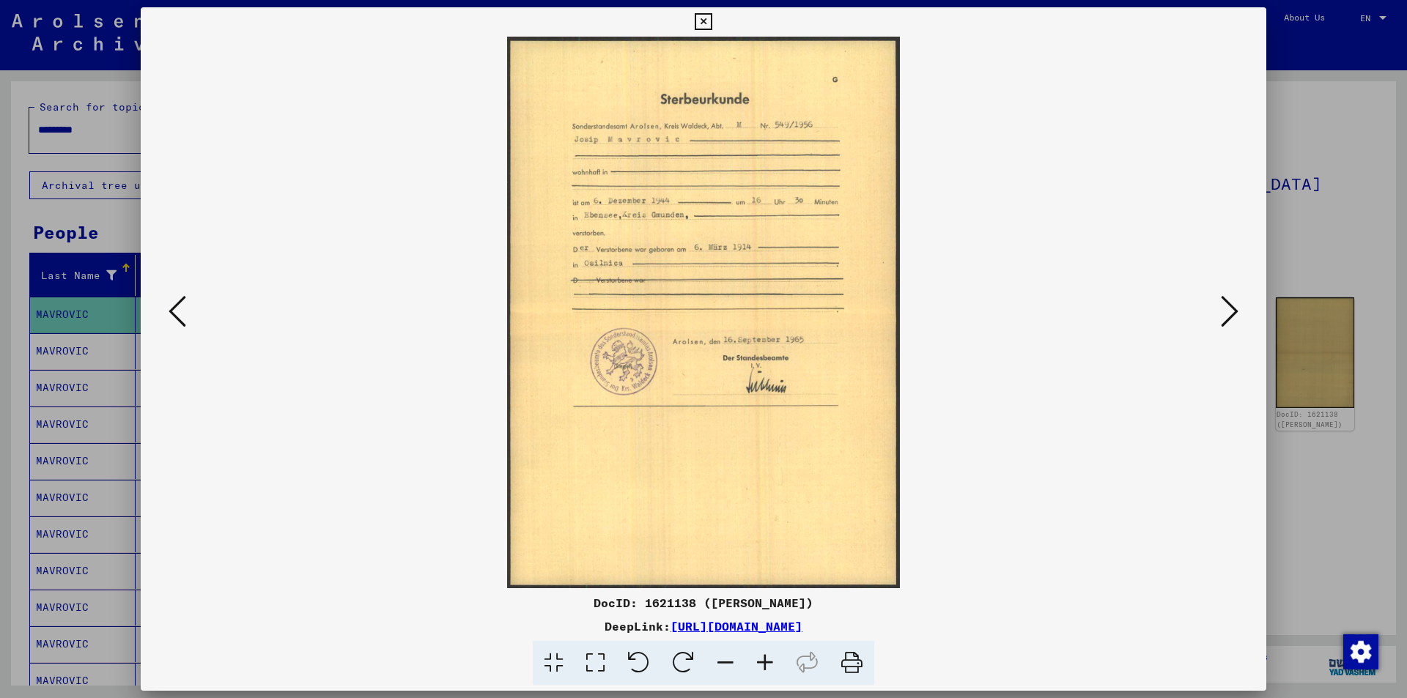
click at [1236, 313] on icon at bounding box center [1230, 311] width 18 height 35
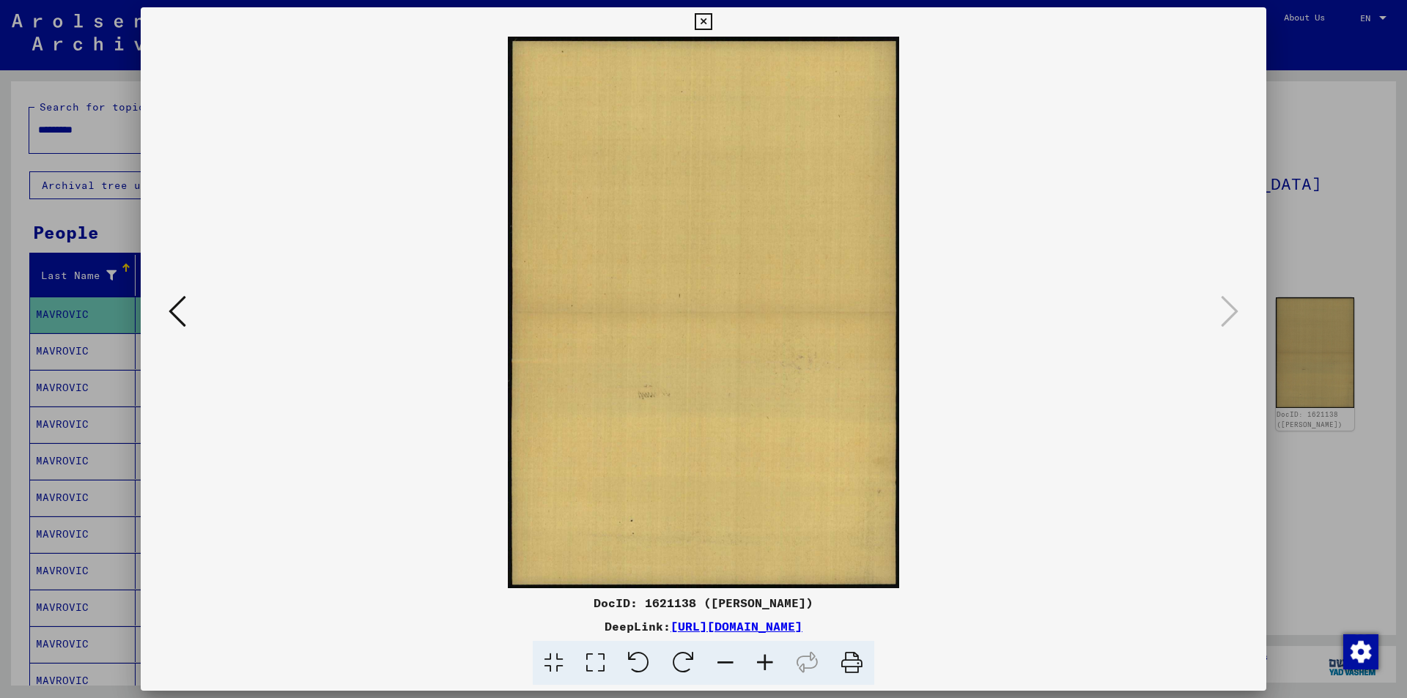
click at [702, 23] on icon at bounding box center [703, 22] width 17 height 18
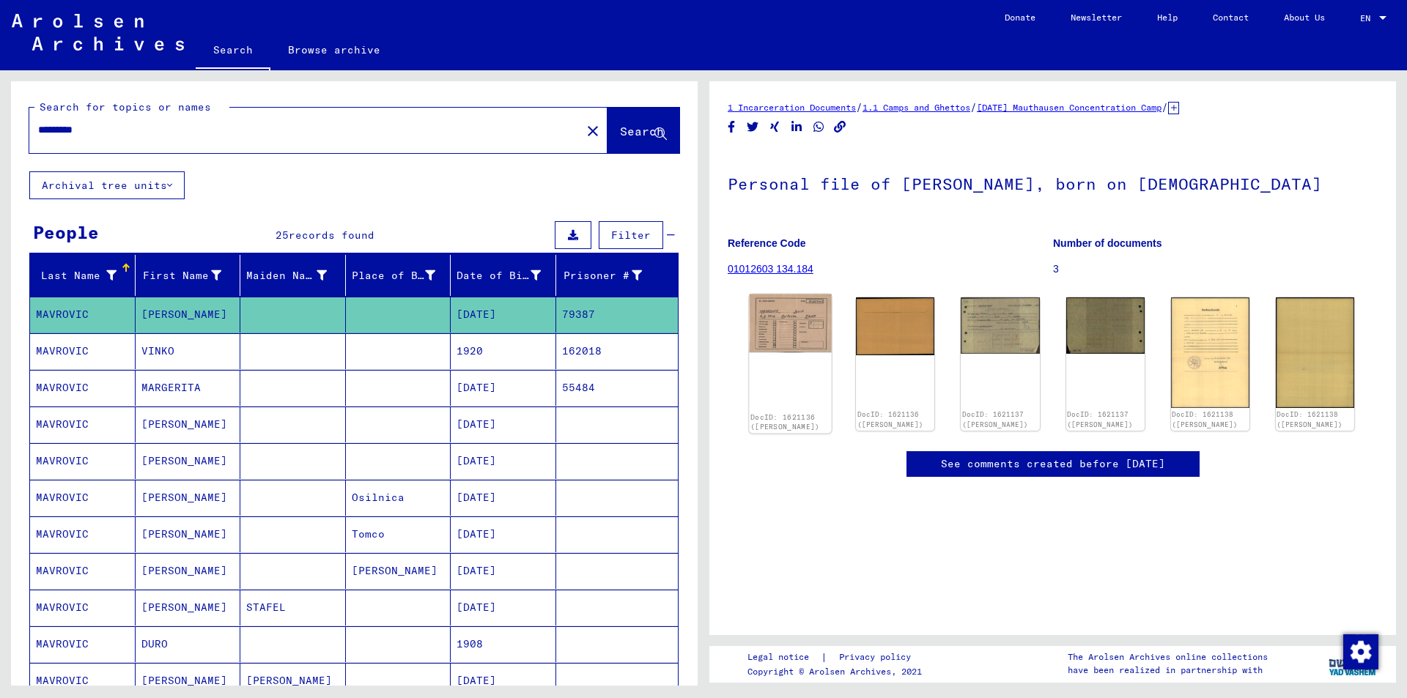
click at [807, 313] on img at bounding box center [790, 324] width 83 height 59
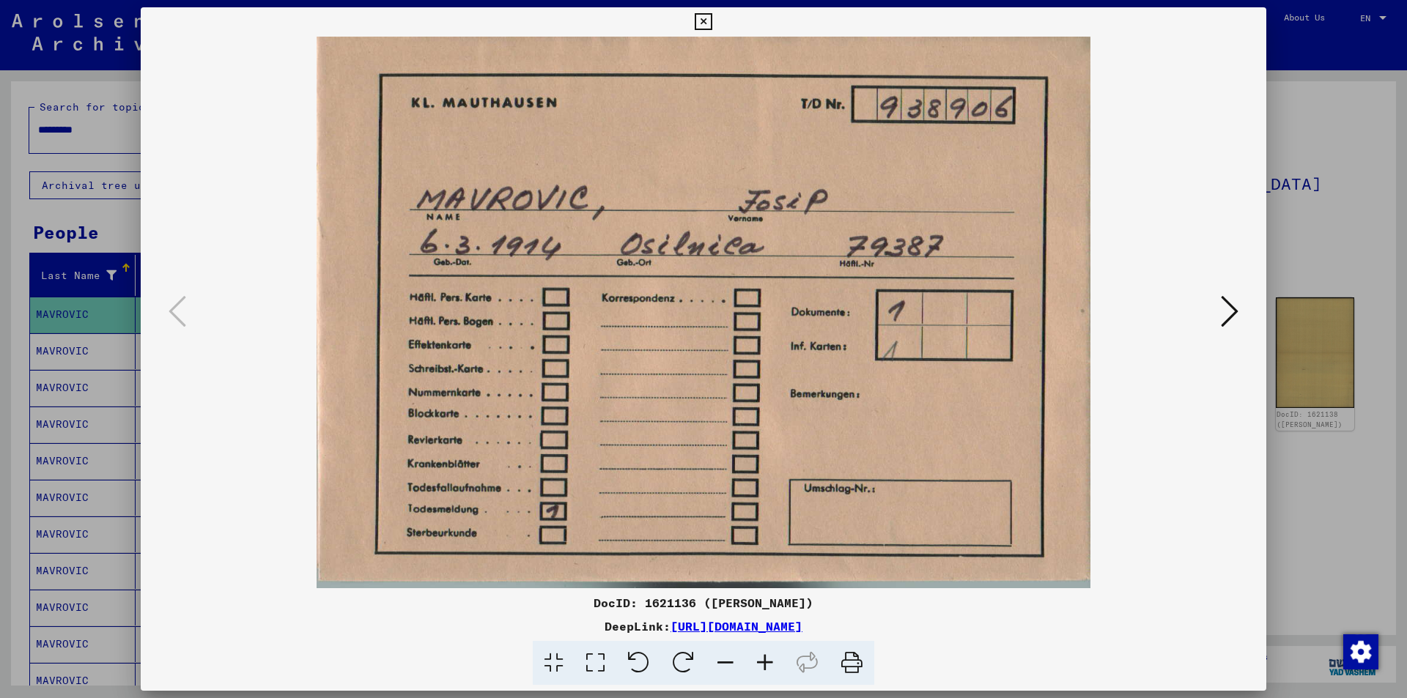
click at [700, 20] on icon at bounding box center [703, 22] width 17 height 18
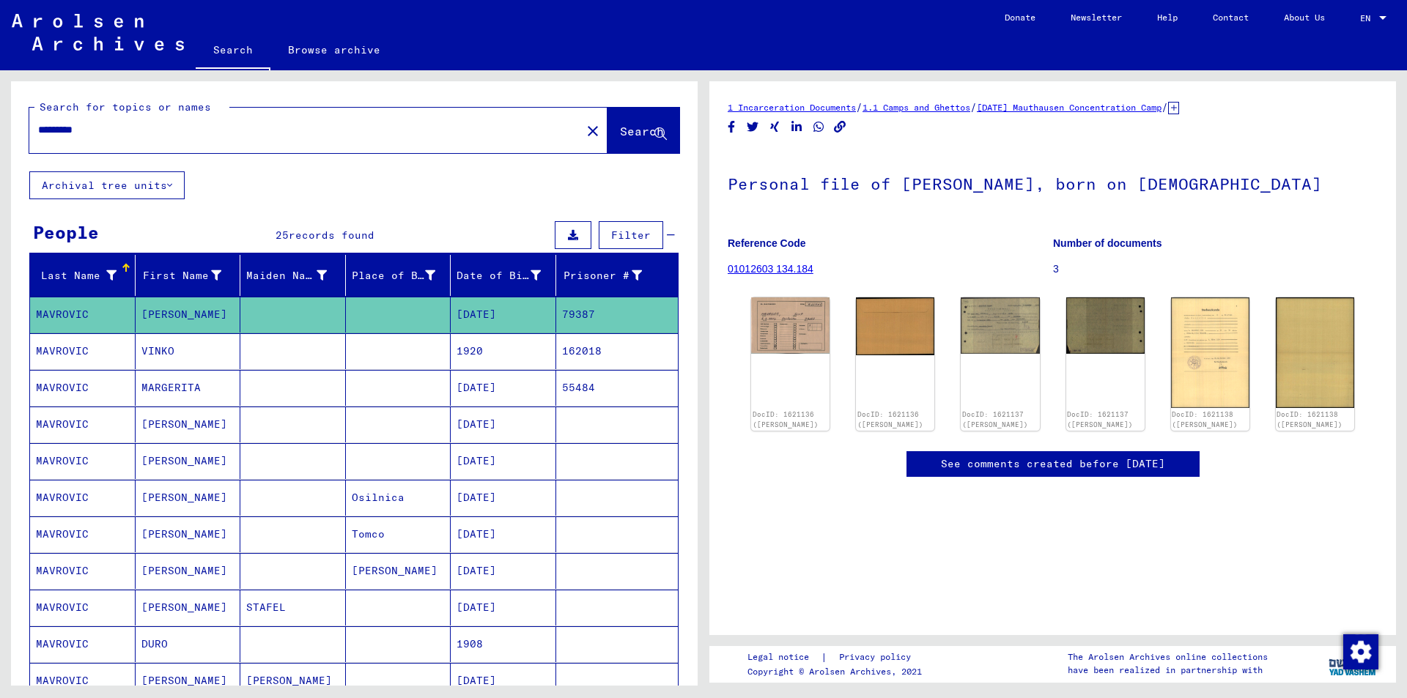
click at [468, 347] on mat-cell "1920" at bounding box center [504, 351] width 106 height 36
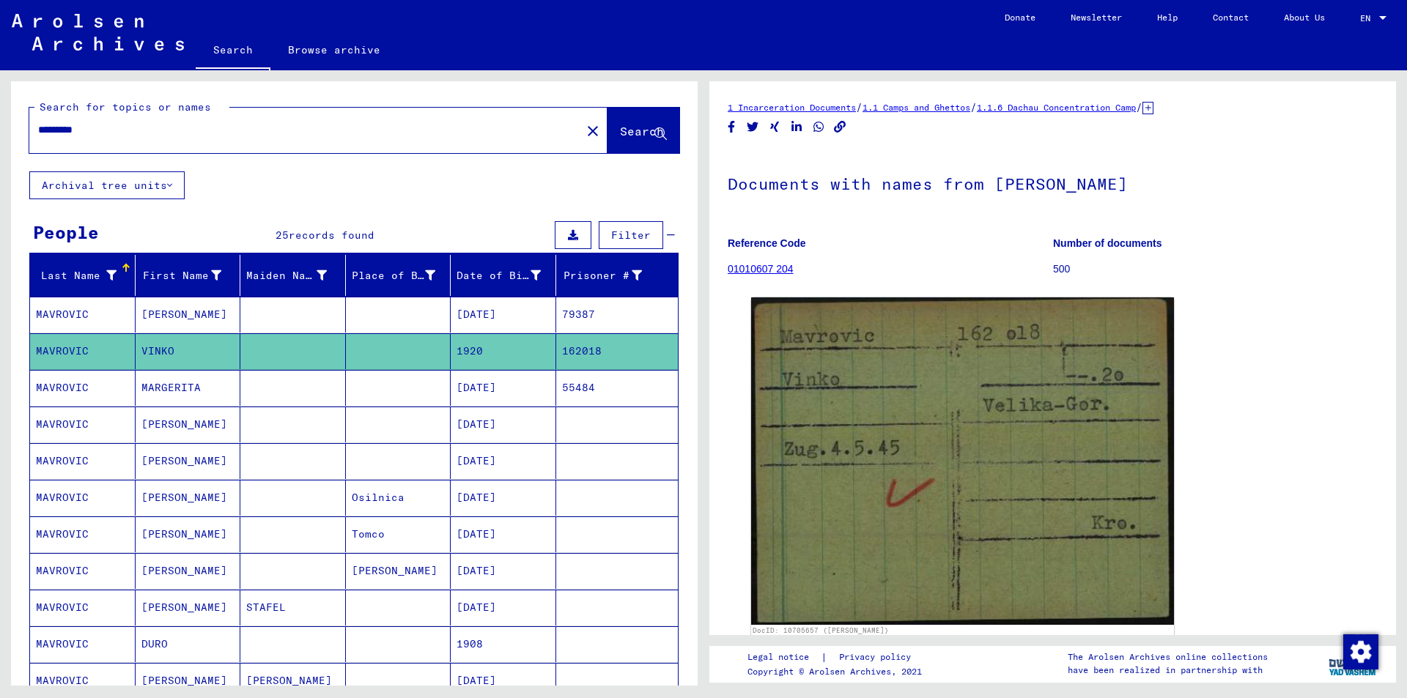
click at [486, 421] on mat-cell "[DATE]" at bounding box center [504, 425] width 106 height 36
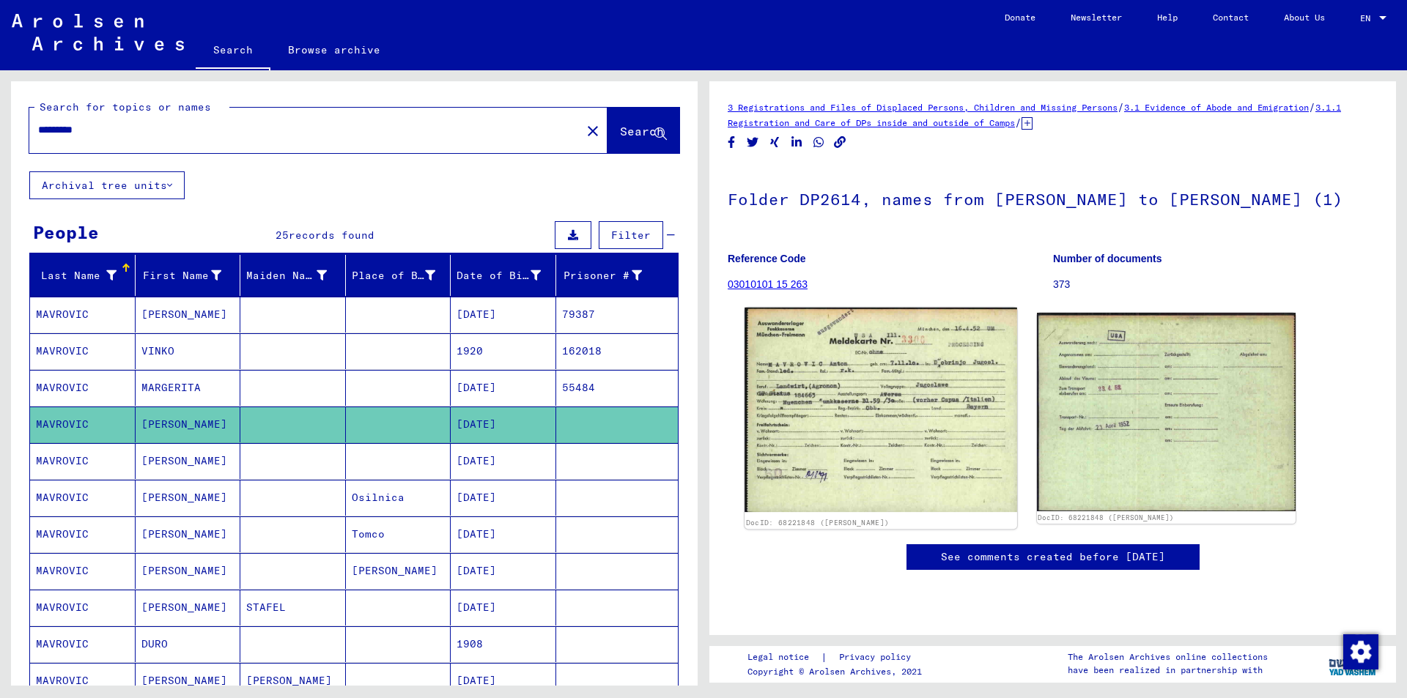
click at [853, 375] on img at bounding box center [880, 410] width 272 height 205
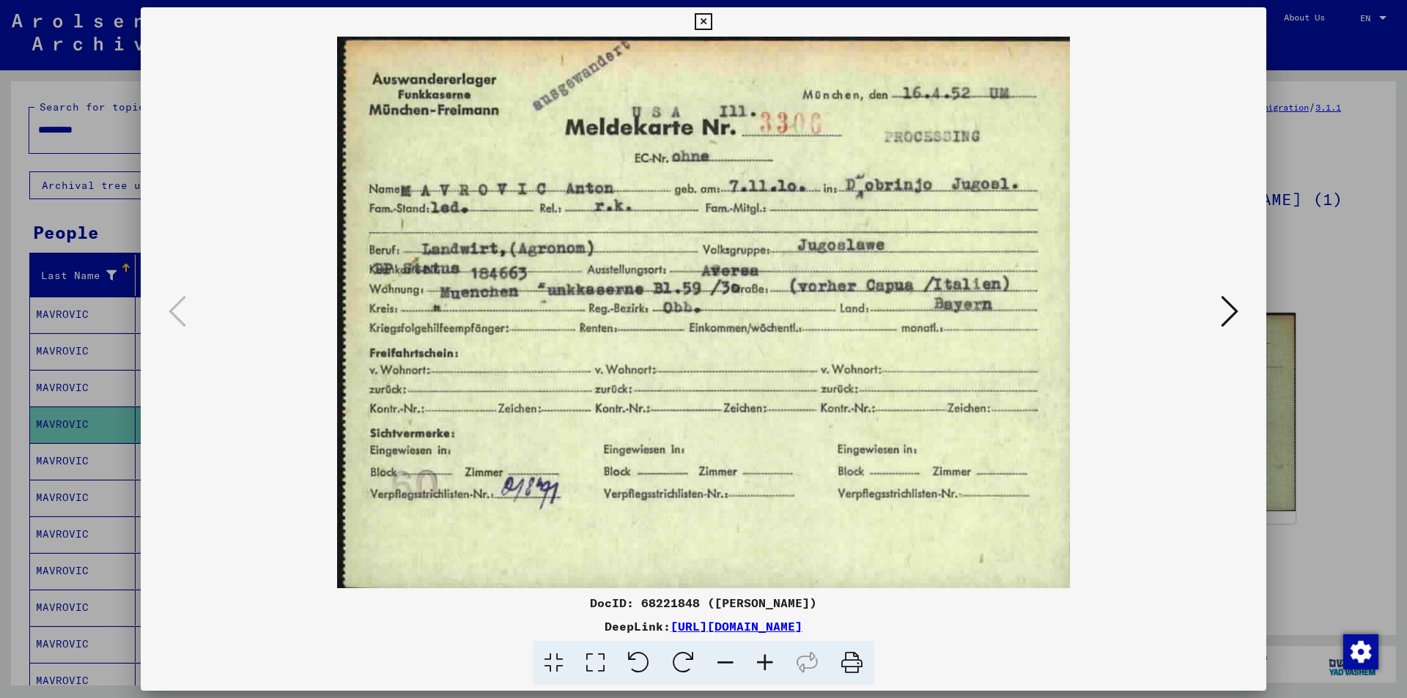
click at [1226, 314] on icon at bounding box center [1230, 311] width 18 height 35
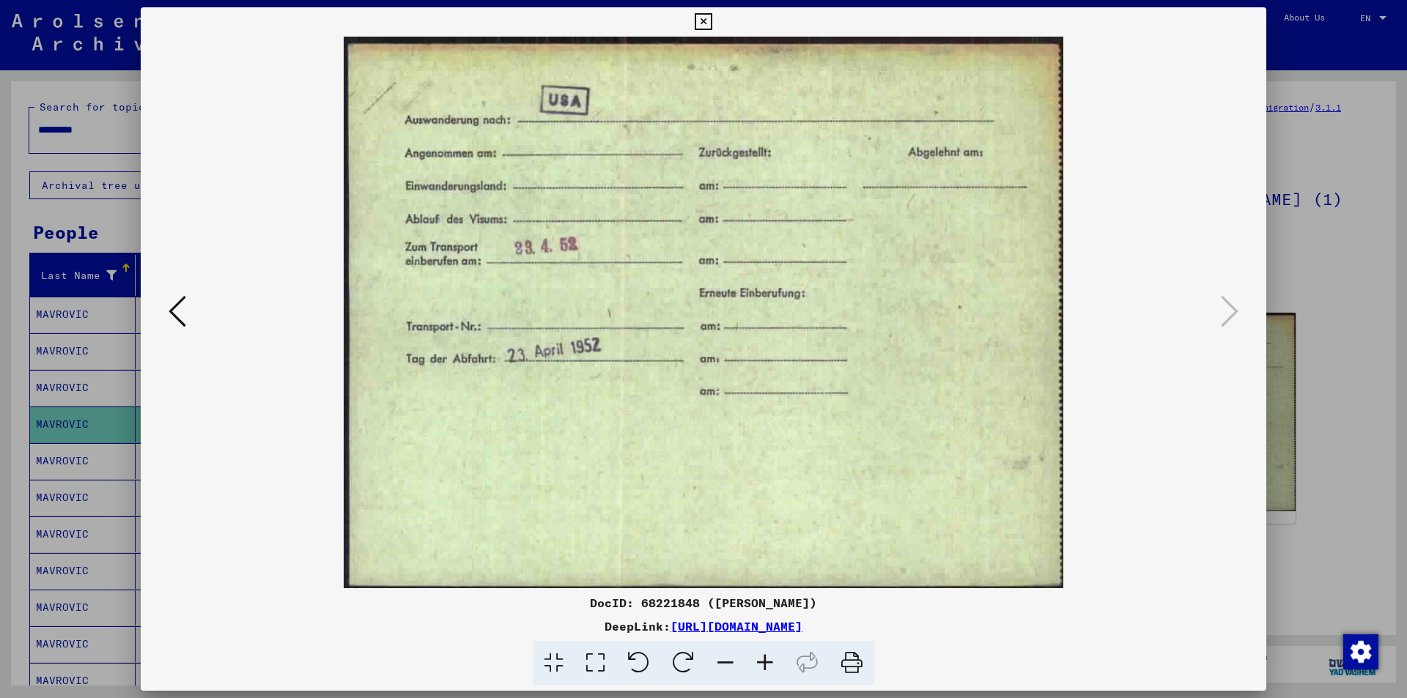
click at [174, 318] on icon at bounding box center [178, 311] width 18 height 35
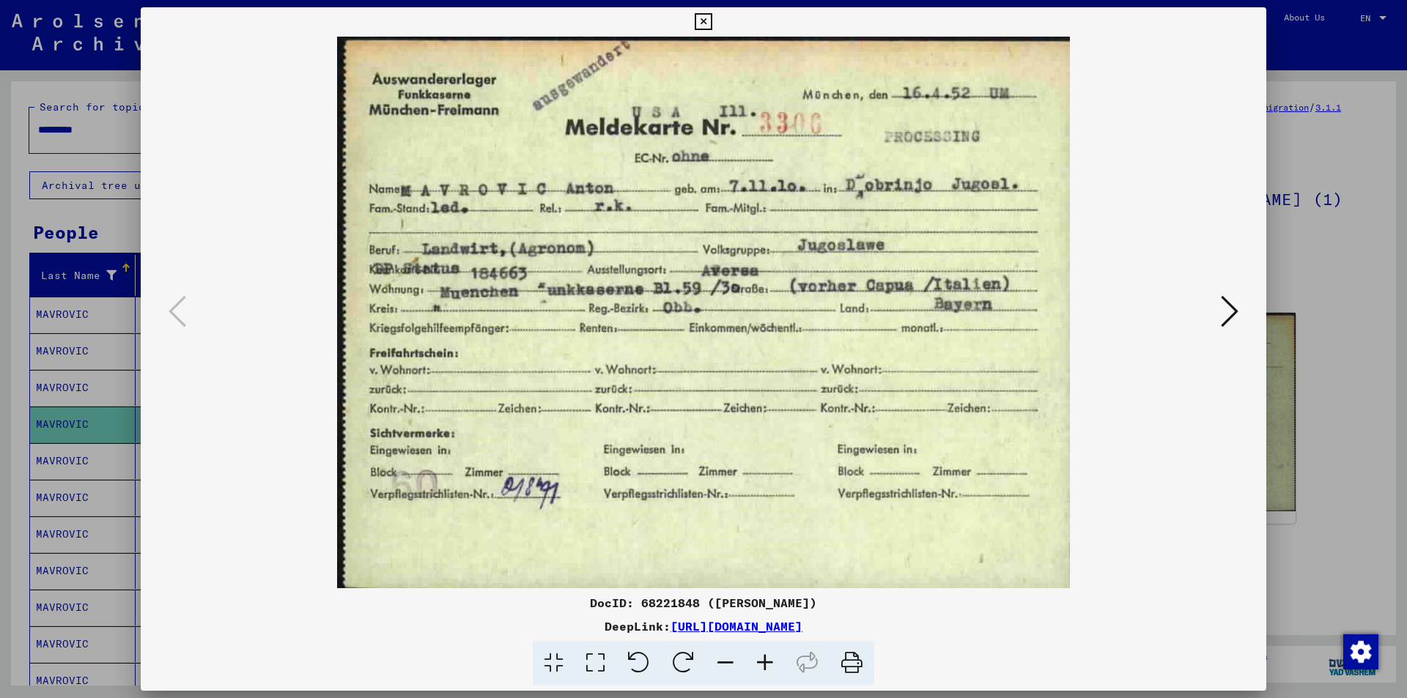
click at [708, 20] on icon at bounding box center [703, 22] width 17 height 18
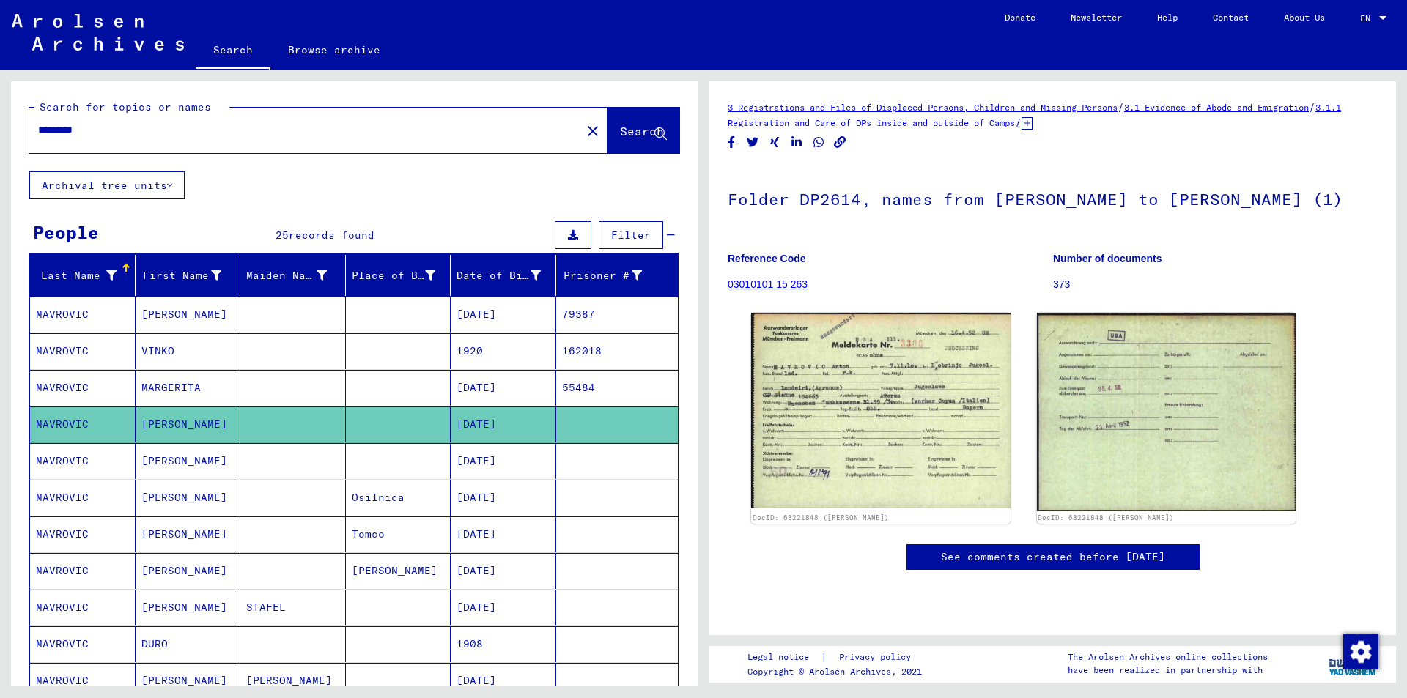
click at [1032, 124] on icon at bounding box center [1026, 123] width 11 height 12
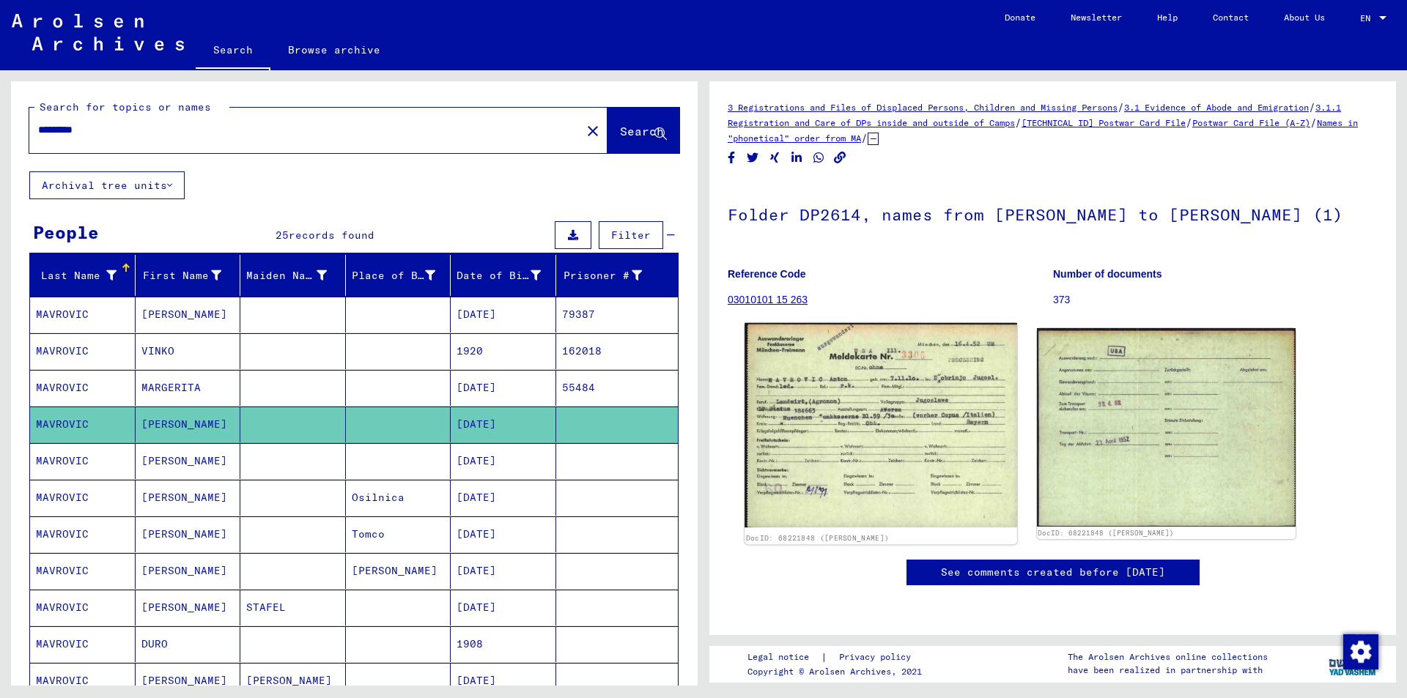
click at [926, 383] on img at bounding box center [880, 425] width 272 height 205
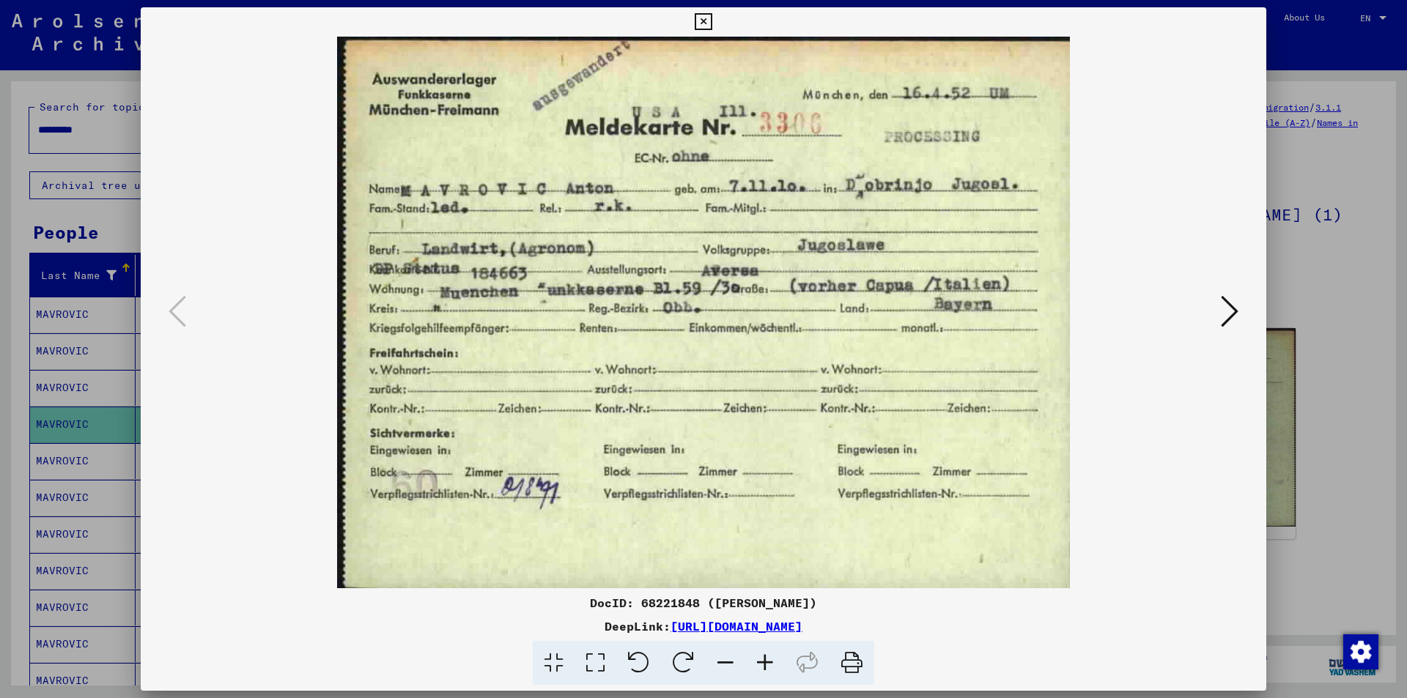
click at [1229, 311] on icon at bounding box center [1230, 311] width 18 height 35
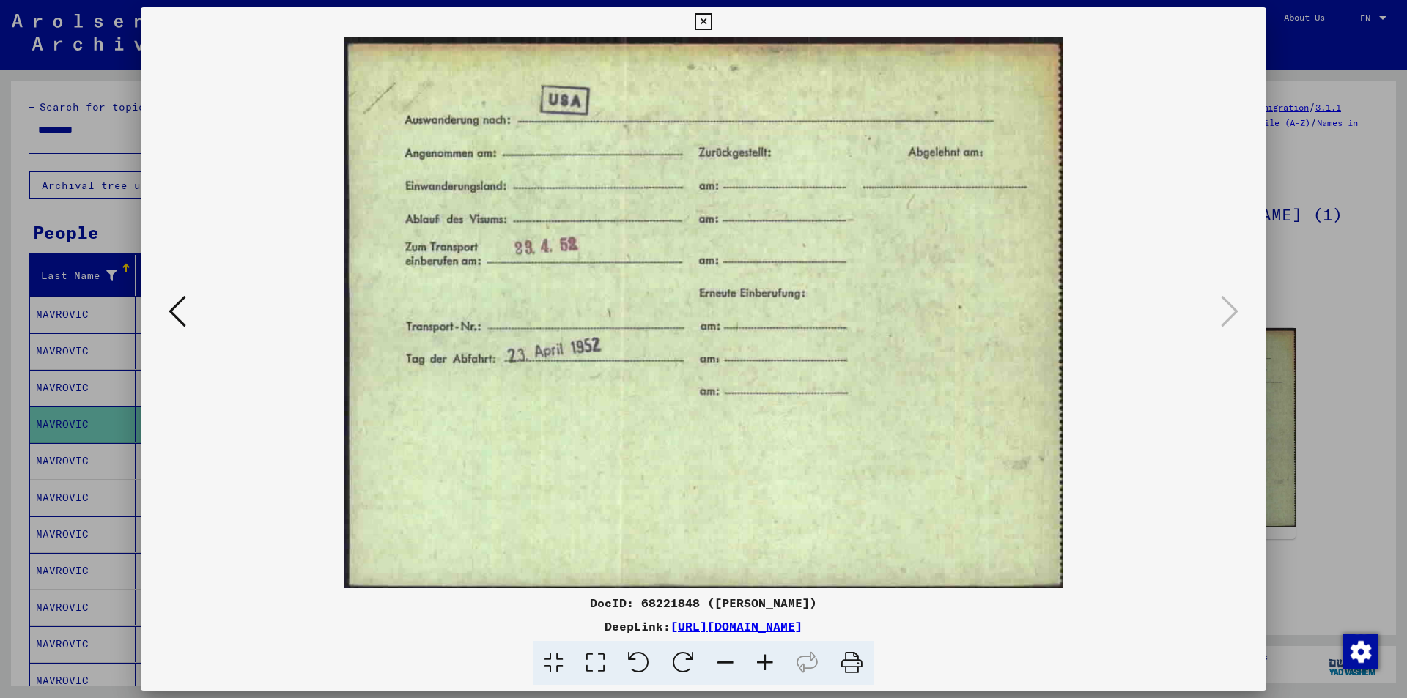
click at [706, 18] on icon at bounding box center [703, 22] width 17 height 18
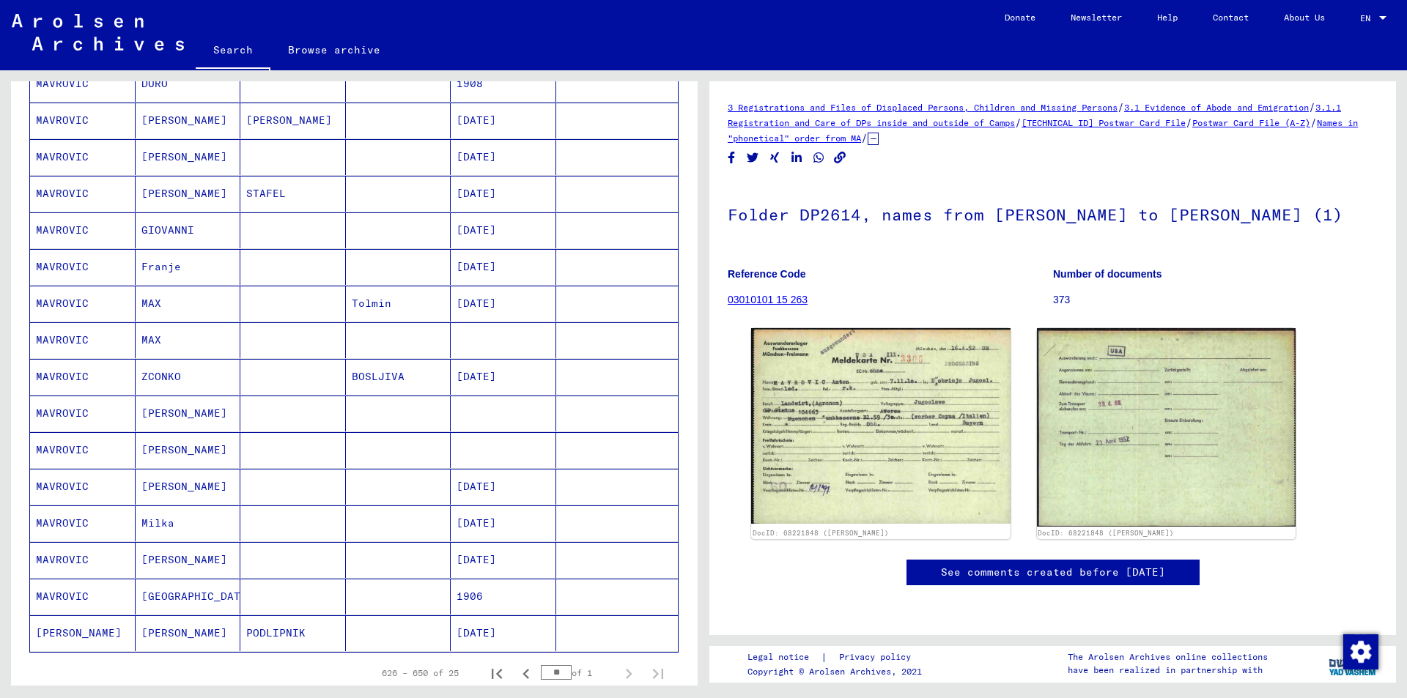
scroll to position [586, 0]
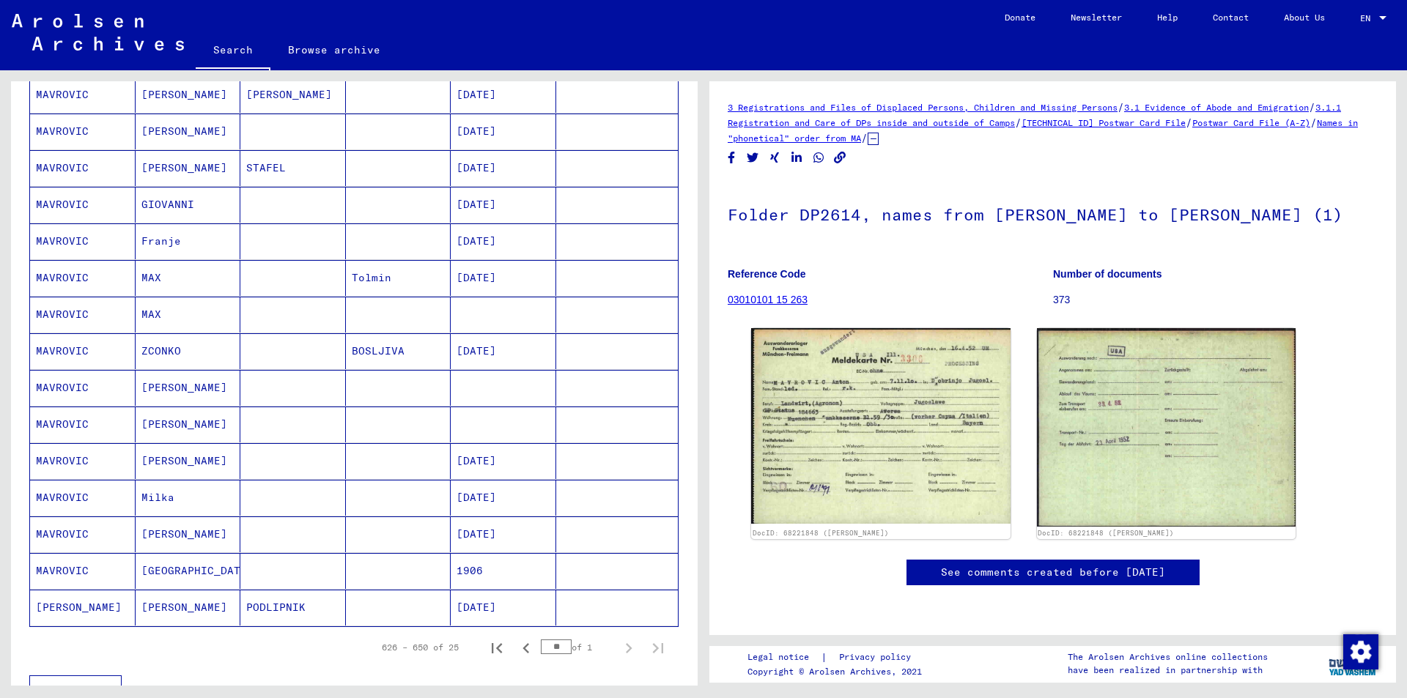
click at [487, 431] on mat-cell at bounding box center [504, 425] width 106 height 36
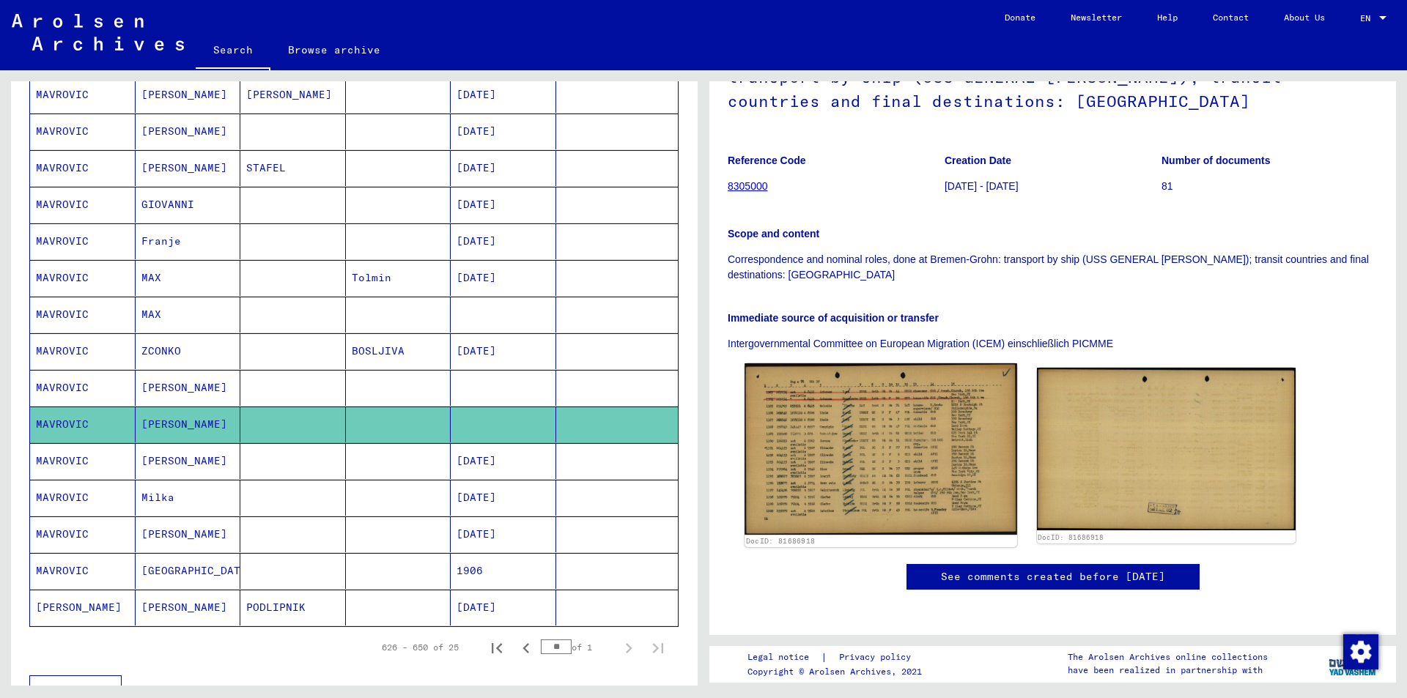
click at [938, 455] on img at bounding box center [880, 448] width 272 height 171
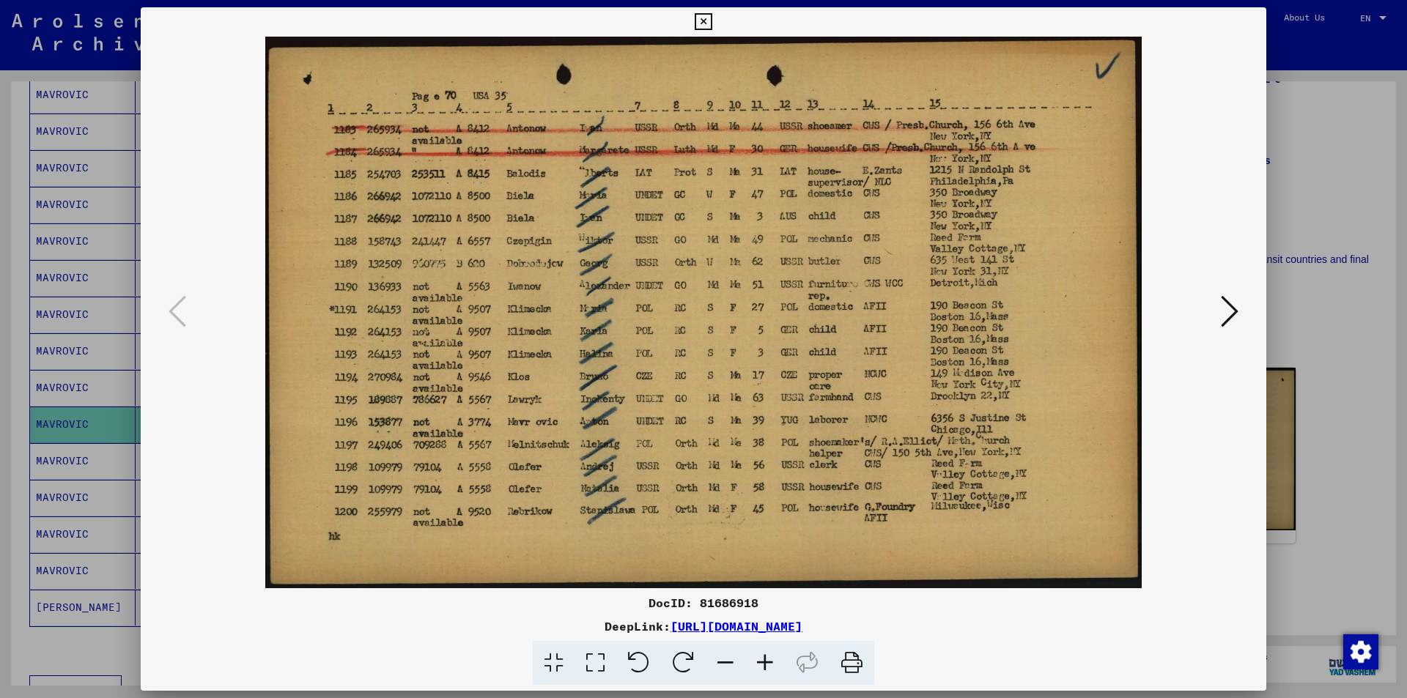
click at [706, 19] on icon at bounding box center [703, 22] width 17 height 18
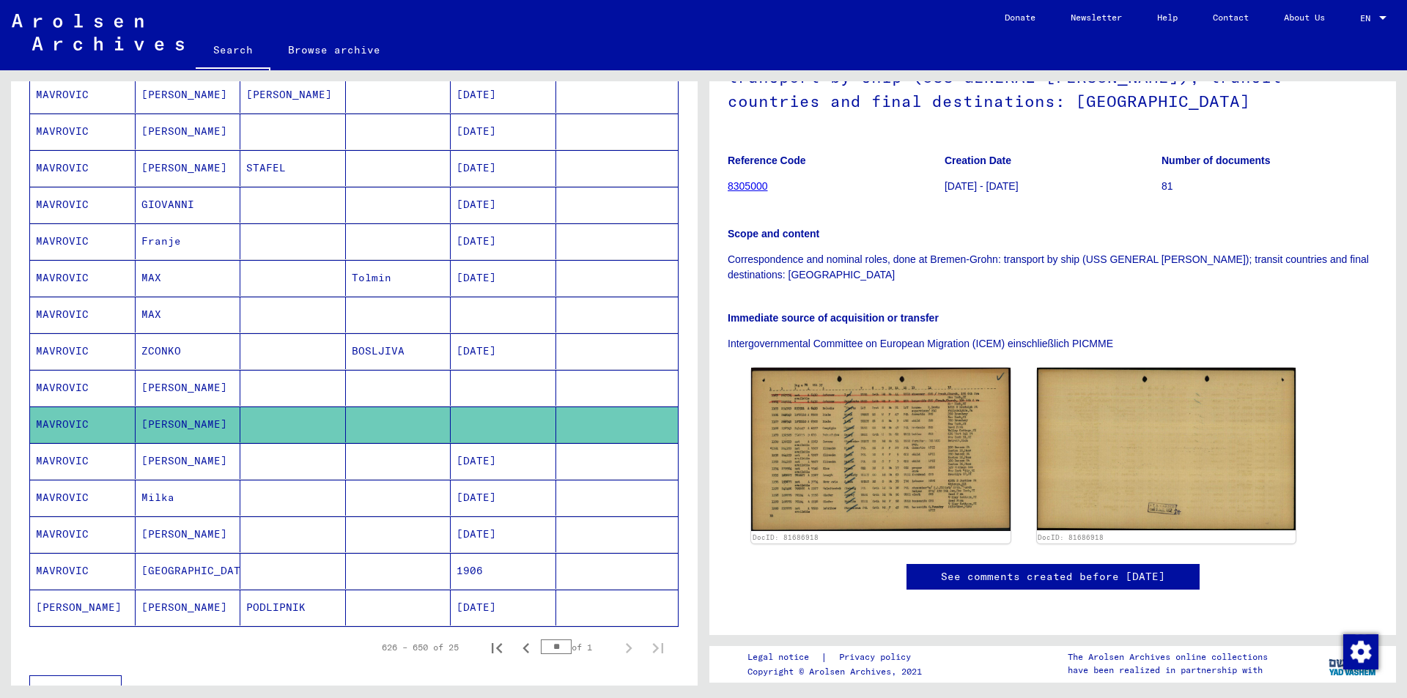
click at [475, 528] on mat-cell "[DATE]" at bounding box center [504, 535] width 106 height 36
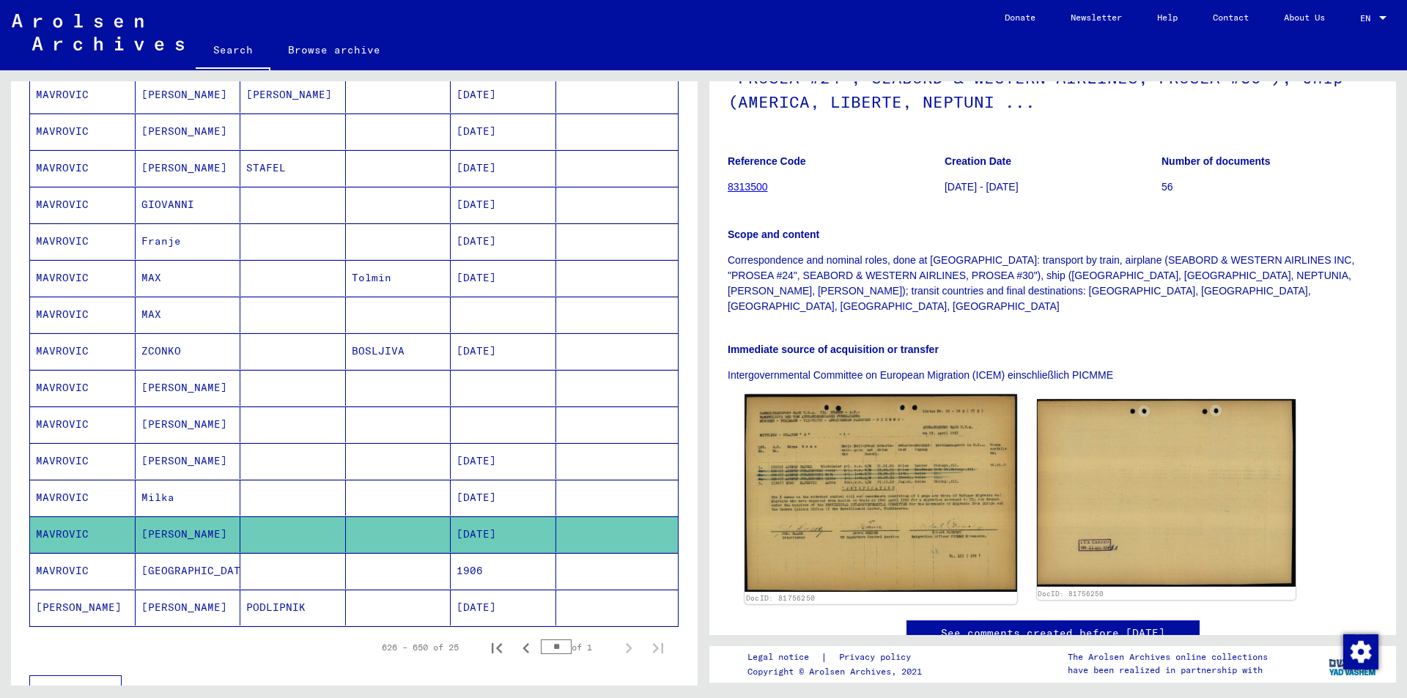
scroll to position [293, 0]
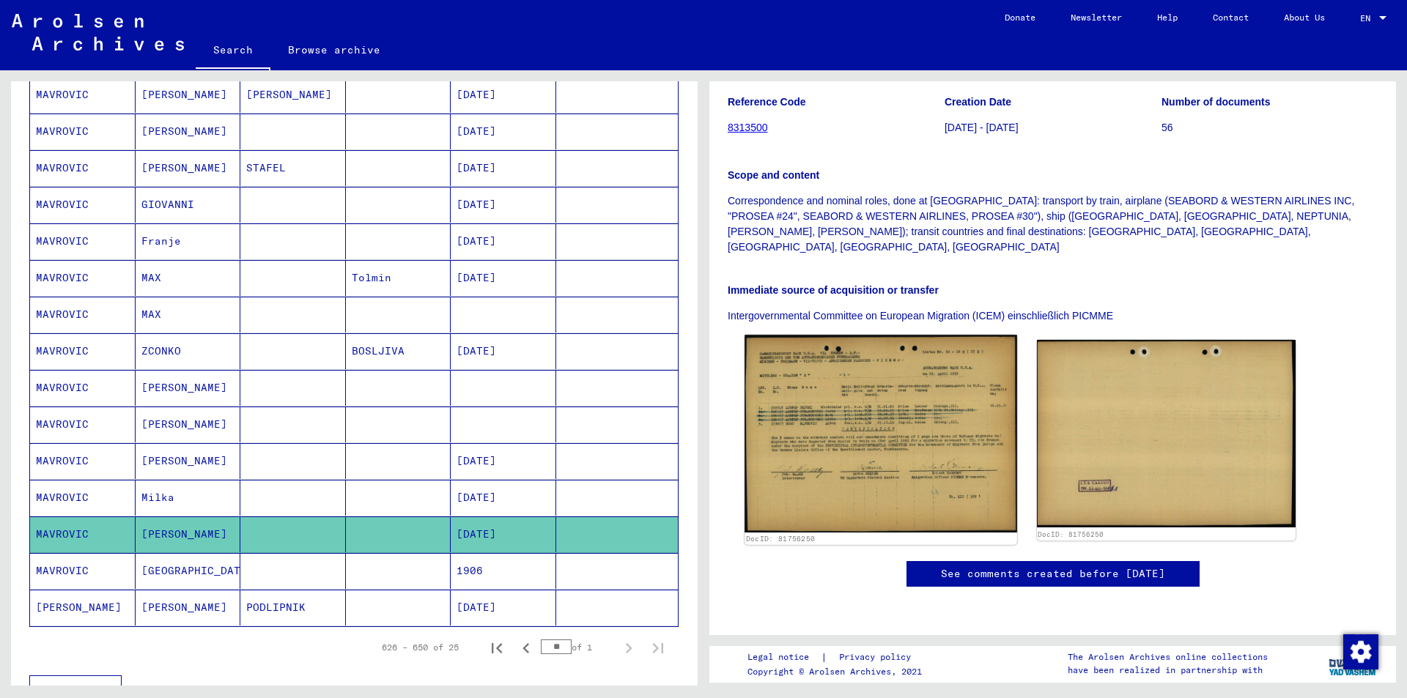
click at [891, 337] on img at bounding box center [880, 434] width 272 height 198
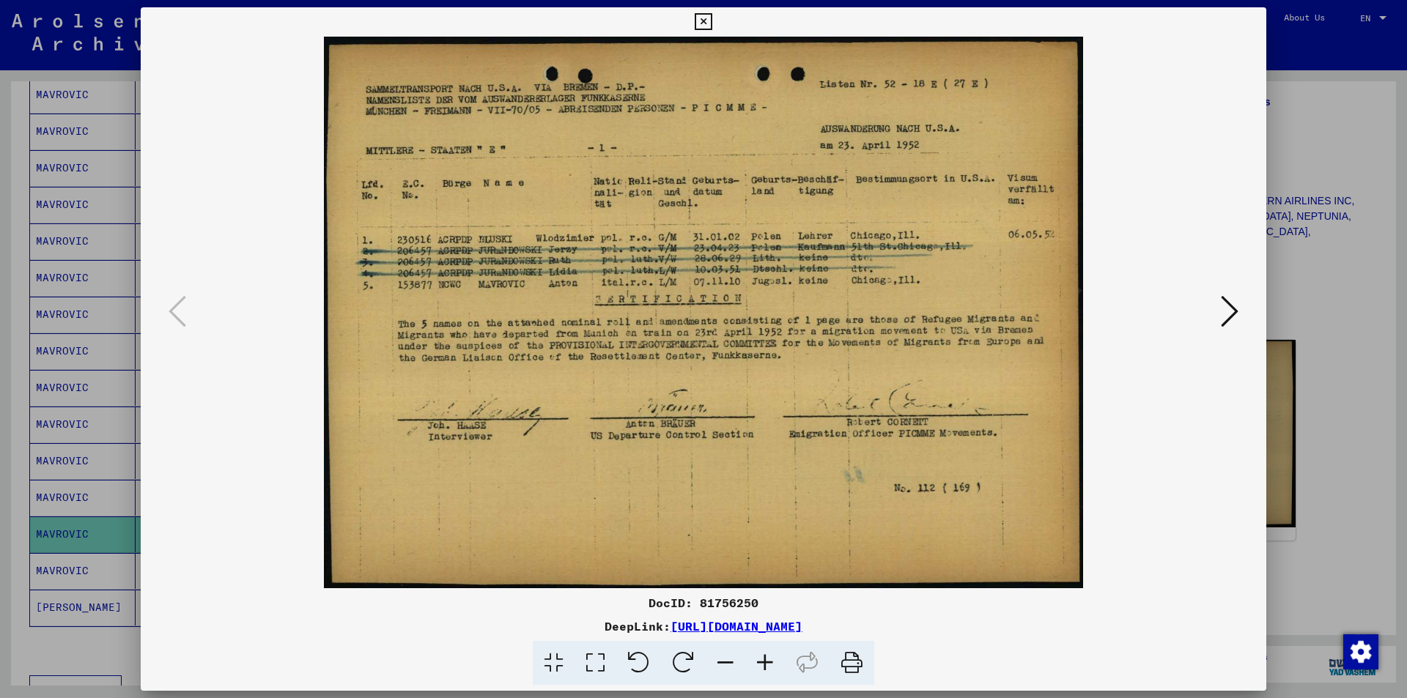
click at [700, 21] on icon at bounding box center [703, 22] width 17 height 18
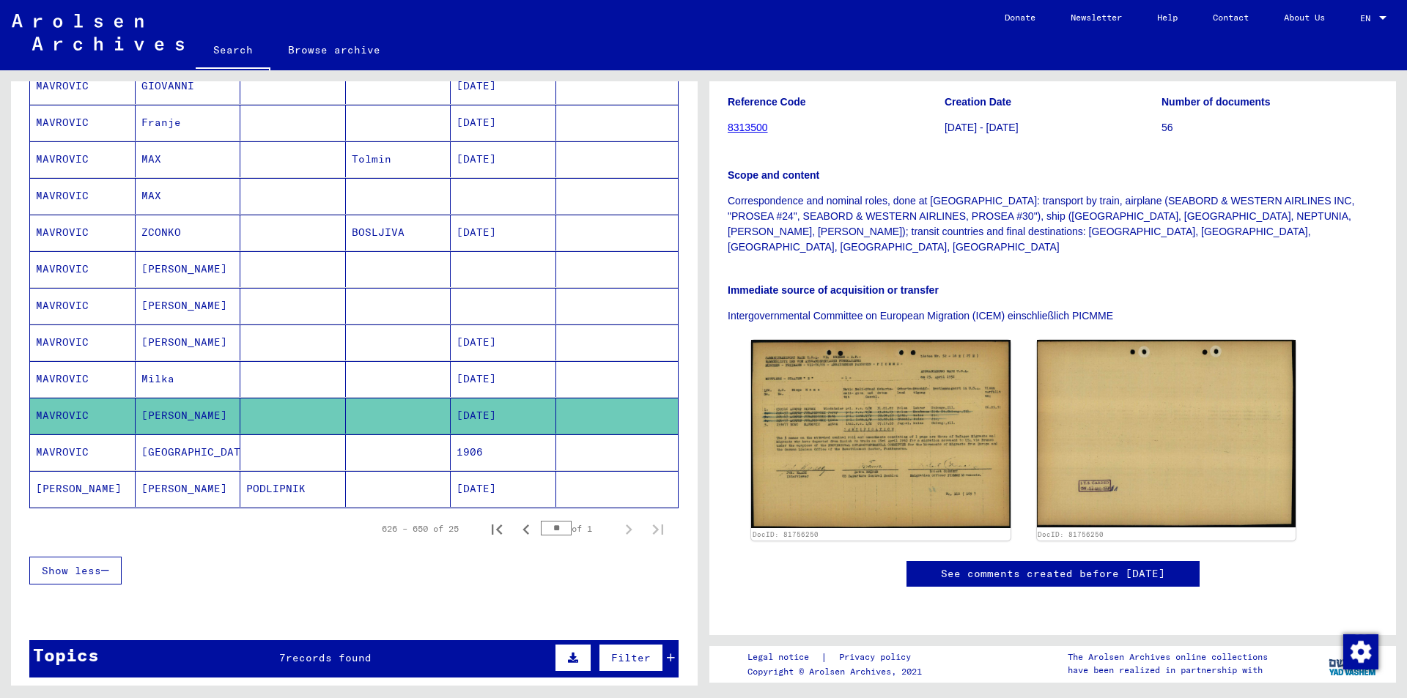
scroll to position [733, 0]
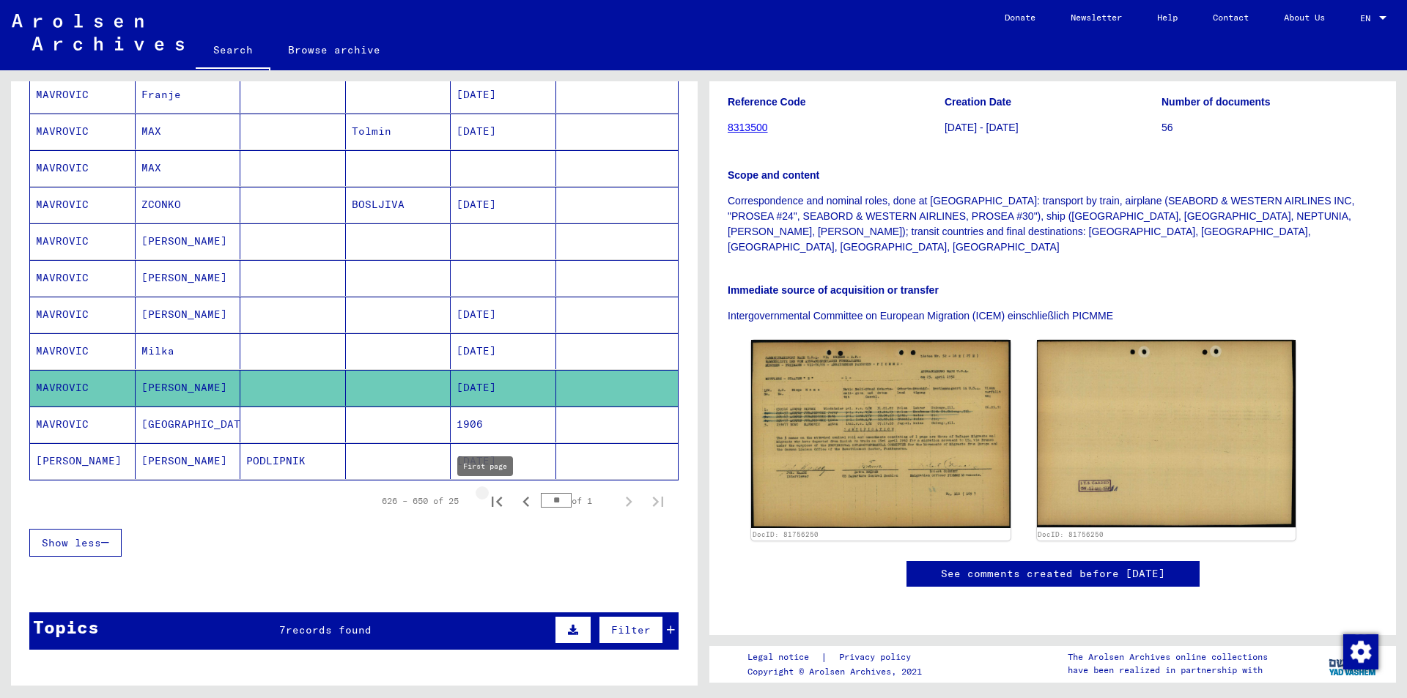
click at [492, 502] on icon "First page" at bounding box center [497, 502] width 10 height 10
type input "*"
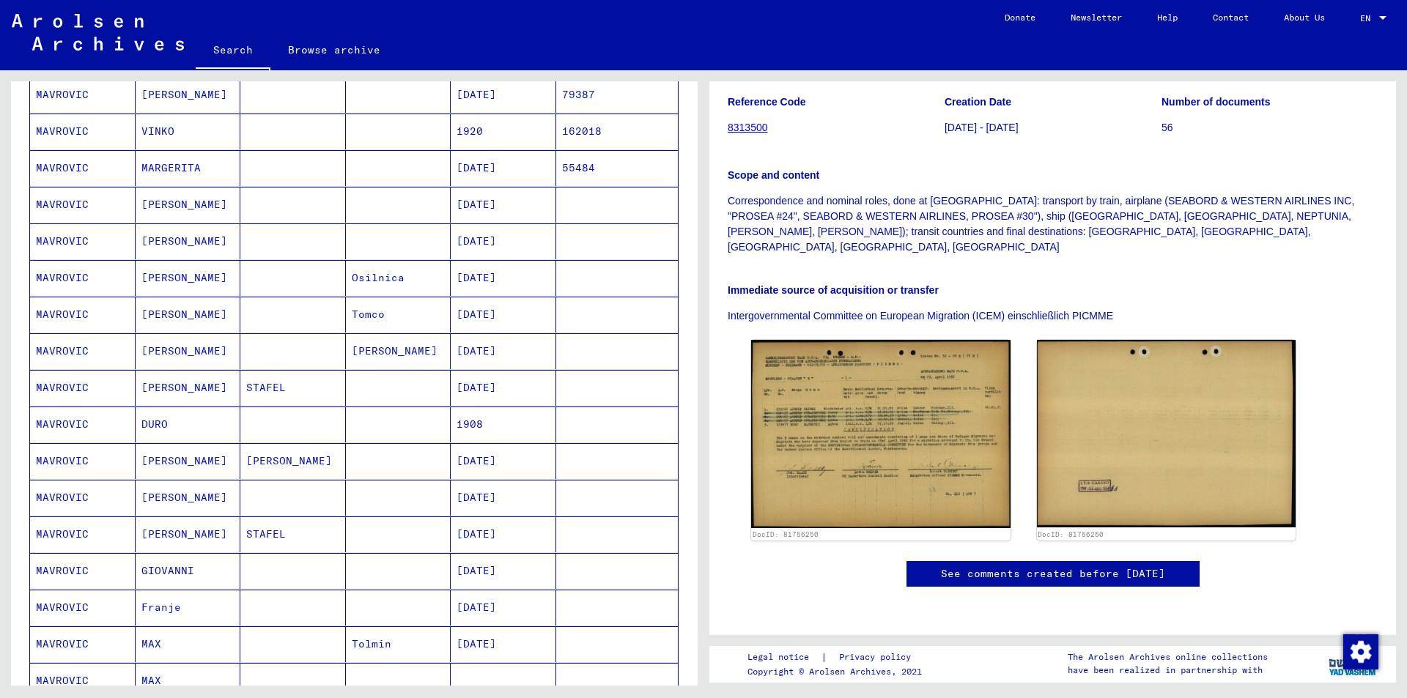
scroll to position [147, 0]
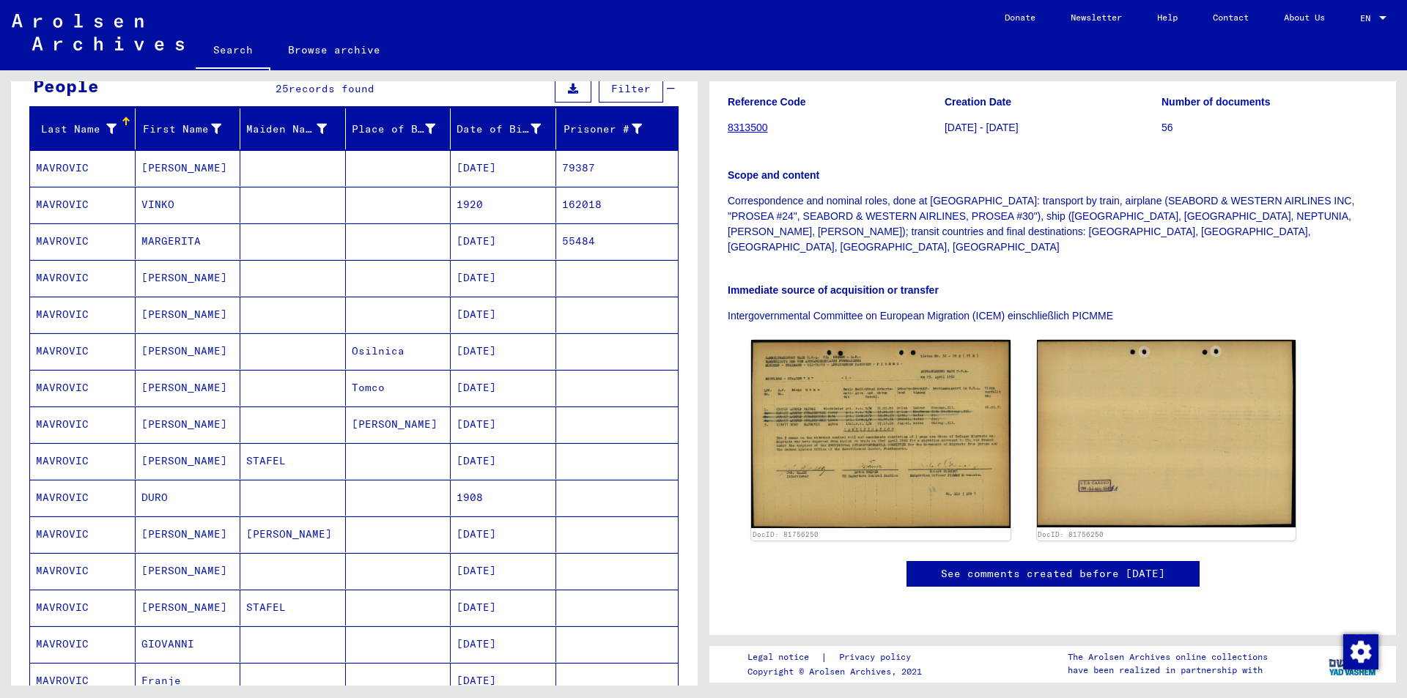
click at [486, 319] on mat-cell "[DATE]" at bounding box center [504, 315] width 106 height 36
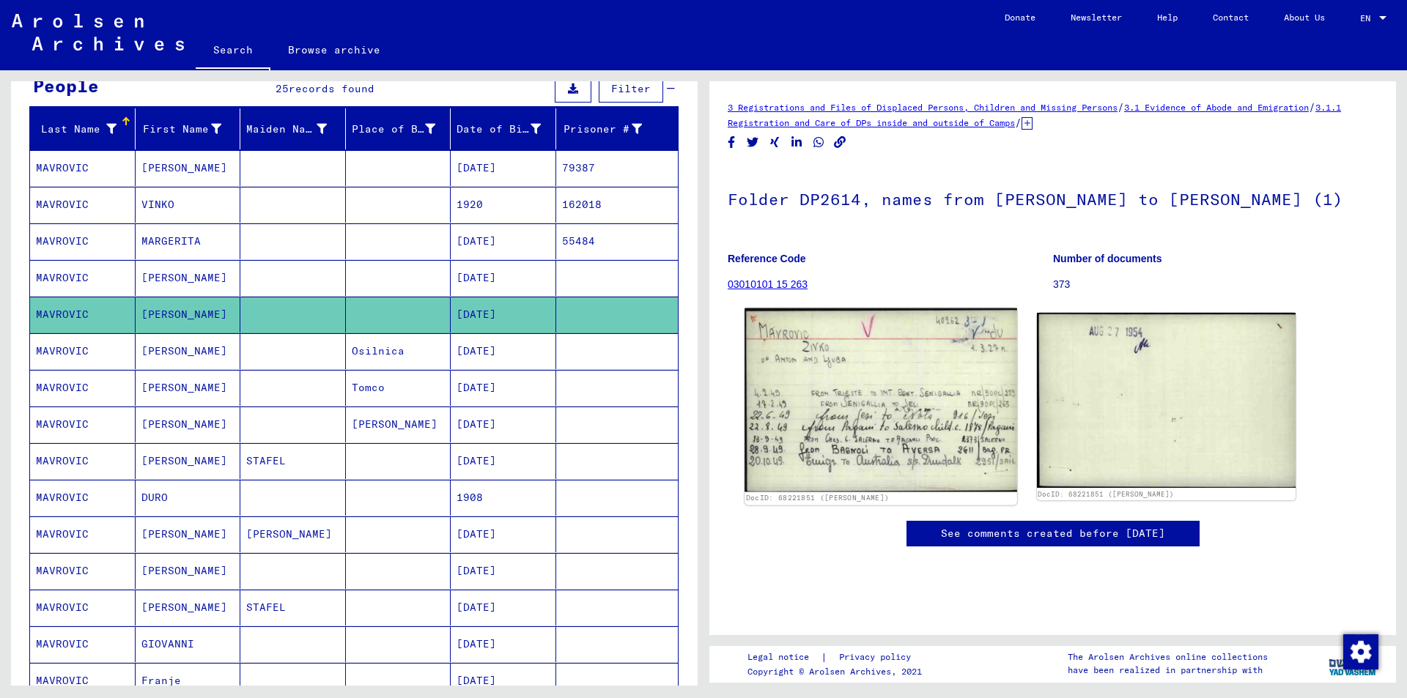
click at [837, 410] on img at bounding box center [880, 400] width 272 height 184
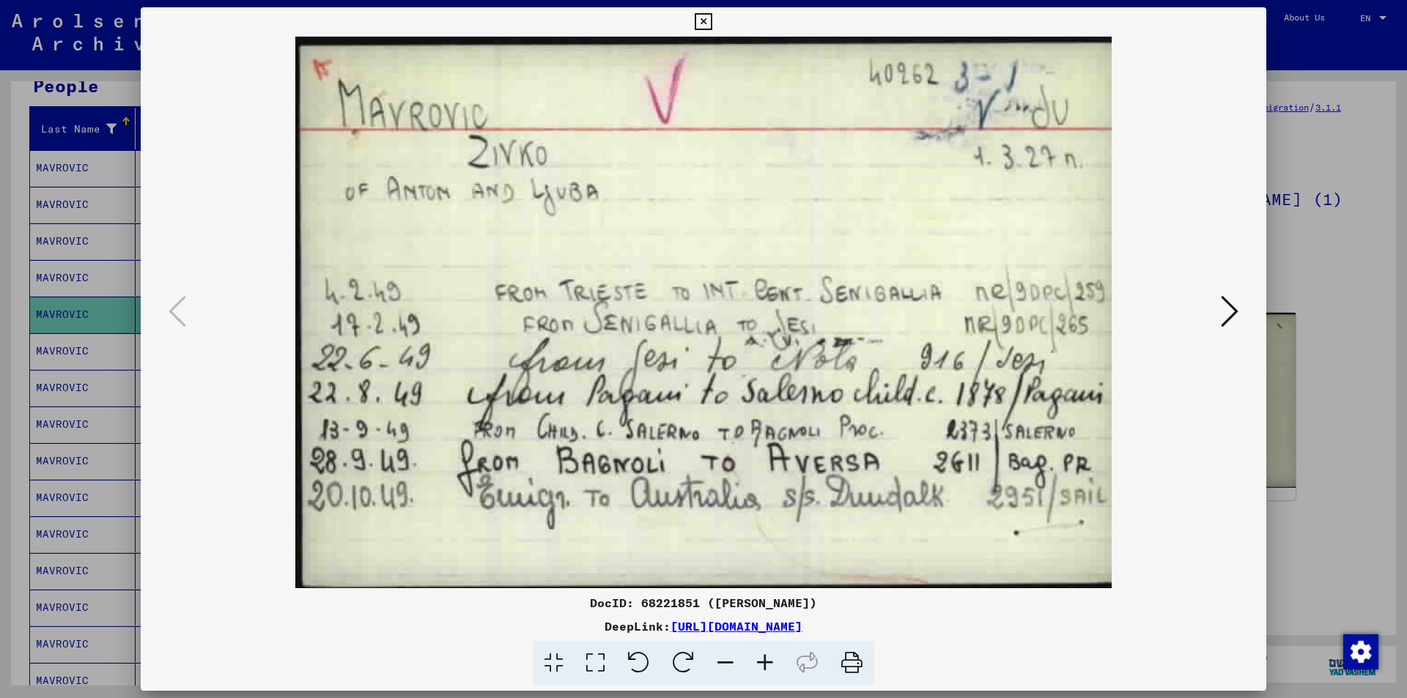
click at [704, 21] on icon at bounding box center [703, 22] width 17 height 18
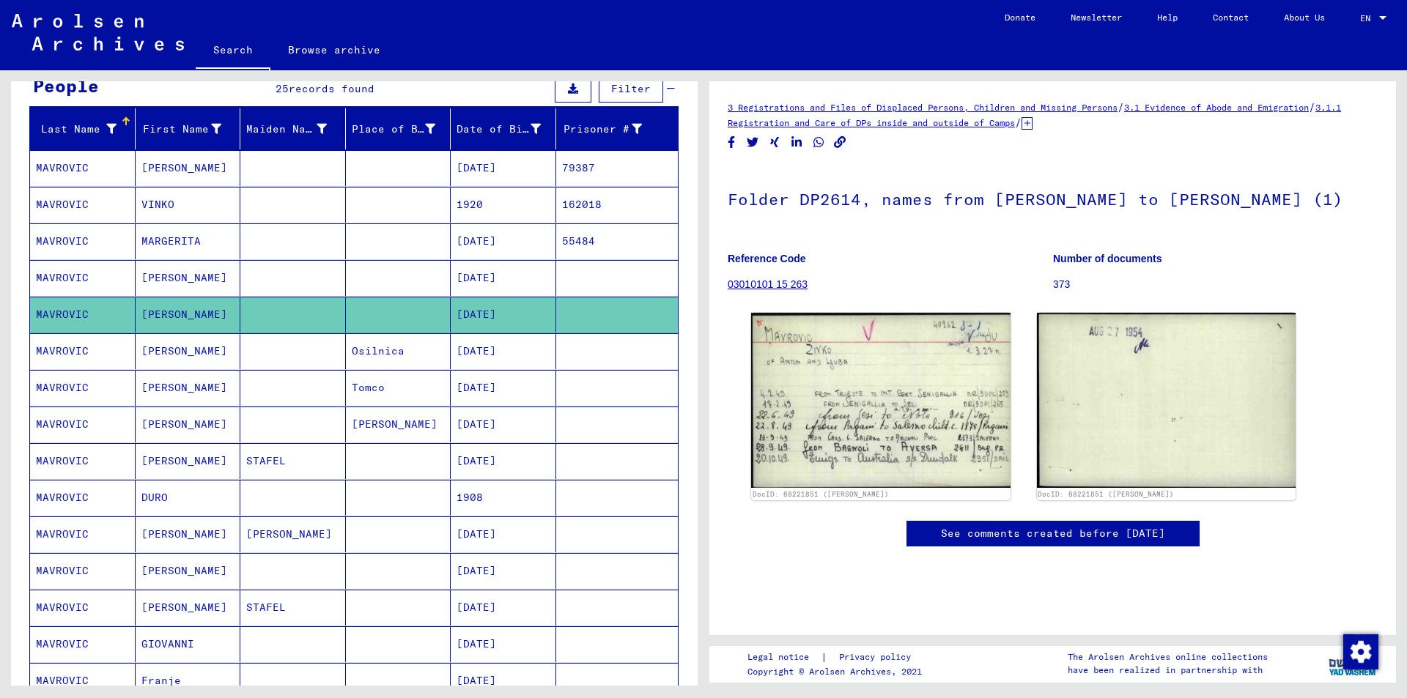
click at [475, 166] on mat-cell "[DATE]" at bounding box center [504, 168] width 106 height 36
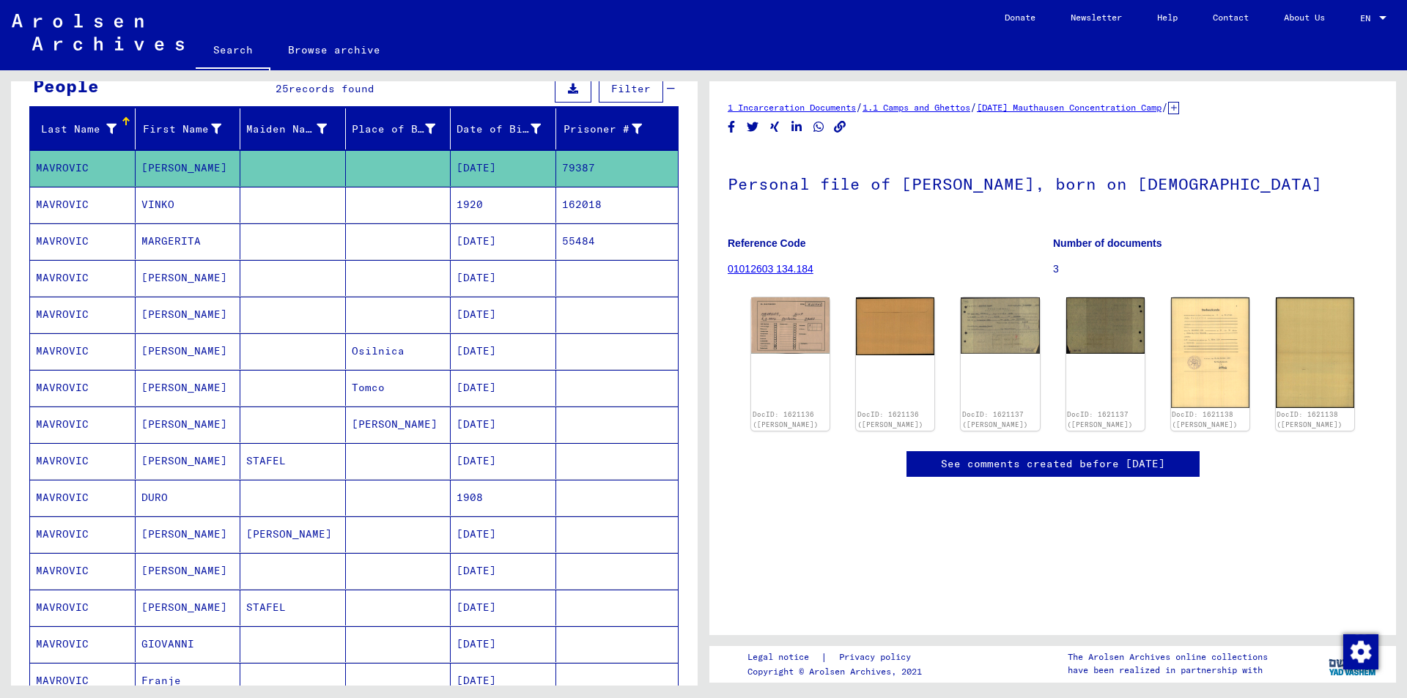
click at [475, 209] on mat-cell "1920" at bounding box center [504, 205] width 106 height 36
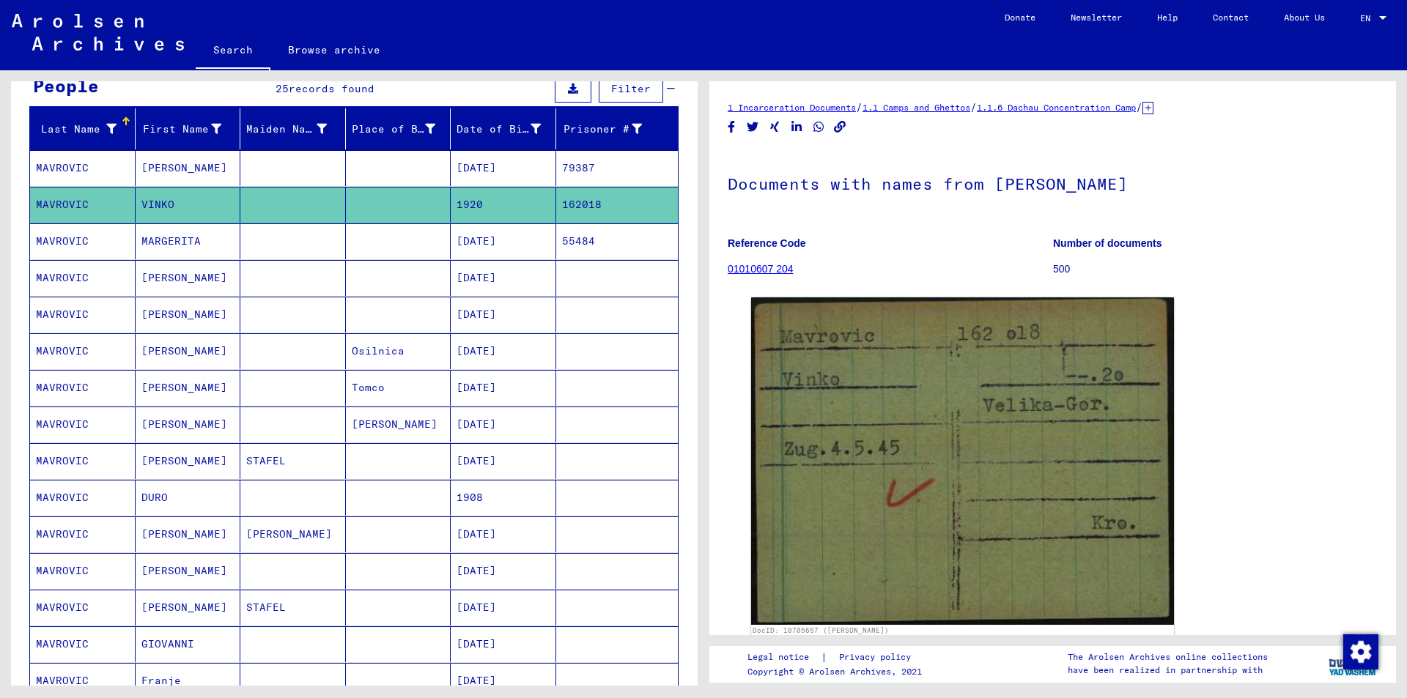
click at [478, 242] on mat-cell "[DATE]" at bounding box center [504, 241] width 106 height 36
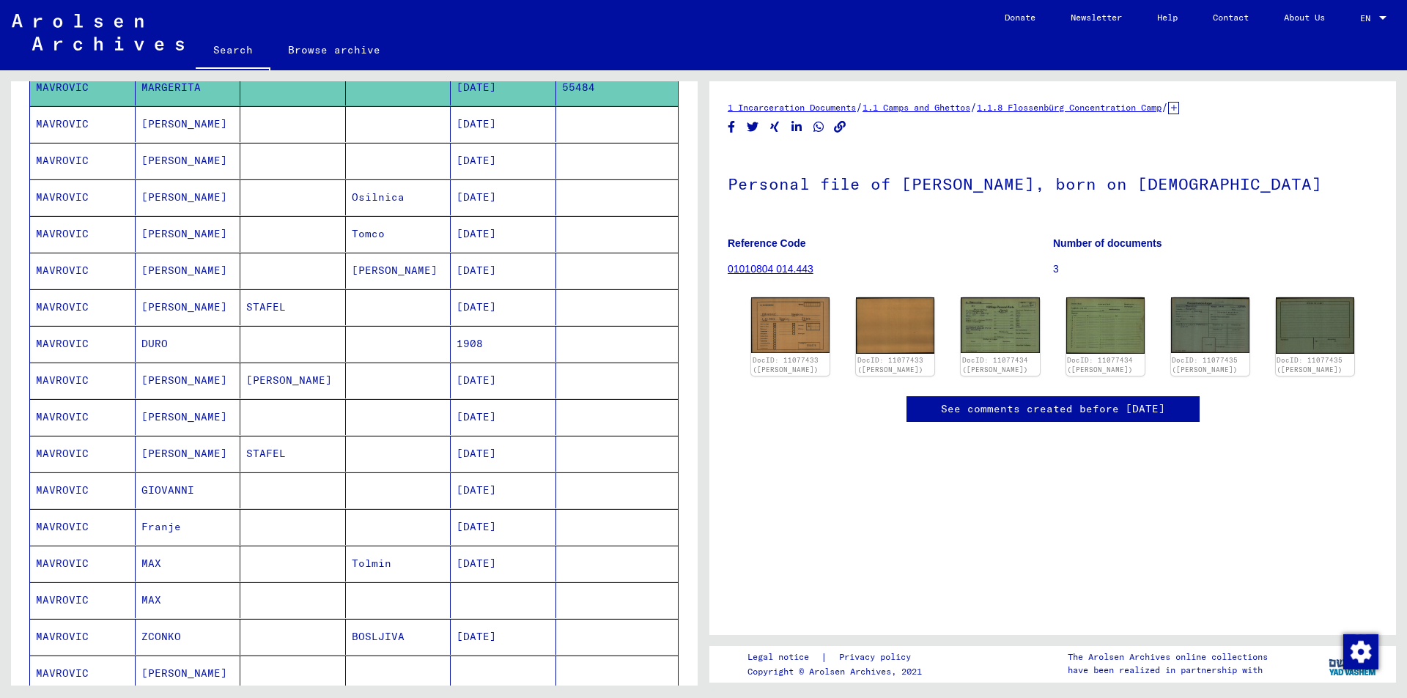
scroll to position [293, 0]
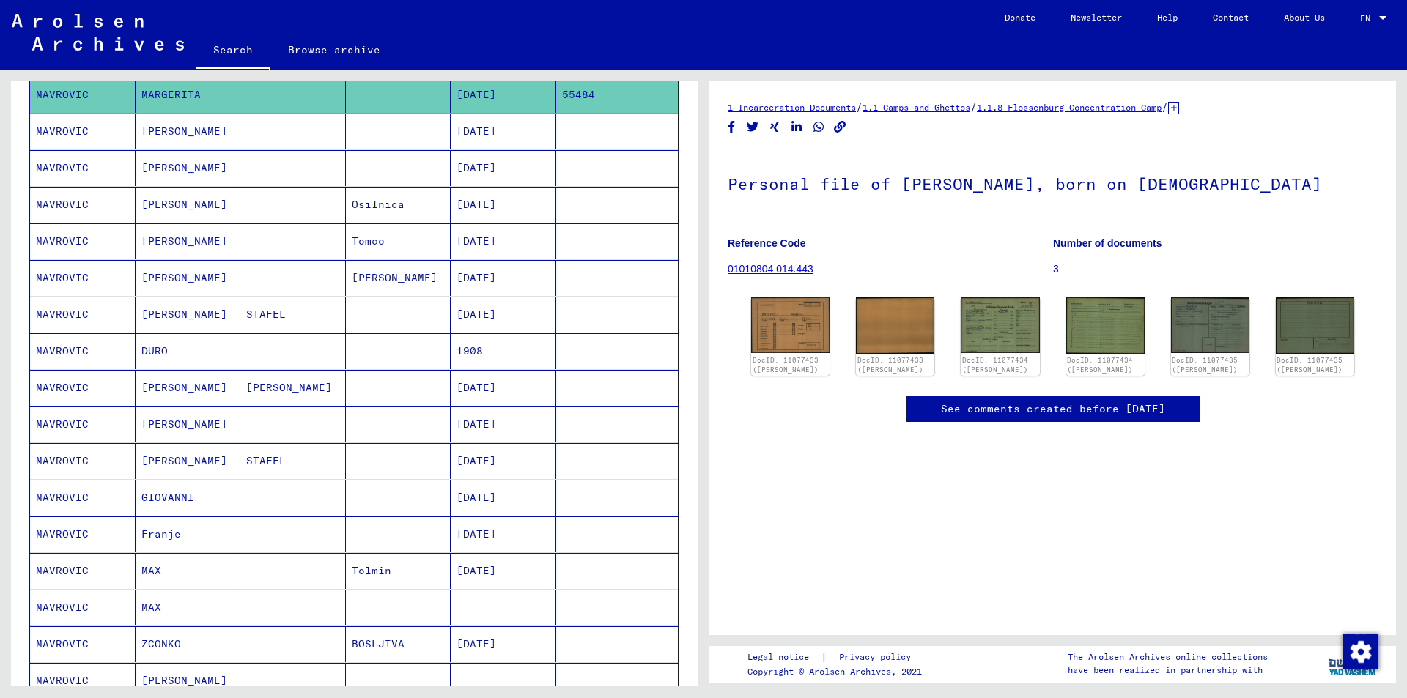
click at [495, 244] on mat-cell "[DATE]" at bounding box center [504, 241] width 106 height 36
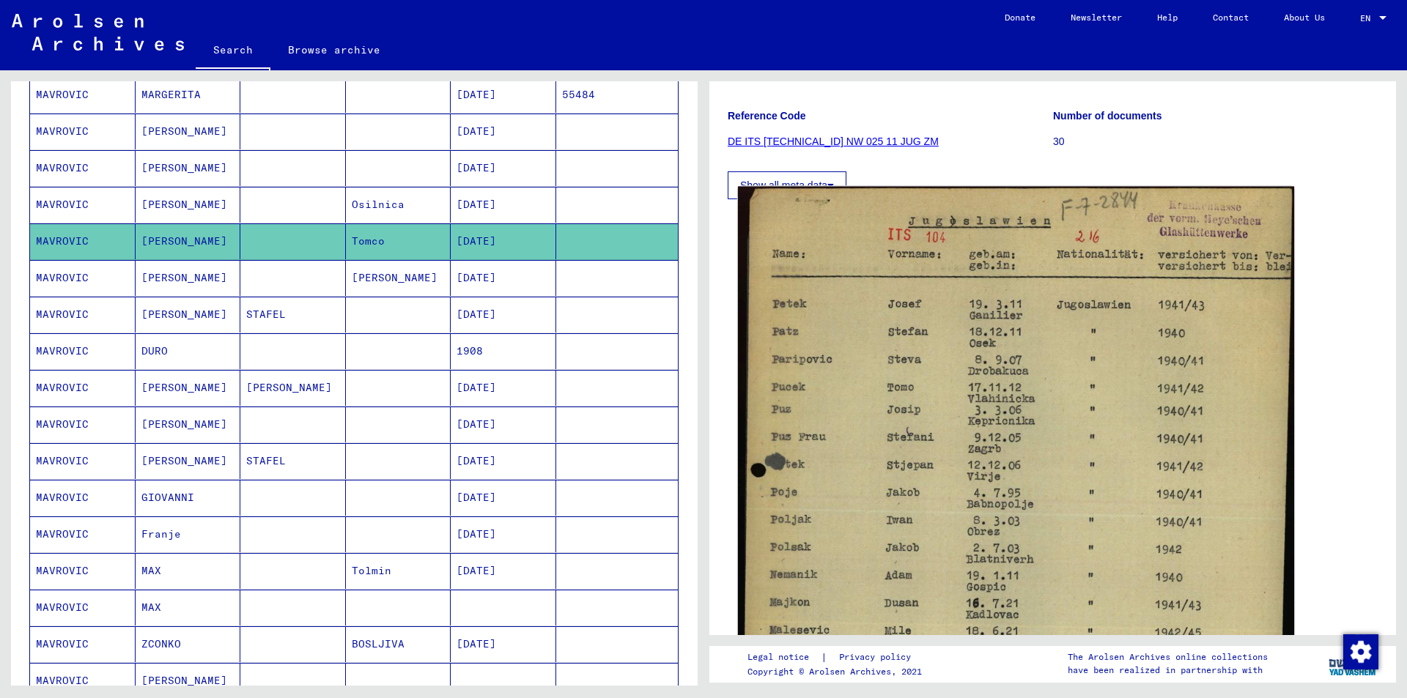
scroll to position [147, 0]
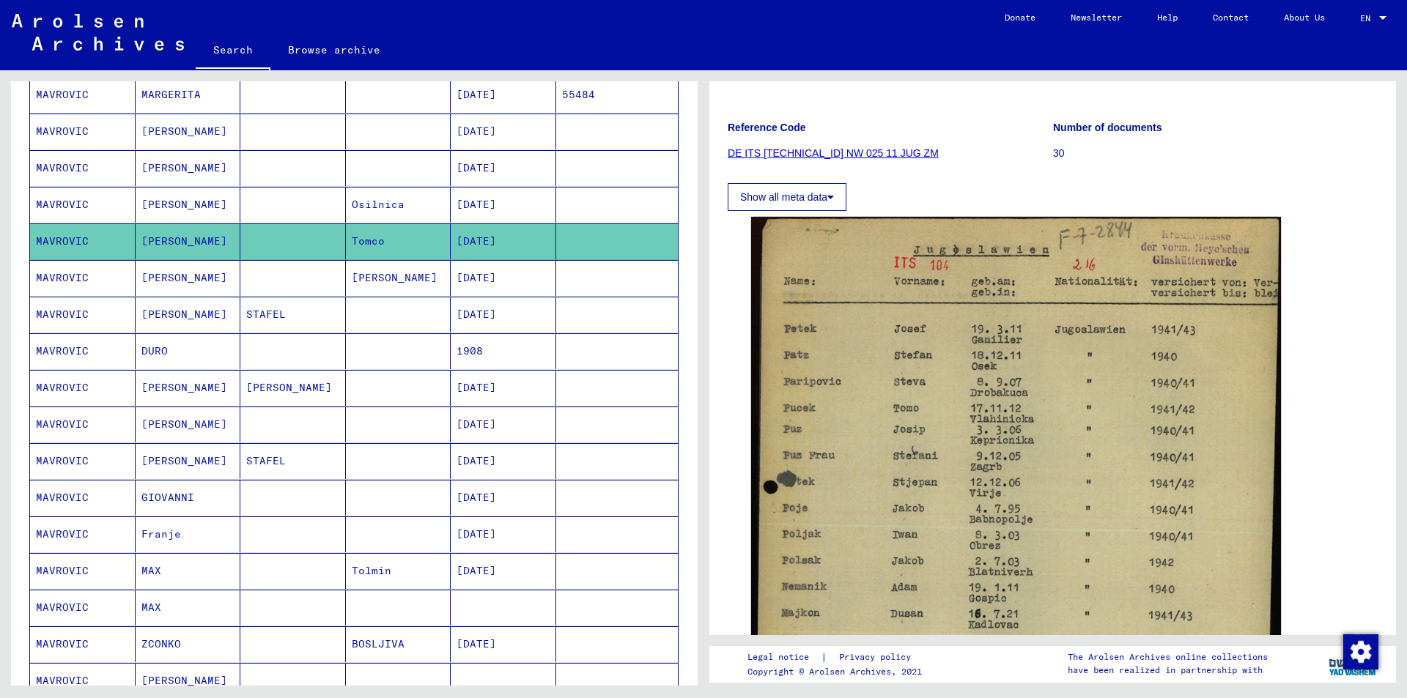
click at [474, 427] on mat-cell "[DATE]" at bounding box center [504, 425] width 106 height 36
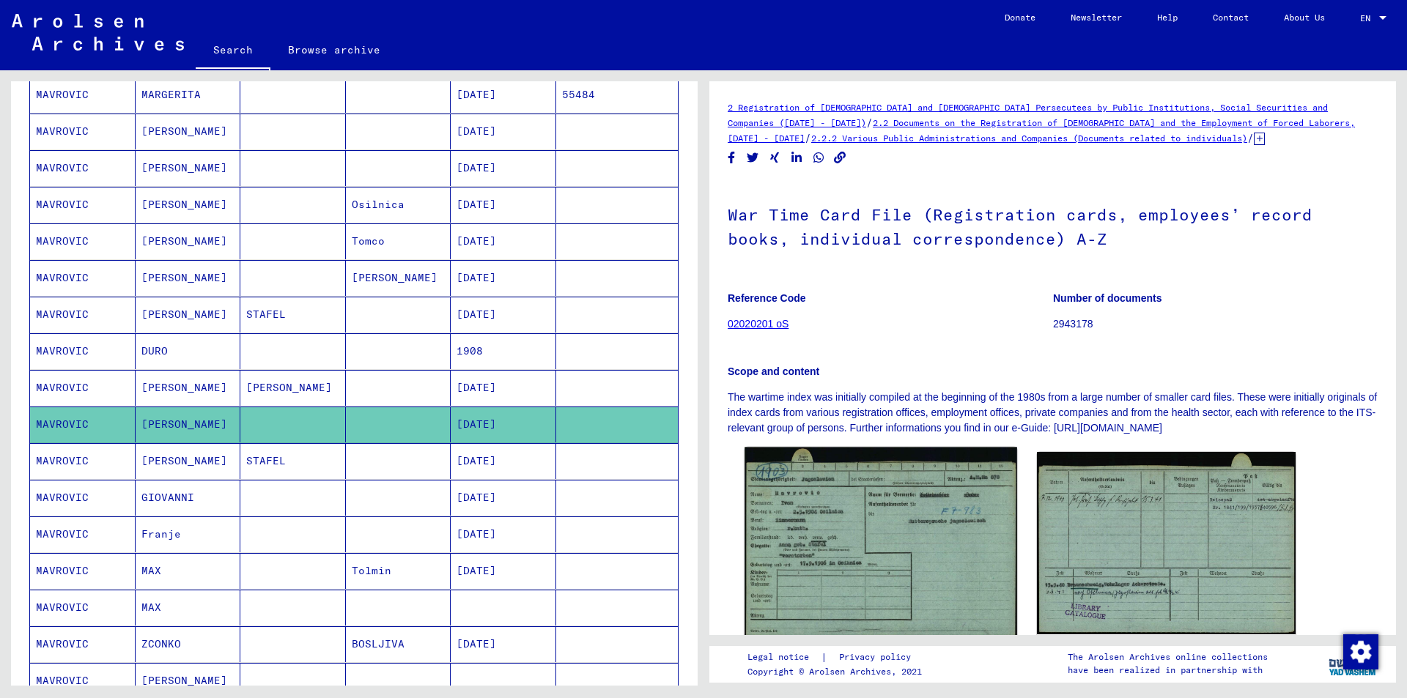
click at [856, 485] on img at bounding box center [880, 544] width 272 height 192
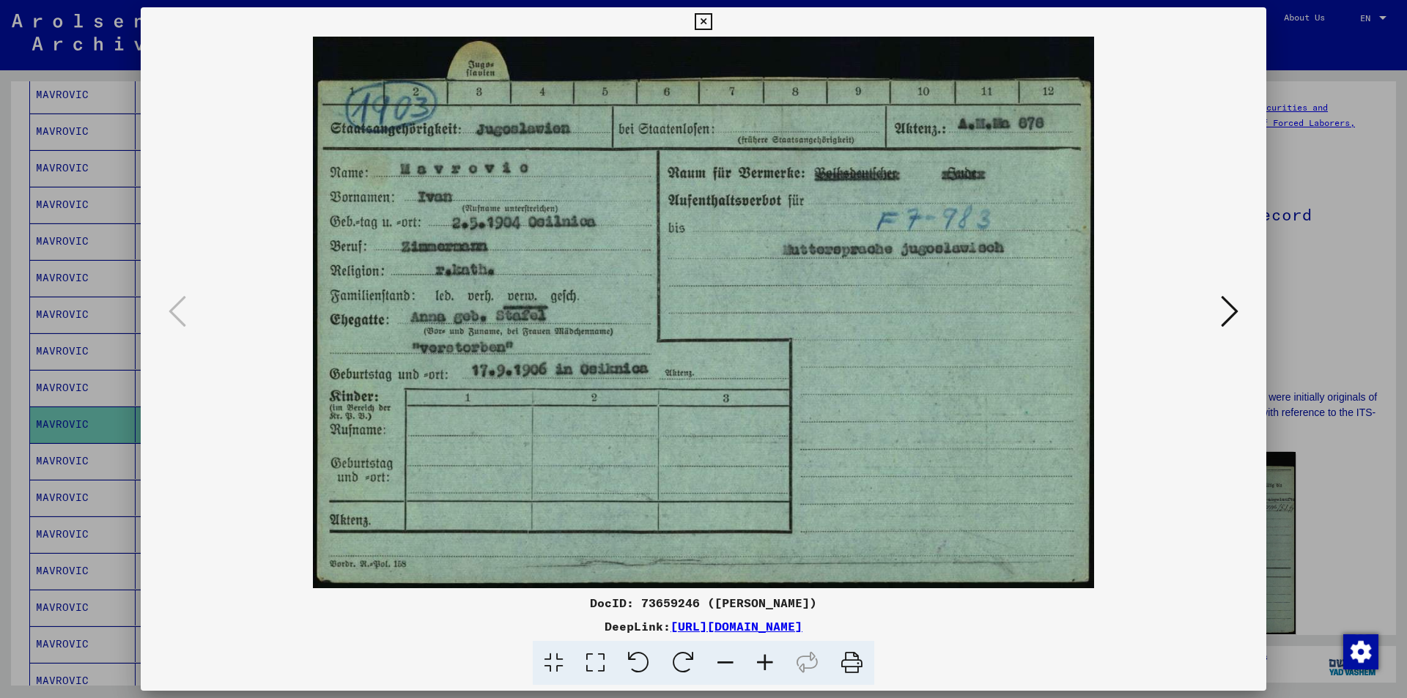
click at [704, 22] on icon at bounding box center [703, 22] width 17 height 18
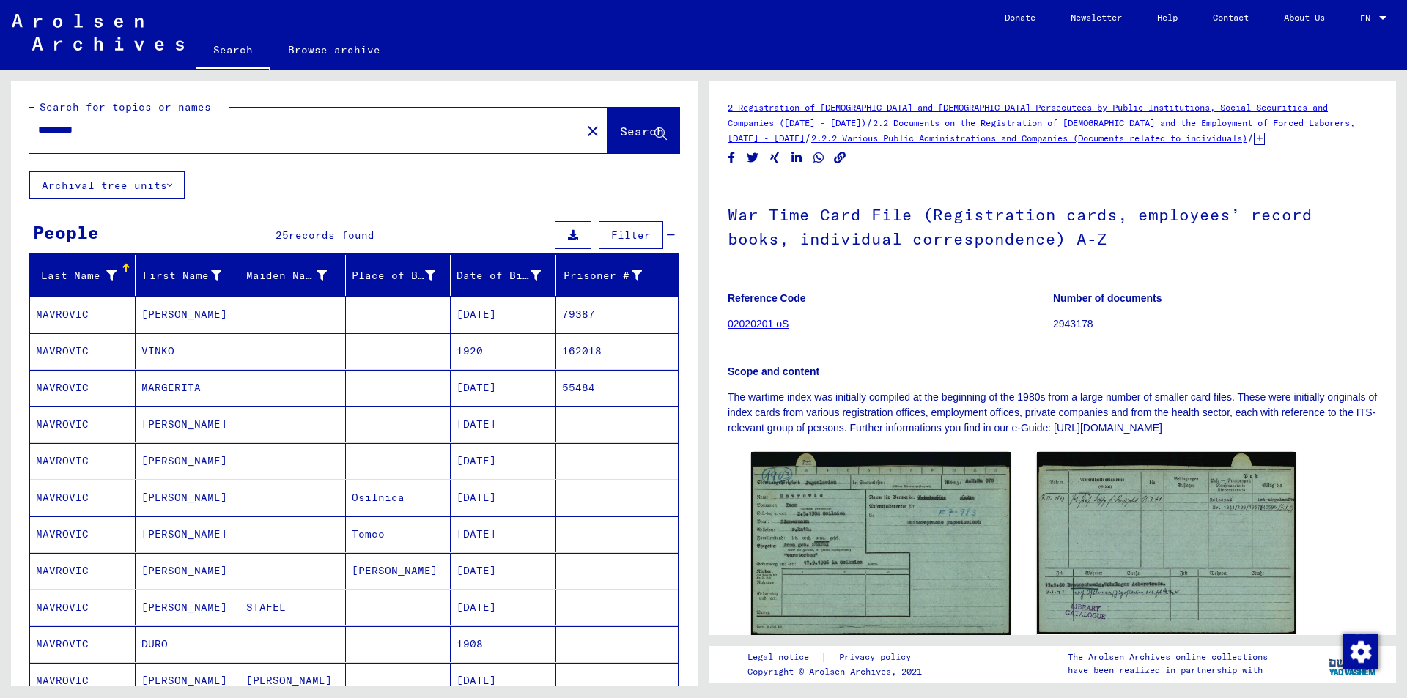
click at [174, 422] on mat-cell "[PERSON_NAME]" at bounding box center [189, 425] width 106 height 36
